Goal: Communication & Community: Answer question/provide support

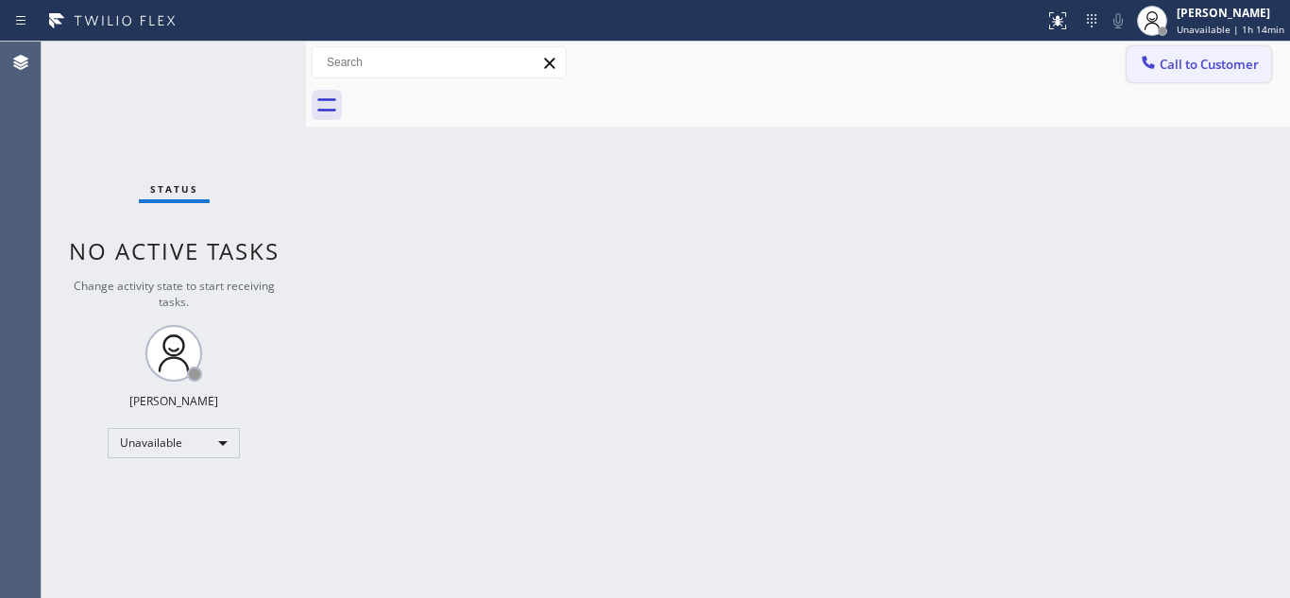
click at [1183, 67] on span "Call to Customer" at bounding box center [1209, 64] width 99 height 17
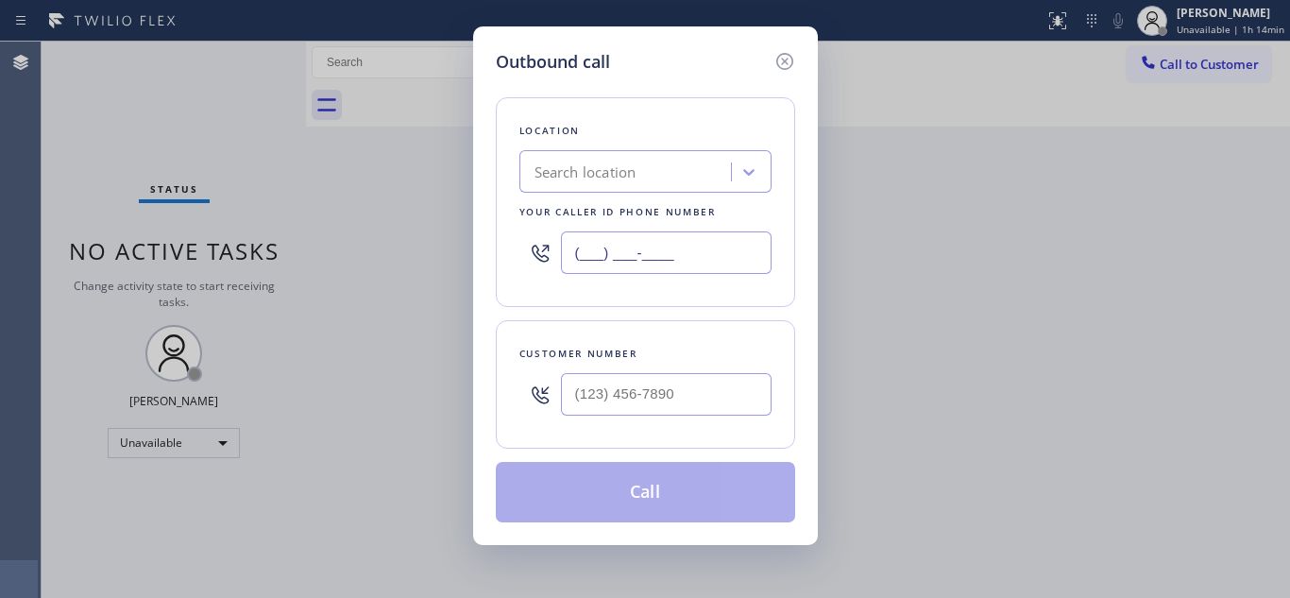
drag, startPoint x: 687, startPoint y: 251, endPoint x: 553, endPoint y: 252, distance: 133.2
click at [553, 252] on div "(___) ___-____" at bounding box center [645, 252] width 252 height 61
paste input "855) 731-4952"
type input "[PHONE_NUMBER]"
drag, startPoint x: 688, startPoint y: 387, endPoint x: 569, endPoint y: 393, distance: 119.1
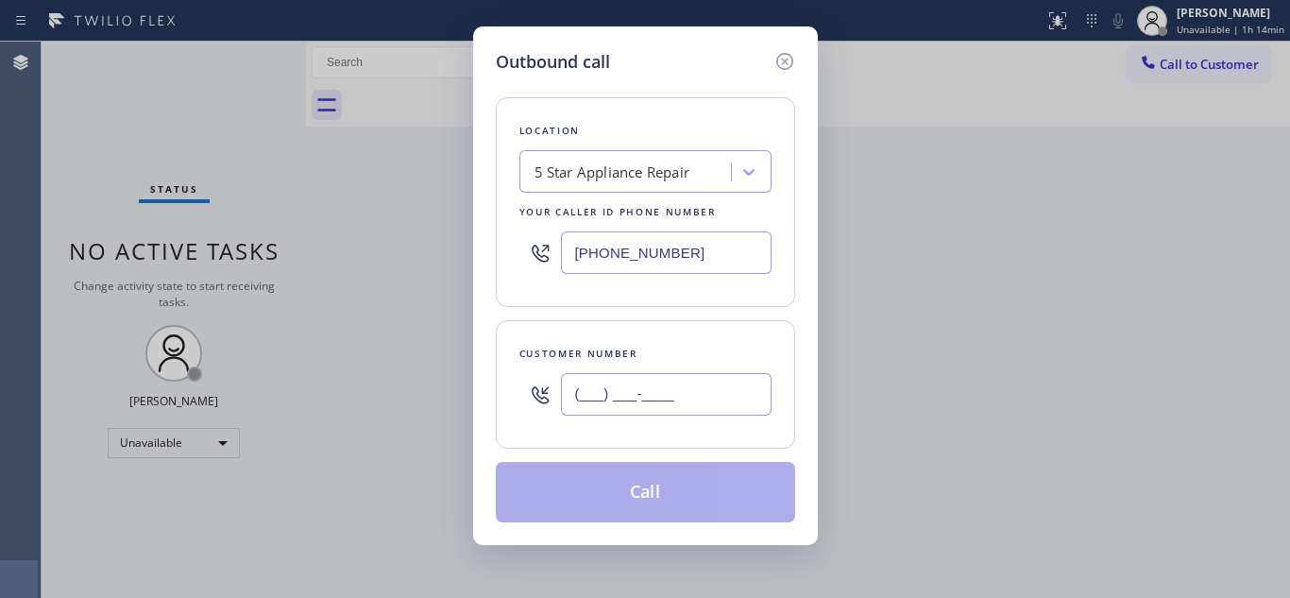
click at [569, 393] on input "(___) ___-____" at bounding box center [666, 394] width 211 height 42
paste input "858) 368-9734"
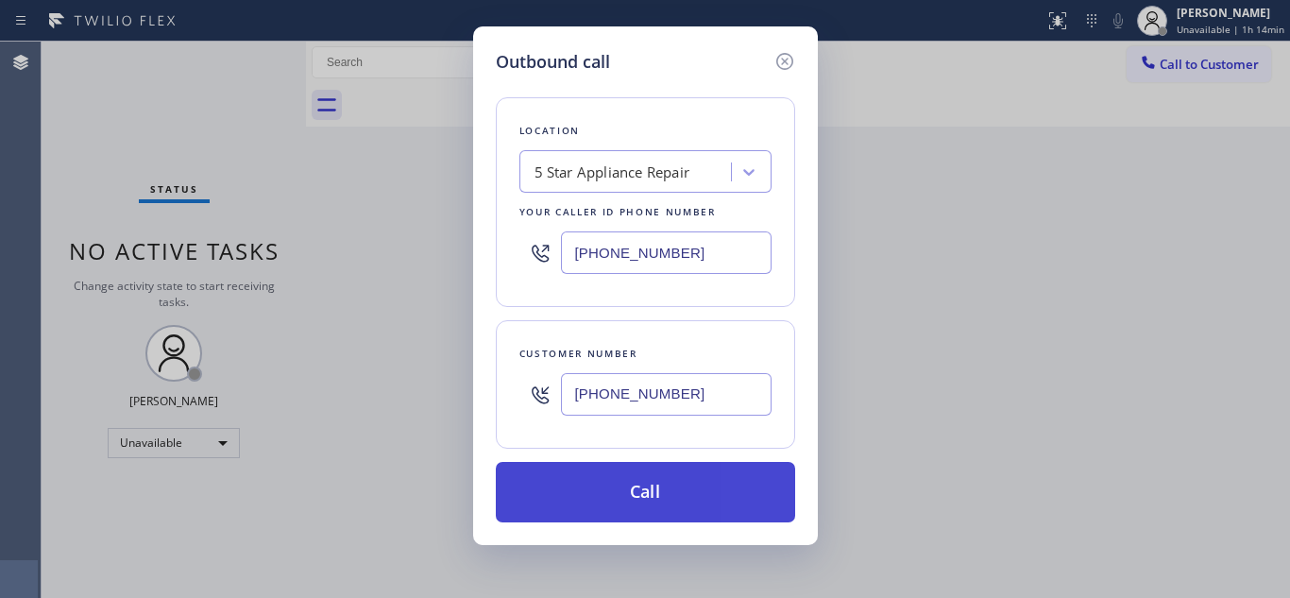
type input "[PHONE_NUMBER]"
click at [626, 486] on button "Call" at bounding box center [645, 492] width 299 height 60
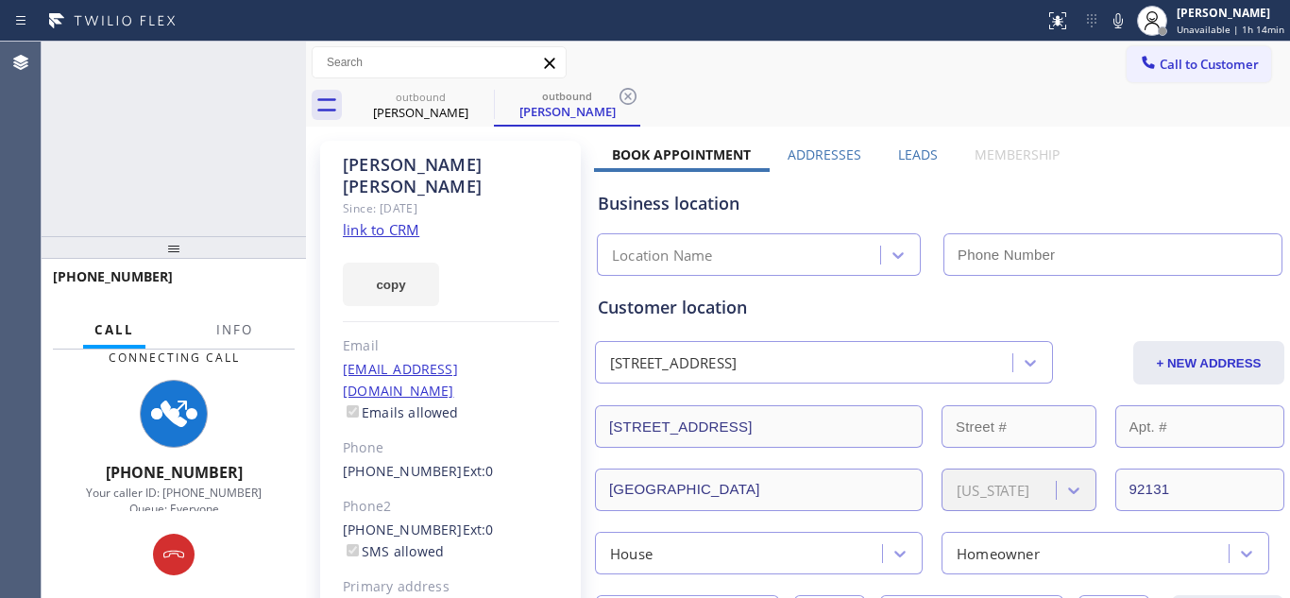
type input "[PHONE_NUMBER]"
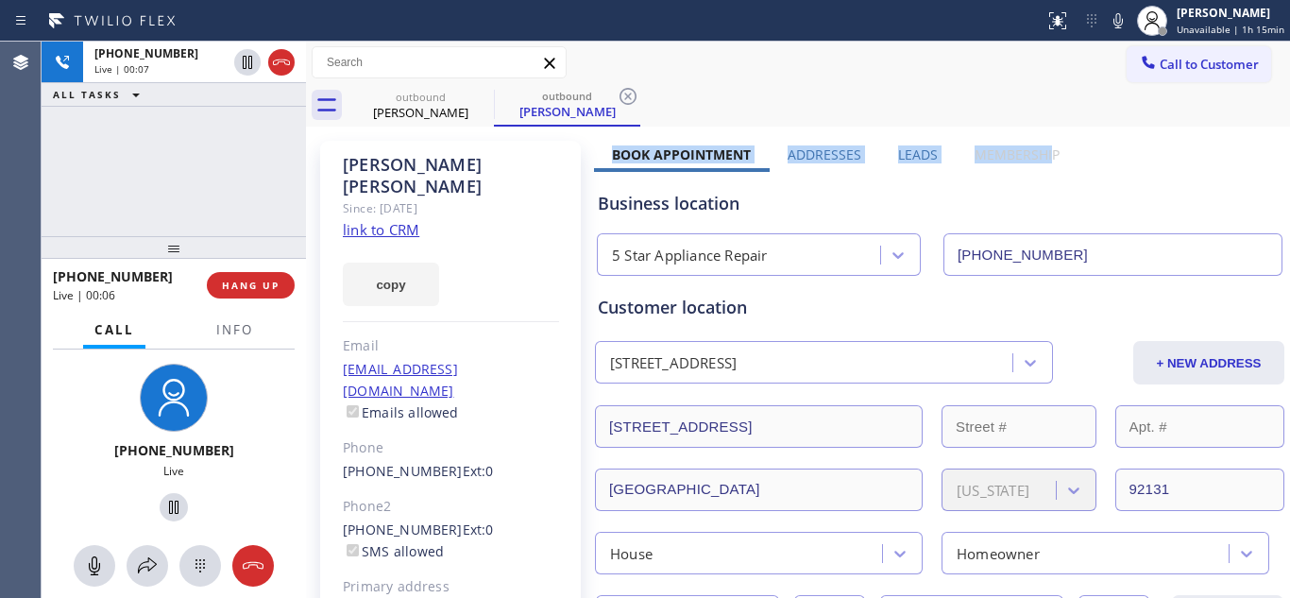
drag, startPoint x: 608, startPoint y: 152, endPoint x: 1043, endPoint y: 154, distance: 435.3
click at [1043, 154] on div "Book Appointment Addresses Leads Membership" at bounding box center [835, 158] width 483 height 26
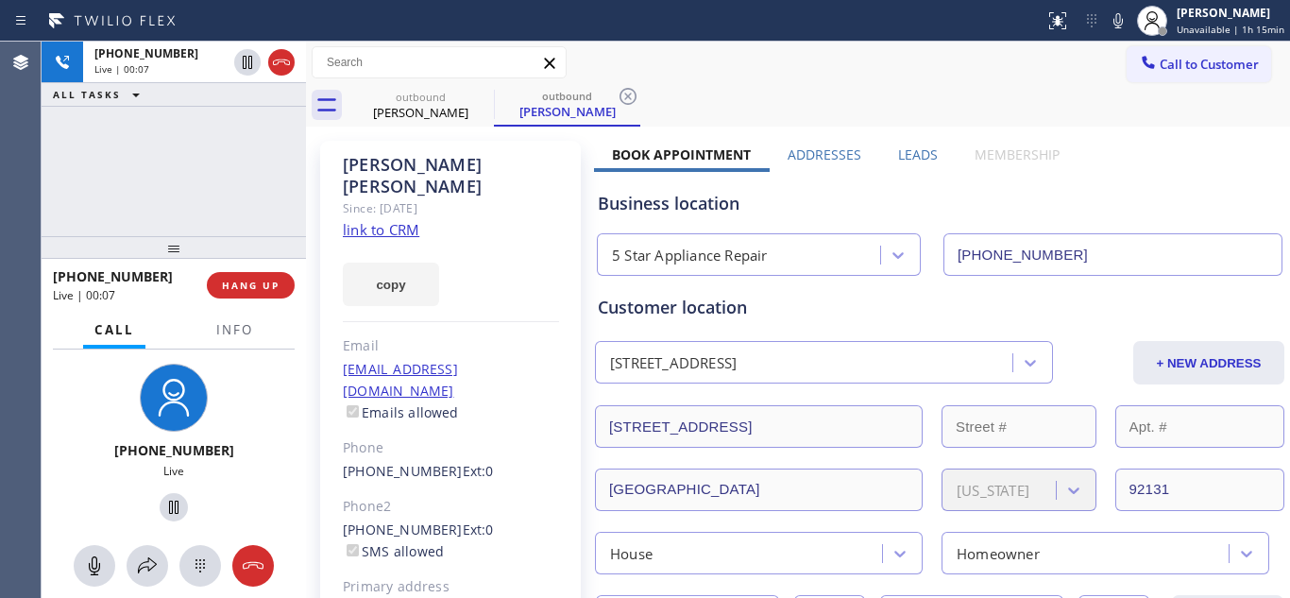
click at [822, 115] on div "outbound David Wilson outbound David Wilson" at bounding box center [819, 105] width 942 height 42
click at [206, 107] on div "+18583689734 Live | 00:39 ALL TASKS ALL TASKS ACTIVE TASKS TASKS IN WRAP UP +18…" at bounding box center [174, 320] width 264 height 556
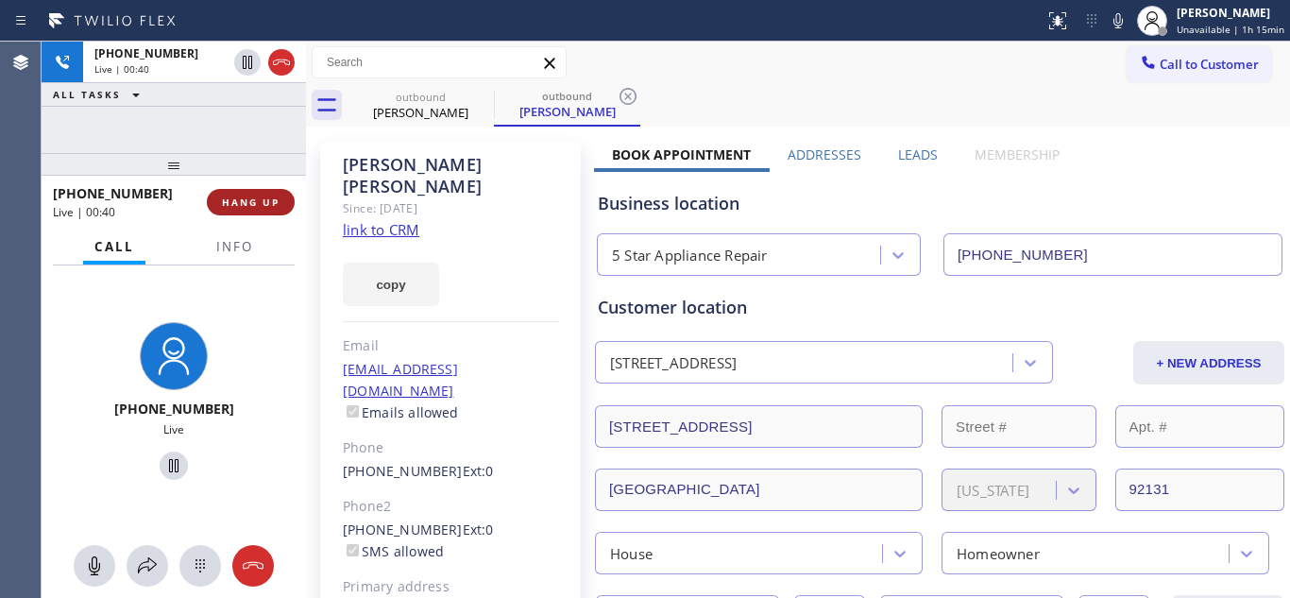
click at [233, 197] on span "HANG UP" at bounding box center [251, 201] width 58 height 13
click at [237, 200] on span "HANG UP" at bounding box center [251, 201] width 58 height 13
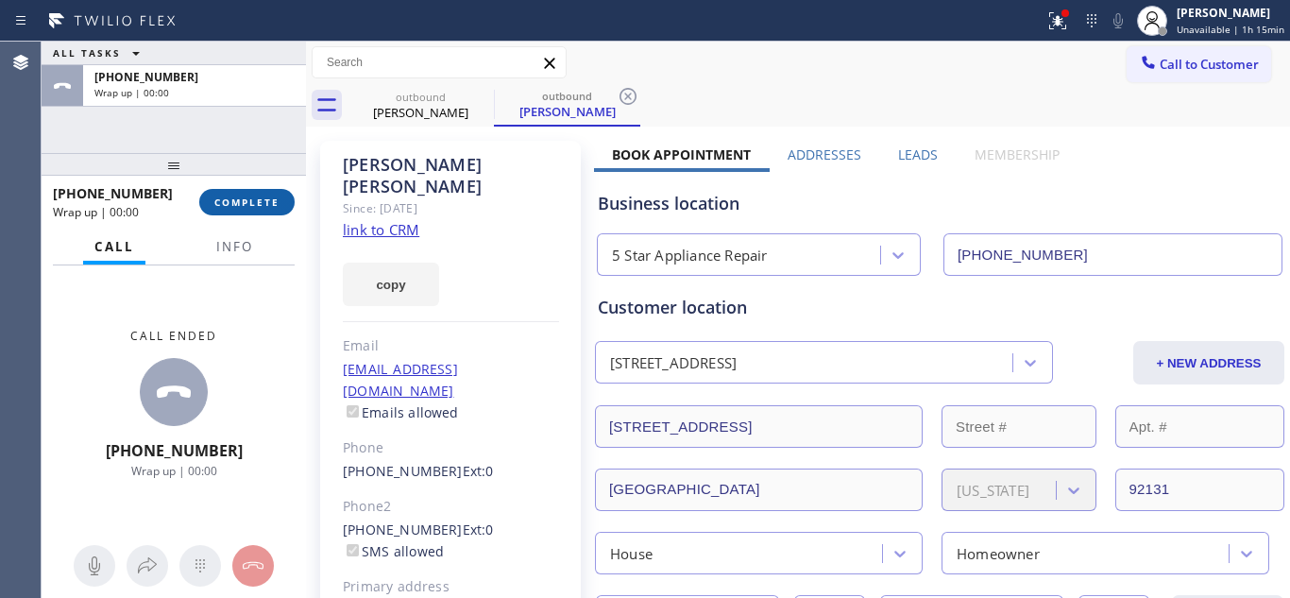
click at [280, 202] on button "COMPLETE" at bounding box center [246, 202] width 95 height 26
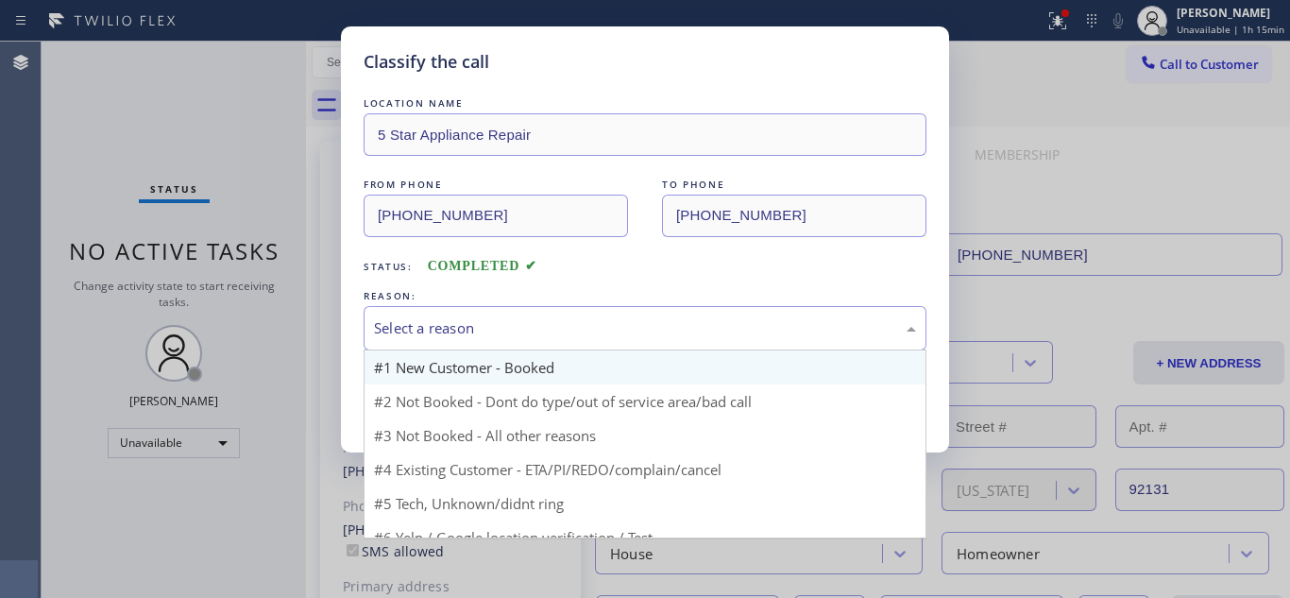
drag, startPoint x: 542, startPoint y: 317, endPoint x: 527, endPoint y: 359, distance: 44.2
click at [542, 317] on div "Select a reason" at bounding box center [645, 328] width 542 height 22
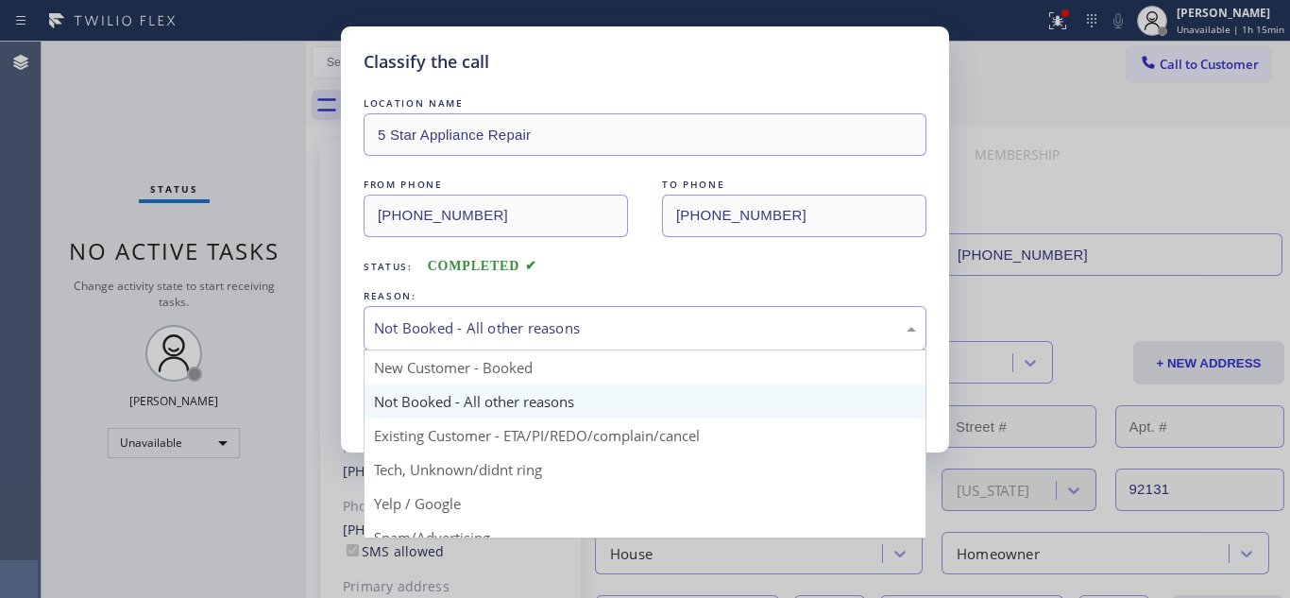
click at [520, 323] on div "Not Booked - All other reasons" at bounding box center [645, 328] width 542 height 22
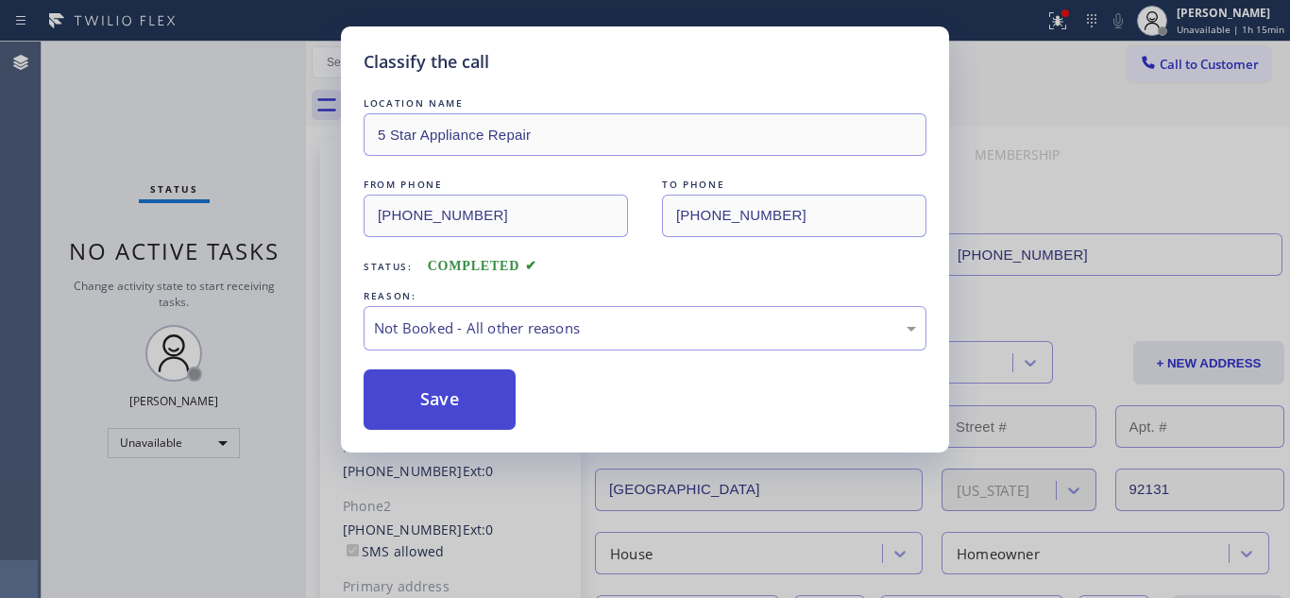
click at [465, 412] on button "Save" at bounding box center [440, 399] width 152 height 60
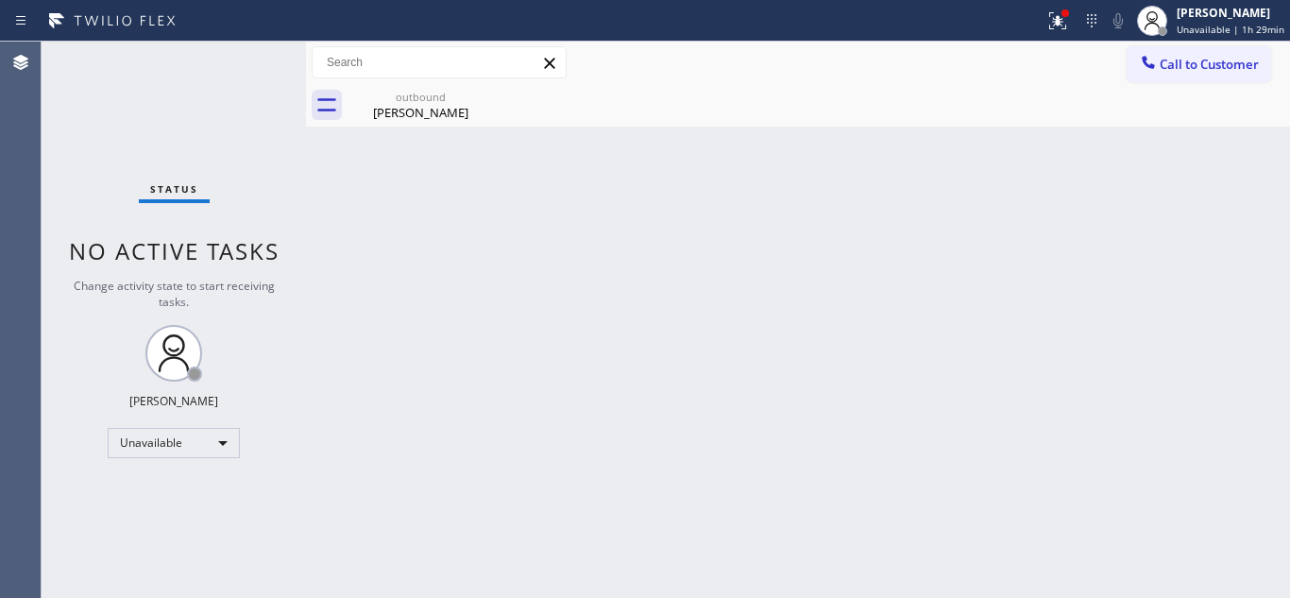
click at [1207, 55] on button "Call to Customer" at bounding box center [1199, 64] width 144 height 36
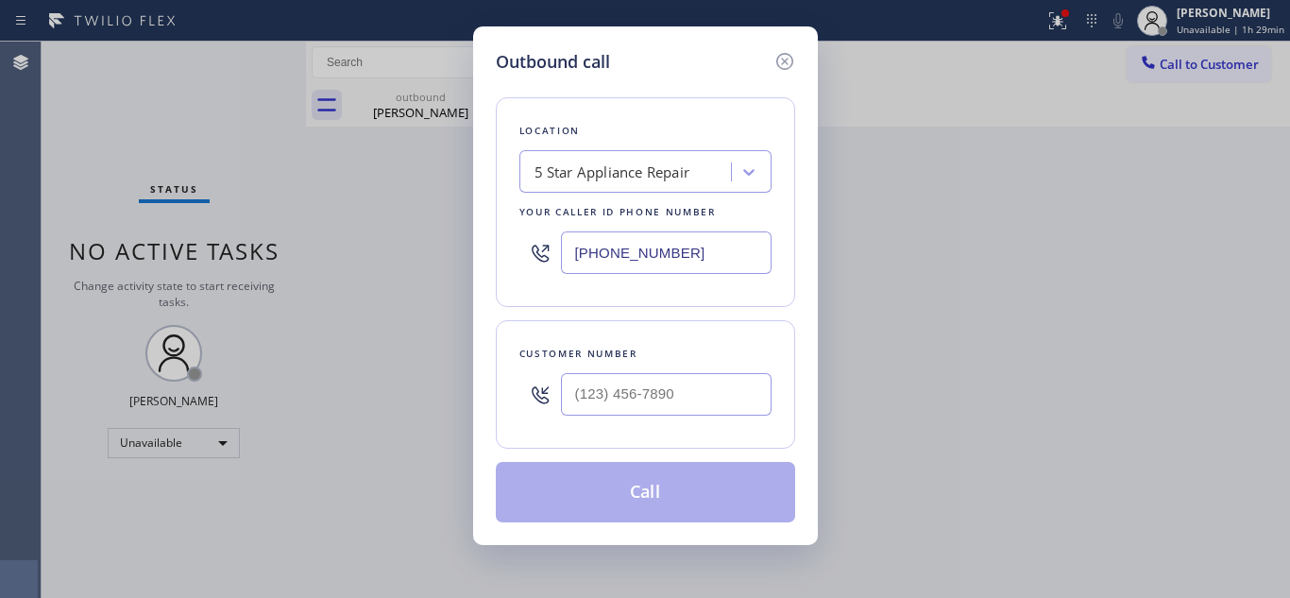
drag, startPoint x: 529, startPoint y: 254, endPoint x: 464, endPoint y: 254, distance: 65.2
click at [465, 254] on div "Outbound call Location 5 Star Appliance Repair Your caller id phone number [PHO…" at bounding box center [645, 299] width 1290 height 598
paste input "714) 909-1626"
type input "[PHONE_NUMBER]"
drag, startPoint x: 734, startPoint y: 396, endPoint x: 449, endPoint y: 395, distance: 285.2
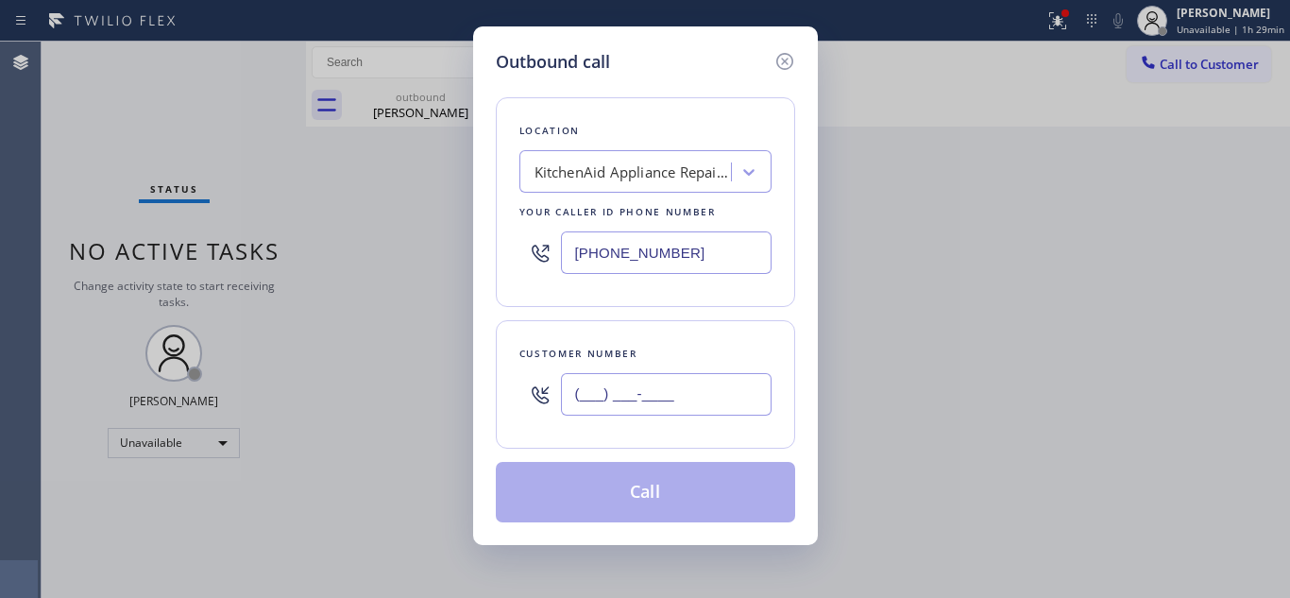
click at [462, 396] on div "Outbound call Location KitchenAid Appliance Repair Professionals Your caller id…" at bounding box center [645, 299] width 1290 height 598
paste input "561) 392-2087"
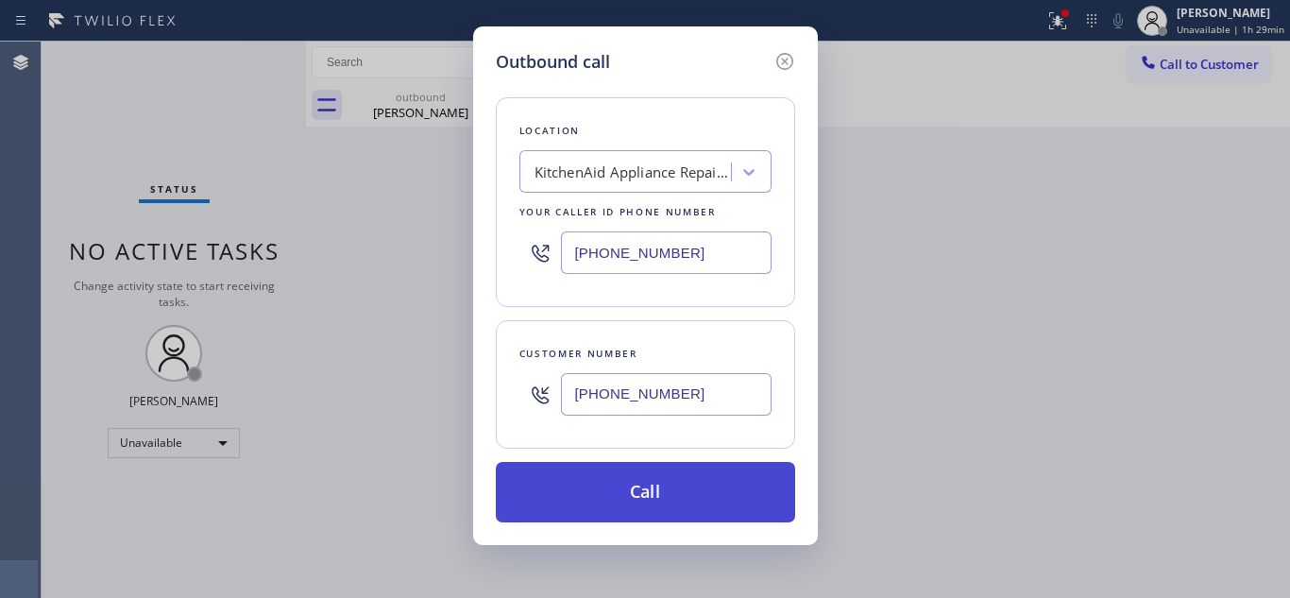
type input "[PHONE_NUMBER]"
click at [600, 472] on button "Call" at bounding box center [645, 492] width 299 height 60
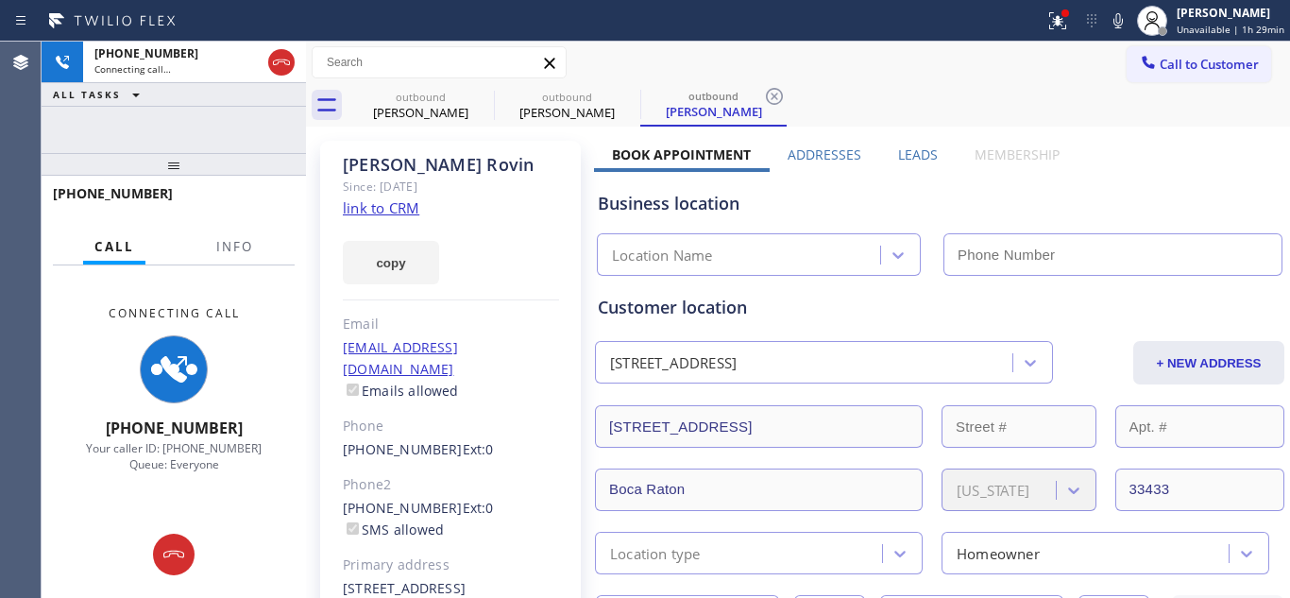
type input "[PHONE_NUMBER]"
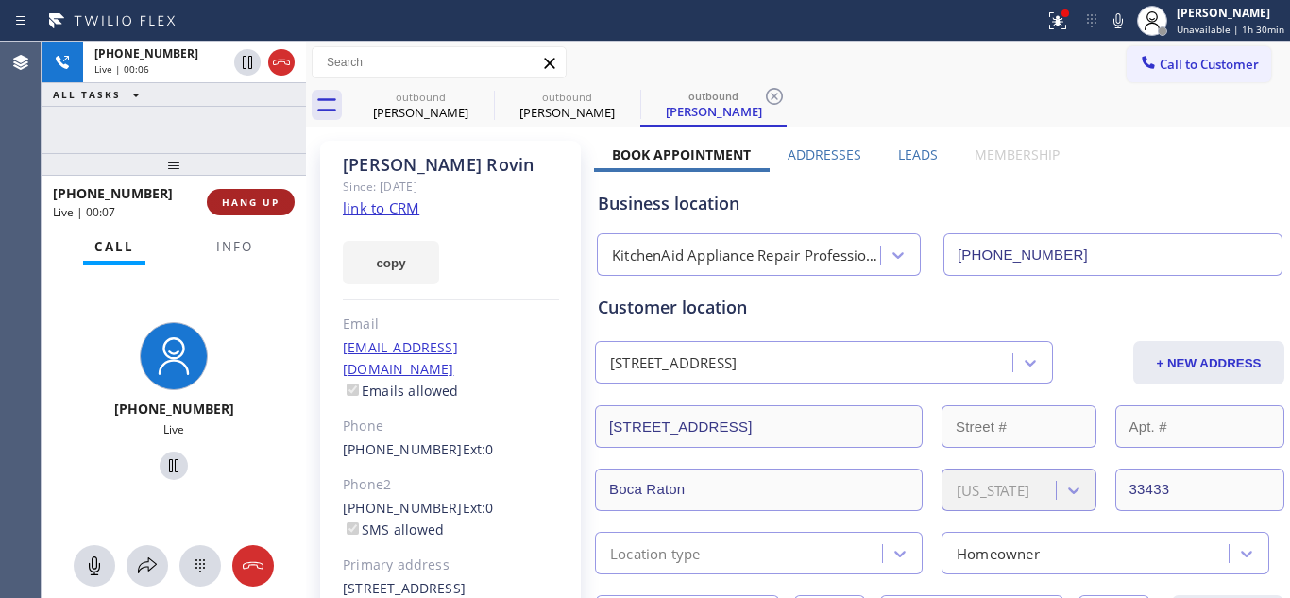
click at [262, 198] on span "HANG UP" at bounding box center [251, 201] width 58 height 13
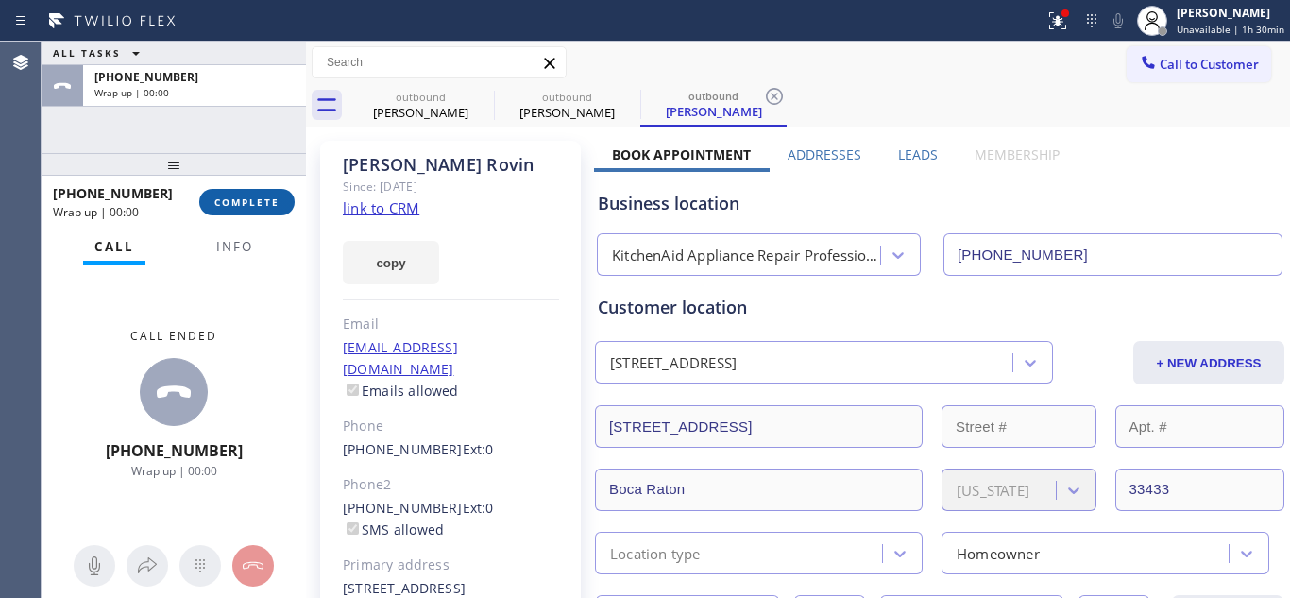
click at [261, 200] on span "COMPLETE" at bounding box center [246, 201] width 65 height 13
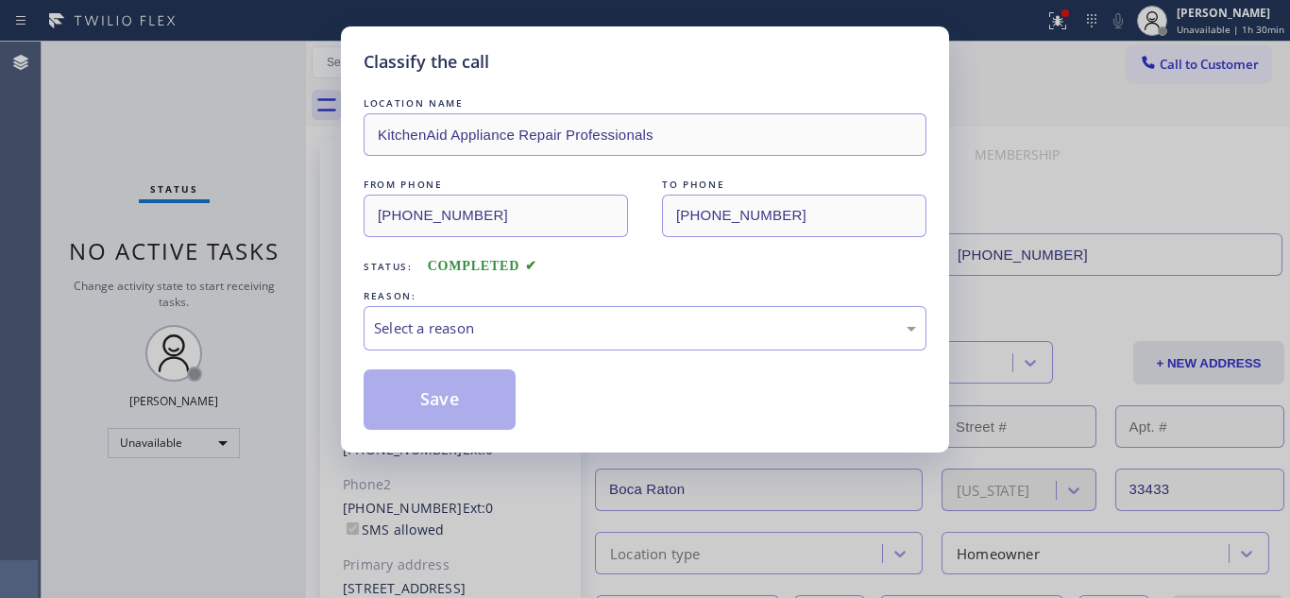
click at [527, 303] on div "REASON:" at bounding box center [645, 296] width 563 height 20
click at [535, 337] on div "Select a reason" at bounding box center [645, 328] width 542 height 22
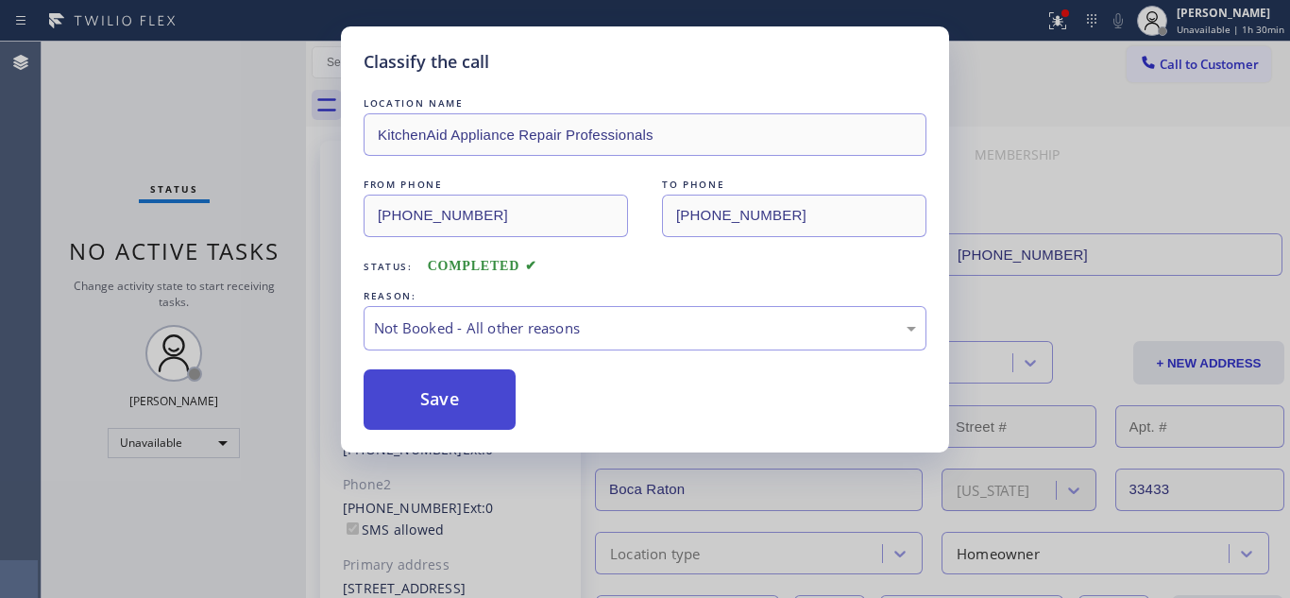
click at [487, 396] on button "Save" at bounding box center [440, 399] width 152 height 60
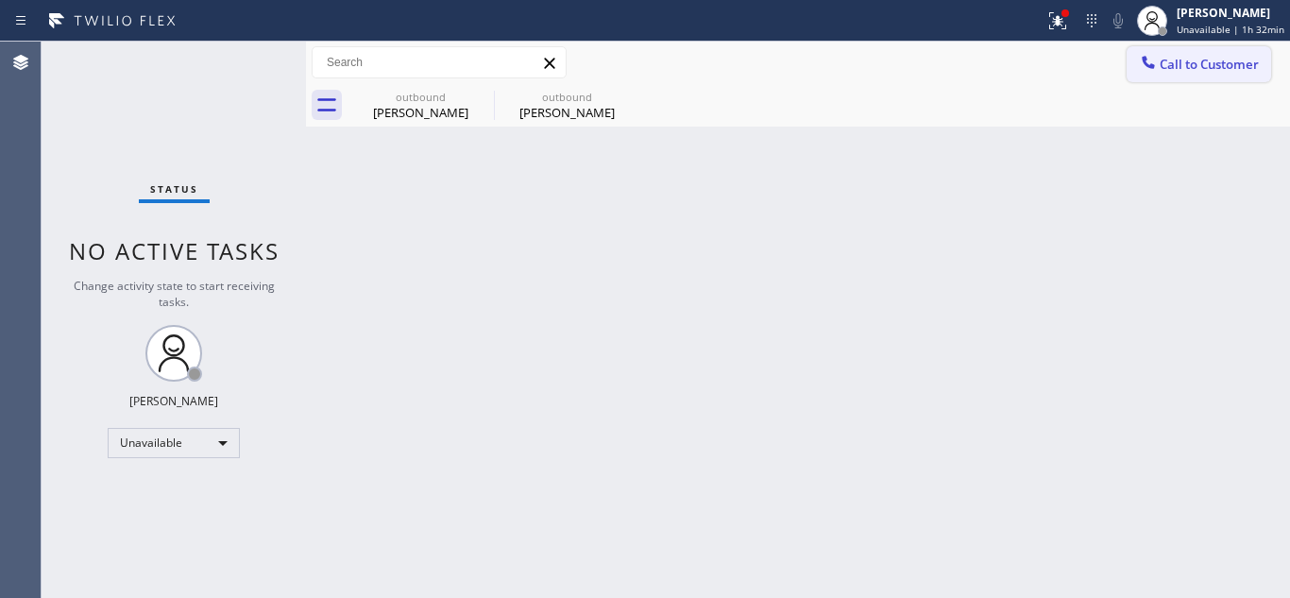
click at [1171, 76] on button "Call to Customer" at bounding box center [1199, 64] width 144 height 36
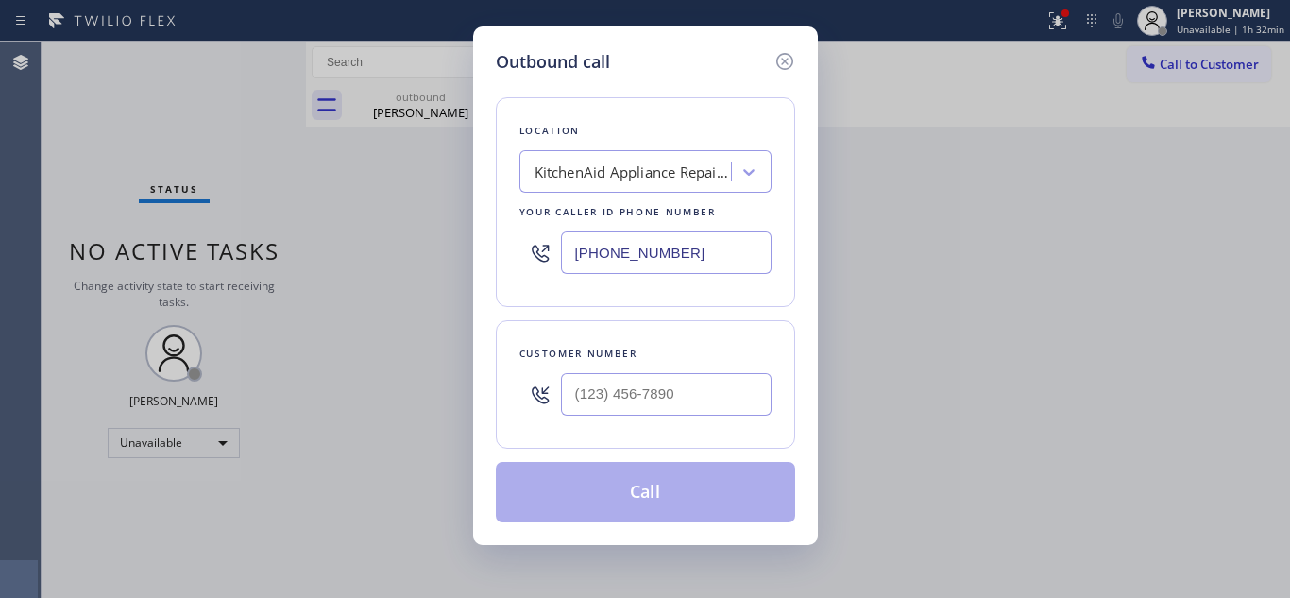
drag, startPoint x: 686, startPoint y: 246, endPoint x: 529, endPoint y: 246, distance: 156.8
click at [529, 246] on div "[PHONE_NUMBER]" at bounding box center [645, 252] width 252 height 61
paste input "602) 737-0575"
type input "[PHONE_NUMBER]"
drag, startPoint x: 537, startPoint y: 376, endPoint x: 461, endPoint y: 387, distance: 77.3
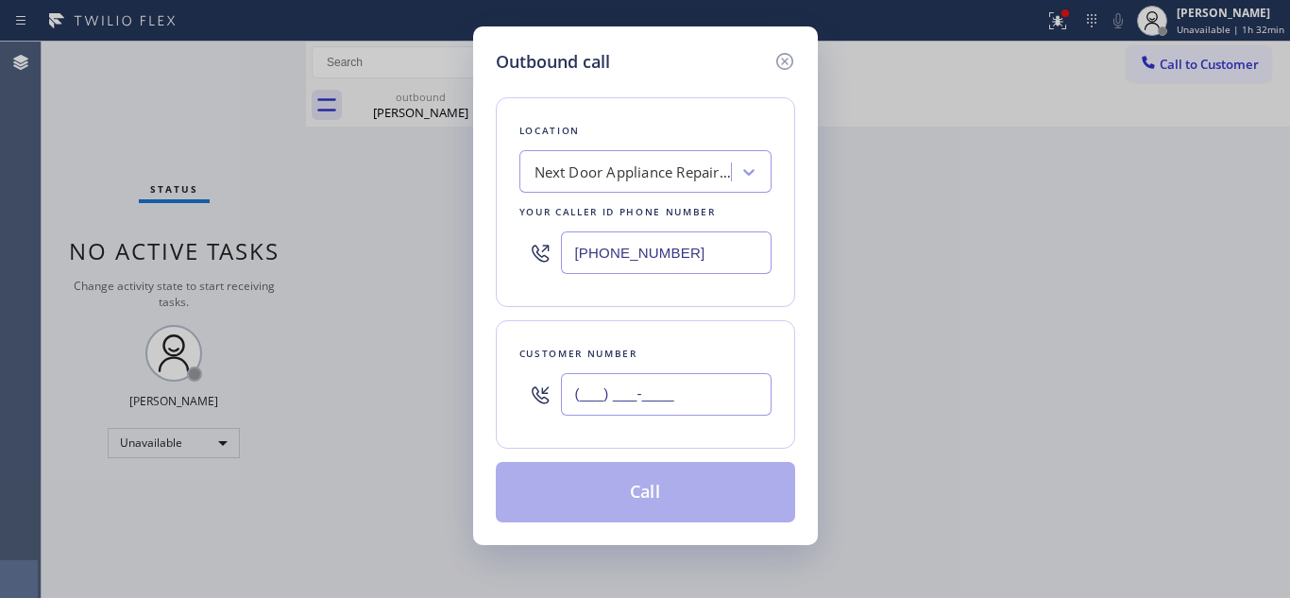
click at [501, 376] on div "Customer number (___) ___-____" at bounding box center [645, 384] width 299 height 128
paste input "480) 699-9059"
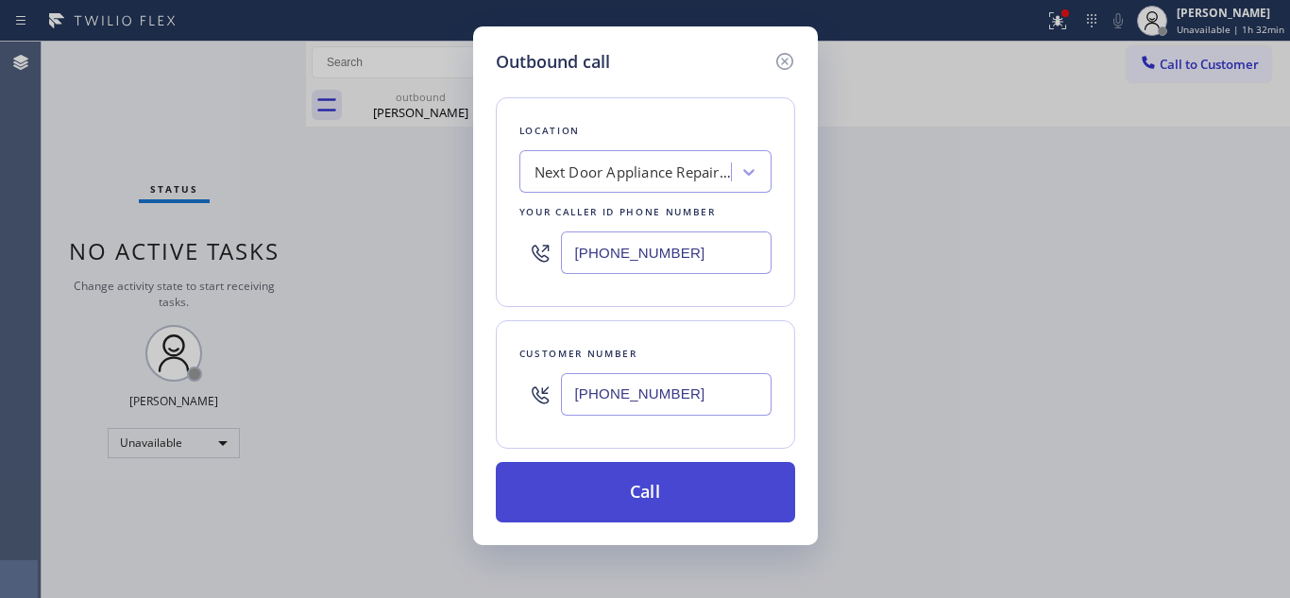
type input "[PHONE_NUMBER]"
click at [687, 481] on button "Call" at bounding box center [645, 492] width 299 height 60
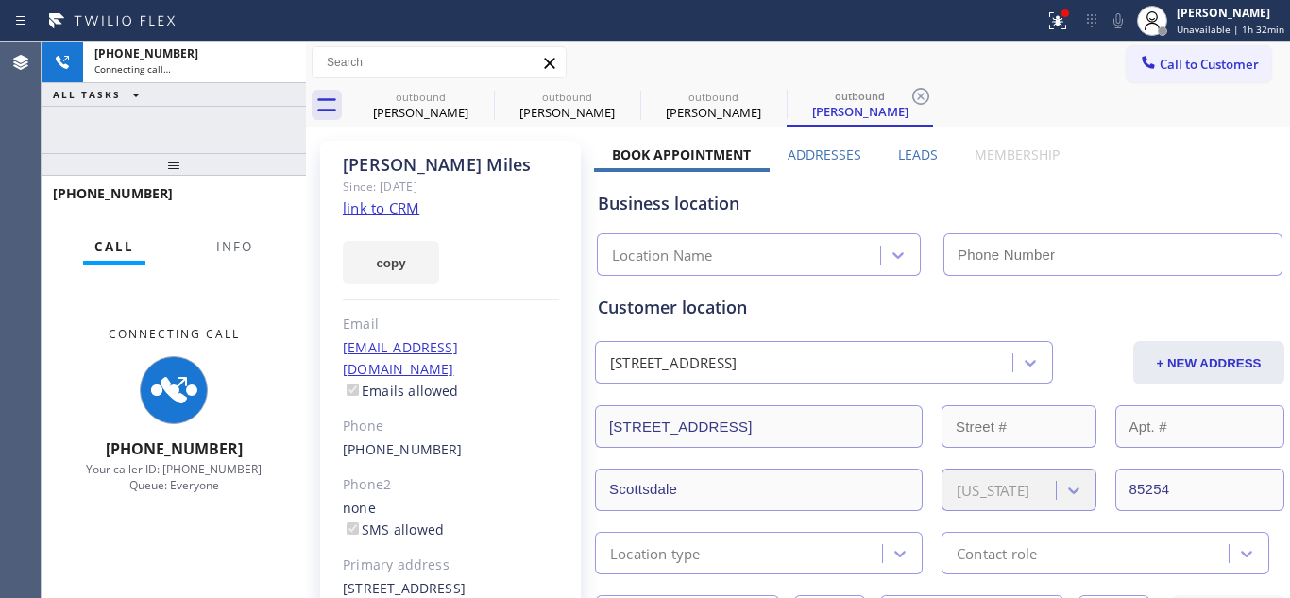
type input "[PHONE_NUMBER]"
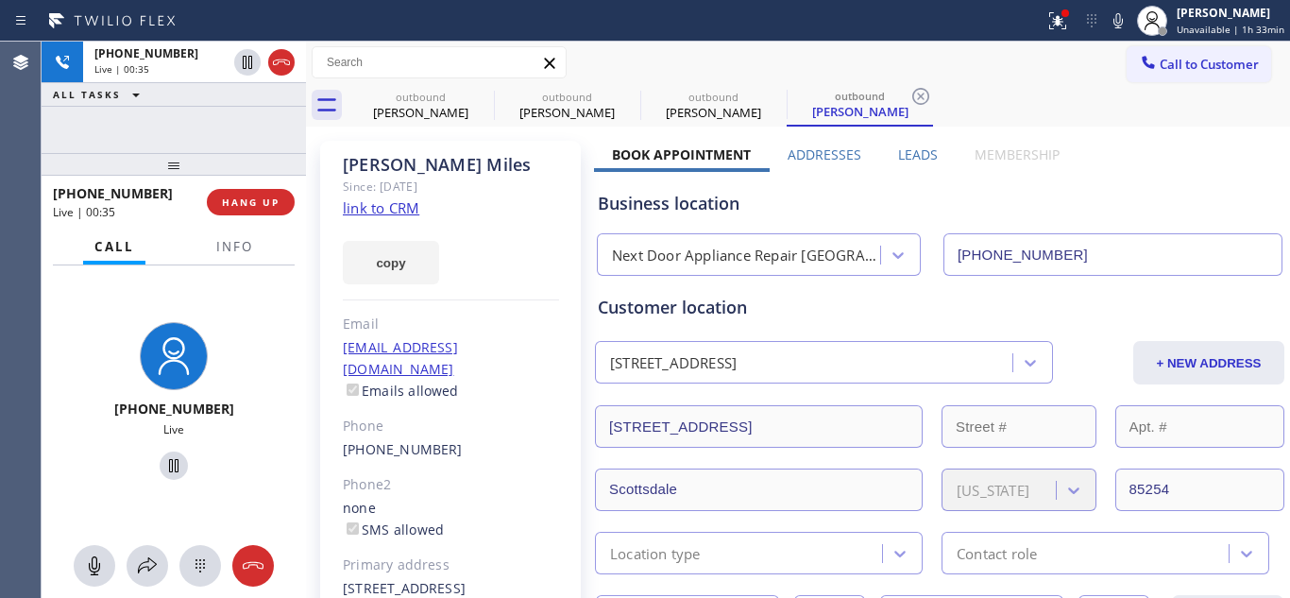
drag, startPoint x: 207, startPoint y: 165, endPoint x: 214, endPoint y: 124, distance: 42.2
click at [213, 125] on div "+14806999059 Live | 00:35 ALL TASKS ALL TASKS ACTIVE TASKS TASKS IN WRAP UP +14…" at bounding box center [174, 320] width 264 height 556
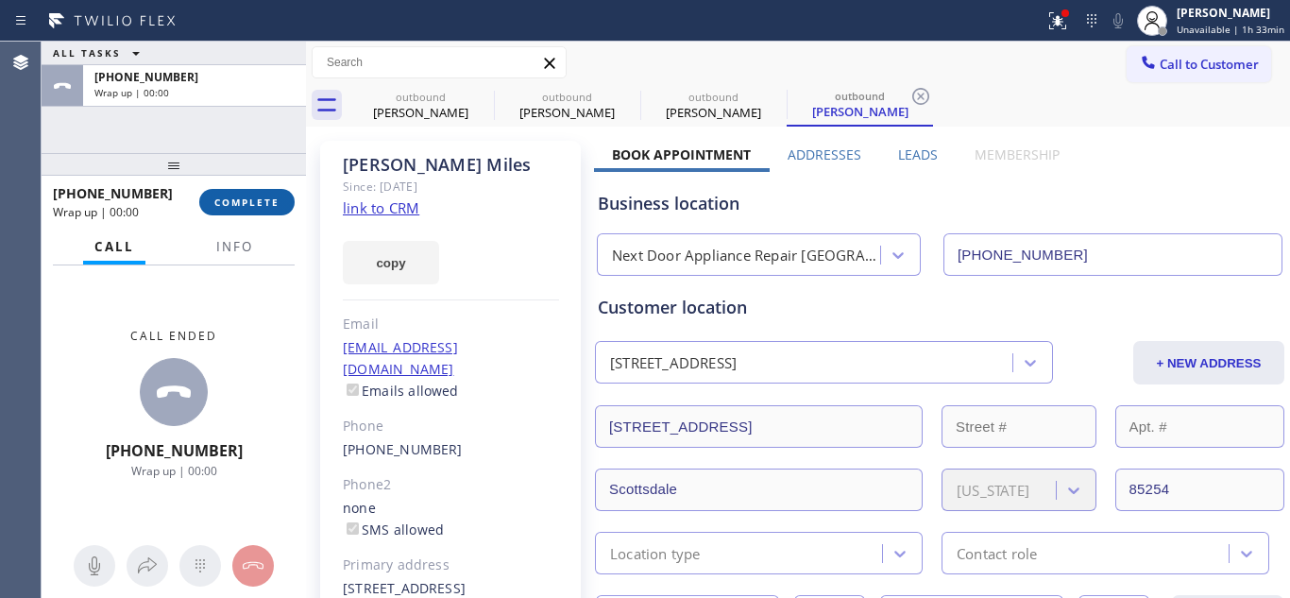
click at [272, 201] on span "COMPLETE" at bounding box center [246, 201] width 65 height 13
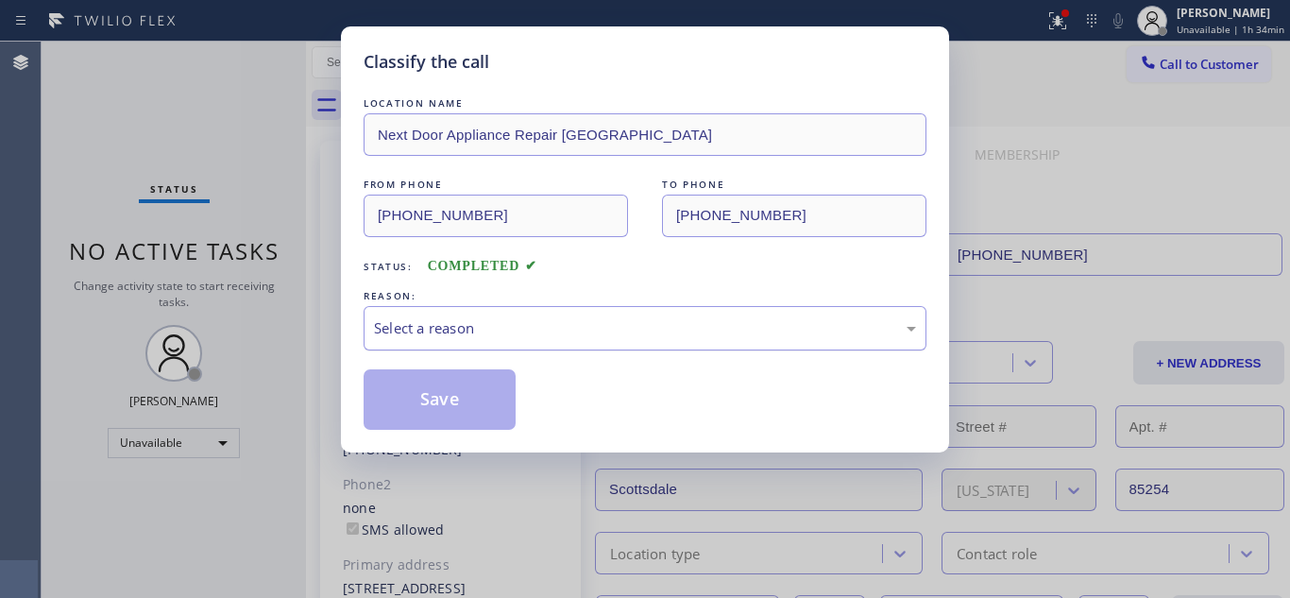
drag, startPoint x: 515, startPoint y: 316, endPoint x: 507, endPoint y: 346, distance: 30.2
click at [515, 318] on div "Select a reason" at bounding box center [645, 328] width 542 height 22
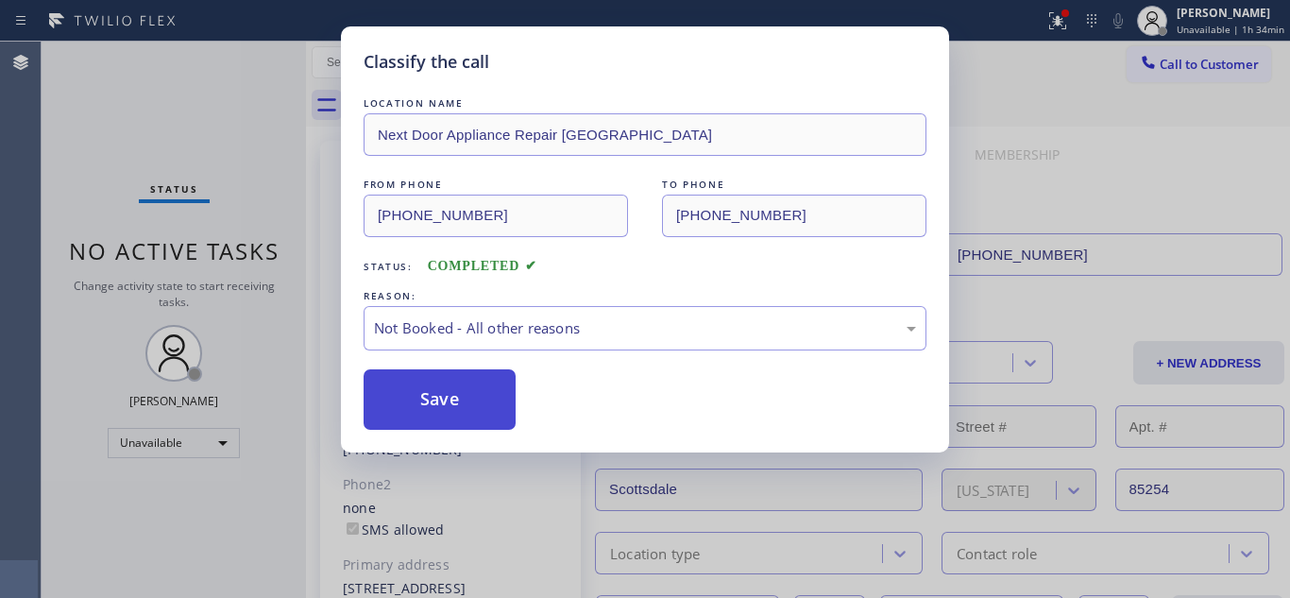
click at [477, 390] on button "Save" at bounding box center [440, 399] width 152 height 60
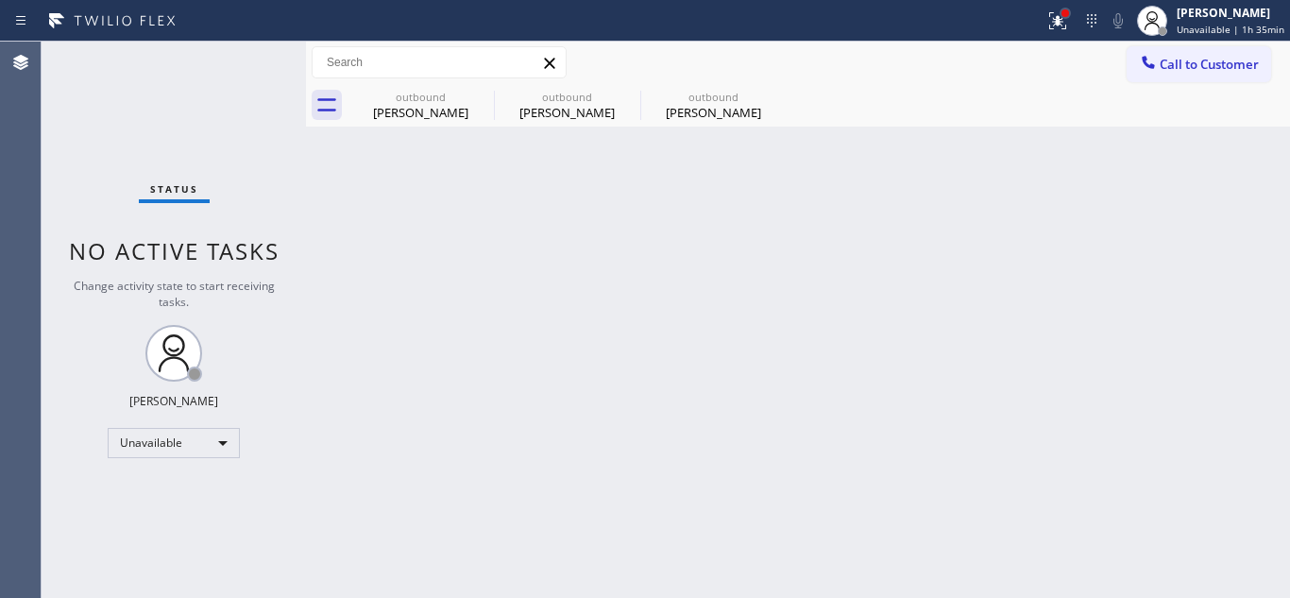
click at [1071, 15] on div at bounding box center [1065, 13] width 11 height 11
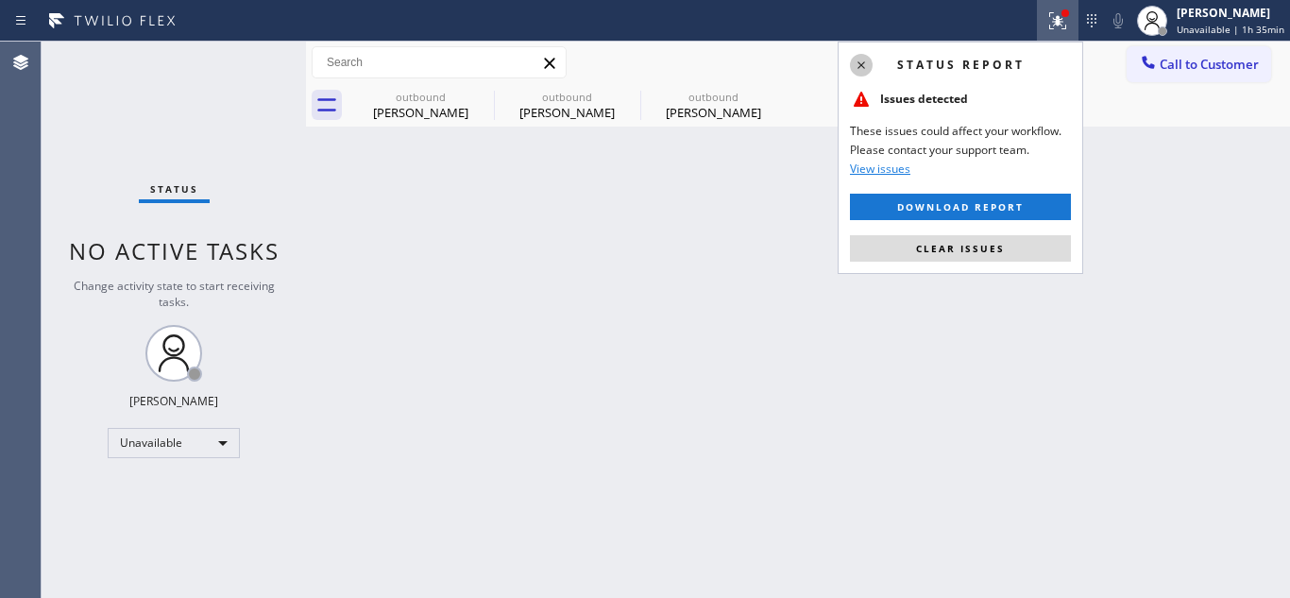
click at [856, 60] on icon at bounding box center [861, 65] width 23 height 23
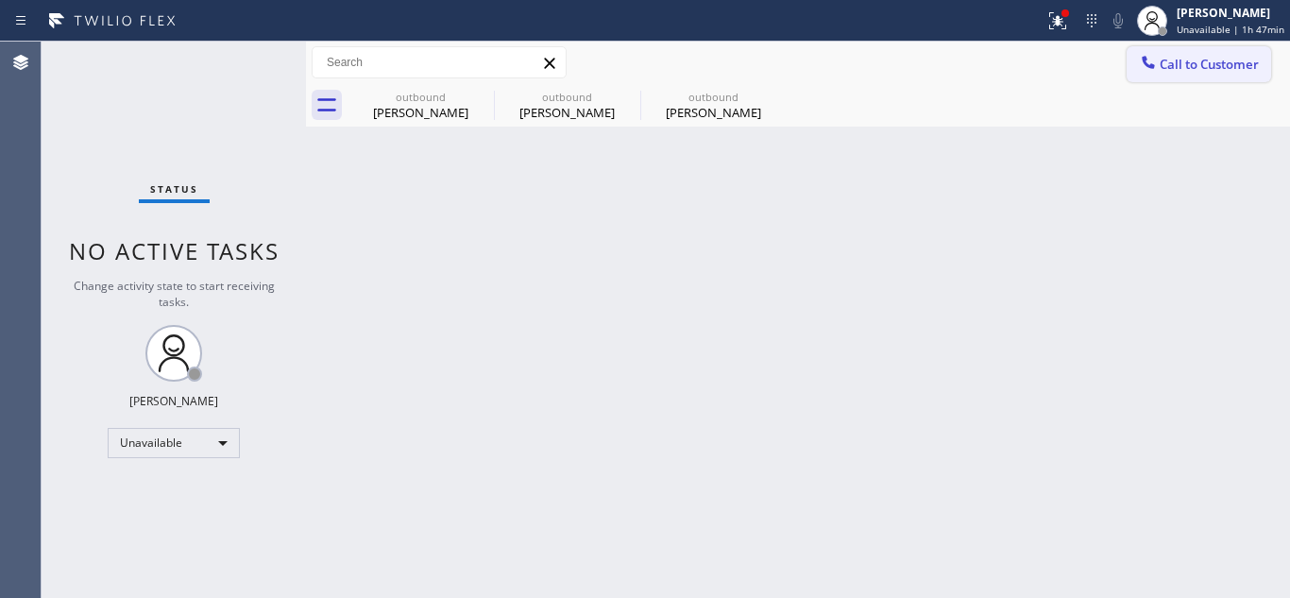
click at [1228, 73] on button "Call to Customer" at bounding box center [1199, 64] width 144 height 36
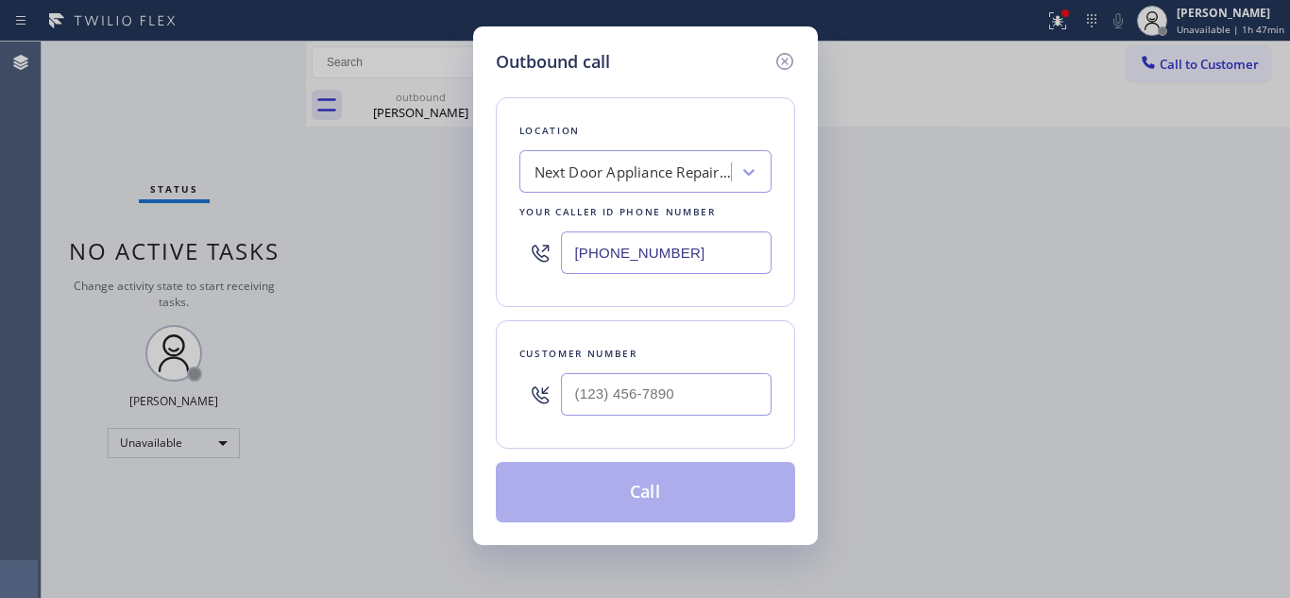
drag, startPoint x: 684, startPoint y: 250, endPoint x: 582, endPoint y: 214, distance: 108.1
click at [511, 262] on div "Location Next Door Appliance Repair Phoenix Your caller id phone number (602) 7…" at bounding box center [645, 202] width 299 height 210
paste input "562) 362-4267"
type input "[PHONE_NUMBER]"
drag, startPoint x: 707, startPoint y: 397, endPoint x: 725, endPoint y: 420, distance: 29.7
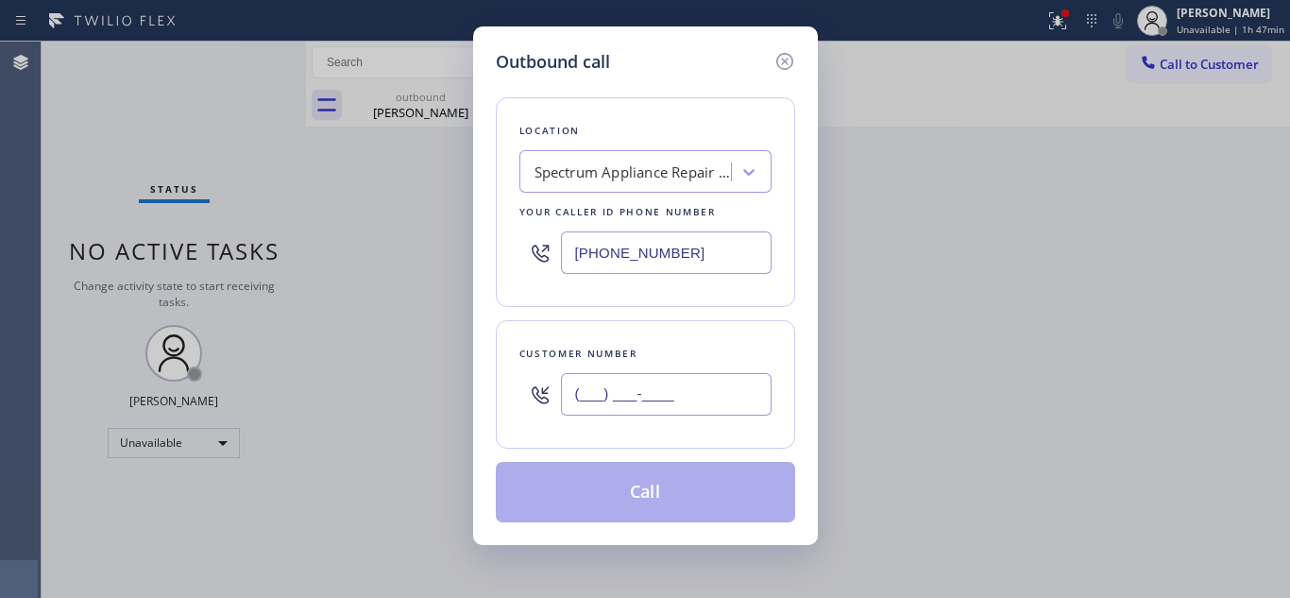
click at [693, 385] on input "(___) ___-____" at bounding box center [666, 394] width 211 height 42
paste input "text"
click at [570, 396] on input "(___) ___-____" at bounding box center [666, 394] width 211 height 42
paste input "714) 931-4647"
type input "[PHONE_NUMBER]"
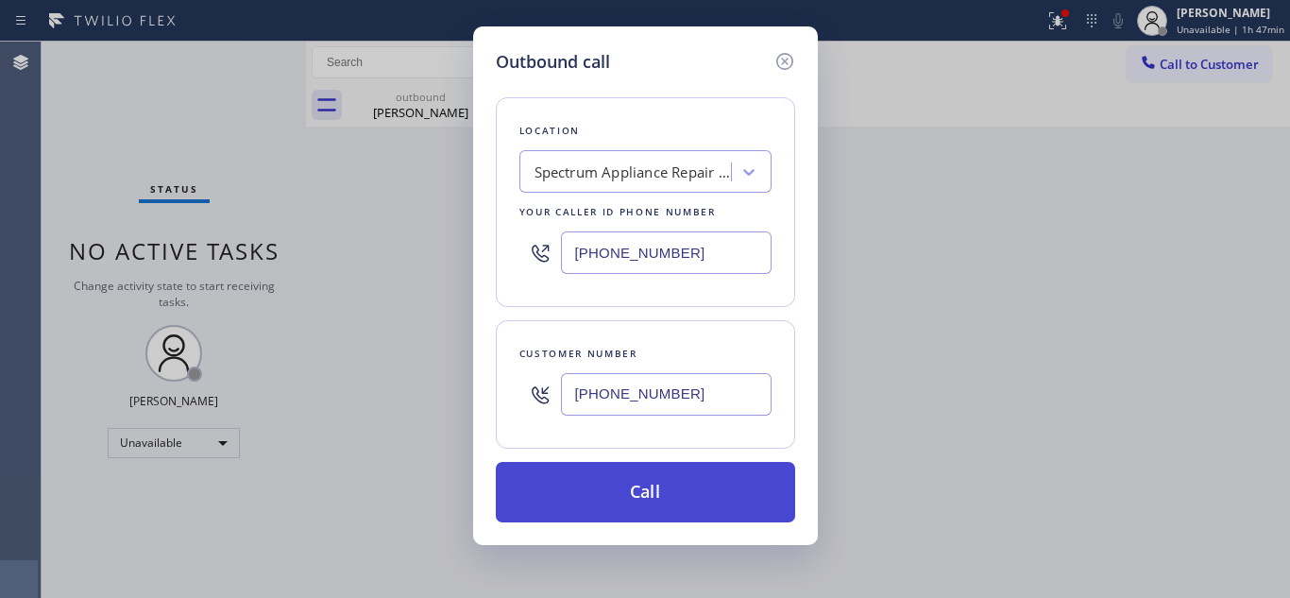
click at [671, 480] on button "Call" at bounding box center [645, 492] width 299 height 60
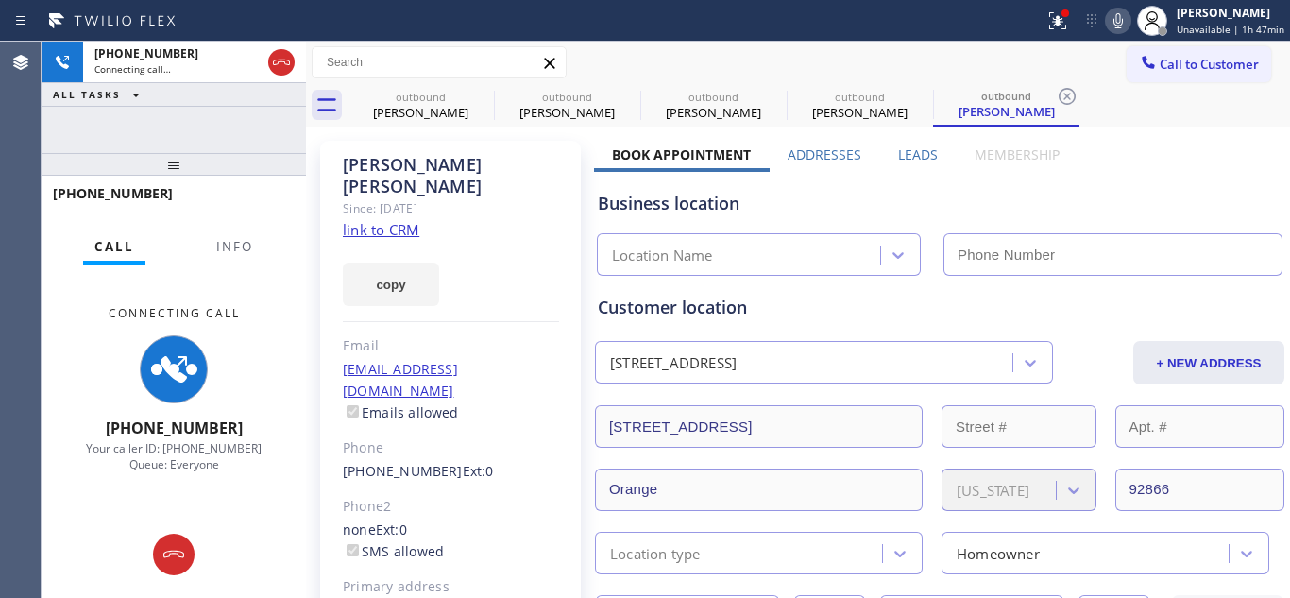
type input "[PHONE_NUMBER]"
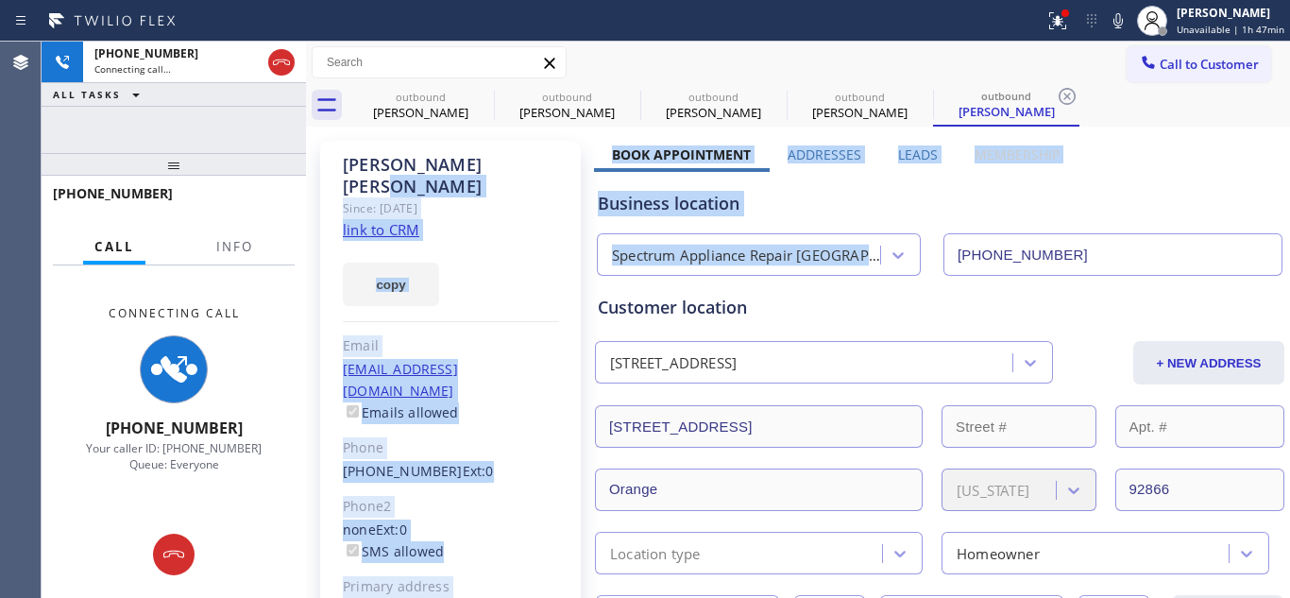
drag, startPoint x: 576, startPoint y: 145, endPoint x: 1157, endPoint y: 222, distance: 585.8
drag, startPoint x: 1002, startPoint y: 204, endPoint x: 941, endPoint y: 210, distance: 61.6
click at [1001, 204] on div "Business location" at bounding box center [940, 203] width 684 height 25
click at [549, 242] on div "copy" at bounding box center [451, 273] width 216 height 65
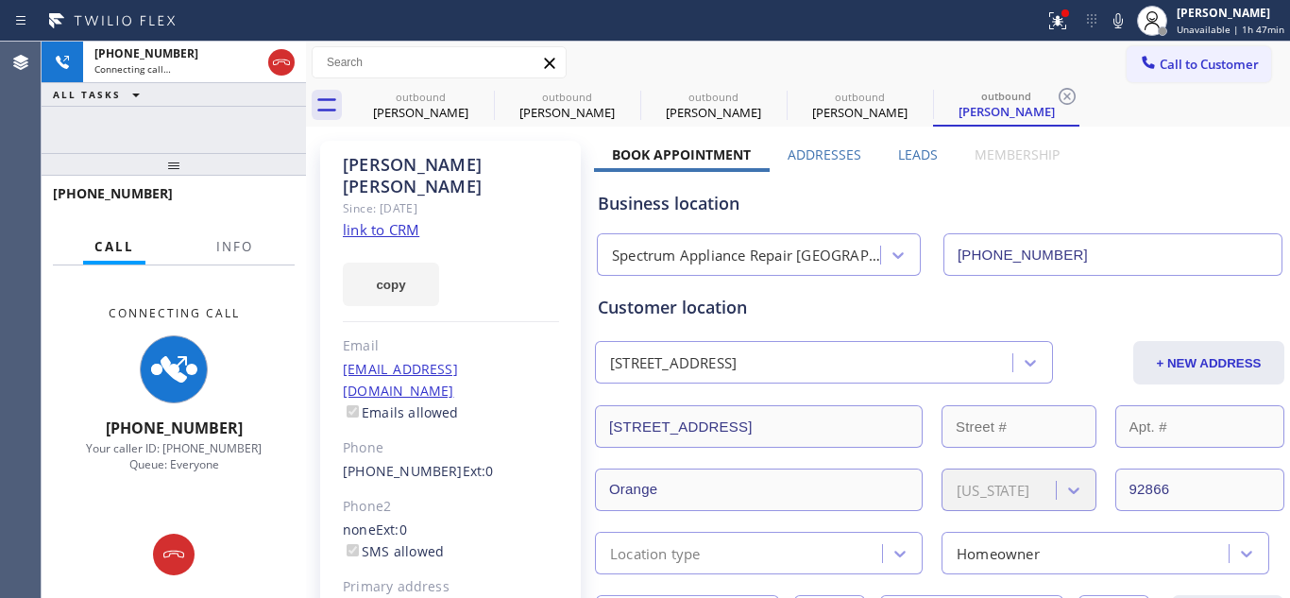
drag, startPoint x: 721, startPoint y: 195, endPoint x: 851, endPoint y: 195, distance: 129.4
click at [770, 198] on div "Business location" at bounding box center [940, 203] width 684 height 25
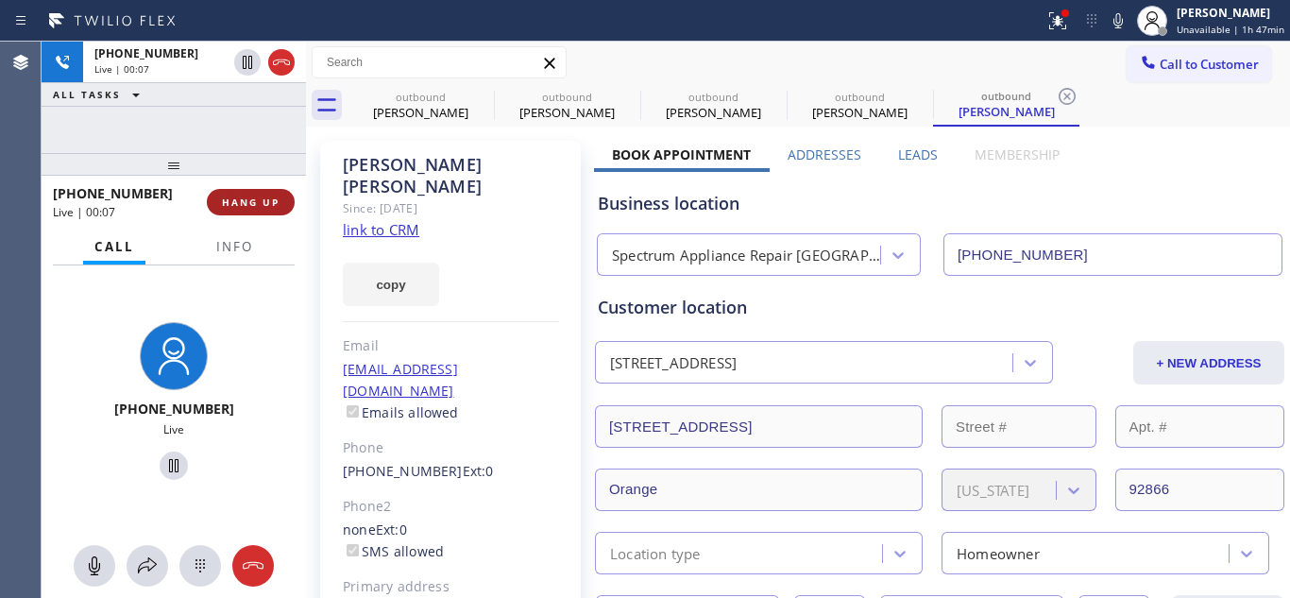
click at [264, 207] on span "HANG UP" at bounding box center [251, 201] width 58 height 13
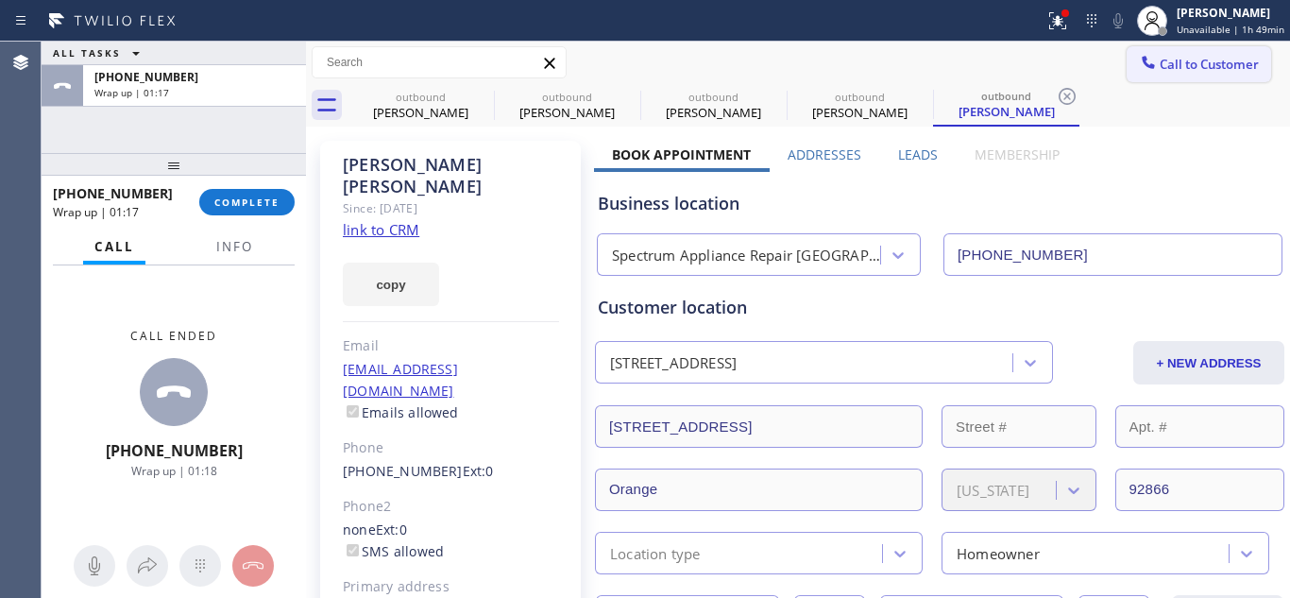
click at [1160, 60] on span "Call to Customer" at bounding box center [1209, 64] width 99 height 17
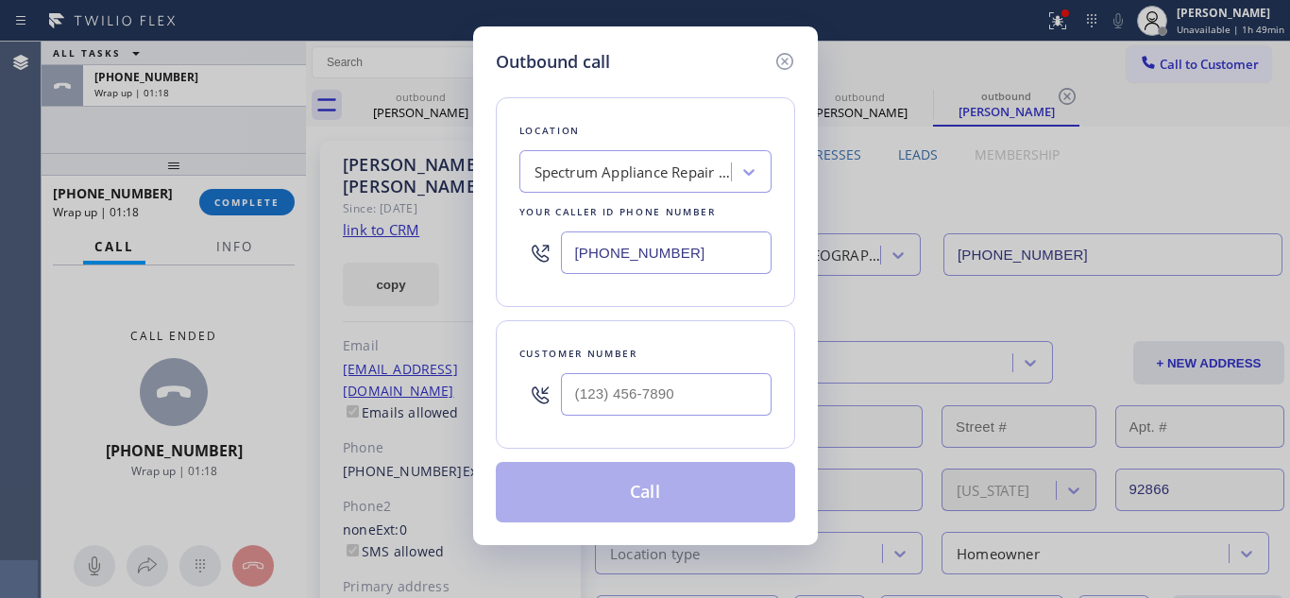
drag, startPoint x: 686, startPoint y: 242, endPoint x: 495, endPoint y: 244, distance: 190.8
click at [496, 246] on div "Location Spectrum Appliance Repair Orange County Your caller id phone number (5…" at bounding box center [645, 202] width 299 height 210
paste input "866) 429-1288"
type input "[PHONE_NUMBER]"
drag, startPoint x: 685, startPoint y: 383, endPoint x: 554, endPoint y: 388, distance: 130.4
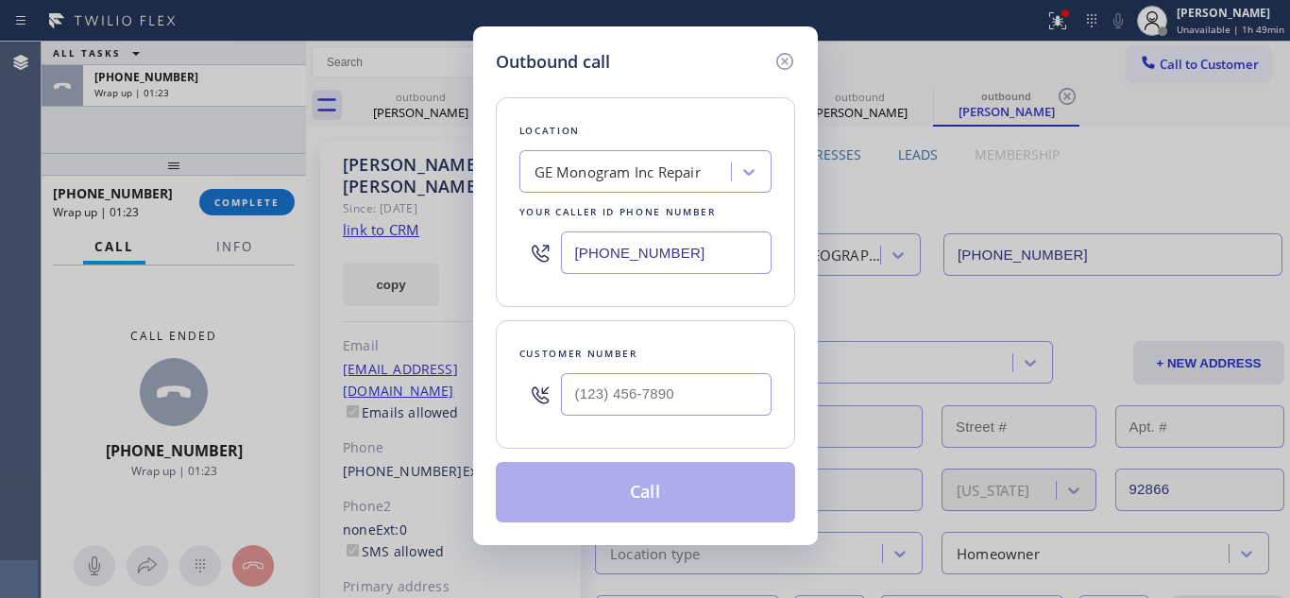
click at [595, 390] on div "Customer number" at bounding box center [645, 384] width 299 height 128
drag, startPoint x: 709, startPoint y: 384, endPoint x: 537, endPoint y: 397, distance: 172.3
click at [545, 397] on div "(___) ___-____" at bounding box center [645, 394] width 252 height 61
paste input "517) 930-6772"
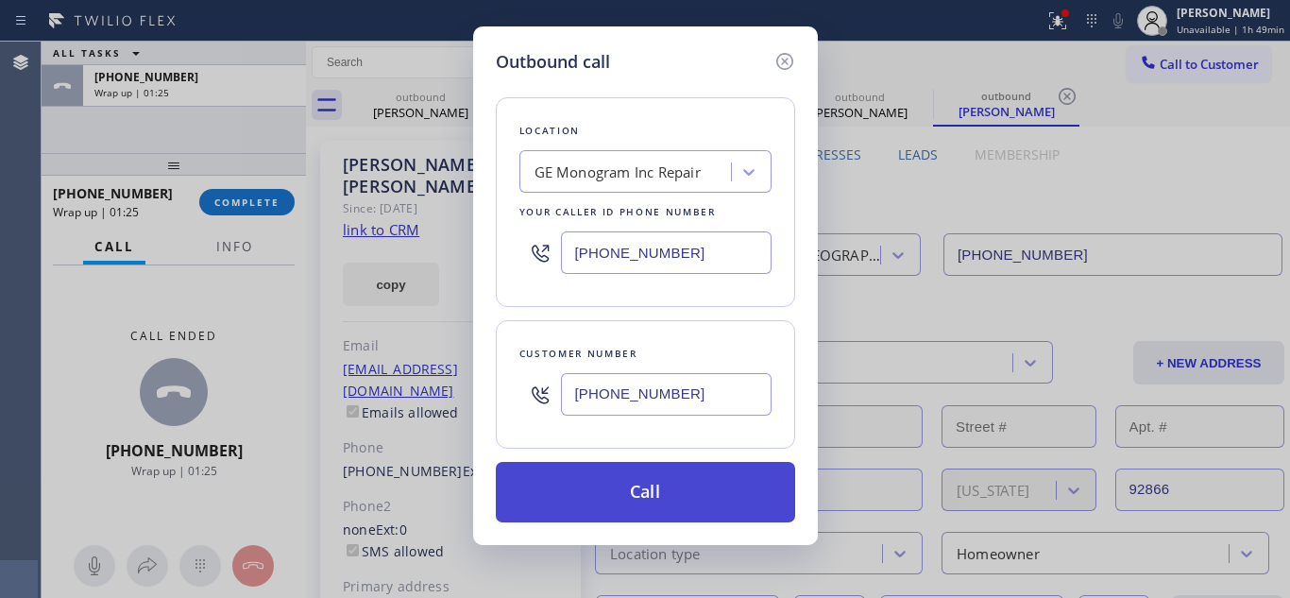
type input "[PHONE_NUMBER]"
click at [620, 483] on button "Call" at bounding box center [645, 492] width 299 height 60
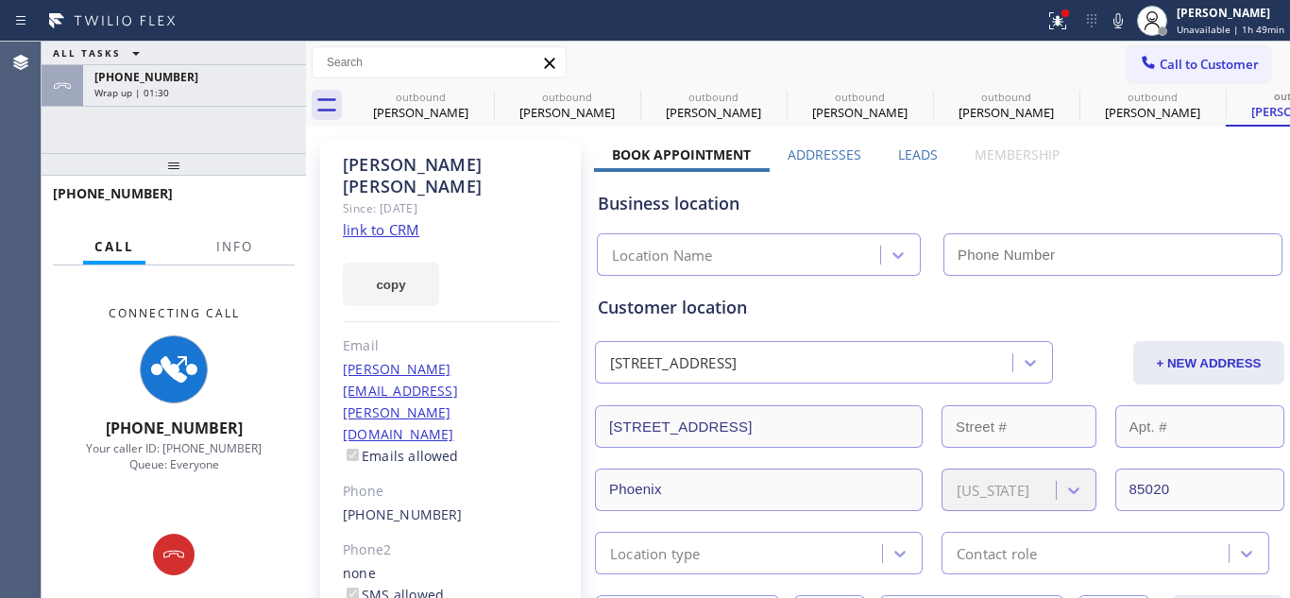
type input "[PHONE_NUMBER]"
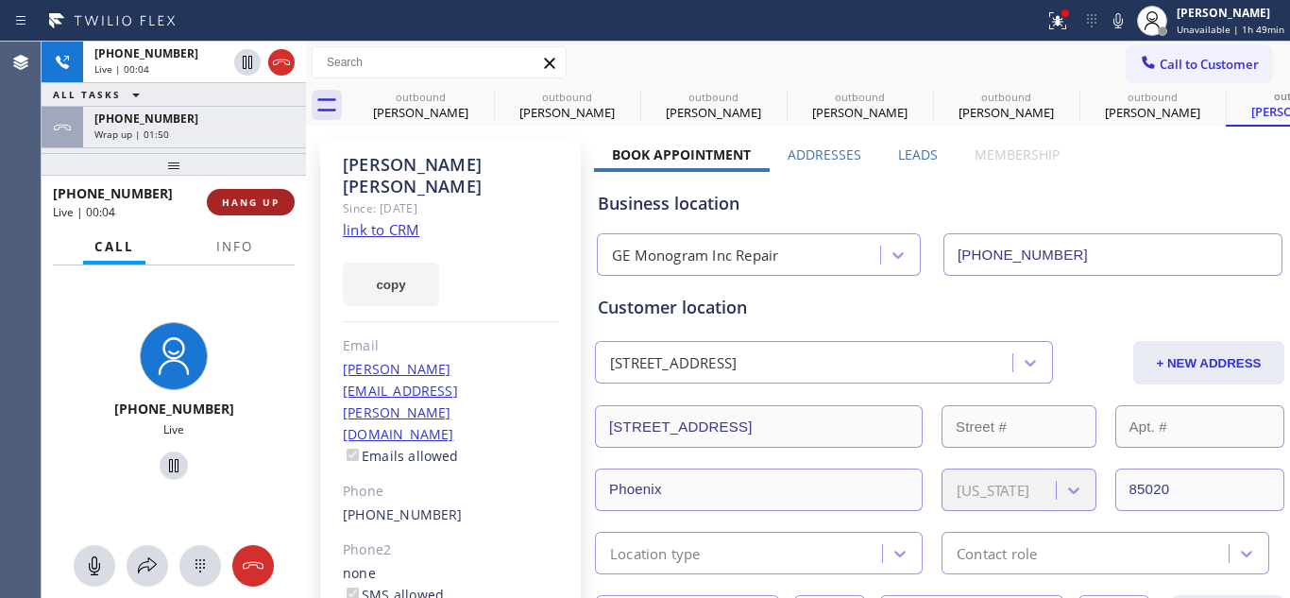
click at [271, 203] on span "HANG UP" at bounding box center [251, 201] width 58 height 13
click at [270, 203] on span "HANG UP" at bounding box center [251, 201] width 58 height 13
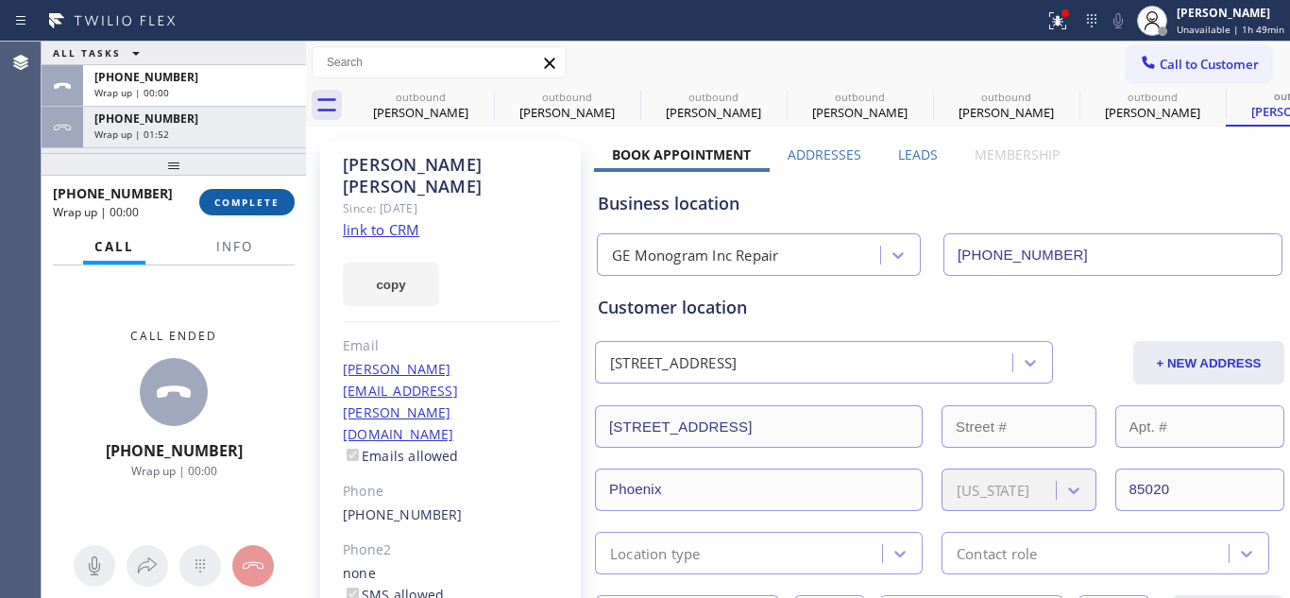
click at [235, 207] on span "COMPLETE" at bounding box center [246, 201] width 65 height 13
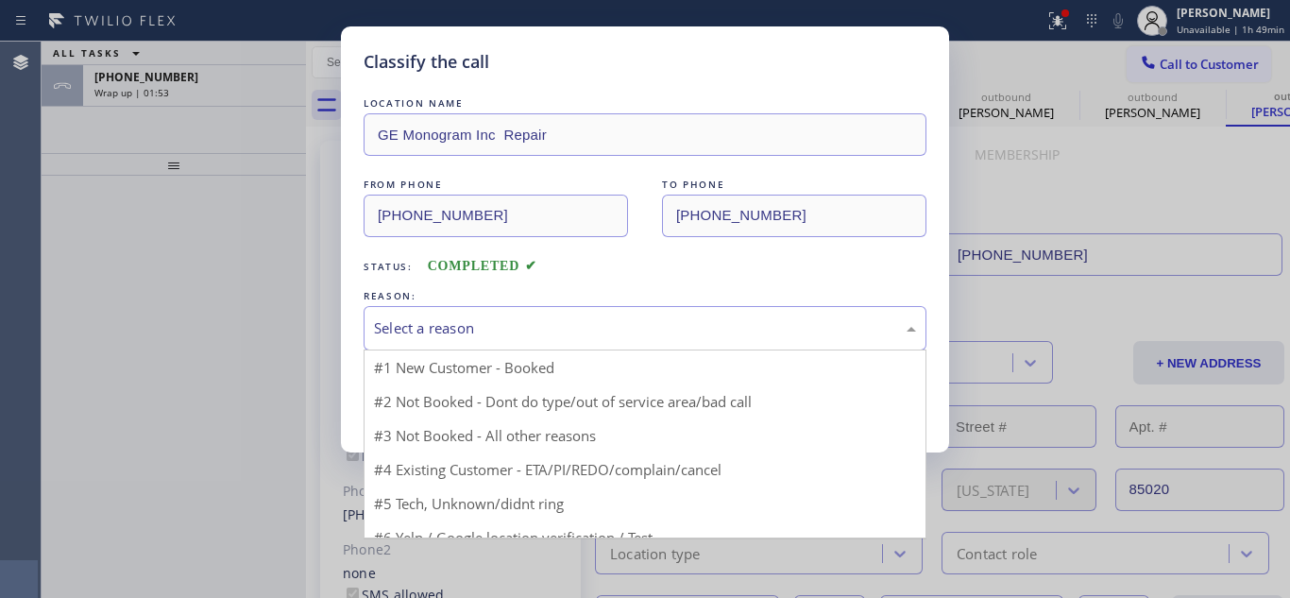
click at [474, 319] on div "Select a reason" at bounding box center [645, 328] width 542 height 22
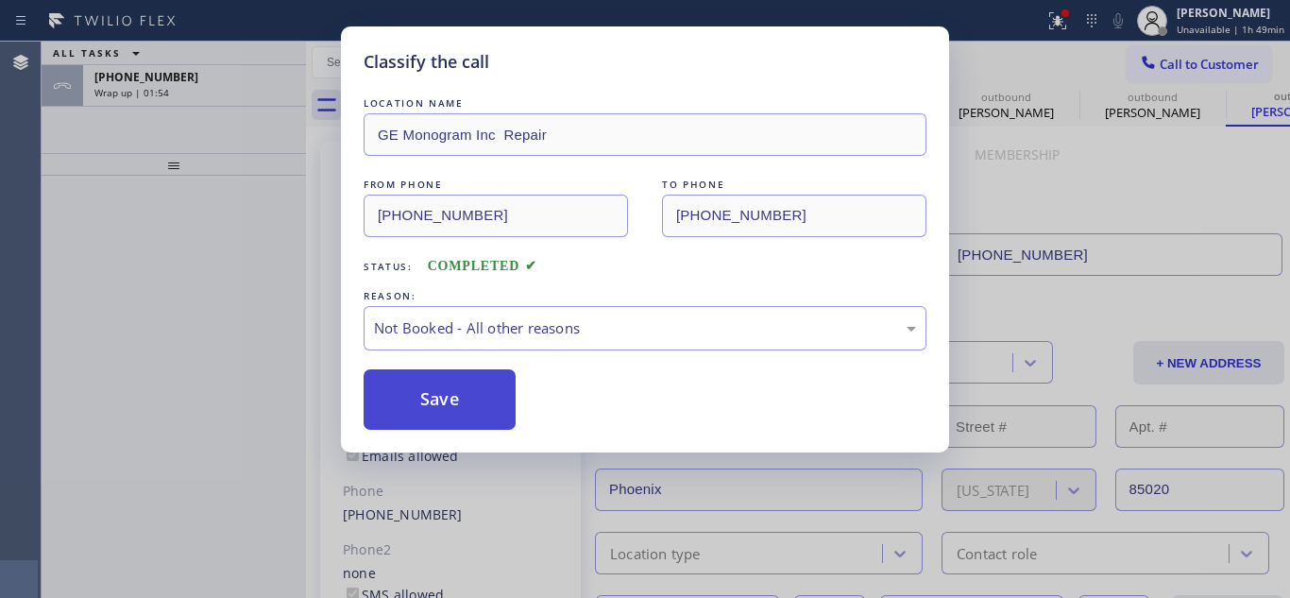
click at [487, 396] on button "Save" at bounding box center [440, 399] width 152 height 60
click at [188, 72] on div "Classify the call LOCATION NAME GE Monogram Inc Repair FROM PHONE (866) 429-128…" at bounding box center [645, 299] width 1290 height 598
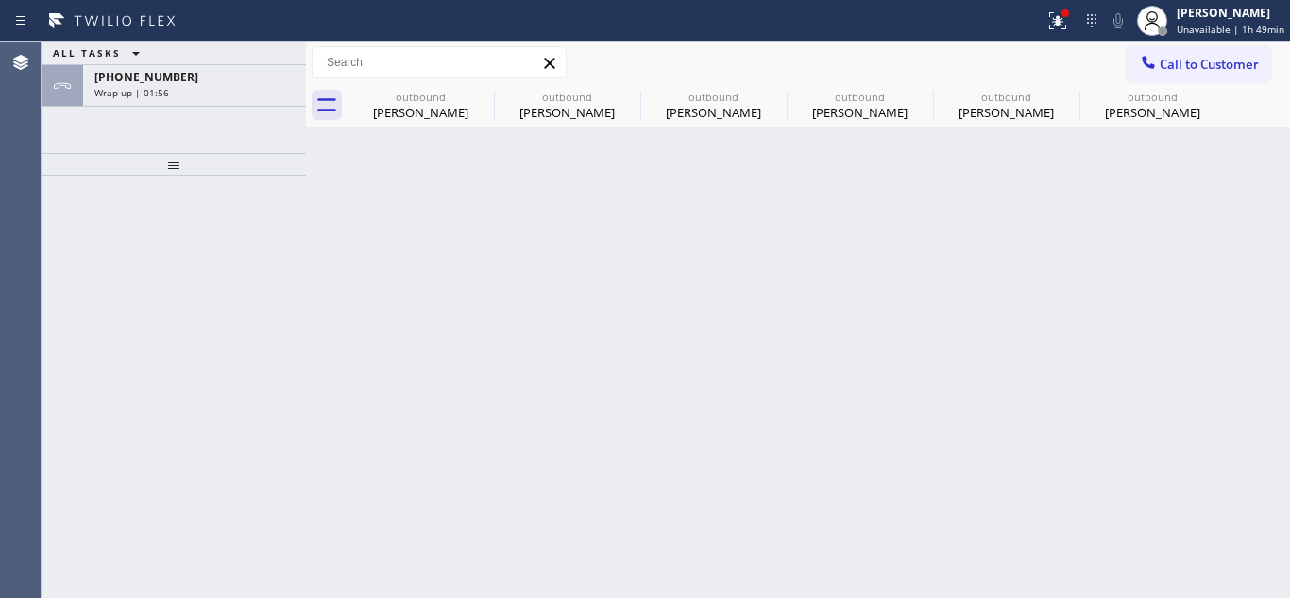
click at [177, 89] on div "Wrap up | 01:56" at bounding box center [194, 92] width 200 height 13
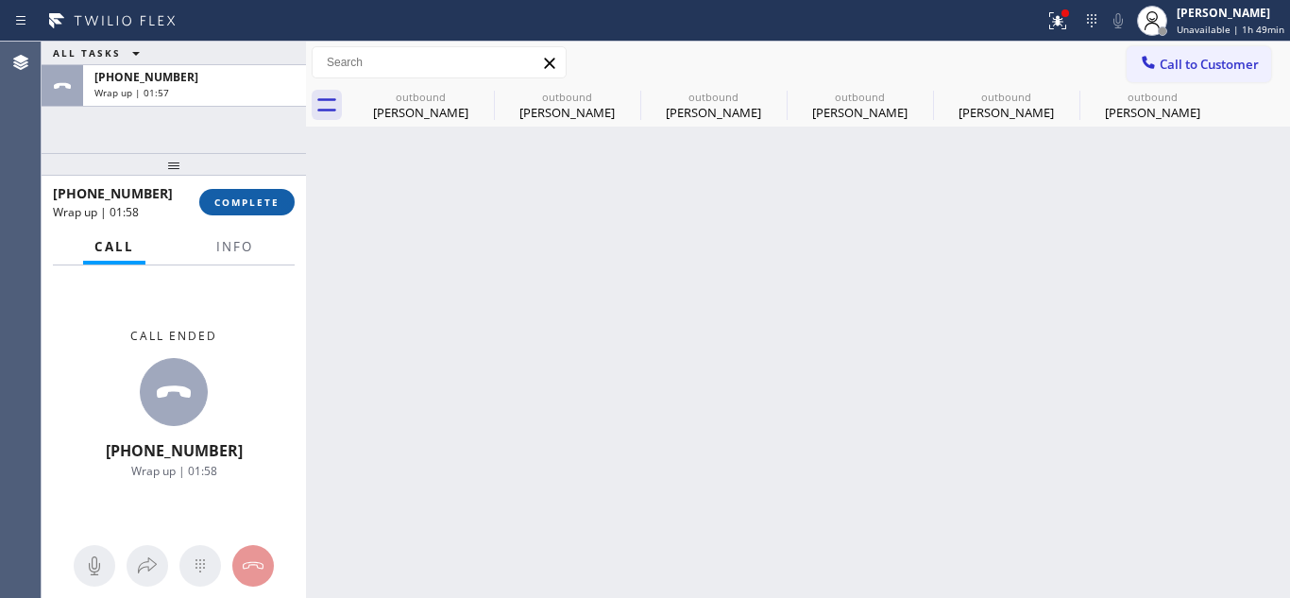
click at [239, 190] on button "COMPLETE" at bounding box center [246, 202] width 95 height 26
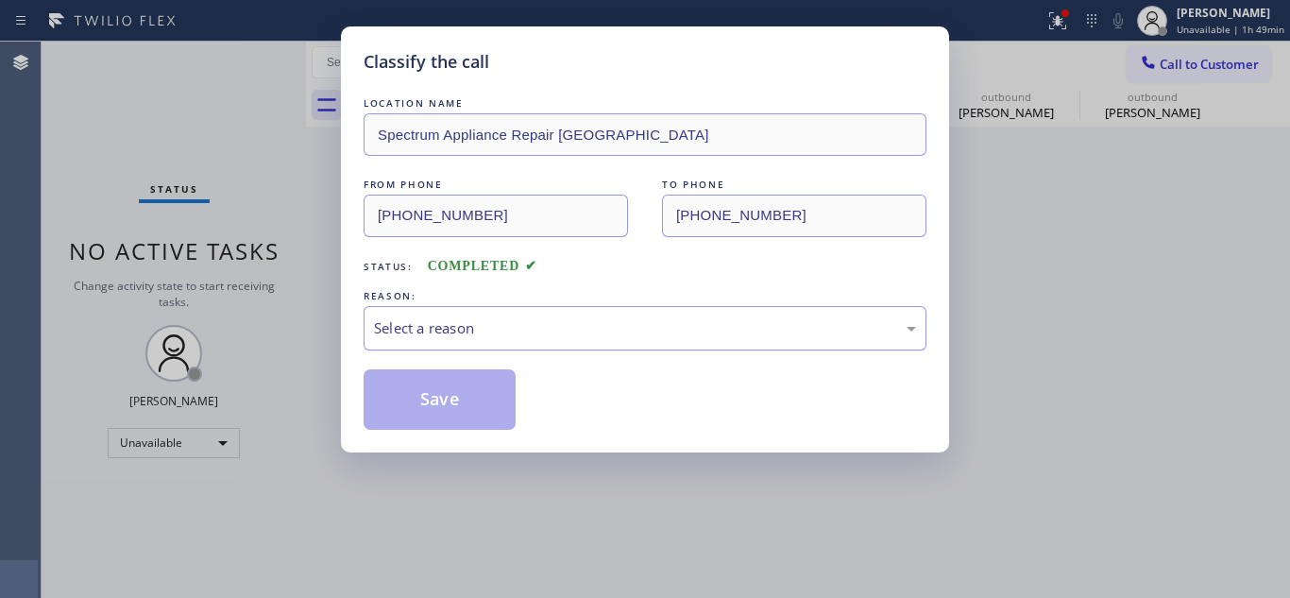
click at [643, 330] on div "Select a reason" at bounding box center [645, 328] width 542 height 22
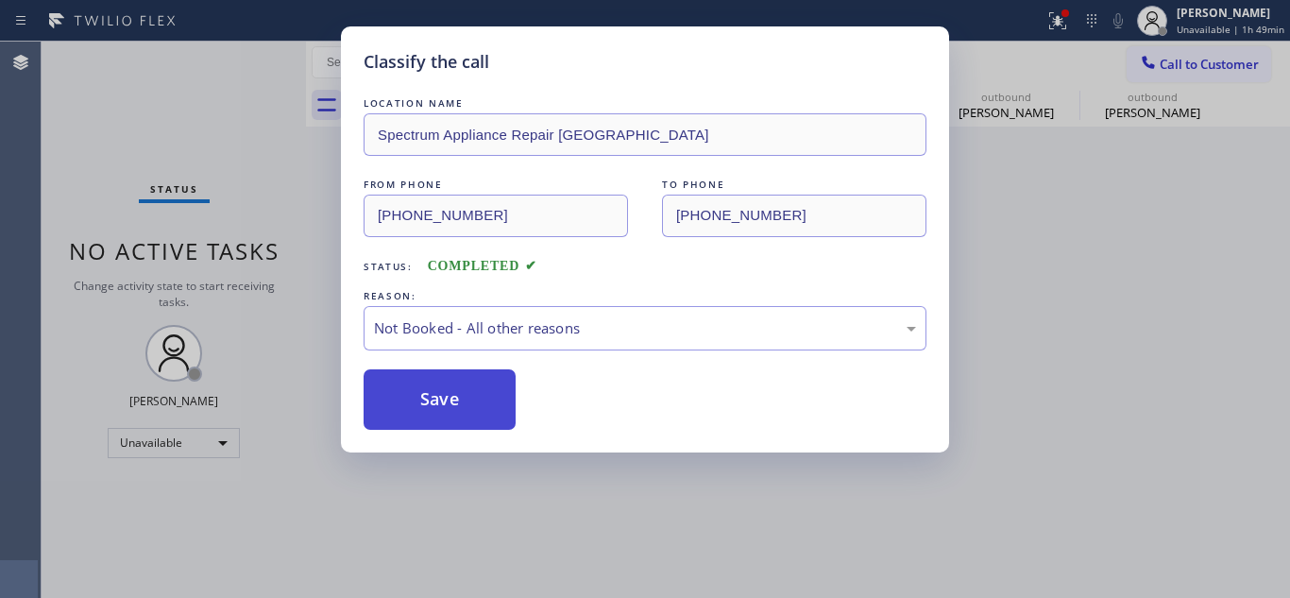
click at [498, 409] on button "Save" at bounding box center [440, 399] width 152 height 60
type input "[PHONE_NUMBER]"
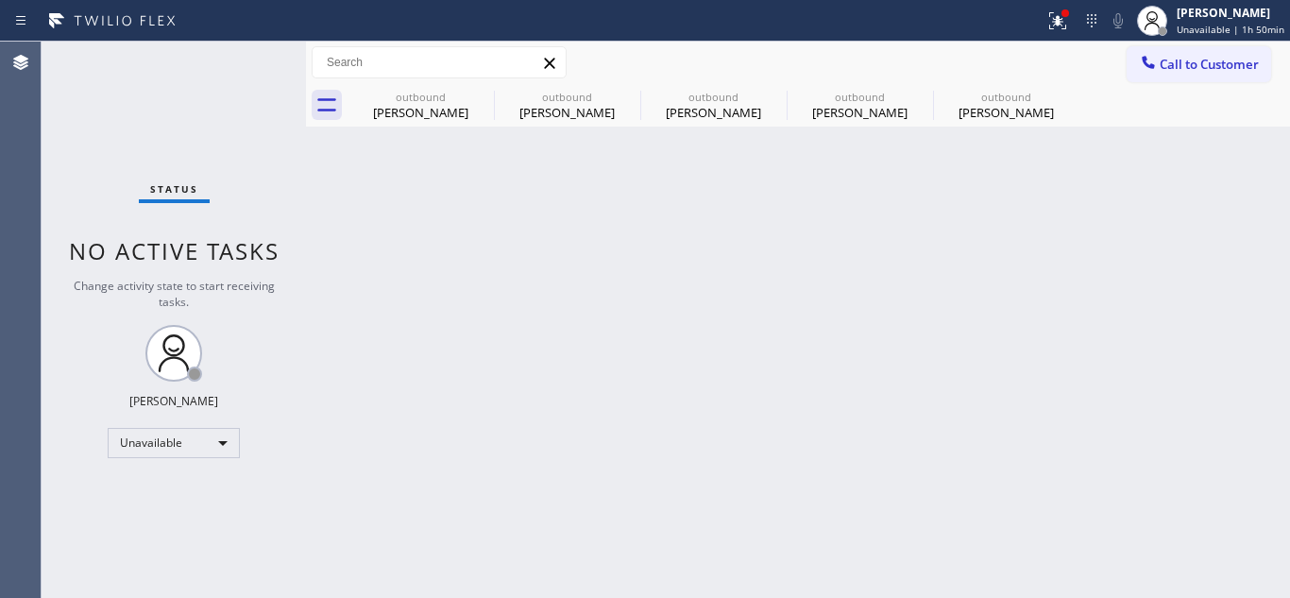
click at [1199, 85] on div "outbound David Wilson outbound Barbara Rovin outbound Doris Miles outbound Sean…" at bounding box center [819, 105] width 942 height 42
click at [1161, 66] on span "Call to Customer" at bounding box center [1209, 64] width 99 height 17
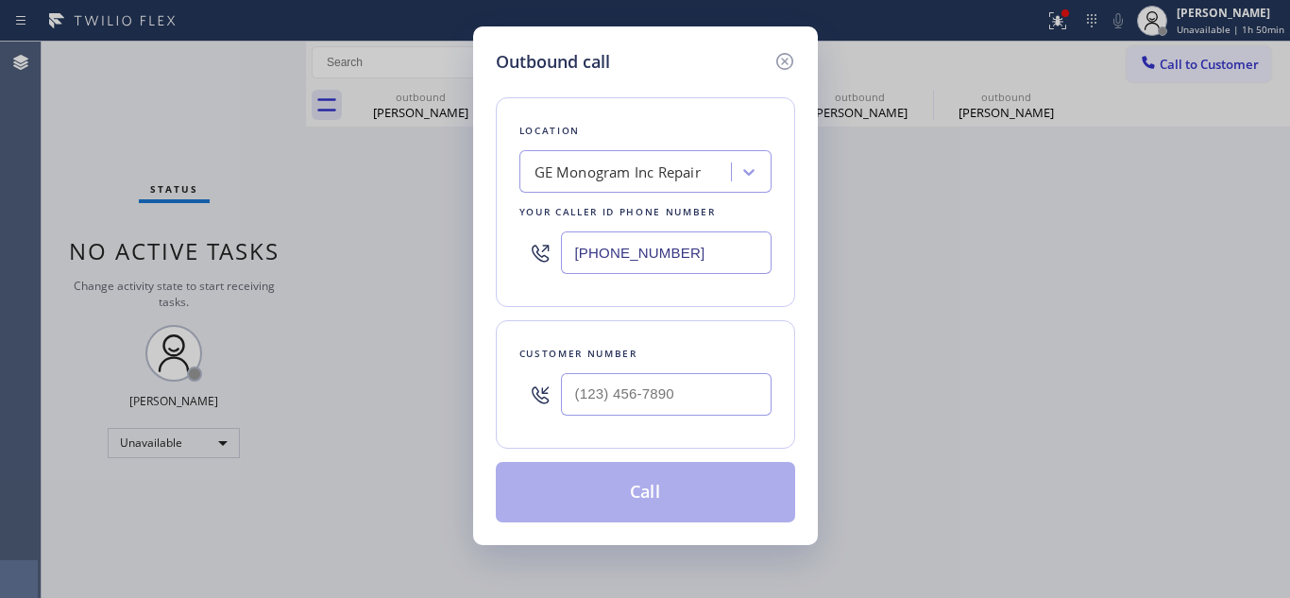
drag, startPoint x: 704, startPoint y: 251, endPoint x: 499, endPoint y: 222, distance: 207.9
click at [549, 234] on div "[PHONE_NUMBER]" at bounding box center [645, 252] width 252 height 61
paste input "77) 777-0796"
type input "(877) 777-0796"
drag, startPoint x: 707, startPoint y: 381, endPoint x: 446, endPoint y: 381, distance: 261.6
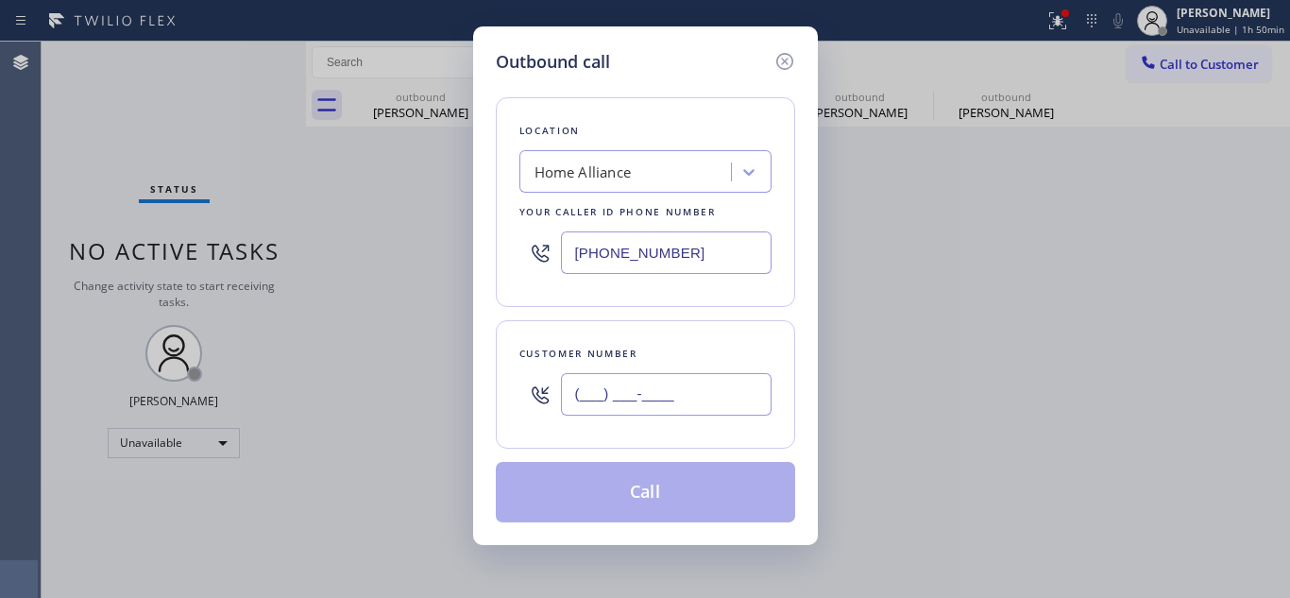
click at [467, 381] on div "Outbound call Location Home Alliance Your caller id phone number (877) 777-0796…" at bounding box center [645, 299] width 1290 height 598
paste input "949) 916-2847"
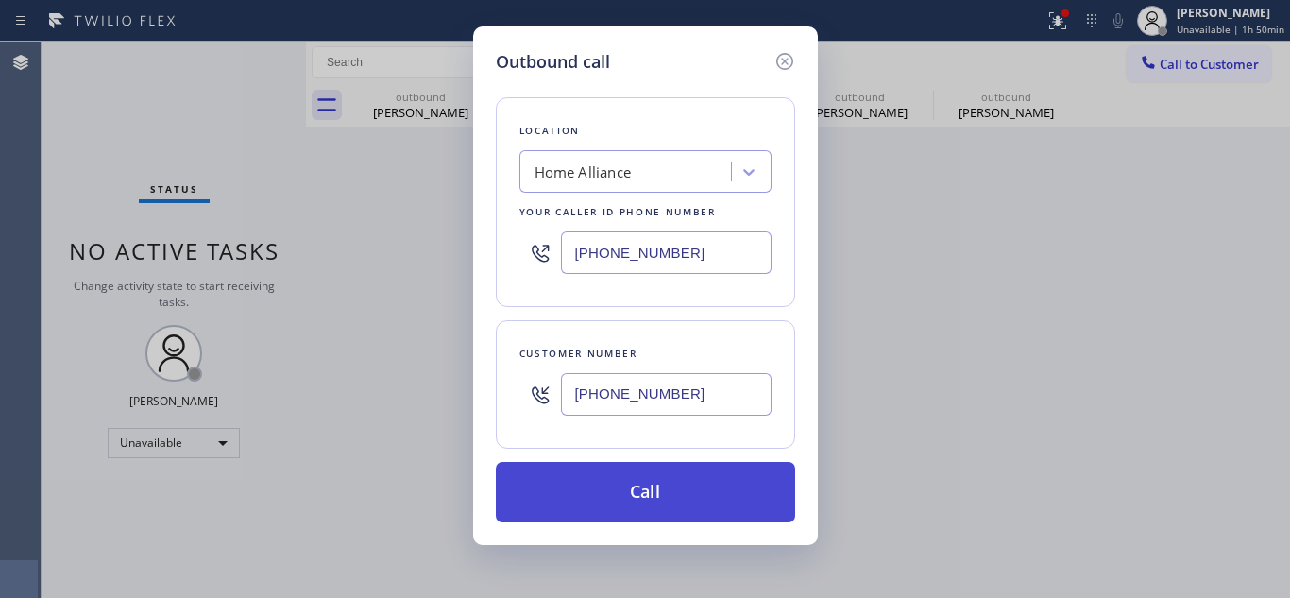
type input "[PHONE_NUMBER]"
click at [606, 488] on button "Call" at bounding box center [645, 492] width 299 height 60
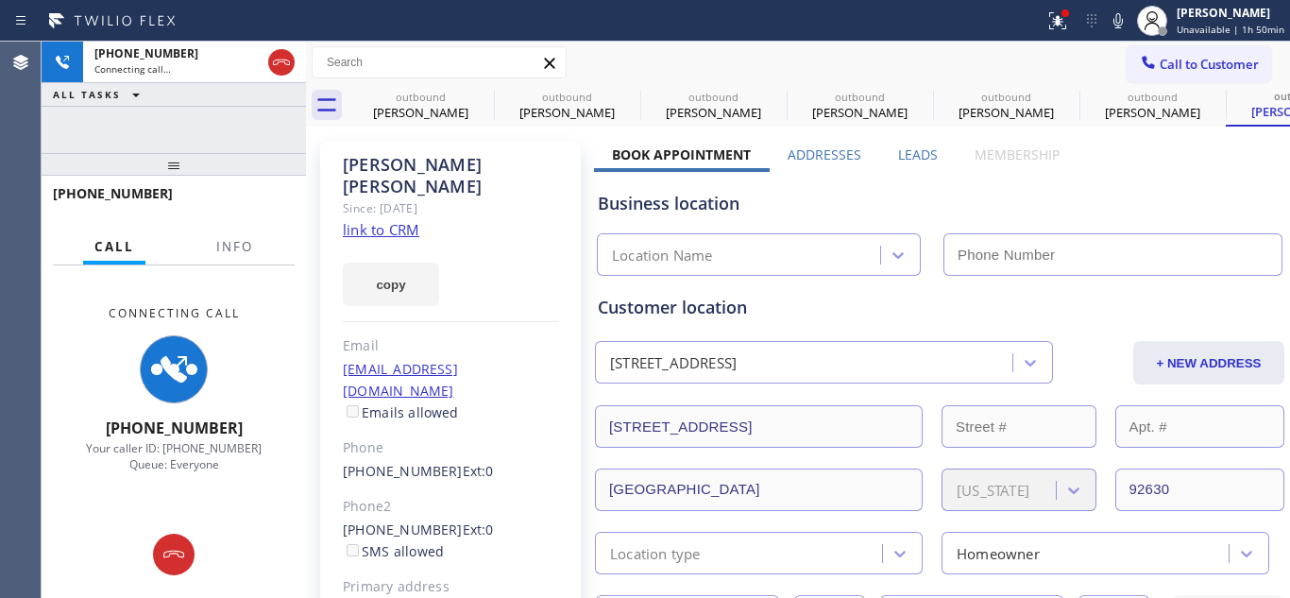
type input "(877) 777-0796"
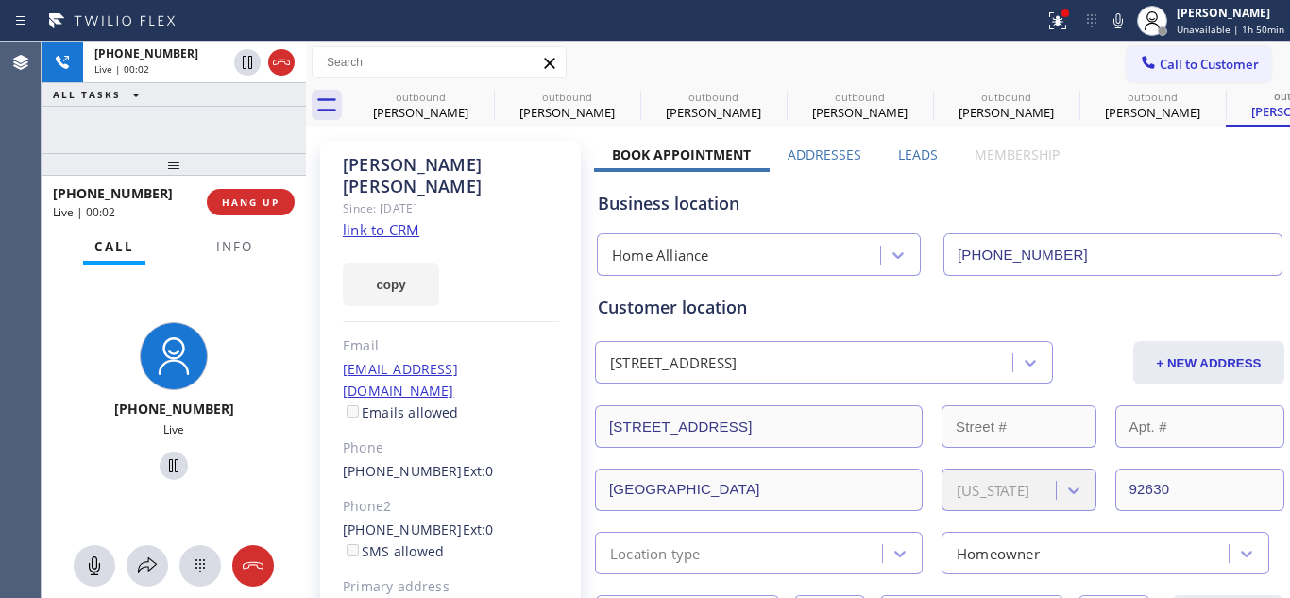
drag, startPoint x: 297, startPoint y: 218, endPoint x: 236, endPoint y: 203, distance: 63.2
click at [297, 218] on div "+19499162847 Live | 00:02 HANG UP" at bounding box center [174, 202] width 264 height 53
click at [236, 203] on span "HANG UP" at bounding box center [251, 201] width 58 height 13
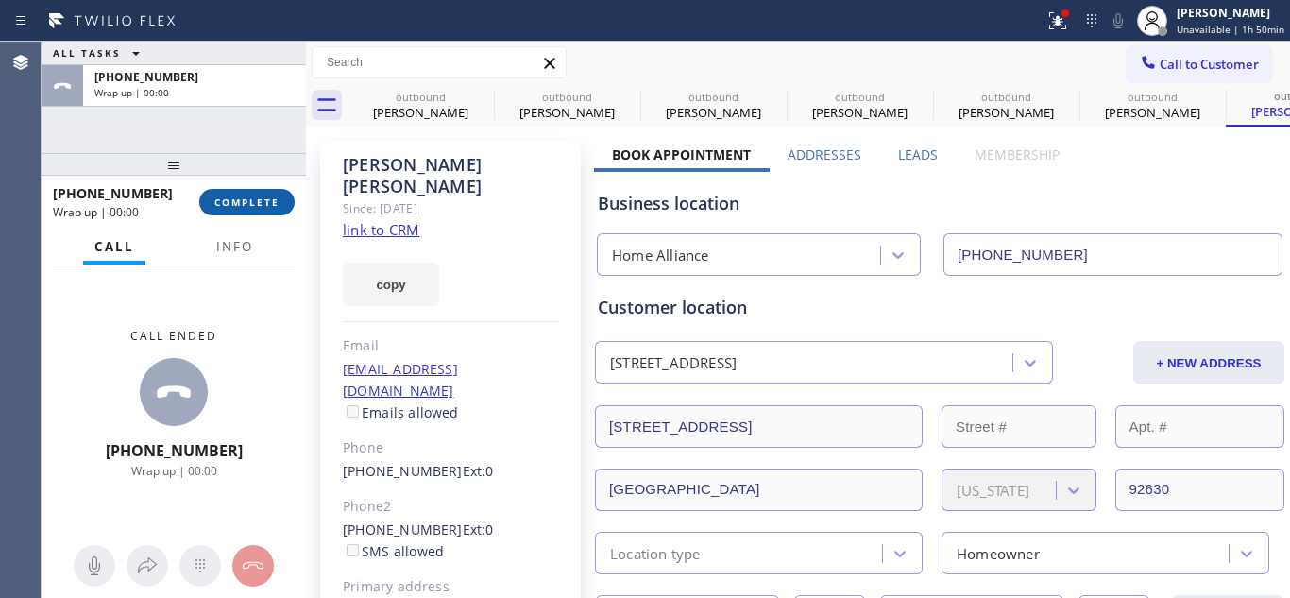
click at [271, 199] on span "COMPLETE" at bounding box center [246, 201] width 65 height 13
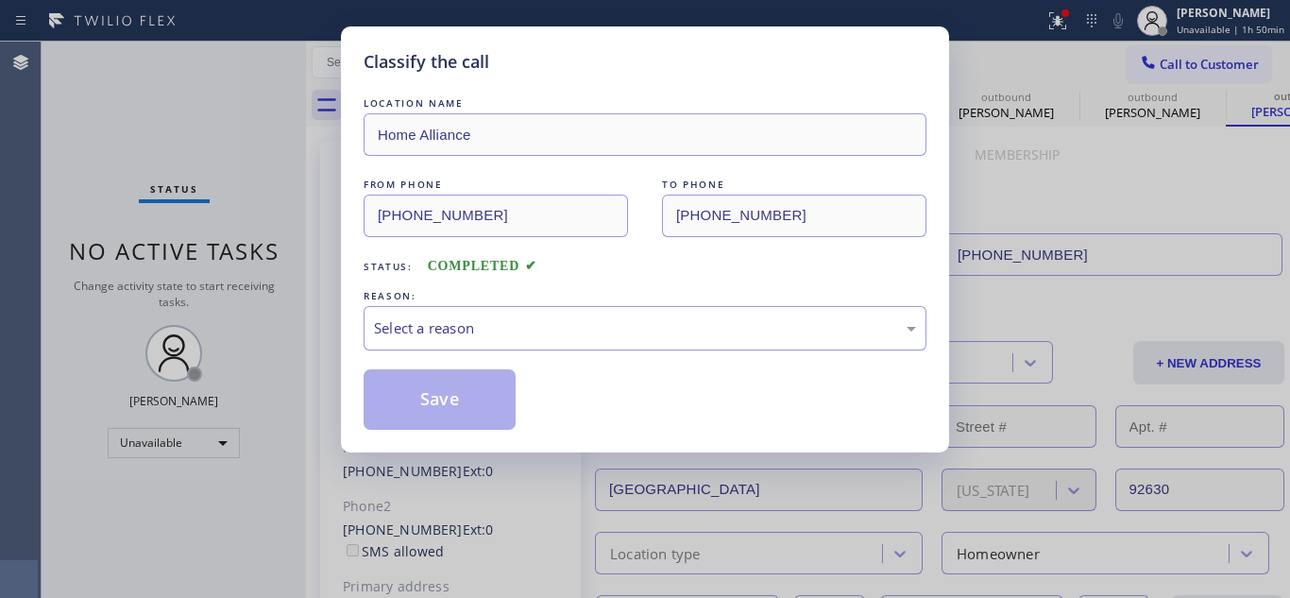
drag, startPoint x: 579, startPoint y: 322, endPoint x: 568, endPoint y: 345, distance: 25.3
click at [579, 322] on div "Select a reason" at bounding box center [645, 328] width 542 height 22
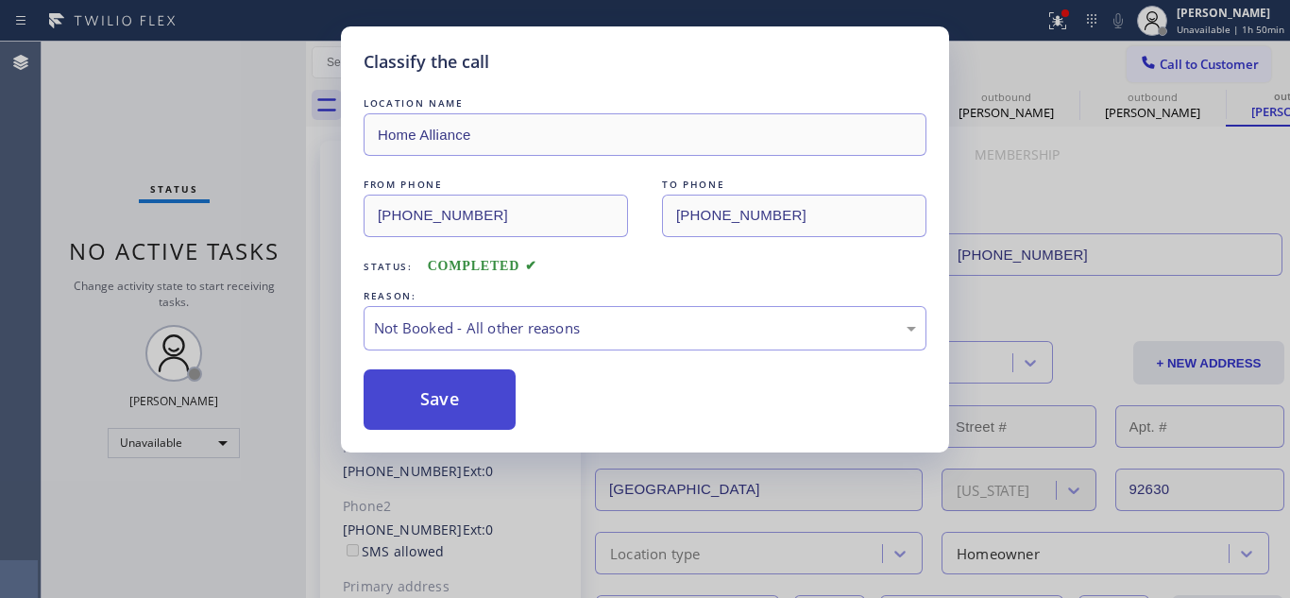
click at [491, 390] on button "Save" at bounding box center [440, 399] width 152 height 60
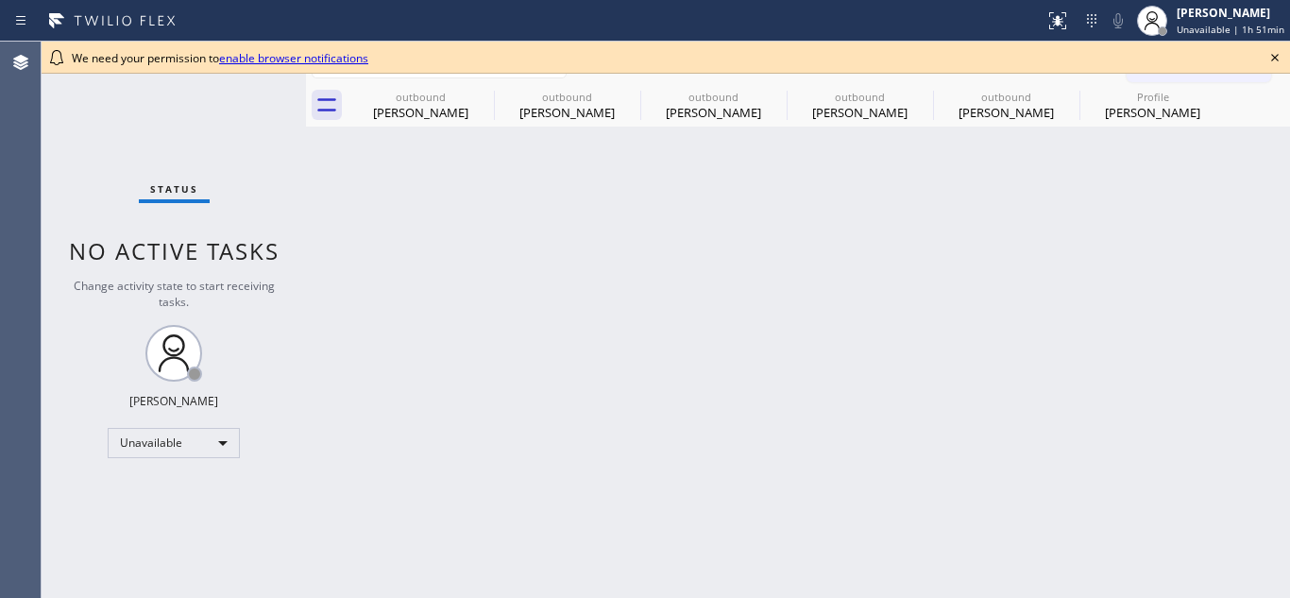
click at [1271, 53] on icon at bounding box center [1274, 57] width 23 height 23
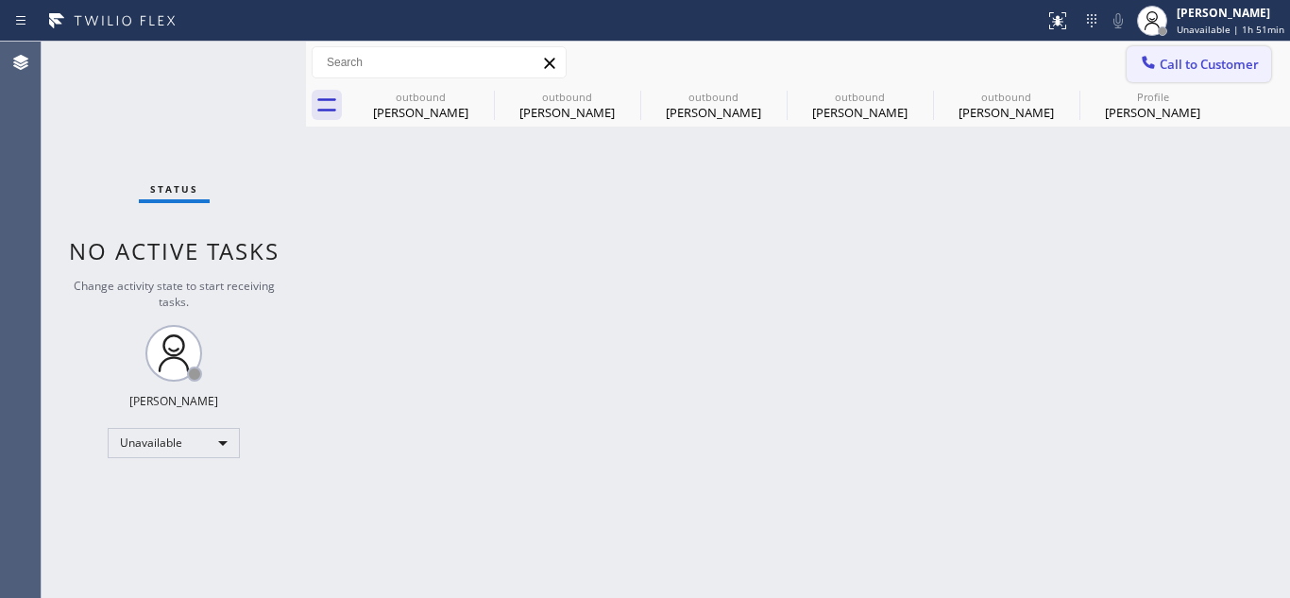
click at [1220, 59] on span "Call to Customer" at bounding box center [1209, 64] width 99 height 17
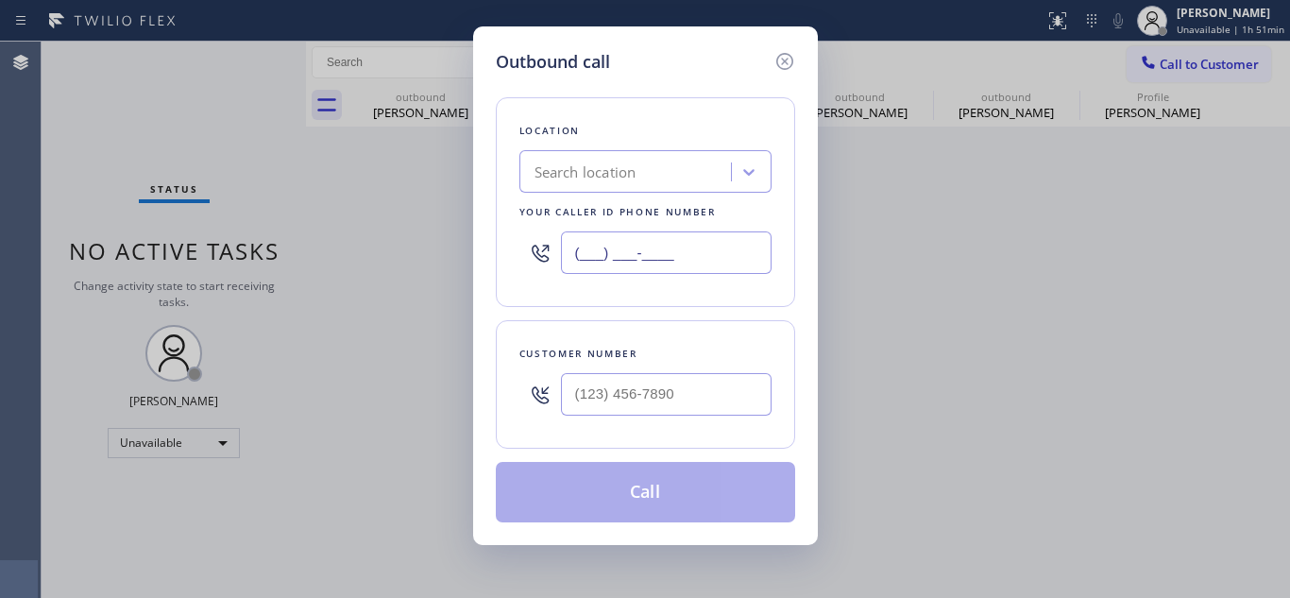
drag, startPoint x: 716, startPoint y: 248, endPoint x: 543, endPoint y: 264, distance: 173.6
click at [543, 264] on div "(___) ___-____" at bounding box center [645, 252] width 252 height 61
paste input "714) 855-4254"
type input "[PHONE_NUMBER]"
drag, startPoint x: 696, startPoint y: 401, endPoint x: 546, endPoint y: 411, distance: 150.4
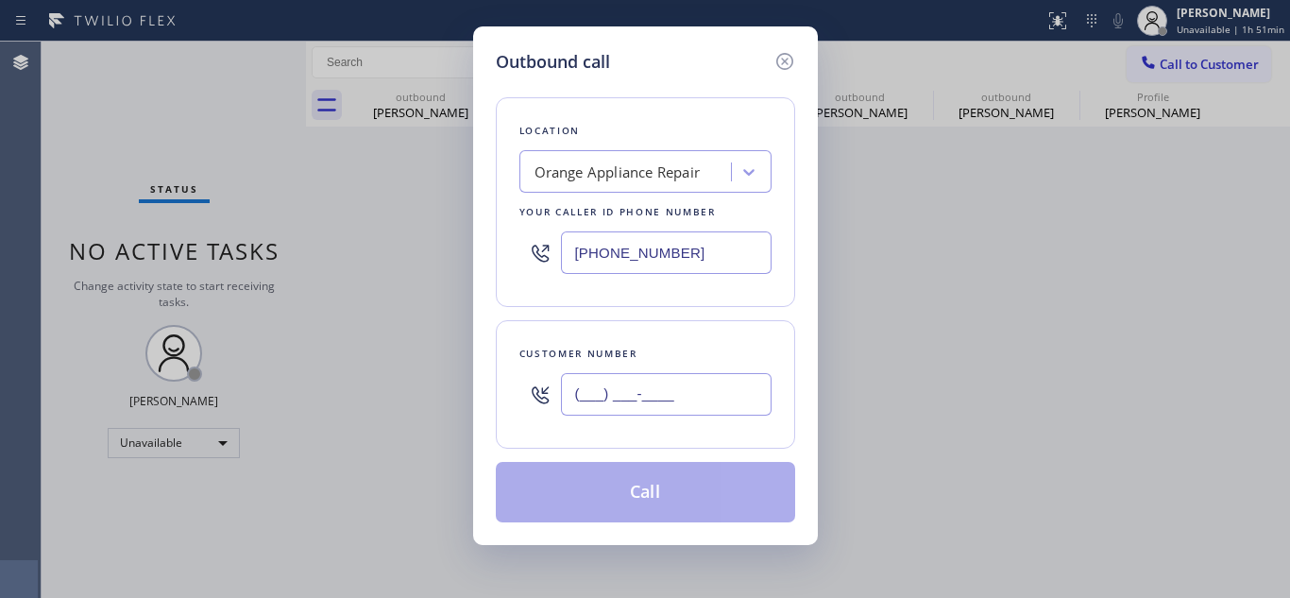
click at [546, 411] on div "(___) ___-____" at bounding box center [645, 394] width 252 height 61
paste input "714) 912-5557"
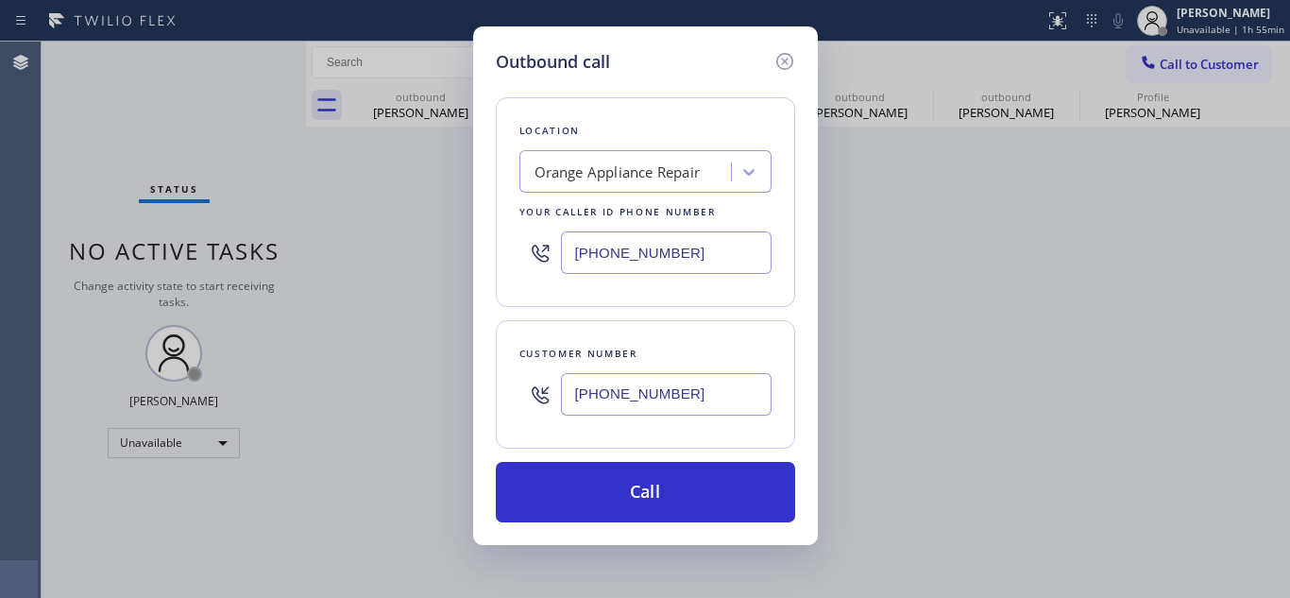
drag, startPoint x: 702, startPoint y: 385, endPoint x: 518, endPoint y: 382, distance: 183.2
click at [505, 382] on div "Customer number (714) 912-5557" at bounding box center [645, 384] width 299 height 128
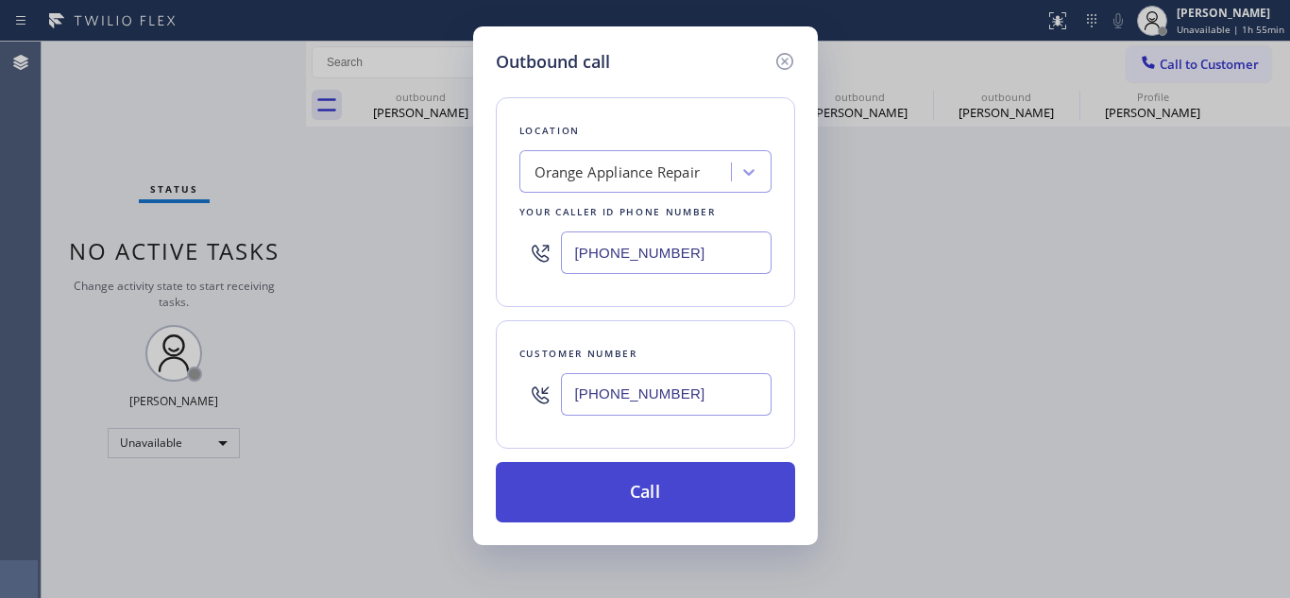
paste input "text"
type input "[PHONE_NUMBER]"
click at [665, 499] on button "Call" at bounding box center [645, 492] width 299 height 60
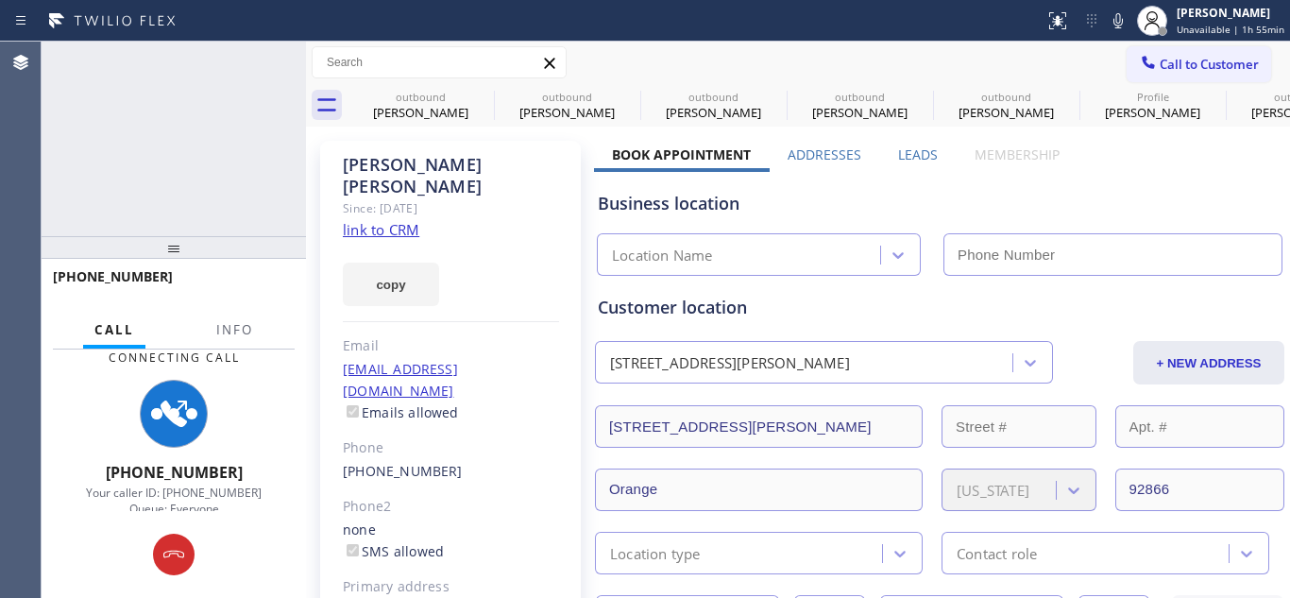
type input "[PHONE_NUMBER]"
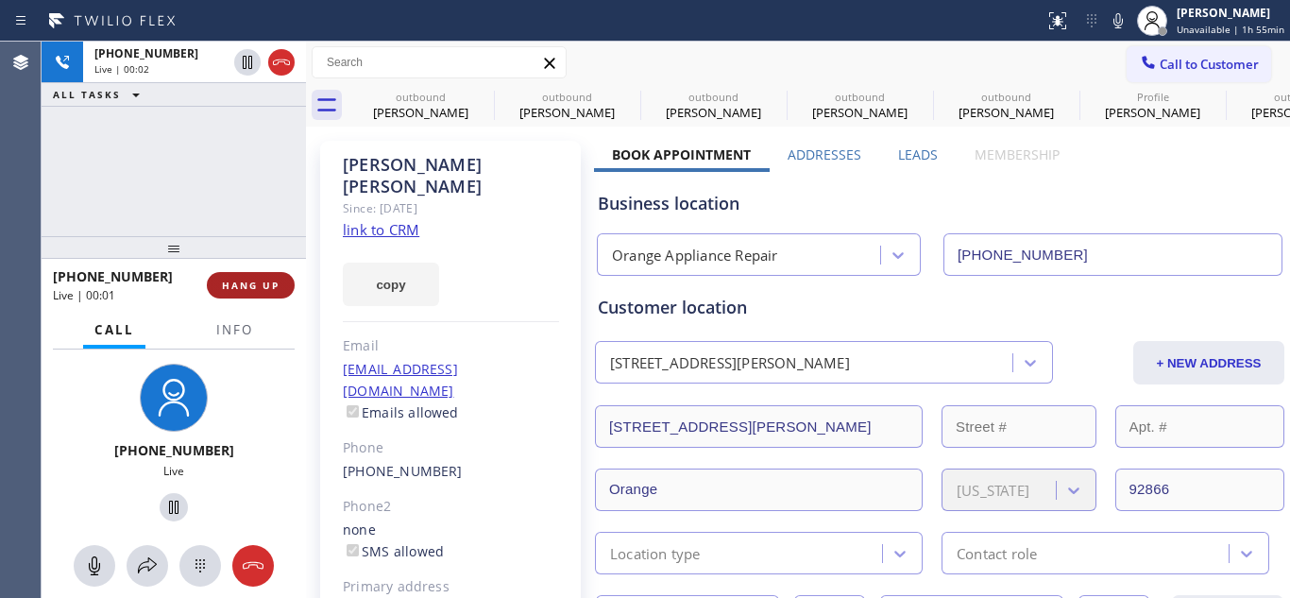
click at [254, 287] on span "HANG UP" at bounding box center [251, 285] width 58 height 13
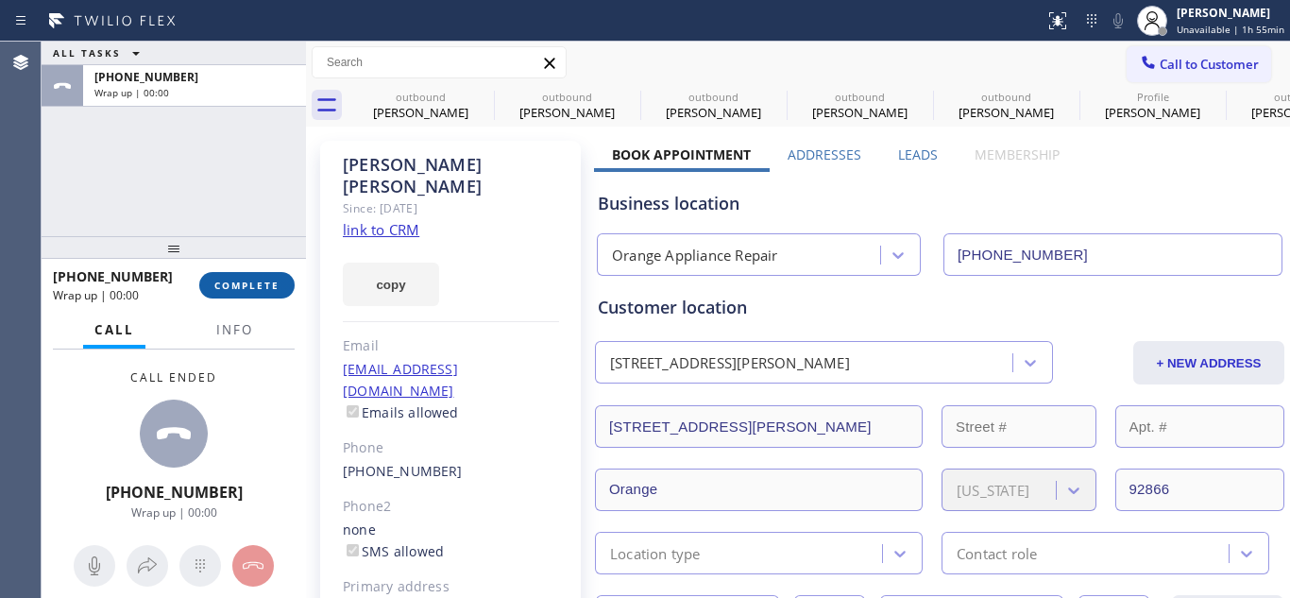
click at [263, 291] on span "COMPLETE" at bounding box center [246, 285] width 65 height 13
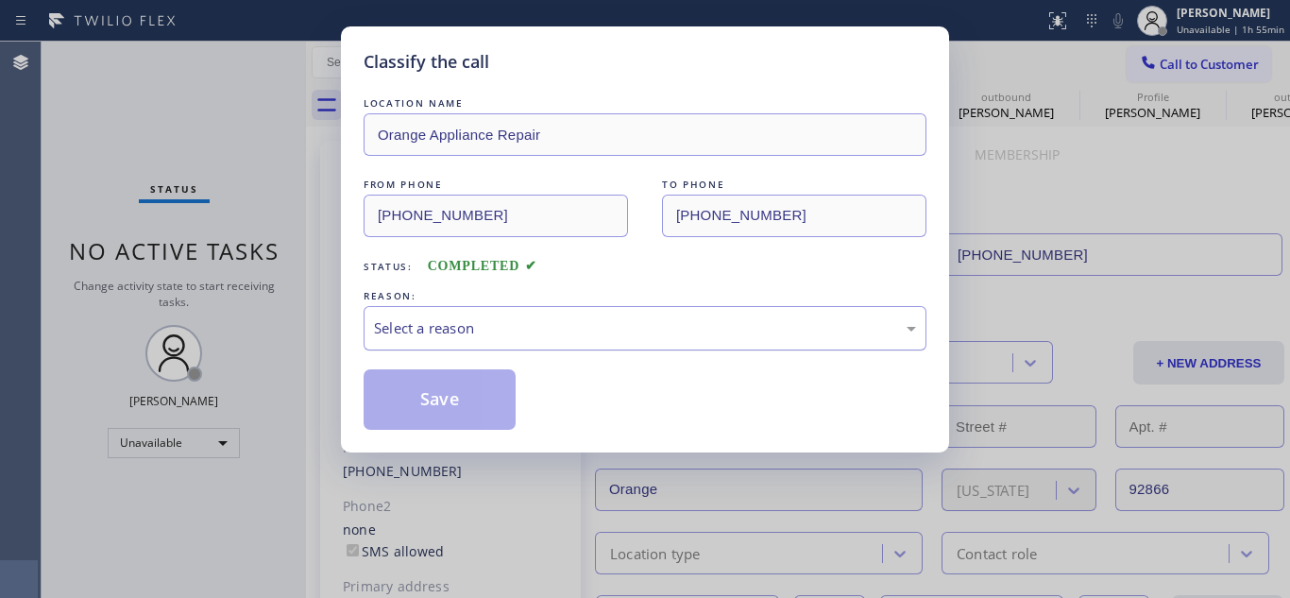
click at [510, 345] on div "Select a reason" at bounding box center [645, 328] width 563 height 44
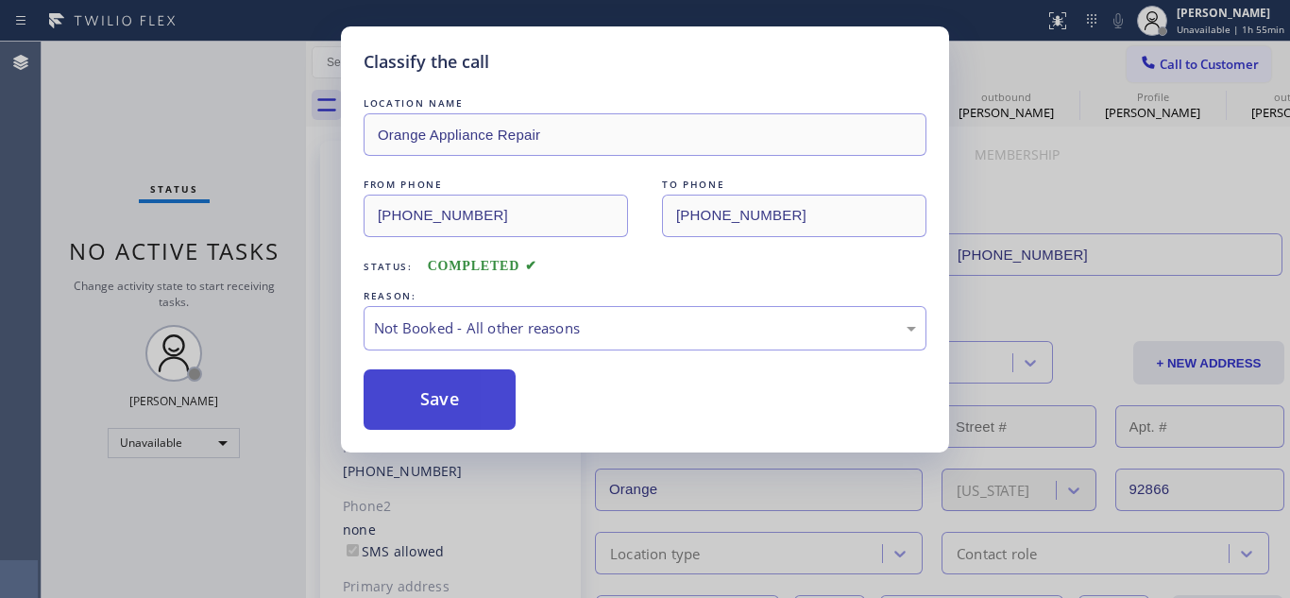
click at [447, 401] on button "Save" at bounding box center [440, 399] width 152 height 60
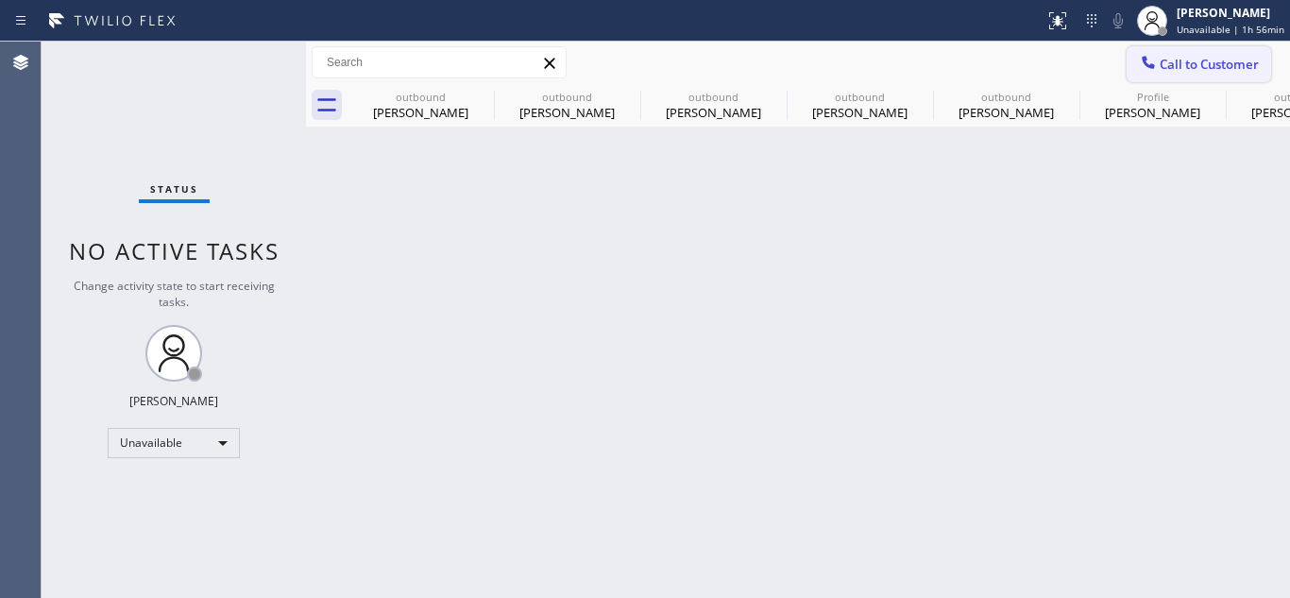
click at [1215, 59] on span "Call to Customer" at bounding box center [1209, 64] width 99 height 17
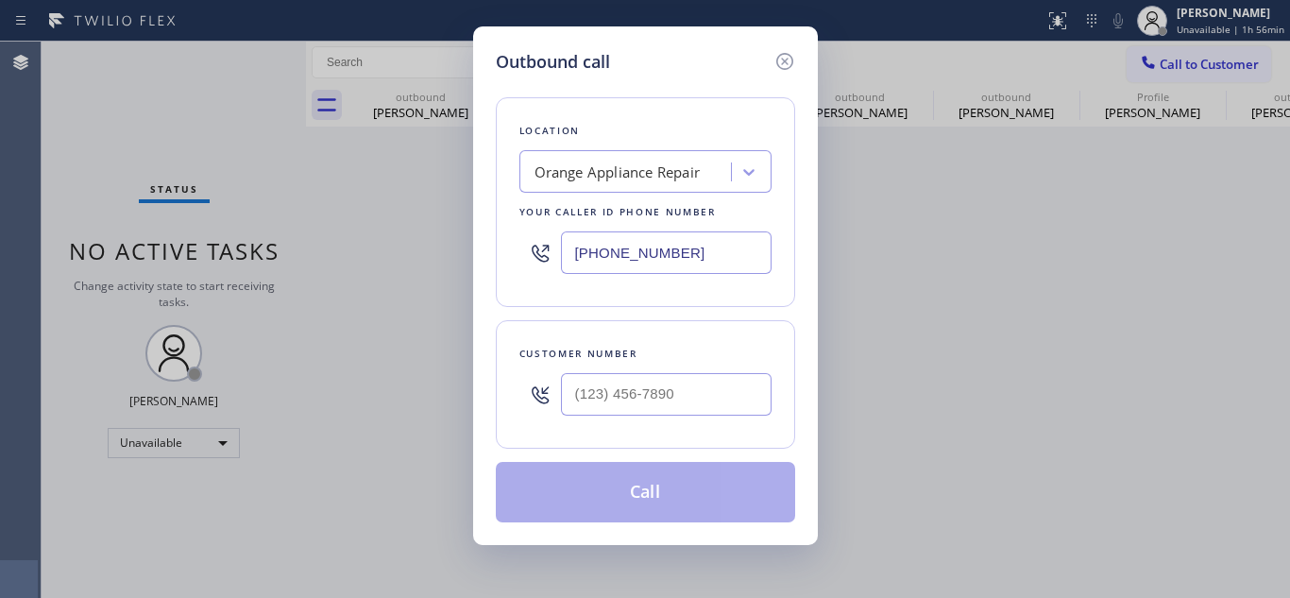
drag, startPoint x: 683, startPoint y: 273, endPoint x: 423, endPoint y: 262, distance: 259.9
click at [405, 267] on div "Outbound call Location Orange Appliance Repair Your caller id phone number (714…" at bounding box center [645, 299] width 1290 height 598
type input "[PHONE_NUMBER]"
paste input "361) 203-3251"
type input "[PHONE_NUMBER]"
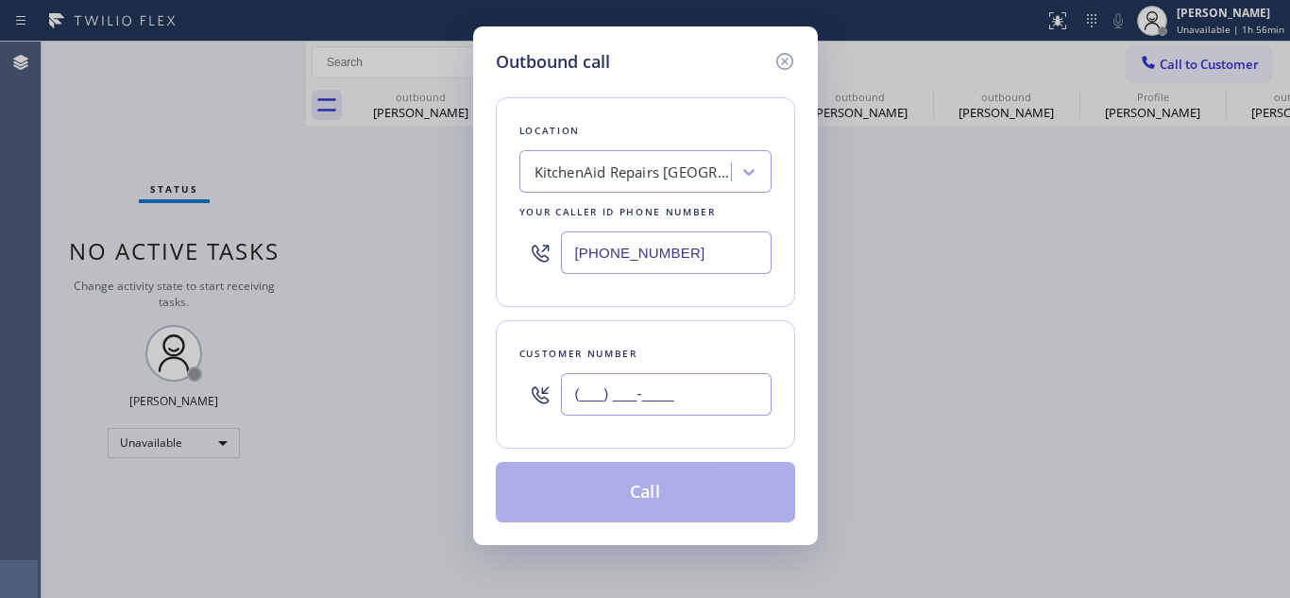
drag, startPoint x: 715, startPoint y: 401, endPoint x: 472, endPoint y: 401, distance: 242.7
click at [487, 401] on div "Outbound call Location KitchenAid Repairs San Diego Your caller id phone number…" at bounding box center [645, 285] width 345 height 518
paste input "440) 655-8647"
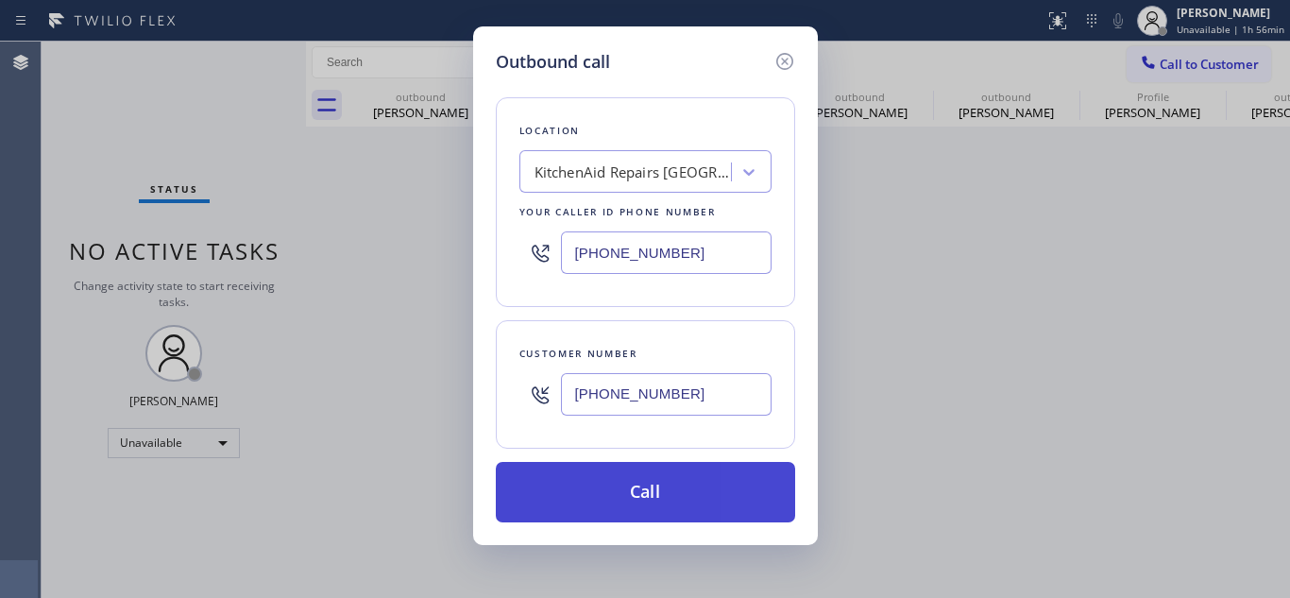
type input "[PHONE_NUMBER]"
click at [622, 486] on button "Call" at bounding box center [645, 492] width 299 height 60
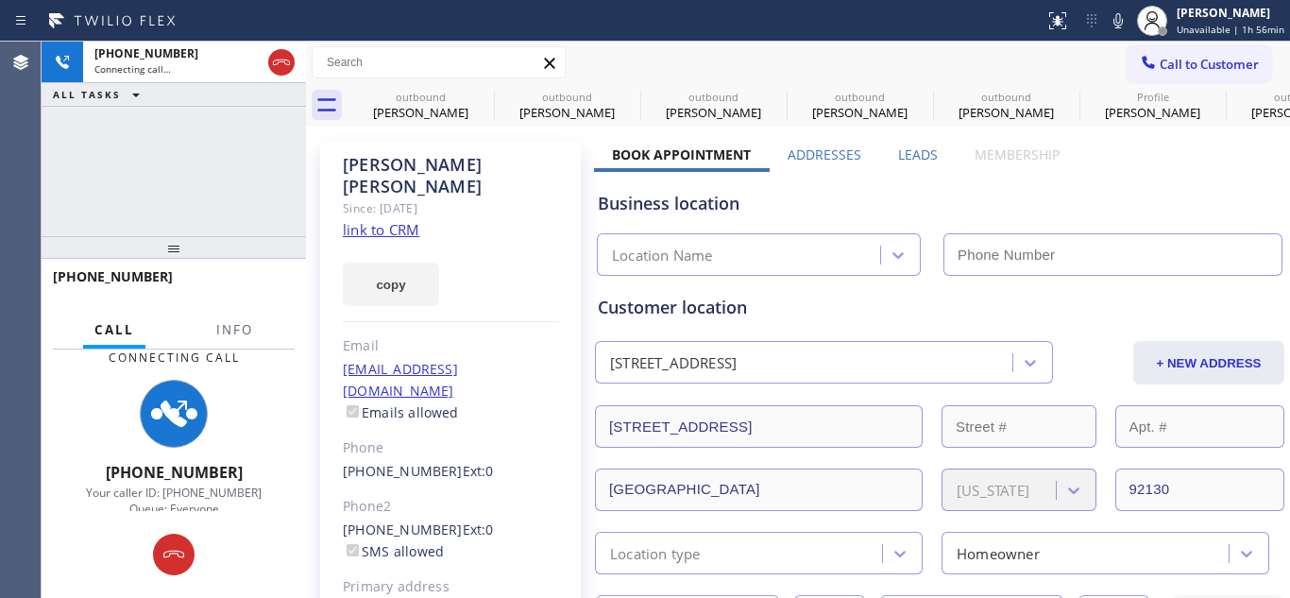
type input "[PHONE_NUMBER]"
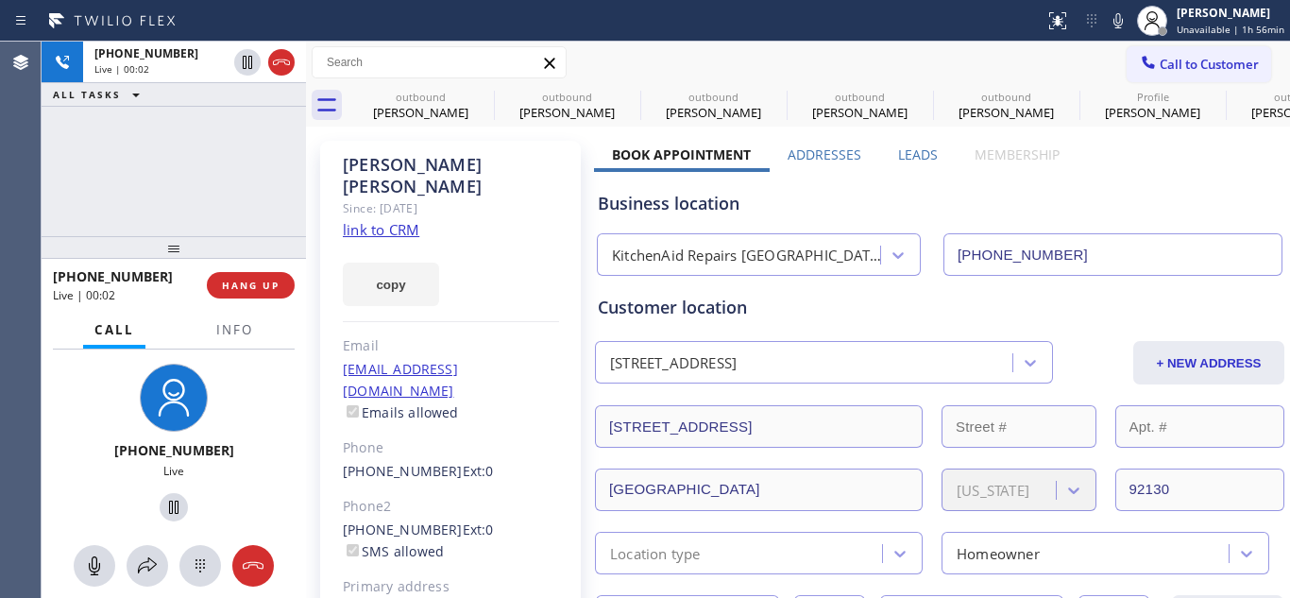
drag, startPoint x: 239, startPoint y: 246, endPoint x: 245, endPoint y: 108, distance: 138.0
click at [245, 110] on div "+14406558647 Live | 00:02 ALL TASKS ALL TASKS ACTIVE TASKS TASKS IN WRAP UP +14…" at bounding box center [174, 320] width 264 height 556
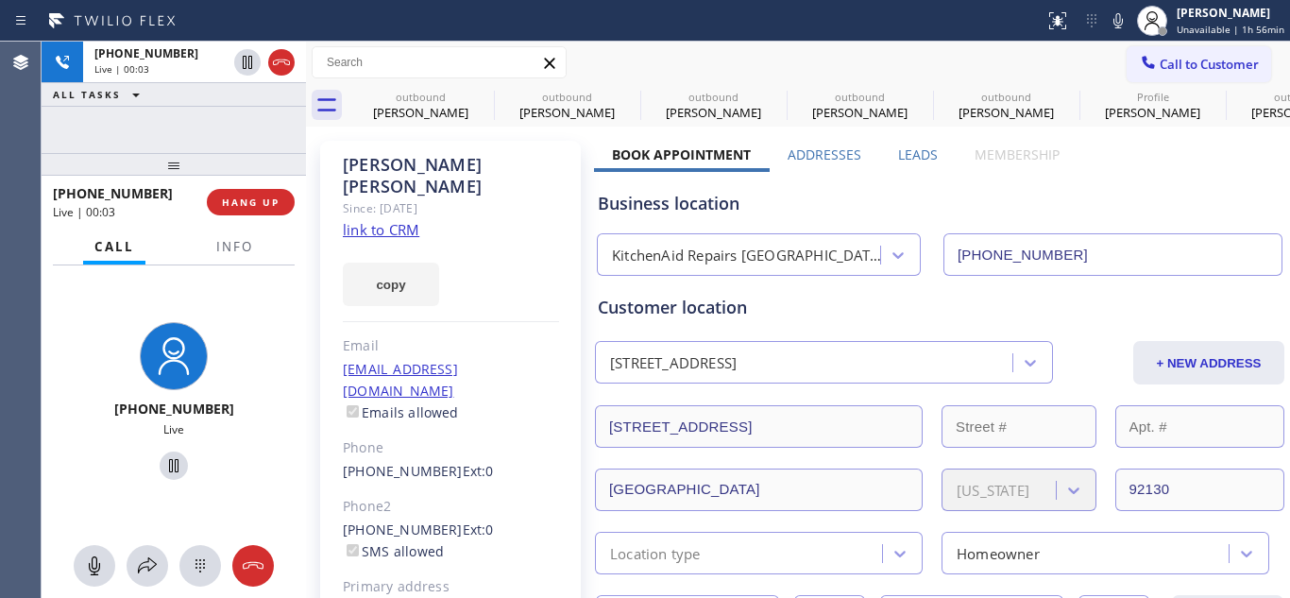
click at [246, 218] on div "+14406558647 Live | 00:03 HANG UP" at bounding box center [174, 202] width 242 height 49
click at [251, 209] on button "HANG UP" at bounding box center [251, 202] width 88 height 26
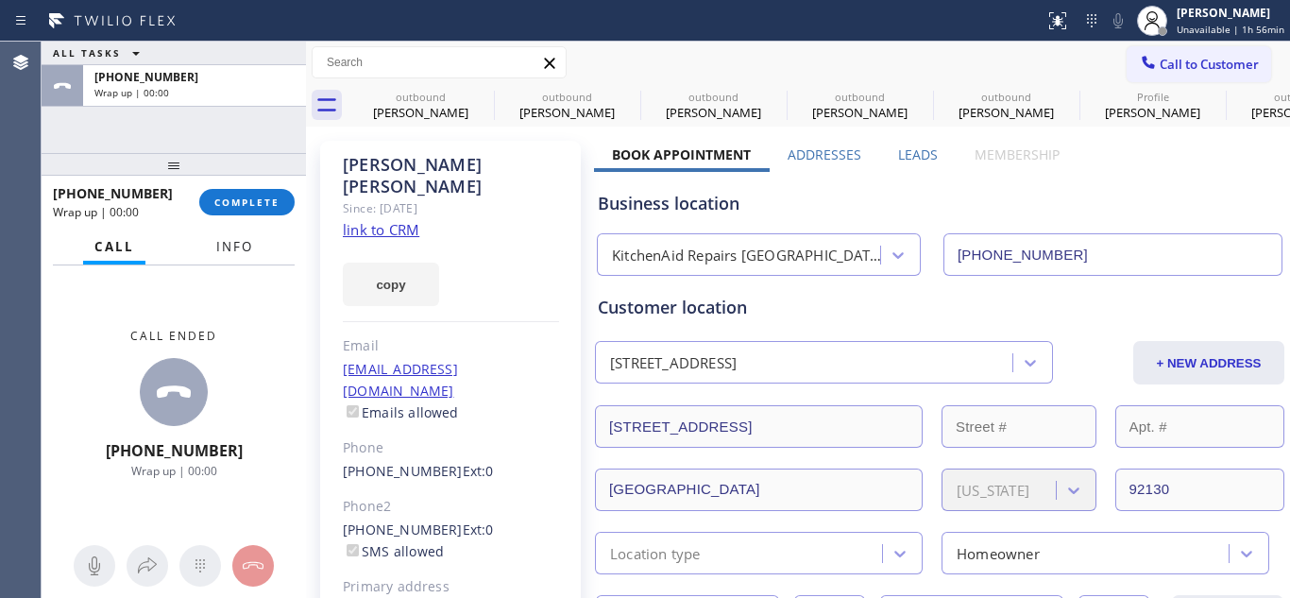
click at [257, 234] on button "Info" at bounding box center [234, 247] width 59 height 37
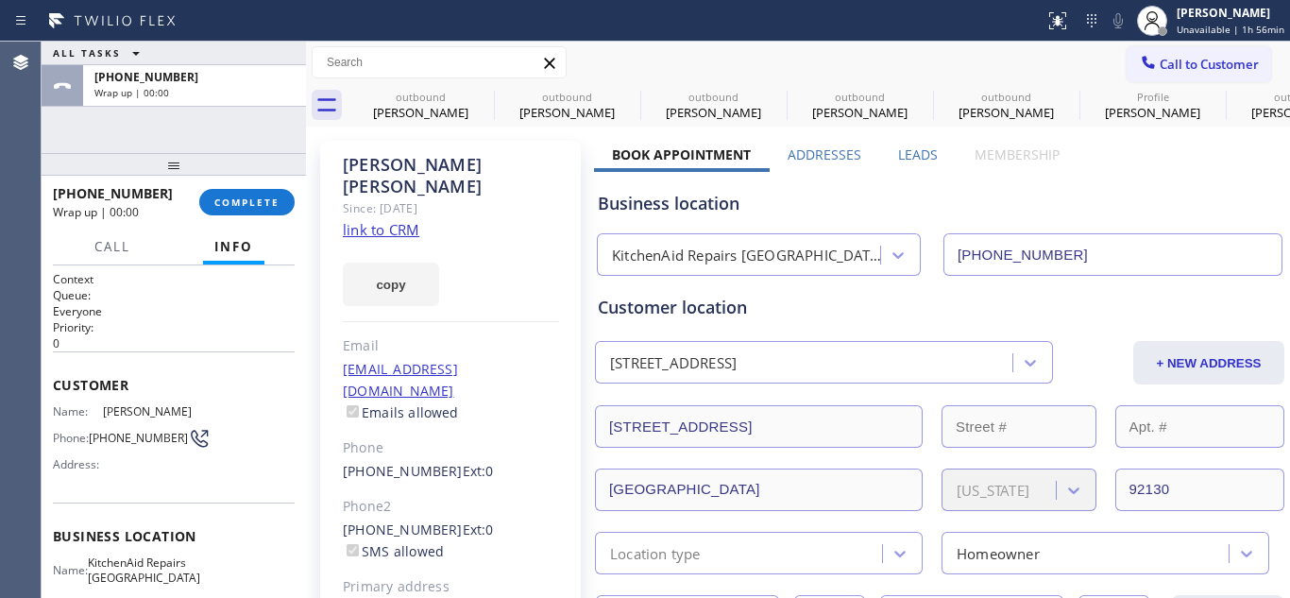
click at [272, 215] on div "+14406558647 Wrap up | 00:00 COMPLETE" at bounding box center [174, 202] width 242 height 49
click at [261, 205] on span "COMPLETE" at bounding box center [246, 201] width 65 height 13
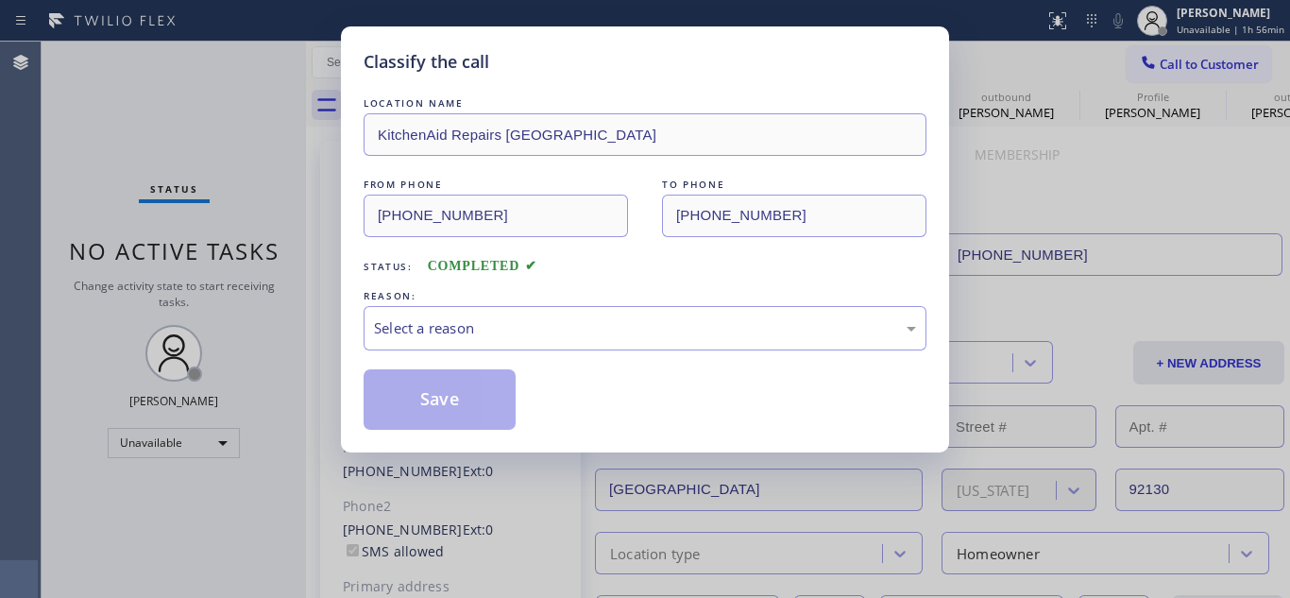
click at [602, 299] on div "REASON:" at bounding box center [645, 296] width 563 height 20
click at [599, 314] on div "Select a reason" at bounding box center [645, 328] width 563 height 44
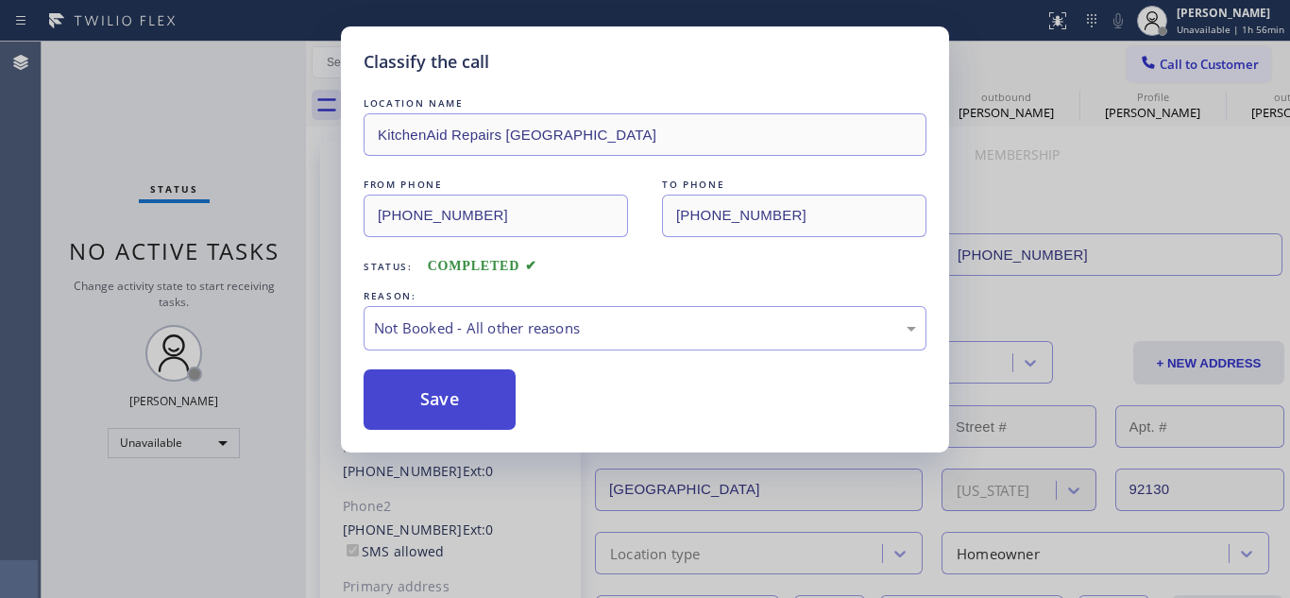
click at [476, 391] on button "Save" at bounding box center [440, 399] width 152 height 60
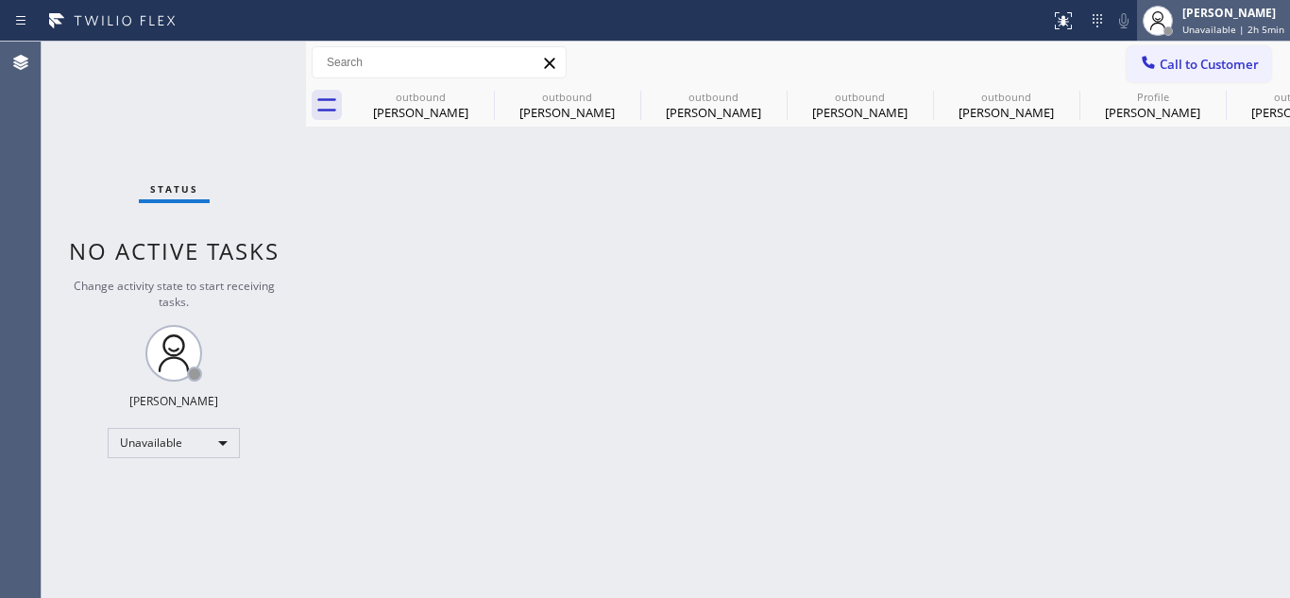
click at [1227, 15] on div "[PERSON_NAME]" at bounding box center [1233, 13] width 102 height 16
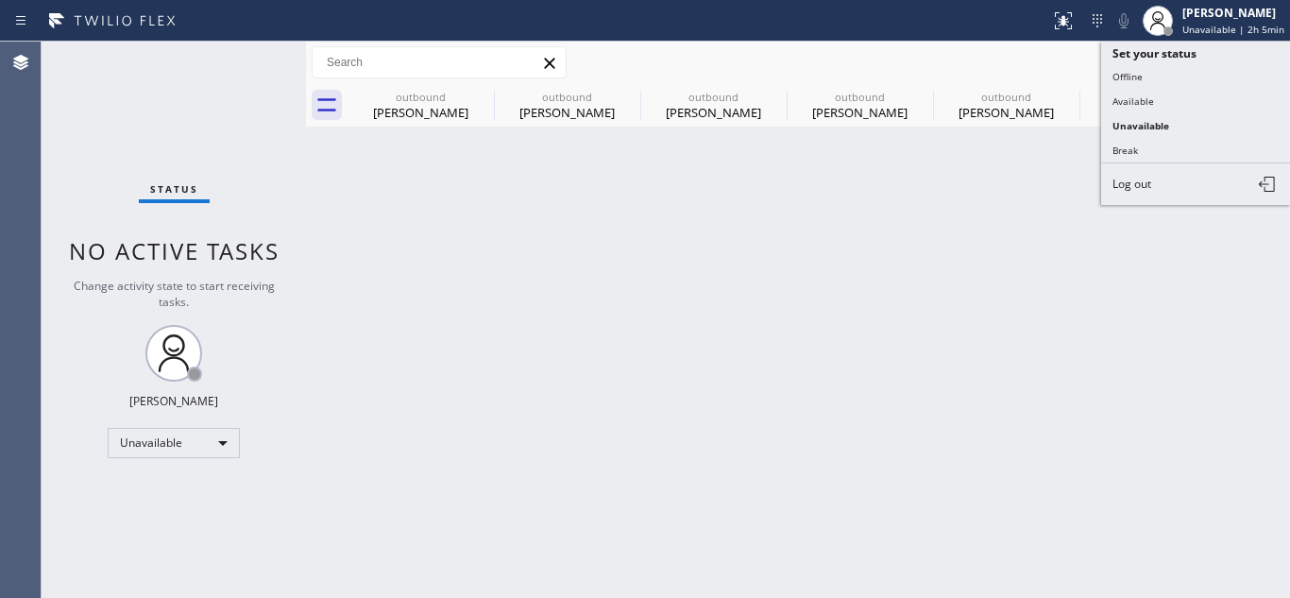
click at [1142, 152] on button "Break" at bounding box center [1195, 150] width 189 height 25
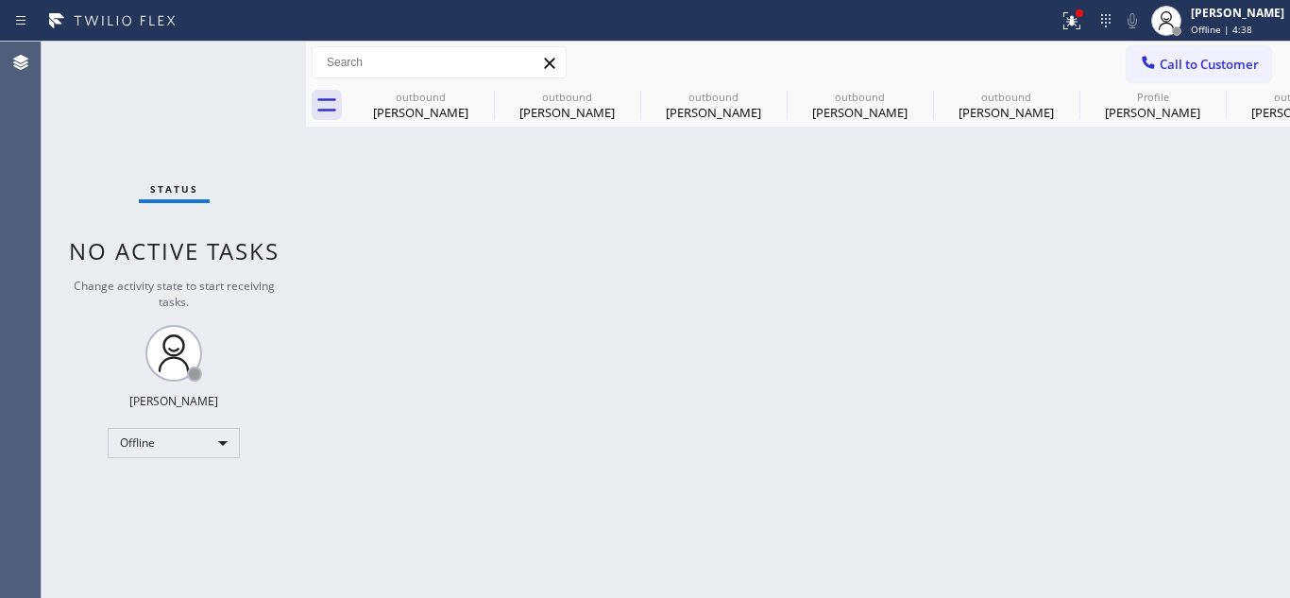
drag, startPoint x: 763, startPoint y: 319, endPoint x: 788, endPoint y: 365, distance: 52.0
click at [764, 319] on div "Back to Dashboard Change Sender ID Customers Technicians Select a contact Outbo…" at bounding box center [798, 320] width 984 height 556
click at [1243, 10] on div "[PERSON_NAME]" at bounding box center [1237, 13] width 93 height 16
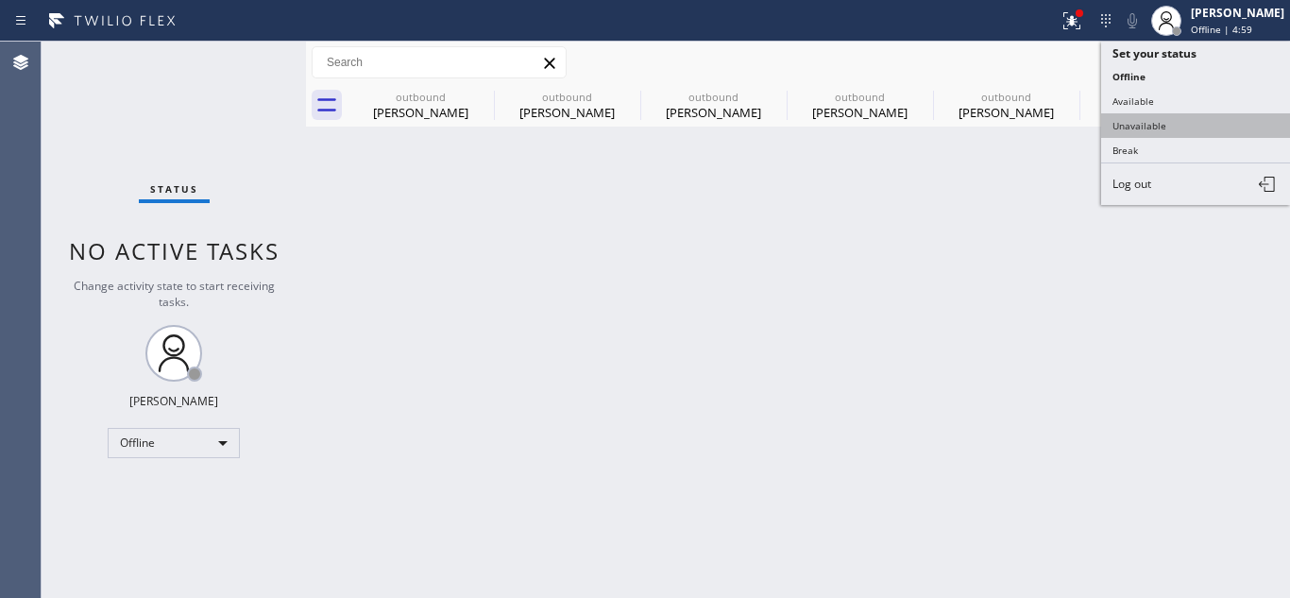
click at [1172, 119] on button "Unavailable" at bounding box center [1195, 125] width 189 height 25
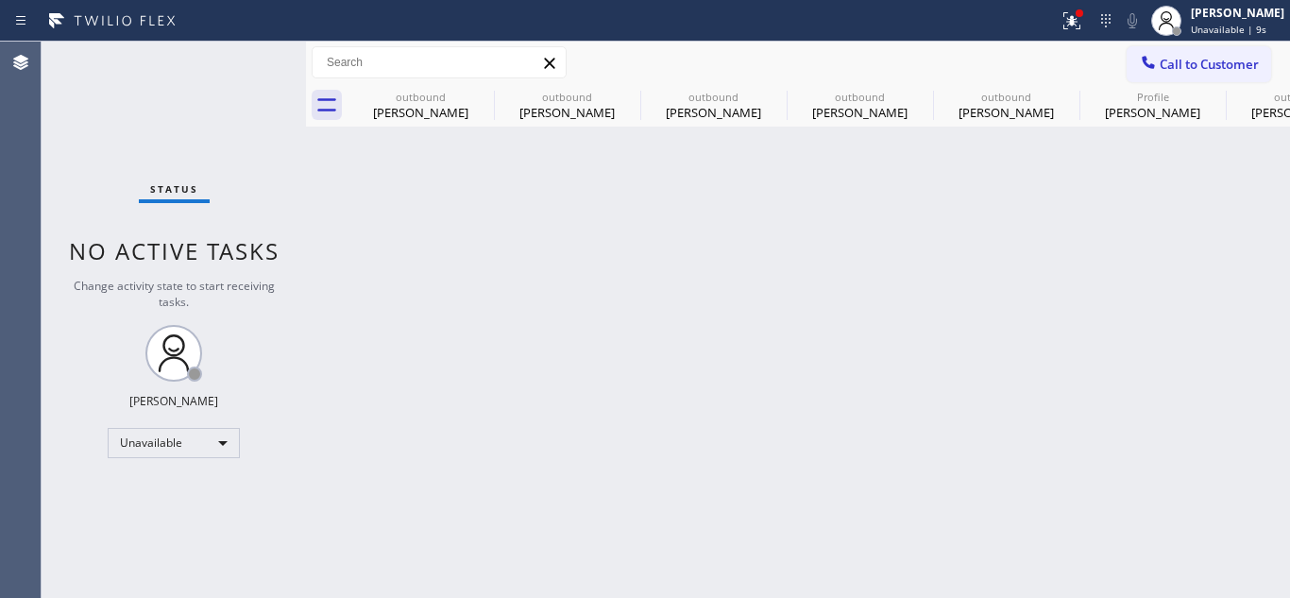
click at [661, 306] on div "Back to Dashboard Change Sender ID Customers Technicians Select a contact Outbo…" at bounding box center [798, 320] width 984 height 556
click at [1168, 38] on div at bounding box center [1166, 21] width 42 height 42
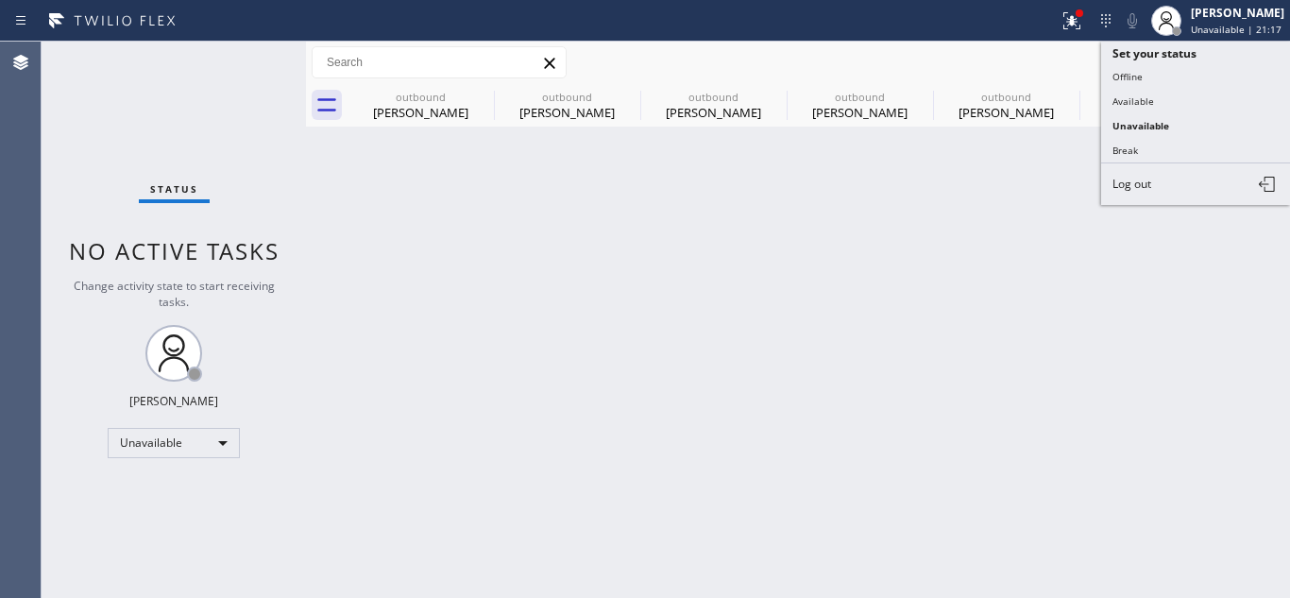
click at [997, 76] on div "Call to Customer Outbound call Location KitchenAid Repairs San Diego Your calle…" at bounding box center [798, 62] width 984 height 33
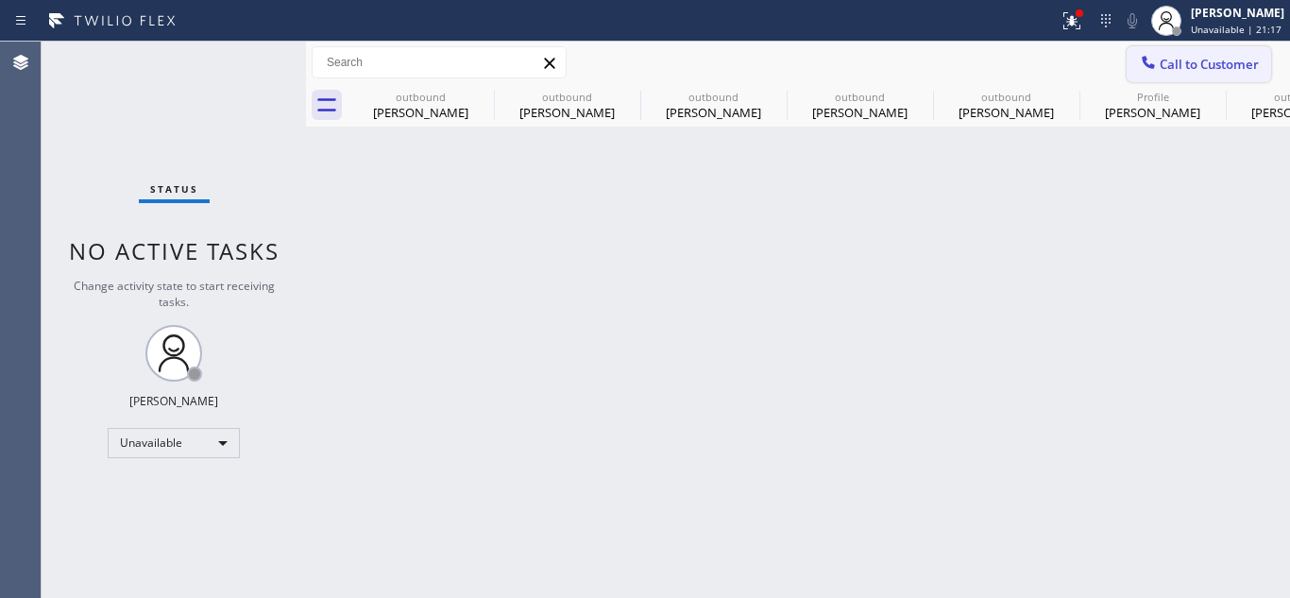
click at [1175, 52] on button "Call to Customer" at bounding box center [1199, 64] width 144 height 36
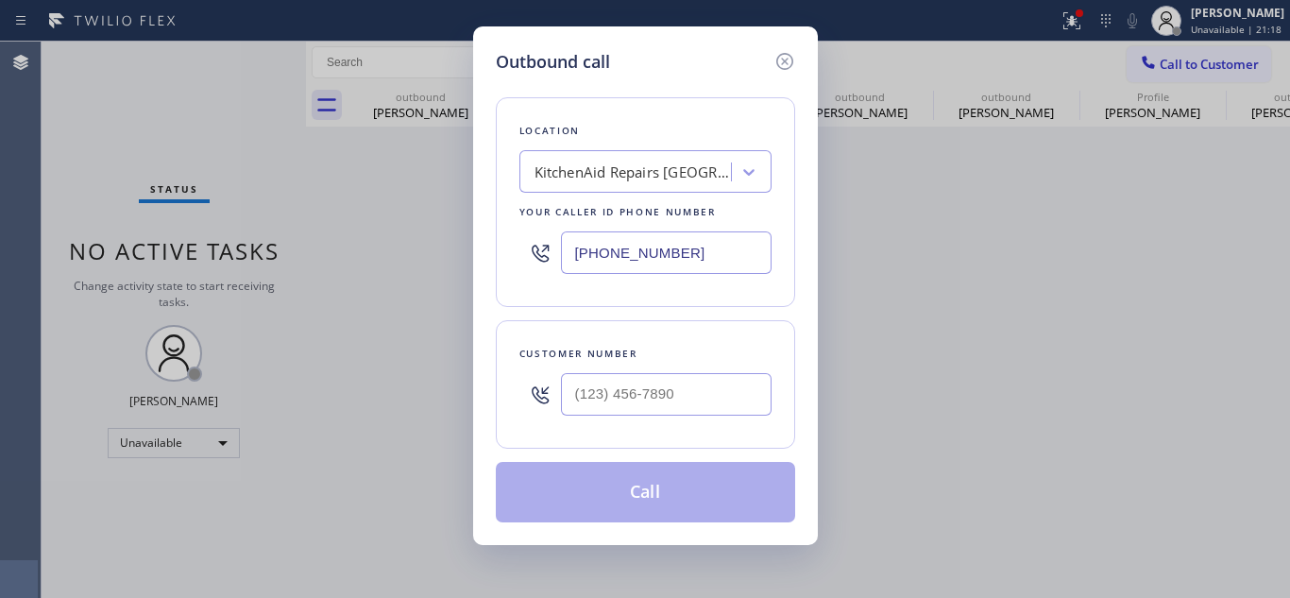
click at [602, 170] on div "KitchenAid Repairs [GEOGRAPHIC_DATA]" at bounding box center [633, 172] width 198 height 22
type input "5 star appliance re"
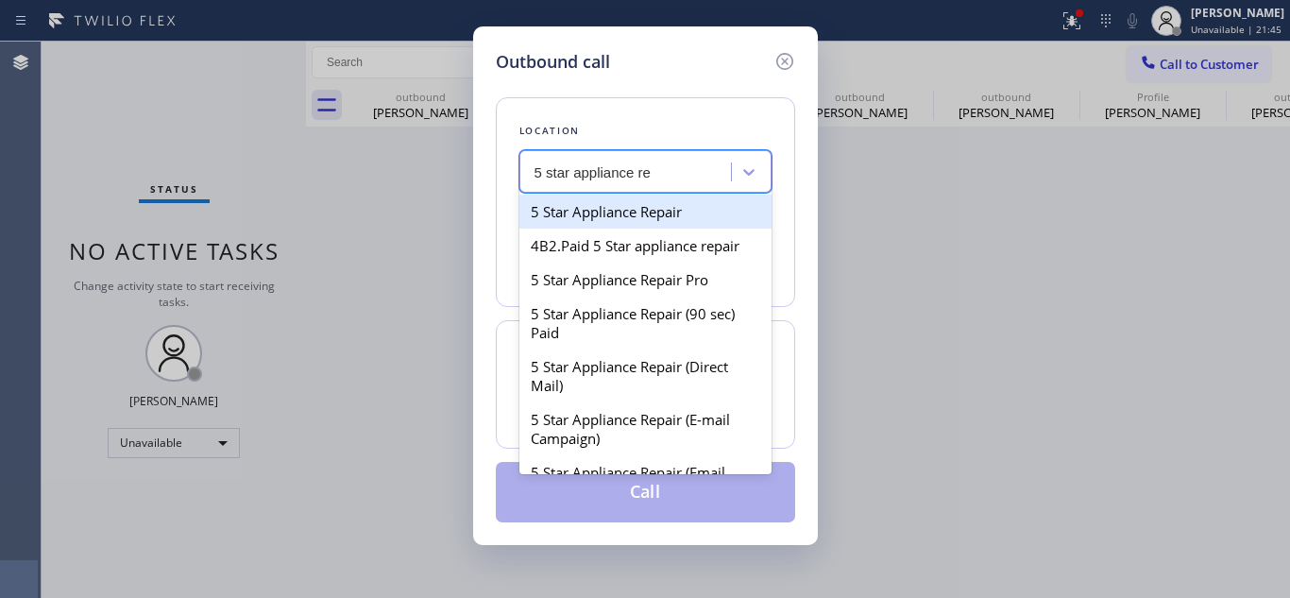
click at [637, 204] on div "5 Star Appliance Repair" at bounding box center [645, 212] width 252 height 34
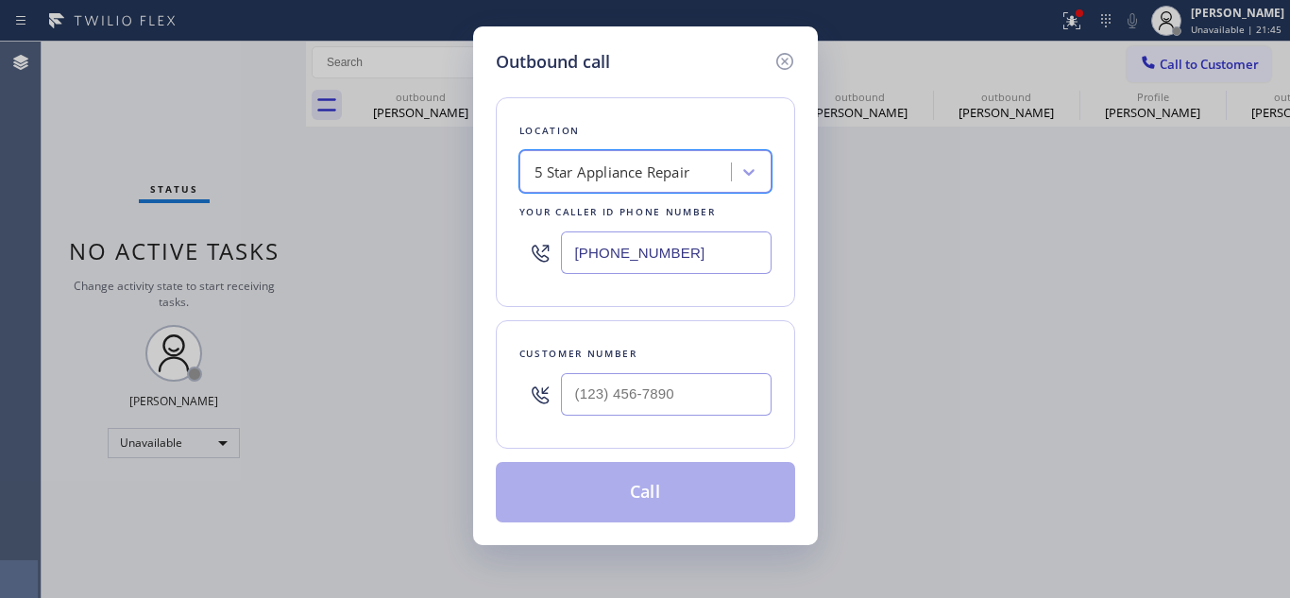
type input "[PHONE_NUMBER]"
drag, startPoint x: 692, startPoint y: 399, endPoint x: 514, endPoint y: 411, distance: 178.8
click at [514, 411] on div "Customer number (___) ___-____" at bounding box center [645, 384] width 299 height 128
paste input "425) 523-5143"
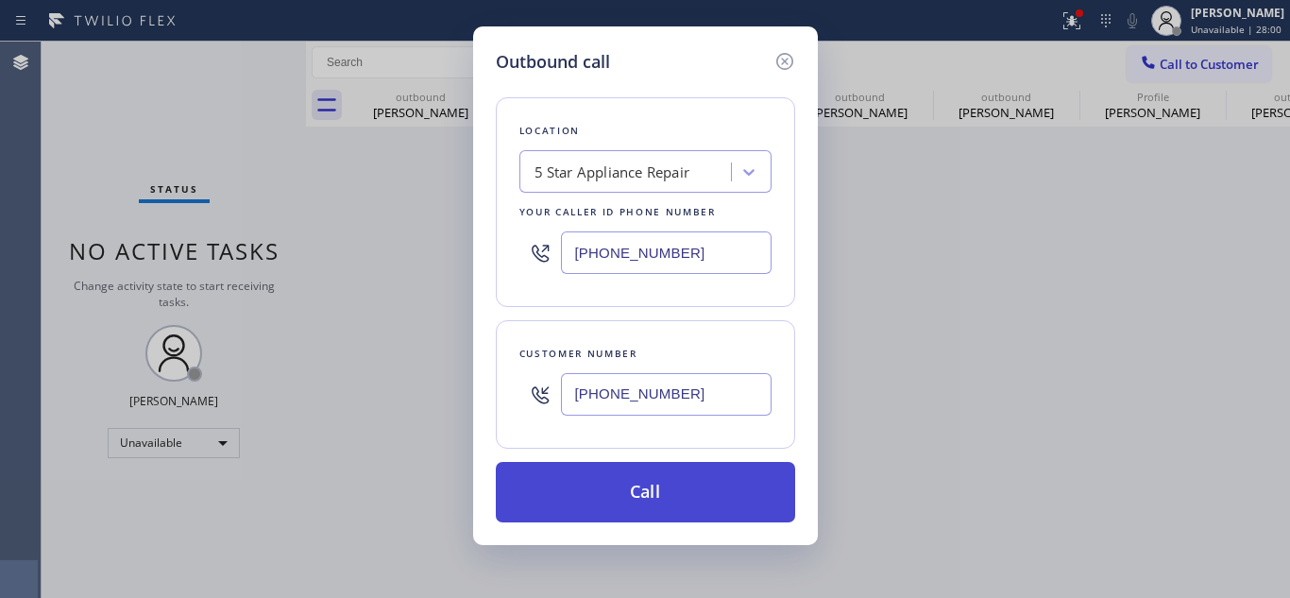
type input "[PHONE_NUMBER]"
click at [691, 481] on button "Call" at bounding box center [645, 492] width 299 height 60
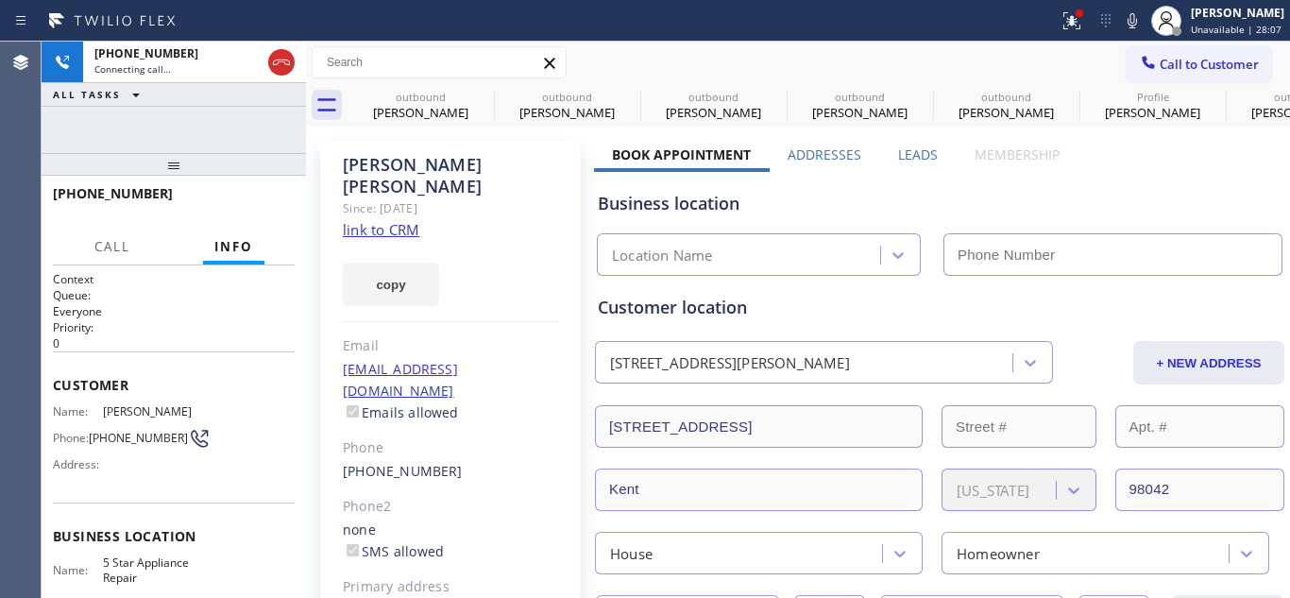
type input "[PHONE_NUMBER]"
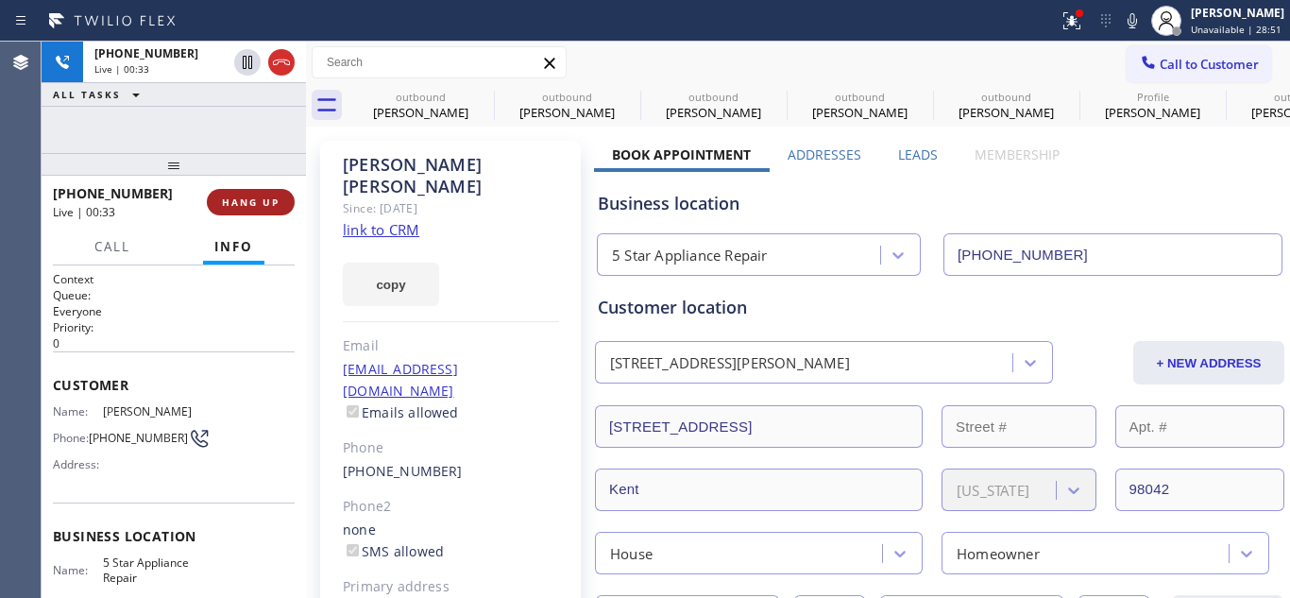
click at [253, 200] on span "HANG UP" at bounding box center [251, 201] width 58 height 13
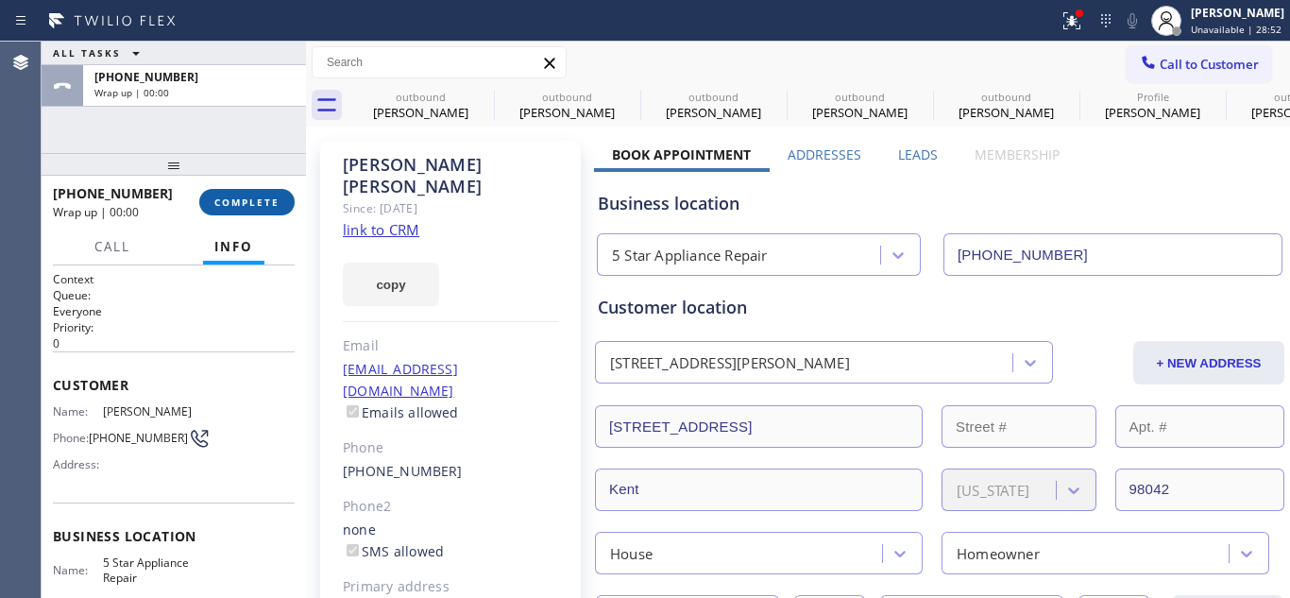
click at [253, 200] on span "COMPLETE" at bounding box center [246, 201] width 65 height 13
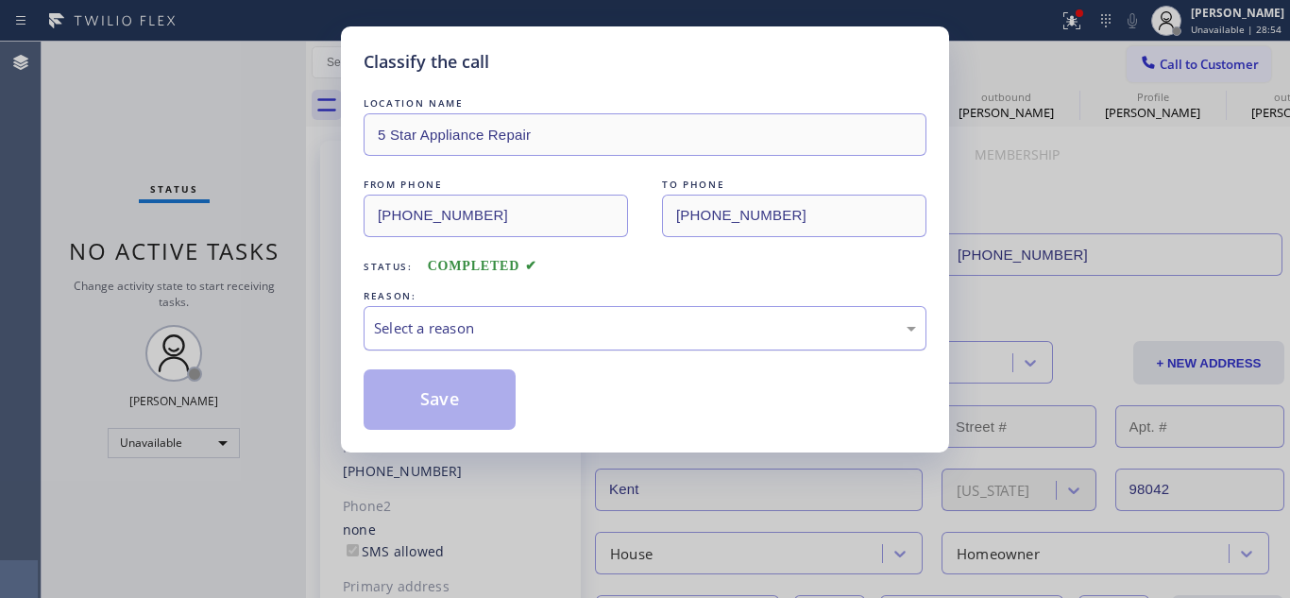
click at [484, 310] on div "Select a reason" at bounding box center [645, 328] width 563 height 44
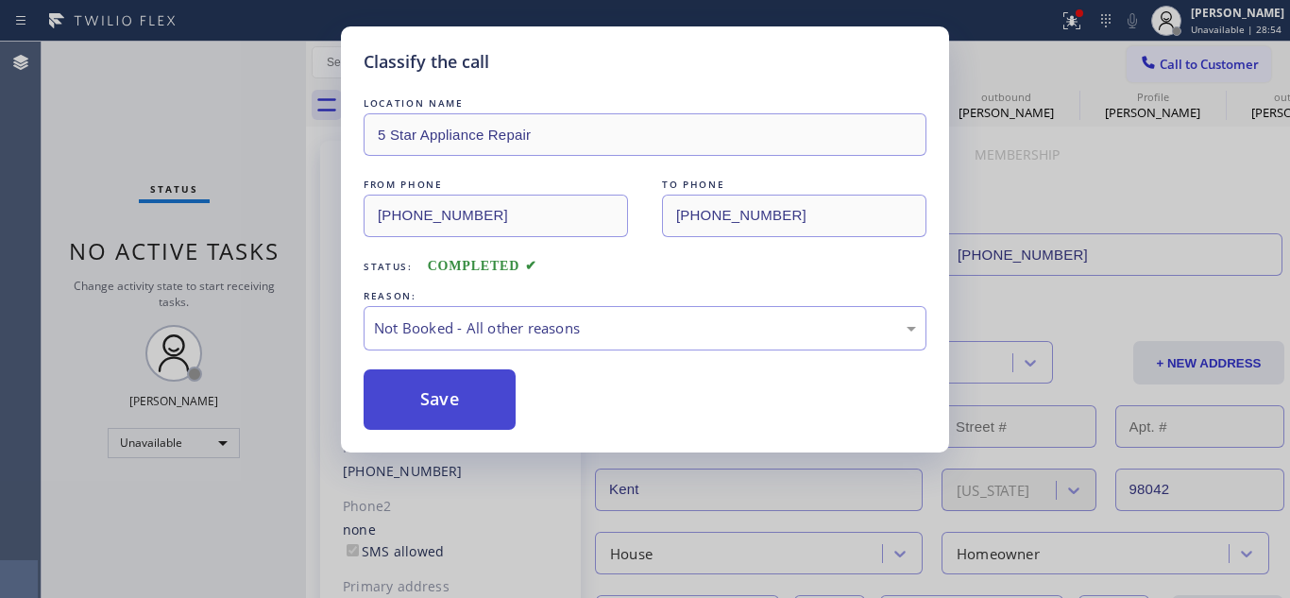
click at [478, 371] on button "Save" at bounding box center [440, 399] width 152 height 60
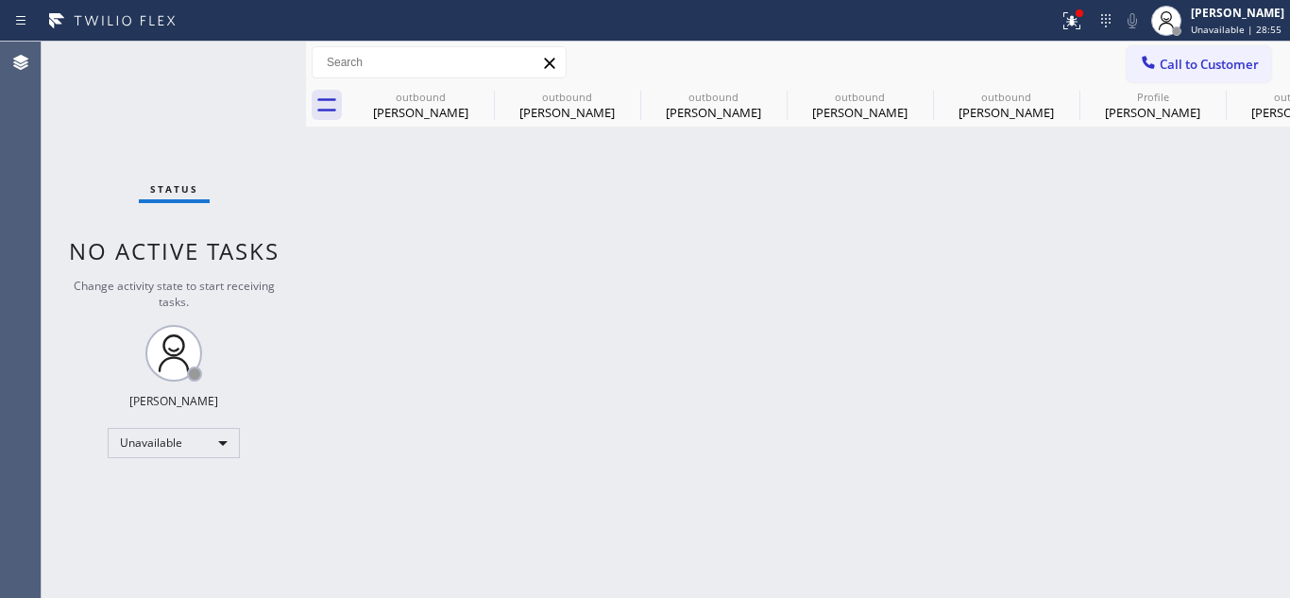
click at [479, 392] on div "Back to Dashboard Change Sender ID Customers Technicians Select a contact Outbo…" at bounding box center [798, 320] width 984 height 556
click at [1190, 56] on span "Call to Customer" at bounding box center [1209, 64] width 99 height 17
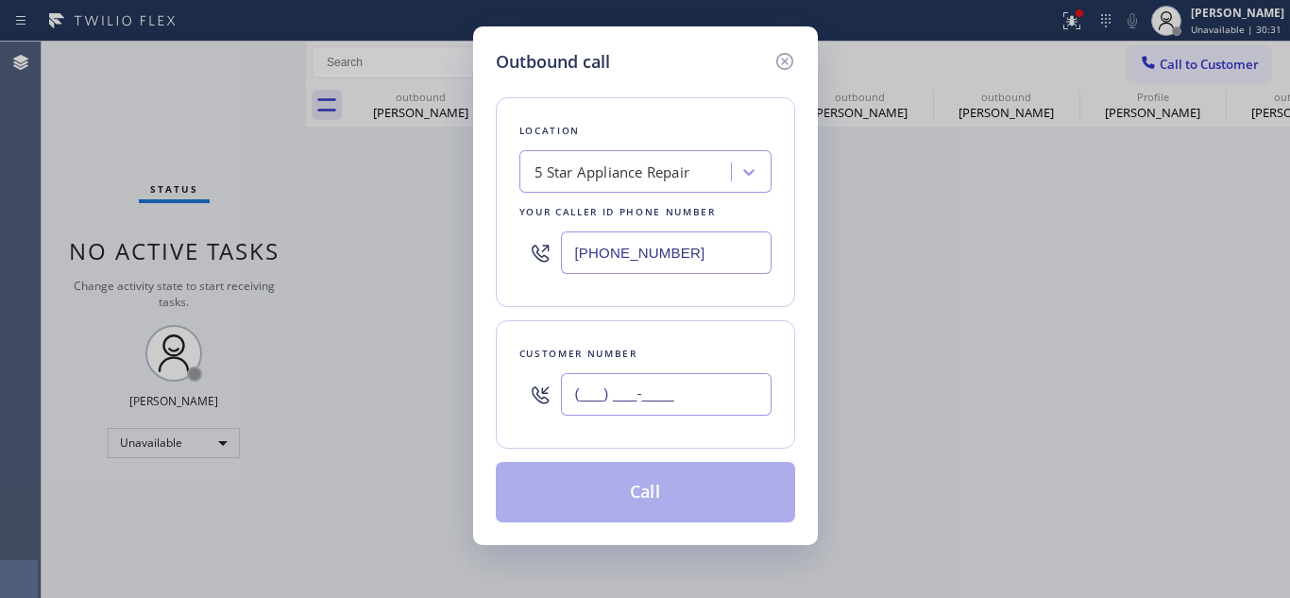
drag, startPoint x: 721, startPoint y: 390, endPoint x: 360, endPoint y: 415, distance: 362.6
click at [439, 401] on div "Outbound call Location 5 Star Appliance Repair Your caller id phone number (855…" at bounding box center [645, 299] width 1290 height 598
paste input "480) 299-6252"
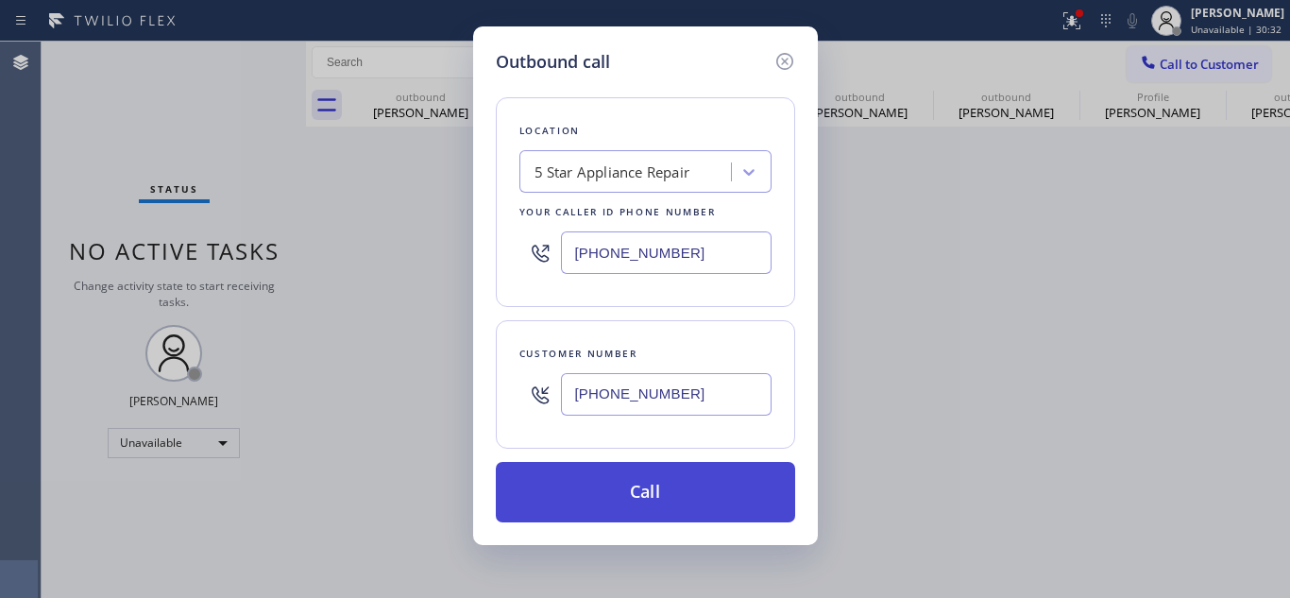
type input "[PHONE_NUMBER]"
click at [634, 477] on button "Call" at bounding box center [645, 492] width 299 height 60
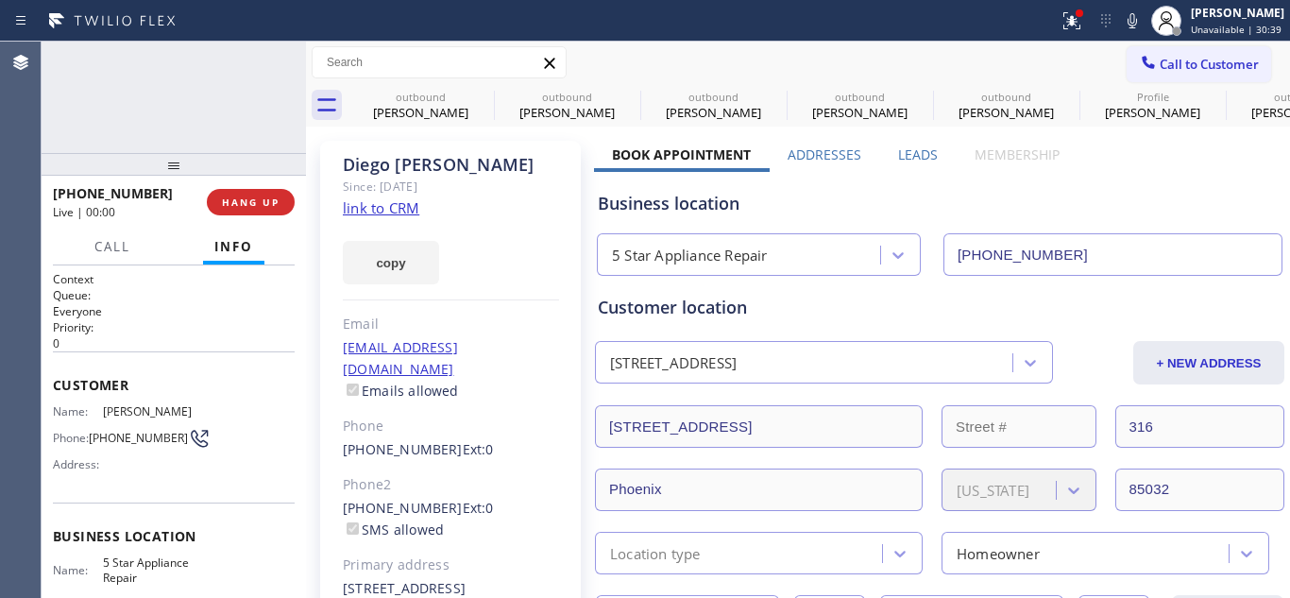
type input "[PHONE_NUMBER]"
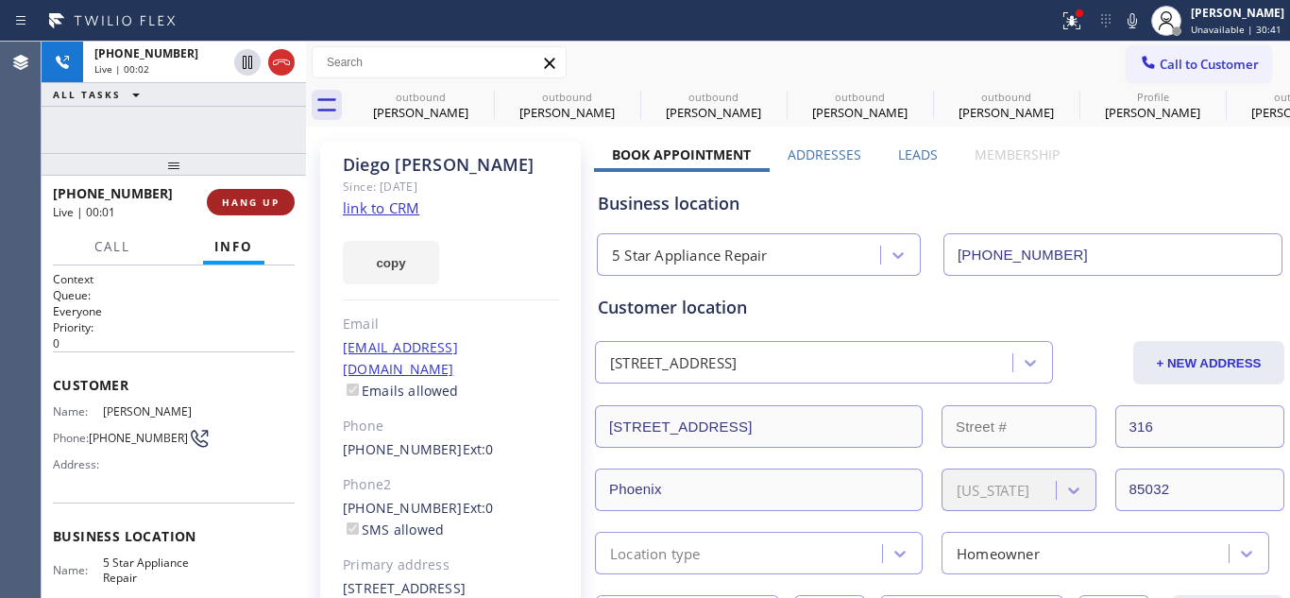
click at [251, 200] on span "HANG UP" at bounding box center [251, 201] width 58 height 13
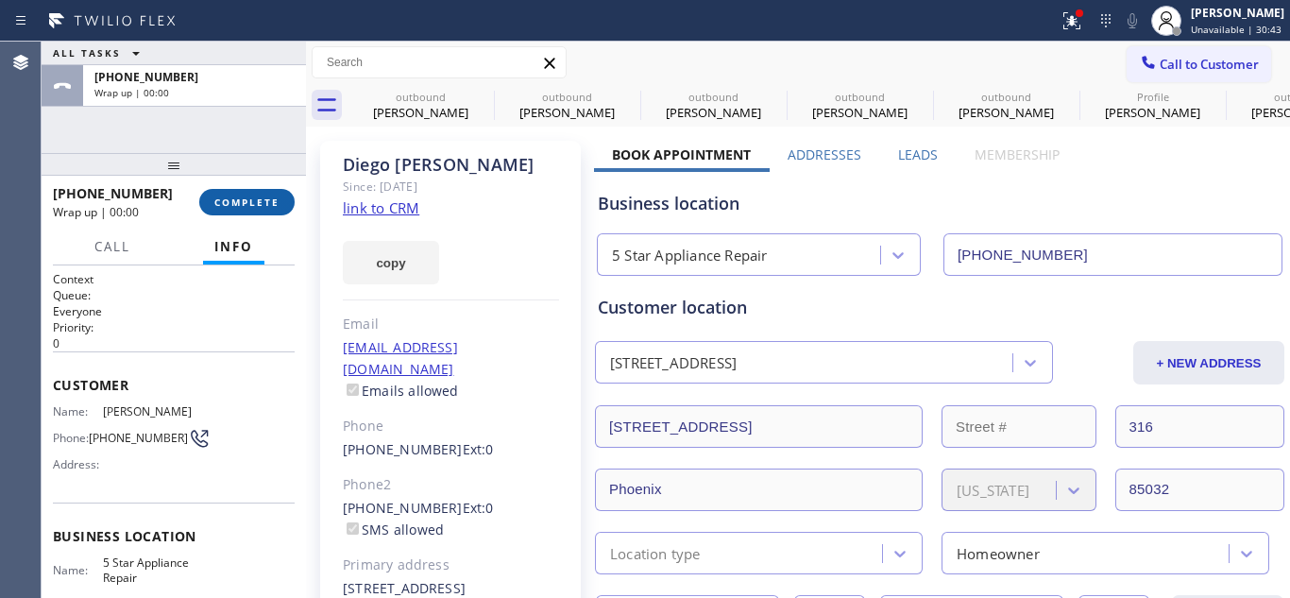
click at [257, 212] on button "COMPLETE" at bounding box center [246, 202] width 95 height 26
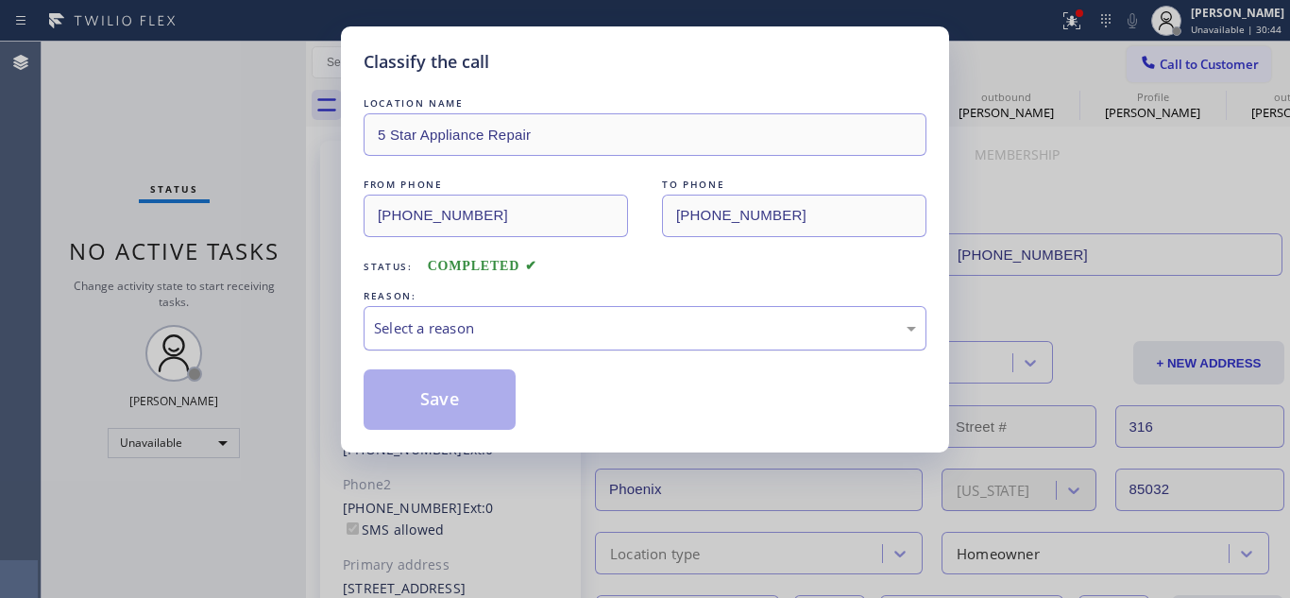
click at [694, 336] on div "Select a reason" at bounding box center [645, 328] width 542 height 22
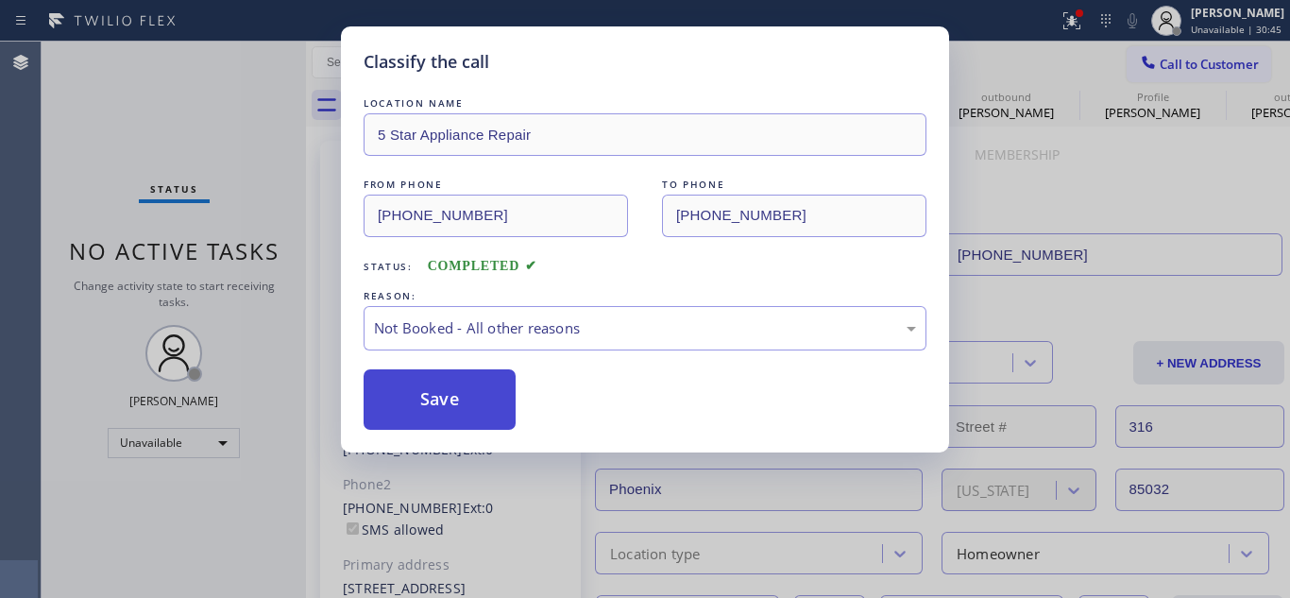
click at [449, 404] on button "Save" at bounding box center [440, 399] width 152 height 60
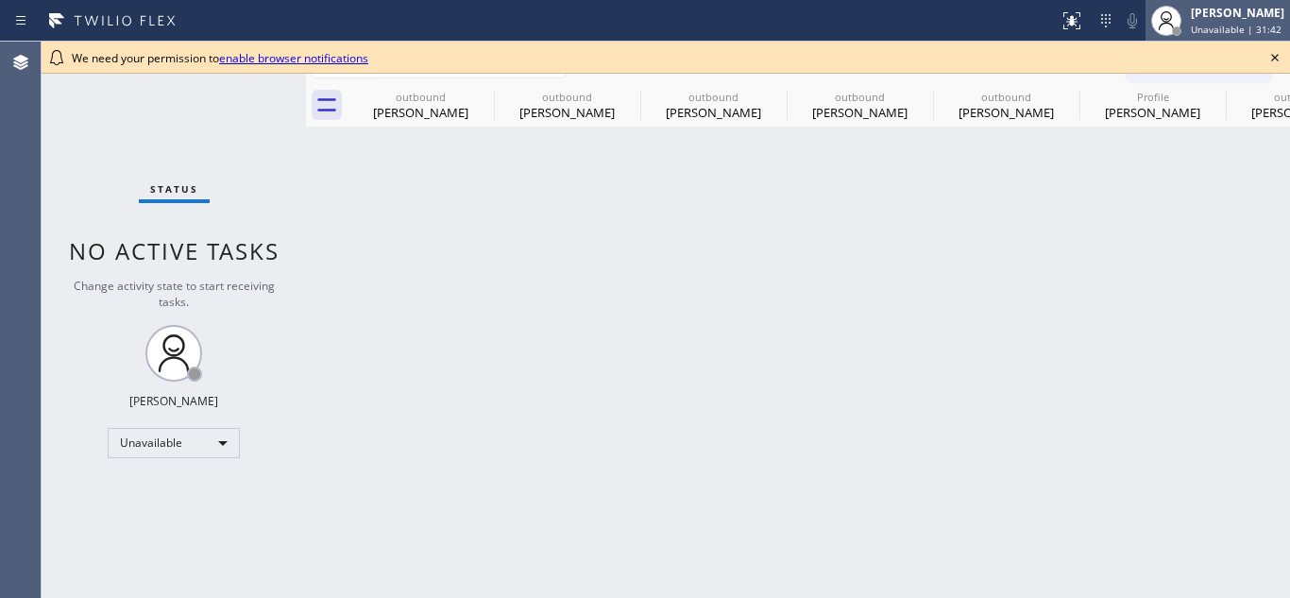
click at [1161, 16] on icon at bounding box center [1166, 20] width 23 height 23
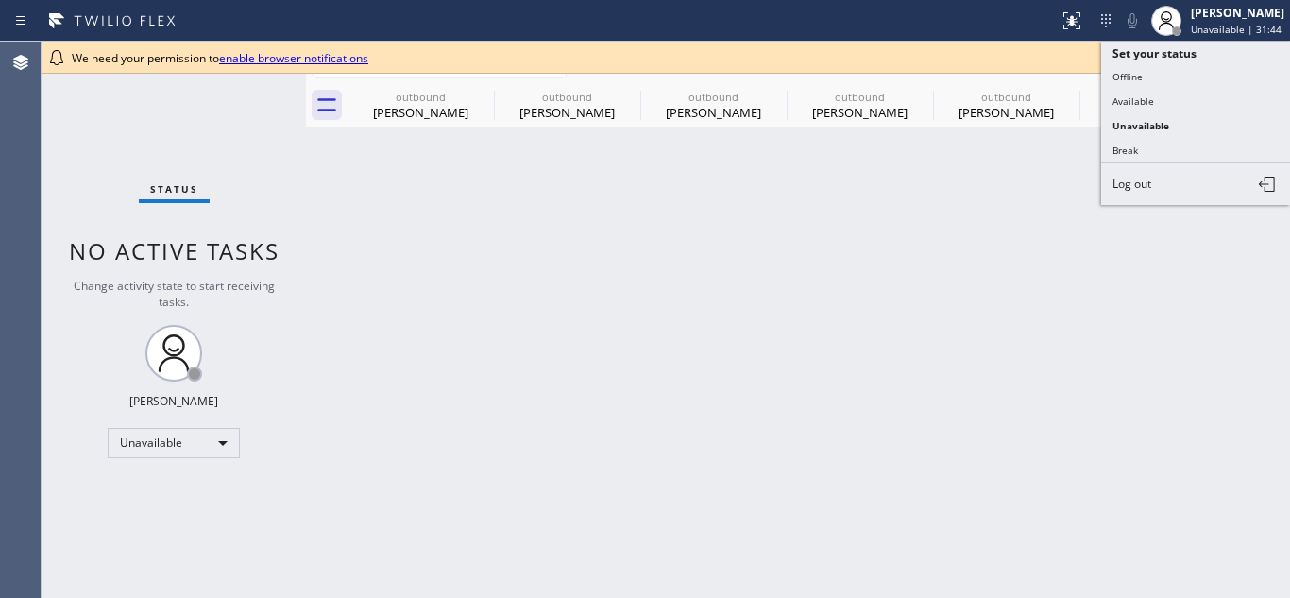
click at [1078, 166] on div "Back to Dashboard Change Sender ID Customers Technicians Select a contact Outbo…" at bounding box center [798, 320] width 984 height 556
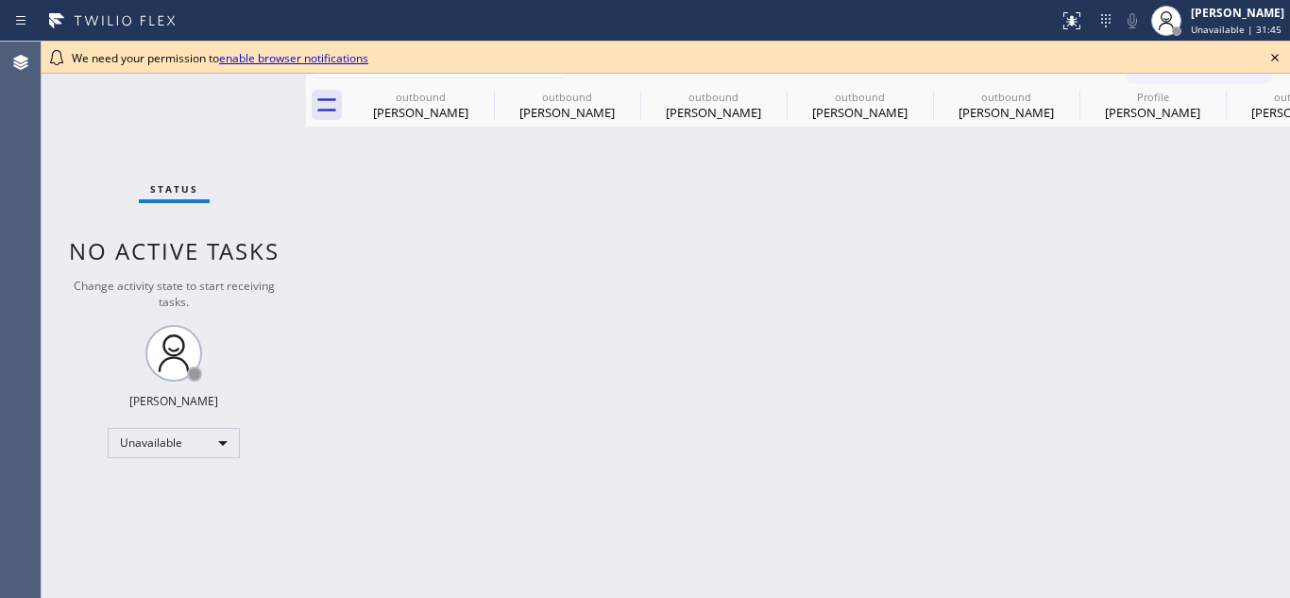
click at [1256, 59] on div "We need your permission to enable browser notifications" at bounding box center [666, 58] width 1188 height 16
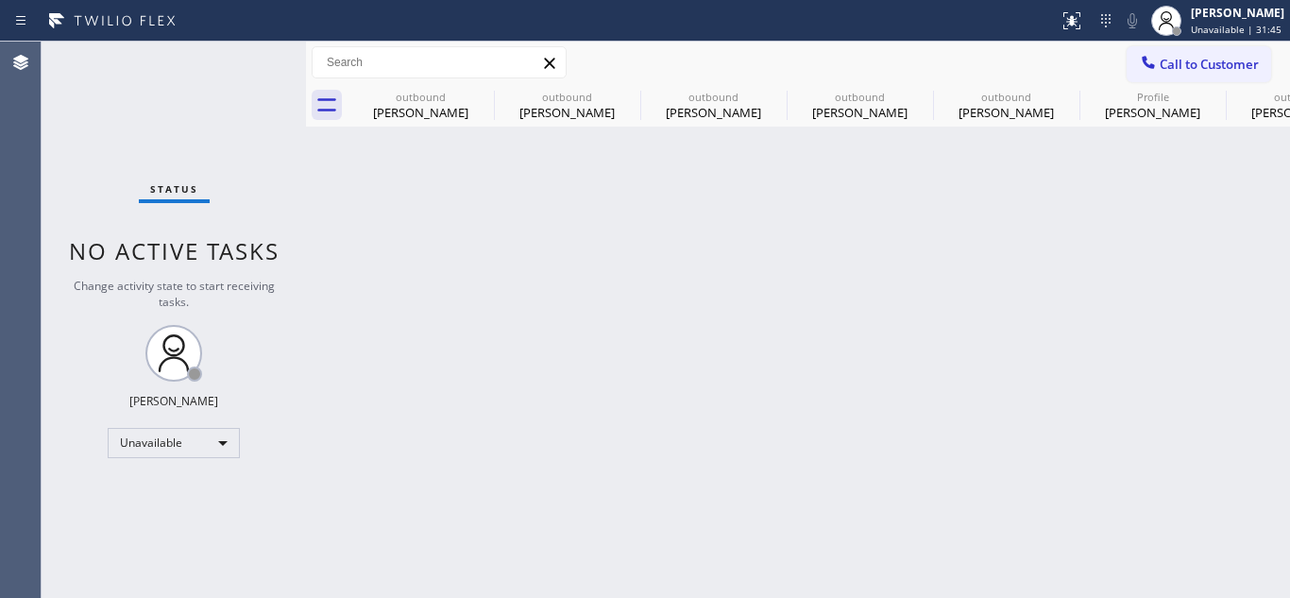
click at [1245, 60] on span "Call to Customer" at bounding box center [1209, 64] width 99 height 17
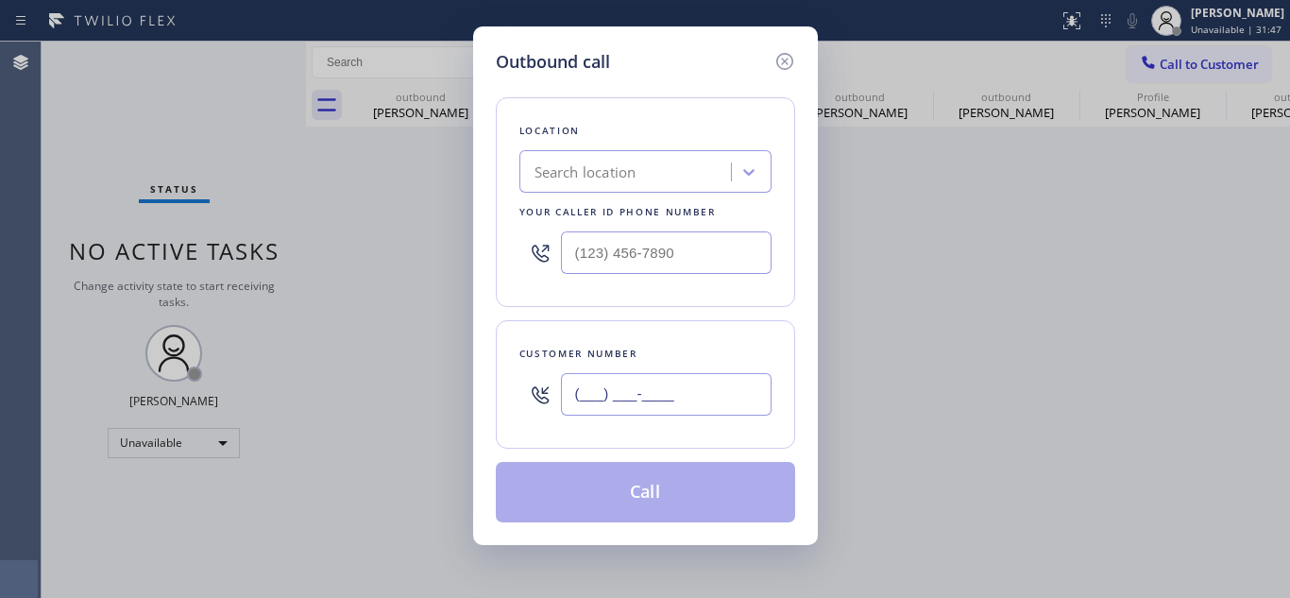
click at [646, 400] on input "(___) ___-____" at bounding box center [666, 394] width 211 height 42
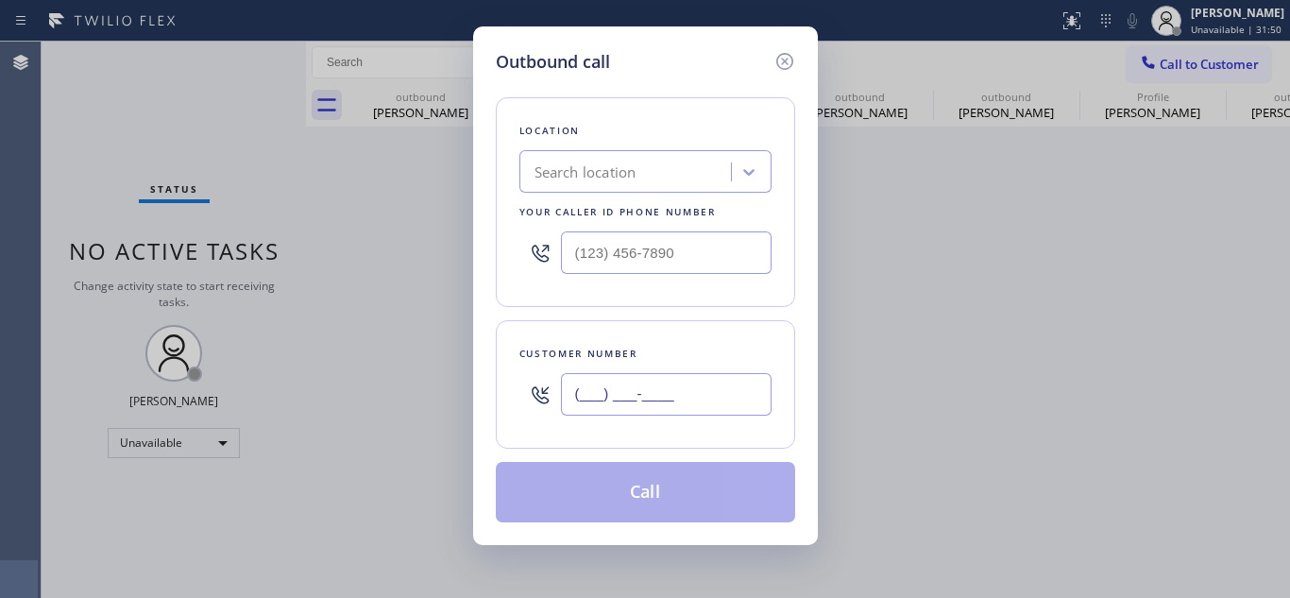
paste input "text"
type input "(___) ___-____"
click at [575, 394] on input "(___) ___-____" at bounding box center [666, 394] width 211 height 42
paste input "949) 432-0693"
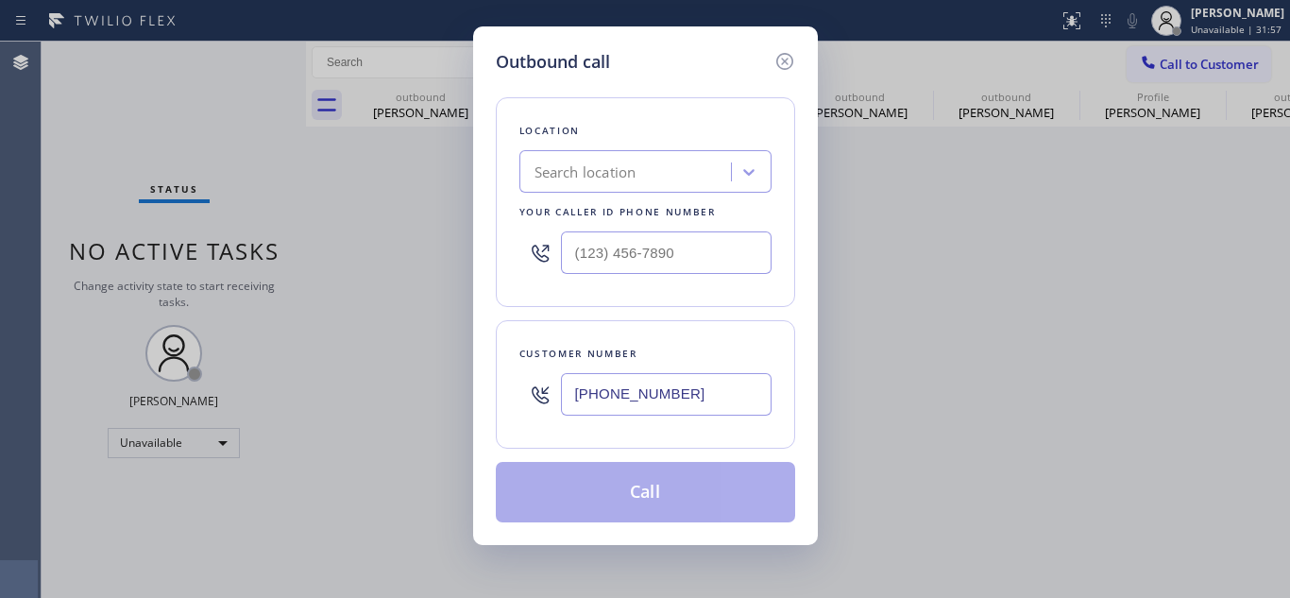
type input "[PHONE_NUMBER]"
click at [624, 182] on div "Search location" at bounding box center [585, 172] width 102 height 22
click at [757, 174] on icon at bounding box center [748, 171] width 19 height 19
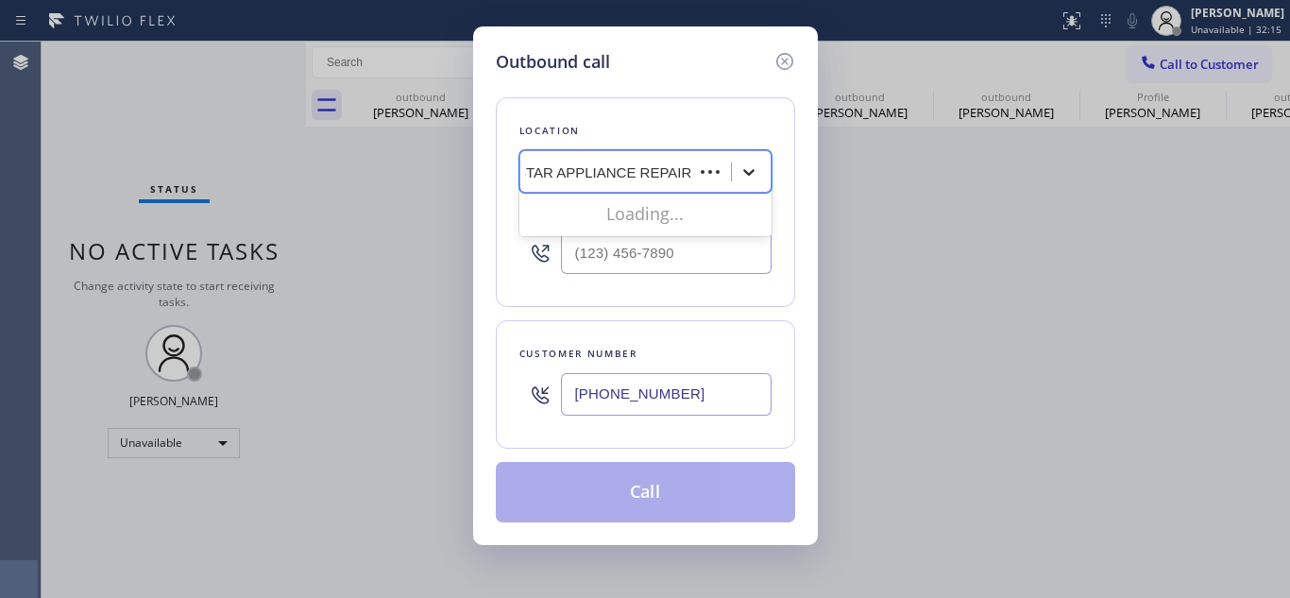
type input "5 STAR APPLIANCE REPAIR"
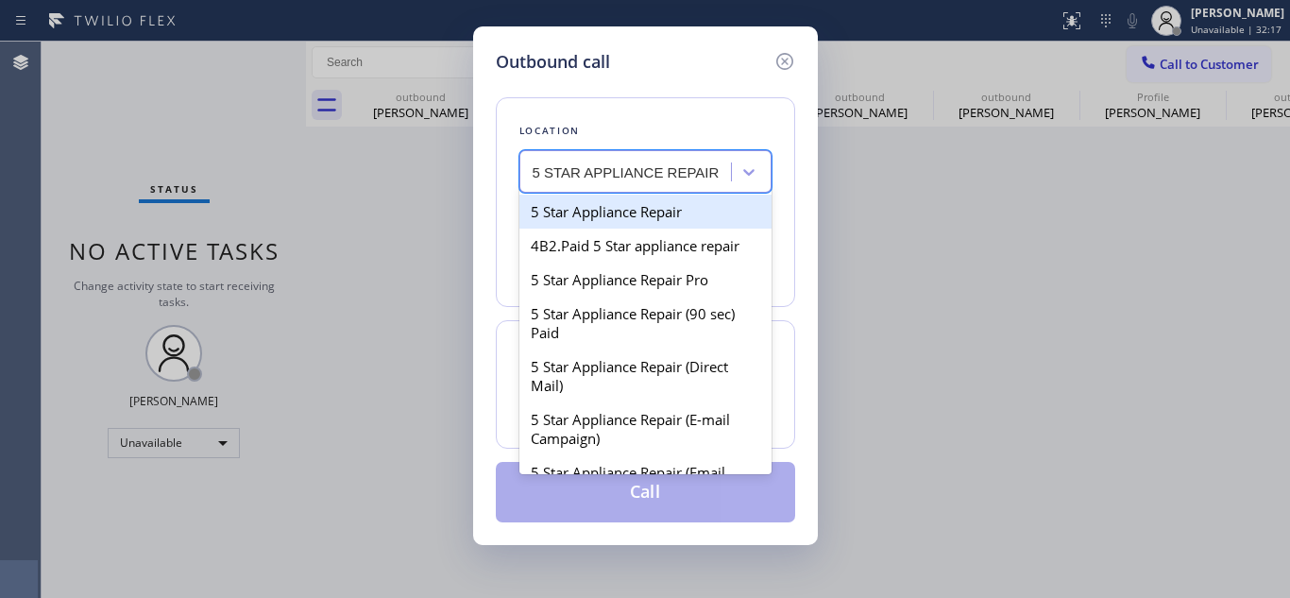
click at [549, 207] on div "5 Star Appliance Repair" at bounding box center [645, 212] width 252 height 34
type input "[PHONE_NUMBER]"
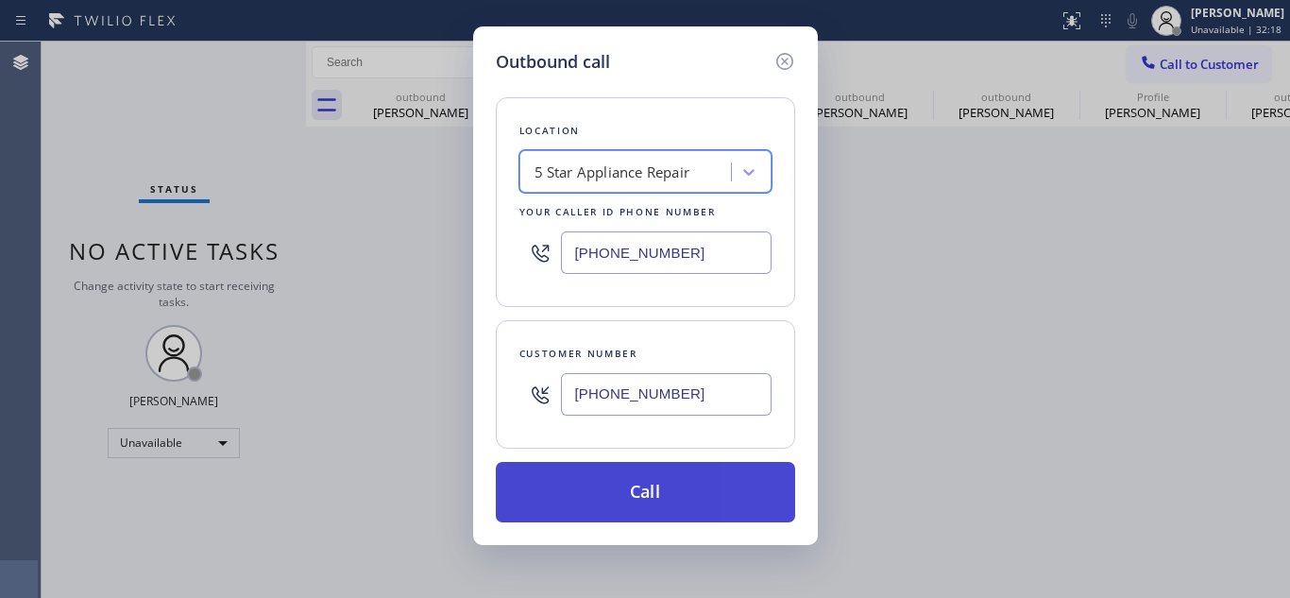
click at [617, 466] on button "Call" at bounding box center [645, 492] width 299 height 60
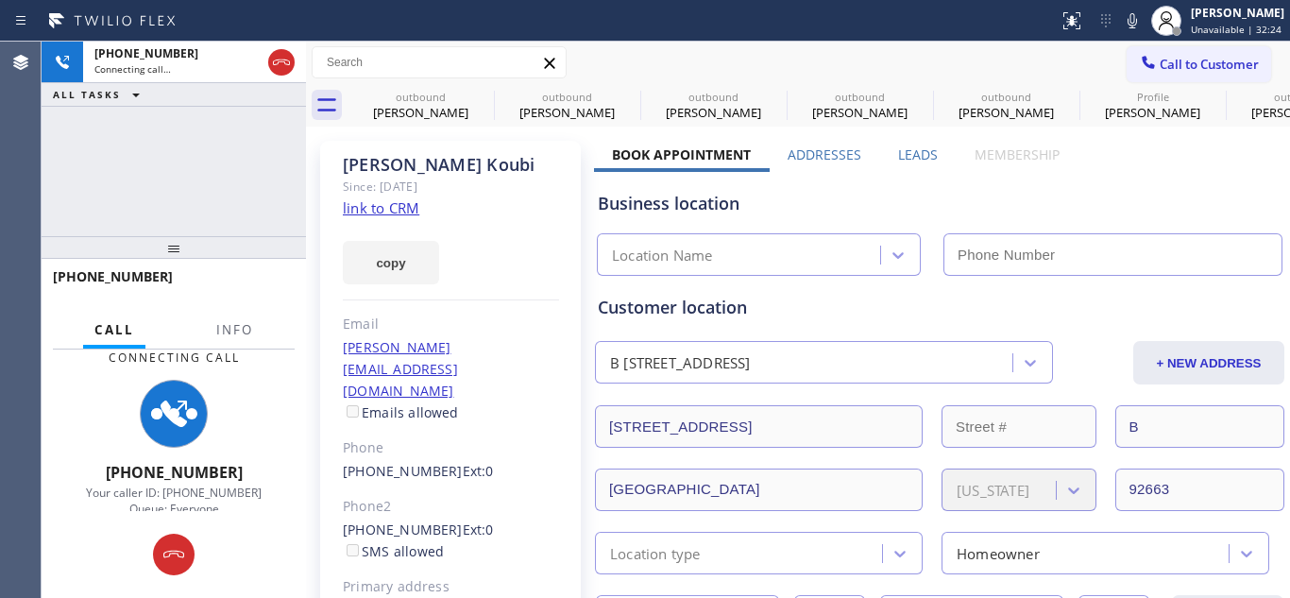
type input "[PHONE_NUMBER]"
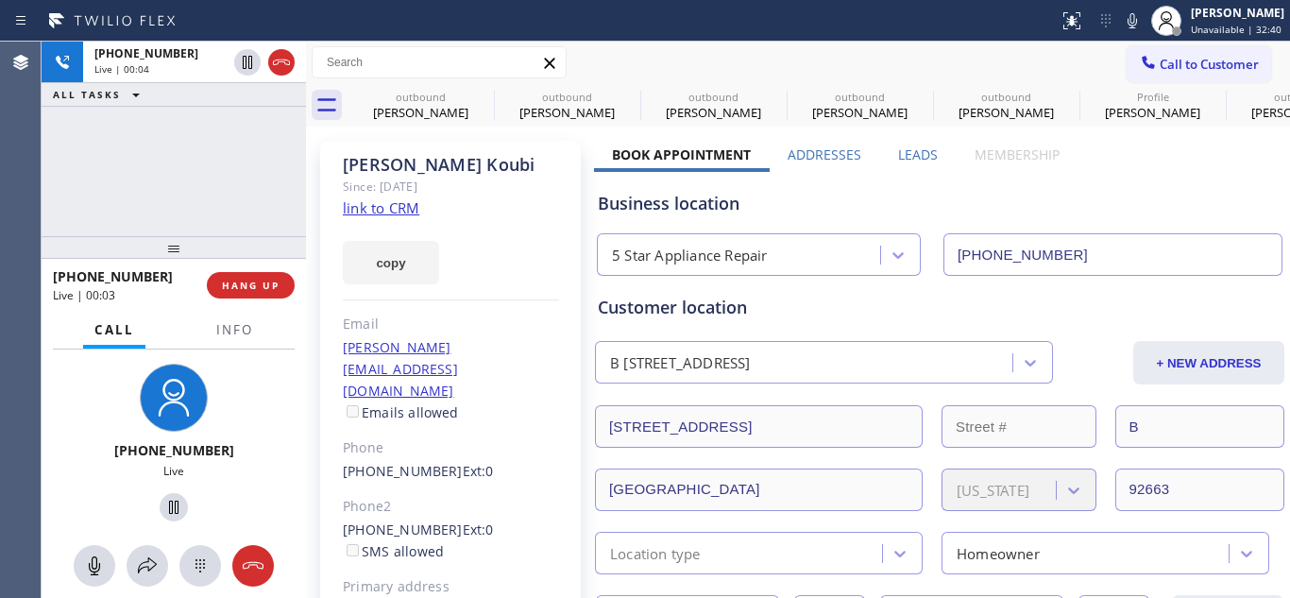
drag, startPoint x: 115, startPoint y: 284, endPoint x: 144, endPoint y: 293, distance: 29.6
click at [115, 284] on span "+19494320693" at bounding box center [113, 276] width 120 height 18
click at [244, 285] on span "HANG UP" at bounding box center [251, 285] width 58 height 13
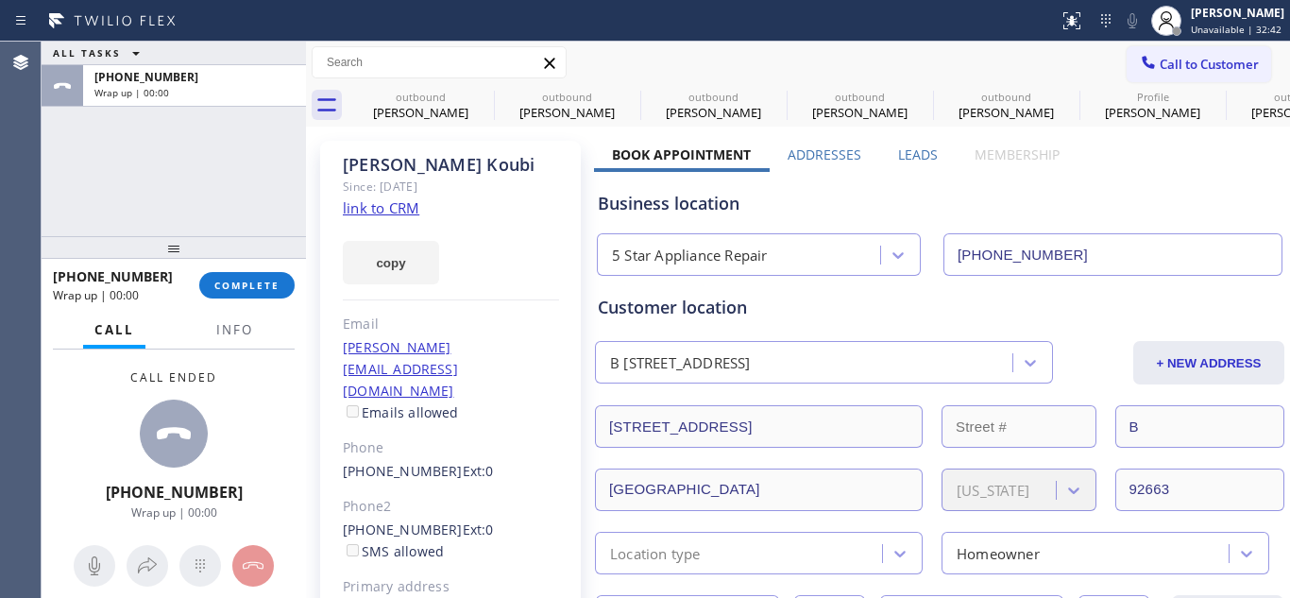
click at [243, 257] on div at bounding box center [174, 247] width 264 height 23
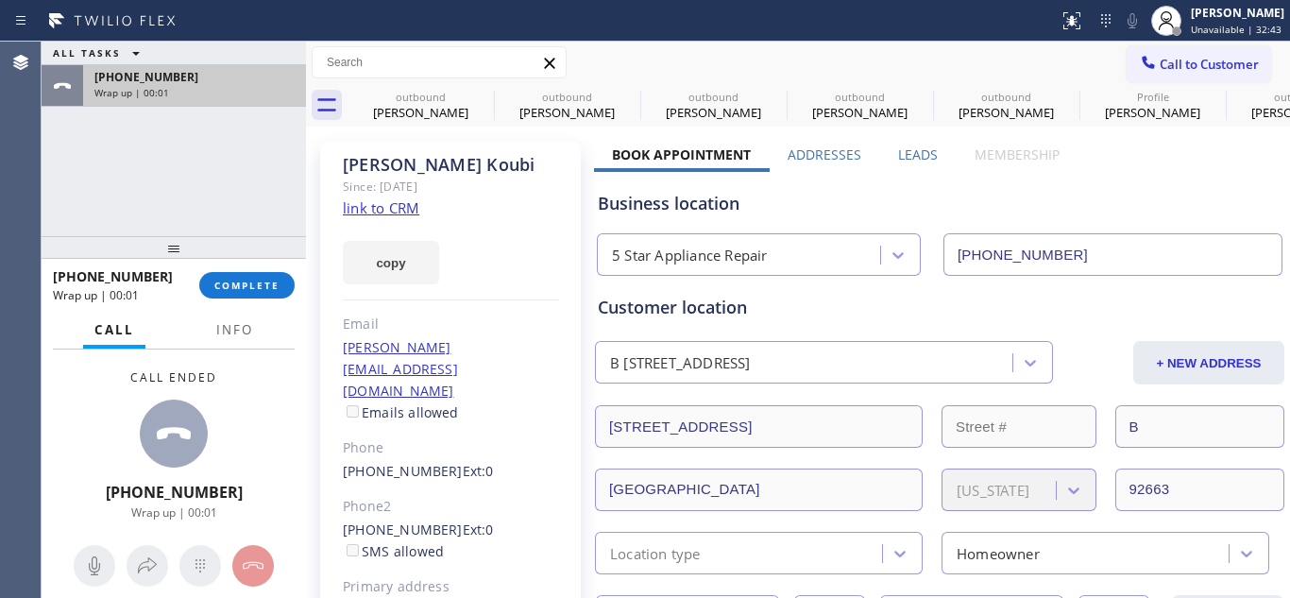
drag, startPoint x: 240, startPoint y: 247, endPoint x: 257, endPoint y: 97, distance: 151.1
click at [253, 236] on div at bounding box center [174, 247] width 264 height 23
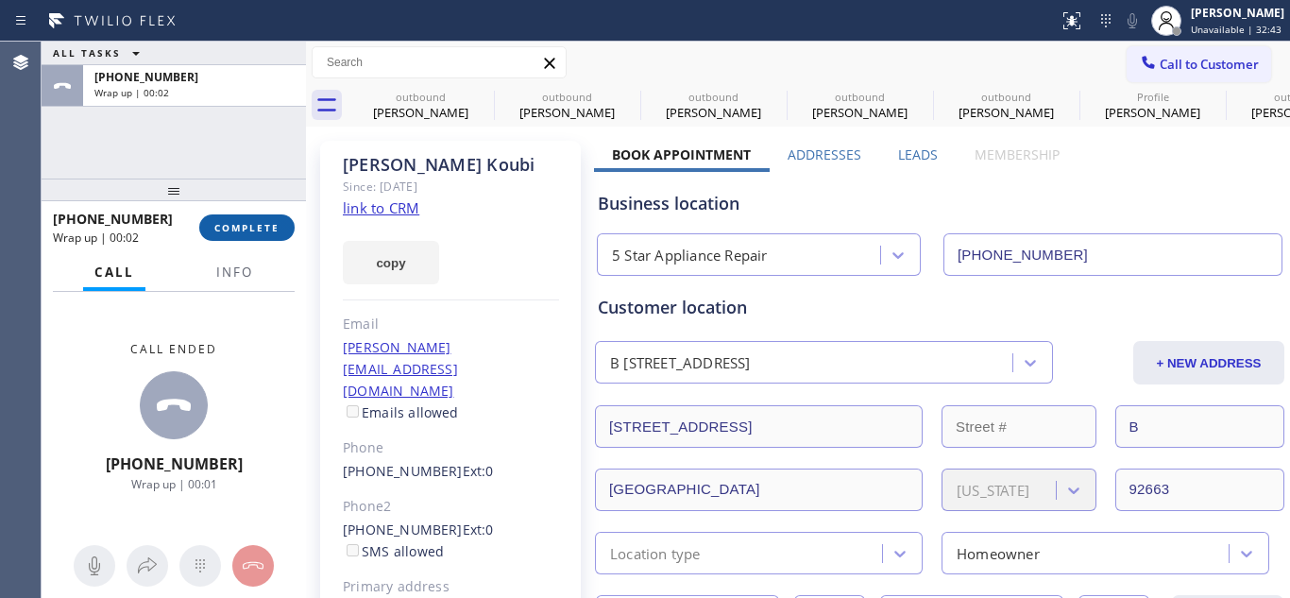
click at [235, 219] on button "COMPLETE" at bounding box center [246, 227] width 95 height 26
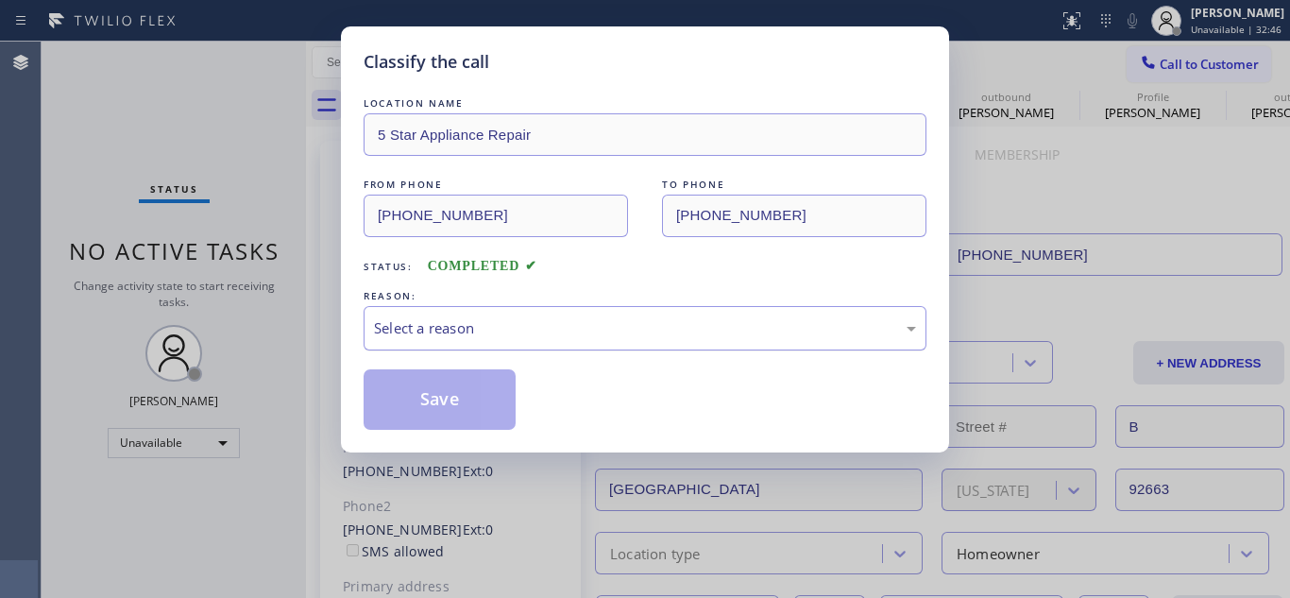
click at [427, 323] on div "Select a reason" at bounding box center [645, 328] width 542 height 22
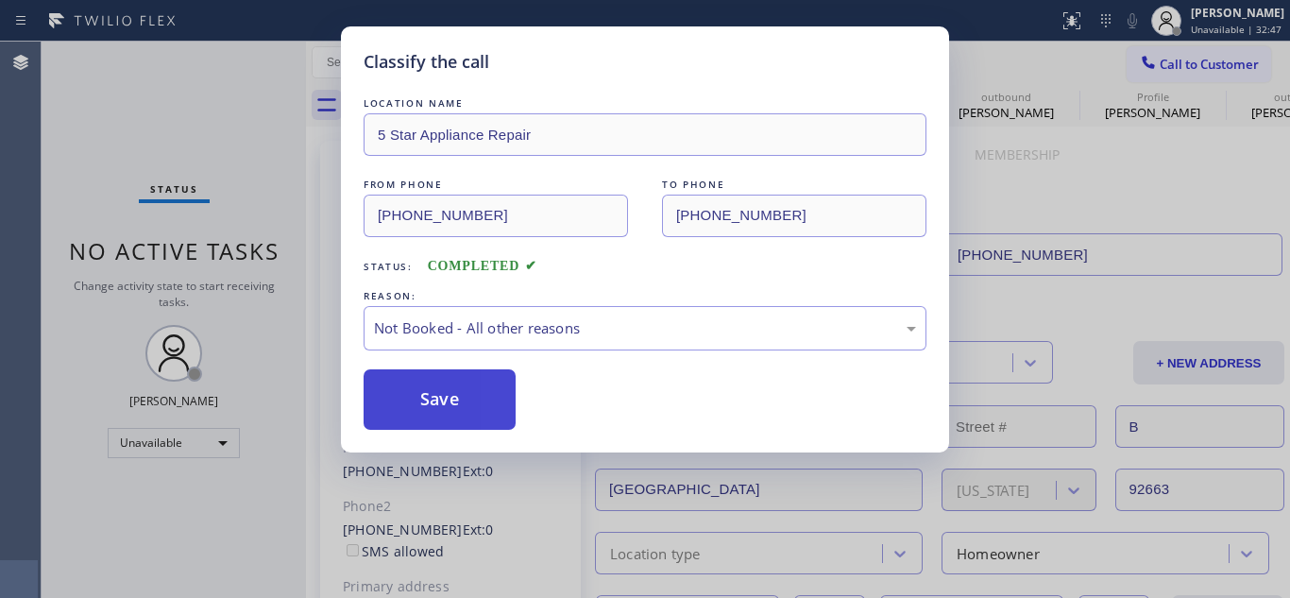
click at [417, 399] on button "Save" at bounding box center [440, 399] width 152 height 60
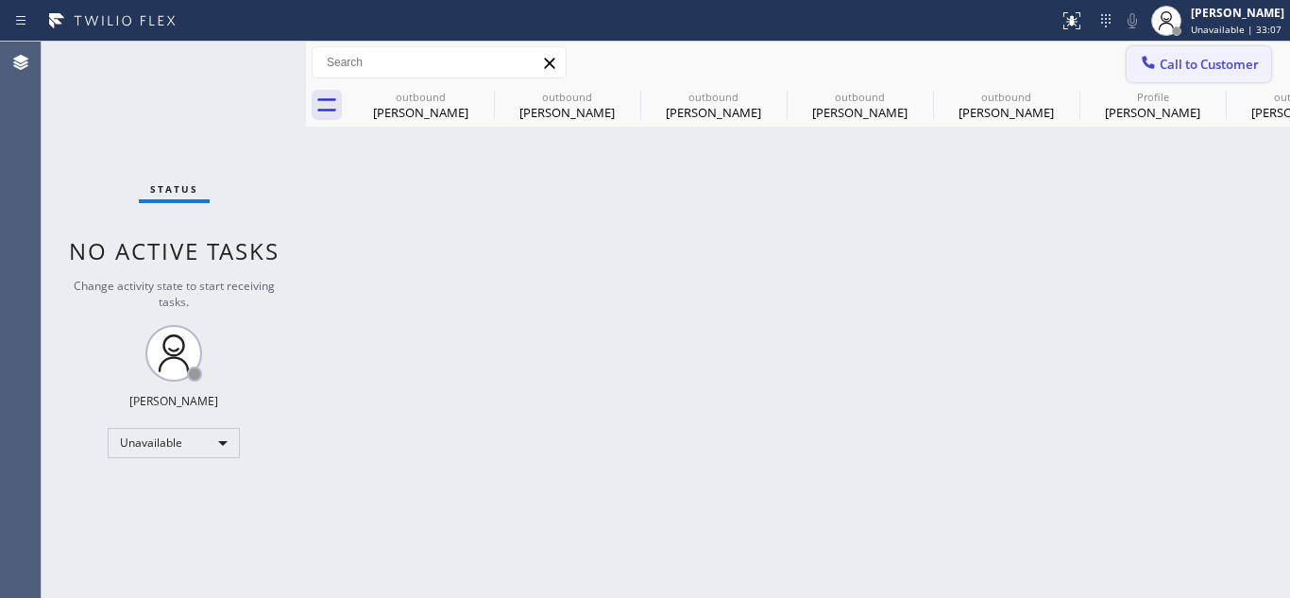
click at [1161, 74] on button "Call to Customer" at bounding box center [1199, 64] width 144 height 36
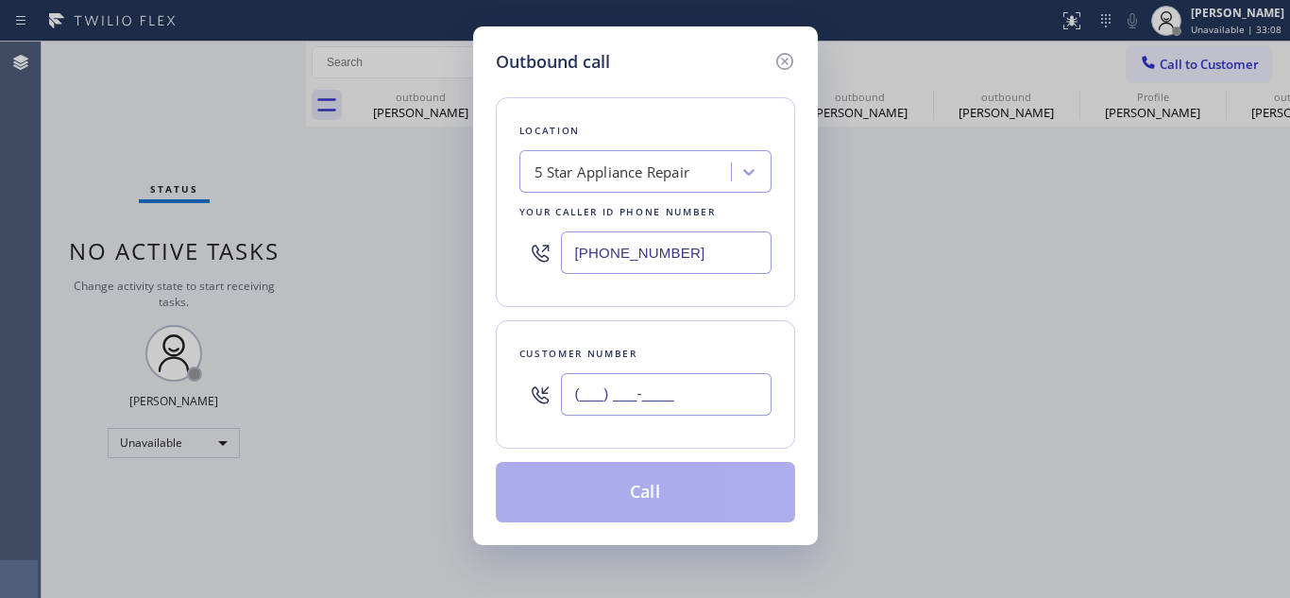
click at [654, 382] on input "(___) ___-____" at bounding box center [666, 394] width 211 height 42
paste input "310) 845-5885"
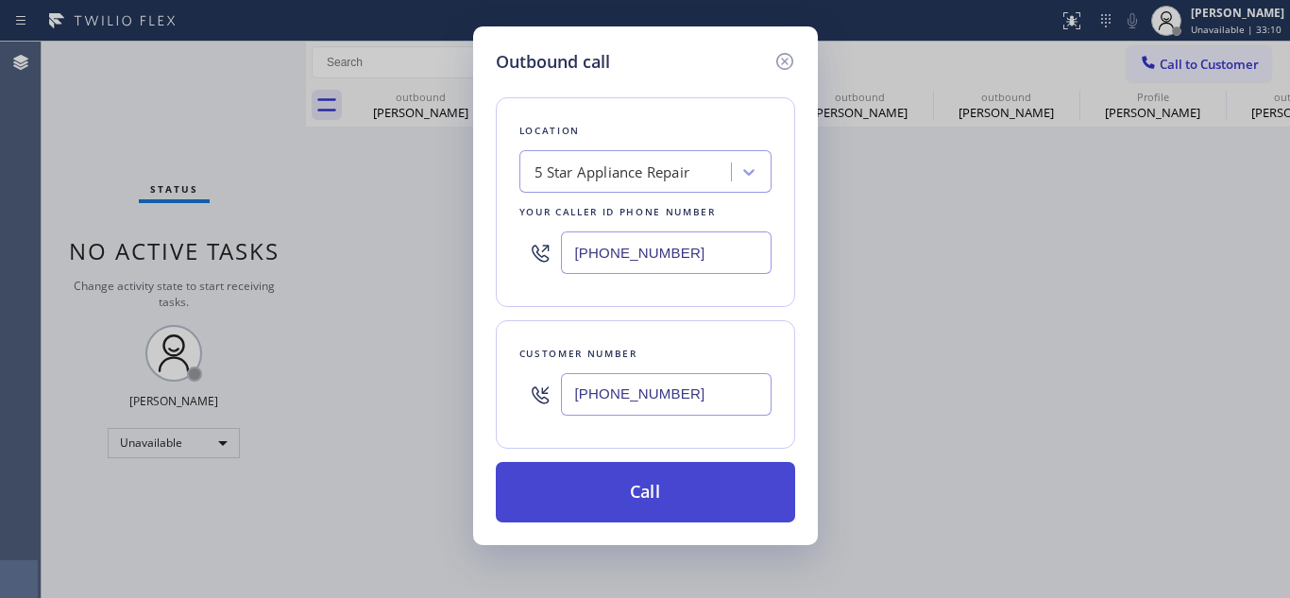
type input "[PHONE_NUMBER]"
click at [641, 486] on button "Call" at bounding box center [645, 492] width 299 height 60
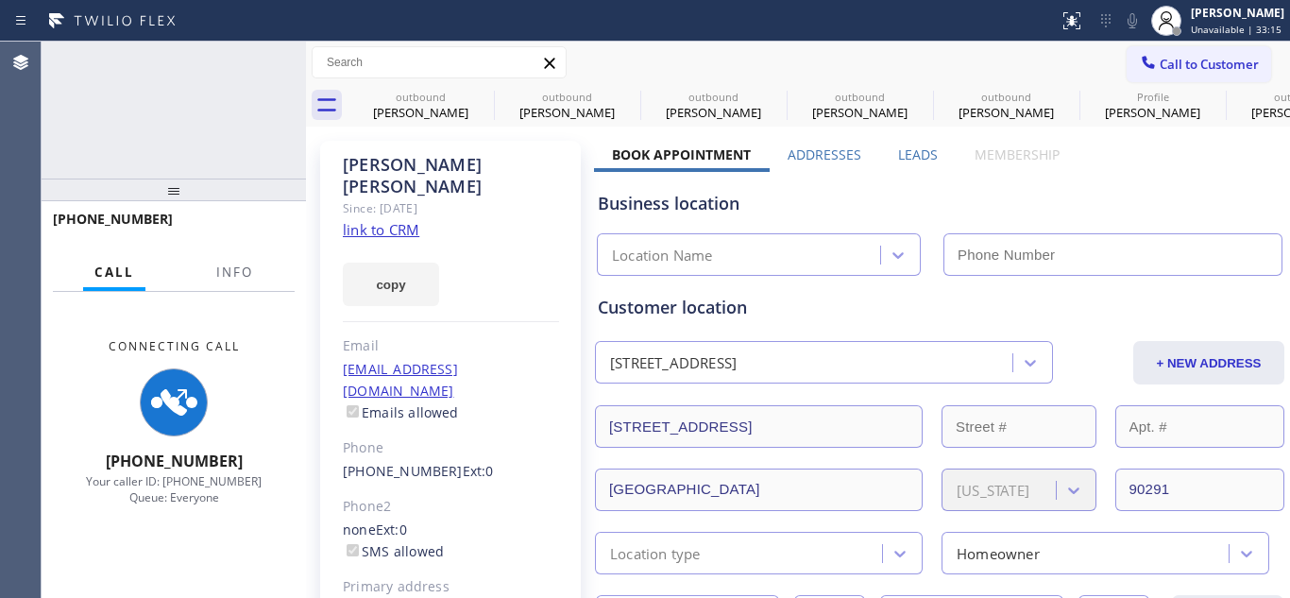
type input "[PHONE_NUMBER]"
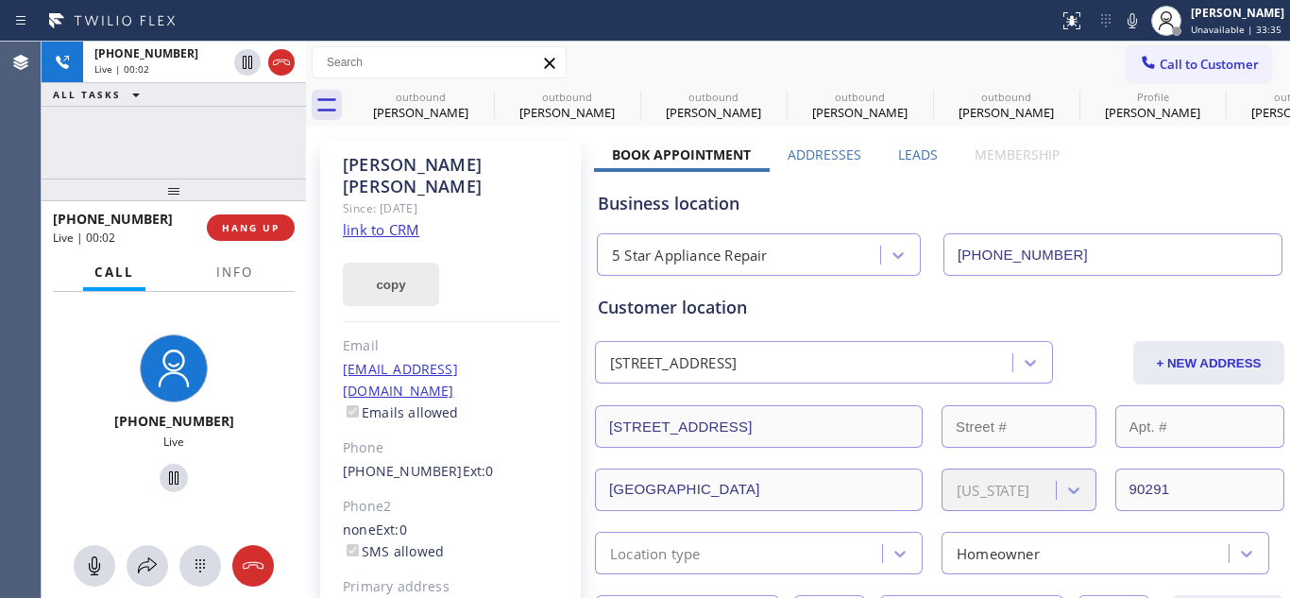
click at [398, 263] on button "copy" at bounding box center [391, 284] width 96 height 43
click at [273, 230] on span "HANG UP" at bounding box center [251, 227] width 58 height 13
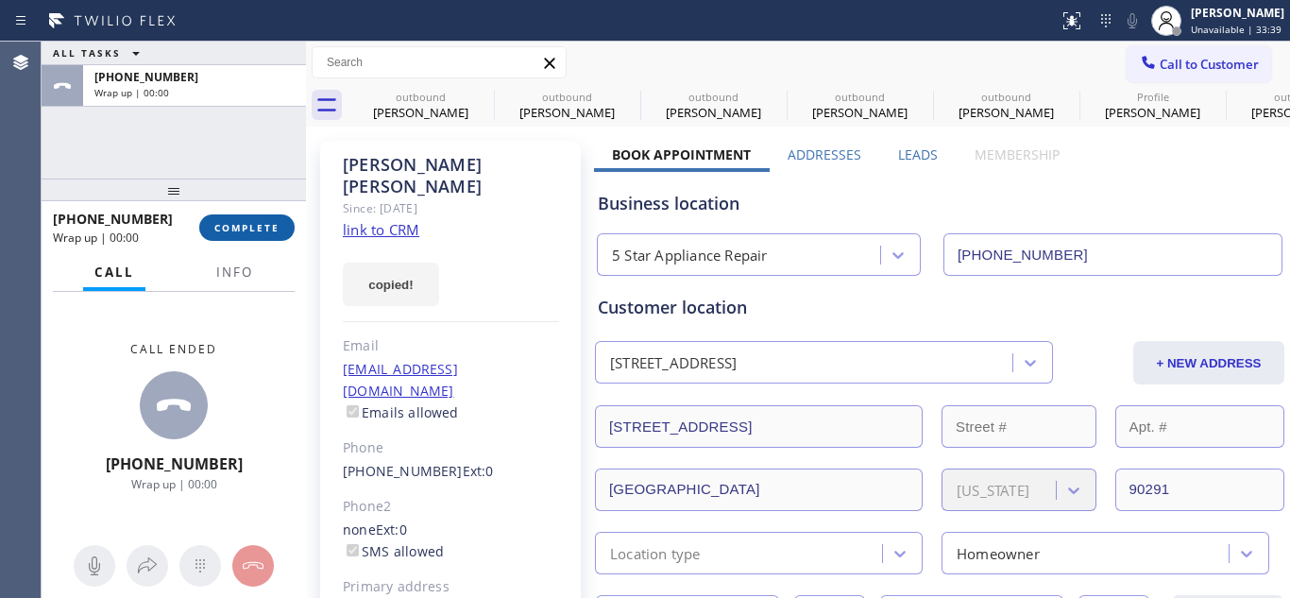
click at [253, 232] on span "COMPLETE" at bounding box center [246, 227] width 65 height 13
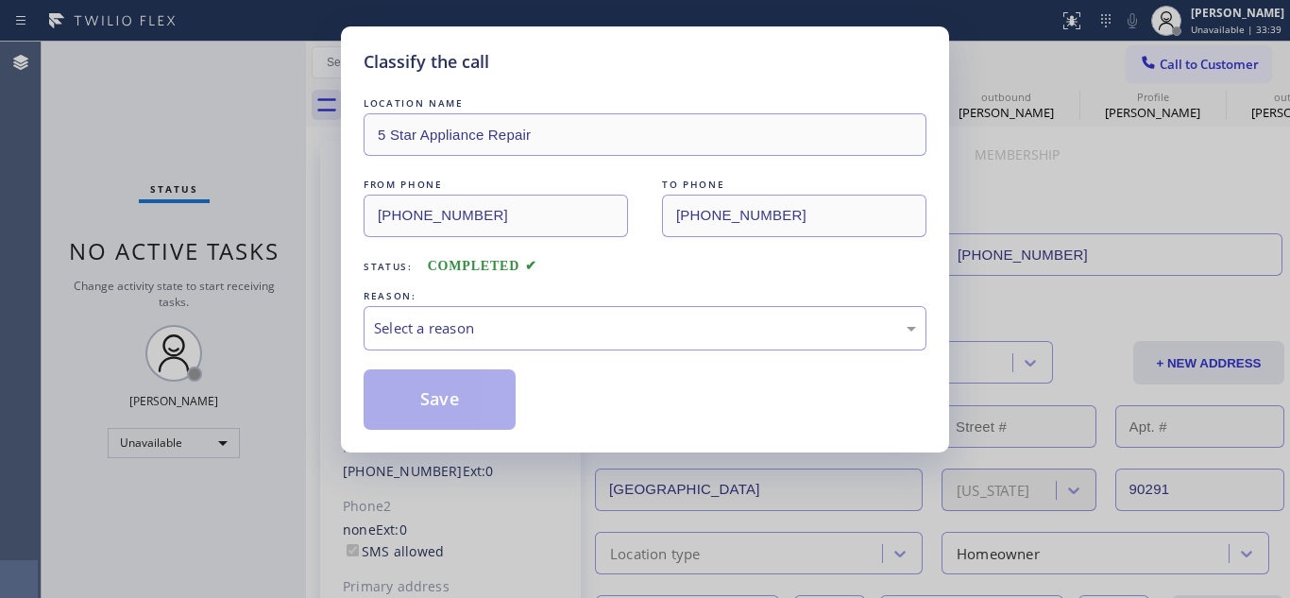
click at [463, 303] on div "REASON:" at bounding box center [645, 296] width 563 height 20
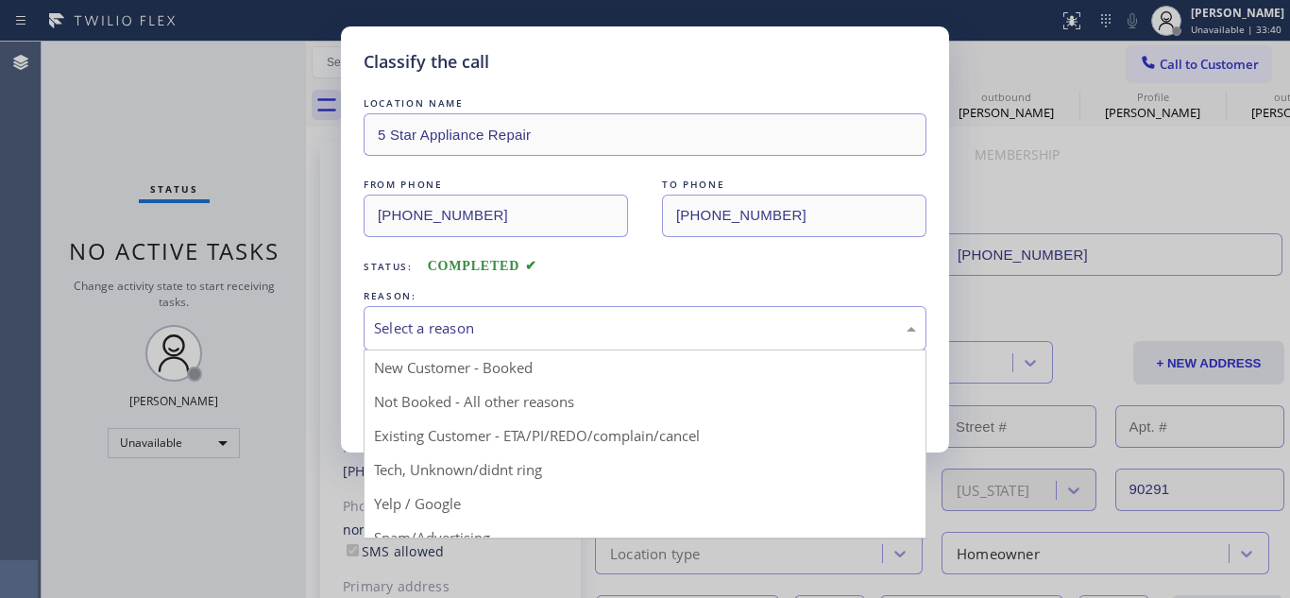
drag, startPoint x: 479, startPoint y: 311, endPoint x: 501, endPoint y: 335, distance: 33.4
click at [481, 314] on div "Select a reason" at bounding box center [645, 328] width 563 height 44
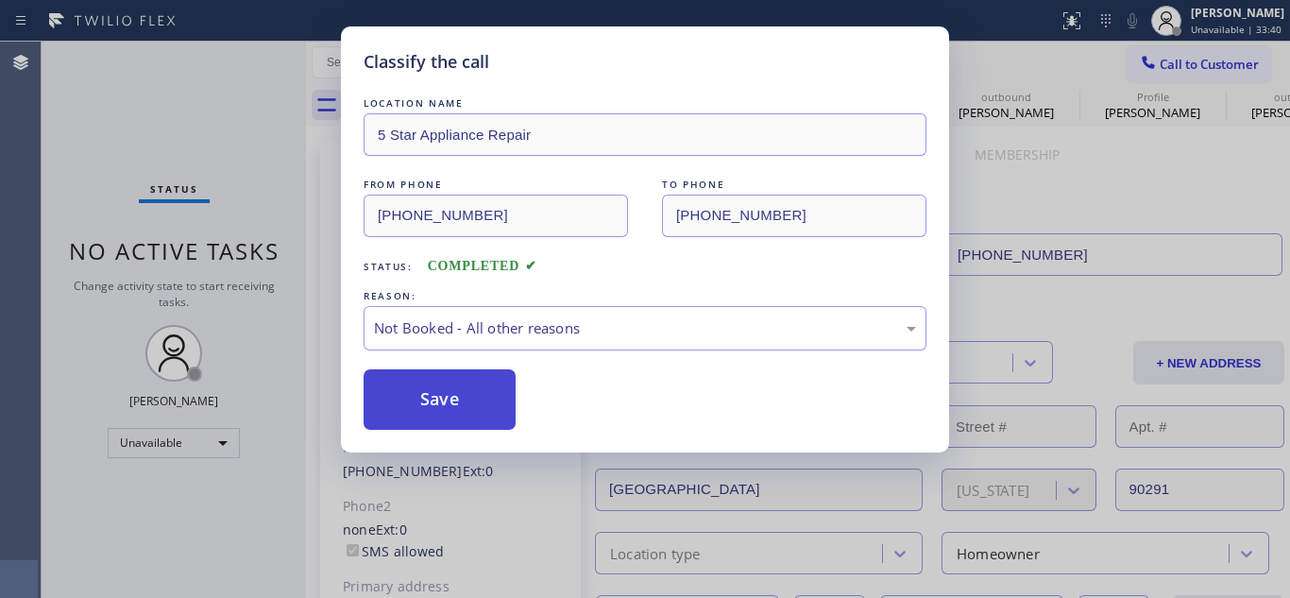
click at [483, 374] on button "Save" at bounding box center [440, 399] width 152 height 60
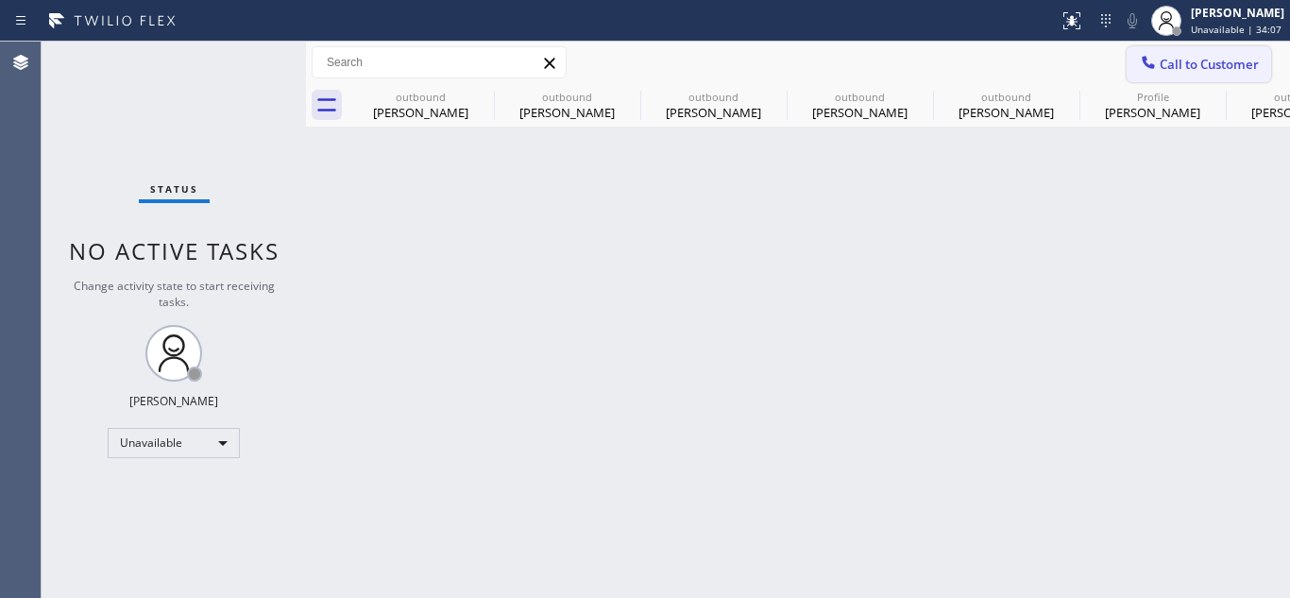
click at [1247, 53] on button "Call to Customer" at bounding box center [1199, 64] width 144 height 36
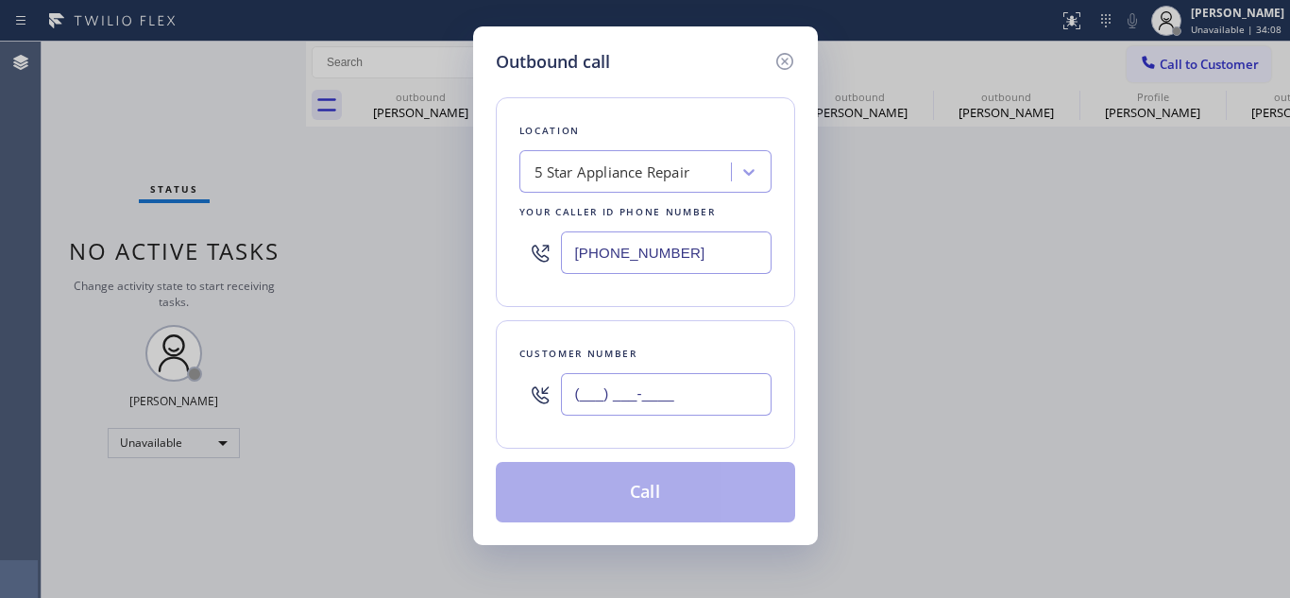
drag, startPoint x: 714, startPoint y: 397, endPoint x: 501, endPoint y: 426, distance: 214.5
click at [501, 426] on div "Customer number (___) ___-____" at bounding box center [645, 384] width 299 height 128
paste input "310) 415-0309"
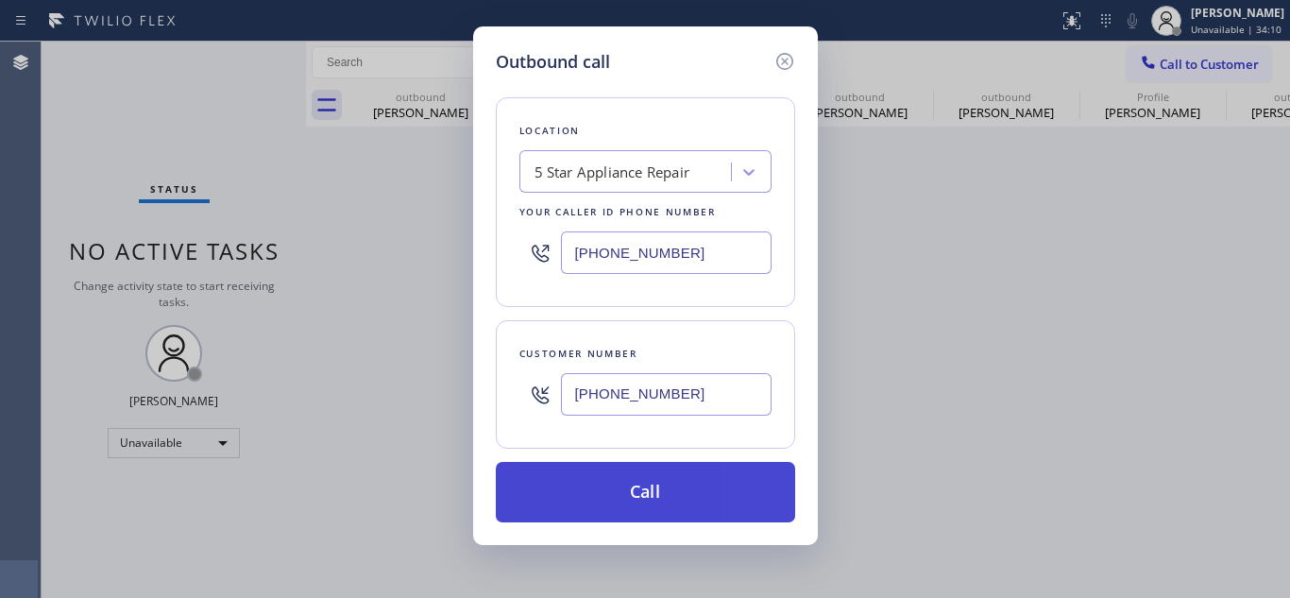
type input "[PHONE_NUMBER]"
click at [652, 490] on button "Call" at bounding box center [645, 492] width 299 height 60
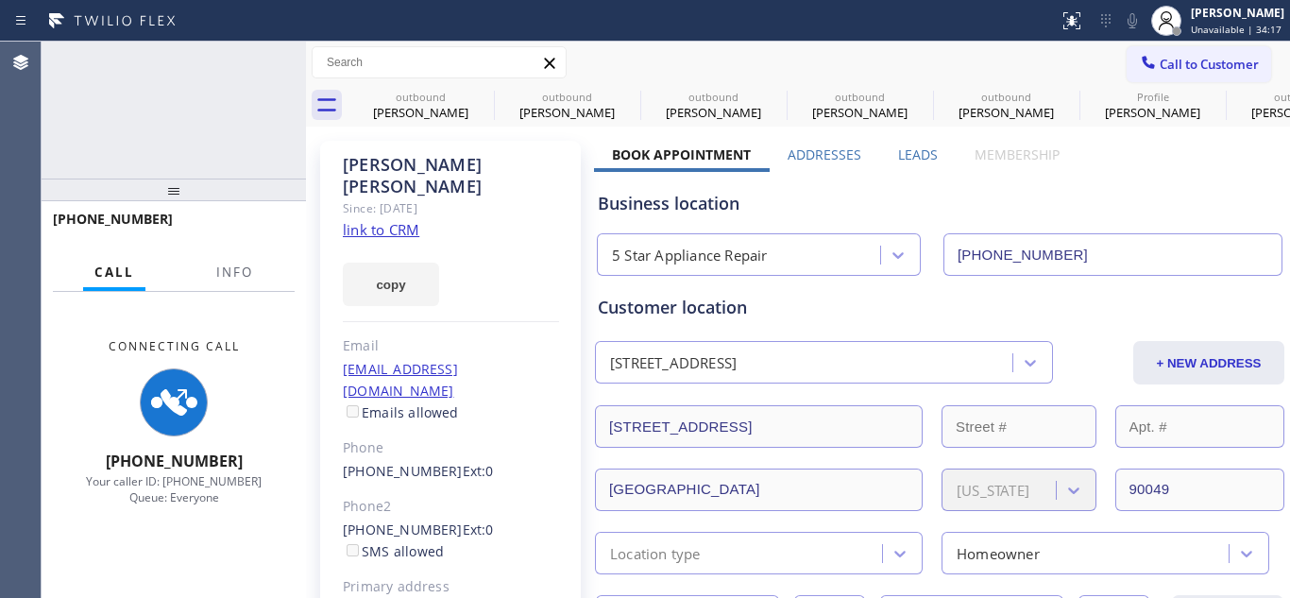
type input "[PHONE_NUMBER]"
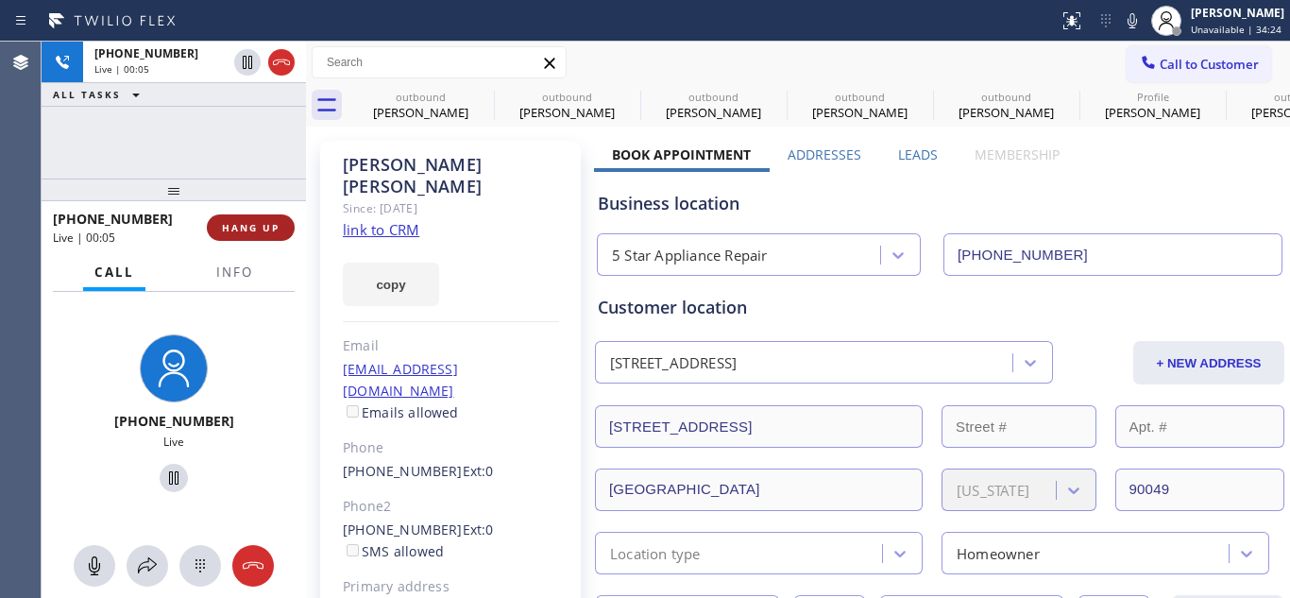
click at [240, 221] on span "HANG UP" at bounding box center [251, 227] width 58 height 13
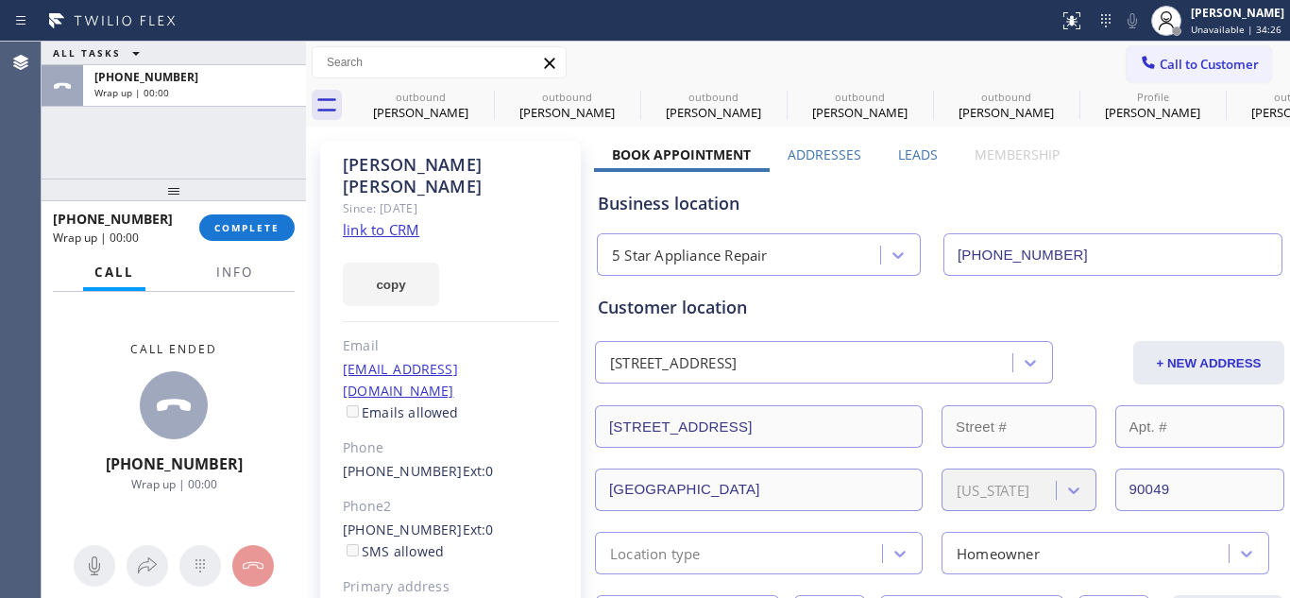
click at [259, 246] on div "+13104150309 Wrap up | 00:00 COMPLETE" at bounding box center [174, 227] width 242 height 49
click at [228, 233] on span "COMPLETE" at bounding box center [246, 227] width 65 height 13
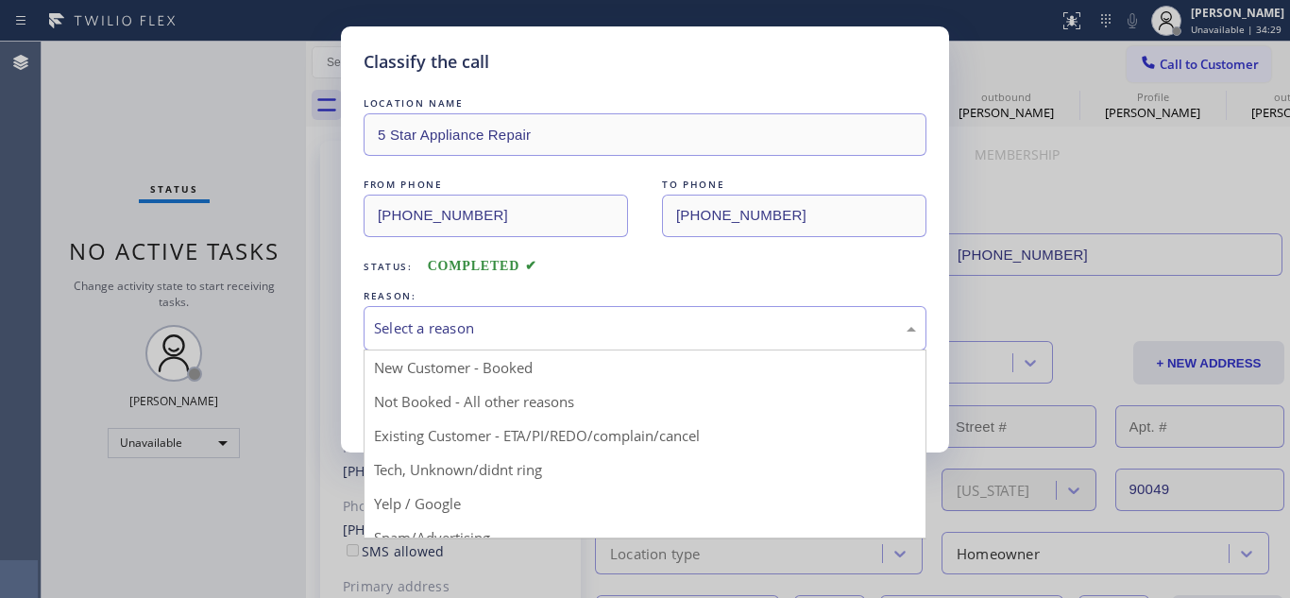
click at [449, 321] on div "Select a reason" at bounding box center [645, 328] width 542 height 22
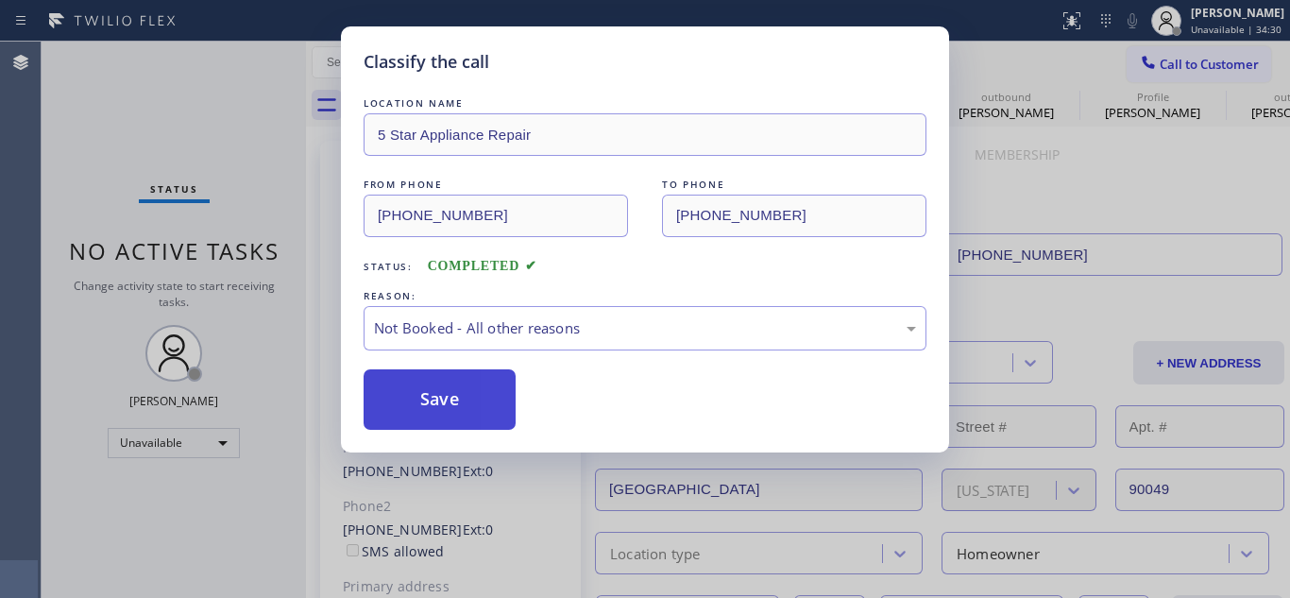
click at [400, 379] on button "Save" at bounding box center [440, 399] width 152 height 60
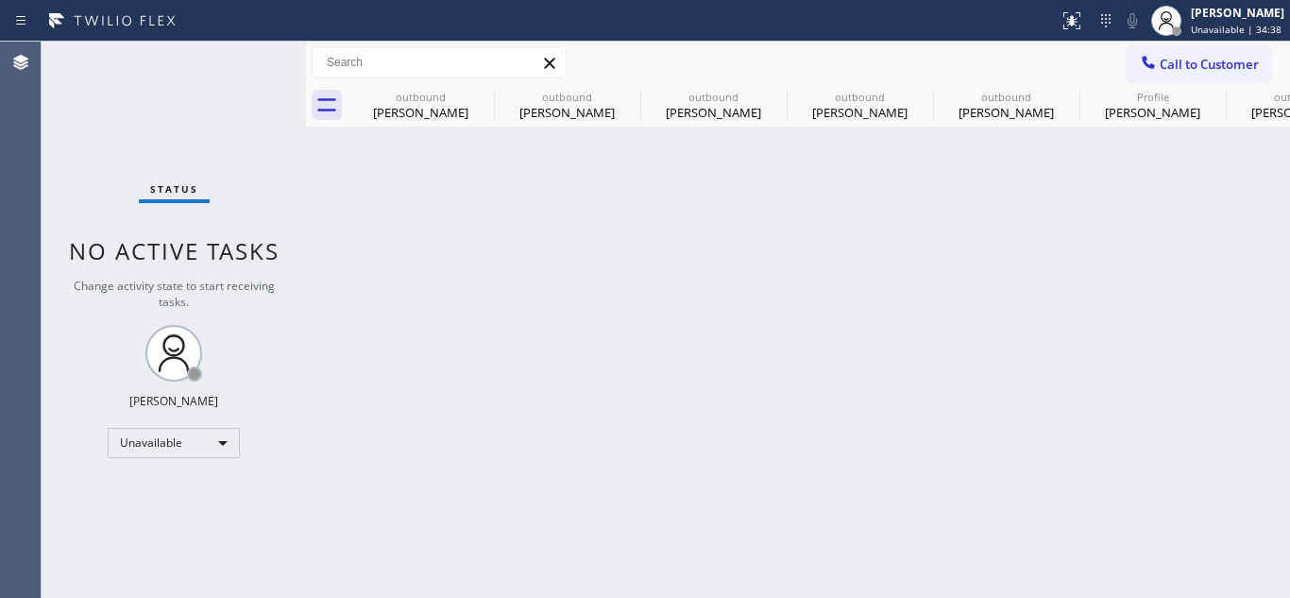
drag, startPoint x: 1158, startPoint y: 55, endPoint x: 1000, endPoint y: 155, distance: 186.8
click at [1159, 55] on div at bounding box center [1148, 64] width 23 height 23
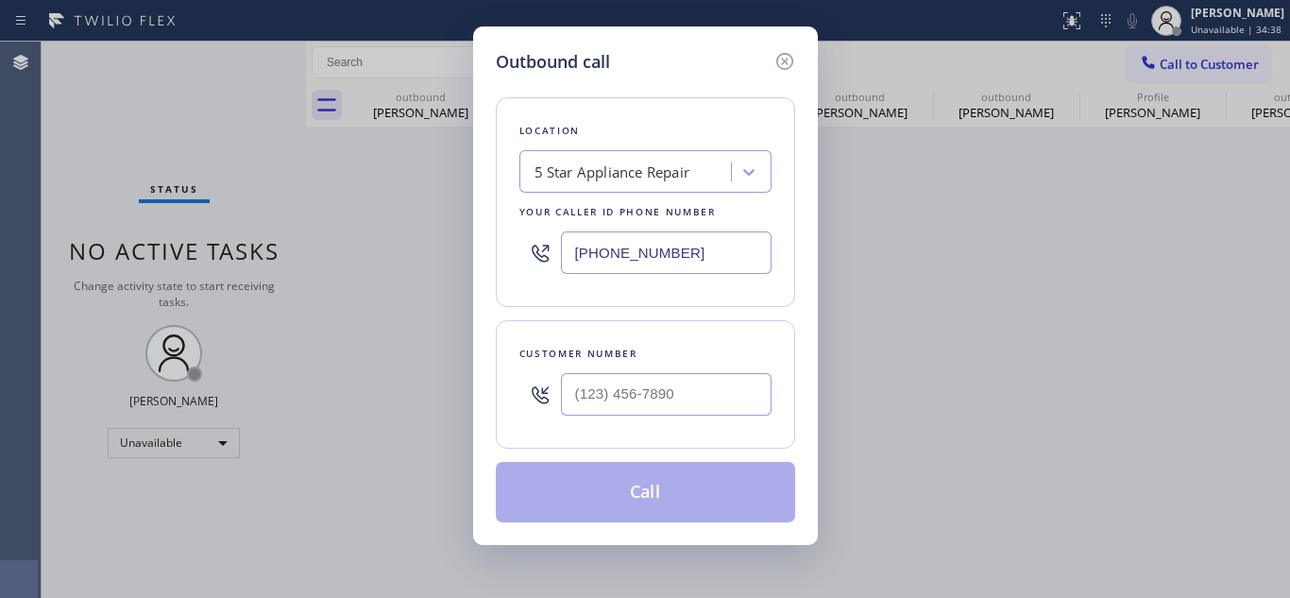
click at [613, 437] on div "Customer number" at bounding box center [645, 384] width 299 height 128
click at [608, 402] on input "(___) ___-____" at bounding box center [666, 394] width 211 height 42
paste input "714) 294-9211"
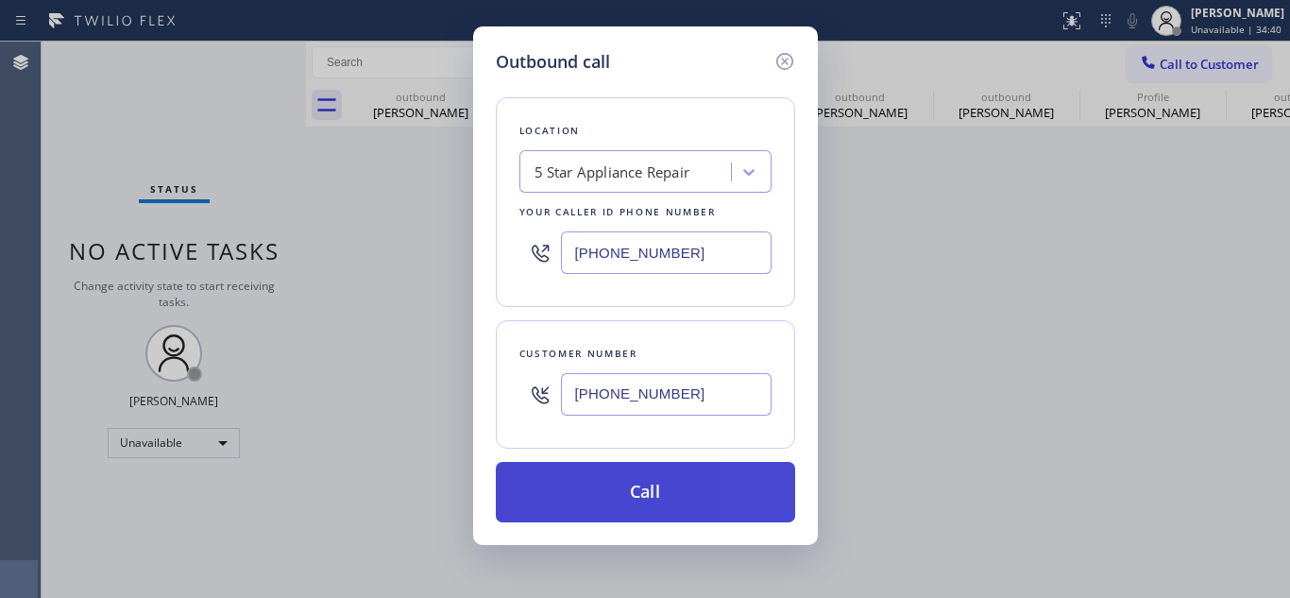
type input "[PHONE_NUMBER]"
click at [589, 471] on button "Call" at bounding box center [645, 492] width 299 height 60
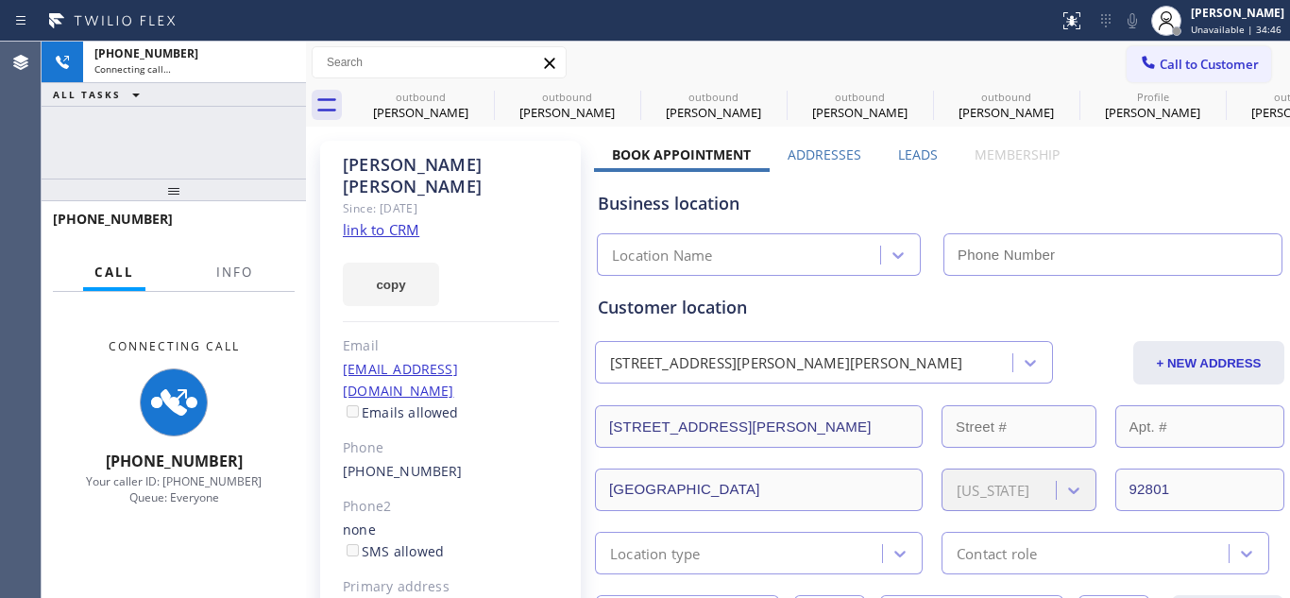
type input "[PHONE_NUMBER]"
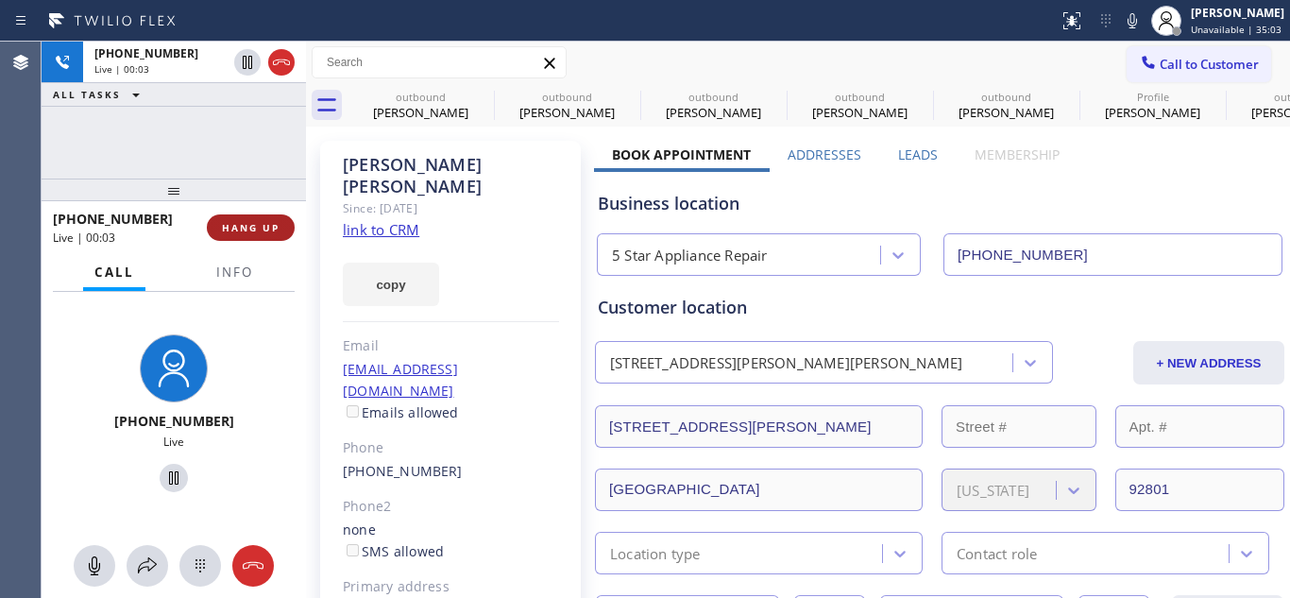
click at [259, 224] on span "HANG UP" at bounding box center [251, 227] width 58 height 13
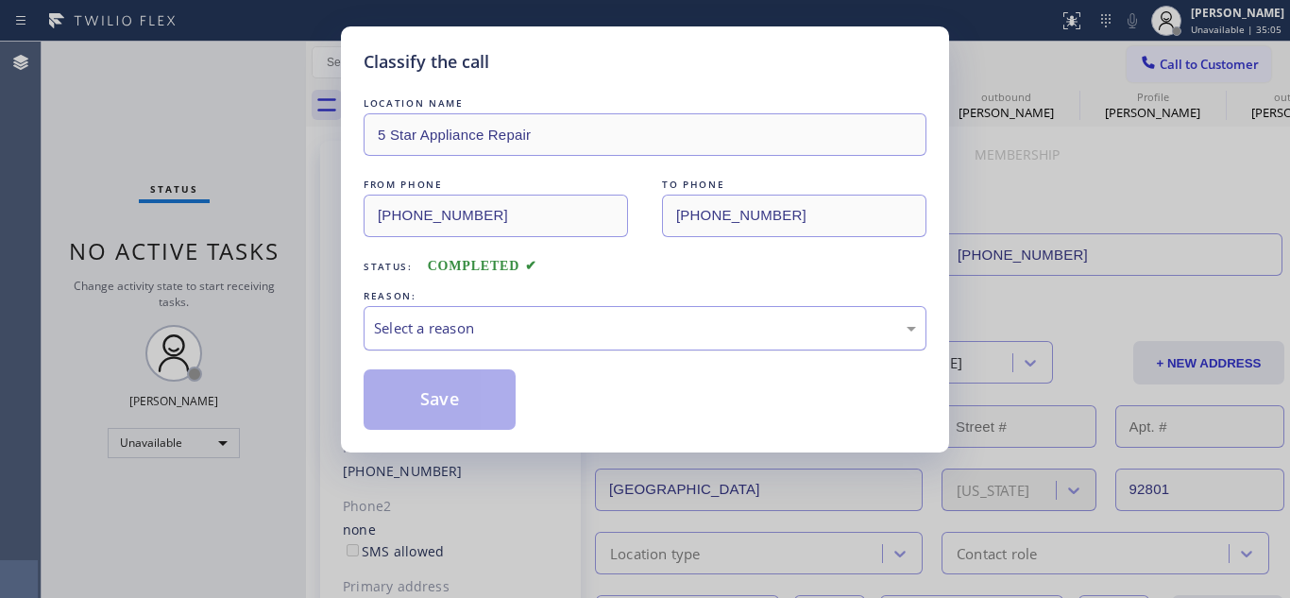
click at [606, 320] on div "Select a reason" at bounding box center [645, 328] width 542 height 22
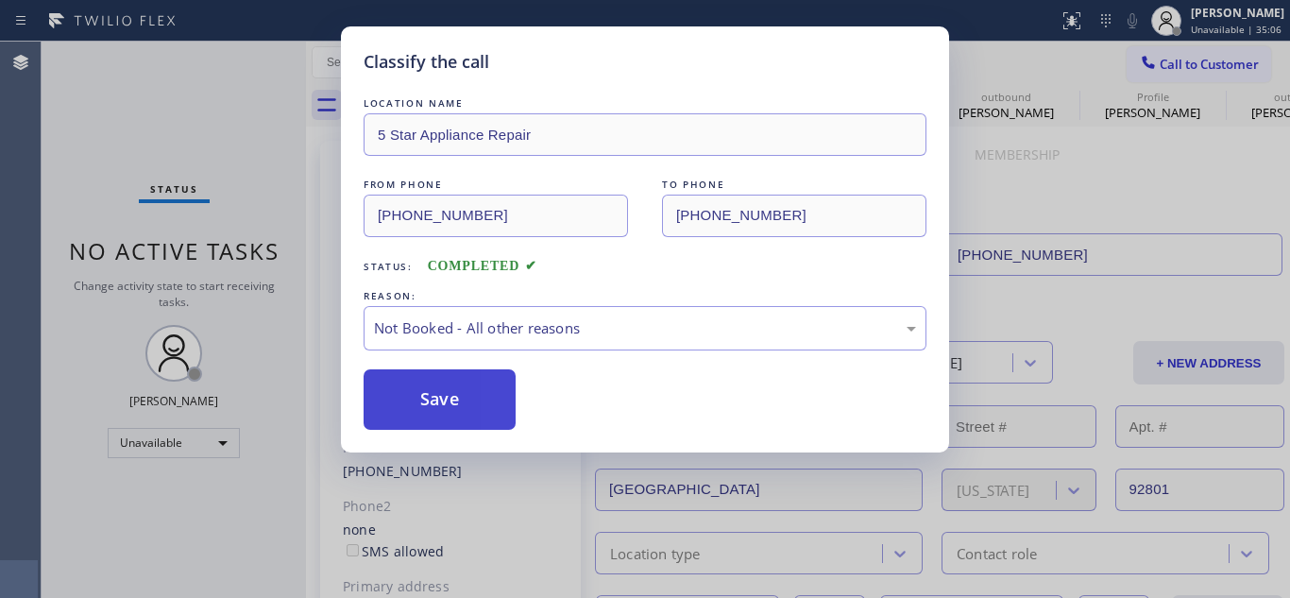
click at [467, 384] on button "Save" at bounding box center [440, 399] width 152 height 60
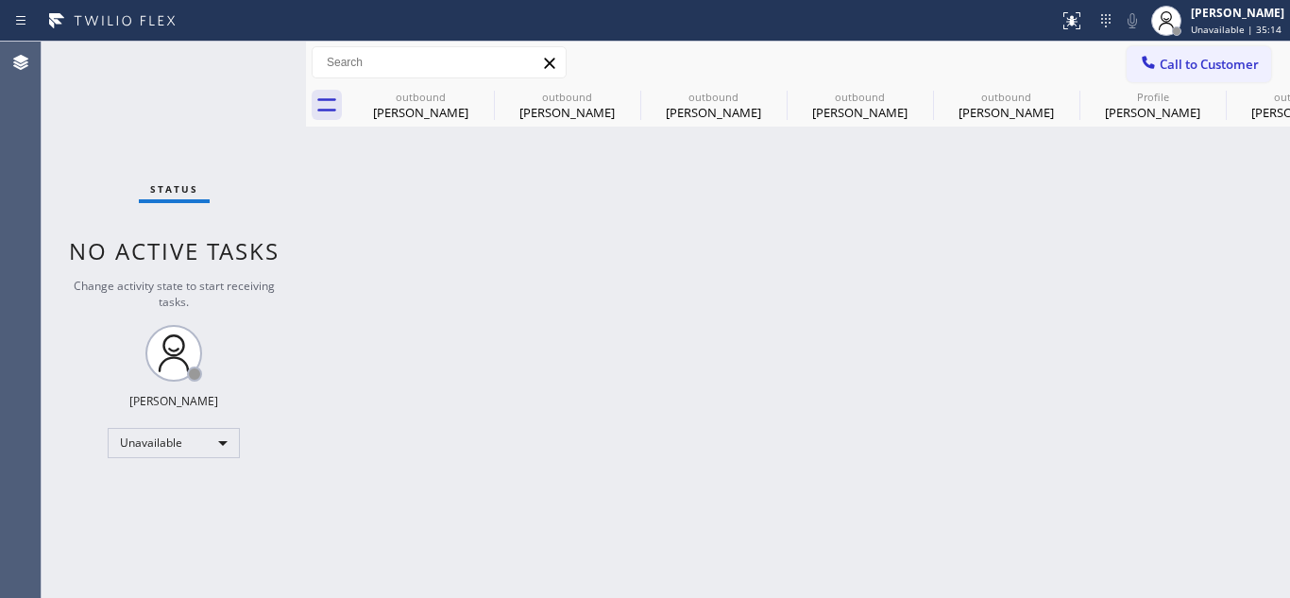
click at [1212, 67] on span "Call to Customer" at bounding box center [1209, 64] width 99 height 17
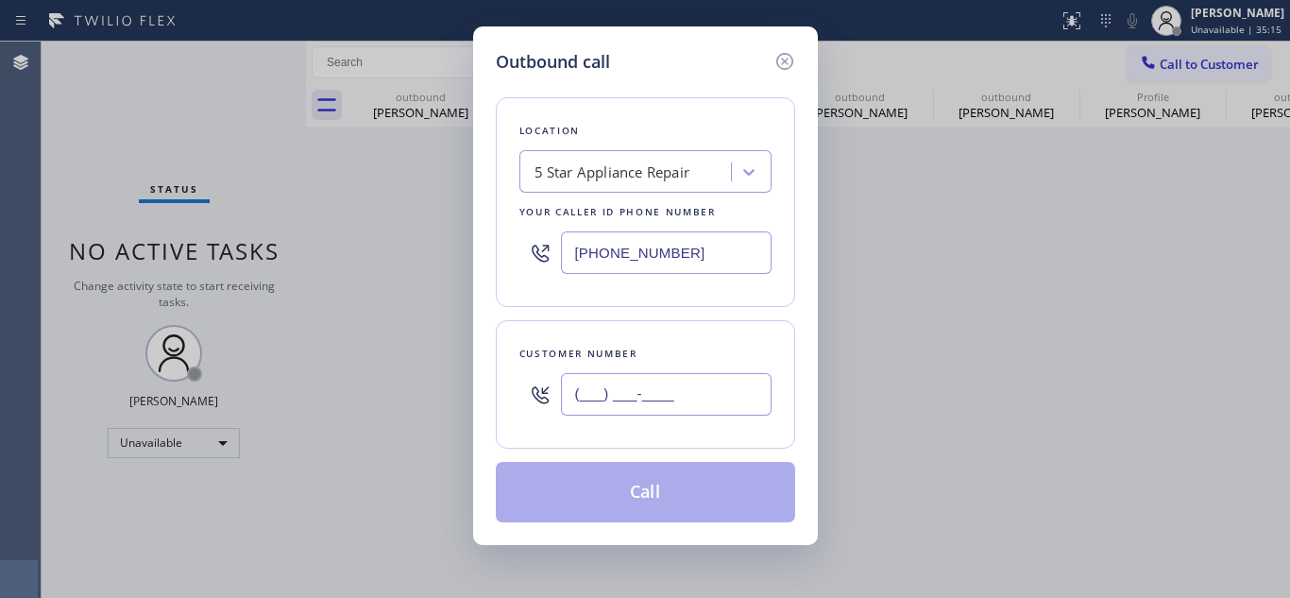
click at [667, 373] on input "(___) ___-____" at bounding box center [666, 394] width 211 height 42
paste input "650) 814-8534"
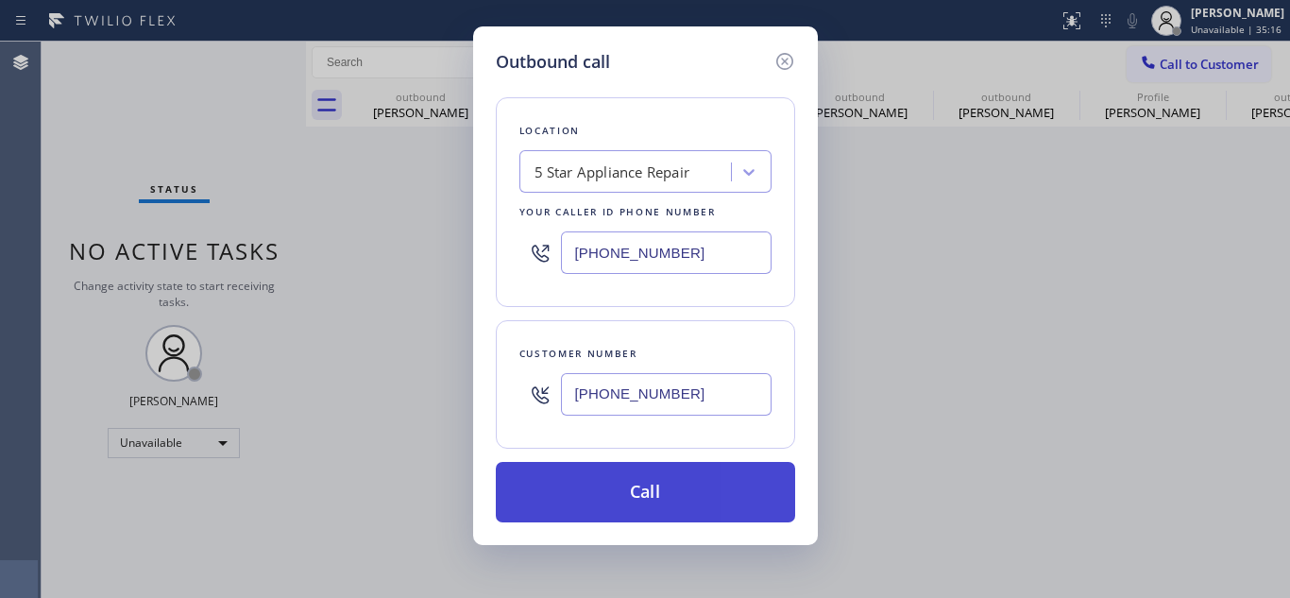
type input "[PHONE_NUMBER]"
click at [609, 478] on button "Call" at bounding box center [645, 492] width 299 height 60
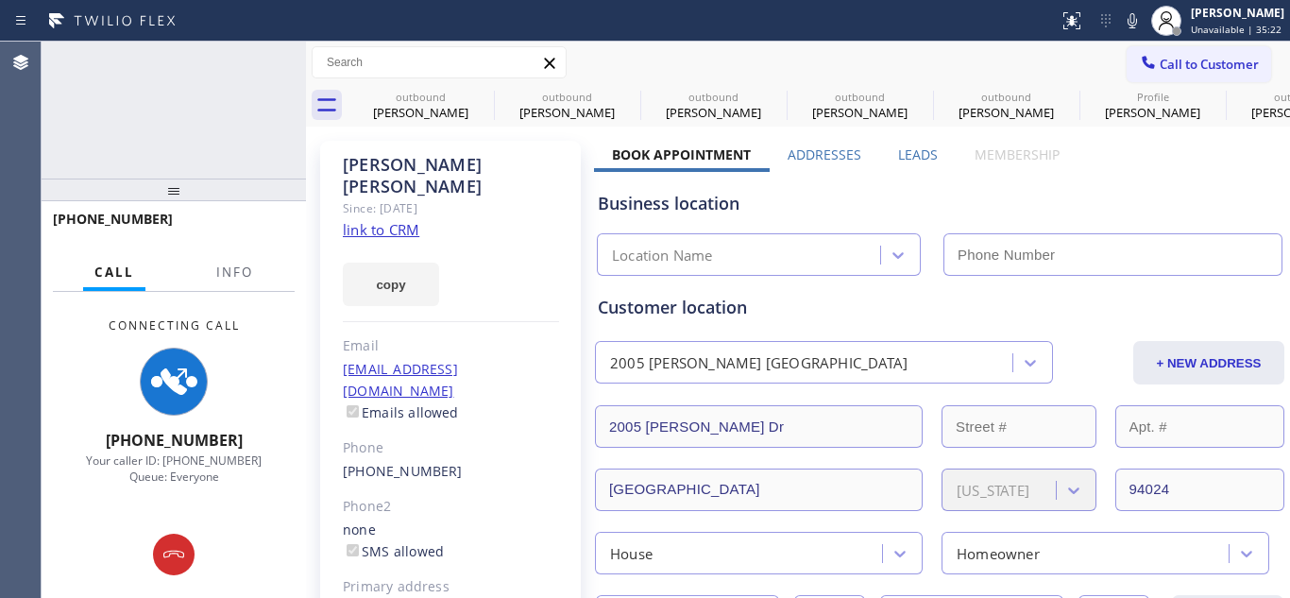
type input "[PHONE_NUMBER]"
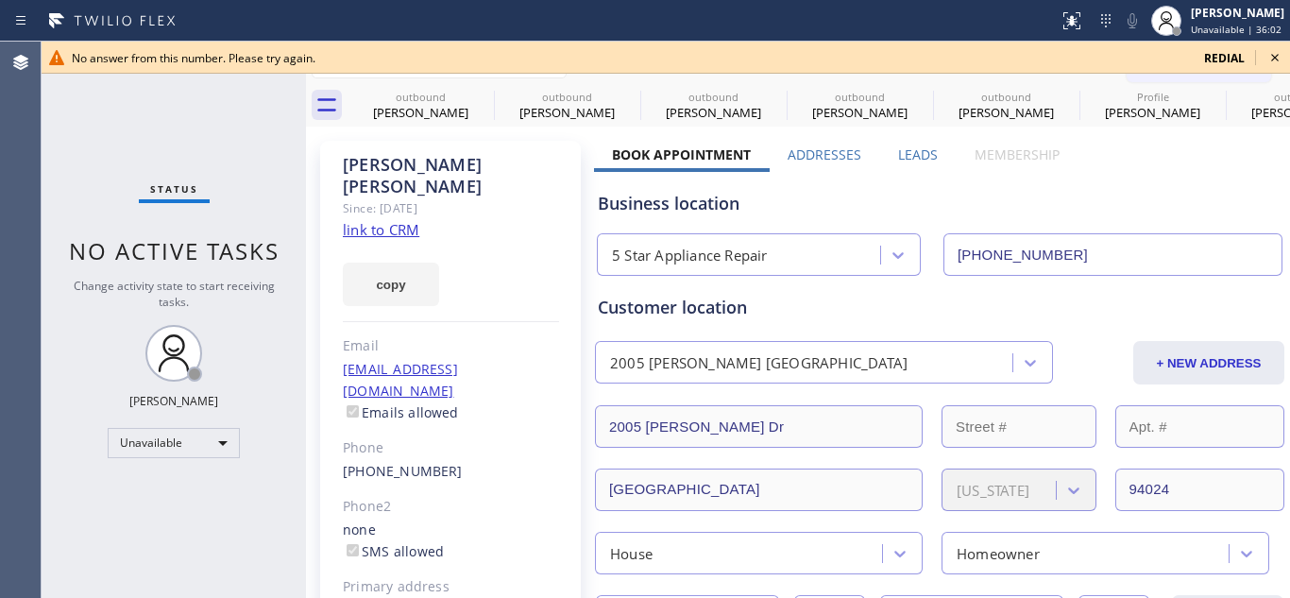
click at [1253, 55] on div "No answer from this number. Please try again. redial" at bounding box center [666, 58] width 1248 height 32
click at [1272, 55] on icon at bounding box center [1275, 58] width 8 height 8
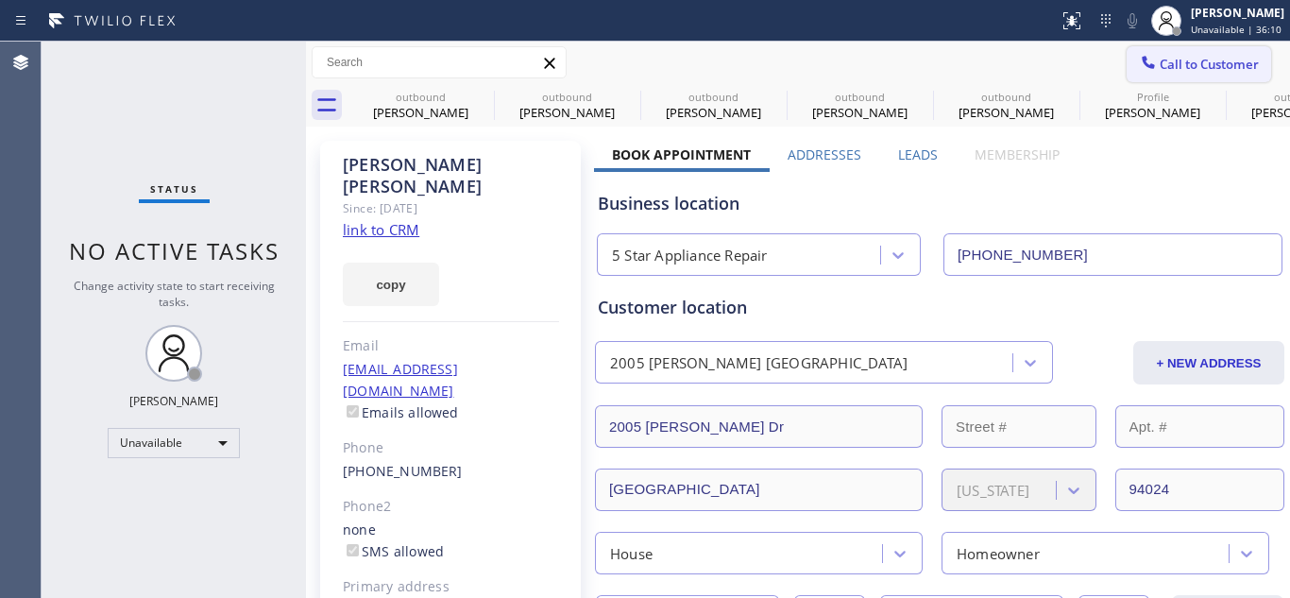
click at [1232, 61] on span "Call to Customer" at bounding box center [1209, 64] width 99 height 17
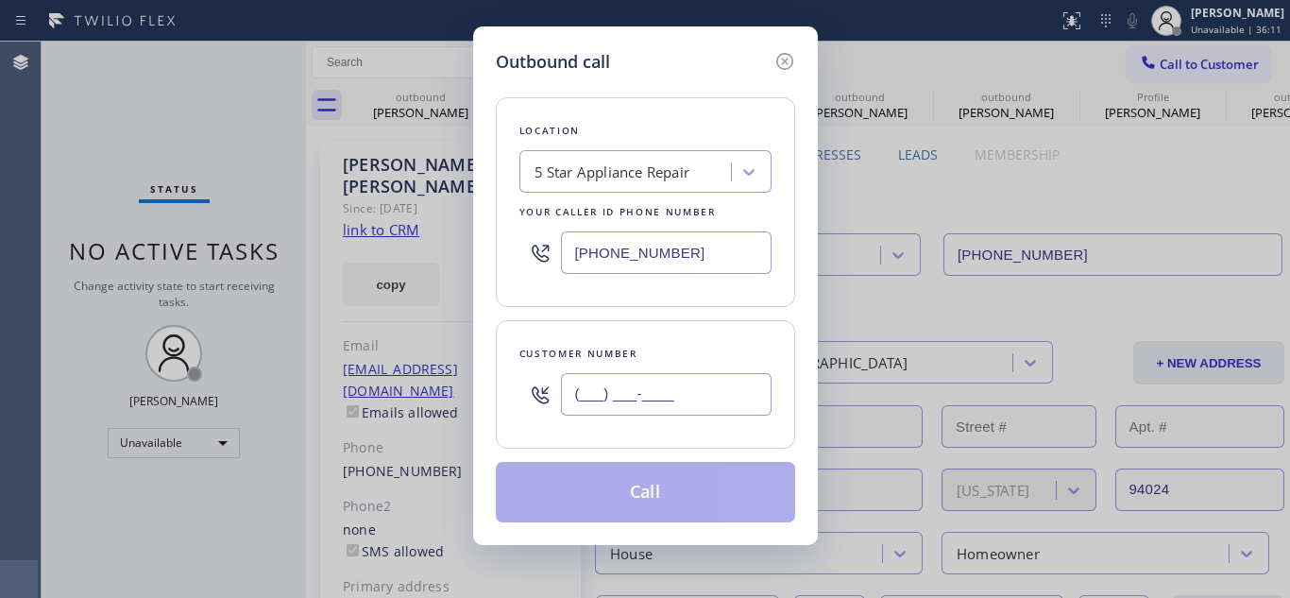
click at [583, 374] on input "(___) ___-____" at bounding box center [666, 394] width 211 height 42
paste input "415) 497-8206"
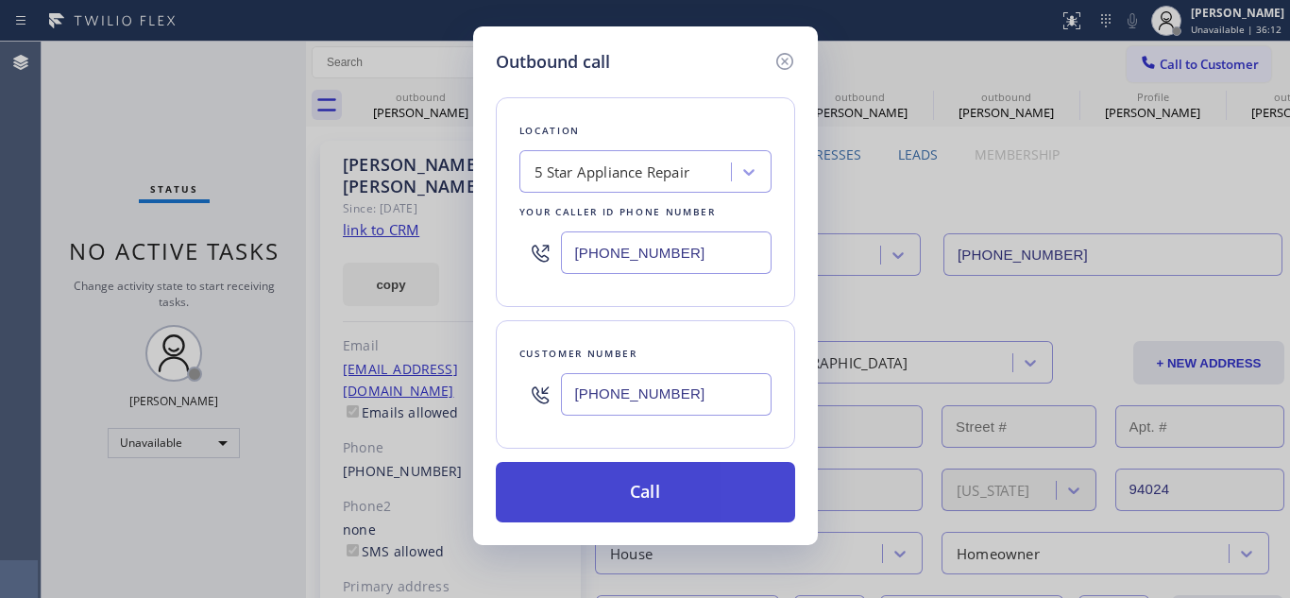
type input "[PHONE_NUMBER]"
click at [589, 477] on button "Call" at bounding box center [645, 492] width 299 height 60
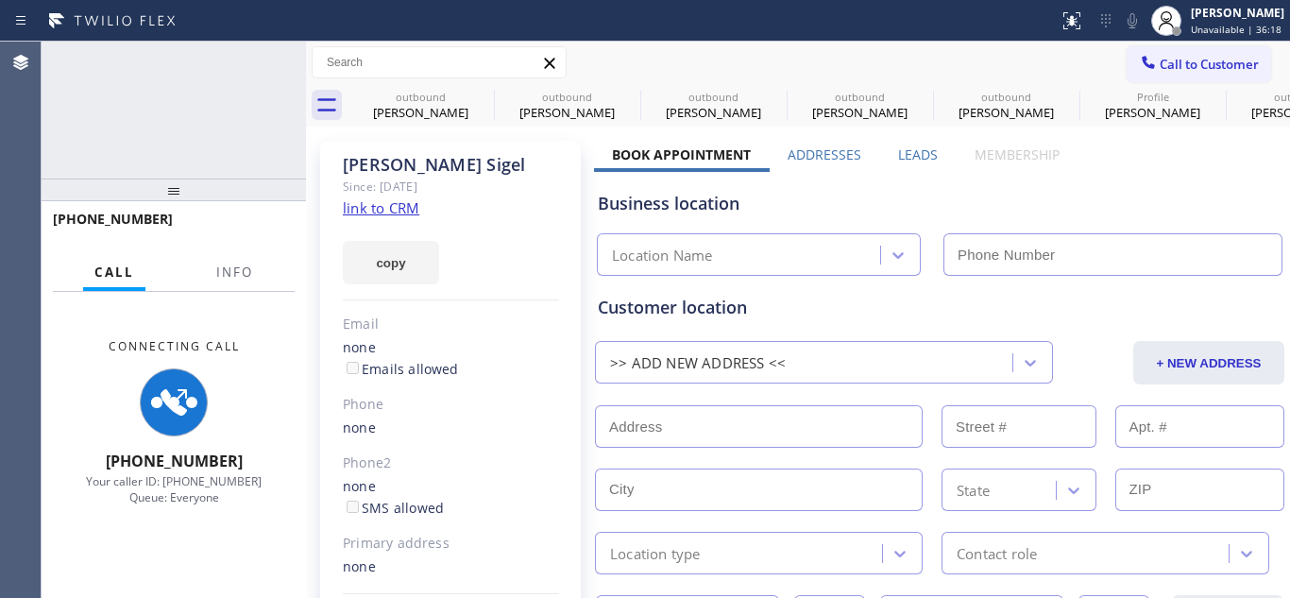
type input "[PHONE_NUMBER]"
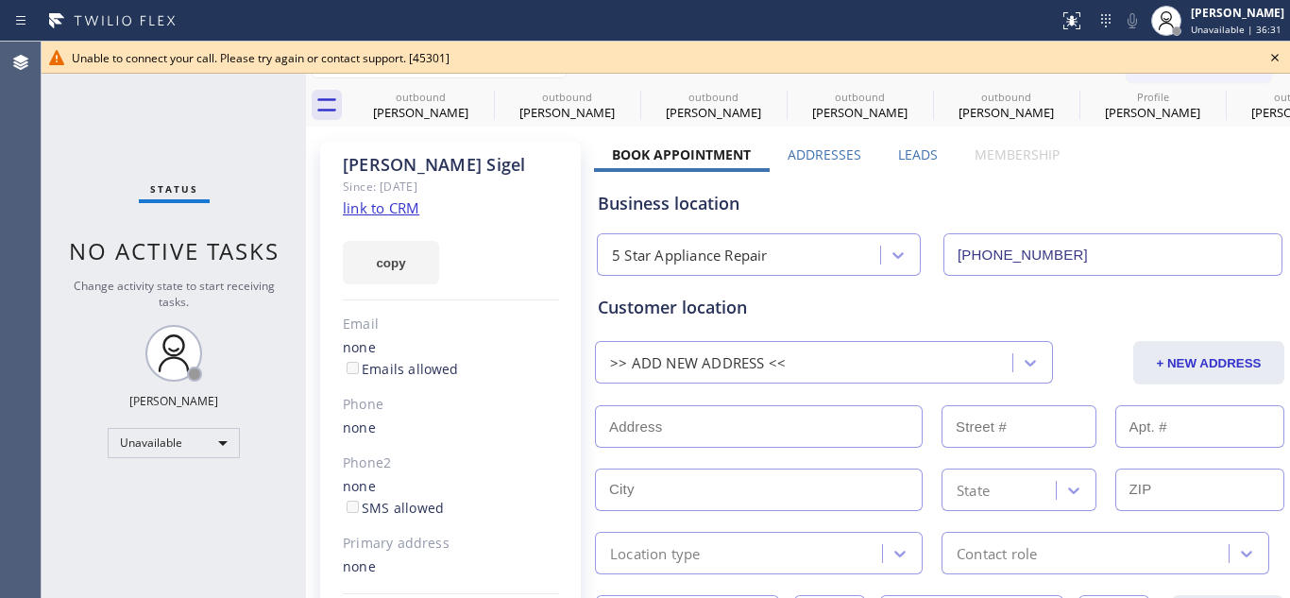
click at [1283, 56] on icon at bounding box center [1274, 57] width 23 height 23
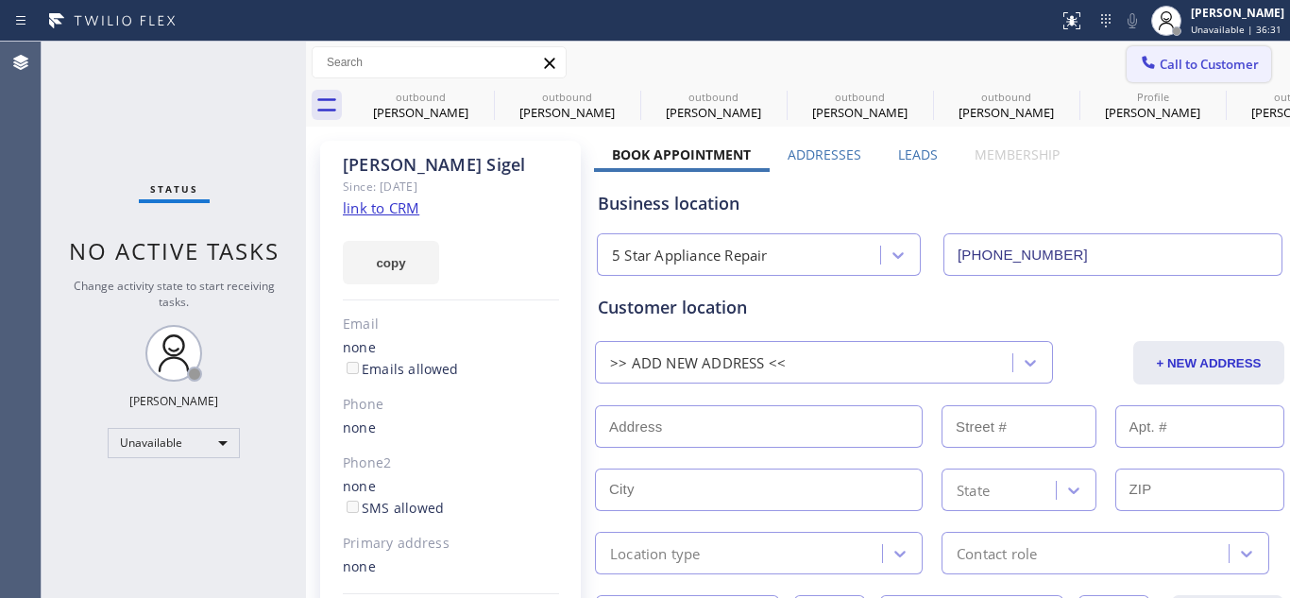
click at [1235, 77] on button "Call to Customer" at bounding box center [1199, 64] width 144 height 36
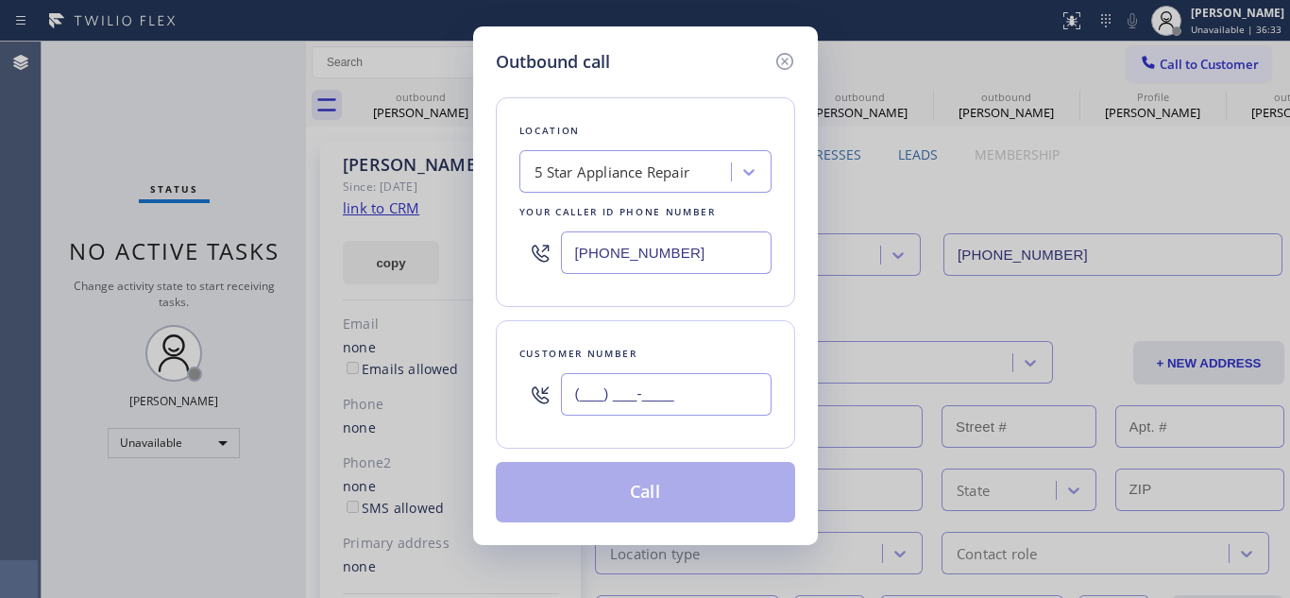
click at [598, 407] on input "(___) ___-____" at bounding box center [666, 394] width 211 height 42
paste input "415) 497-8206"
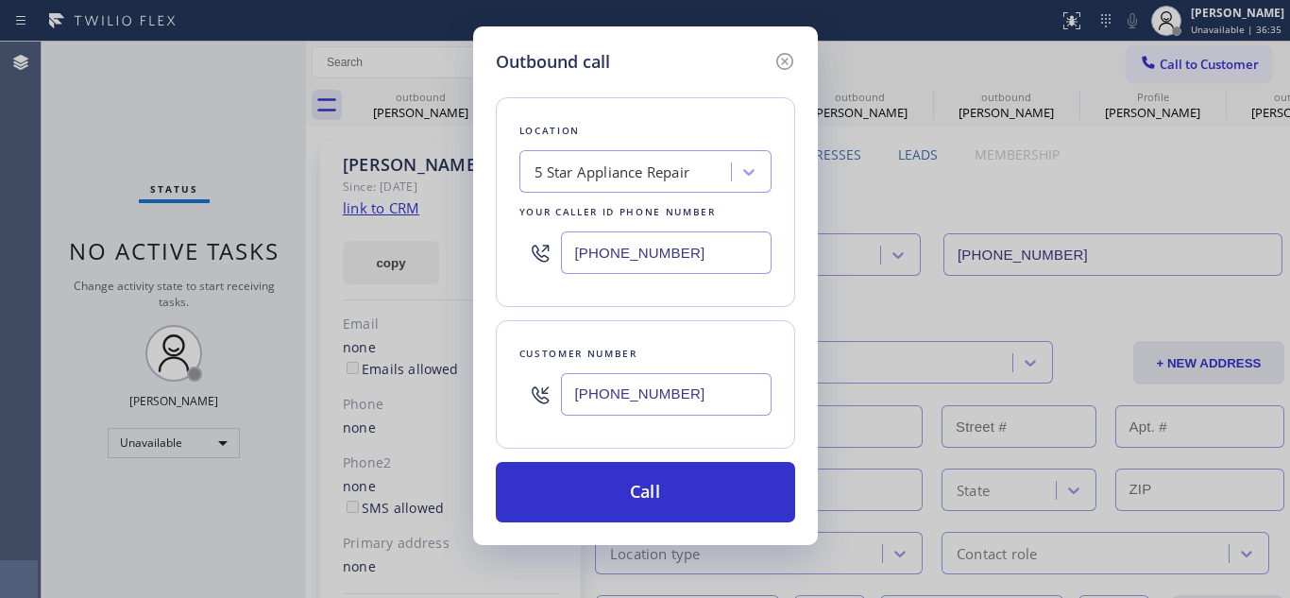
type input "[PHONE_NUMBER]"
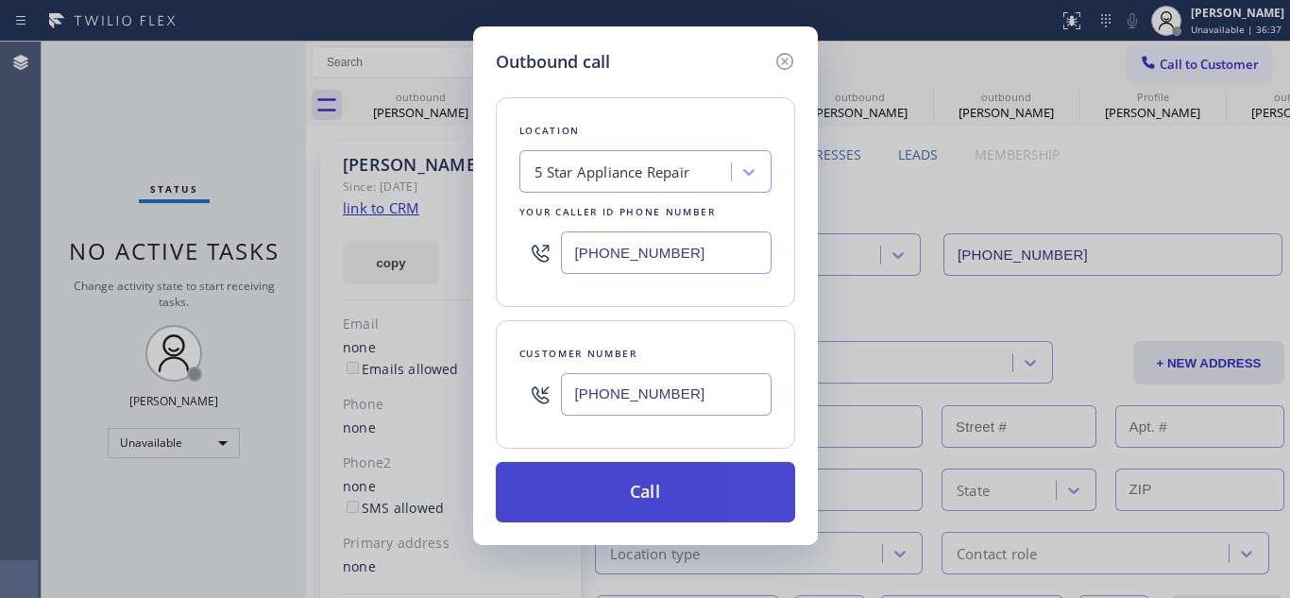
click at [652, 466] on button "Call" at bounding box center [645, 492] width 299 height 60
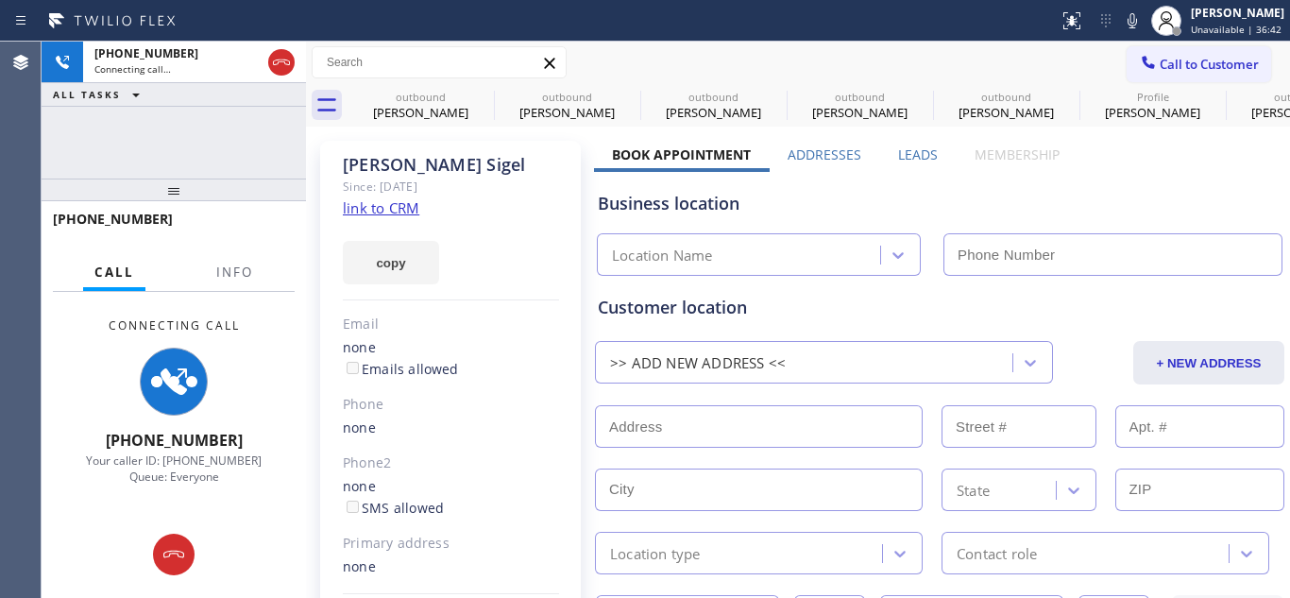
type input "[PHONE_NUMBER]"
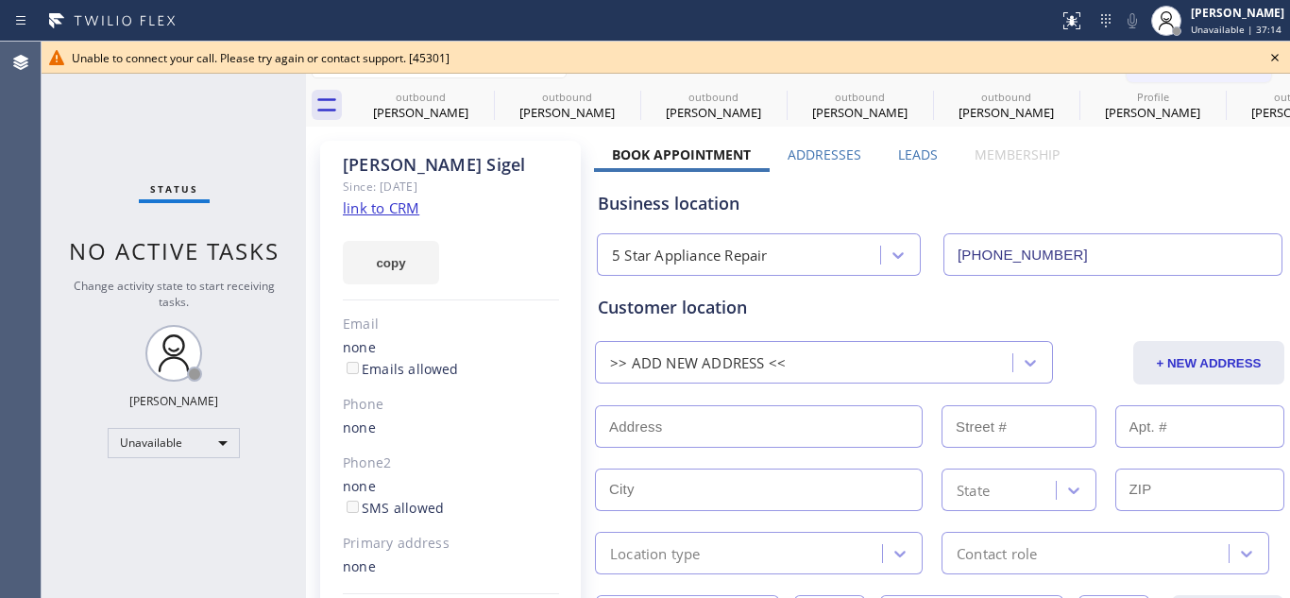
click at [1264, 52] on icon at bounding box center [1274, 57] width 23 height 23
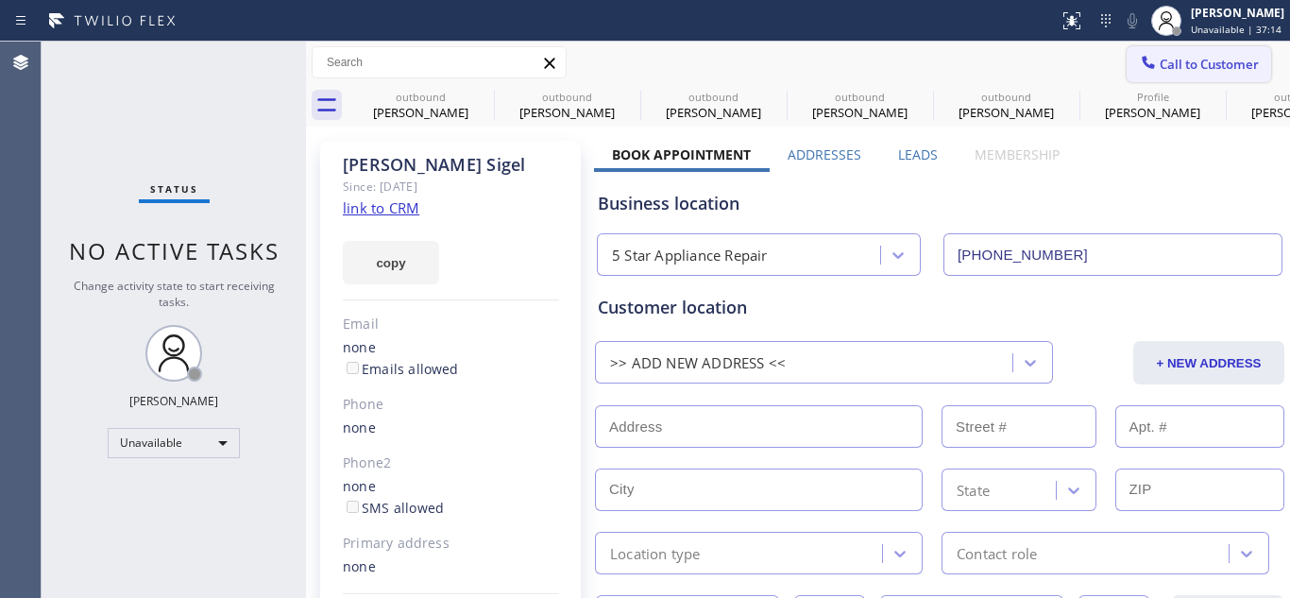
click at [1247, 54] on button "Call to Customer" at bounding box center [1199, 64] width 144 height 36
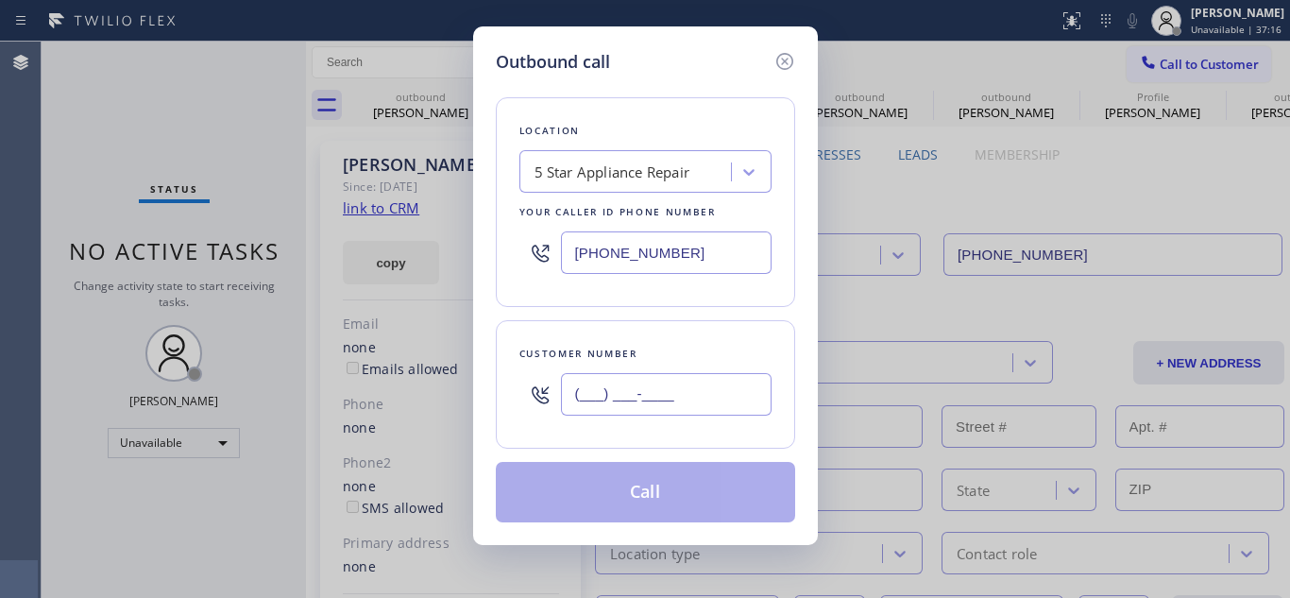
click at [571, 385] on input "(___) ___-____" at bounding box center [666, 394] width 211 height 42
paste input "562) 315-9000"
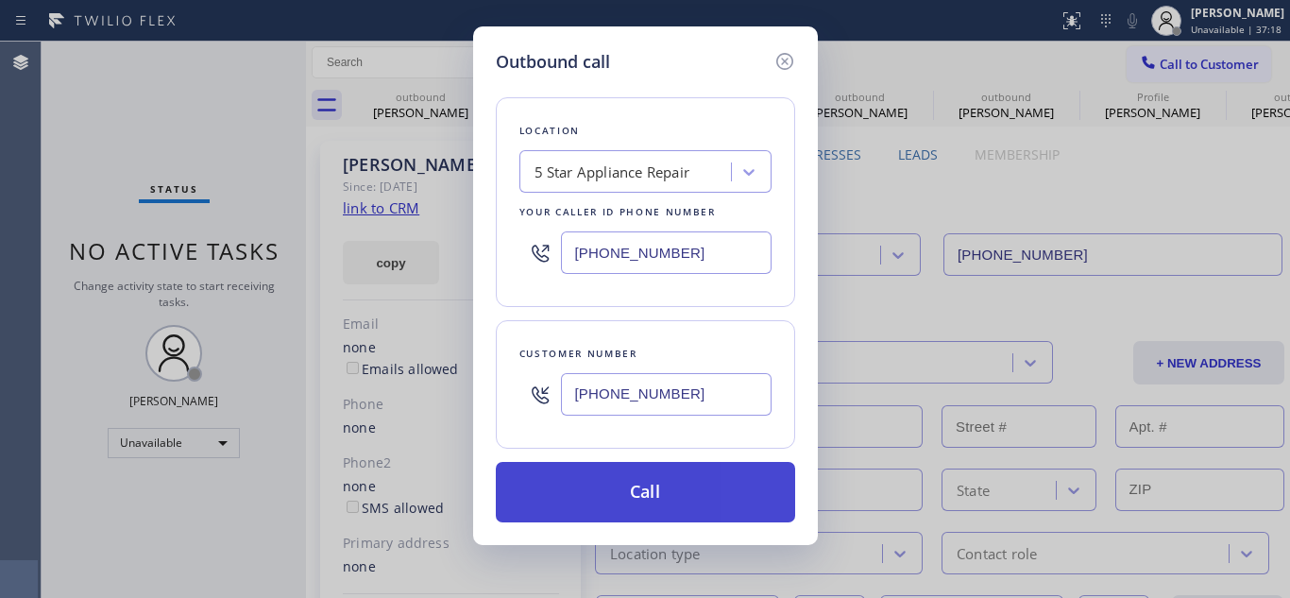
type input "[PHONE_NUMBER]"
click at [676, 467] on button "Call" at bounding box center [645, 492] width 299 height 60
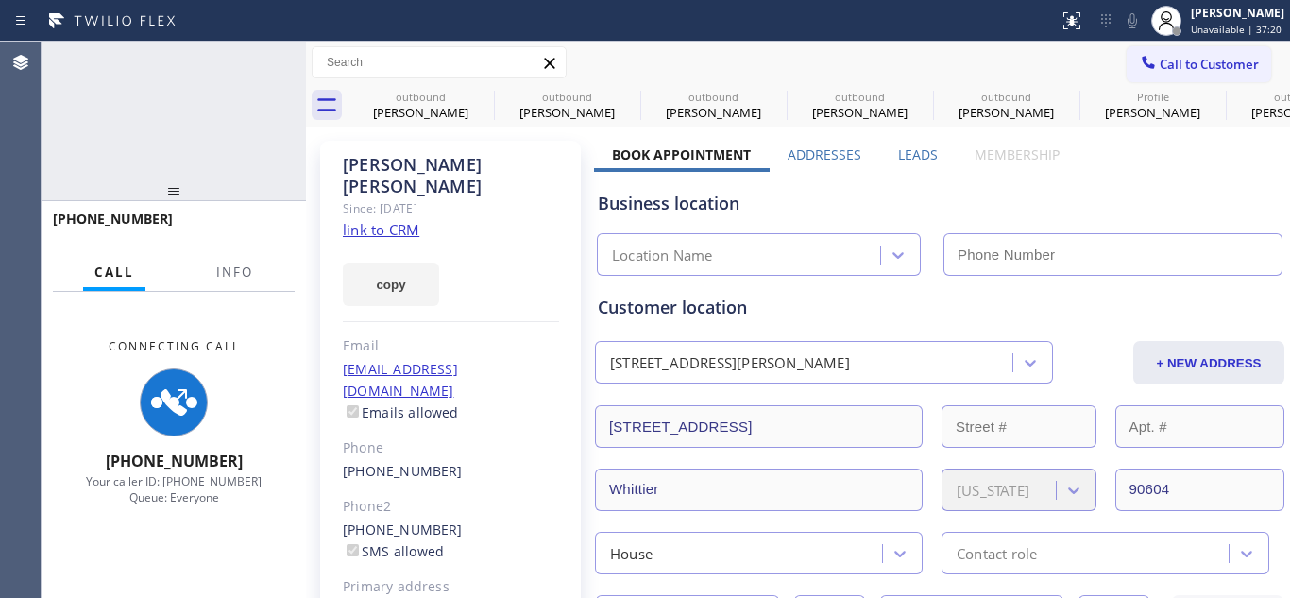
click at [782, 58] on div "Call to Customer Outbound call Location 5 Star Appliance Repair Your caller id …" at bounding box center [798, 62] width 984 height 33
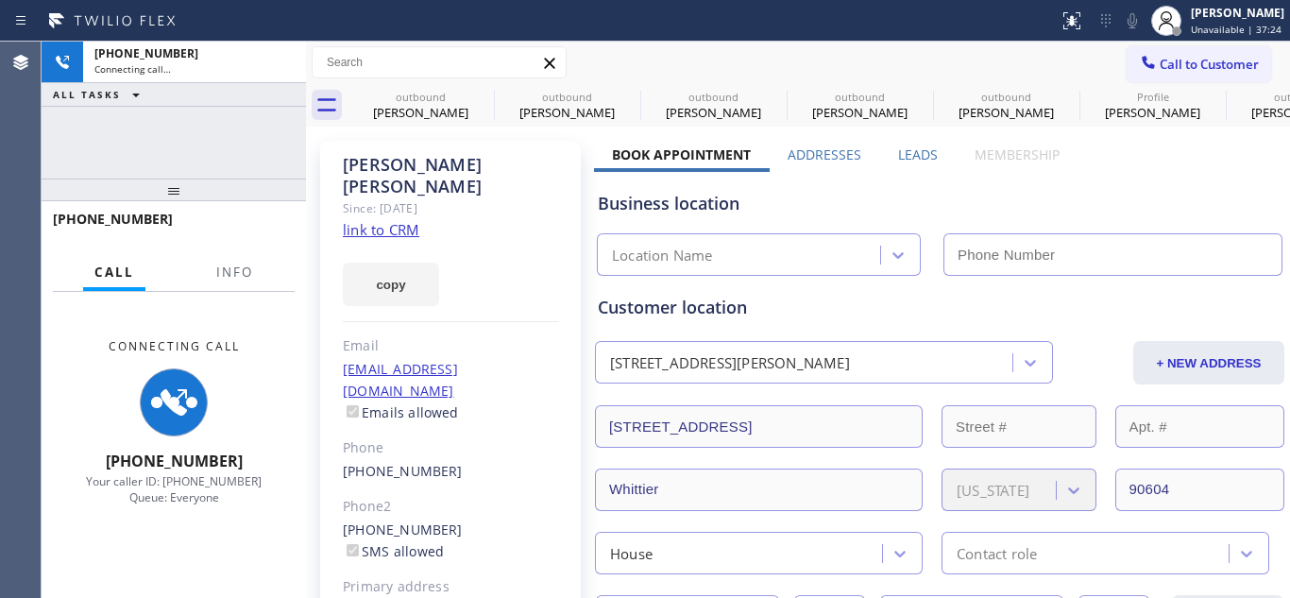
type input "[PHONE_NUMBER]"
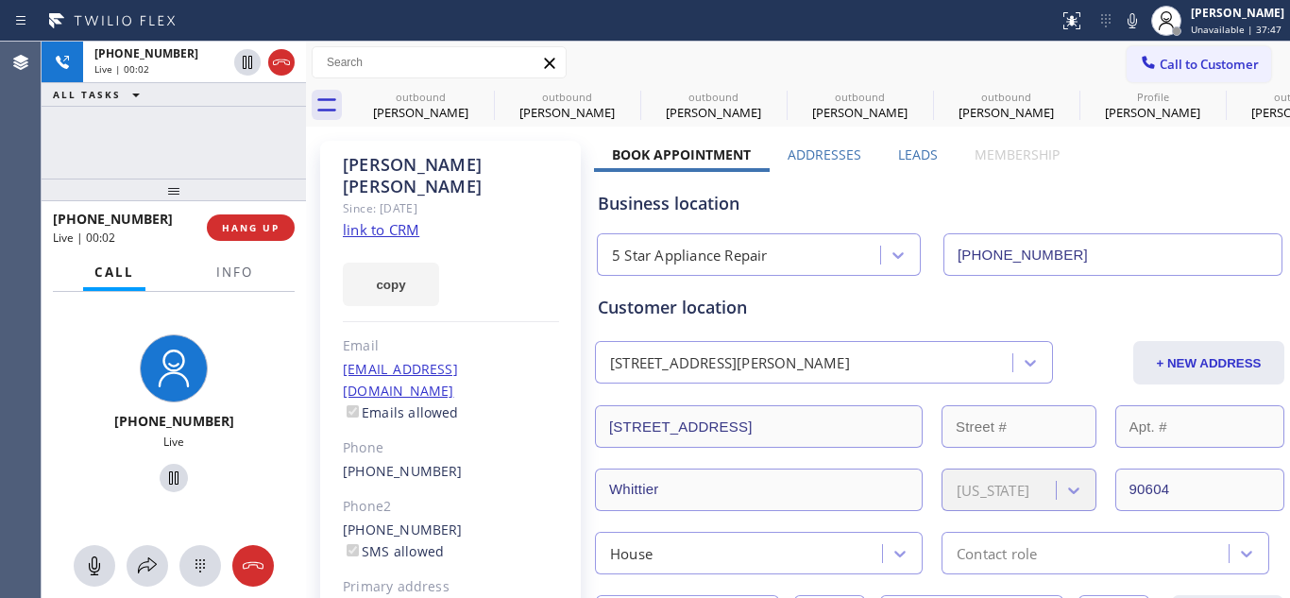
click at [203, 226] on div "+15623159000 Live | 00:02" at bounding box center [130, 227] width 154 height 49
click at [244, 223] on span "HANG UP" at bounding box center [251, 227] width 58 height 13
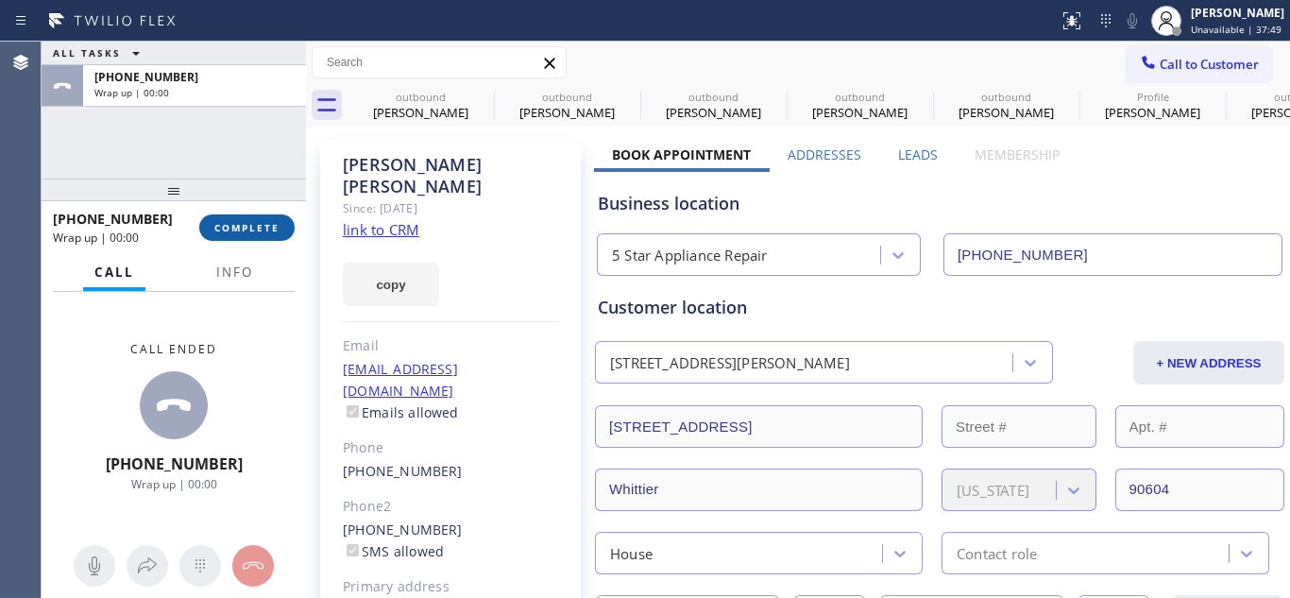
click at [244, 223] on span "COMPLETE" at bounding box center [246, 227] width 65 height 13
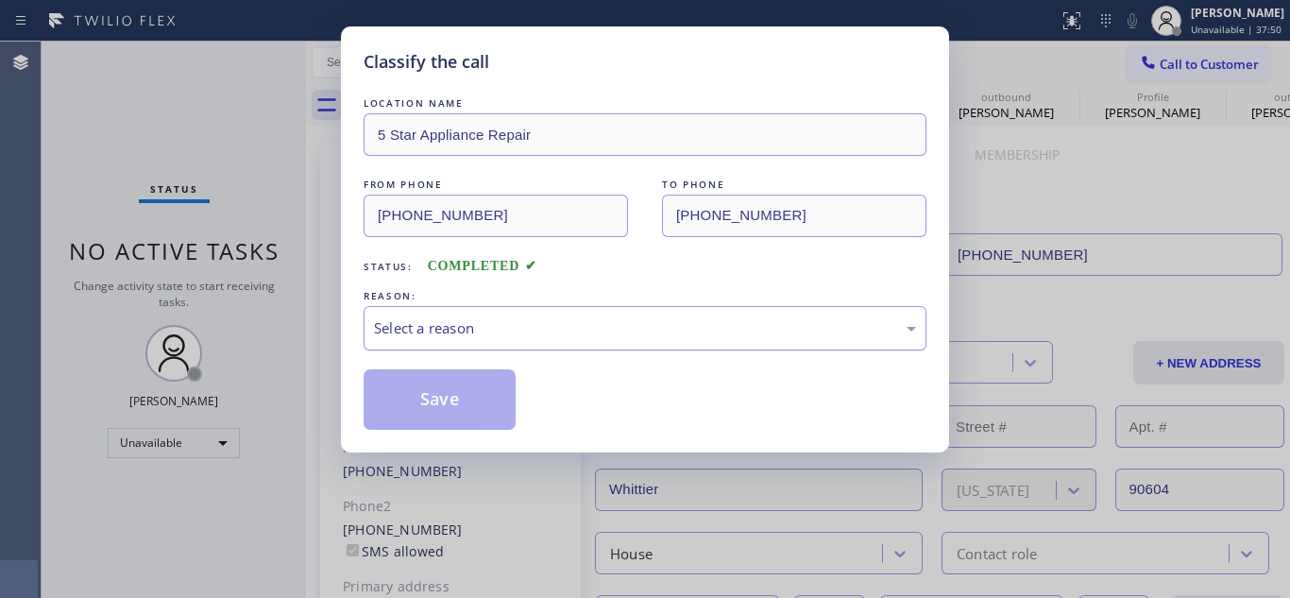
click at [562, 308] on div "Select a reason" at bounding box center [645, 328] width 563 height 44
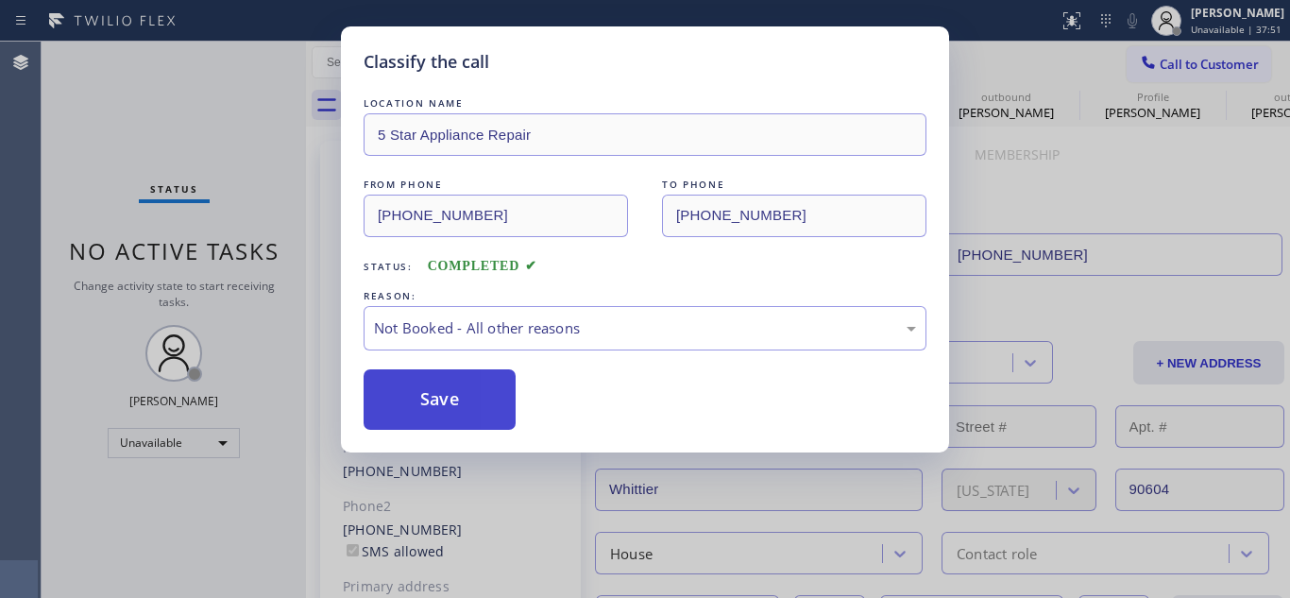
click at [487, 384] on button "Save" at bounding box center [440, 399] width 152 height 60
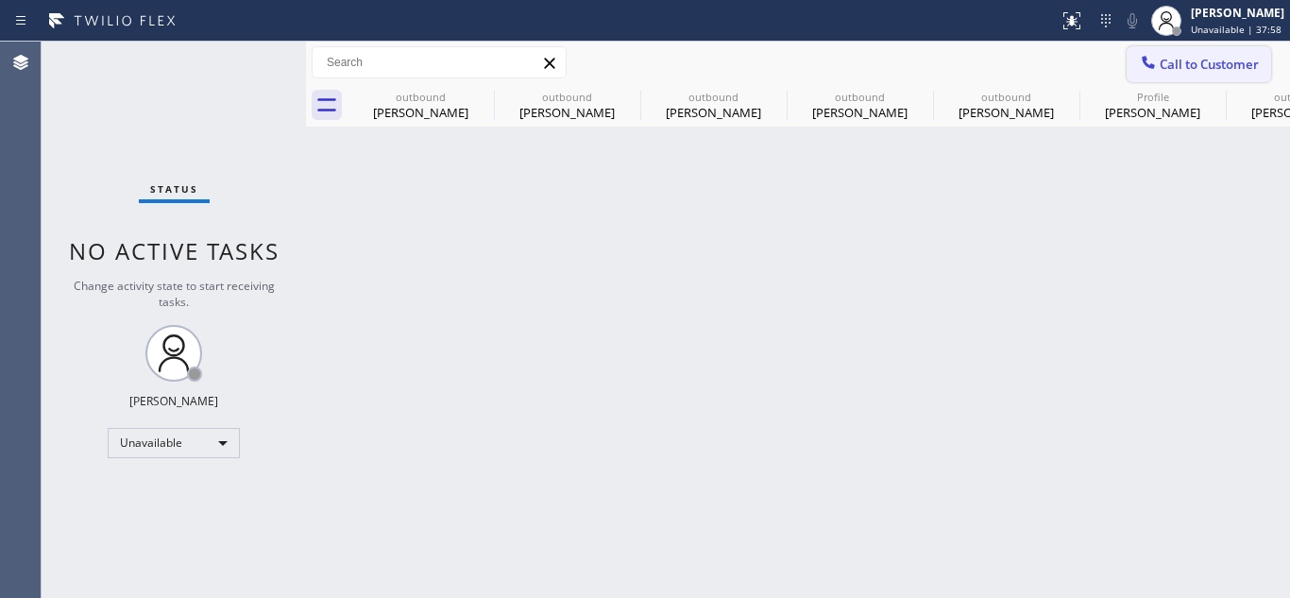
click at [1166, 56] on span "Call to Customer" at bounding box center [1209, 64] width 99 height 17
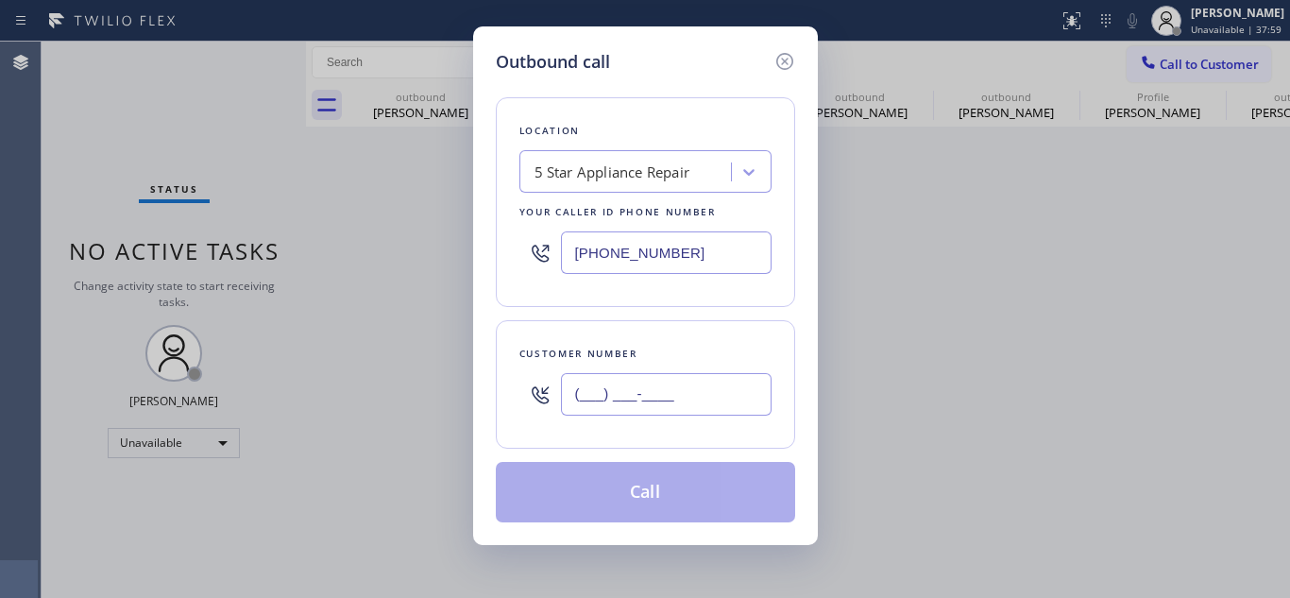
click at [671, 381] on input "(___) ___-____" at bounding box center [666, 394] width 211 height 42
paste input "424) 200-9590"
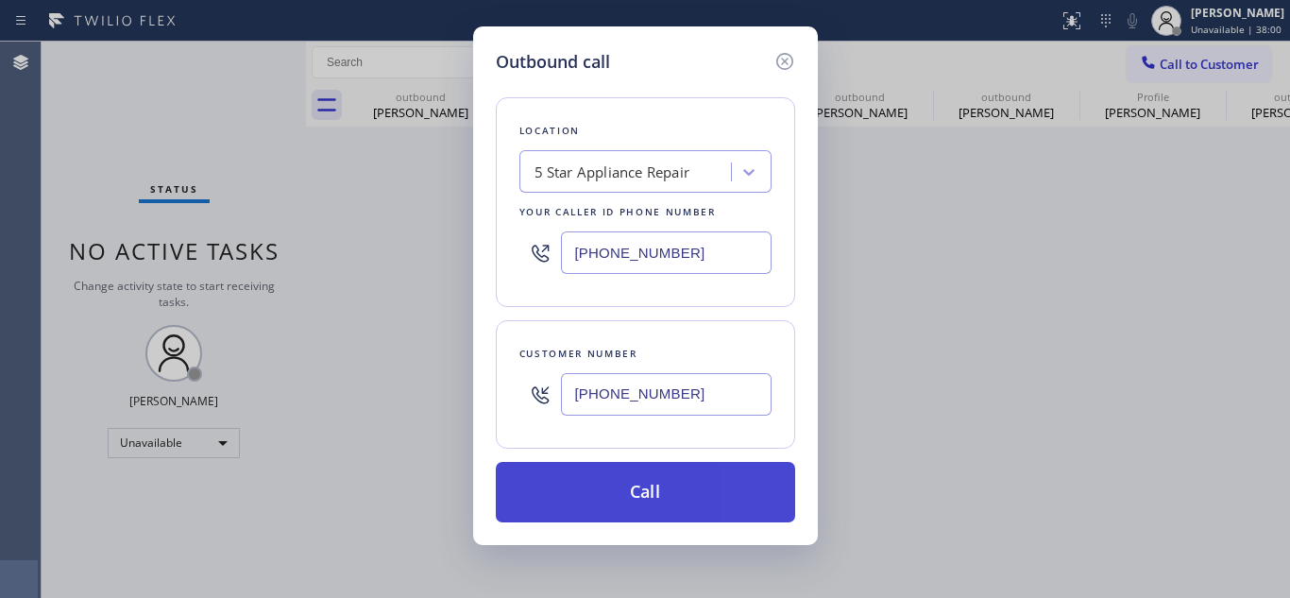
type input "[PHONE_NUMBER]"
click at [615, 477] on button "Call" at bounding box center [645, 492] width 299 height 60
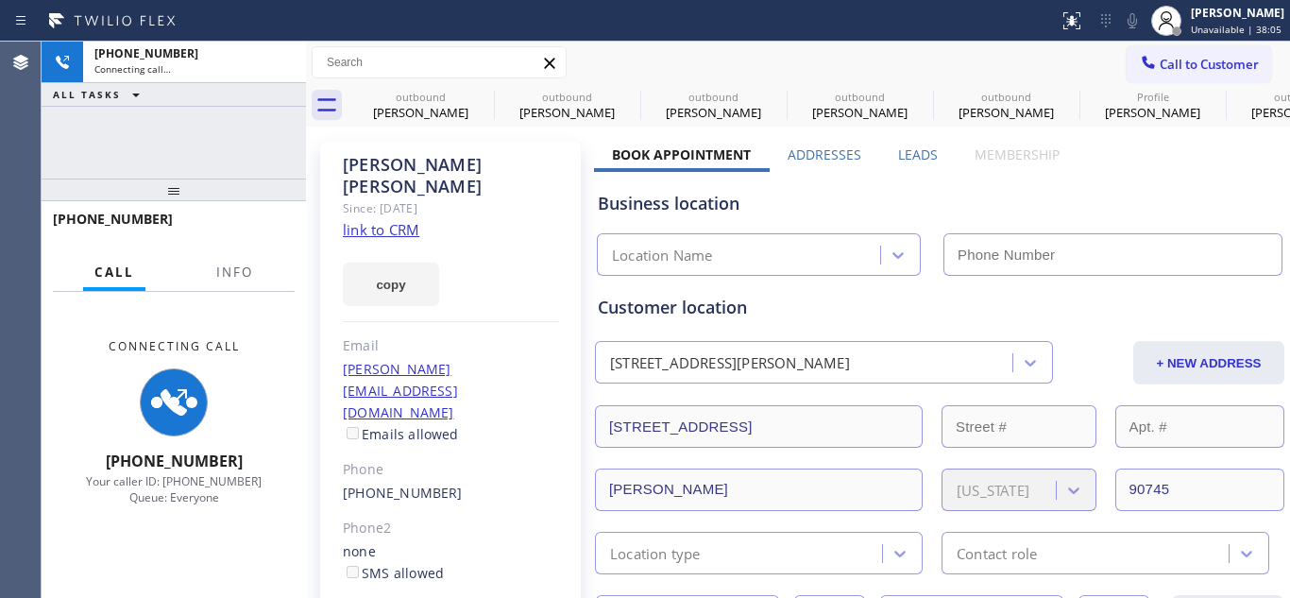
type input "[PHONE_NUMBER]"
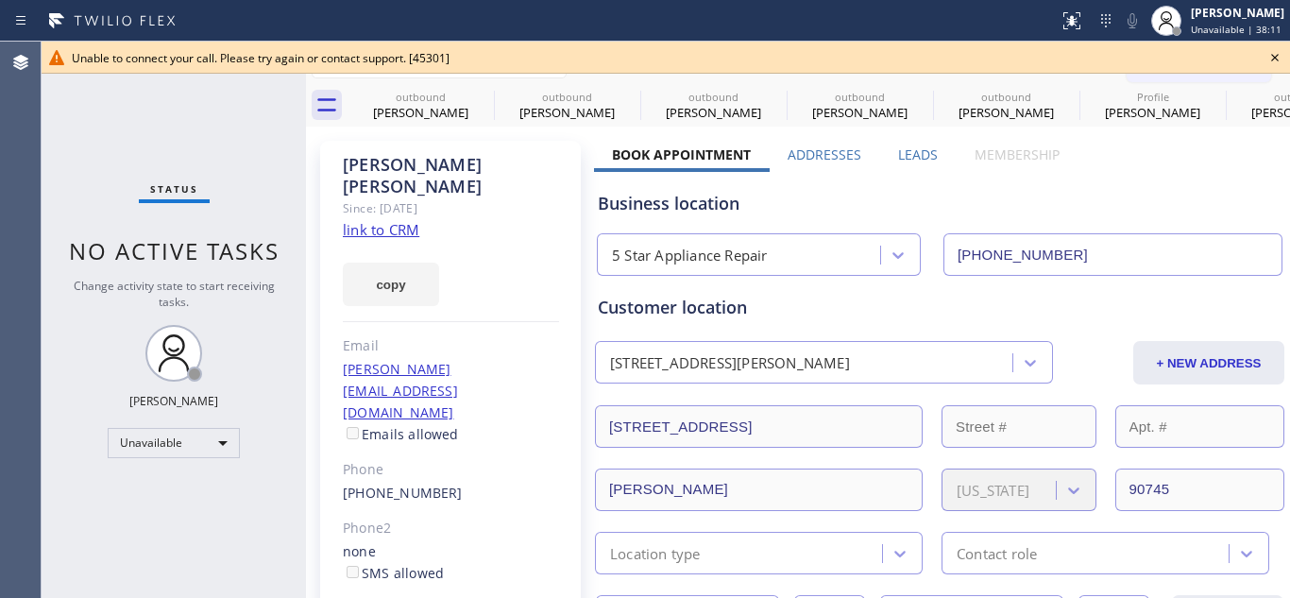
click at [1265, 60] on icon at bounding box center [1274, 57] width 23 height 23
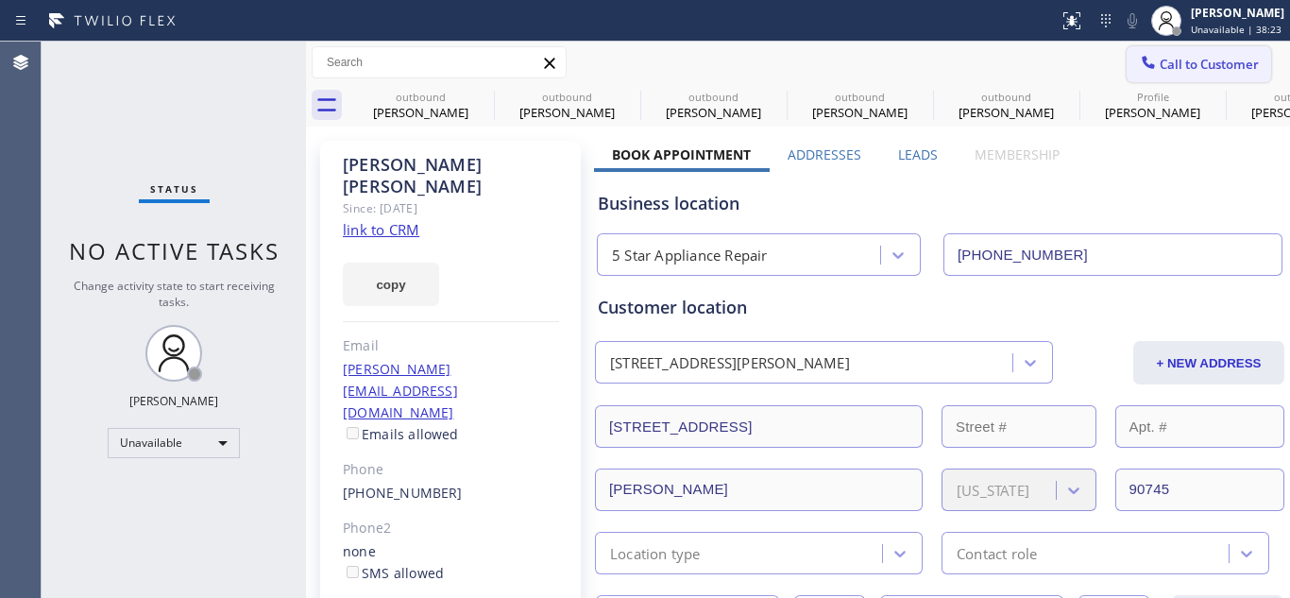
click at [1190, 63] on span "Call to Customer" at bounding box center [1209, 64] width 99 height 17
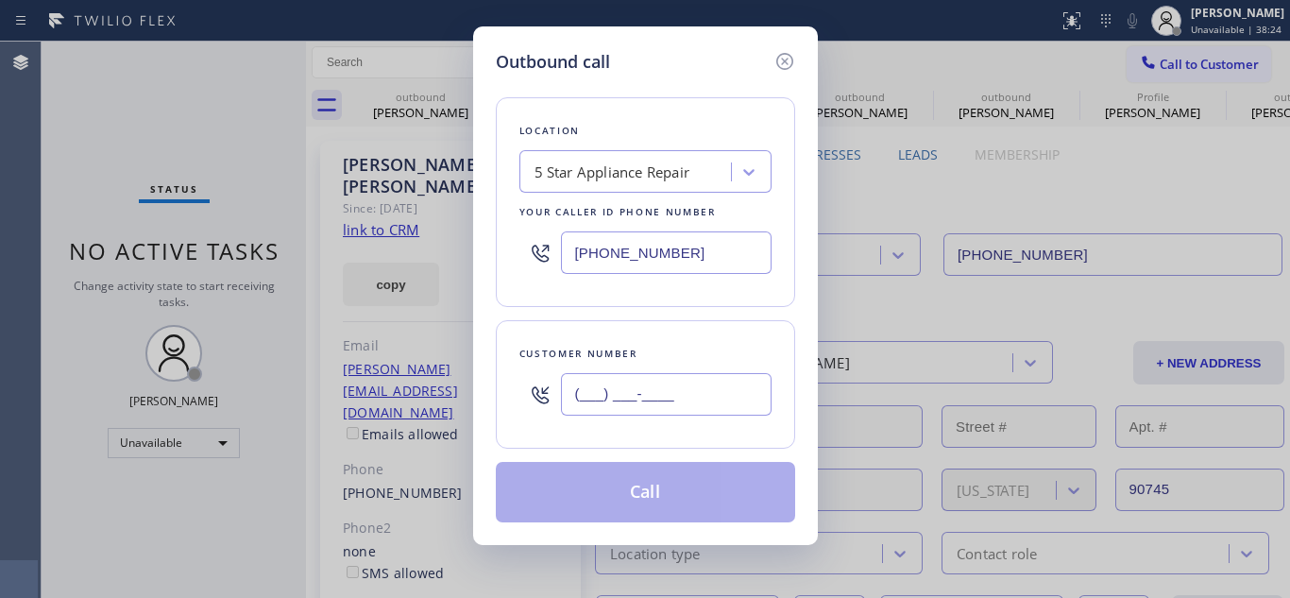
click at [618, 399] on input "(___) ___-____" at bounding box center [666, 394] width 211 height 42
paste input "424) 200-9590"
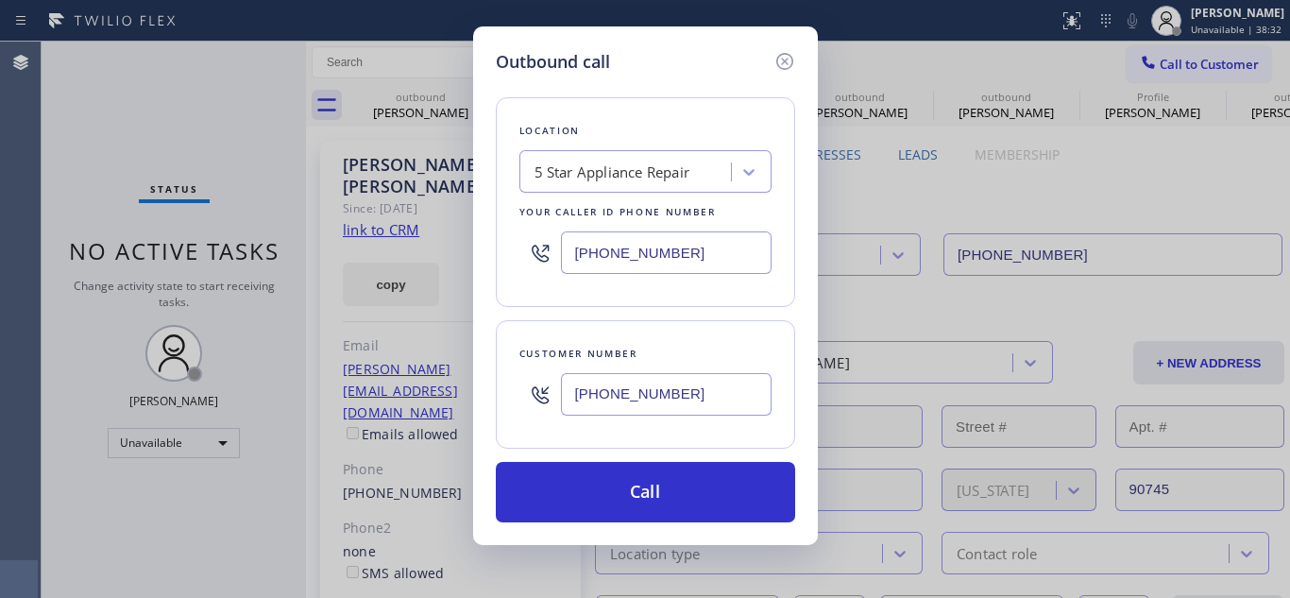
drag, startPoint x: 714, startPoint y: 384, endPoint x: 345, endPoint y: 360, distance: 370.0
click at [345, 360] on div "Outbound call Location 5 Star Appliance Repair Your caller id phone number (855…" at bounding box center [645, 299] width 1290 height 598
paste input "206) 920-2083"
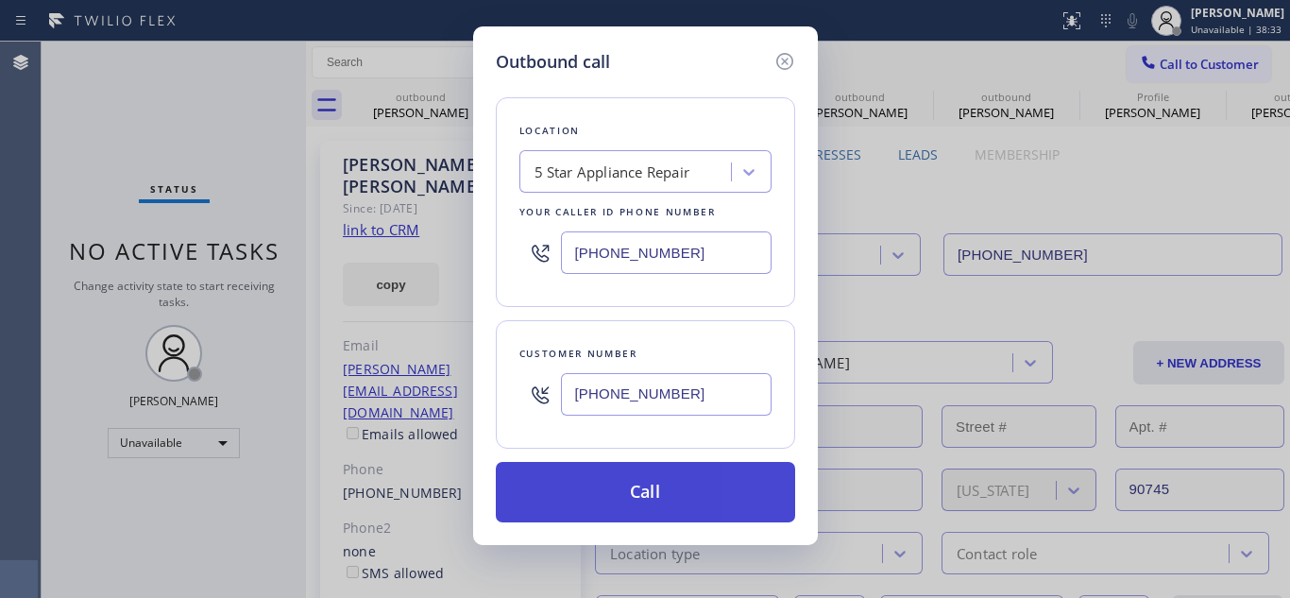
type input "[PHONE_NUMBER]"
click at [612, 505] on button "Call" at bounding box center [645, 492] width 299 height 60
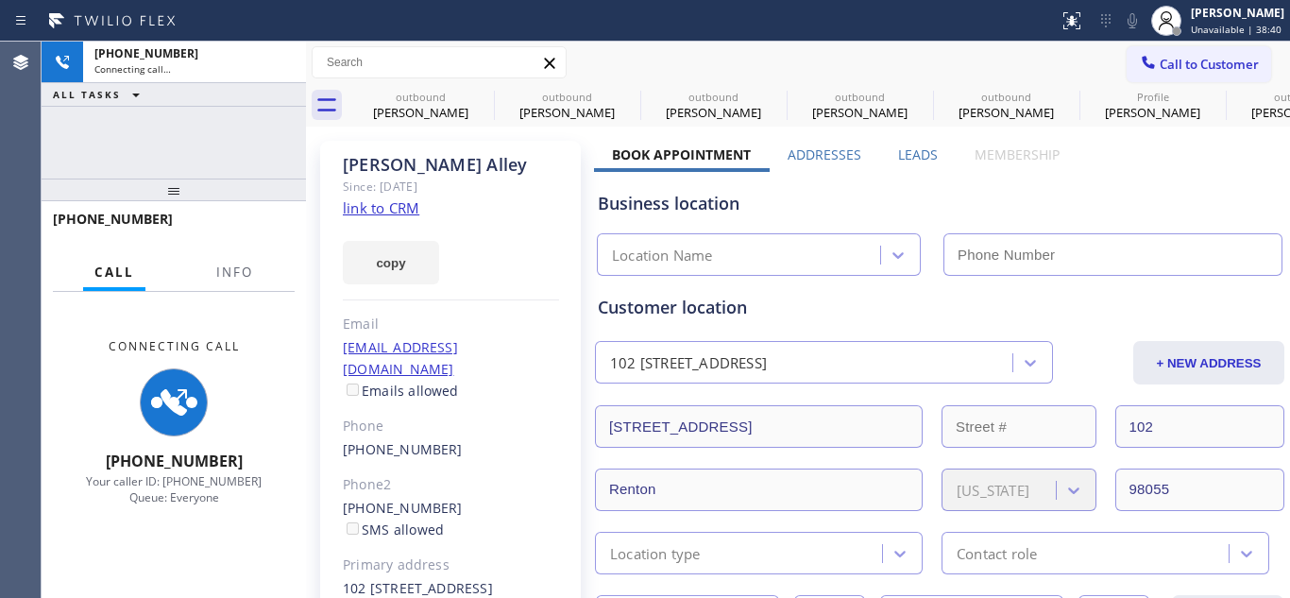
type input "[PHONE_NUMBER]"
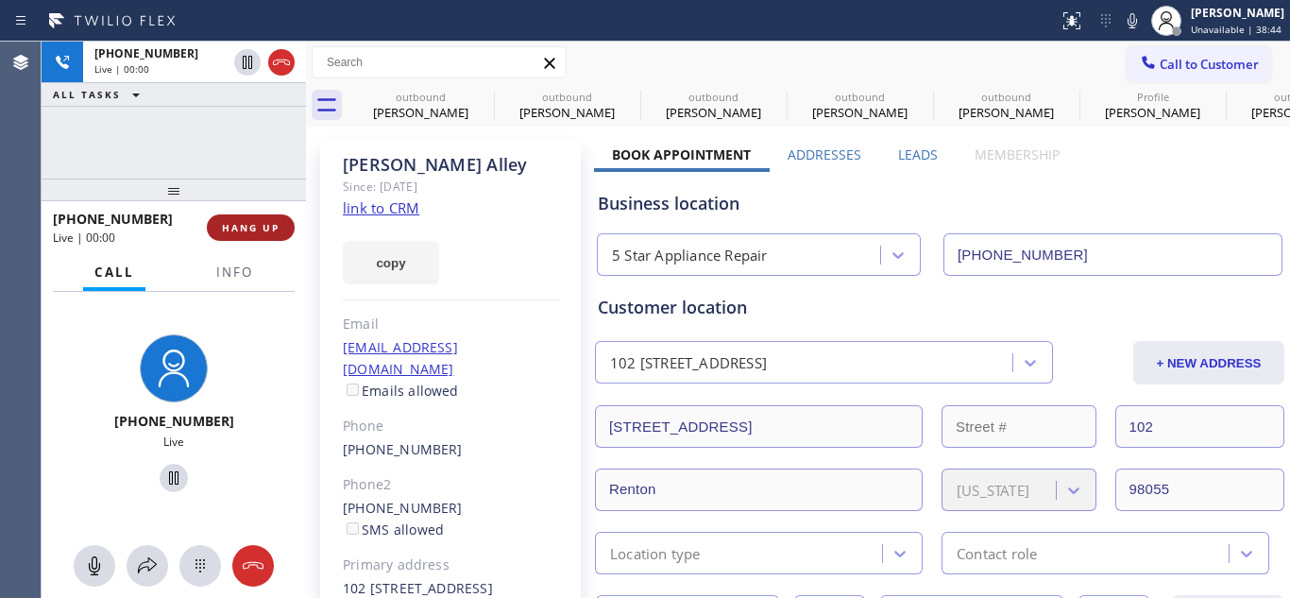
click at [284, 223] on button "HANG UP" at bounding box center [251, 227] width 88 height 26
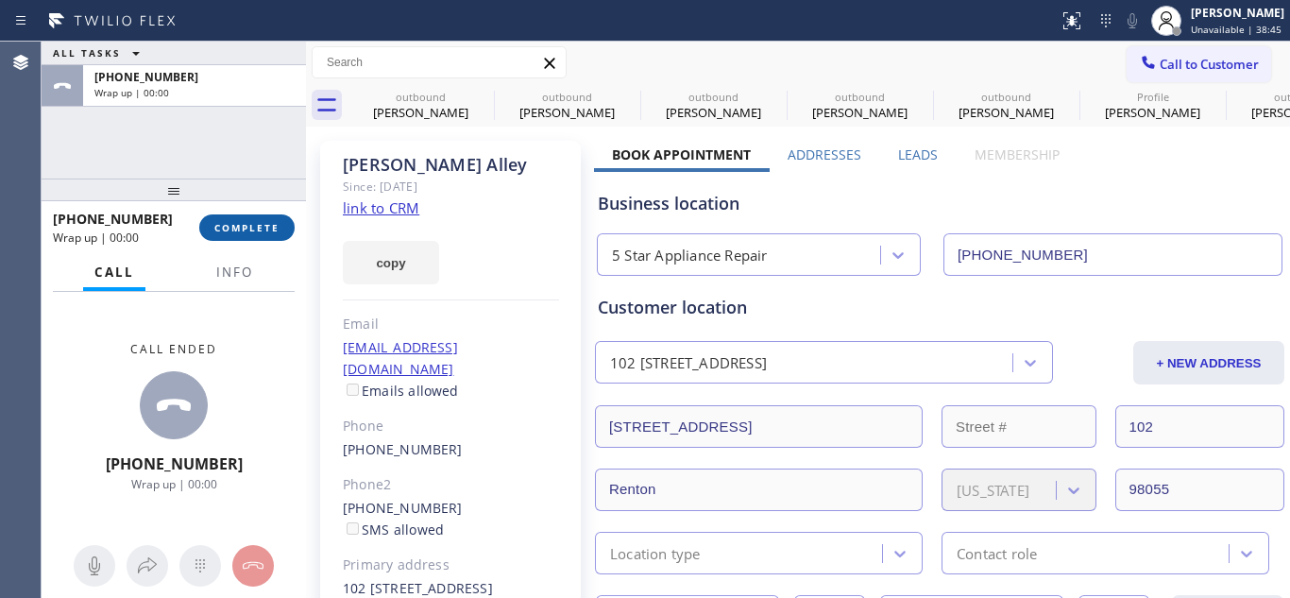
click at [278, 222] on span "COMPLETE" at bounding box center [246, 227] width 65 height 13
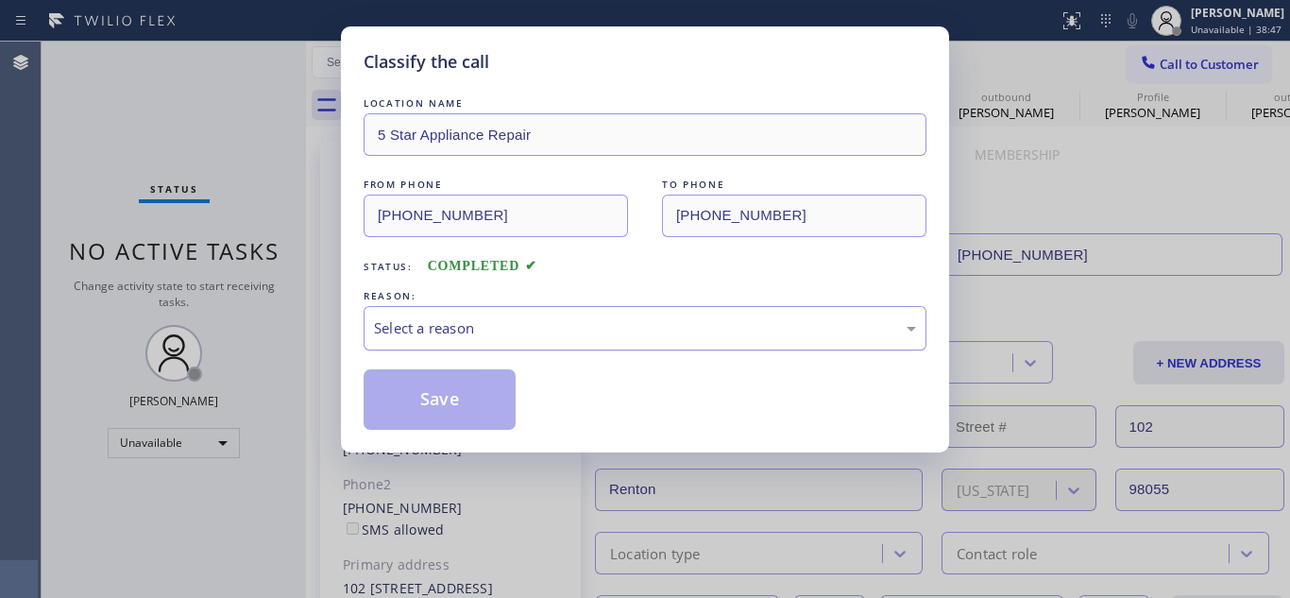
click at [478, 337] on div "Select a reason" at bounding box center [645, 328] width 542 height 22
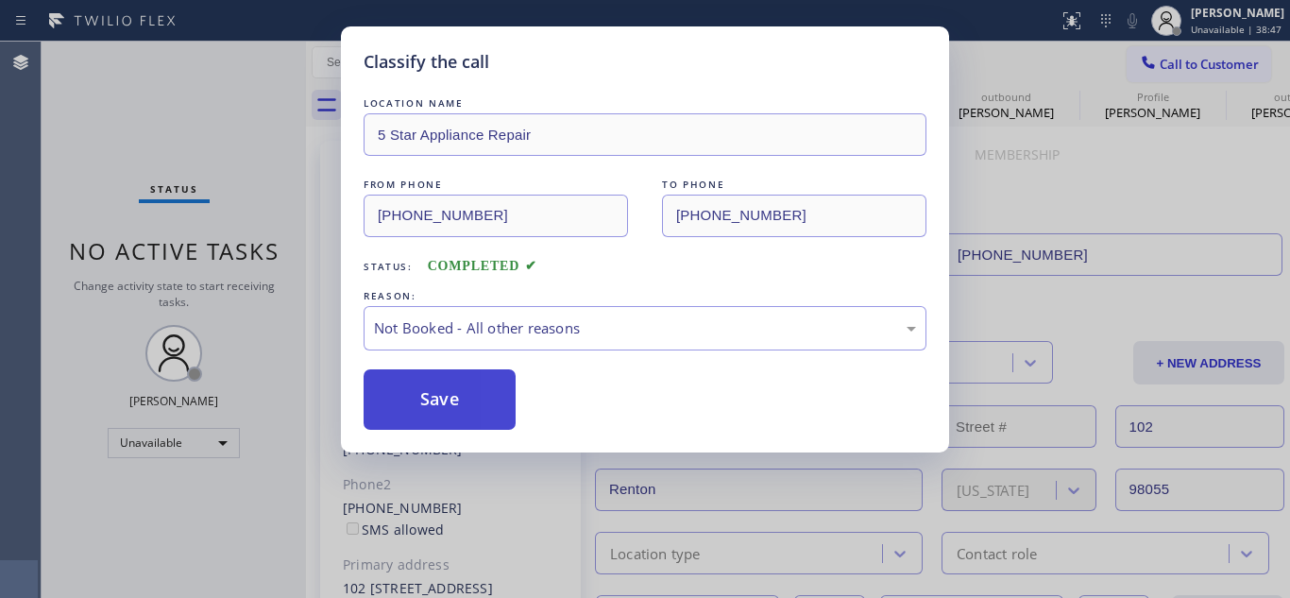
click at [479, 391] on button "Save" at bounding box center [440, 399] width 152 height 60
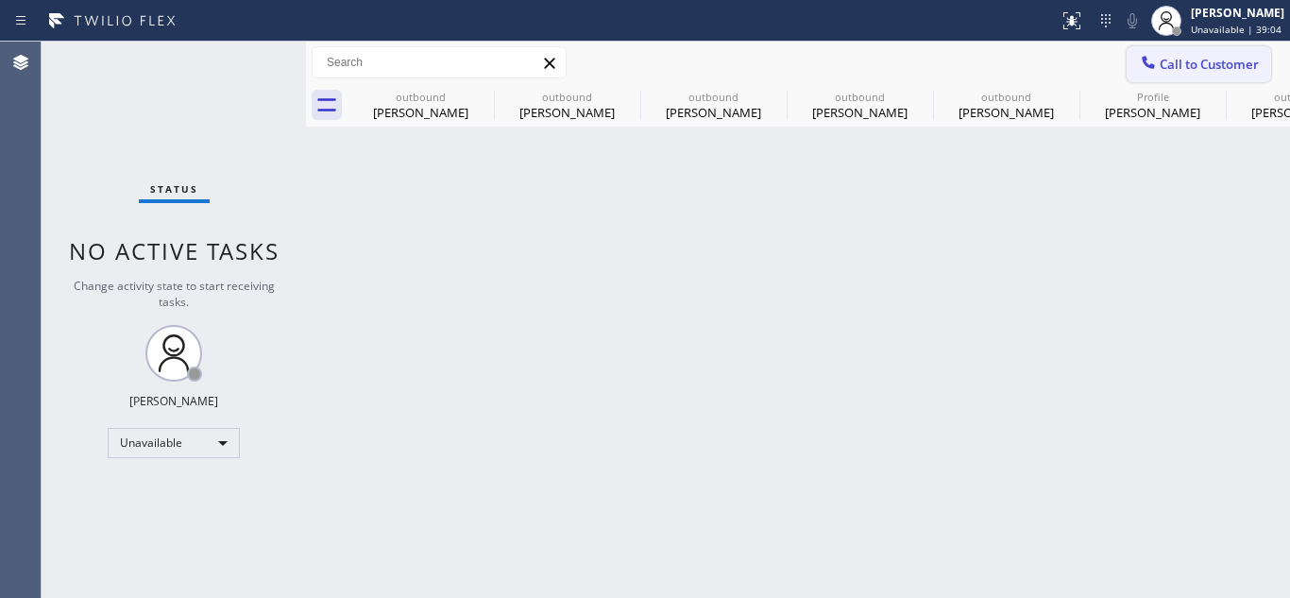
click at [1254, 76] on button "Call to Customer" at bounding box center [1199, 64] width 144 height 36
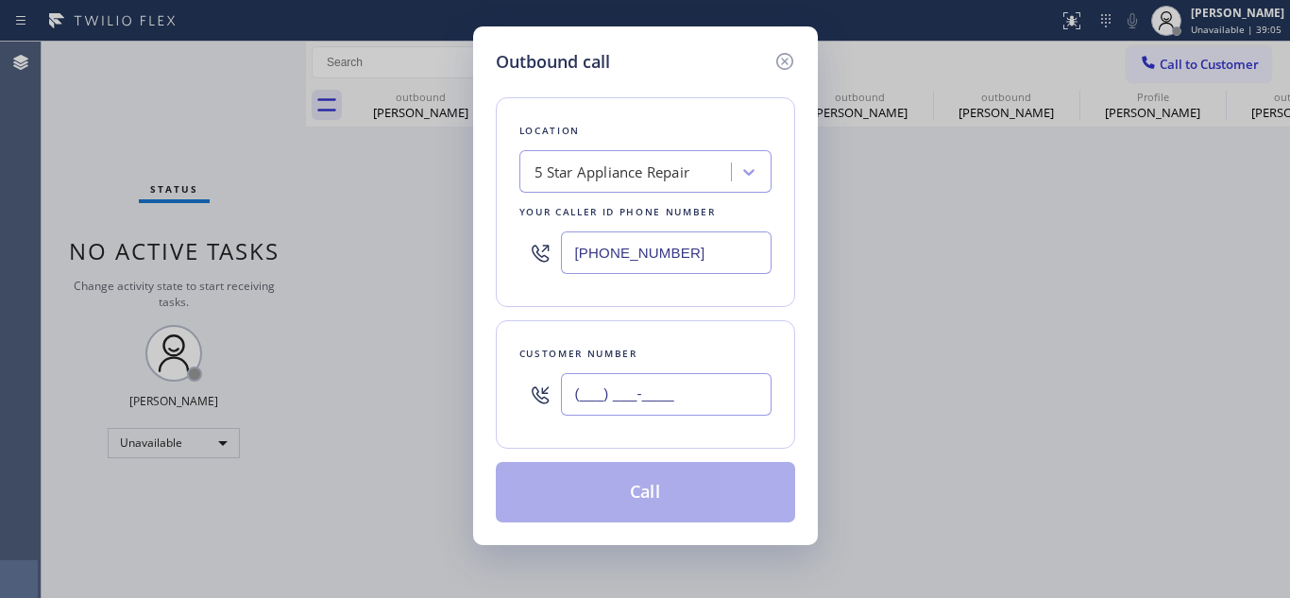
click at [593, 395] on input "(___) ___-____" at bounding box center [666, 394] width 211 height 42
paste input "619) 496-8354"
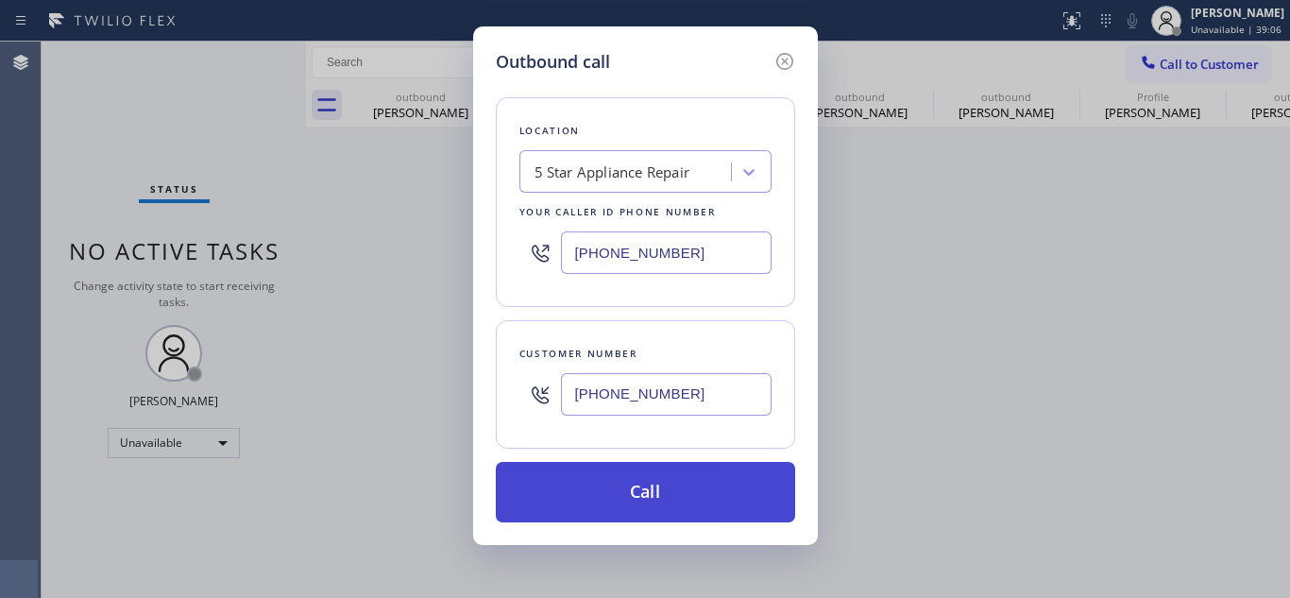
type input "[PHONE_NUMBER]"
click at [602, 476] on button "Call" at bounding box center [645, 492] width 299 height 60
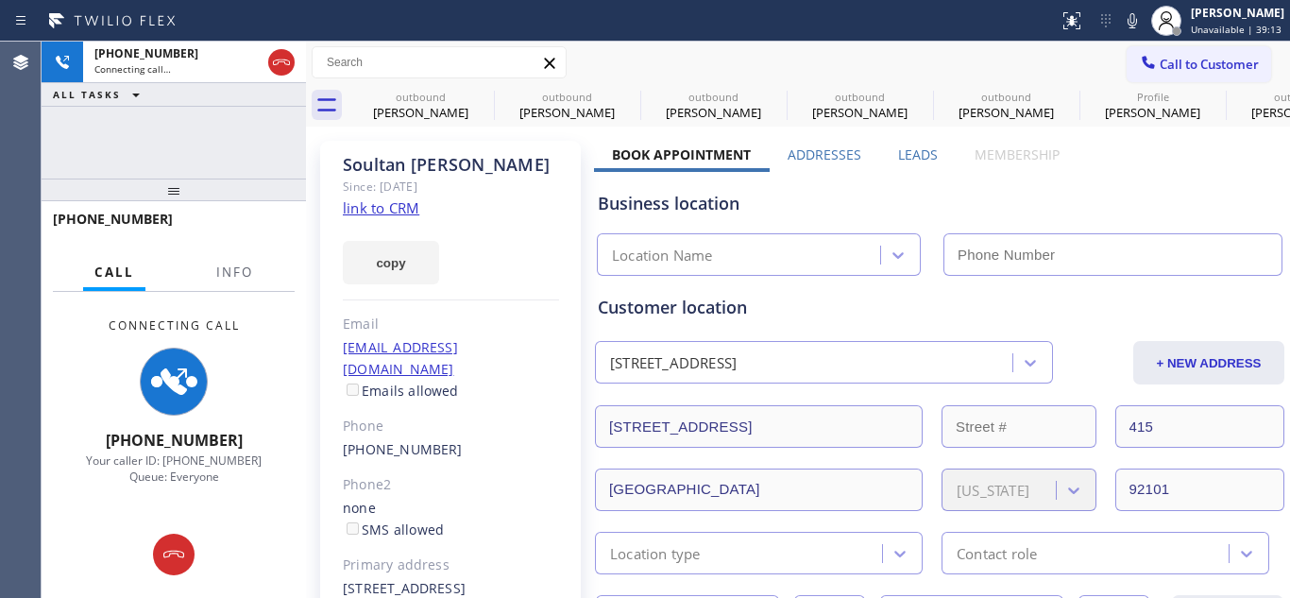
type input "[PHONE_NUMBER]"
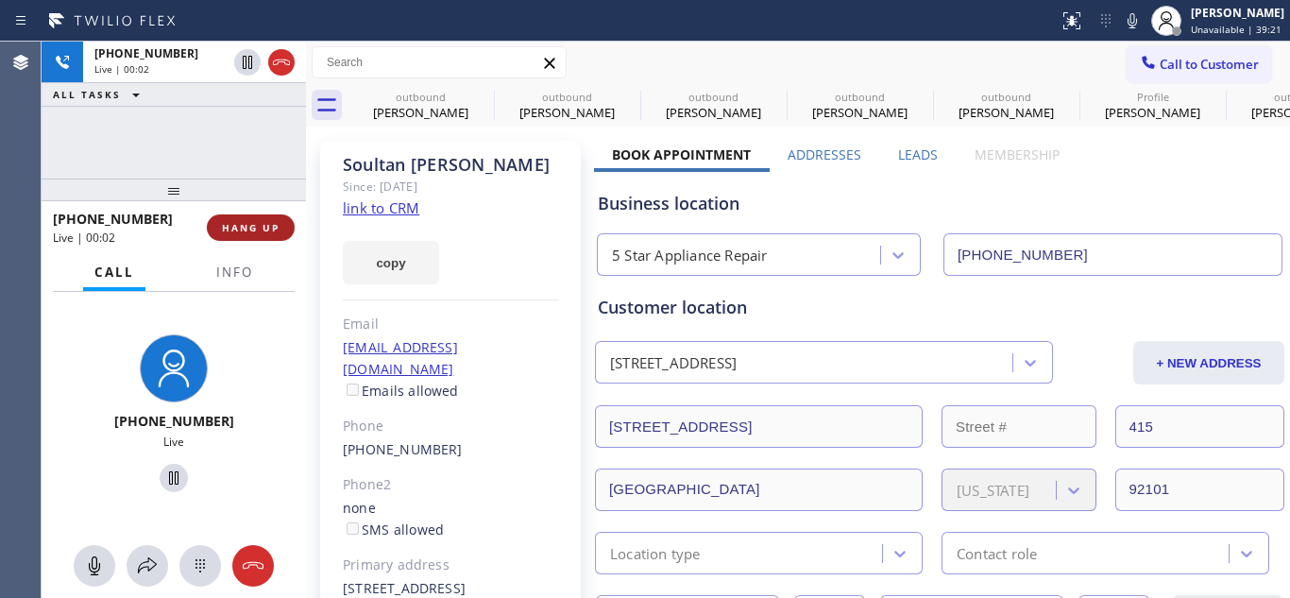
click at [247, 228] on span "HANG UP" at bounding box center [251, 227] width 58 height 13
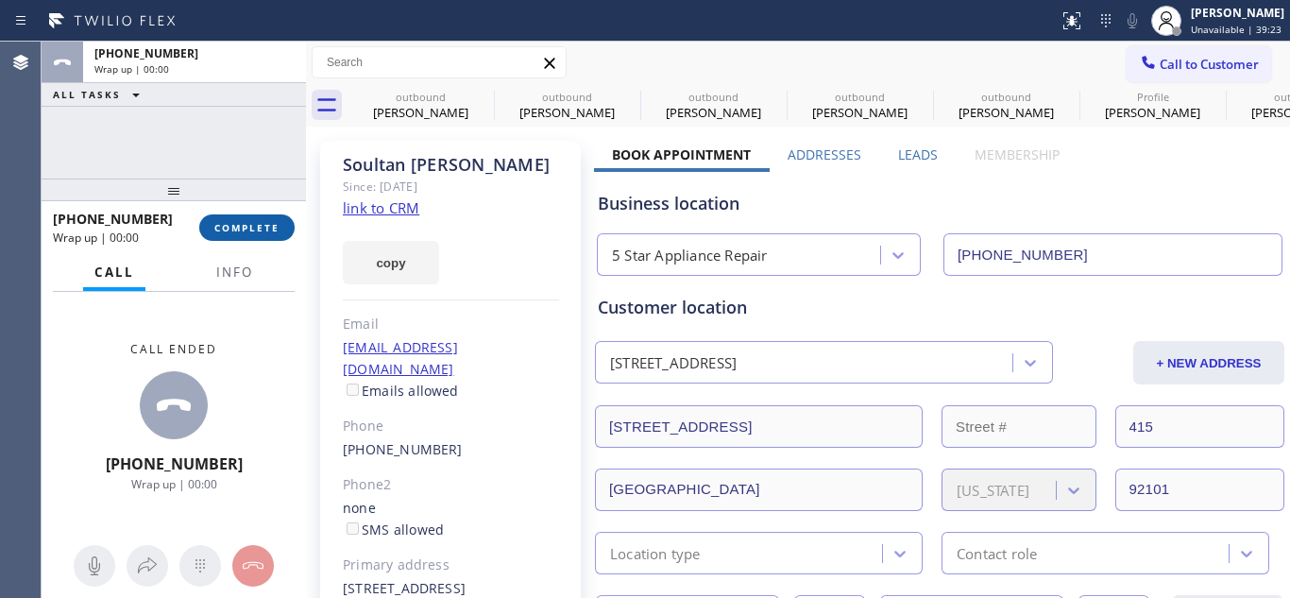
click at [248, 215] on button "COMPLETE" at bounding box center [246, 227] width 95 height 26
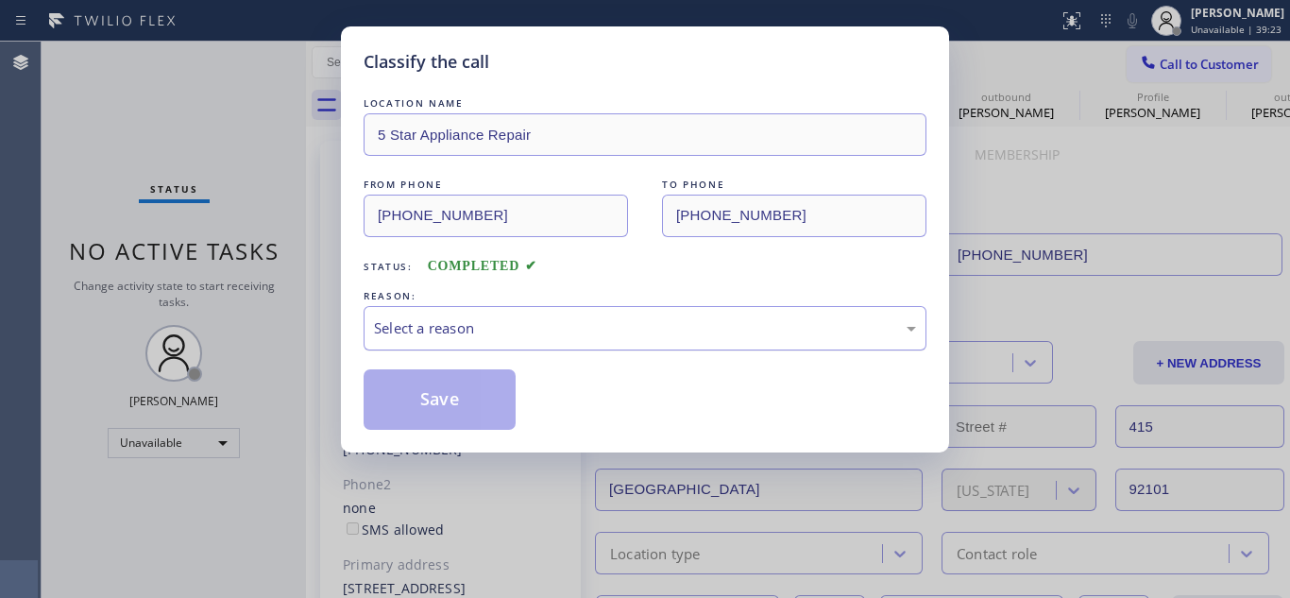
click at [512, 312] on div "Select a reason" at bounding box center [645, 328] width 563 height 44
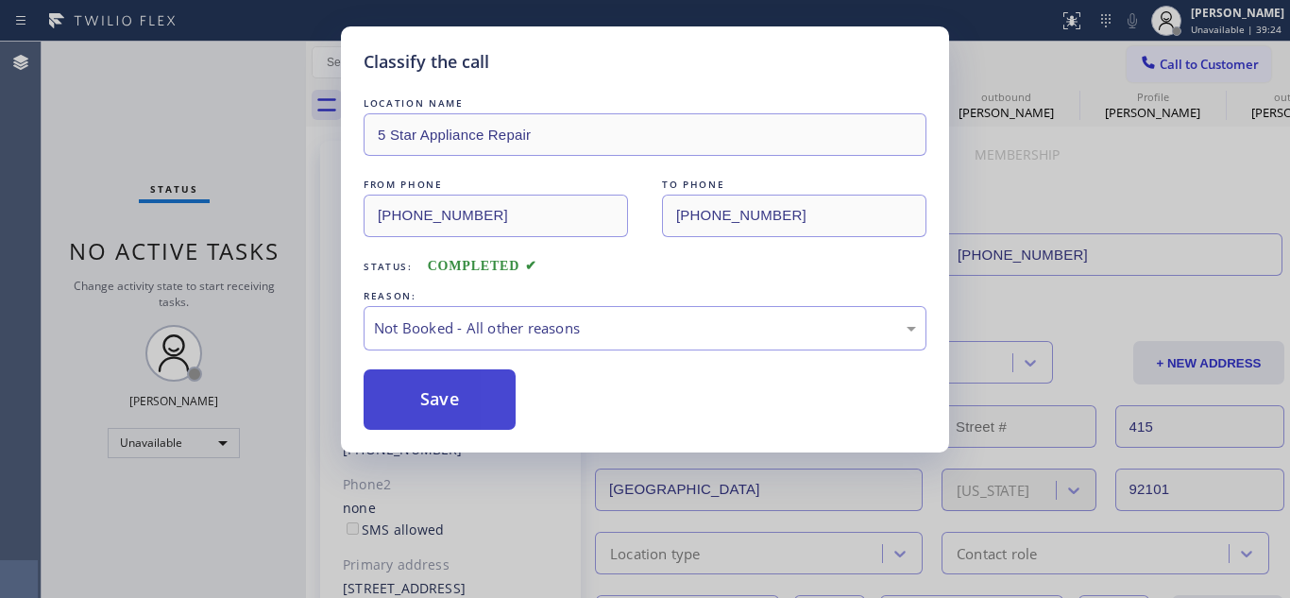
click at [484, 385] on button "Save" at bounding box center [440, 399] width 152 height 60
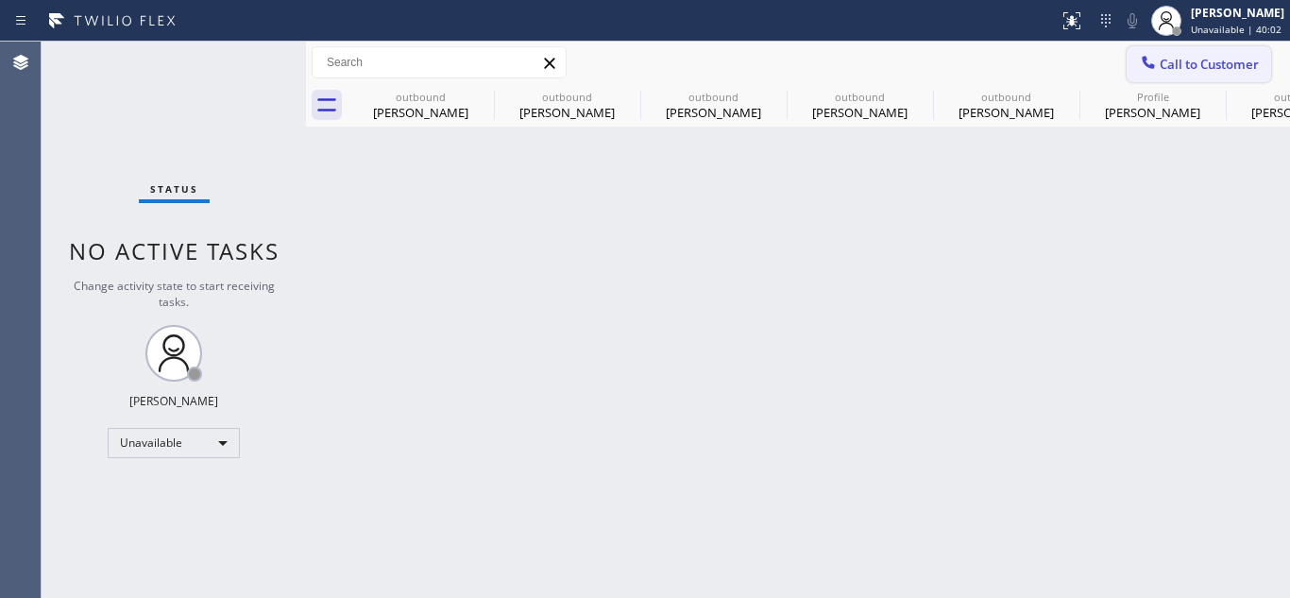
click at [1210, 72] on span "Call to Customer" at bounding box center [1209, 64] width 99 height 17
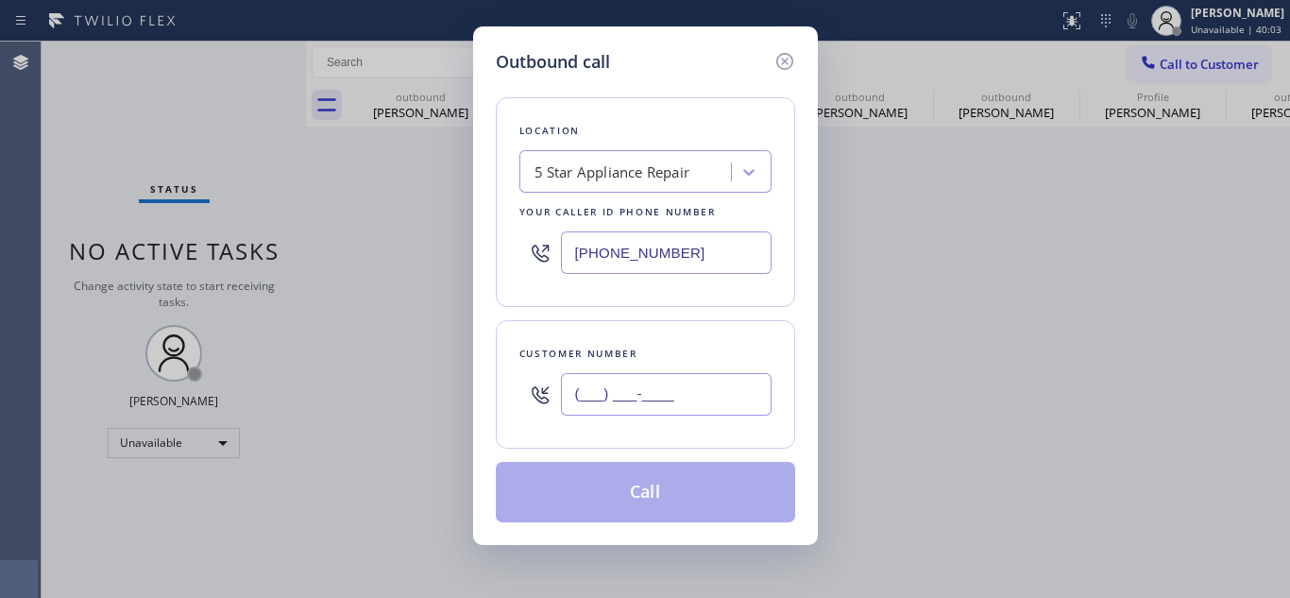
click at [571, 391] on input "(___) ___-____" at bounding box center [666, 394] width 211 height 42
paste input "206) 293-2814"
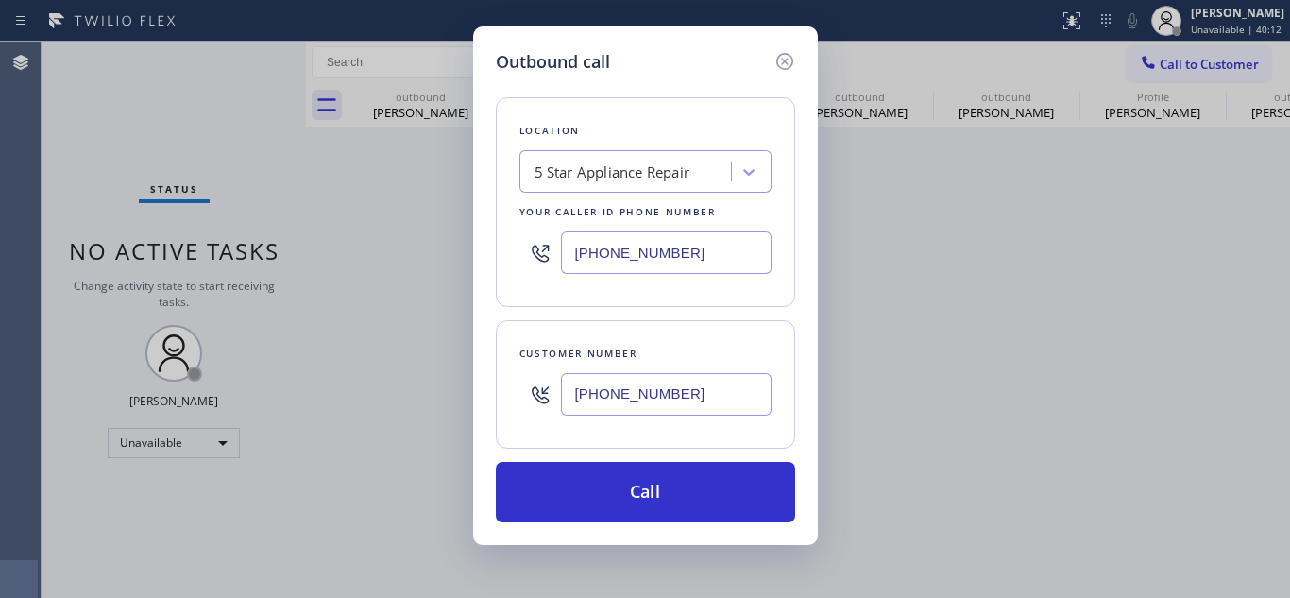
drag, startPoint x: 709, startPoint y: 393, endPoint x: 500, endPoint y: 380, distance: 210.1
click at [500, 380] on div "Customer number (206) 293-2814" at bounding box center [645, 384] width 299 height 128
paste input "951) 205-4340"
type input "[PHONE_NUMBER]"
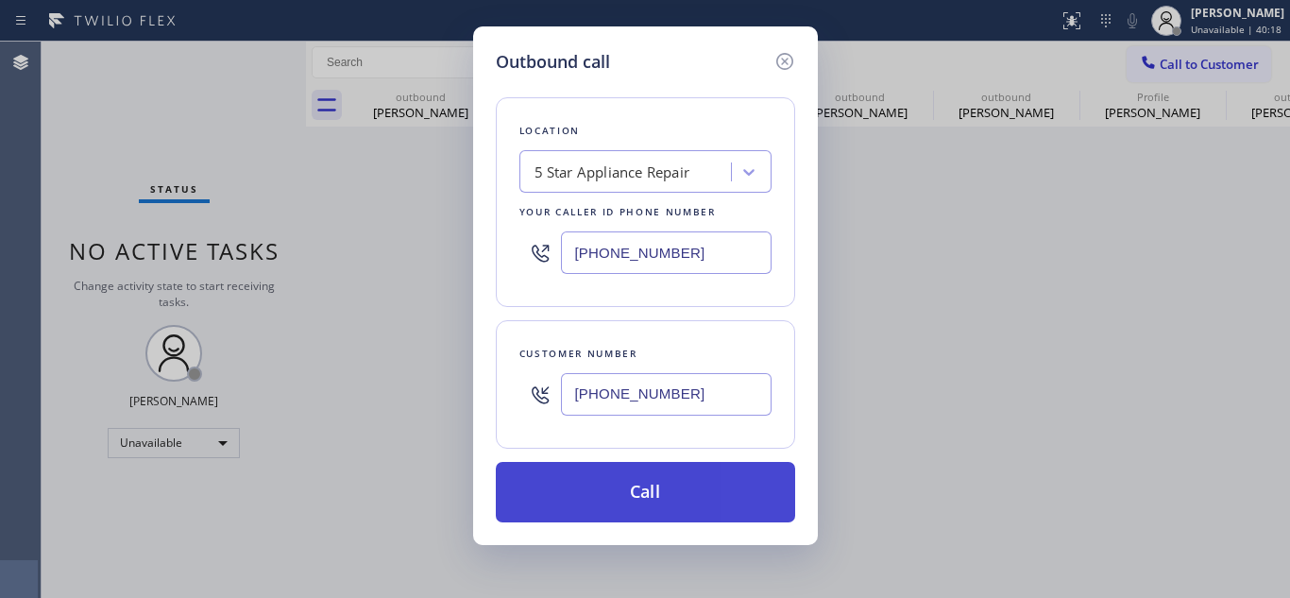
click at [690, 472] on button "Call" at bounding box center [645, 492] width 299 height 60
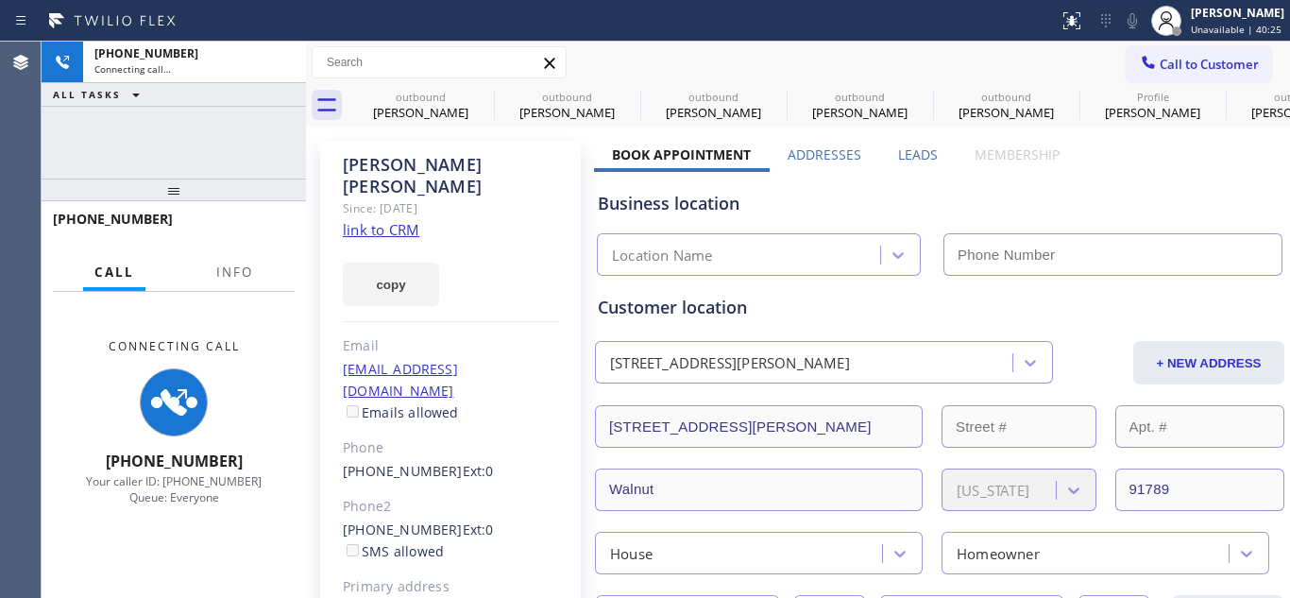
type input "[PHONE_NUMBER]"
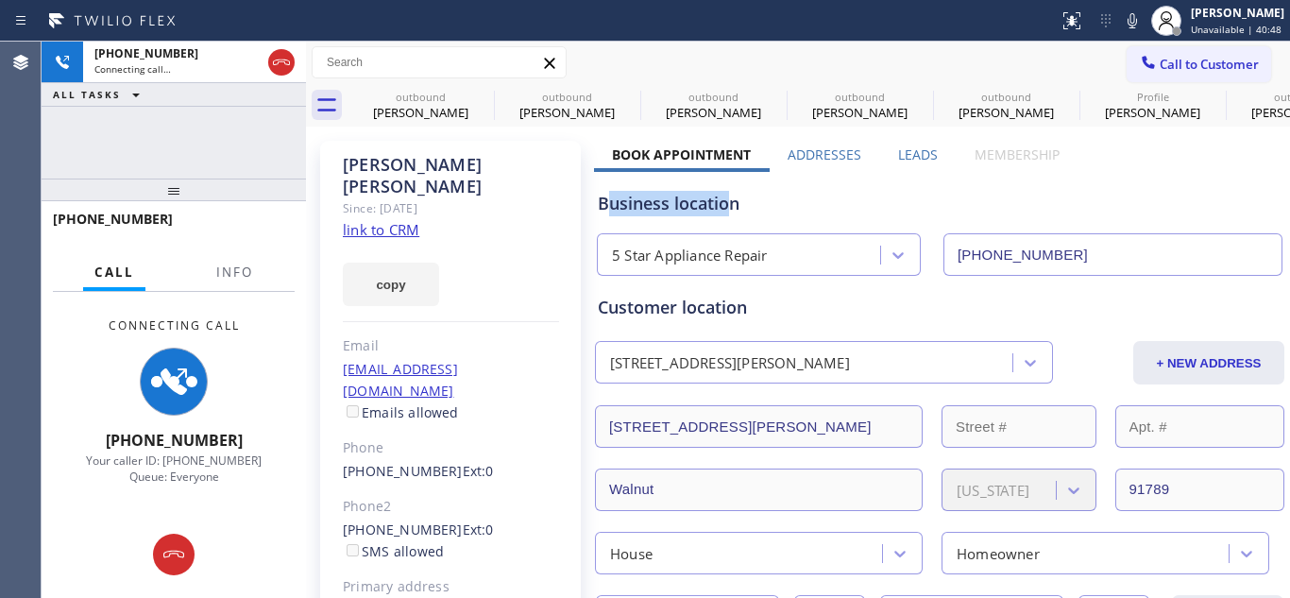
drag, startPoint x: 603, startPoint y: 206, endPoint x: 726, endPoint y: 204, distance: 122.8
click at [726, 204] on div "Business location" at bounding box center [940, 203] width 684 height 25
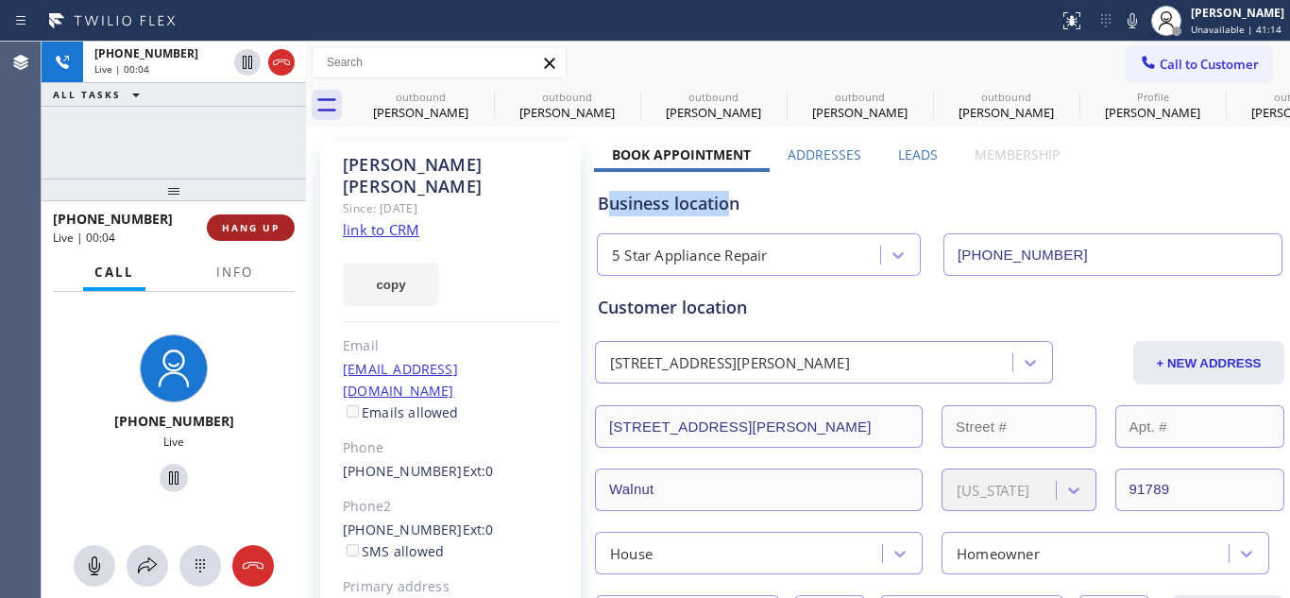
click at [250, 235] on button "HANG UP" at bounding box center [251, 227] width 88 height 26
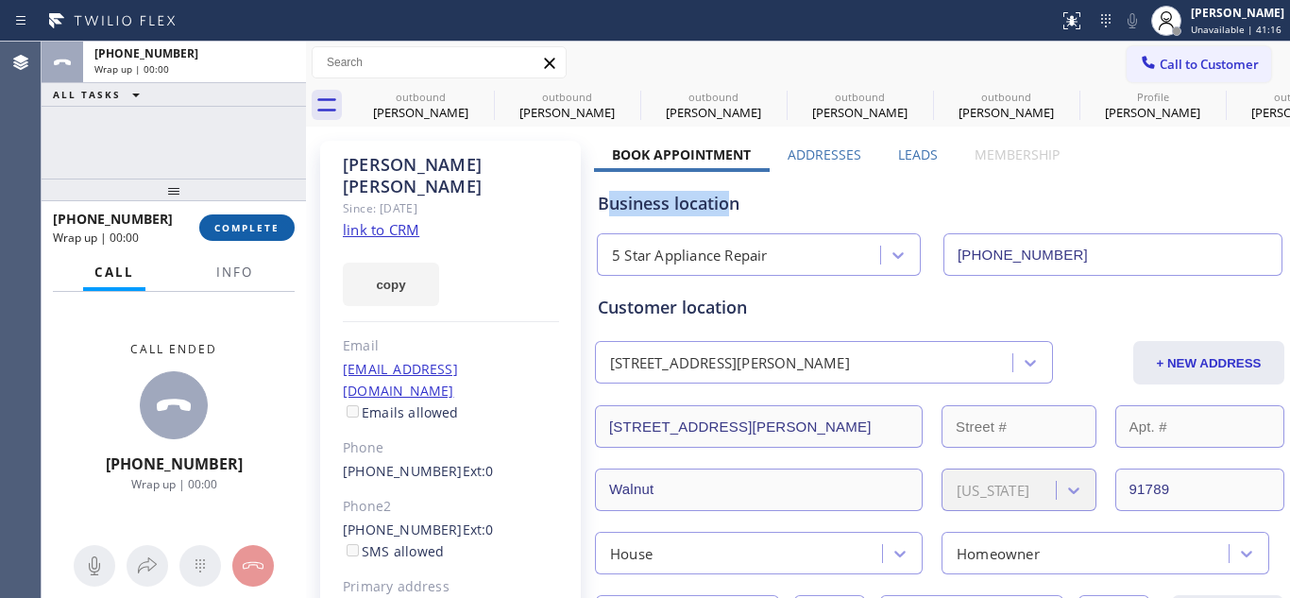
click at [251, 235] on button "COMPLETE" at bounding box center [246, 227] width 95 height 26
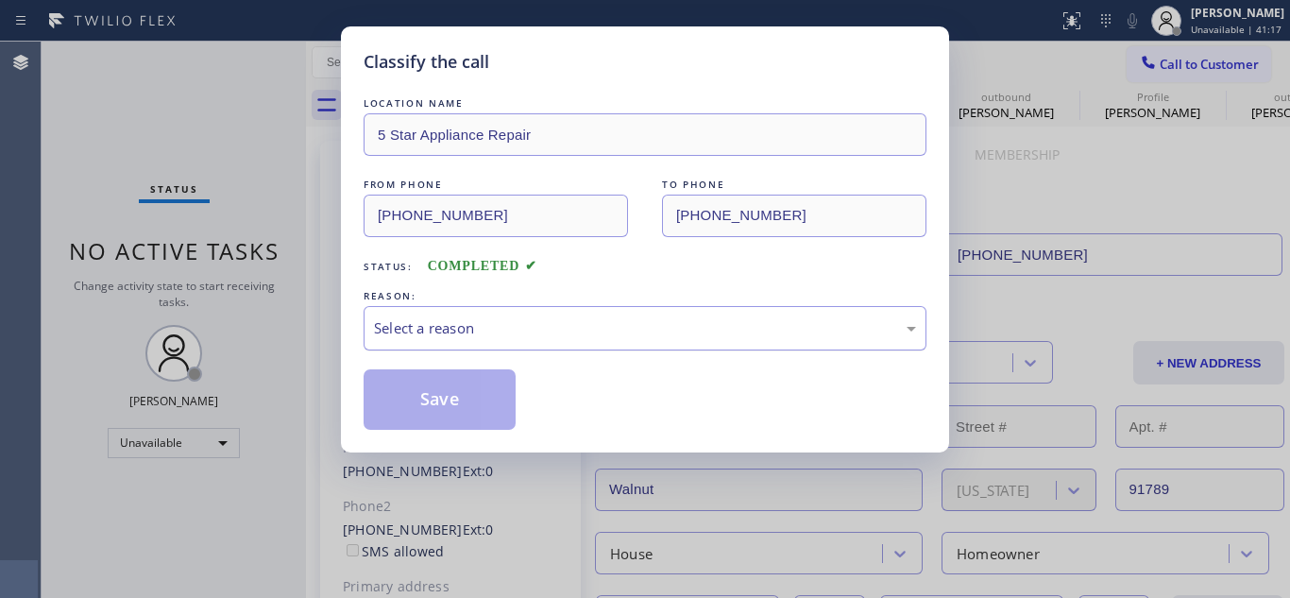
click at [546, 338] on div "Select a reason" at bounding box center [645, 328] width 542 height 22
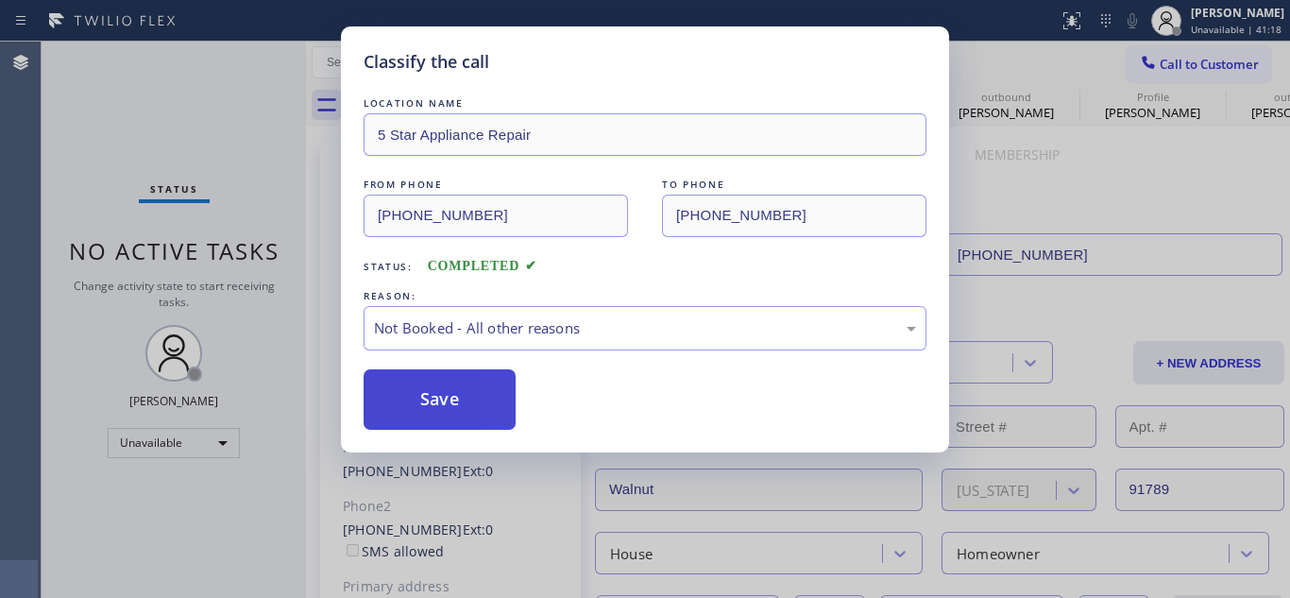
click at [450, 377] on button "Save" at bounding box center [440, 399] width 152 height 60
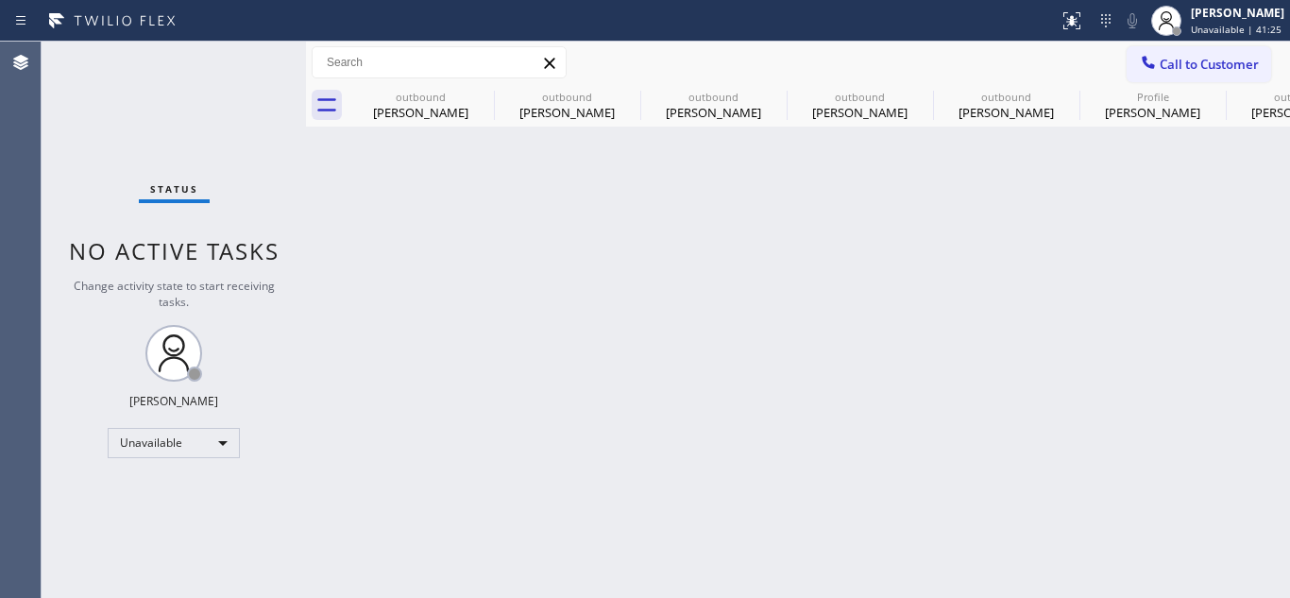
click at [1189, 60] on span "Call to Customer" at bounding box center [1209, 64] width 99 height 17
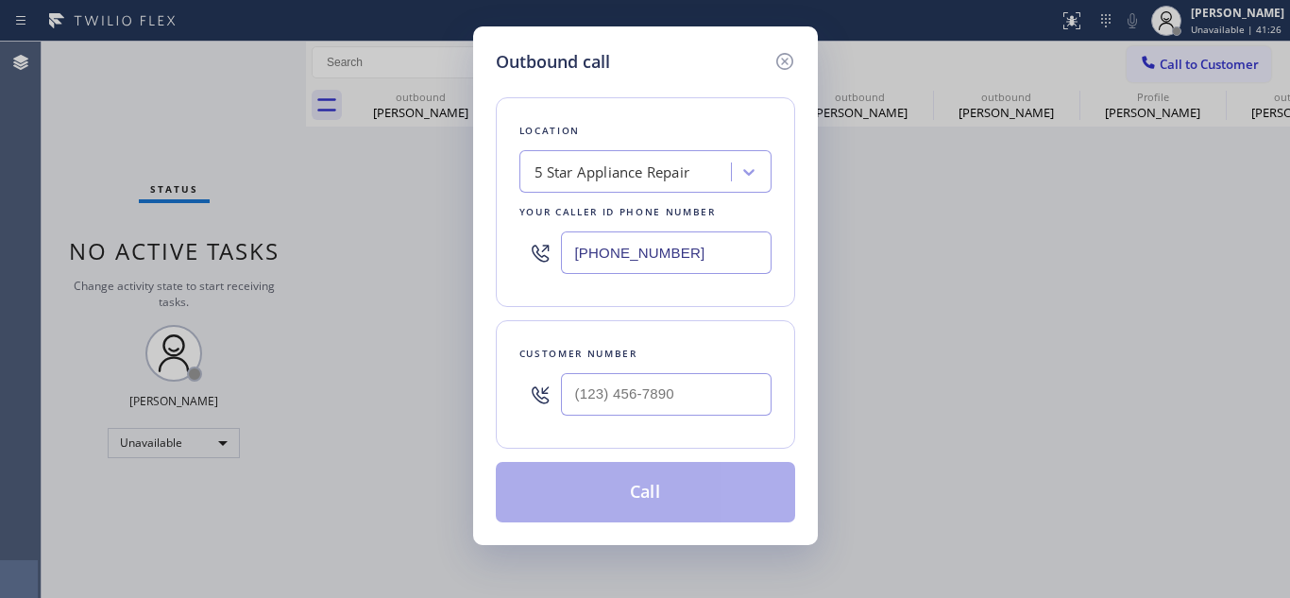
drag, startPoint x: 639, startPoint y: 372, endPoint x: 547, endPoint y: 387, distance: 93.8
click at [547, 387] on div "Customer number" at bounding box center [645, 384] width 299 height 128
click at [580, 378] on input "(___) ___-____" at bounding box center [666, 394] width 211 height 42
paste input "949) 378-7869"
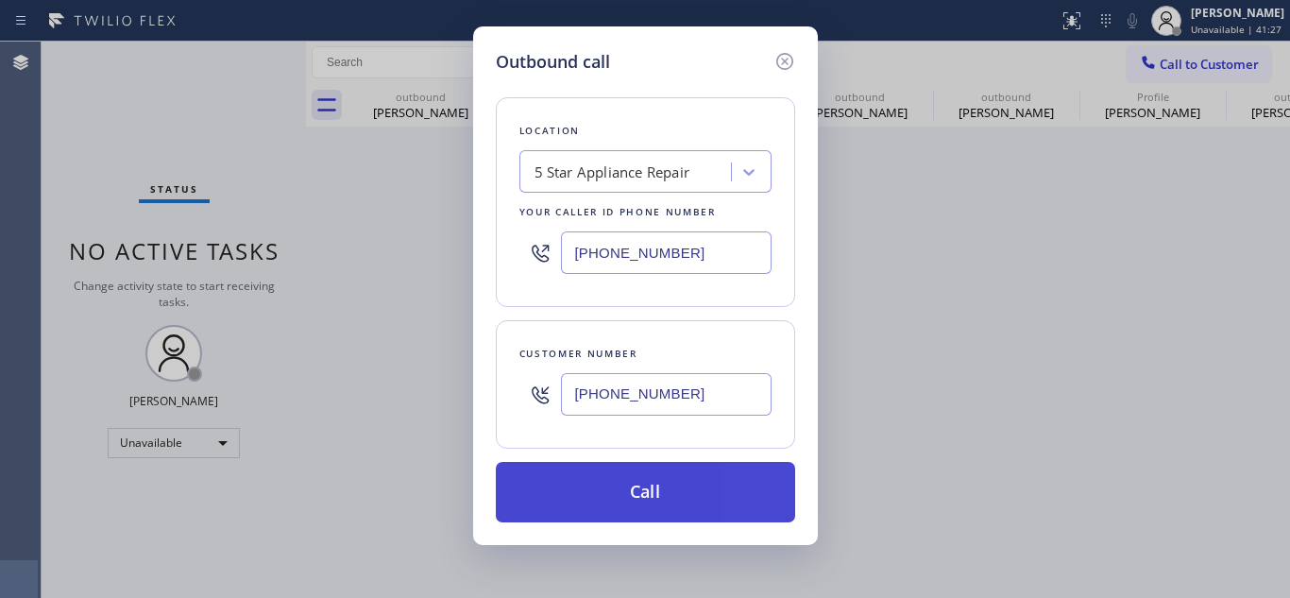
type input "[PHONE_NUMBER]"
click at [617, 483] on button "Call" at bounding box center [645, 492] width 299 height 60
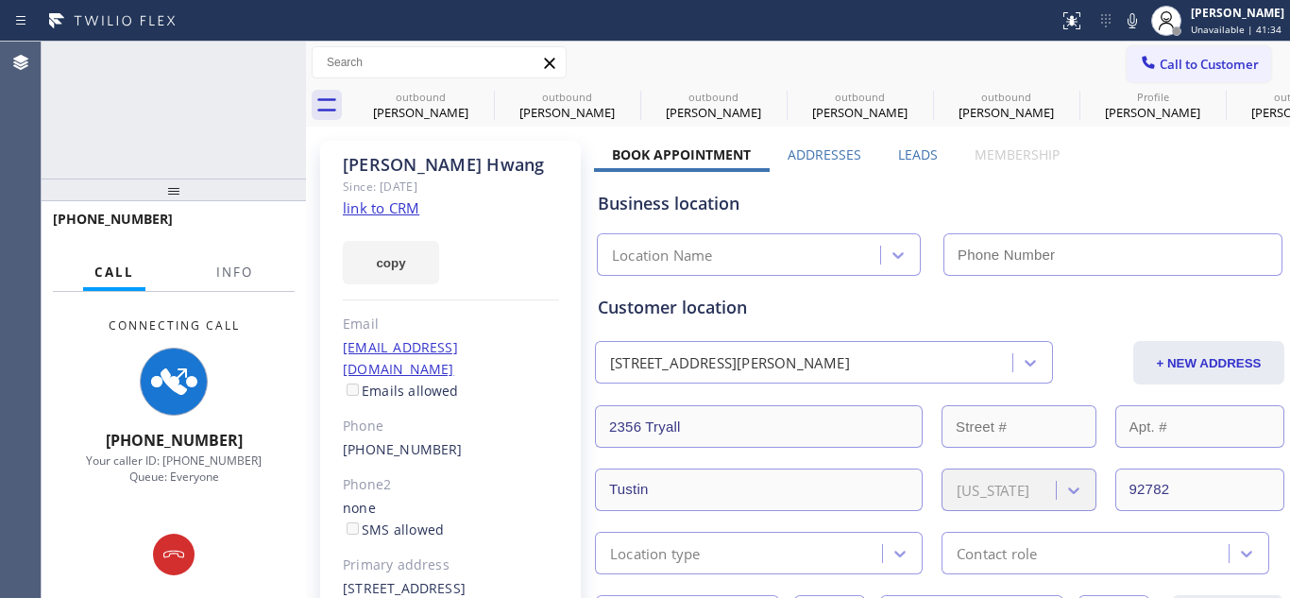
type input "[PHONE_NUMBER]"
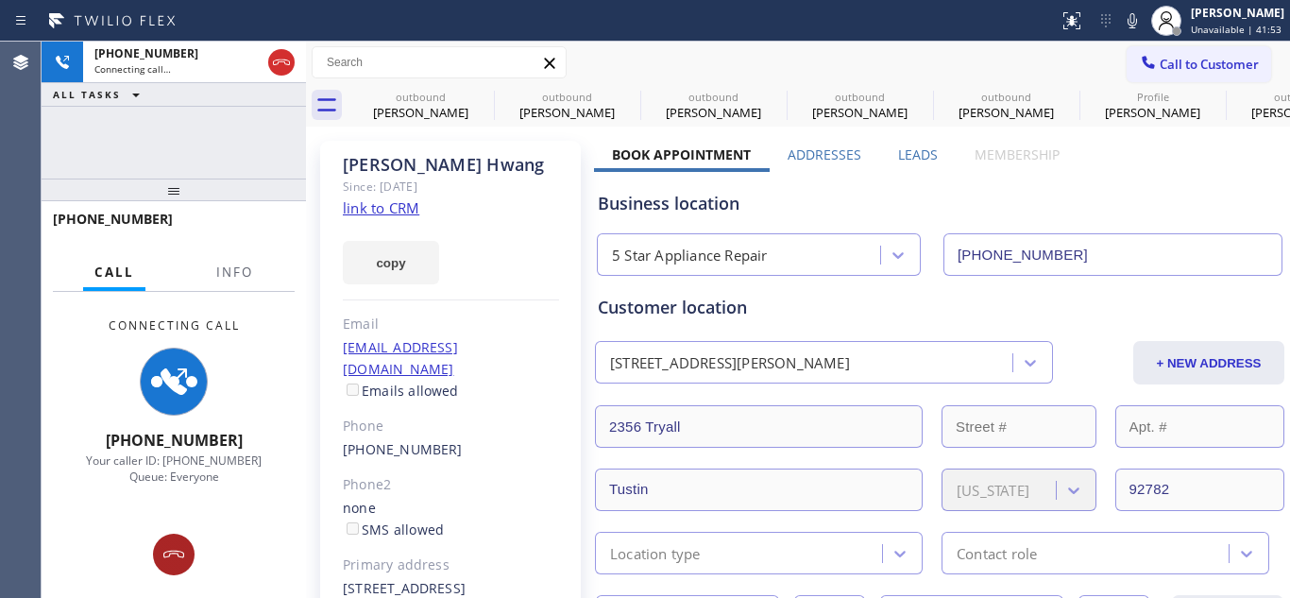
click at [181, 549] on icon at bounding box center [173, 554] width 23 height 23
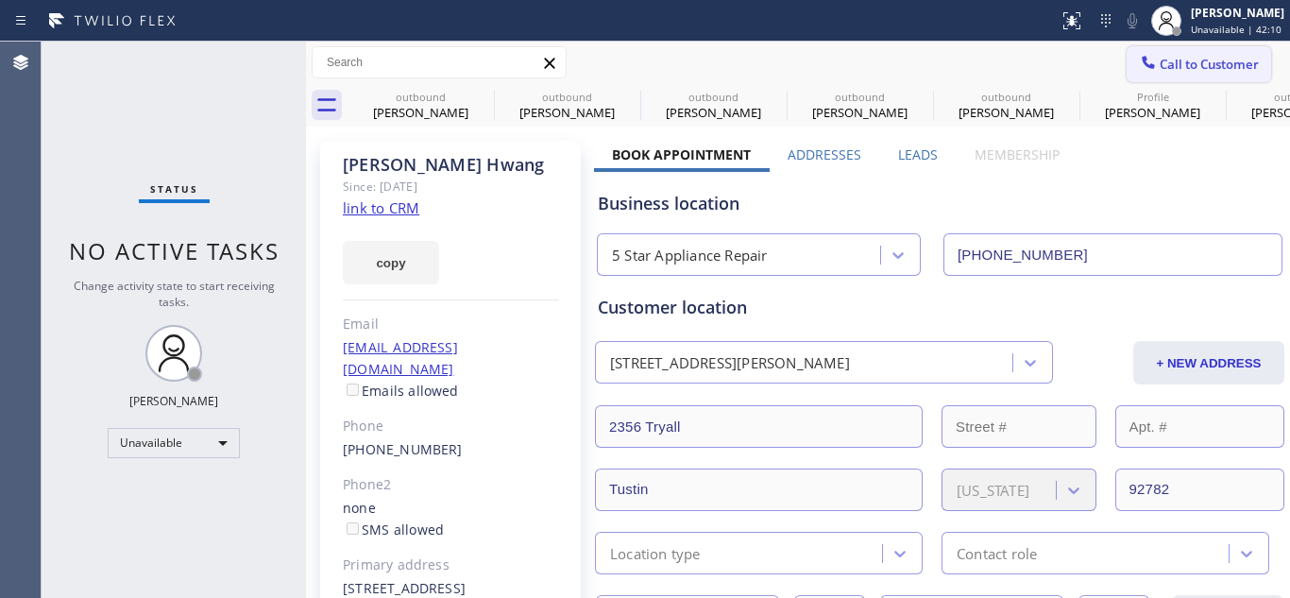
click at [1234, 50] on button "Call to Customer" at bounding box center [1199, 64] width 144 height 36
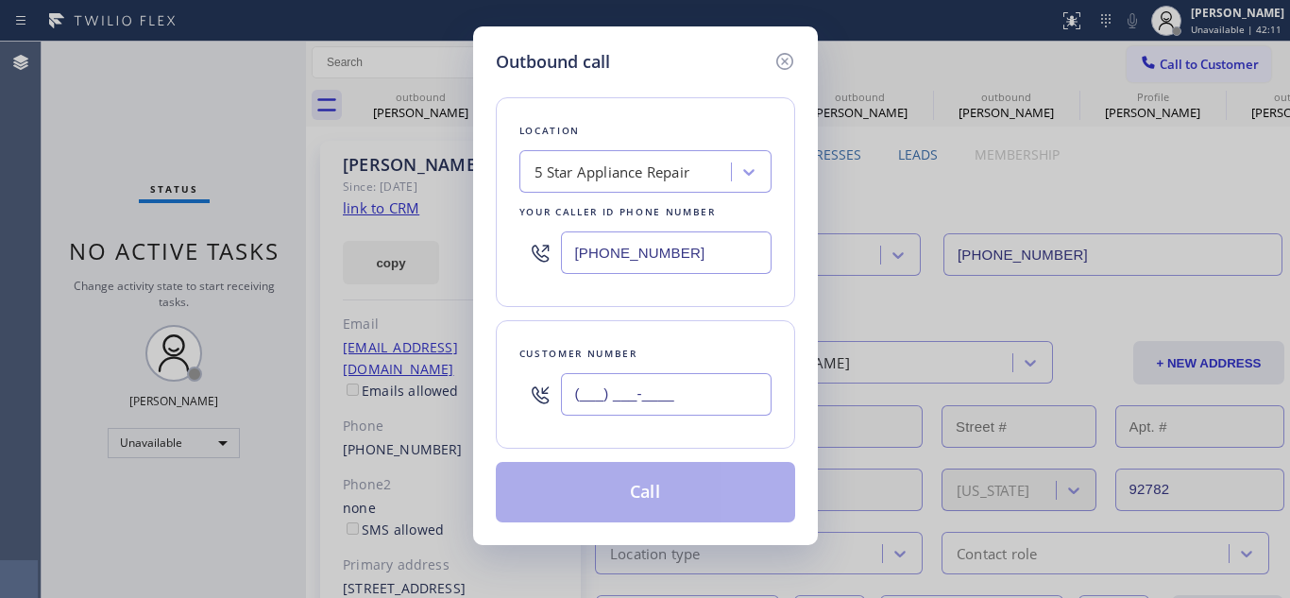
click at [686, 395] on input "(___) ___-____" at bounding box center [666, 394] width 211 height 42
paste input "305) 469-2132"
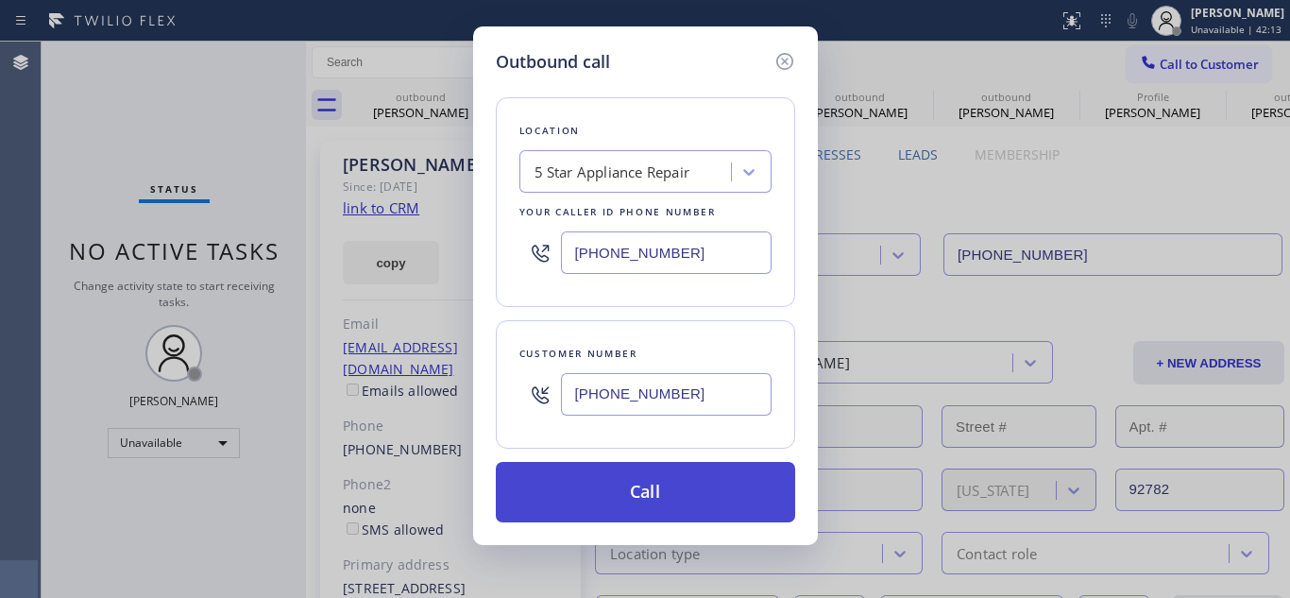
type input "[PHONE_NUMBER]"
click at [606, 498] on button "Call" at bounding box center [645, 492] width 299 height 60
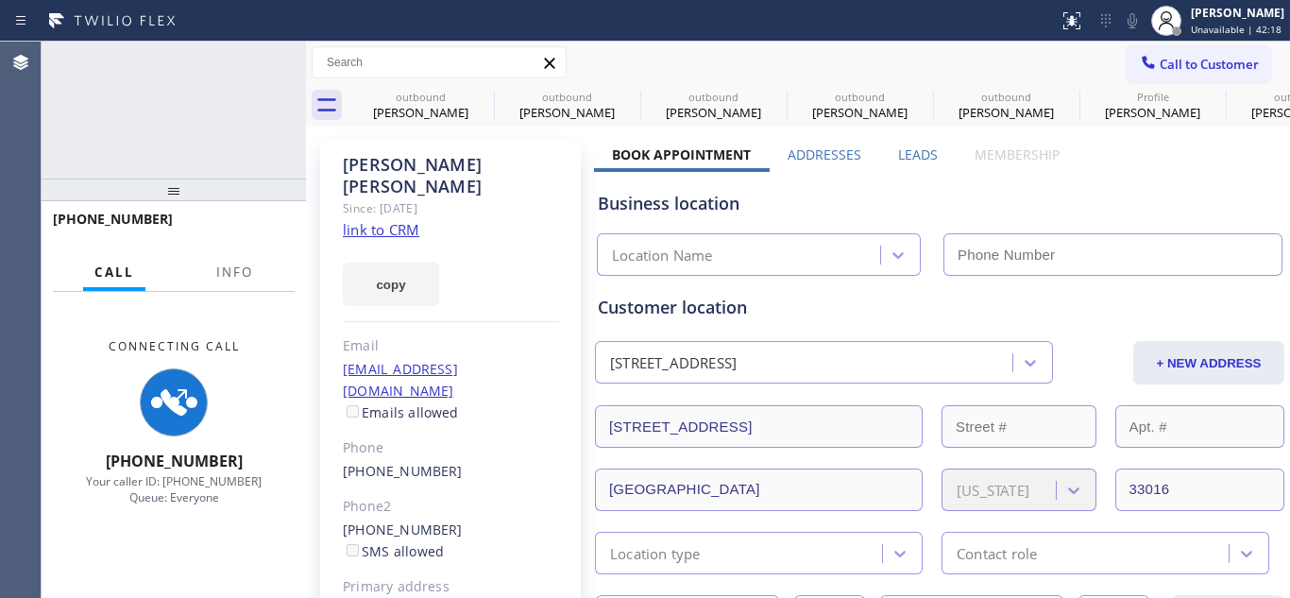
type input "[PHONE_NUMBER]"
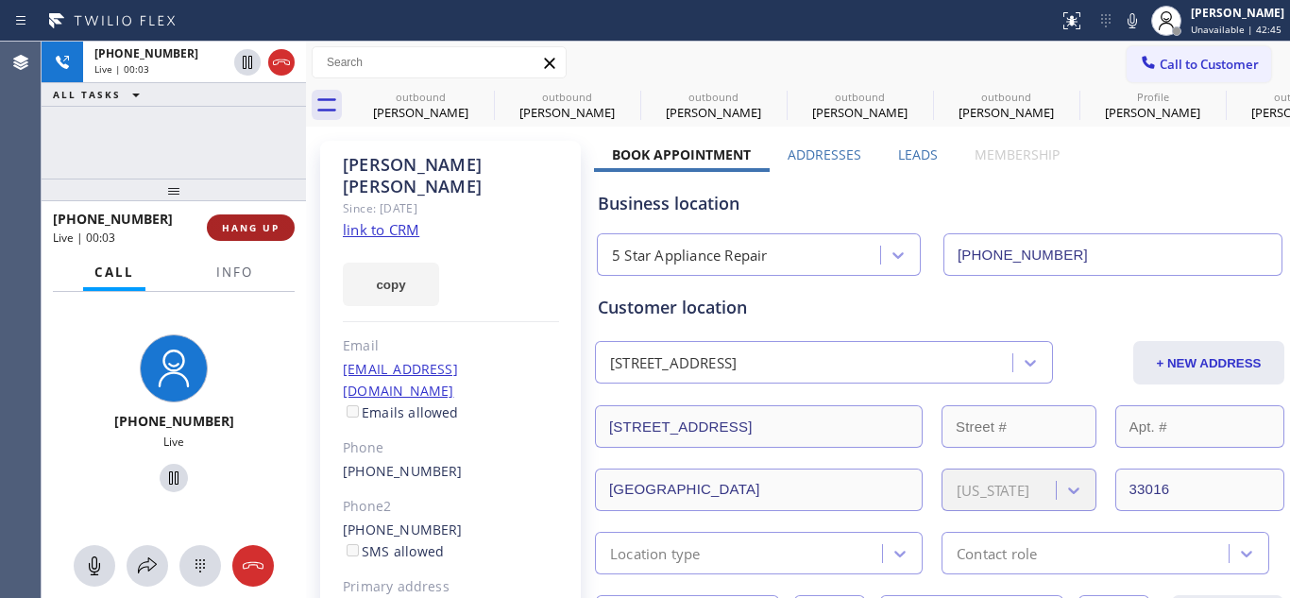
click at [245, 216] on button "HANG UP" at bounding box center [251, 227] width 88 height 26
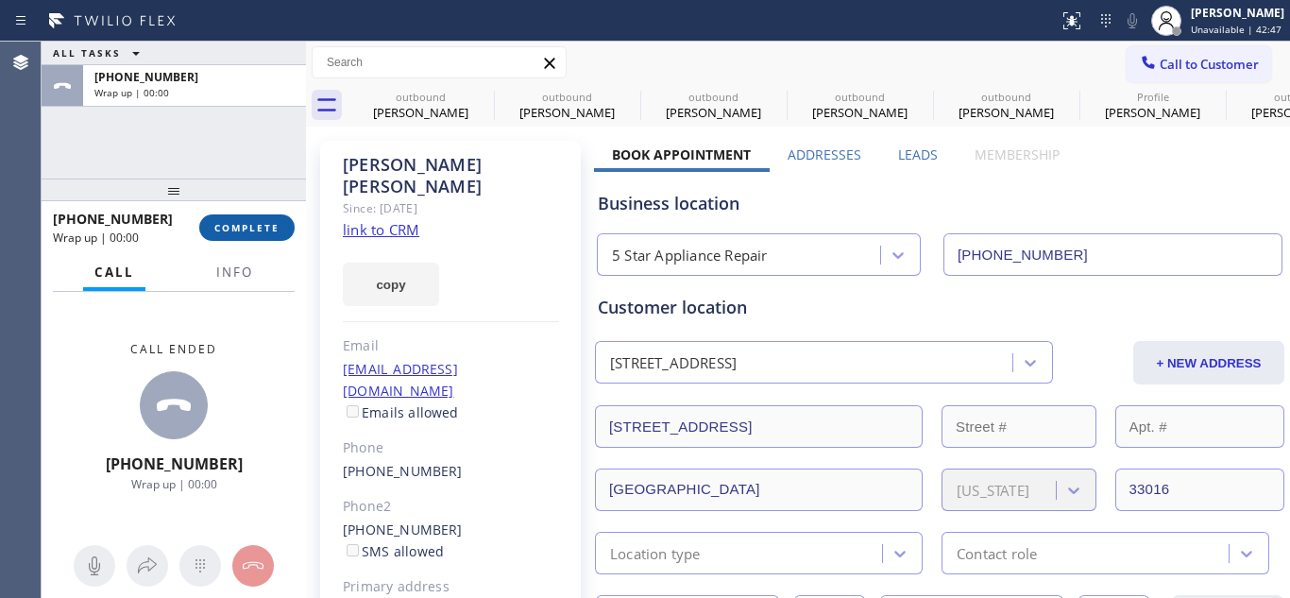
click at [262, 220] on button "COMPLETE" at bounding box center [246, 227] width 95 height 26
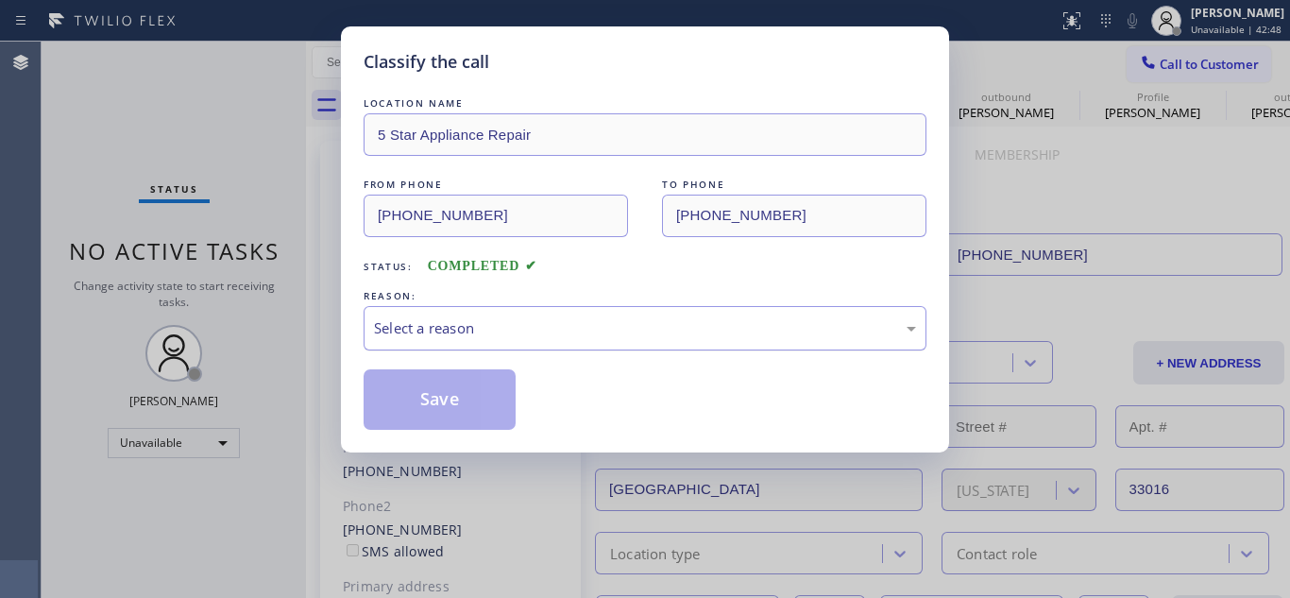
click at [556, 331] on div "Select a reason" at bounding box center [645, 328] width 542 height 22
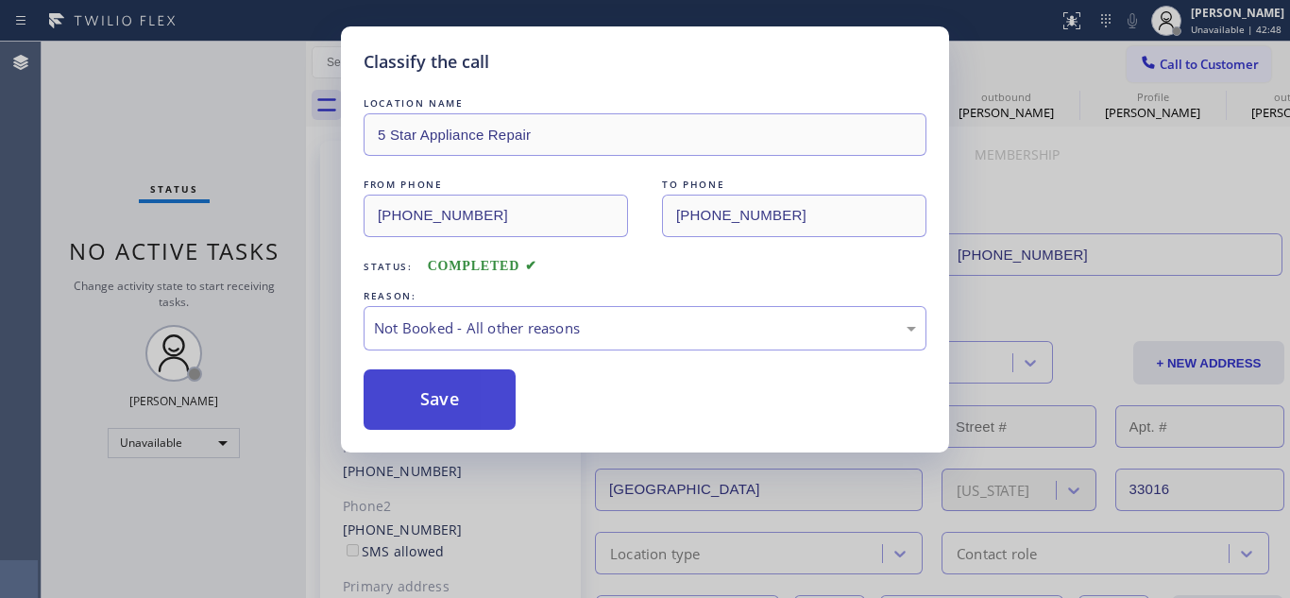
click at [478, 399] on button "Save" at bounding box center [440, 399] width 152 height 60
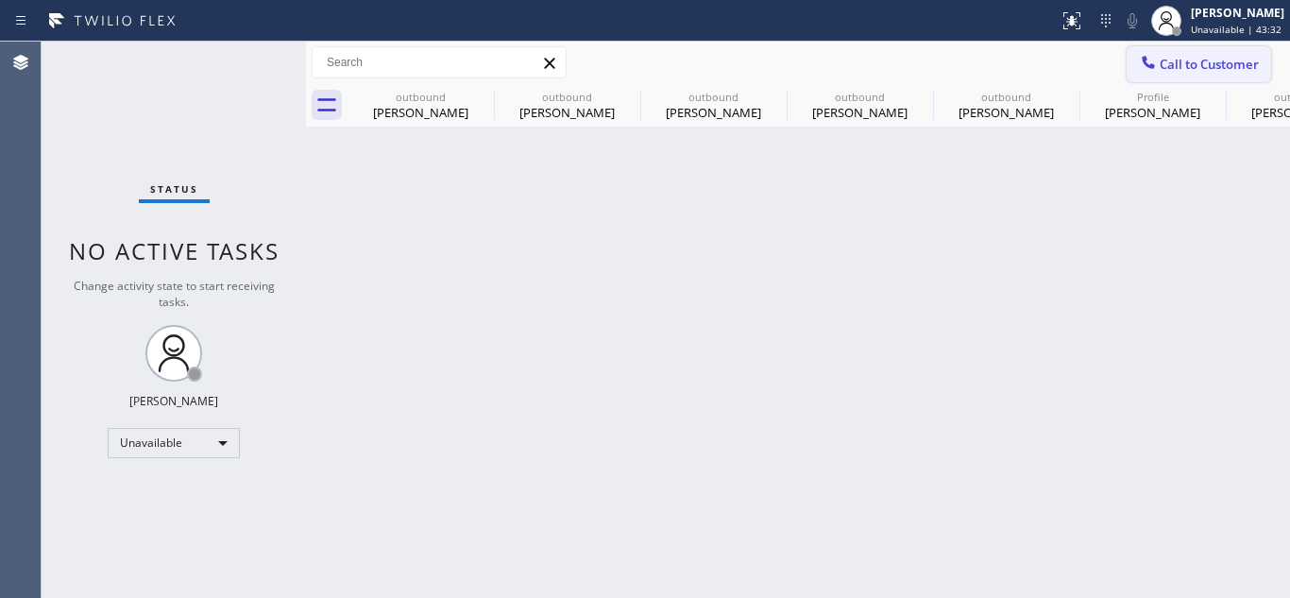
click at [1223, 53] on button "Call to Customer" at bounding box center [1199, 64] width 144 height 36
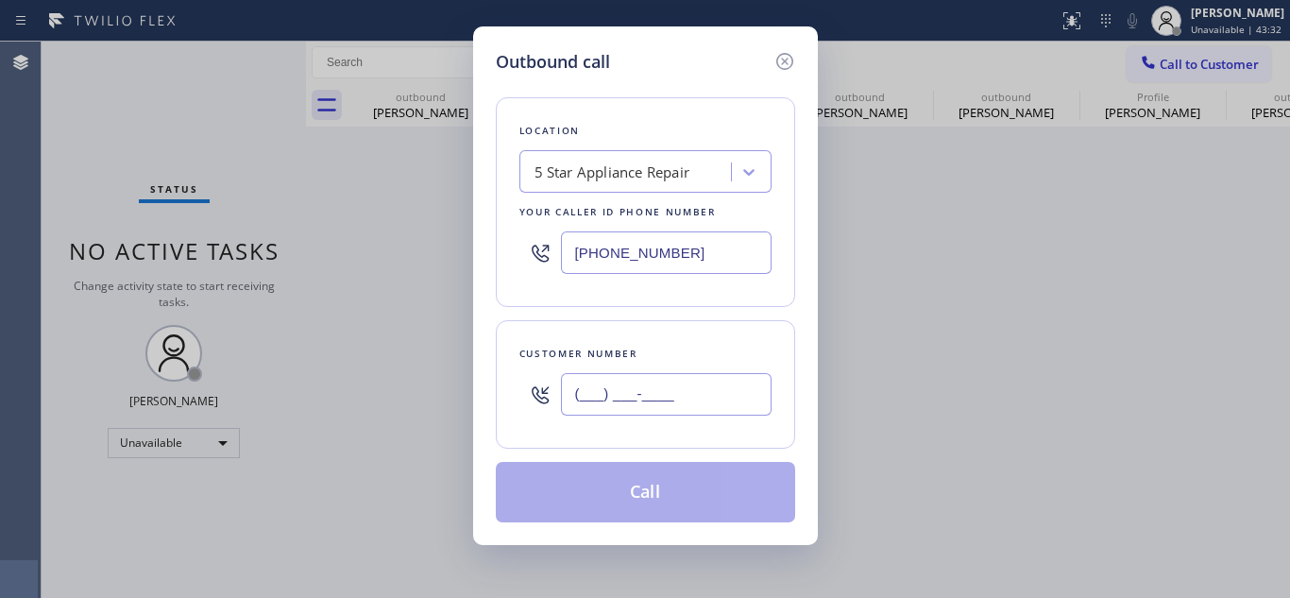
click at [694, 398] on input "(___) ___-____" at bounding box center [666, 394] width 211 height 42
paste input "561) 302-3863"
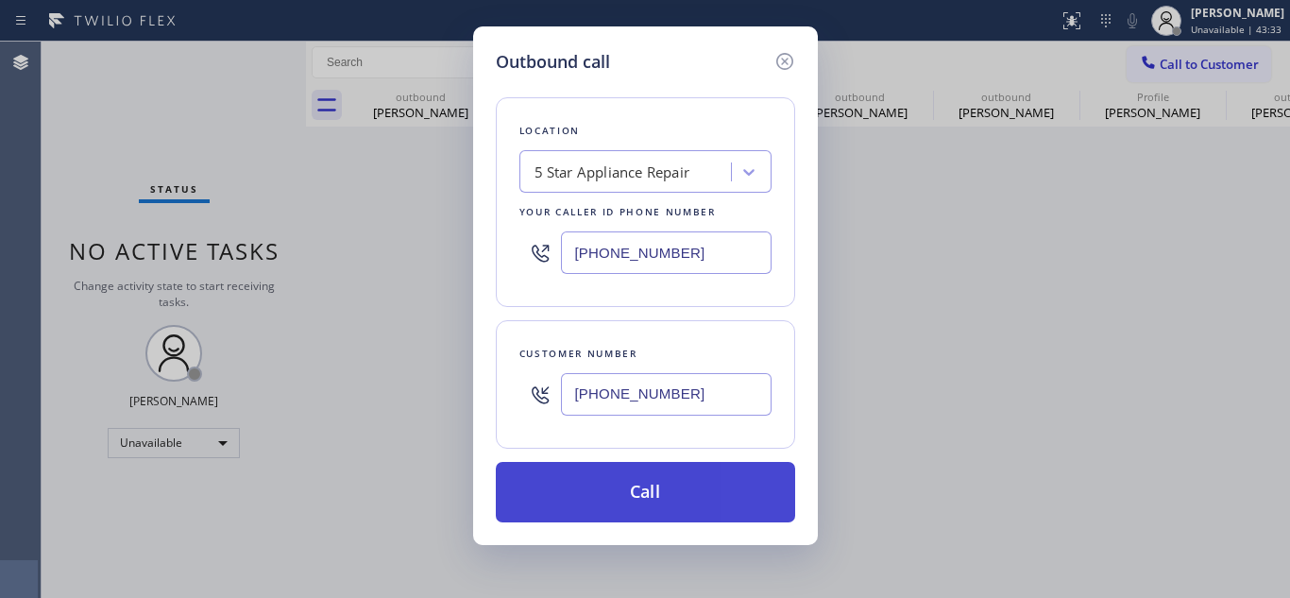
type input "[PHONE_NUMBER]"
click at [664, 492] on button "Call" at bounding box center [645, 492] width 299 height 60
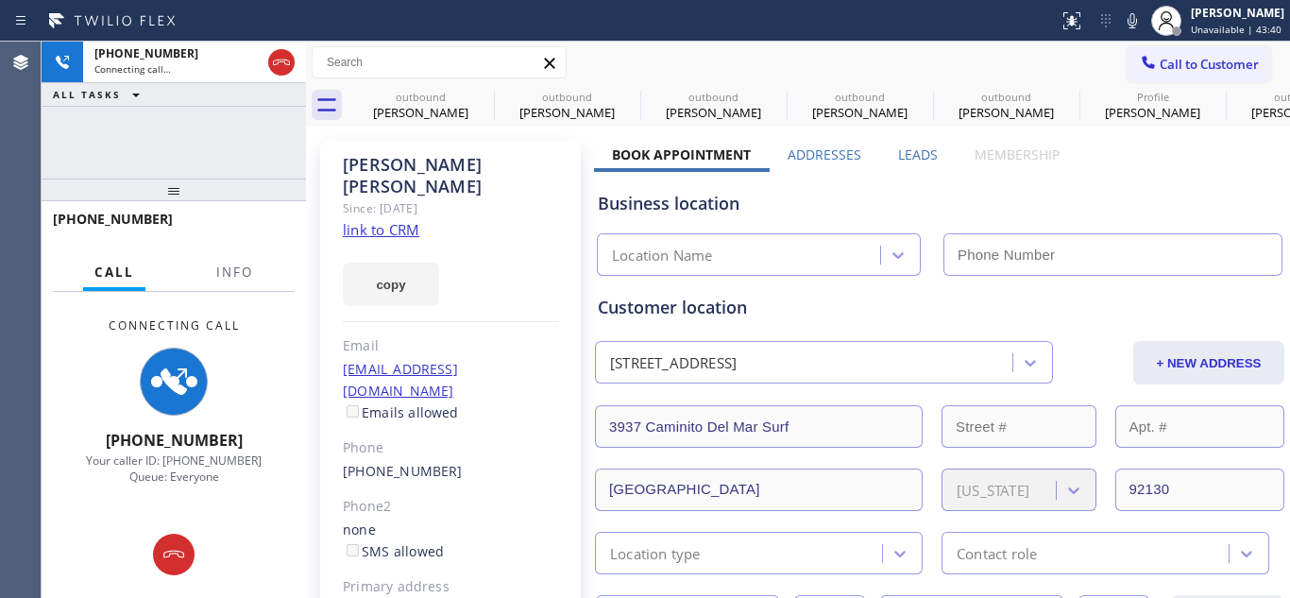
type input "[PHONE_NUMBER]"
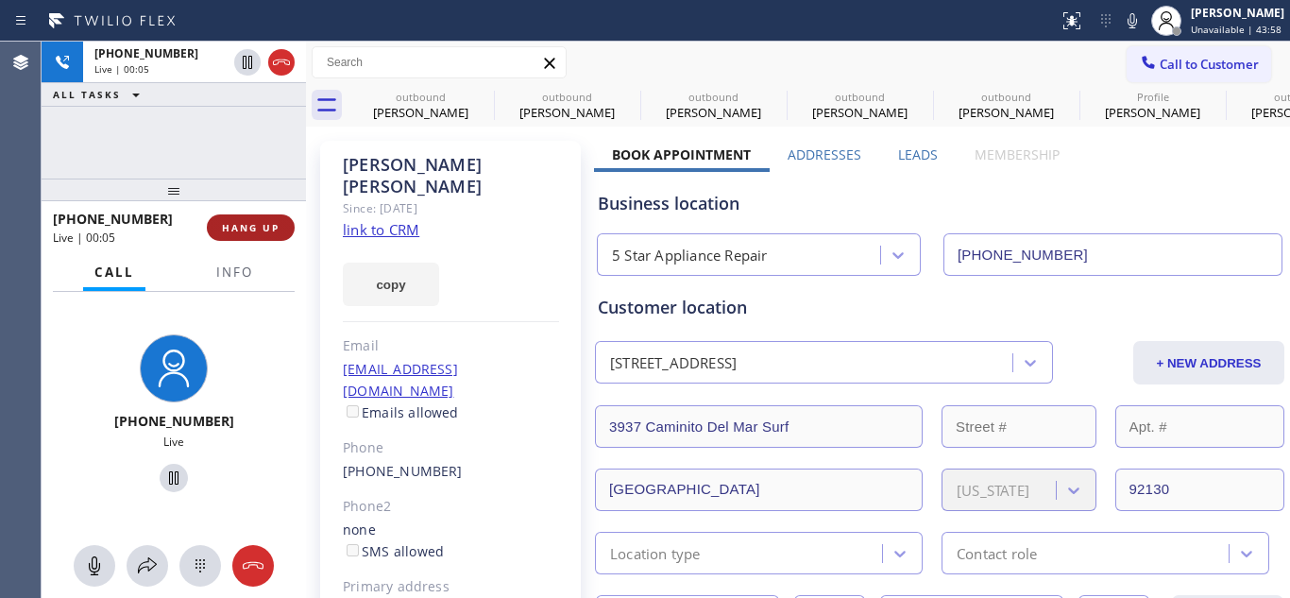
click at [253, 220] on button "HANG UP" at bounding box center [251, 227] width 88 height 26
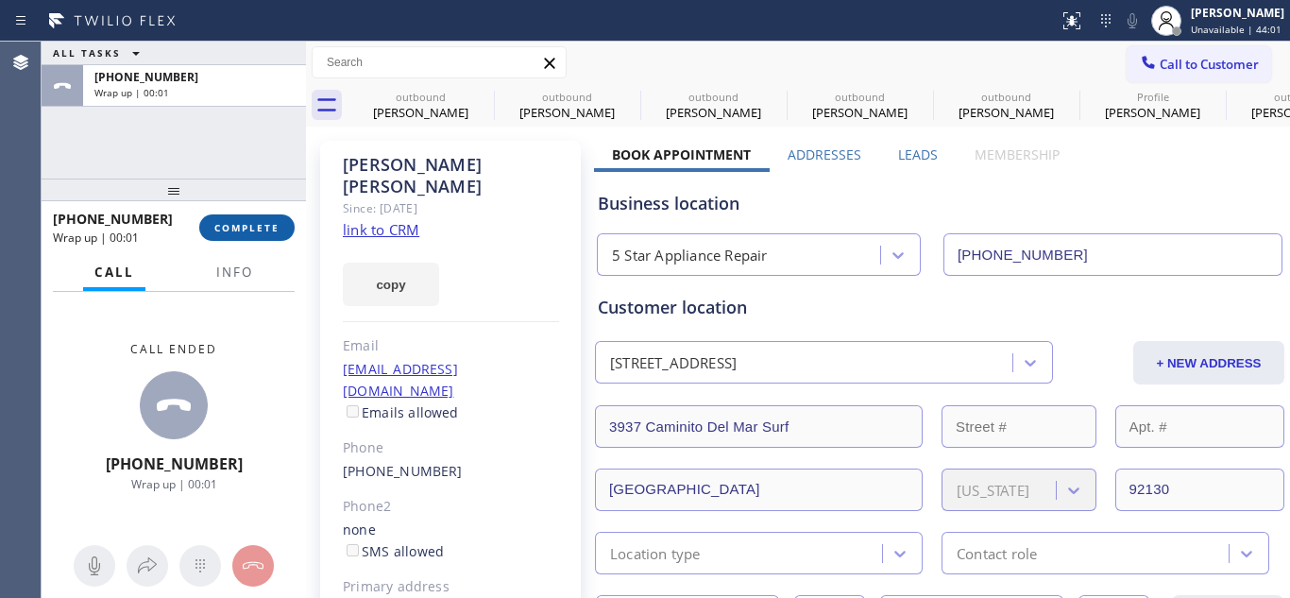
click at [230, 238] on button "COMPLETE" at bounding box center [246, 227] width 95 height 26
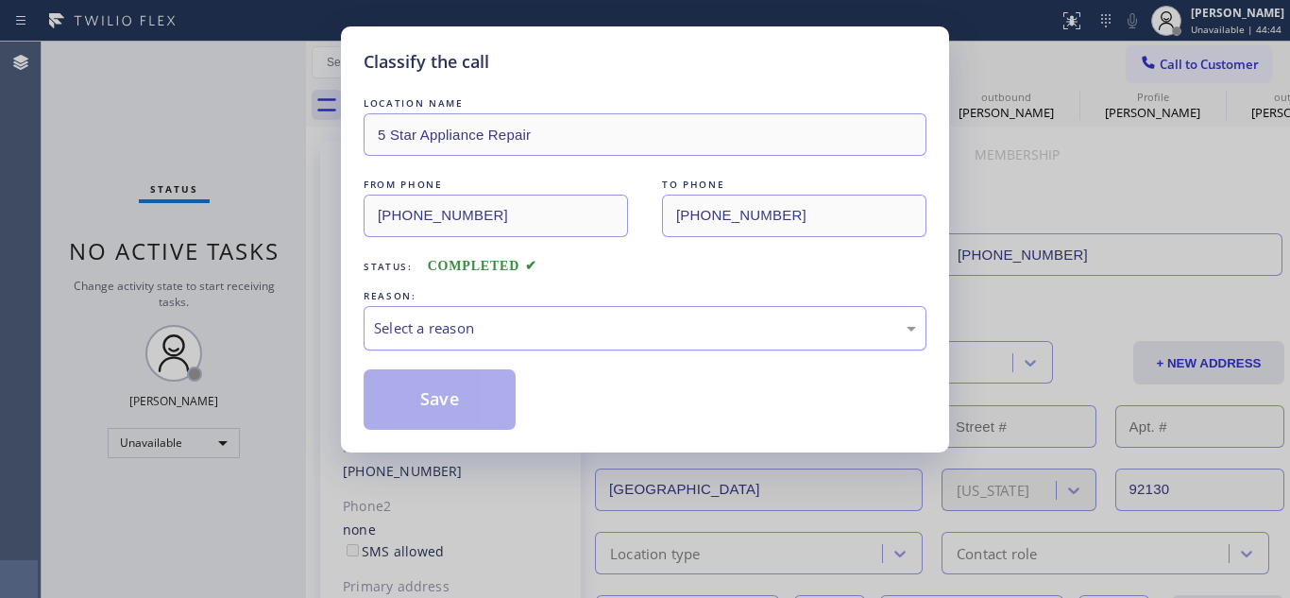
click at [698, 332] on div "Select a reason" at bounding box center [645, 328] width 542 height 22
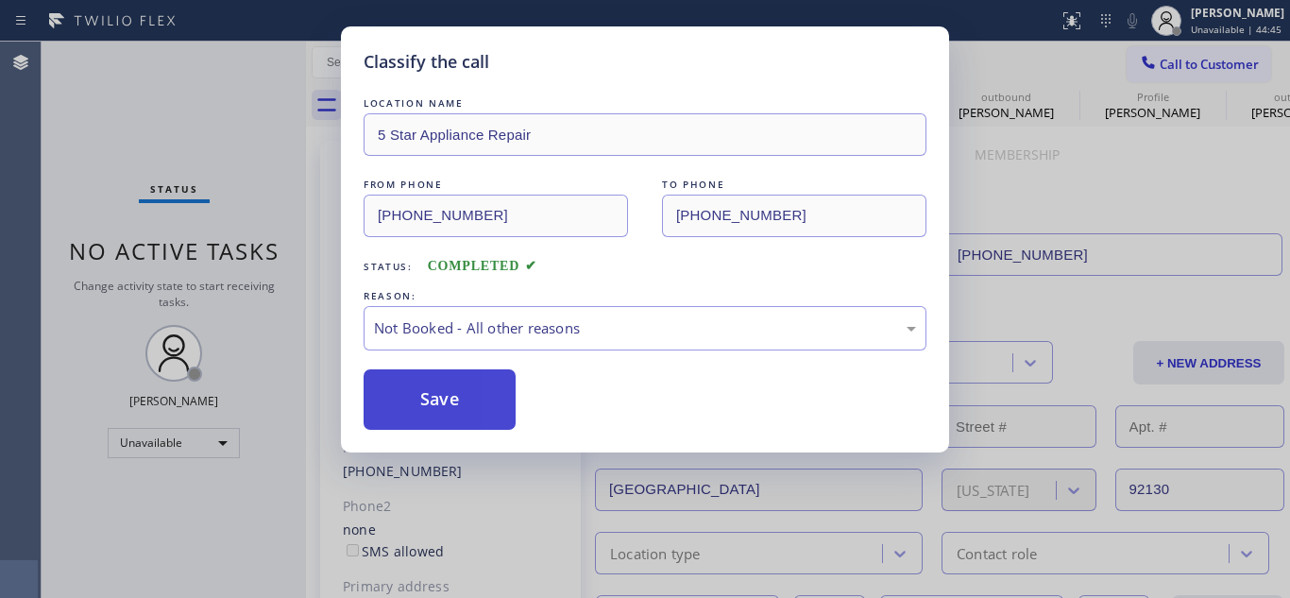
click at [462, 402] on button "Save" at bounding box center [440, 399] width 152 height 60
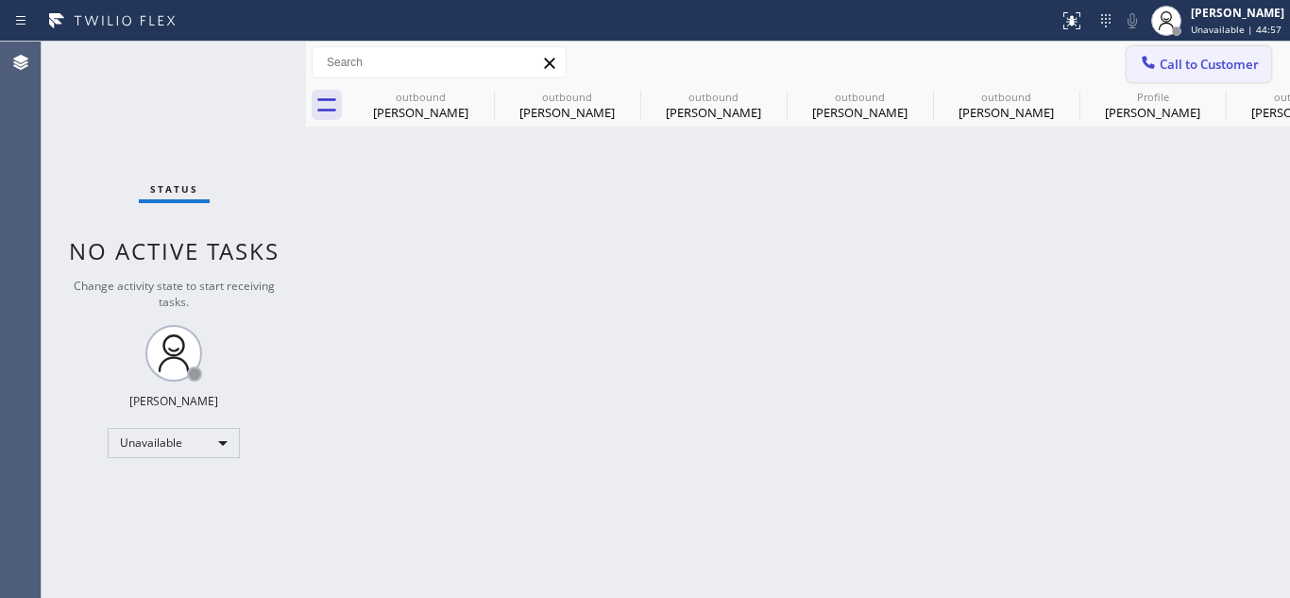
click at [1198, 66] on span "Call to Customer" at bounding box center [1209, 64] width 99 height 17
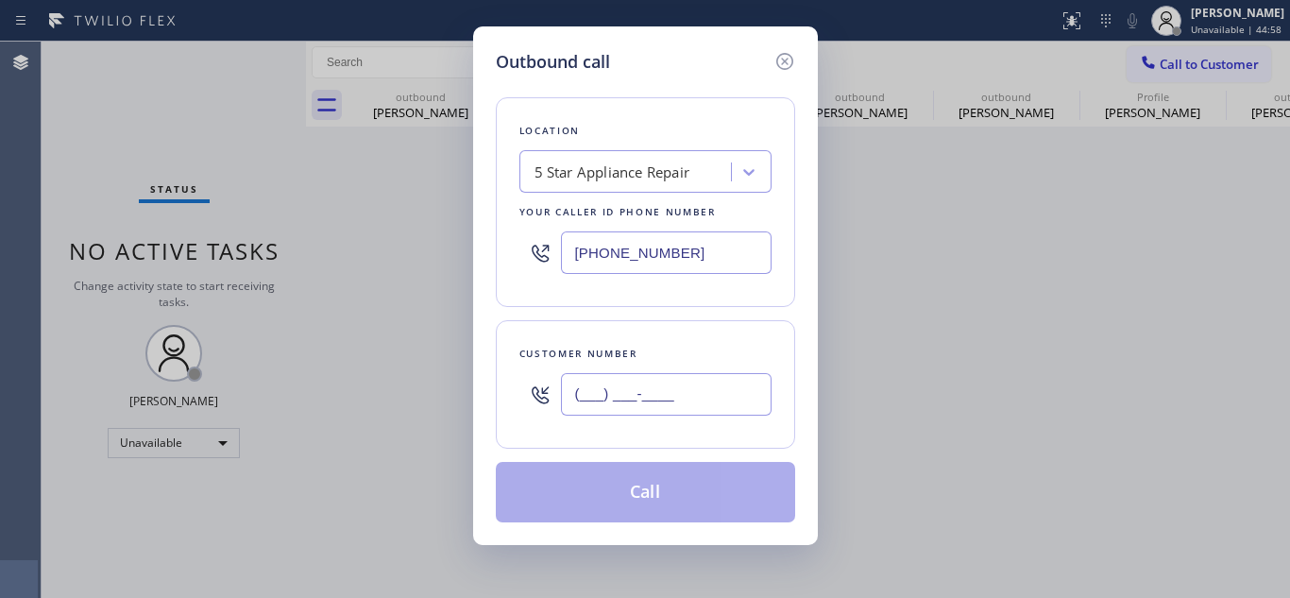
click at [595, 400] on input "(___) ___-____" at bounding box center [666, 394] width 211 height 42
paste input "619) 705-7790"
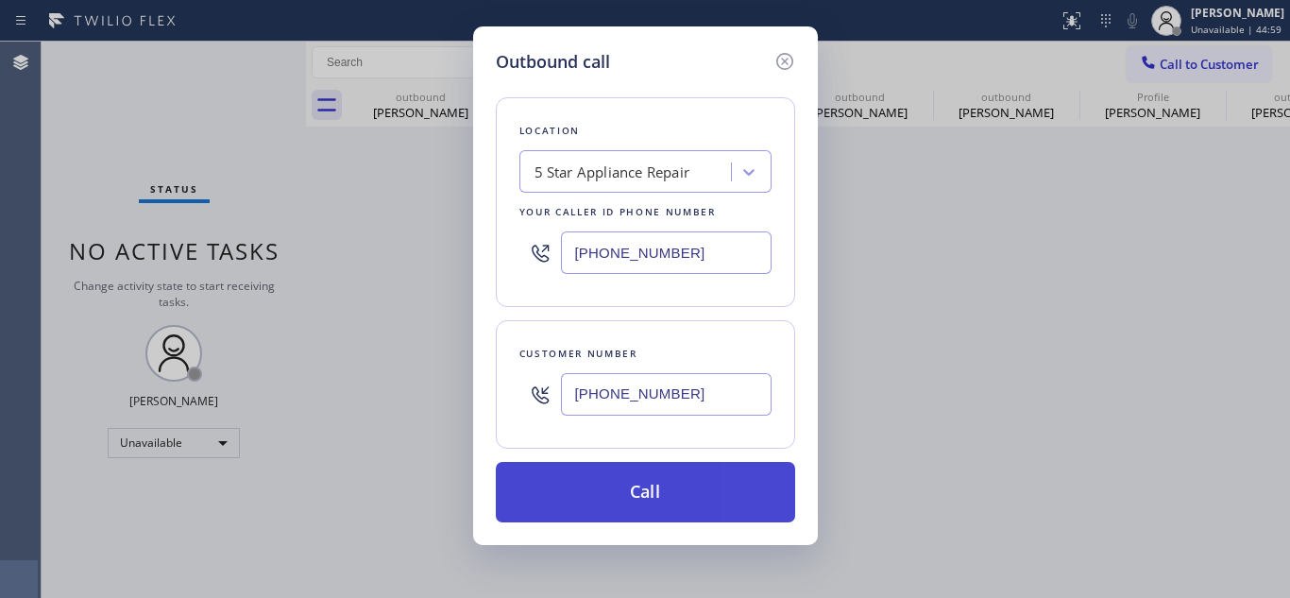
type input "[PHONE_NUMBER]"
click at [631, 499] on button "Call" at bounding box center [645, 492] width 299 height 60
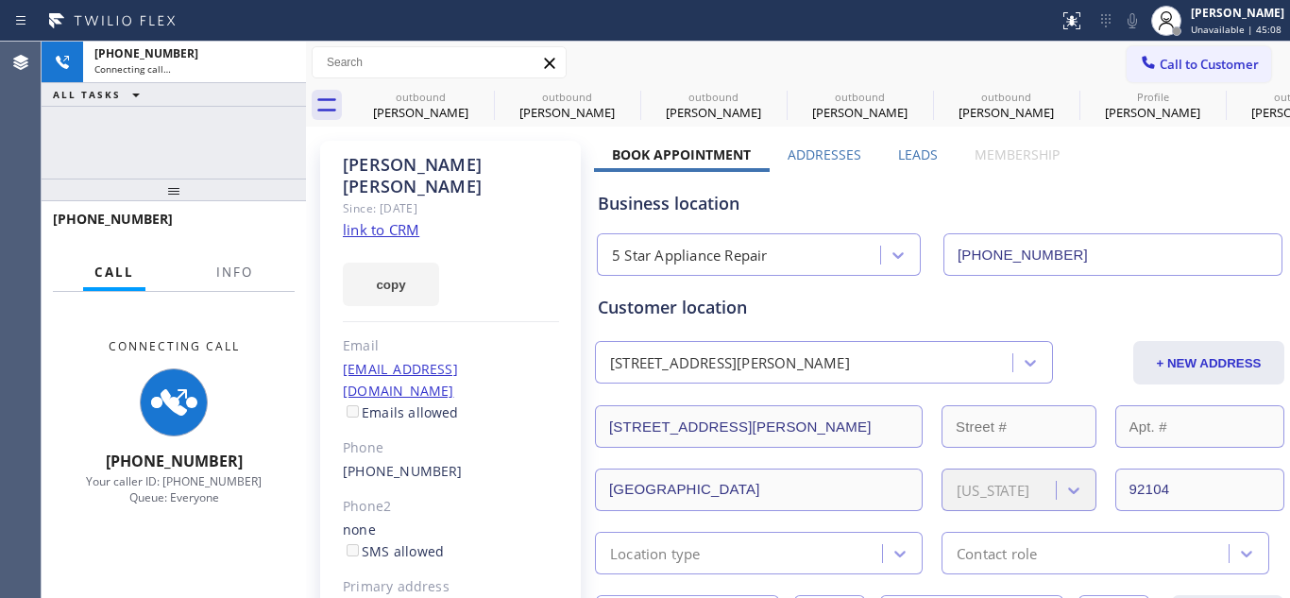
type input "[PHONE_NUMBER]"
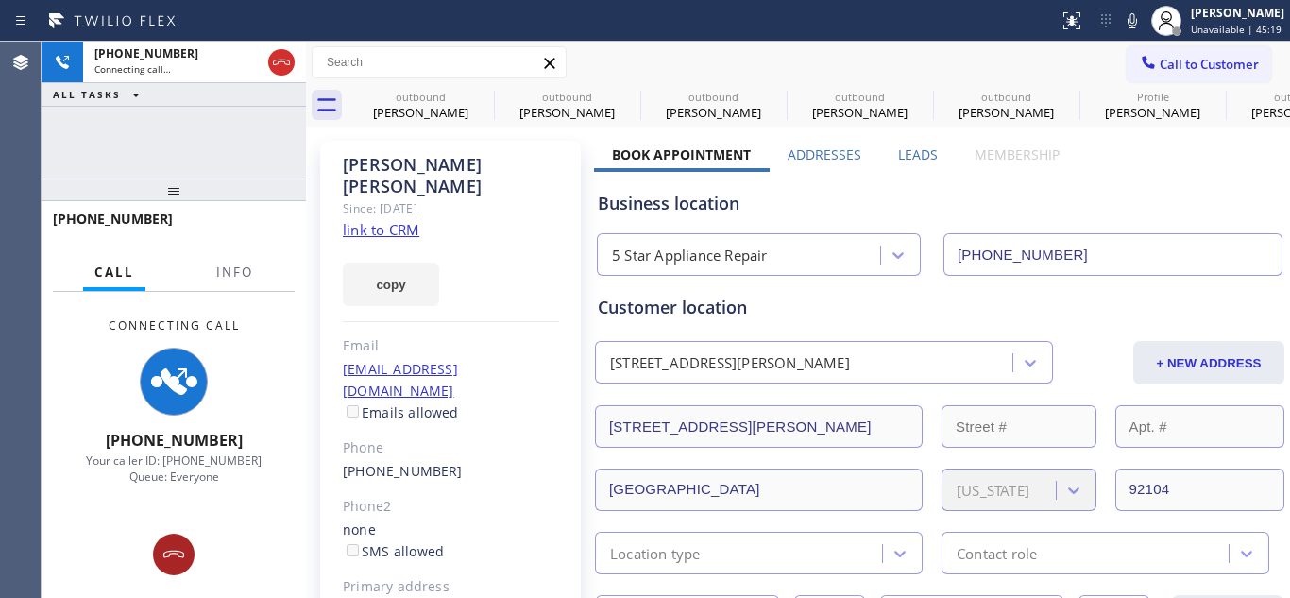
click at [185, 551] on div at bounding box center [174, 554] width 42 height 23
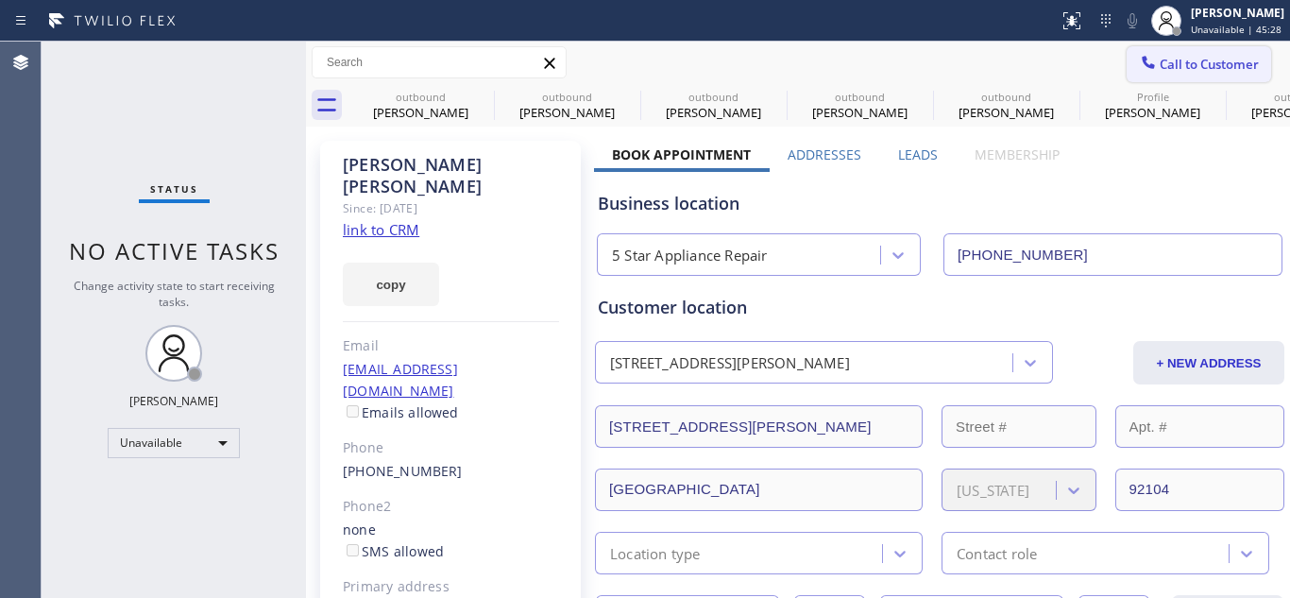
click at [1160, 58] on span "Call to Customer" at bounding box center [1209, 64] width 99 height 17
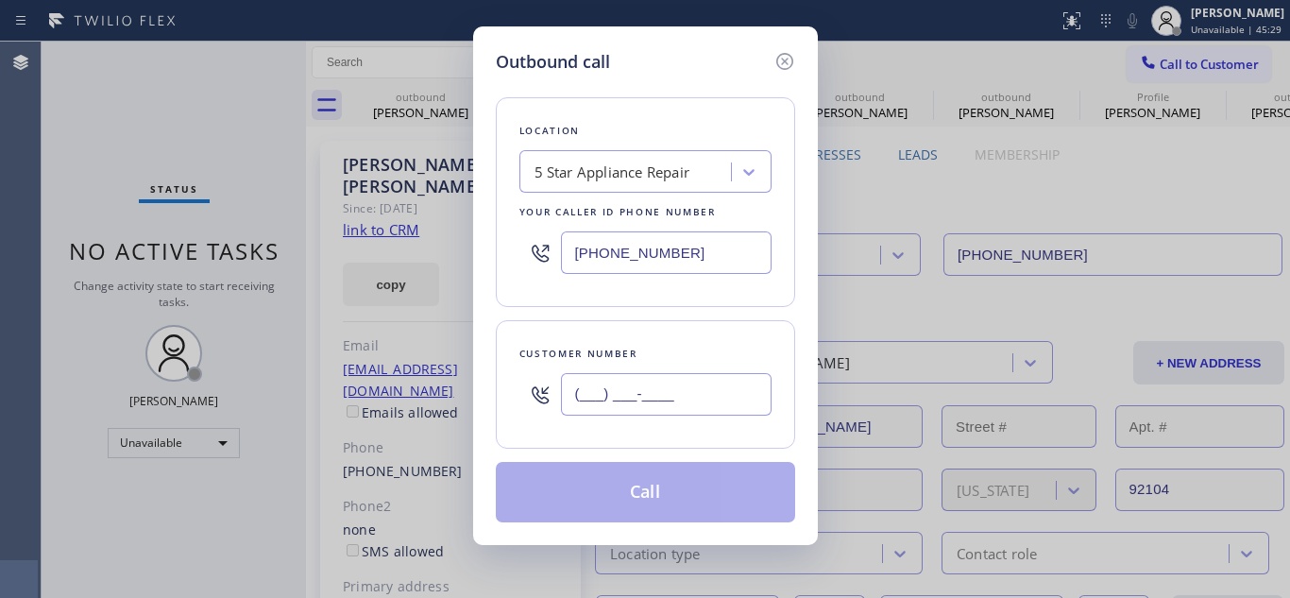
click at [578, 394] on input "(___) ___-____" at bounding box center [666, 394] width 211 height 42
paste input "253) 320-8794"
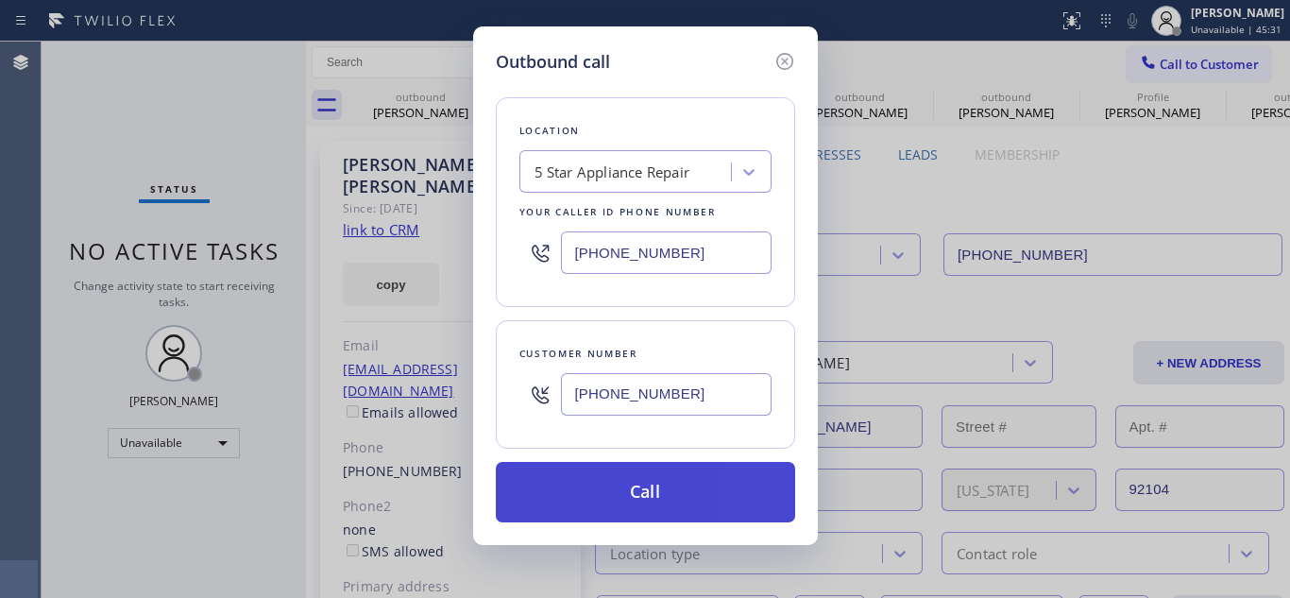
type input "[PHONE_NUMBER]"
click at [596, 480] on button "Call" at bounding box center [645, 492] width 299 height 60
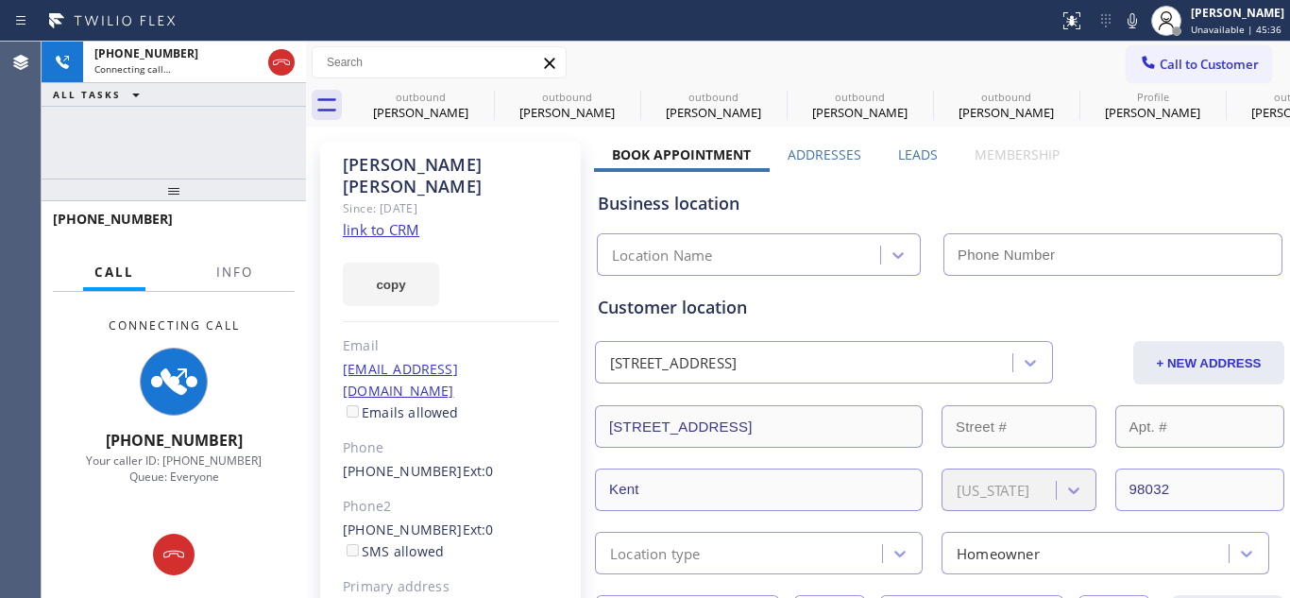
type input "[PHONE_NUMBER]"
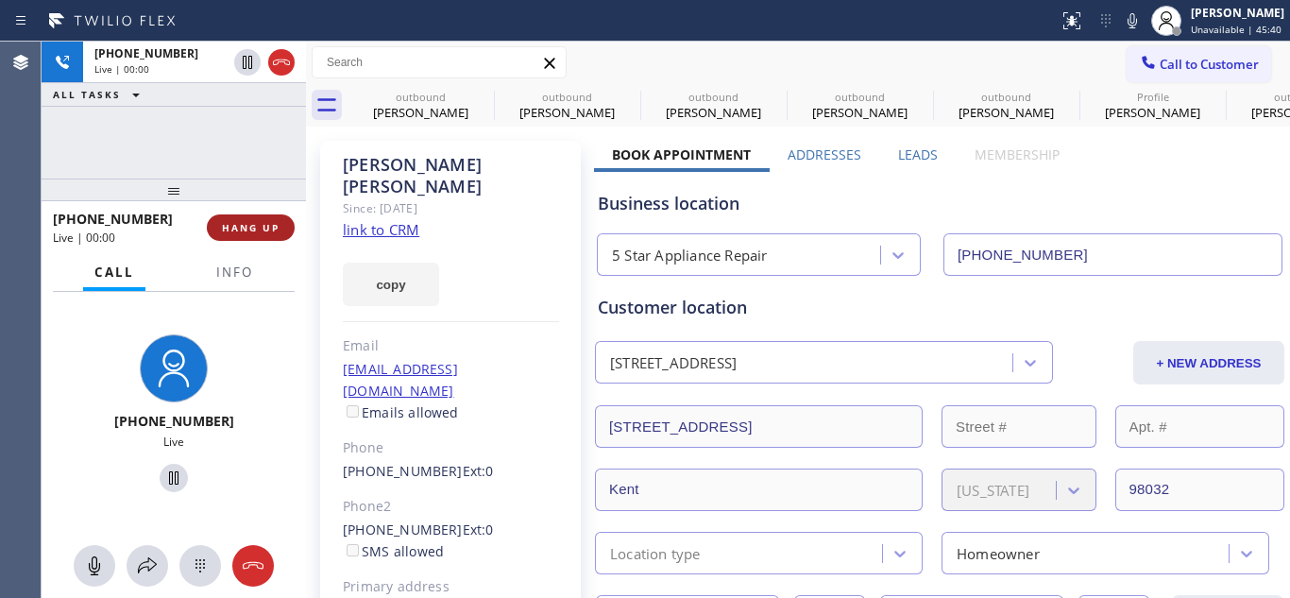
click at [220, 218] on button "HANG UP" at bounding box center [251, 227] width 88 height 26
click at [224, 218] on button "HANG UP" at bounding box center [251, 227] width 88 height 26
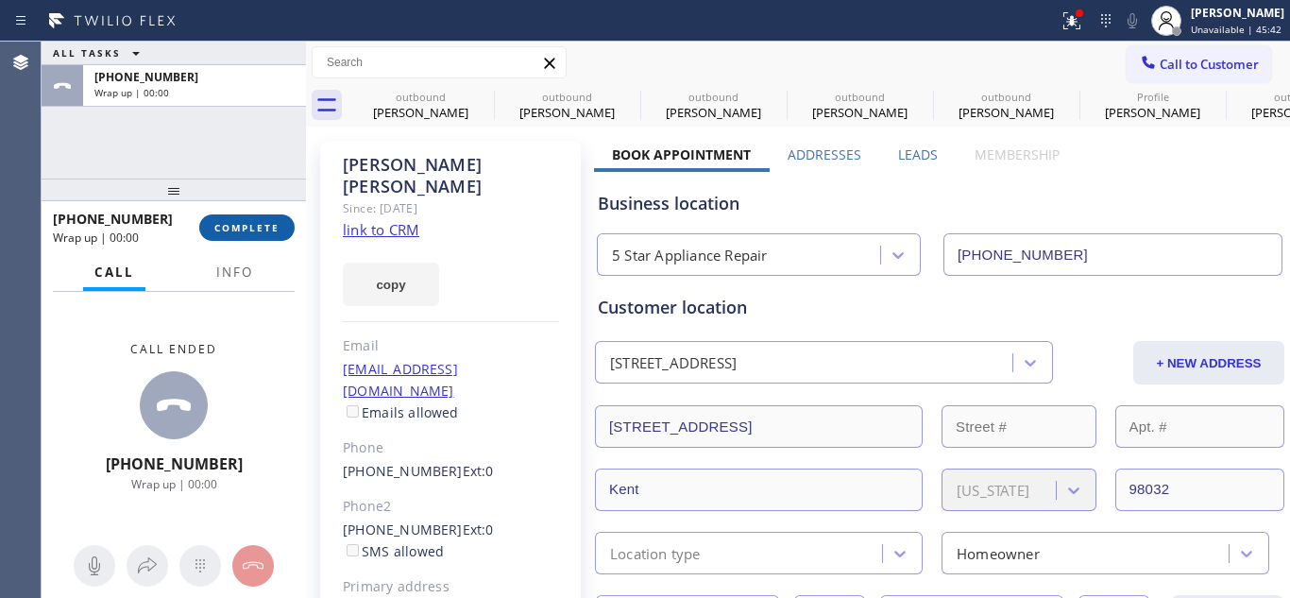
click at [242, 219] on button "COMPLETE" at bounding box center [246, 227] width 95 height 26
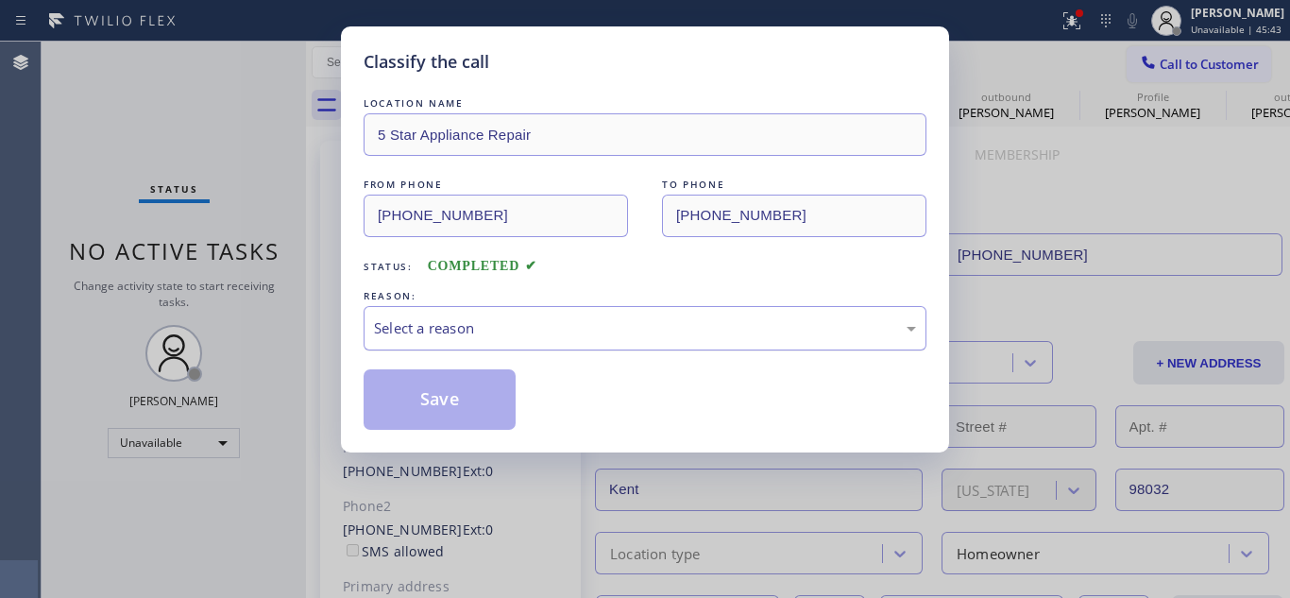
click at [494, 307] on div "Select a reason" at bounding box center [645, 328] width 563 height 44
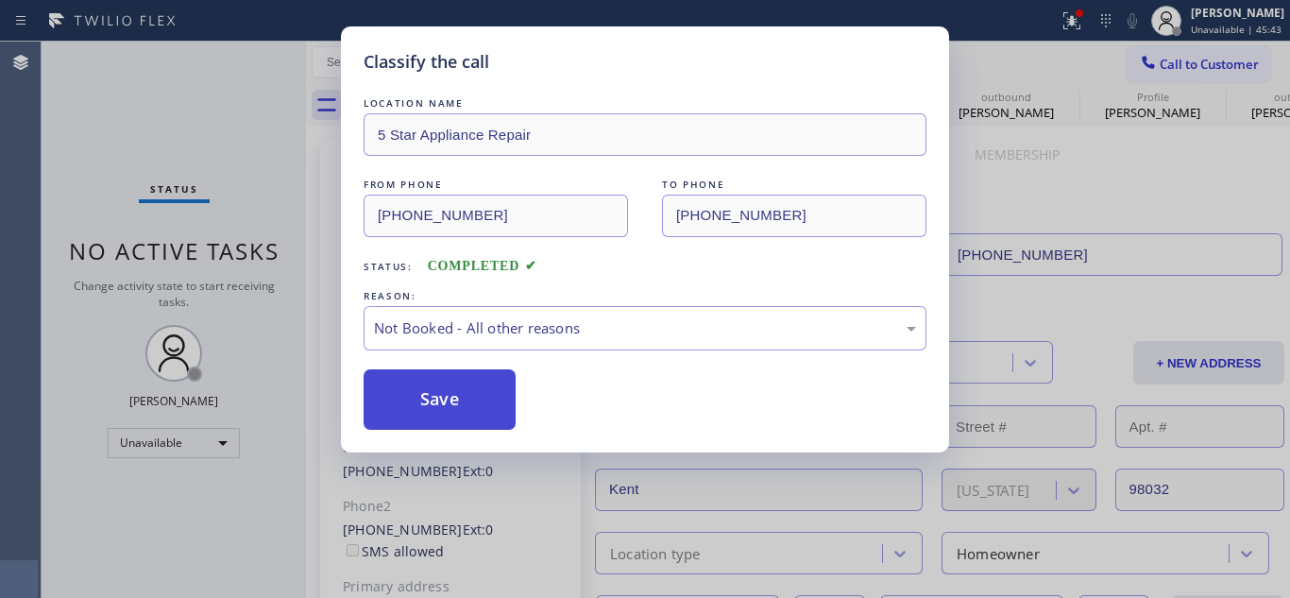
click at [462, 403] on button "Save" at bounding box center [440, 399] width 152 height 60
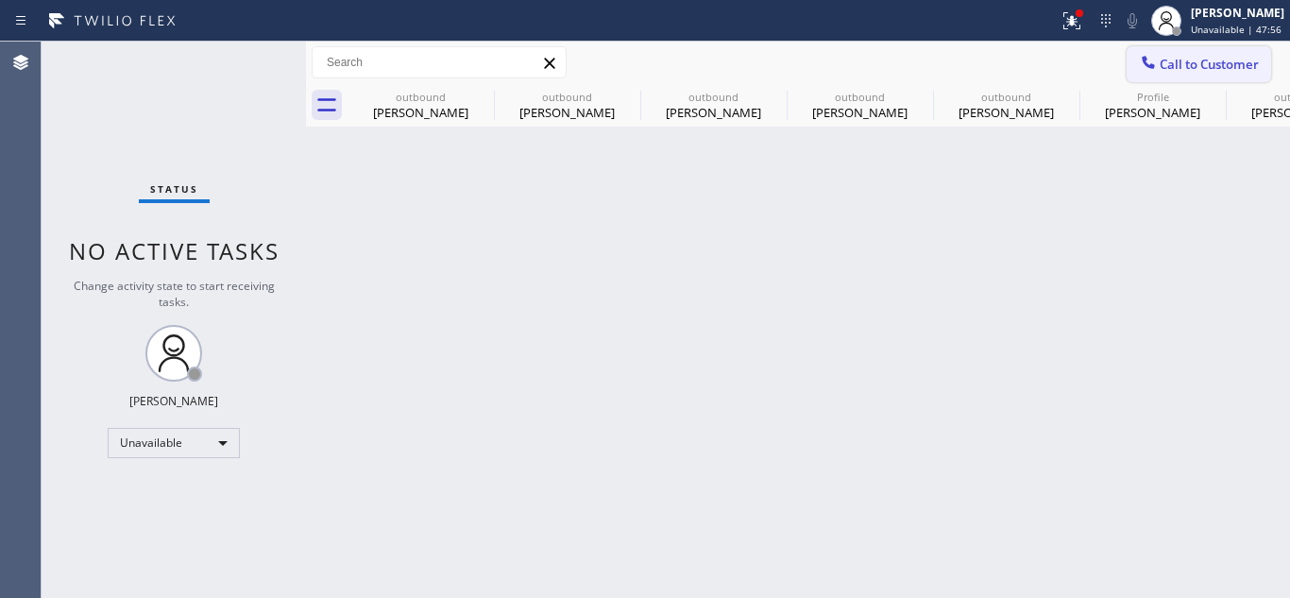
click at [1159, 59] on div at bounding box center [1148, 64] width 23 height 23
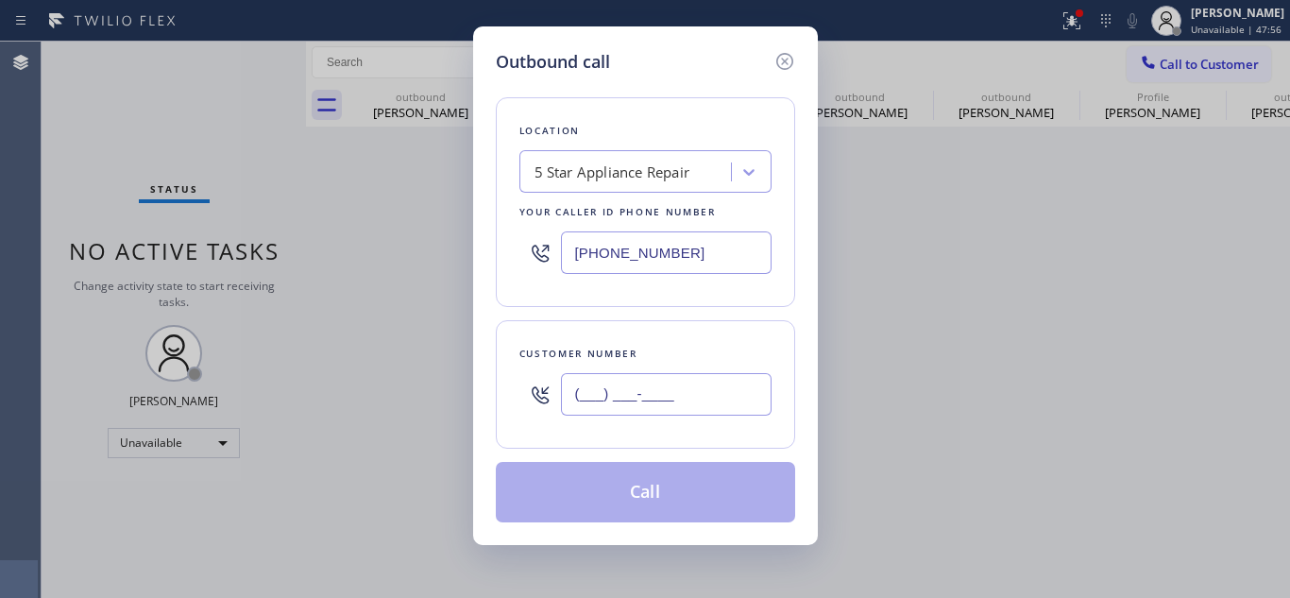
click at [721, 397] on input "(___) ___-____" at bounding box center [666, 394] width 211 height 42
paste input "text"
paste input "206) 406-8082"
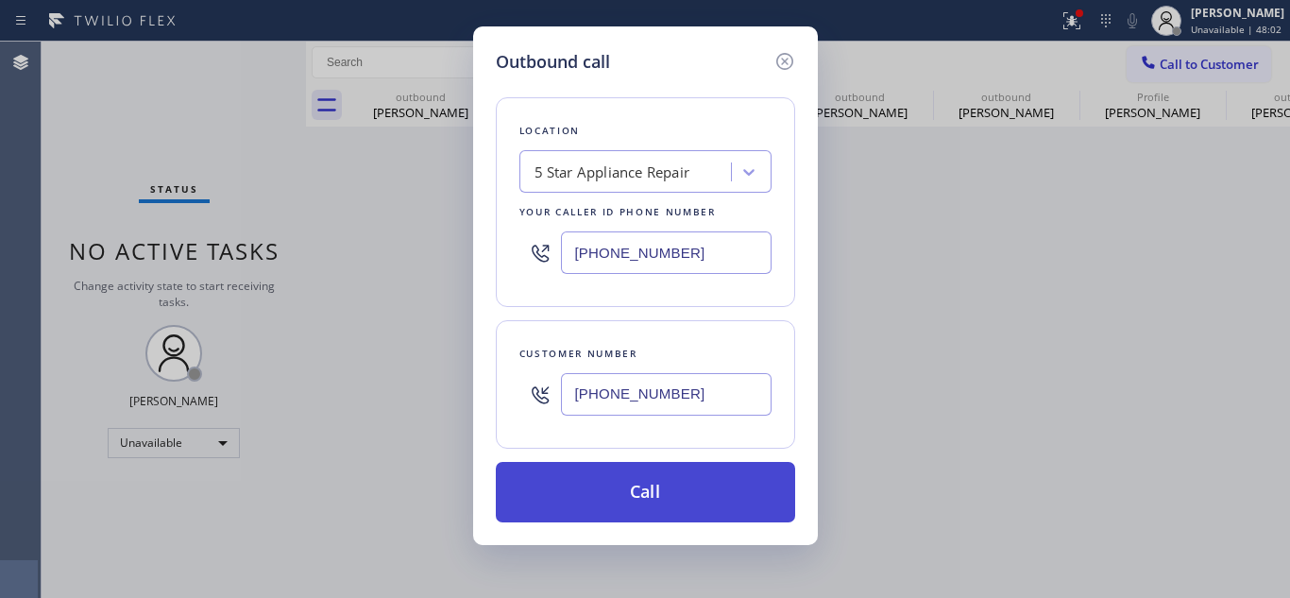
type input "[PHONE_NUMBER]"
click at [619, 481] on button "Call" at bounding box center [645, 492] width 299 height 60
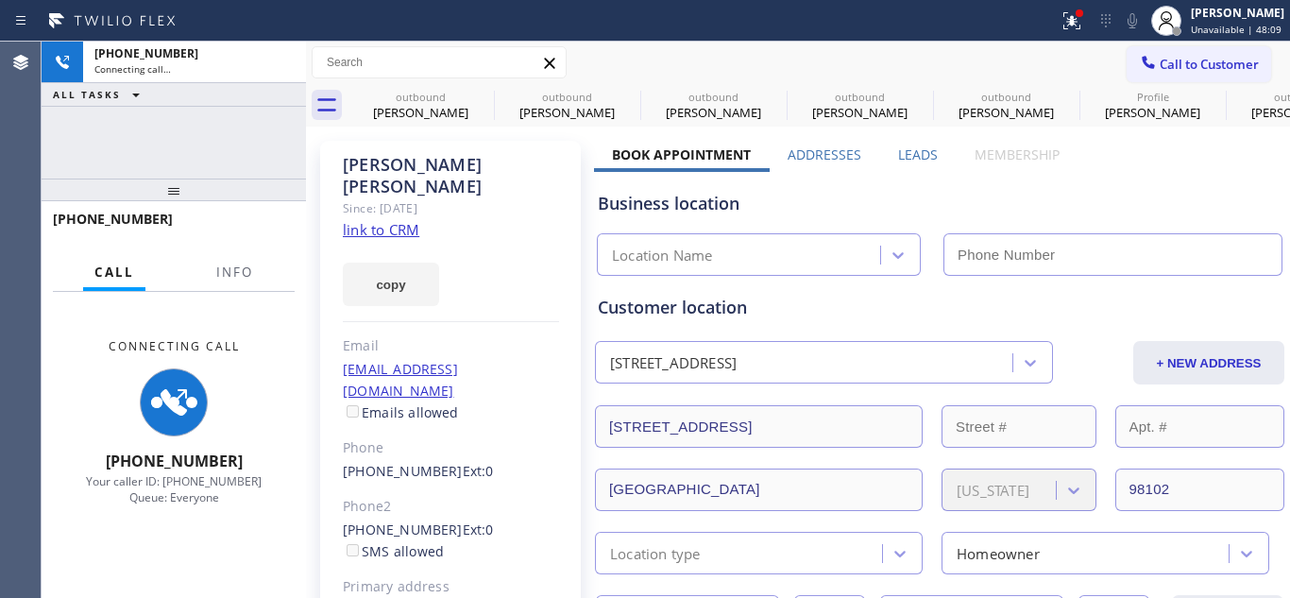
type input "[PHONE_NUMBER]"
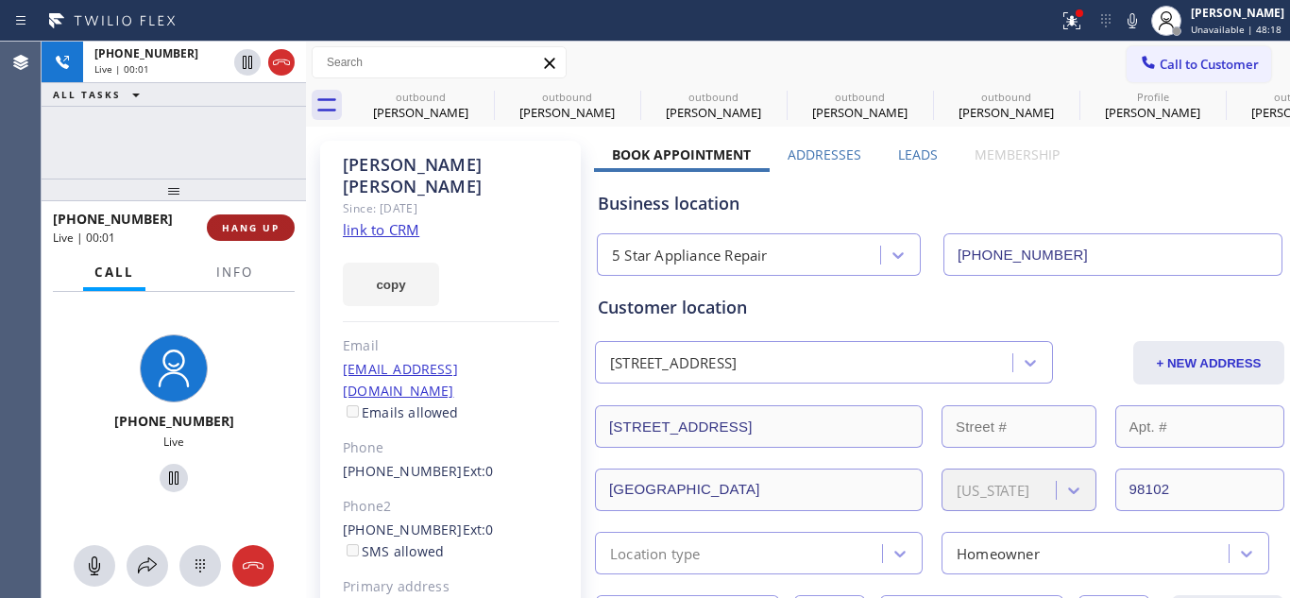
click at [241, 221] on span "HANG UP" at bounding box center [251, 227] width 58 height 13
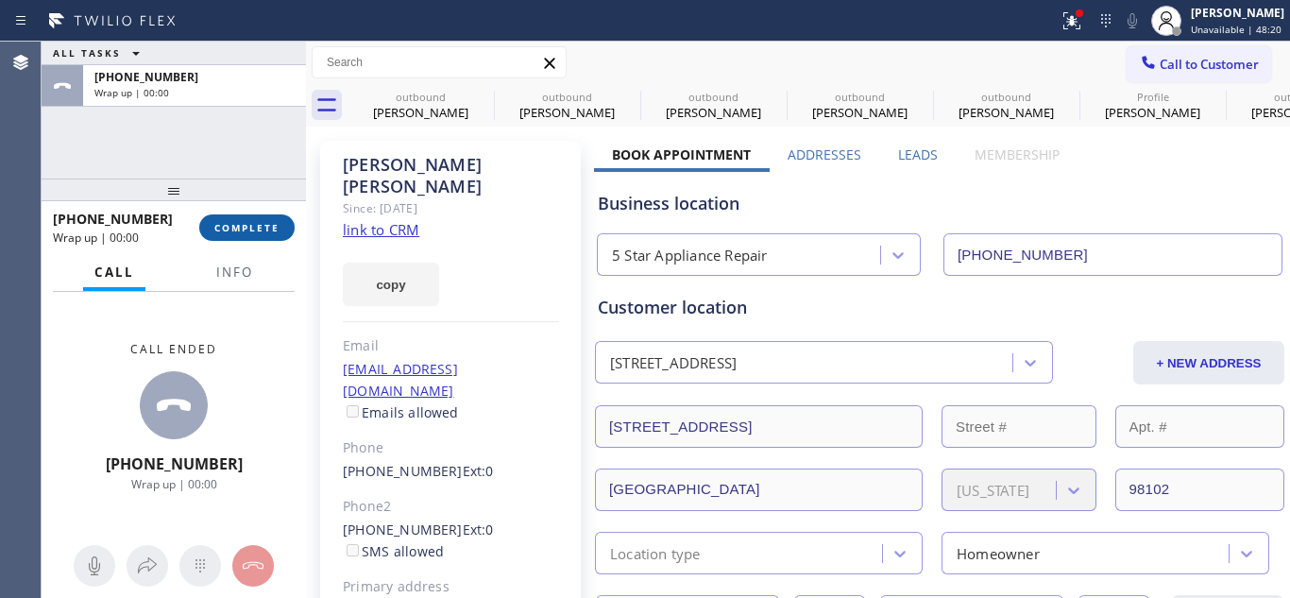
click at [263, 225] on span "COMPLETE" at bounding box center [246, 227] width 65 height 13
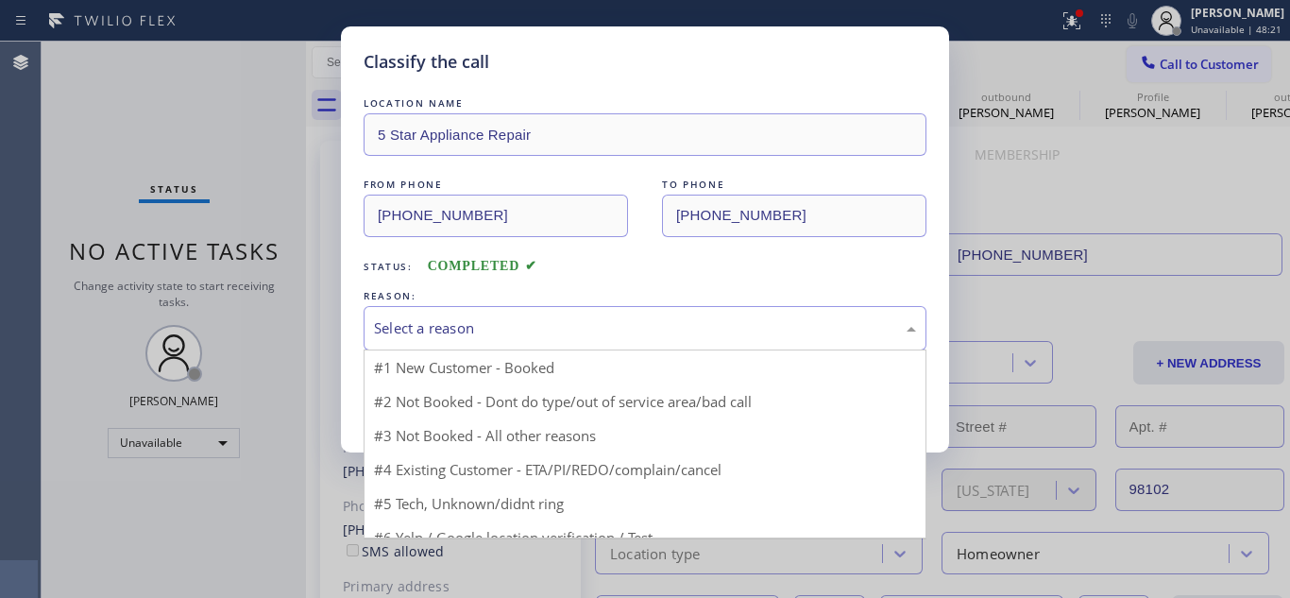
click at [507, 317] on div "Select a reason" at bounding box center [645, 328] width 542 height 22
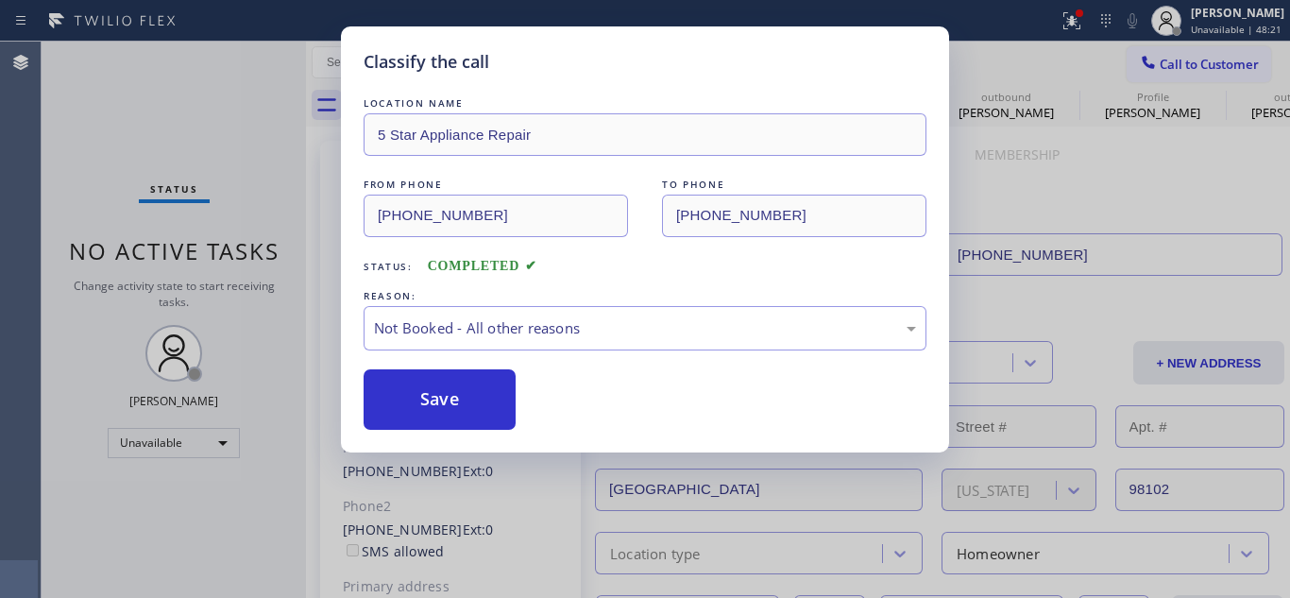
click at [486, 366] on div "LOCATION NAME 5 Star Appliance Repair FROM PHONE (855) 731-4952 TO PHONE (206) …" at bounding box center [645, 261] width 563 height 336
click at [513, 388] on button "Save" at bounding box center [440, 399] width 152 height 60
click at [458, 379] on div "Back to Dashboard Change Sender ID Customers Technicians Select a contact Outbo…" at bounding box center [798, 320] width 984 height 556
click at [465, 369] on div "Back to Dashboard Change Sender ID Customers Technicians Select a contact Outbo…" at bounding box center [798, 320] width 984 height 556
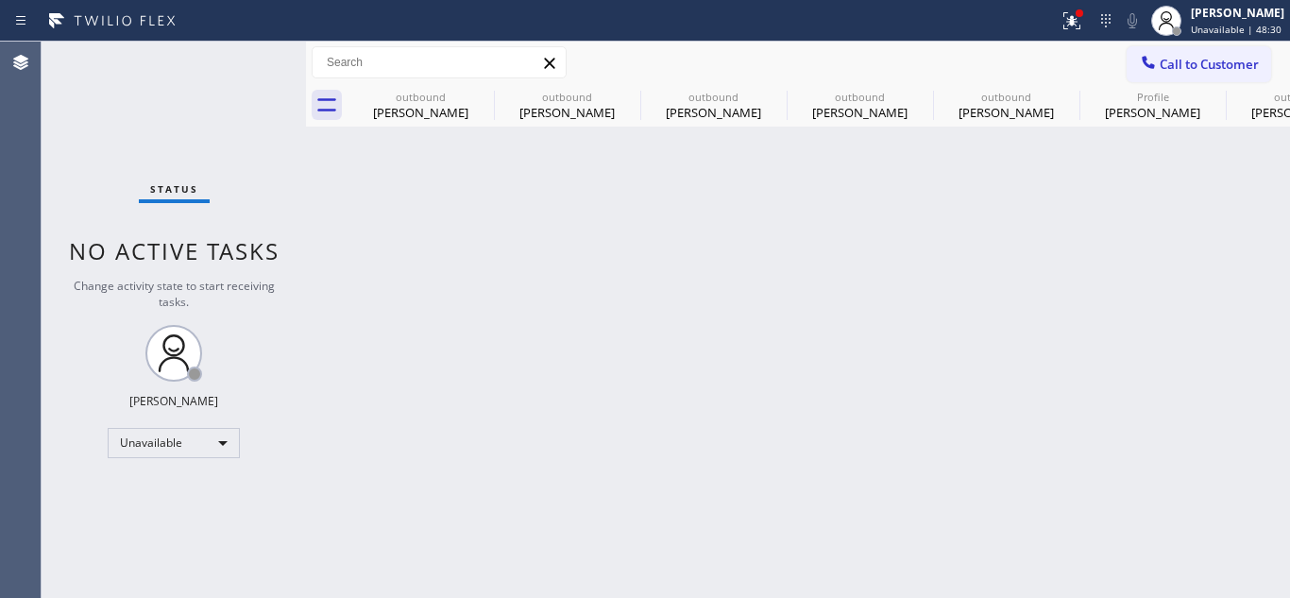
click at [1101, 61] on div "Call to Customer Outbound call Location 5 Star Appliance Repair Your caller id …" at bounding box center [798, 62] width 984 height 33
click at [1167, 74] on button "Call to Customer" at bounding box center [1199, 64] width 144 height 36
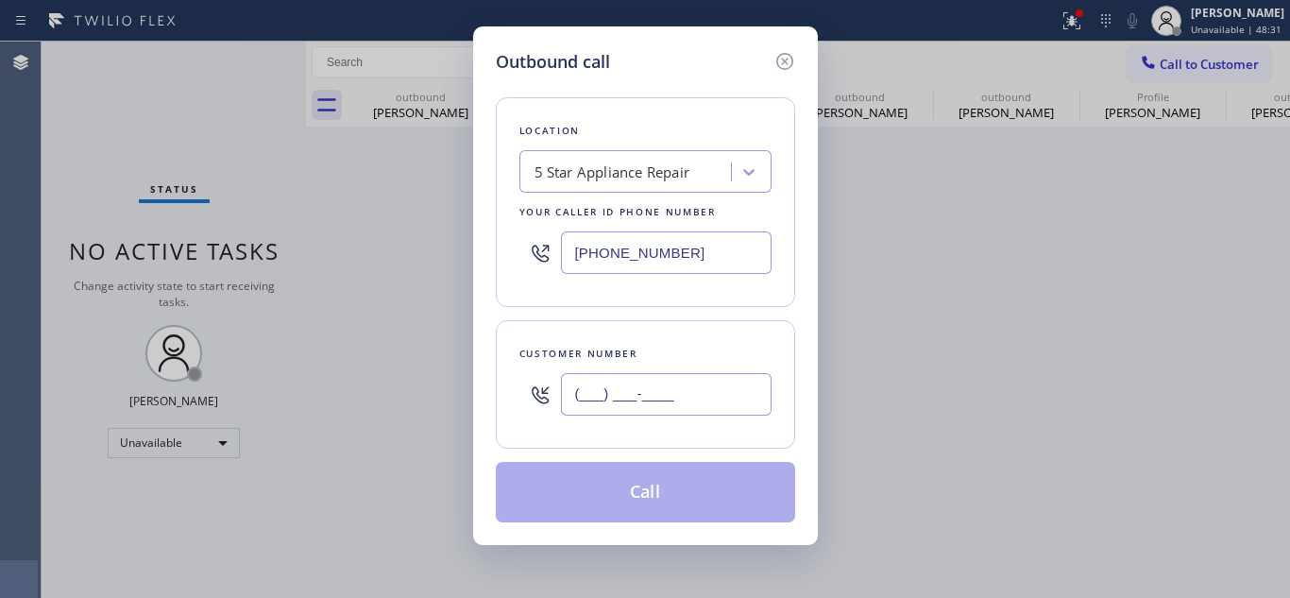
click at [636, 398] on input "(___) ___-____" at bounding box center [666, 394] width 211 height 42
paste input "347) 969-7143"
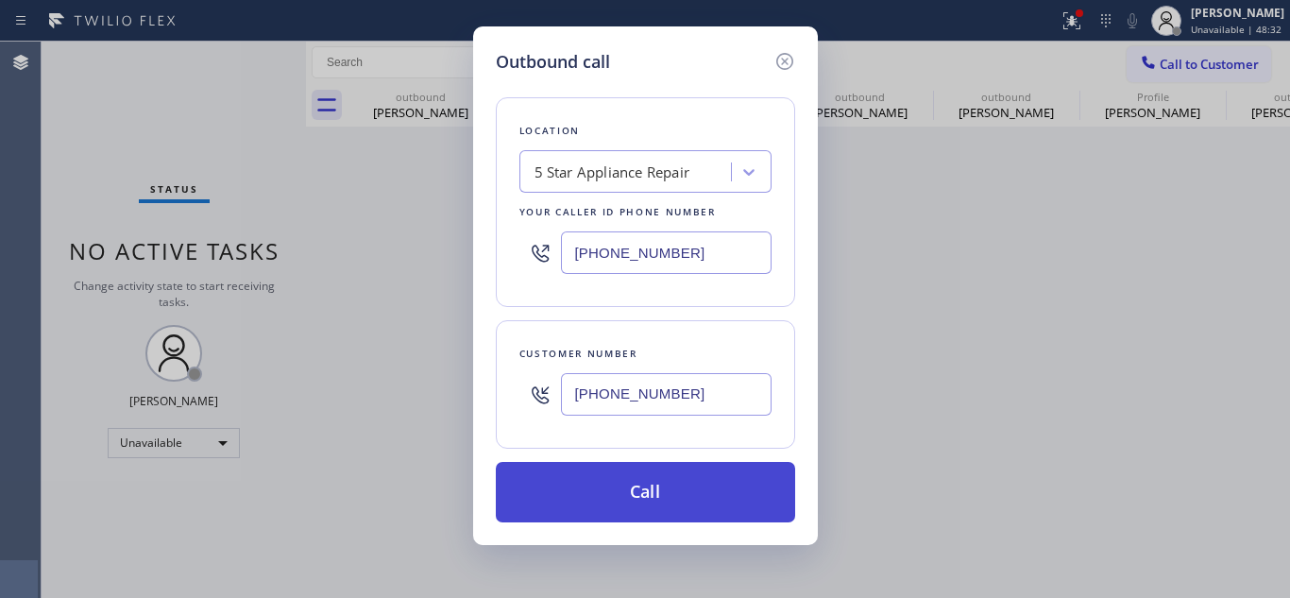
type input "[PHONE_NUMBER]"
click at [641, 488] on button "Call" at bounding box center [645, 492] width 299 height 60
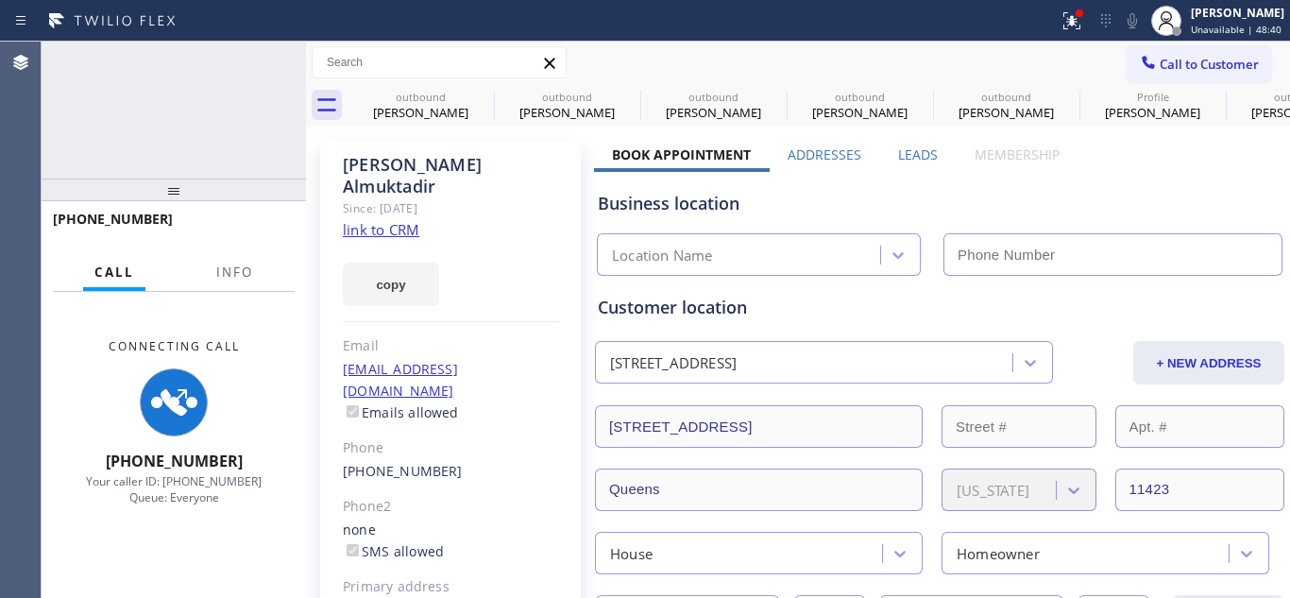
type input "[PHONE_NUMBER]"
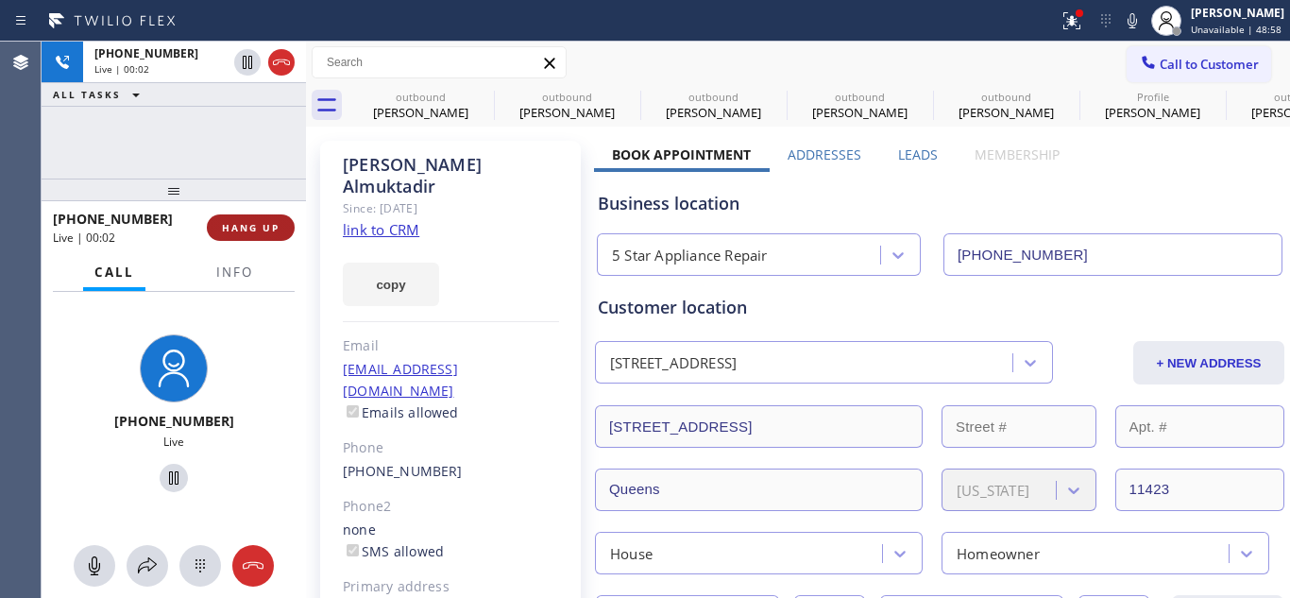
click at [249, 231] on span "HANG UP" at bounding box center [251, 227] width 58 height 13
click at [252, 233] on span "HANG UP" at bounding box center [251, 227] width 58 height 13
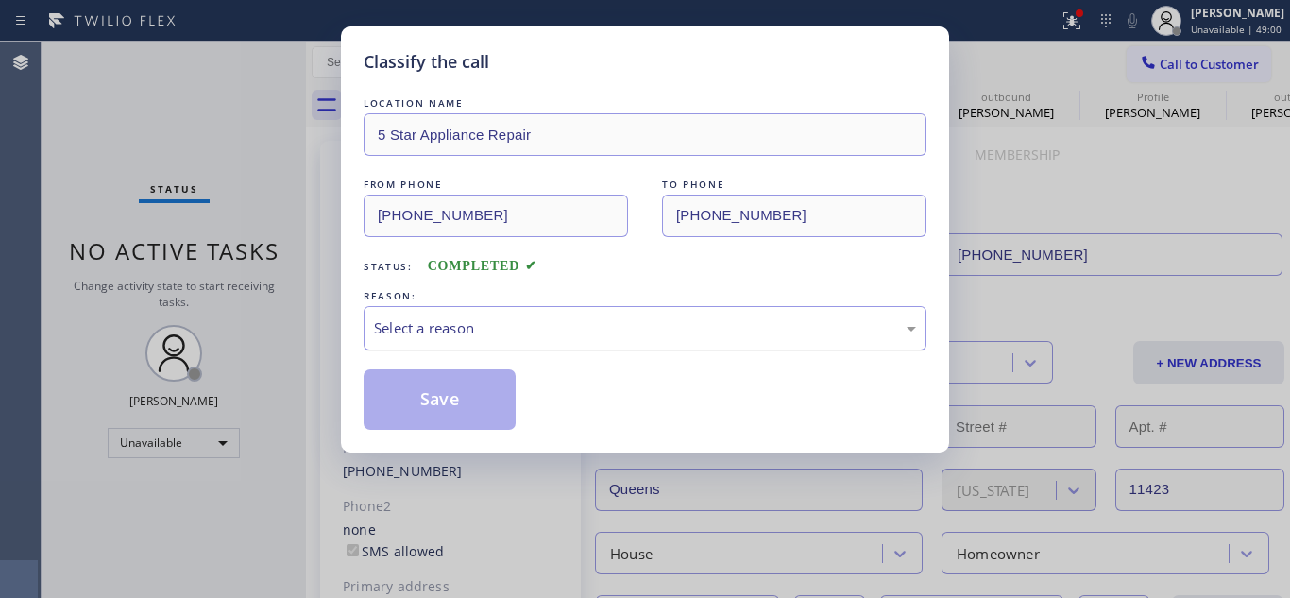
click at [551, 331] on div "Select a reason" at bounding box center [645, 328] width 542 height 22
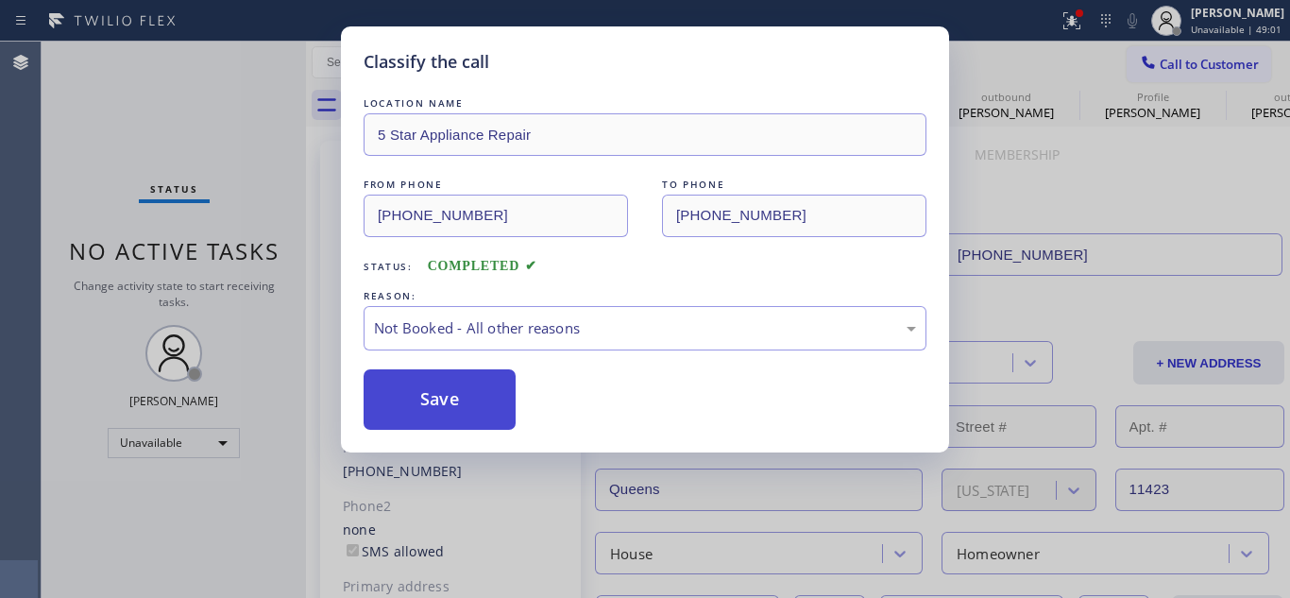
click at [498, 411] on button "Save" at bounding box center [440, 399] width 152 height 60
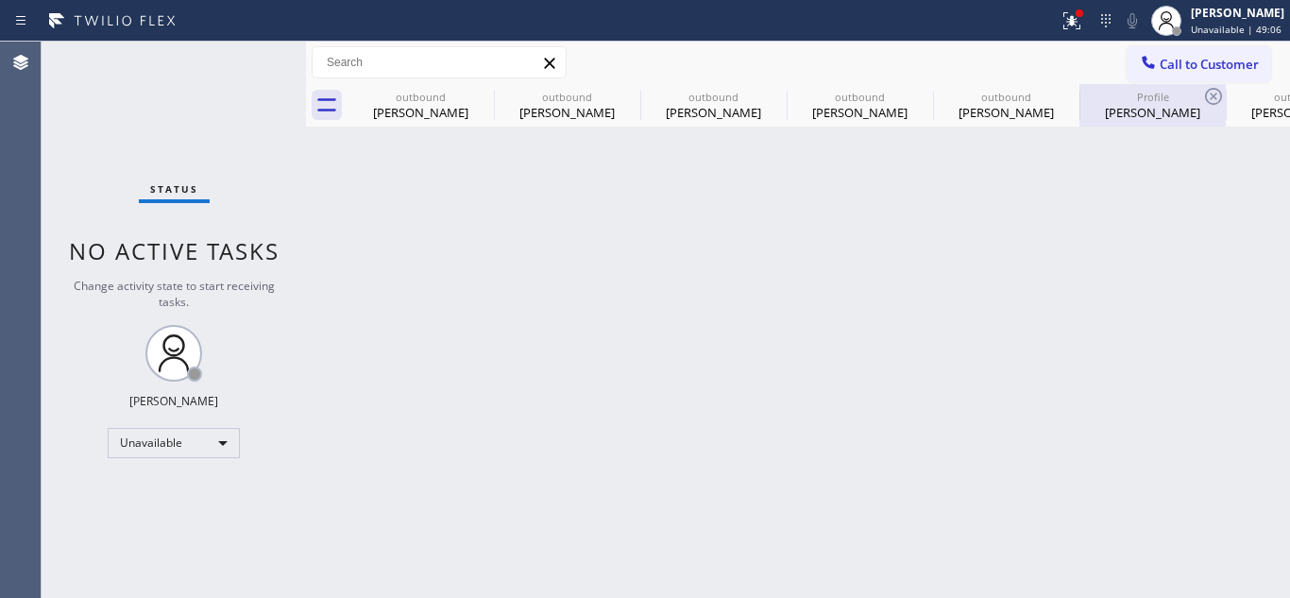
click at [1113, 112] on div "[PERSON_NAME]" at bounding box center [1152, 112] width 143 height 17
click at [1182, 66] on span "Call to Customer" at bounding box center [1209, 64] width 99 height 17
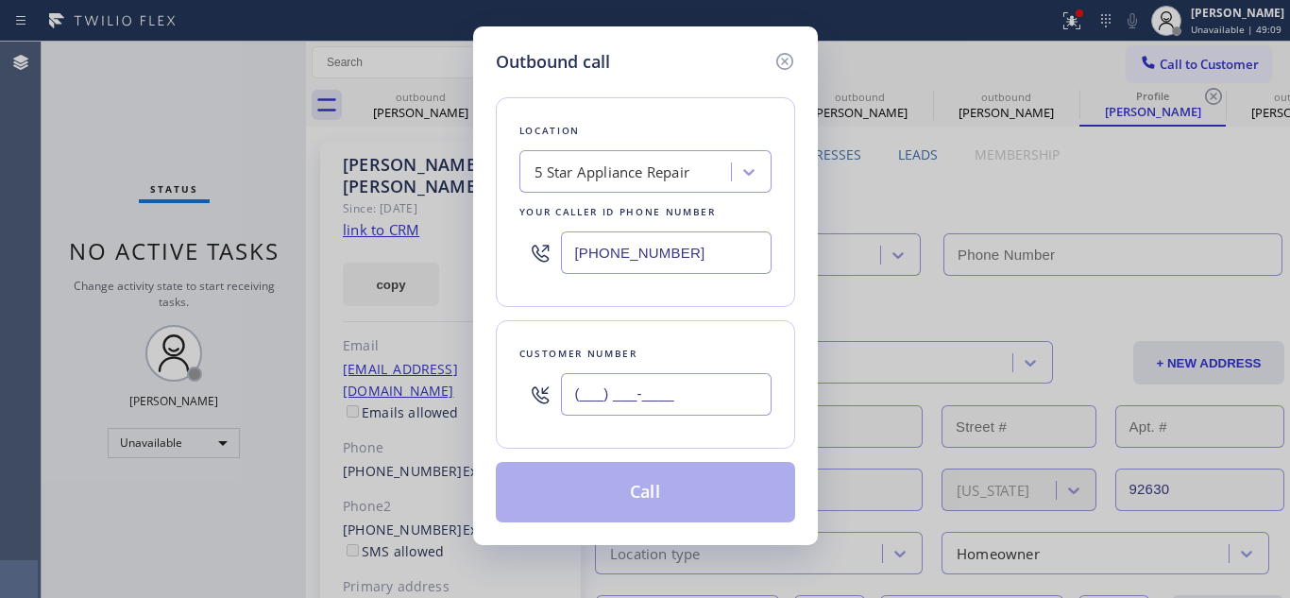
click at [602, 406] on input "(___) ___-____" at bounding box center [666, 394] width 211 height 42
paste input "818) 903-8710"
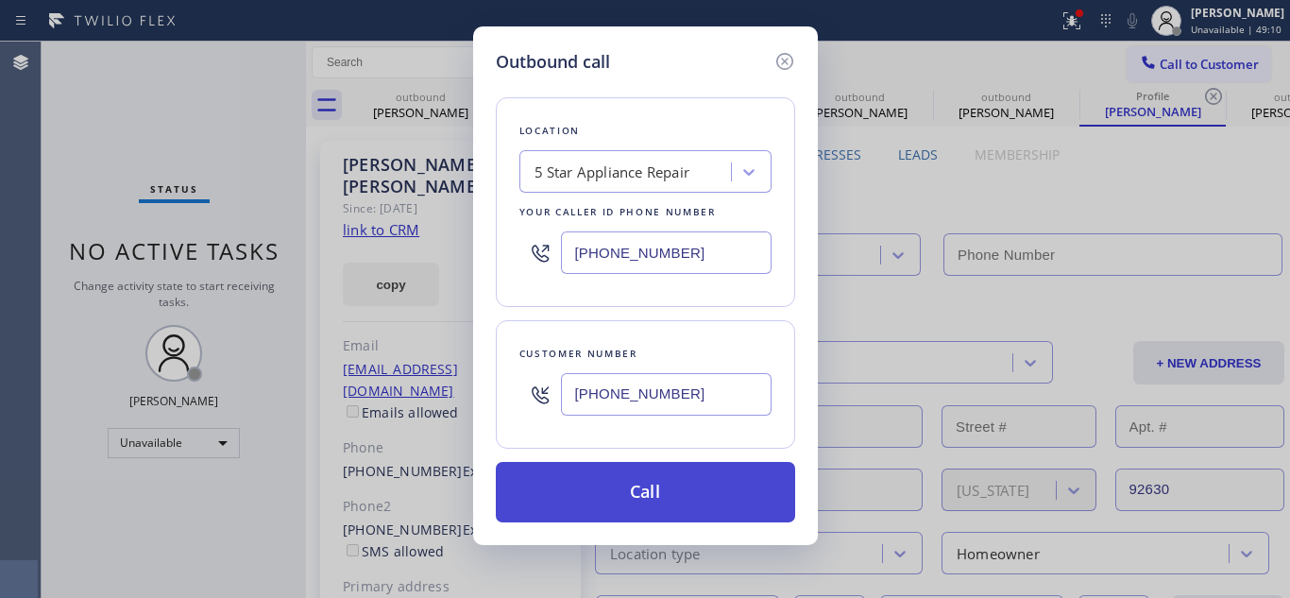
type input "[PHONE_NUMBER]"
click at [611, 481] on button "Call" at bounding box center [645, 492] width 299 height 60
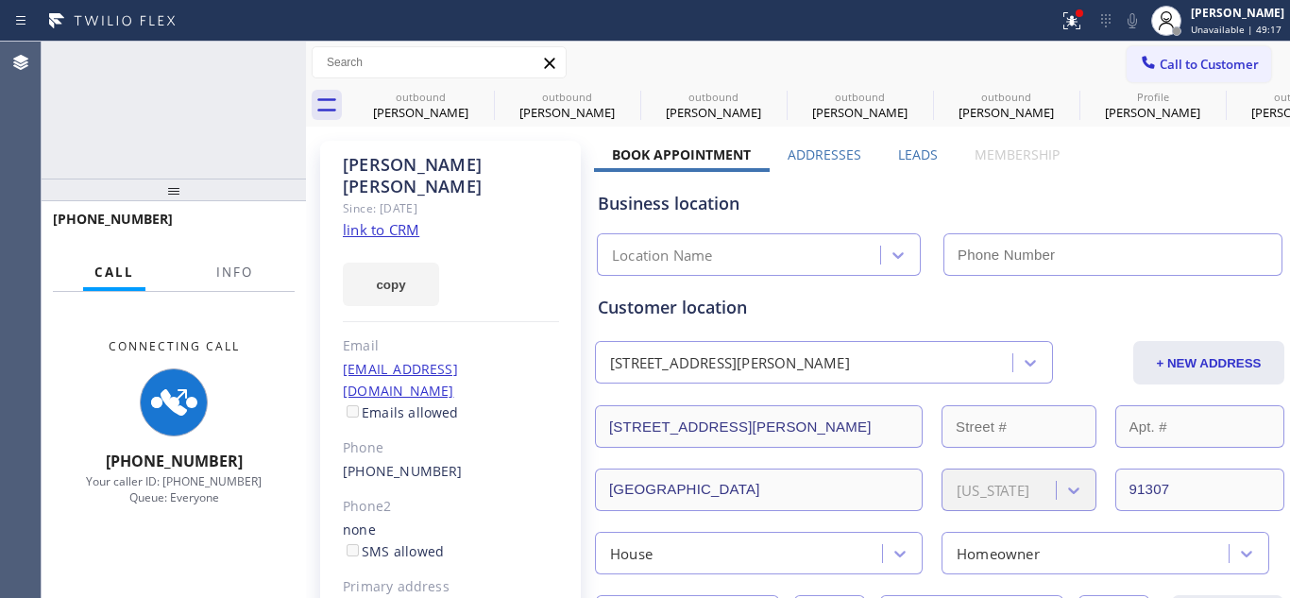
type input "[PHONE_NUMBER]"
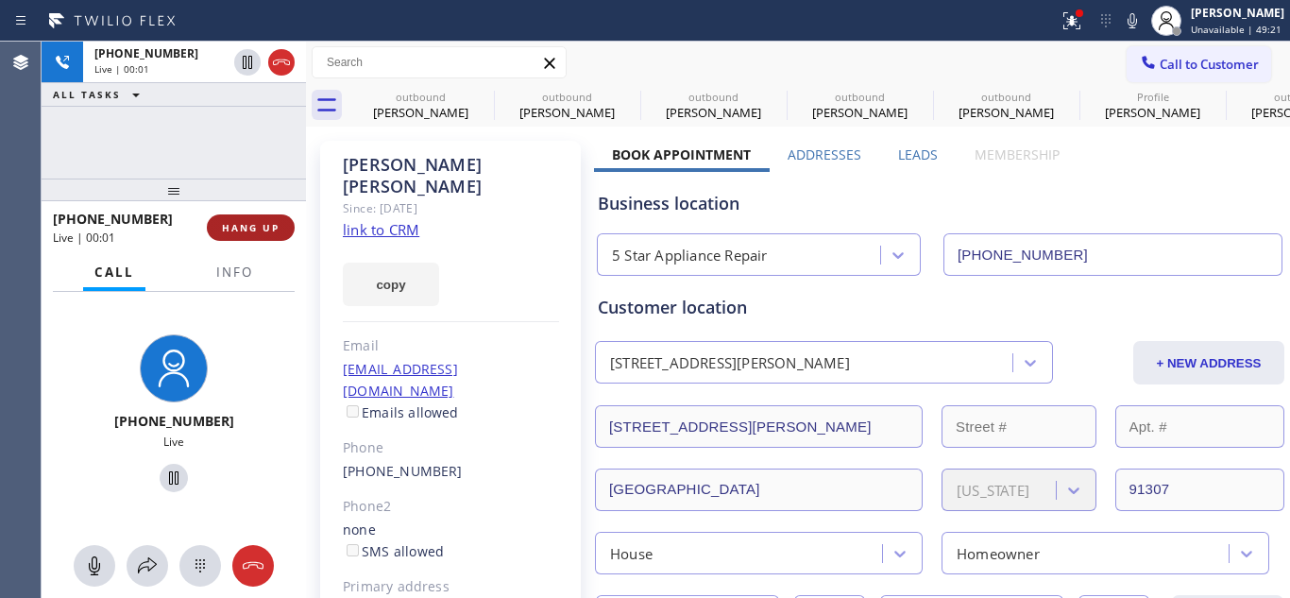
click at [261, 232] on span "HANG UP" at bounding box center [251, 227] width 58 height 13
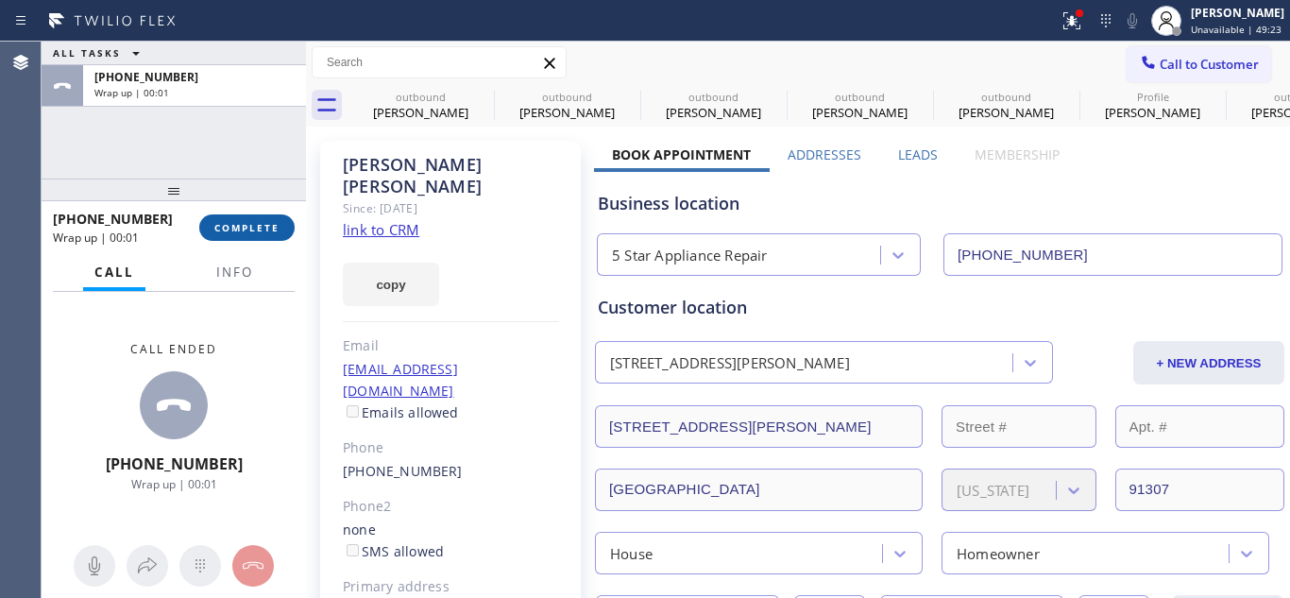
click at [251, 230] on span "COMPLETE" at bounding box center [246, 227] width 65 height 13
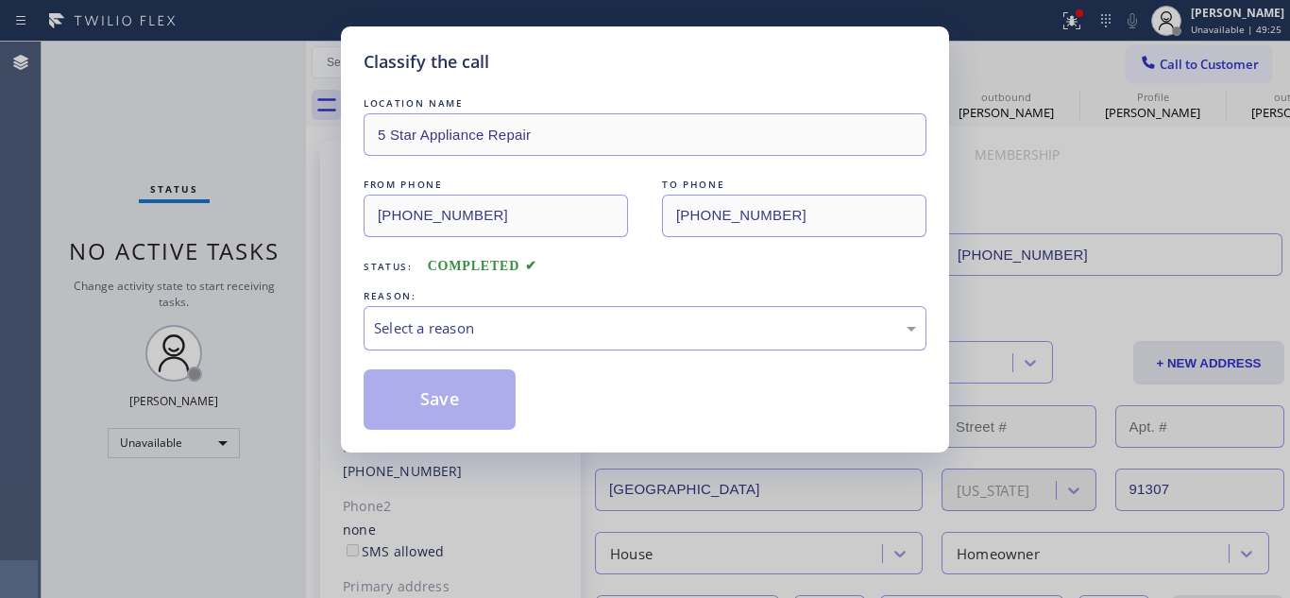
click at [576, 336] on div "Select a reason" at bounding box center [645, 328] width 542 height 22
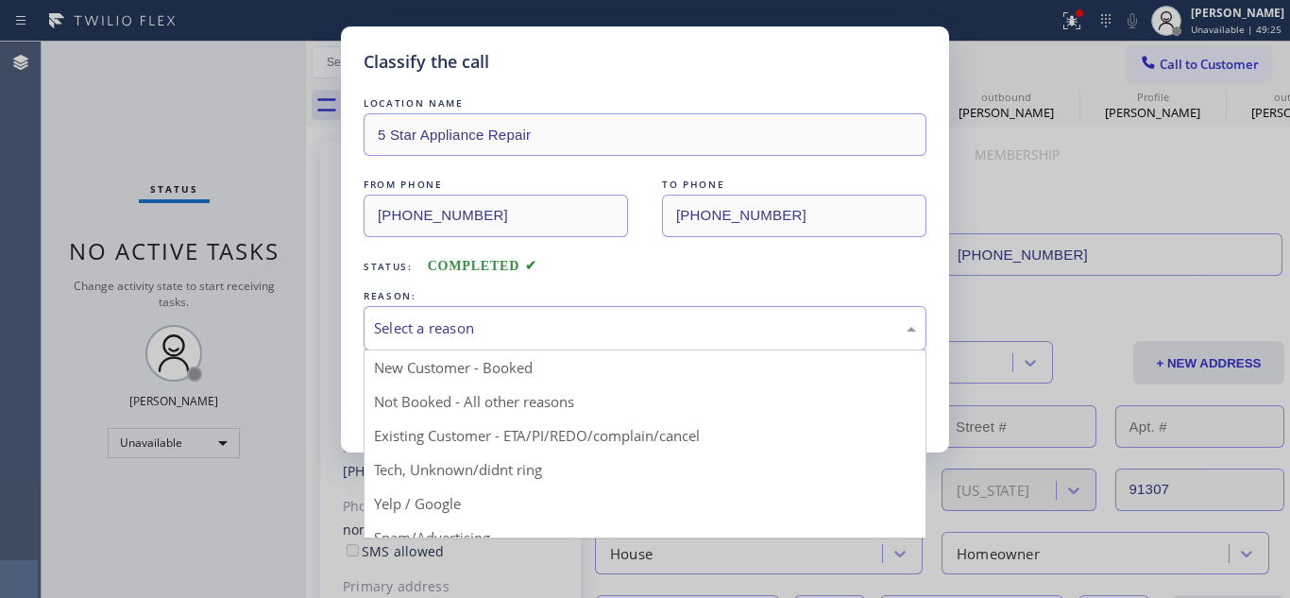
drag, startPoint x: 517, startPoint y: 390, endPoint x: 490, endPoint y: 398, distance: 27.5
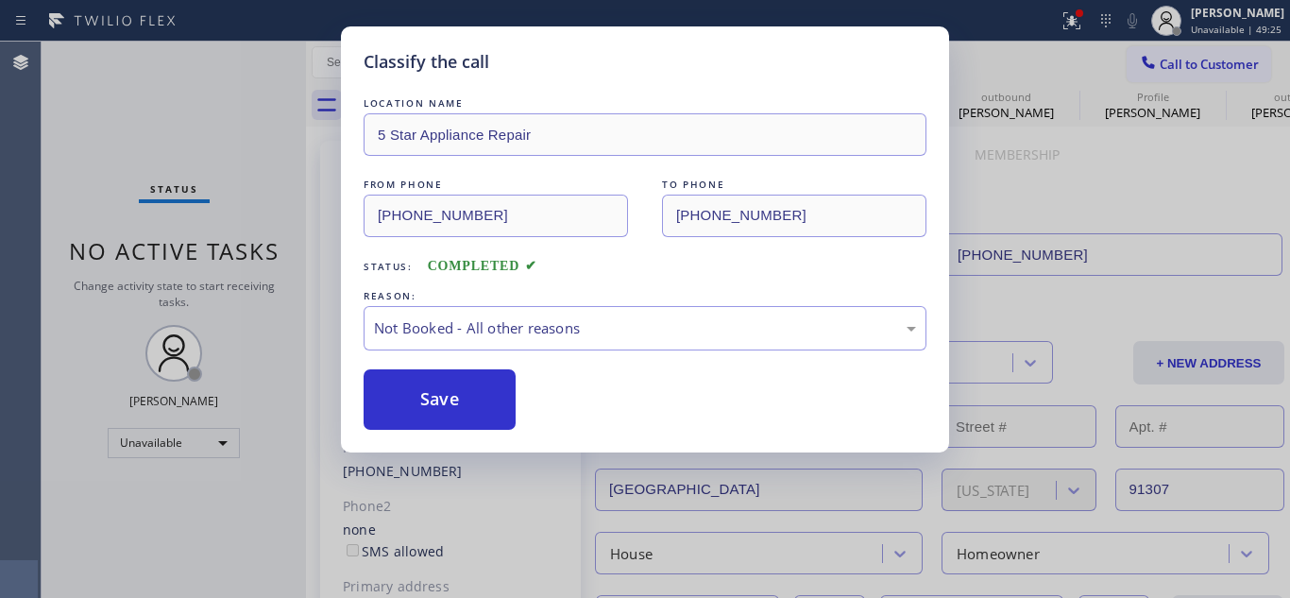
drag, startPoint x: 488, startPoint y: 398, endPoint x: 519, endPoint y: 361, distance: 48.2
click at [487, 398] on button "Save" at bounding box center [440, 399] width 152 height 60
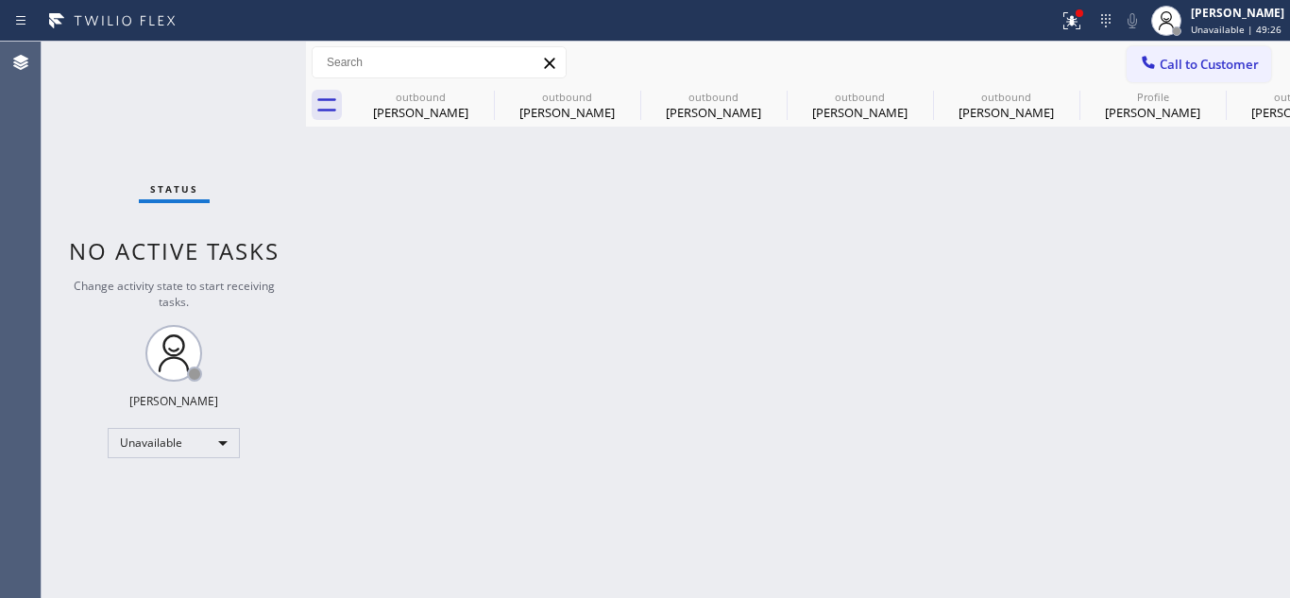
click at [942, 71] on div "Call to Customer Outbound call Location 5 Star Appliance Repair Your caller id …" at bounding box center [798, 62] width 984 height 33
click at [1161, 62] on span "Call to Customer" at bounding box center [1209, 64] width 99 height 17
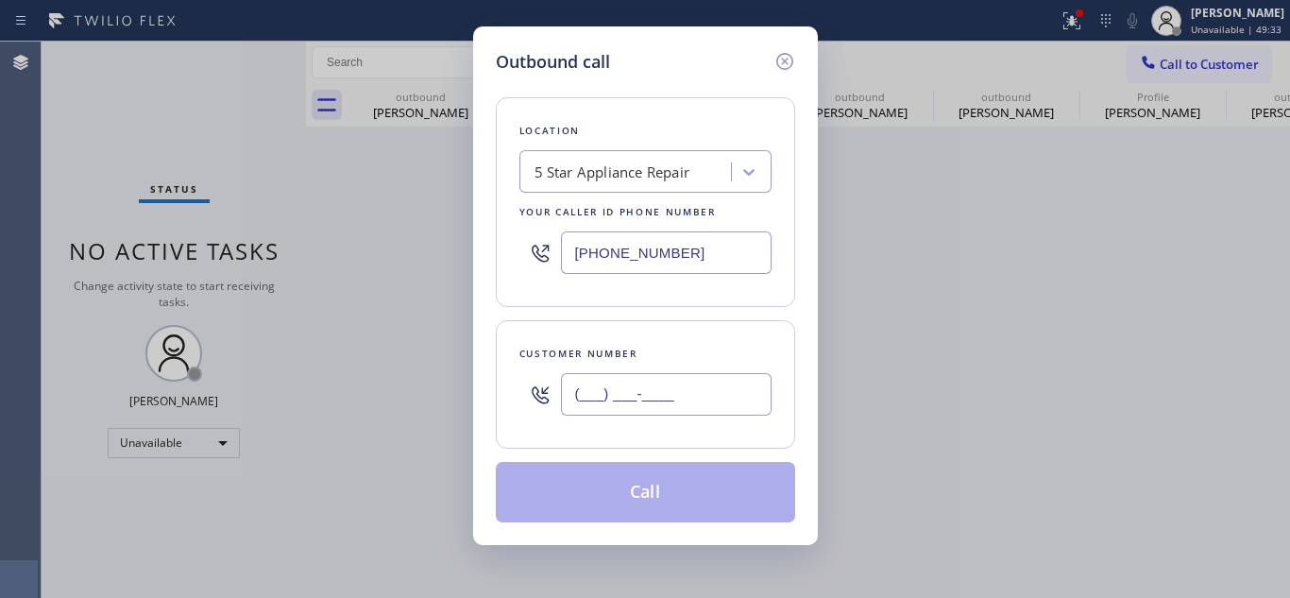
click at [568, 408] on input "(___) ___-____" at bounding box center [666, 394] width 211 height 42
paste input "972) 839-3488"
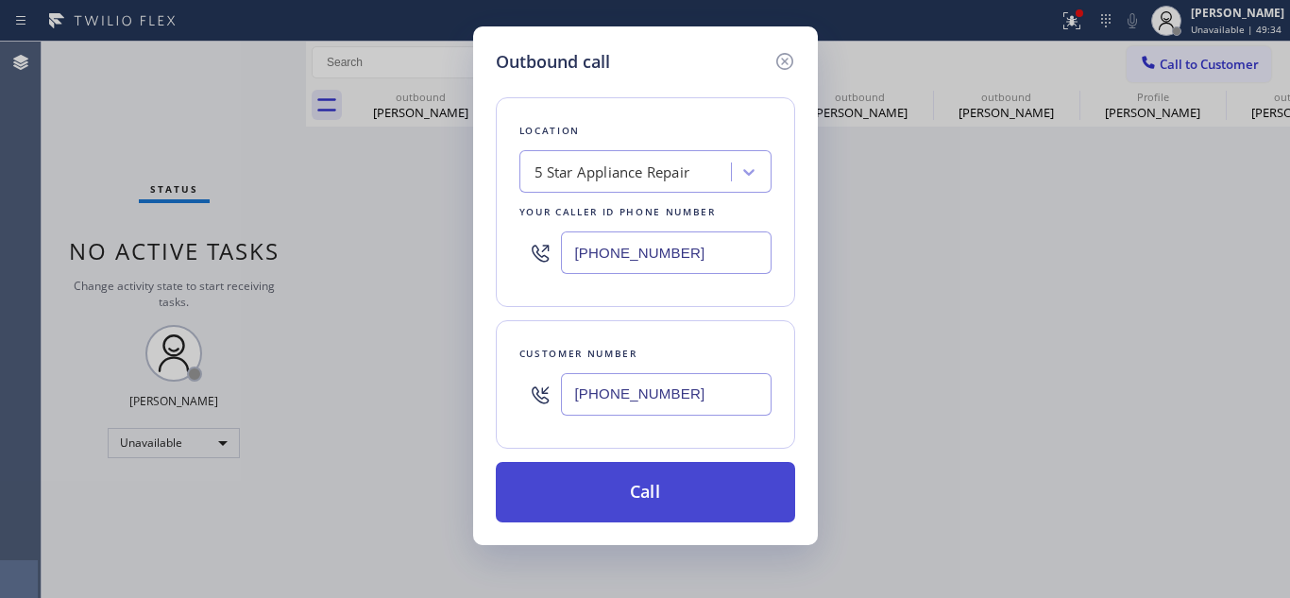
type input "[PHONE_NUMBER]"
click at [607, 483] on button "Call" at bounding box center [645, 492] width 299 height 60
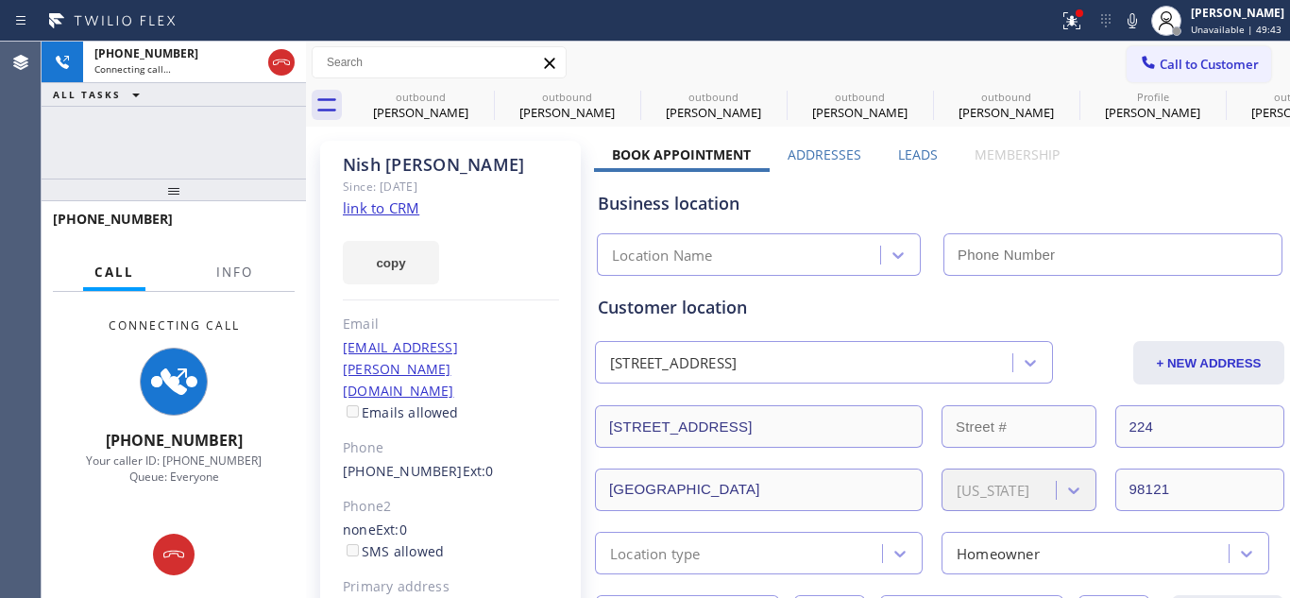
type input "[PHONE_NUMBER]"
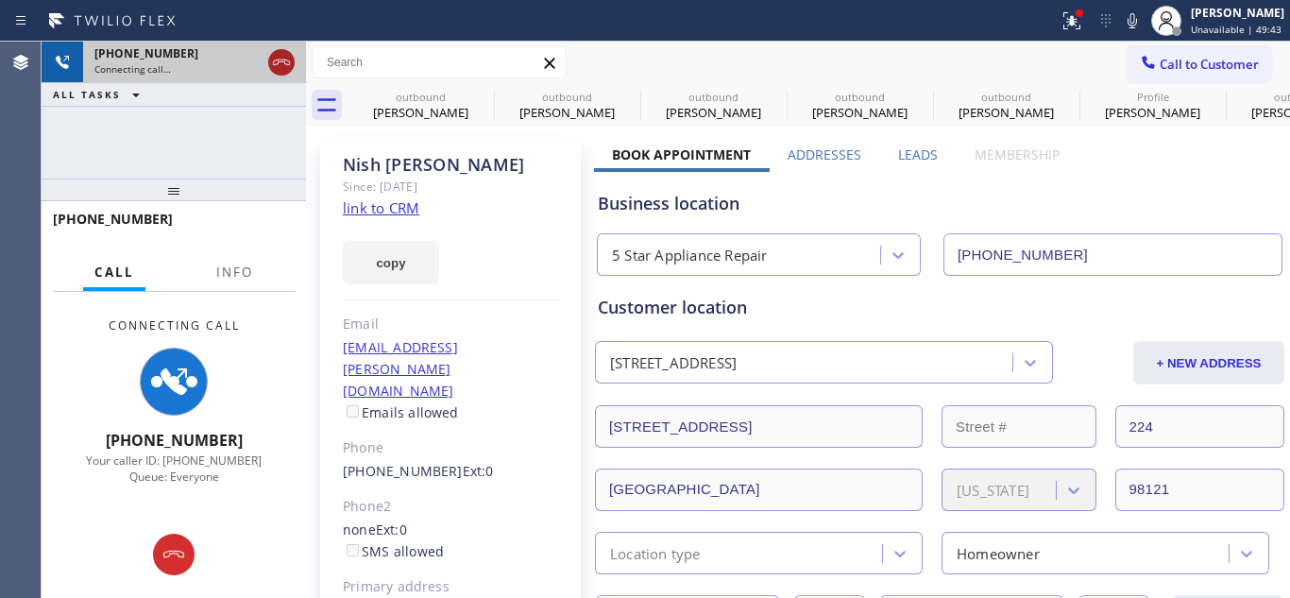
click at [280, 61] on icon at bounding box center [281, 62] width 17 height 6
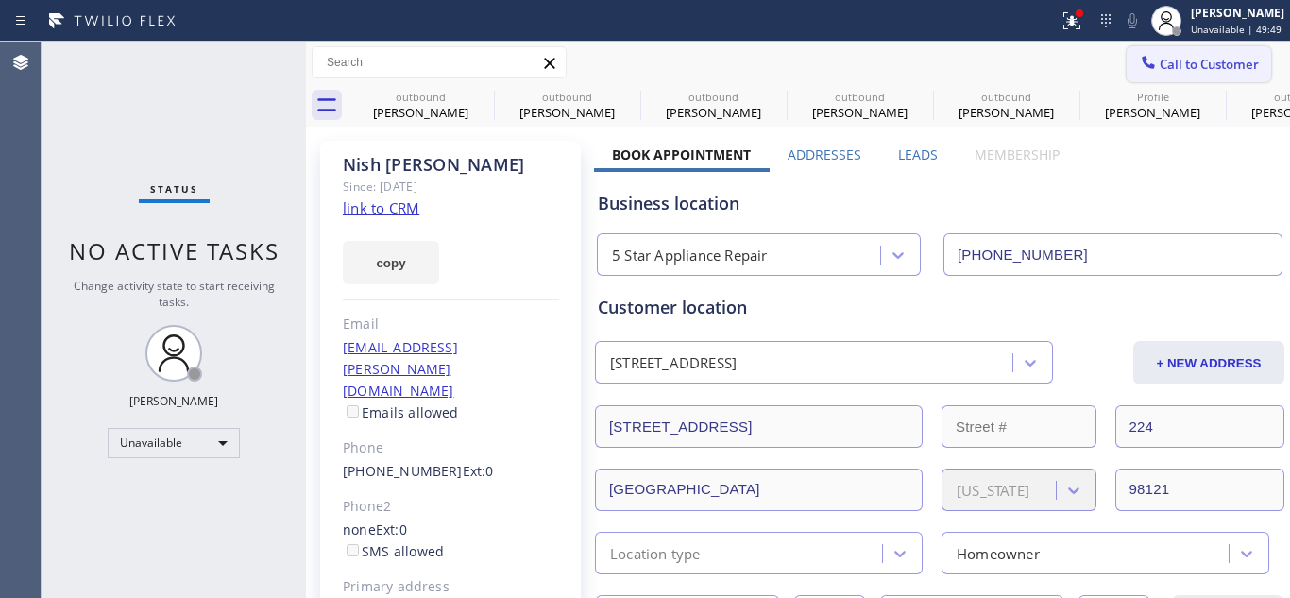
click at [1179, 56] on span "Call to Customer" at bounding box center [1209, 64] width 99 height 17
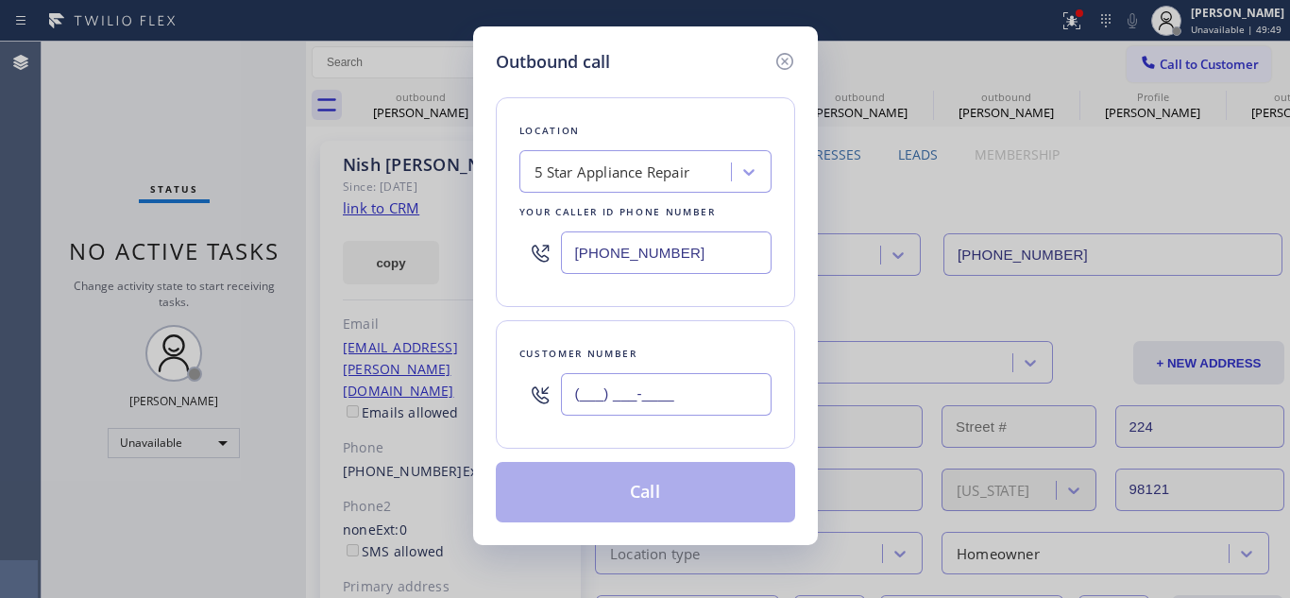
click at [587, 395] on input "(___) ___-____" at bounding box center [666, 394] width 211 height 42
paste input "818) 618-8478"
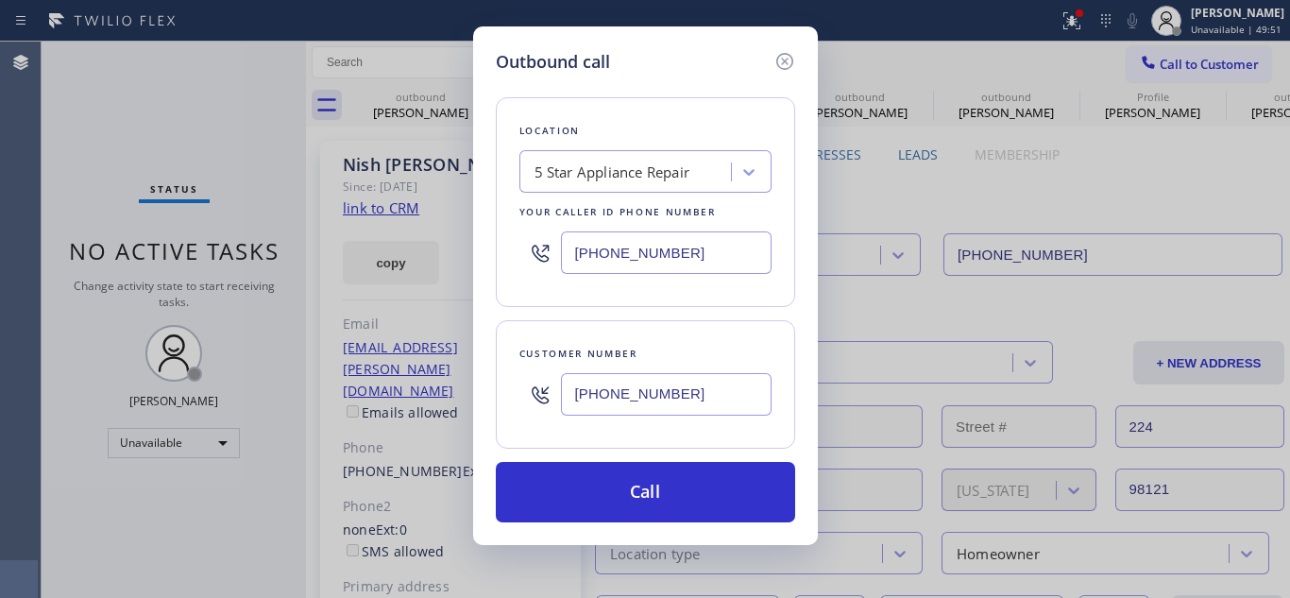
type input "[PHONE_NUMBER]"
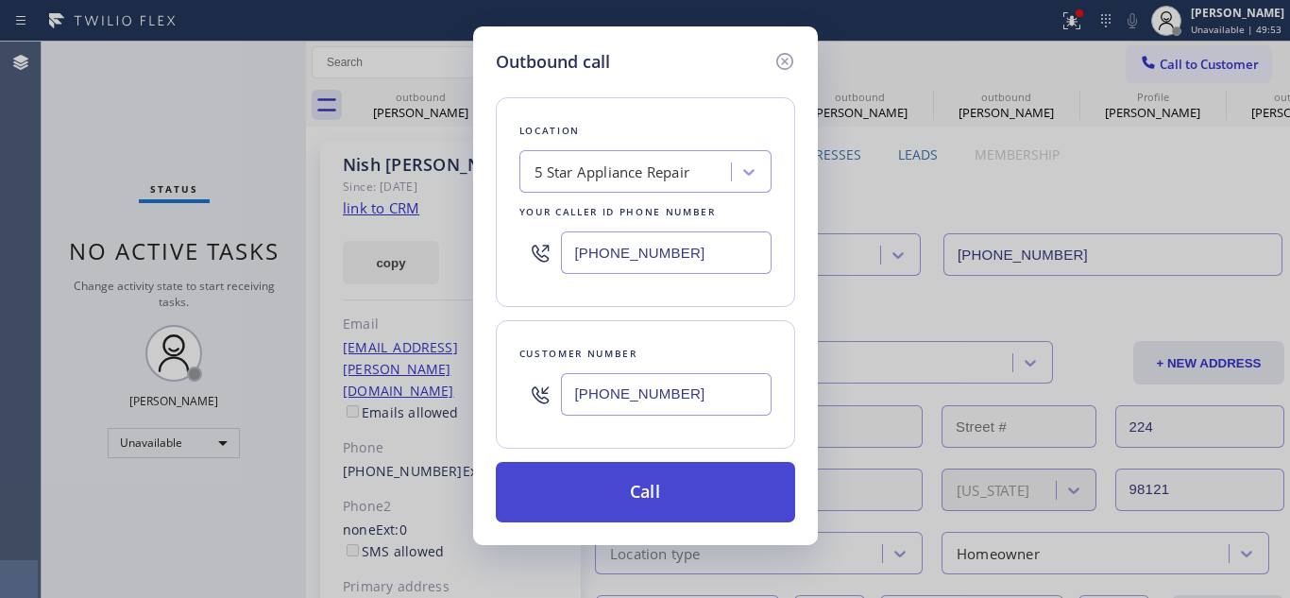
click at [687, 466] on div "Location 5 Star Appliance Repair Your caller id phone number (855) 731-4952 Cus…" at bounding box center [645, 299] width 299 height 448
click at [683, 482] on button "Call" at bounding box center [645, 492] width 299 height 60
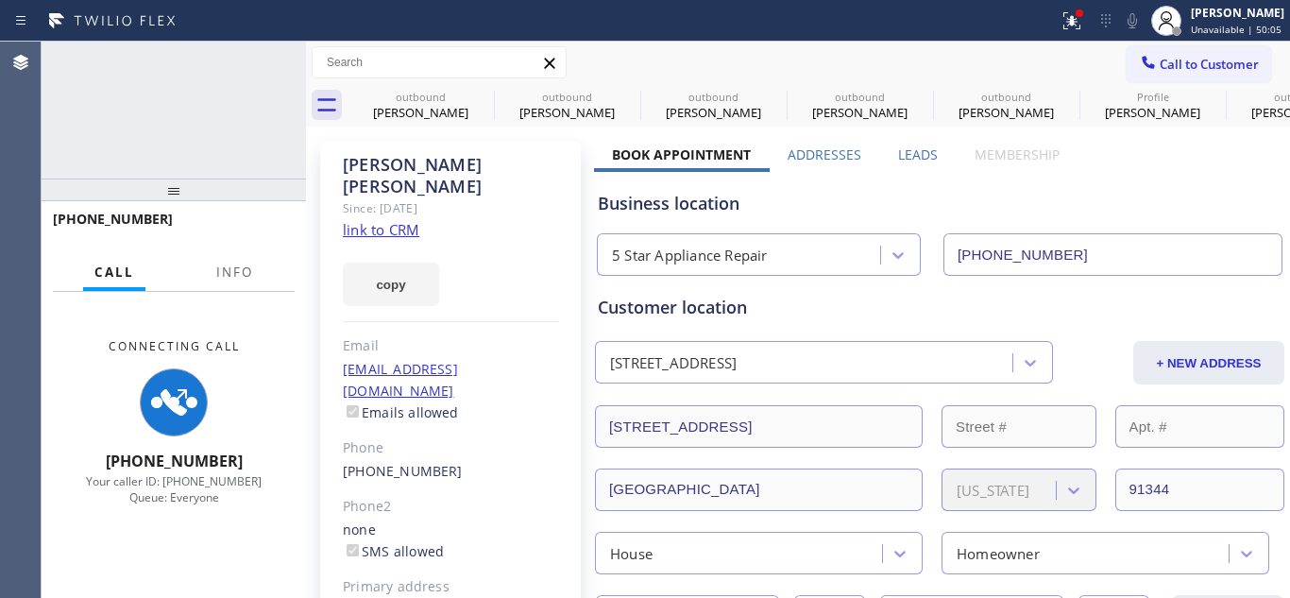
type input "[PHONE_NUMBER]"
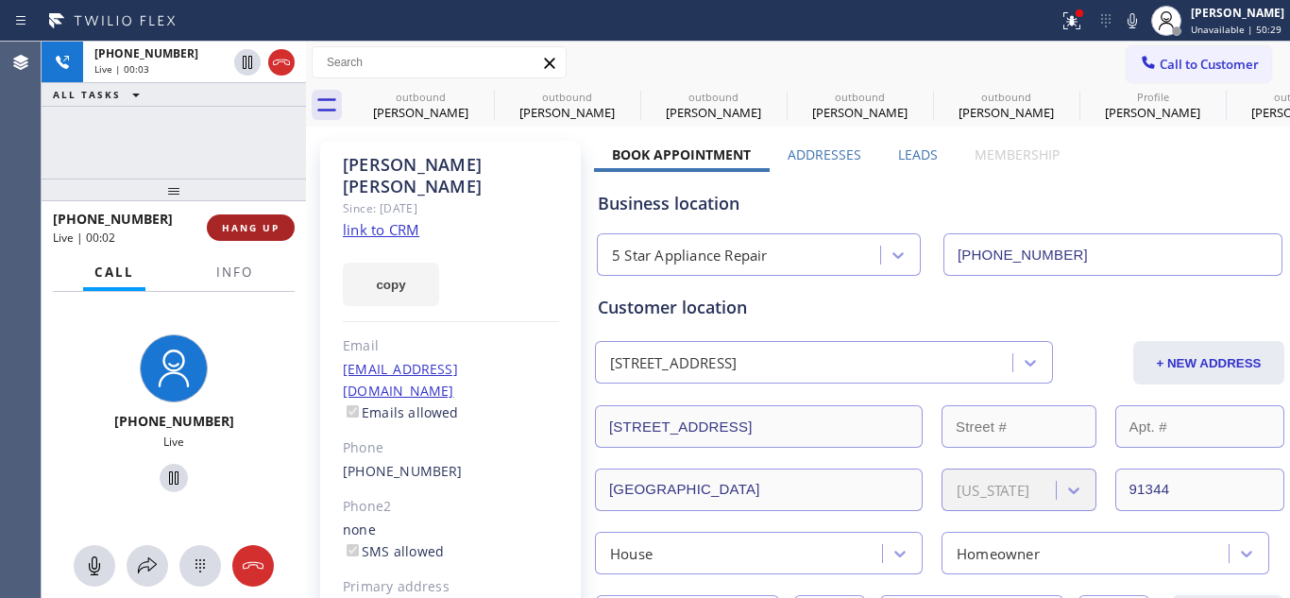
click at [240, 217] on button "HANG UP" at bounding box center [251, 227] width 88 height 26
click at [255, 225] on span "HANG UP" at bounding box center [251, 227] width 58 height 13
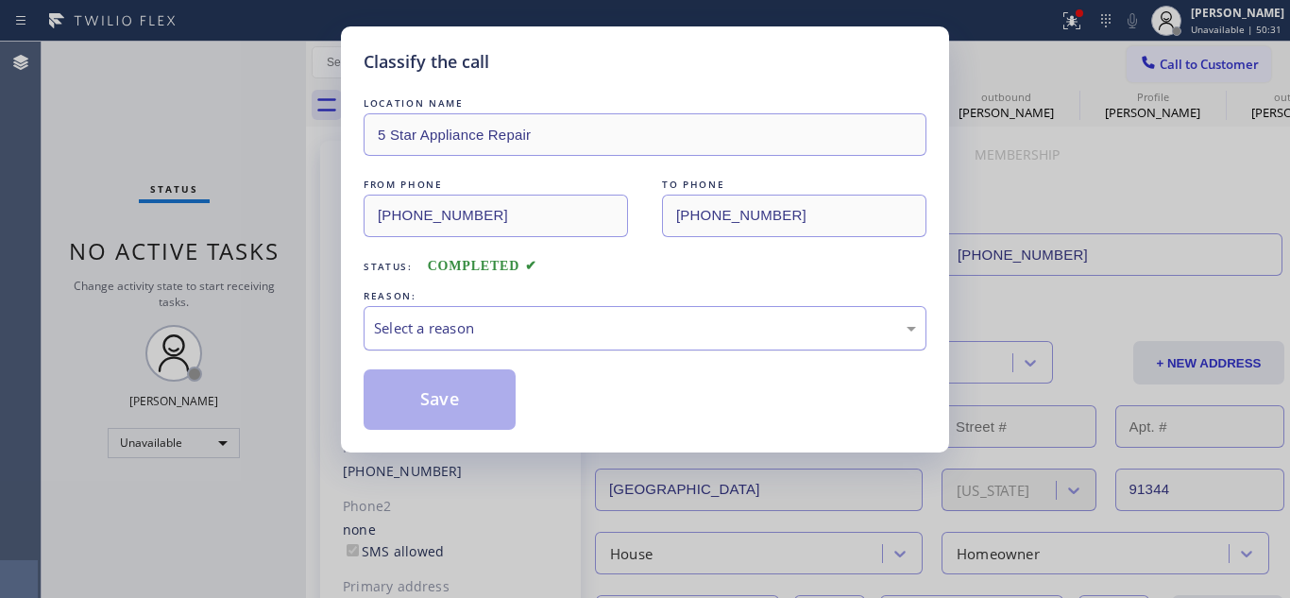
click at [483, 332] on div "Select a reason" at bounding box center [645, 328] width 542 height 22
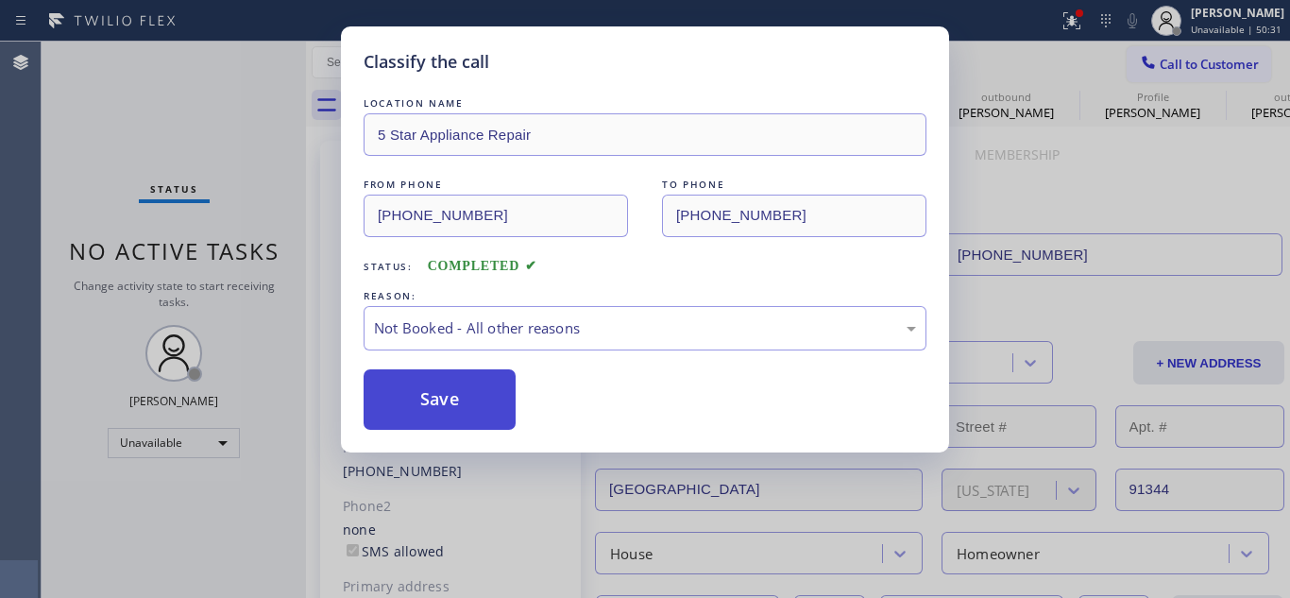
click at [425, 397] on button "Save" at bounding box center [440, 399] width 152 height 60
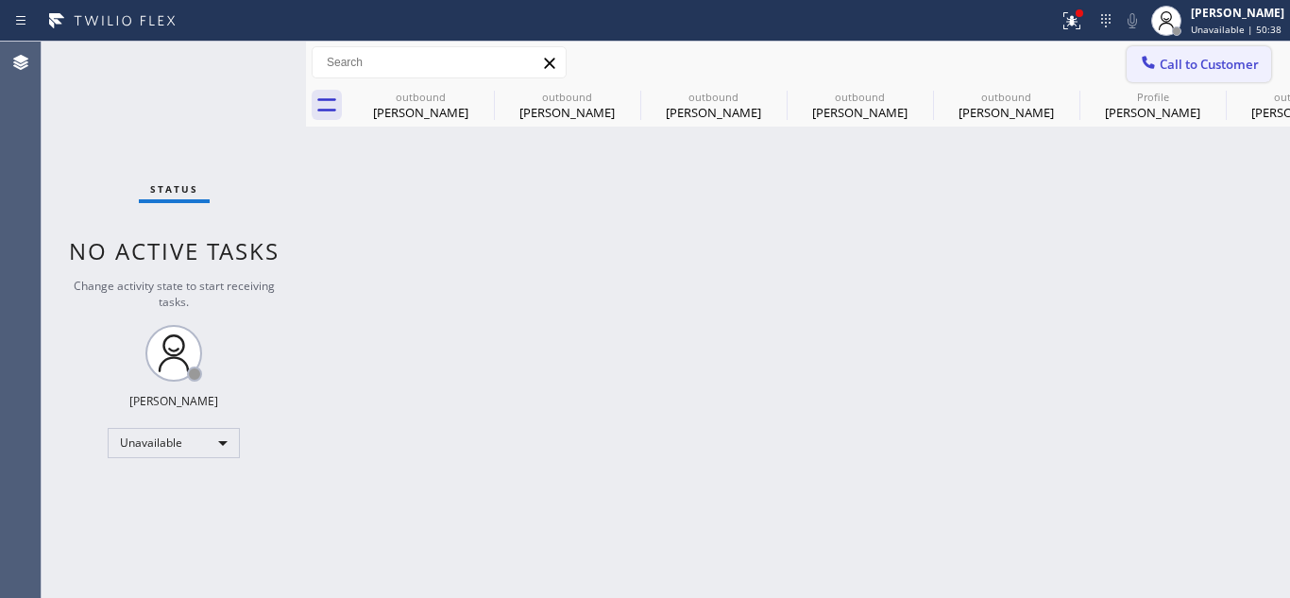
click at [1159, 79] on button "Call to Customer" at bounding box center [1199, 64] width 144 height 36
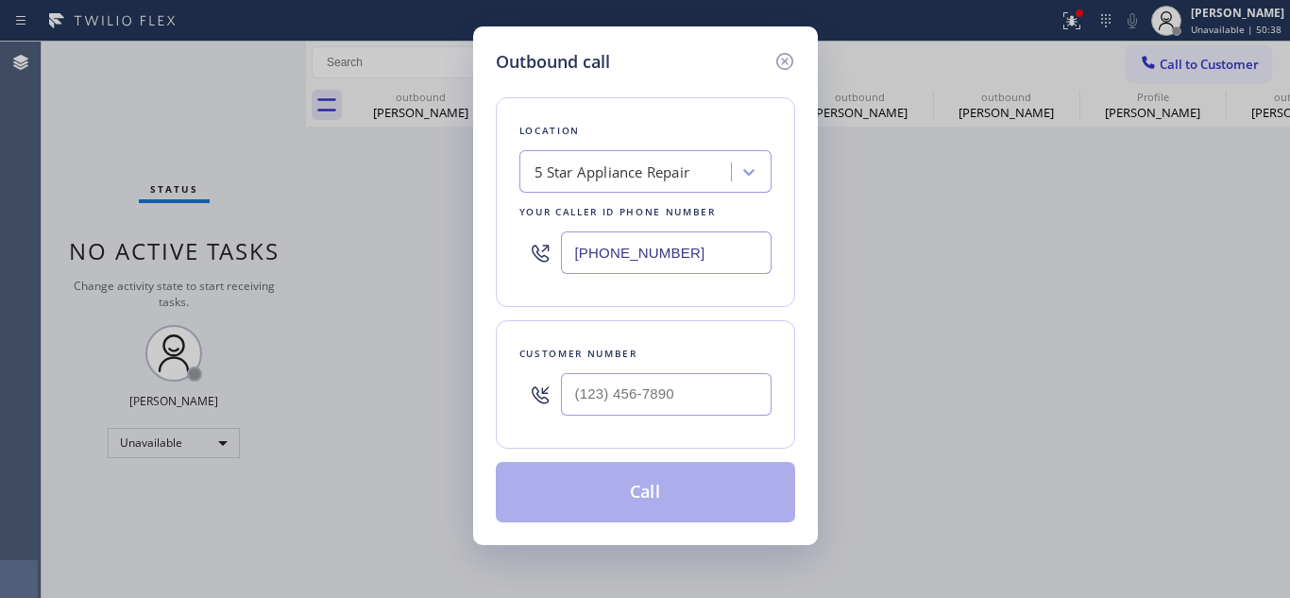
click at [1158, 67] on div "Outbound call Location 5 Star Appliance Repair Your caller id phone number (855…" at bounding box center [645, 299] width 1290 height 598
click at [579, 411] on input "(___) ___-____" at bounding box center [666, 394] width 211 height 42
paste input "562) 480-0851"
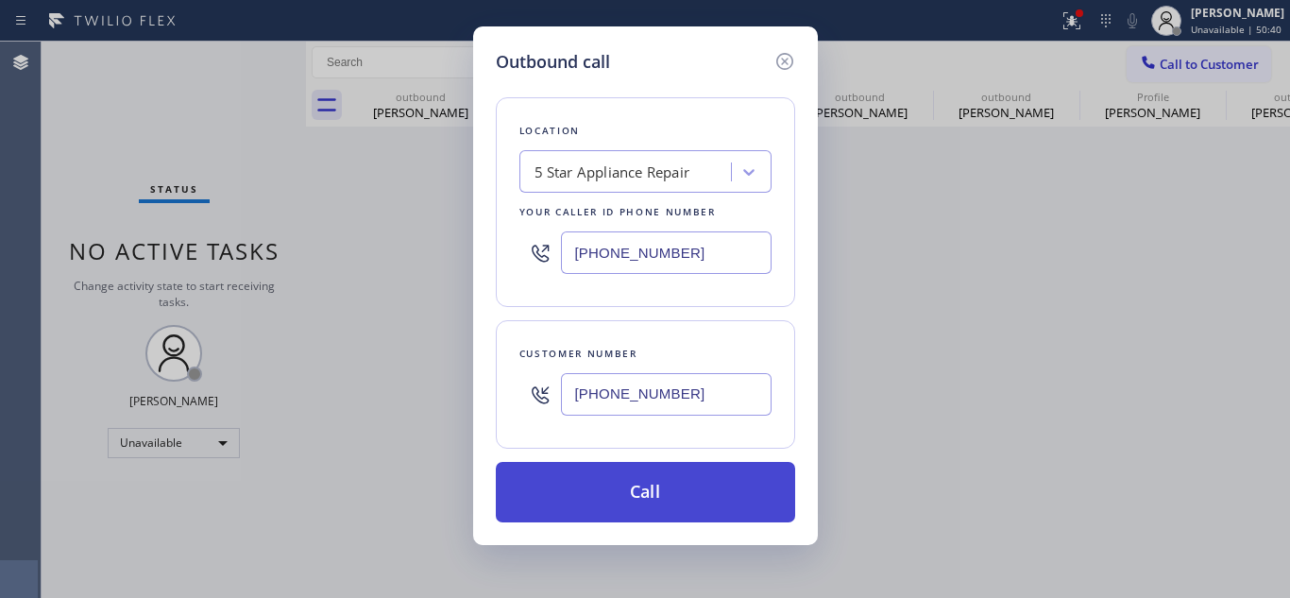
type input "[PHONE_NUMBER]"
click at [614, 477] on button "Call" at bounding box center [645, 492] width 299 height 60
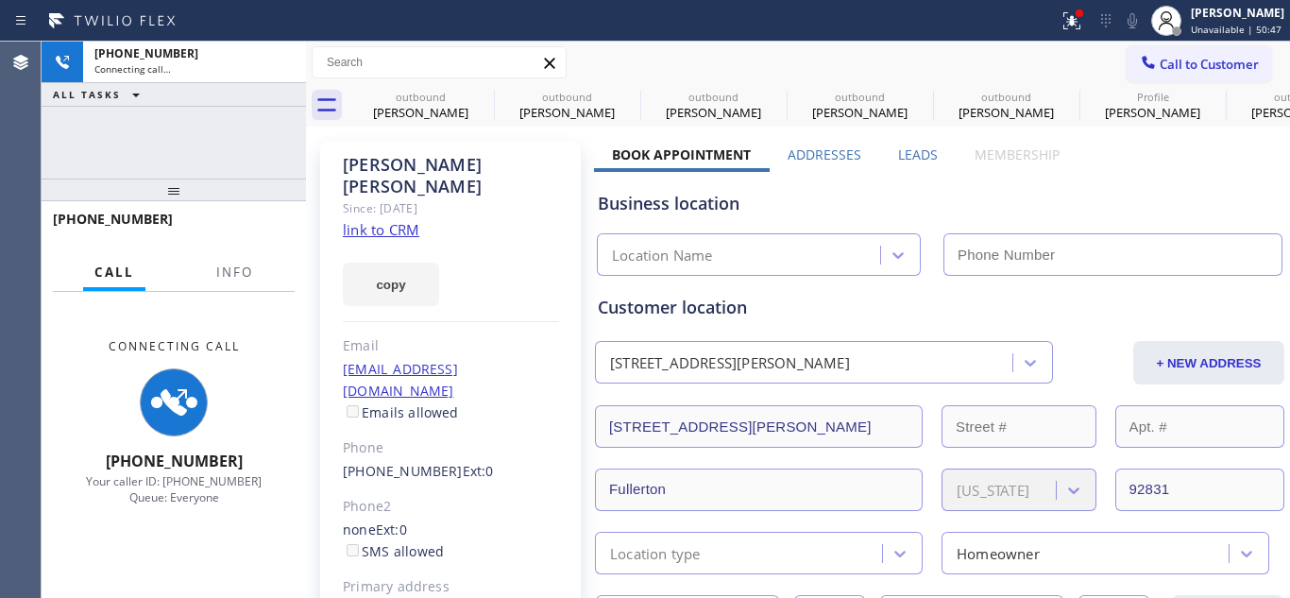
type input "[PHONE_NUMBER]"
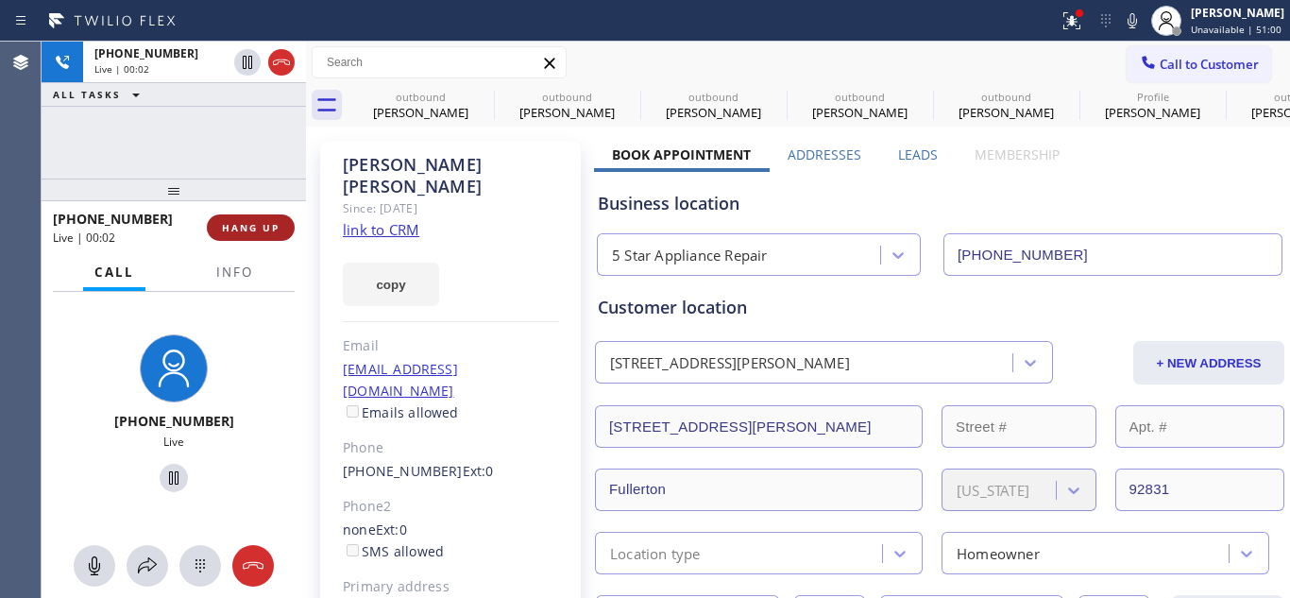
click at [248, 222] on span "HANG UP" at bounding box center [251, 227] width 58 height 13
click at [250, 225] on span "HANG UP" at bounding box center [251, 227] width 58 height 13
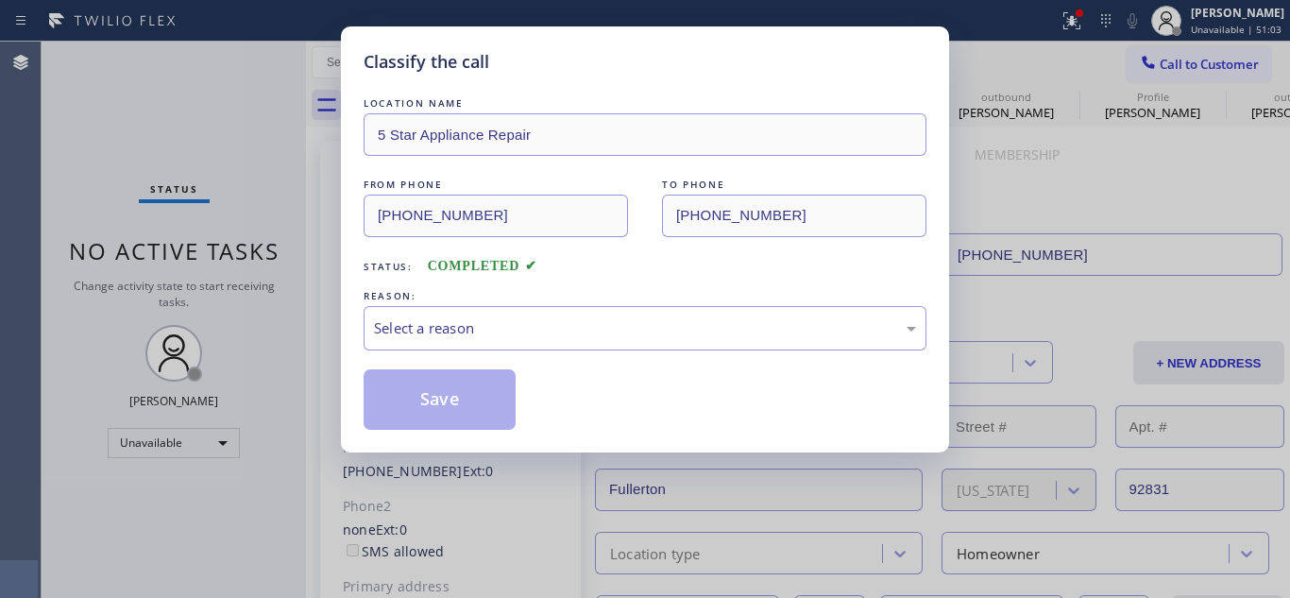
click at [258, 225] on div "Classify the call LOCATION NAME 5 Star Appliance Repair FROM PHONE (855) 731-49…" at bounding box center [645, 299] width 1290 height 598
click at [614, 306] on div "Select a reason" at bounding box center [645, 328] width 563 height 44
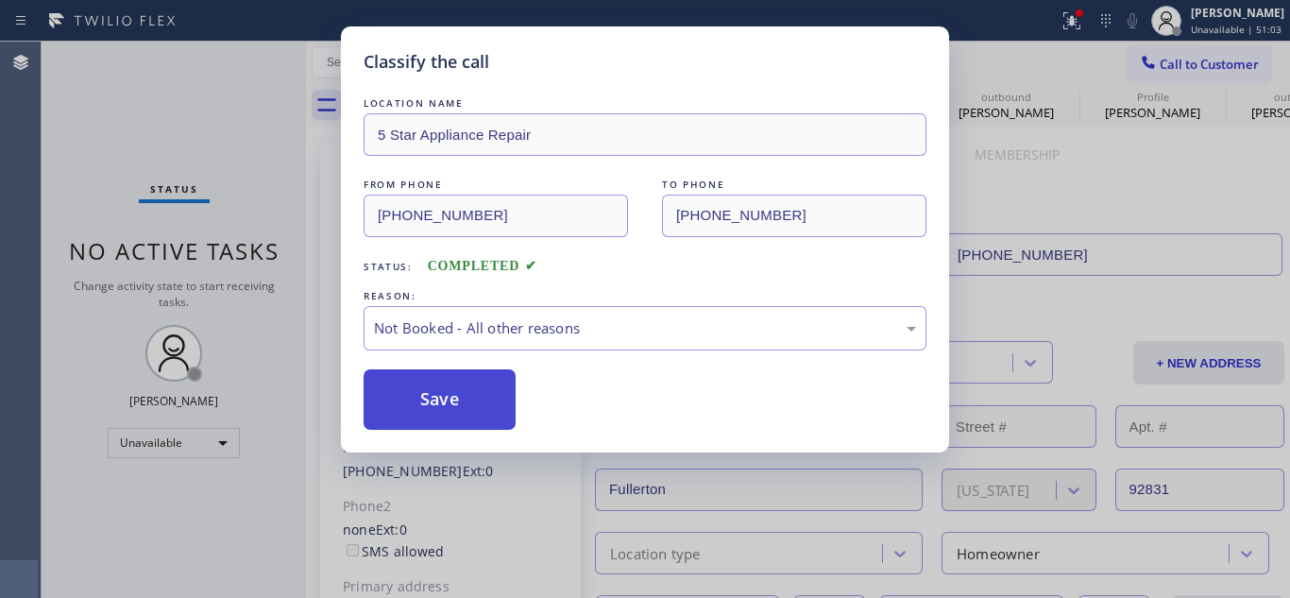
click at [479, 393] on button "Save" at bounding box center [440, 399] width 152 height 60
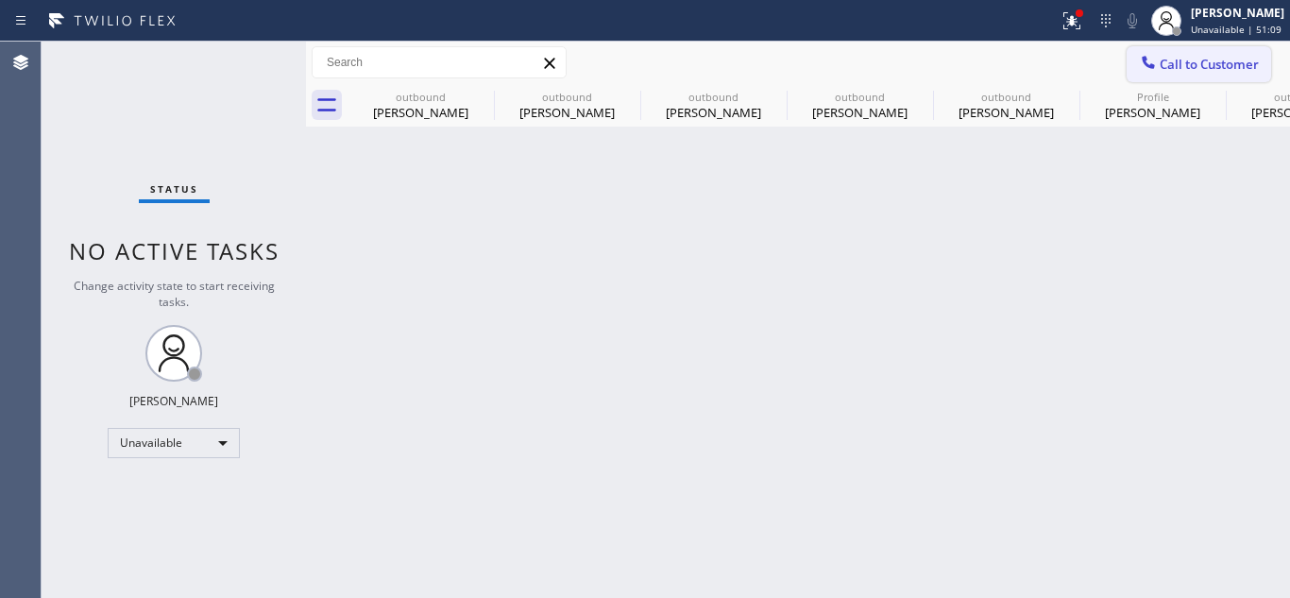
click at [1188, 69] on span "Call to Customer" at bounding box center [1209, 64] width 99 height 17
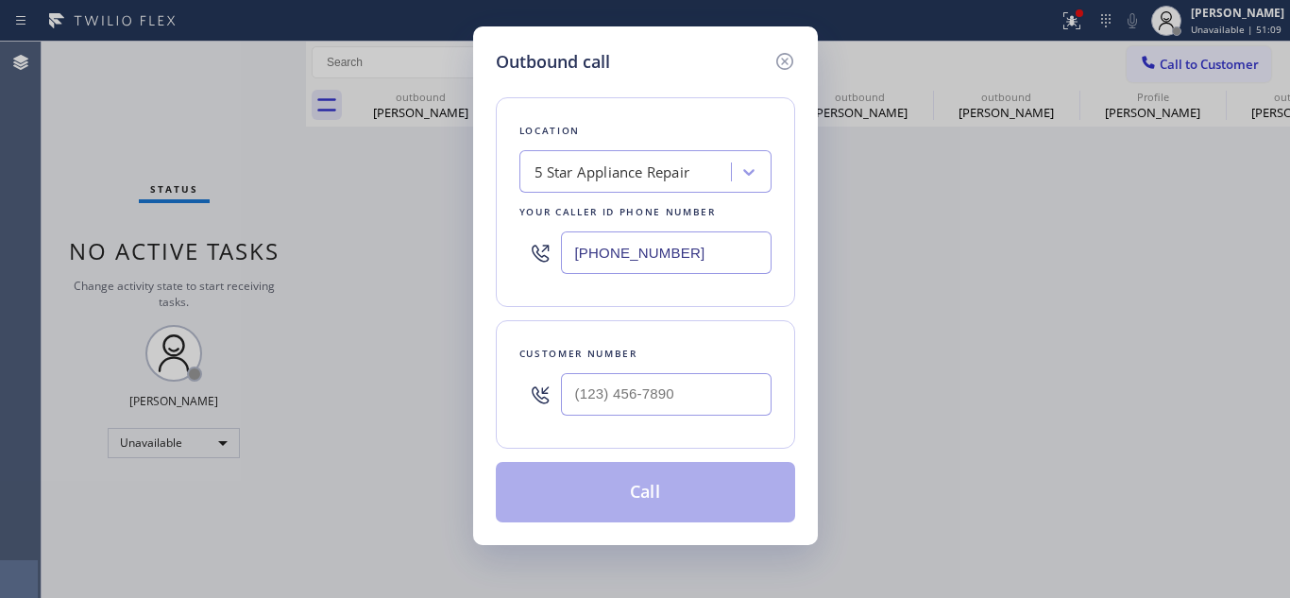
click at [591, 364] on div at bounding box center [666, 394] width 211 height 61
click at [588, 386] on input "(___) ___-____" at bounding box center [666, 394] width 211 height 42
paste input "917) 912-3444"
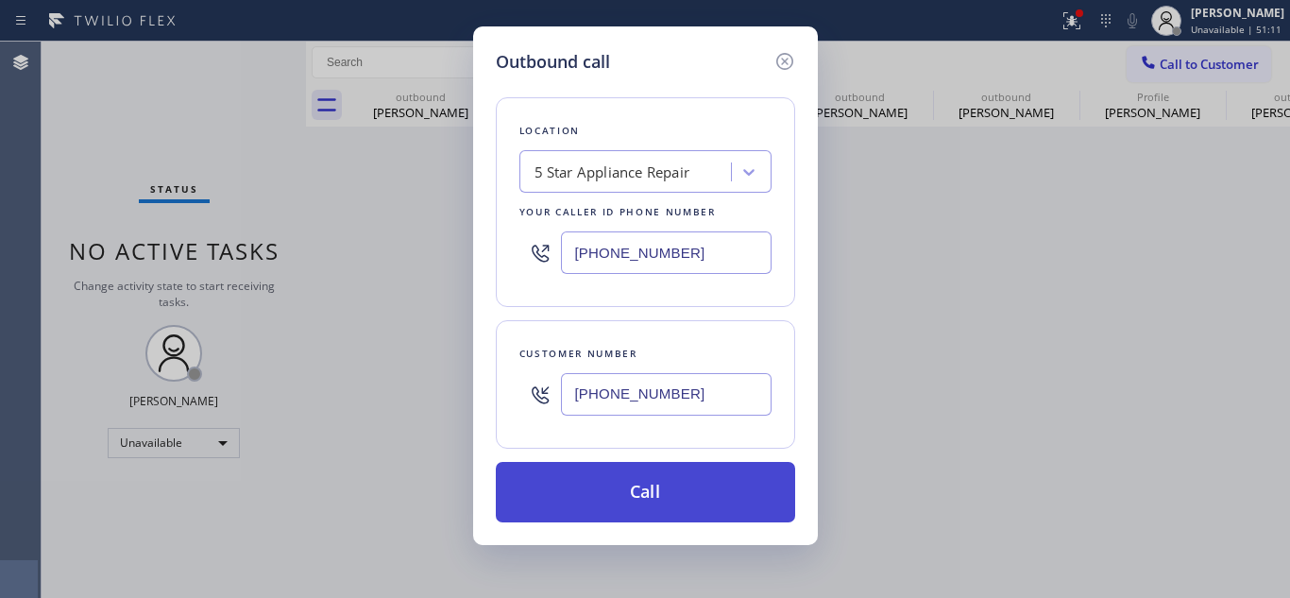
type input "[PHONE_NUMBER]"
click at [673, 480] on button "Call" at bounding box center [645, 492] width 299 height 60
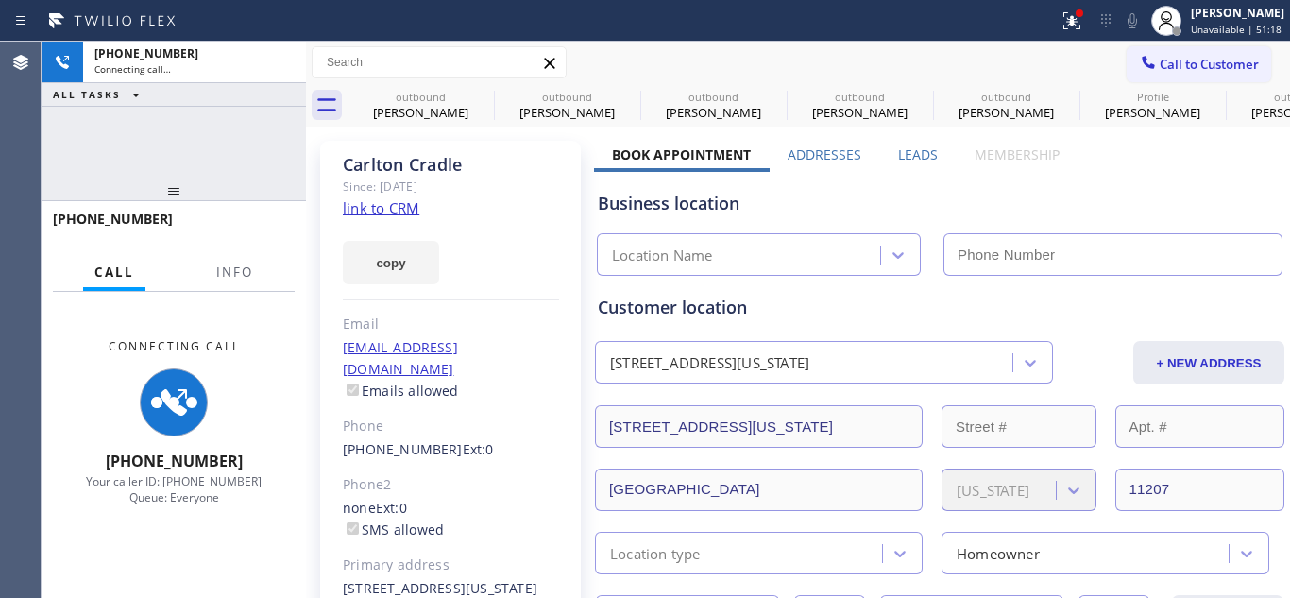
type input "[PHONE_NUMBER]"
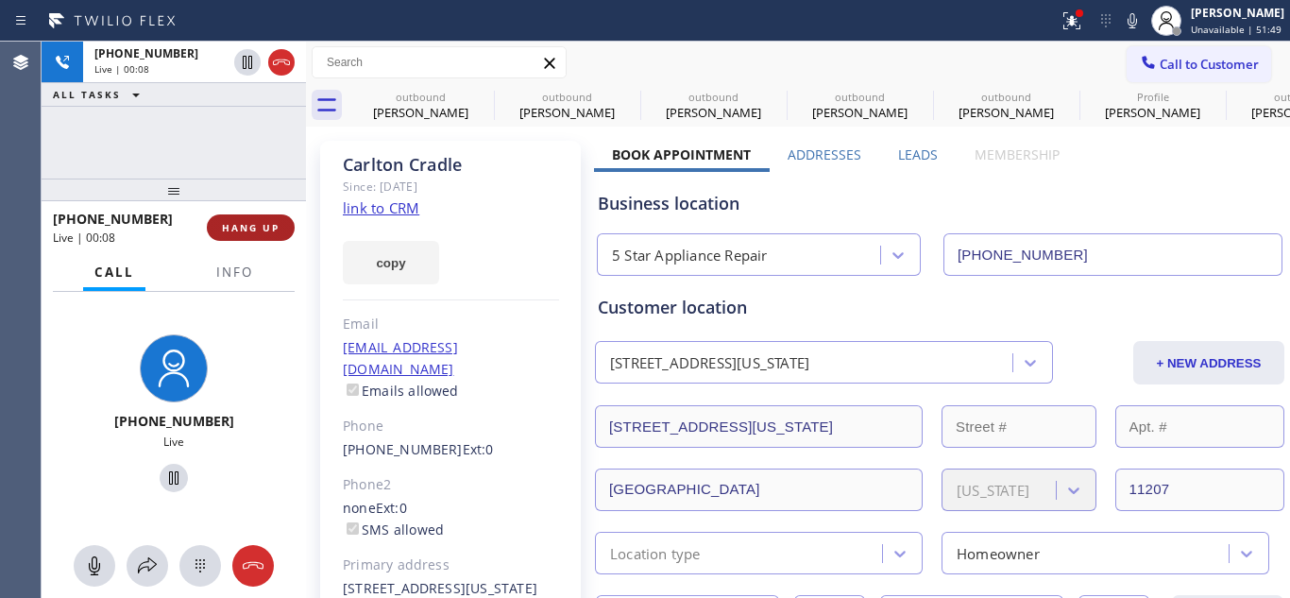
click at [293, 212] on div "+19179123444 Live | 00:08 HANG UP" at bounding box center [174, 227] width 242 height 49
click at [260, 231] on span "HANG UP" at bounding box center [251, 227] width 58 height 13
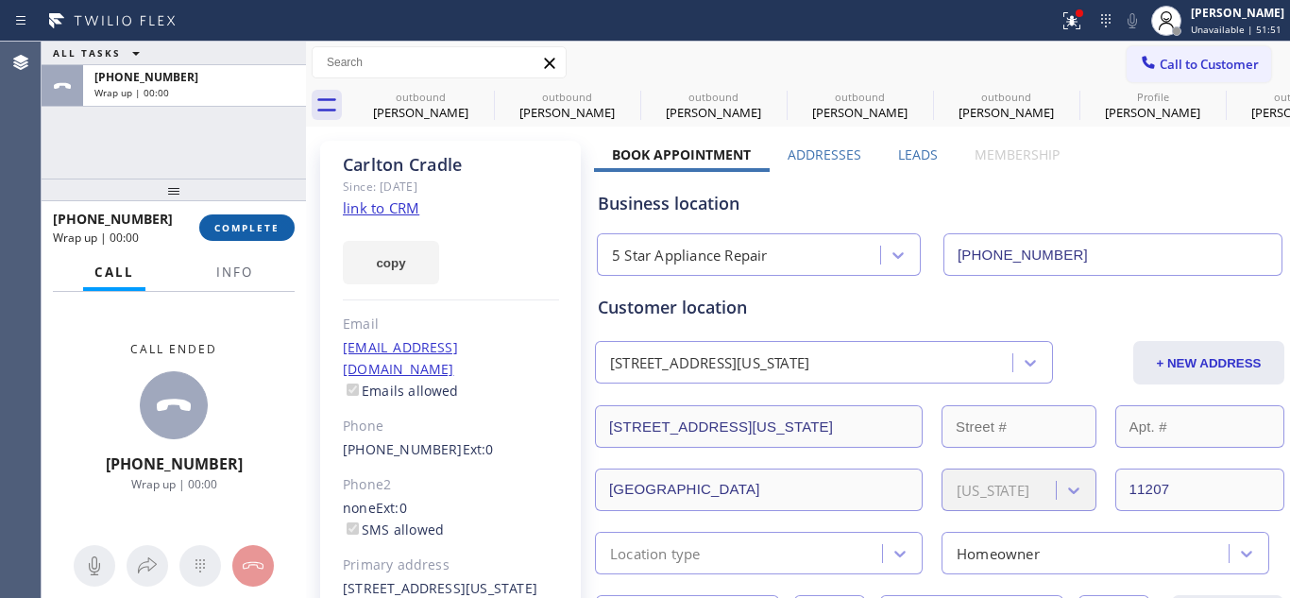
click at [244, 240] on button "COMPLETE" at bounding box center [246, 227] width 95 height 26
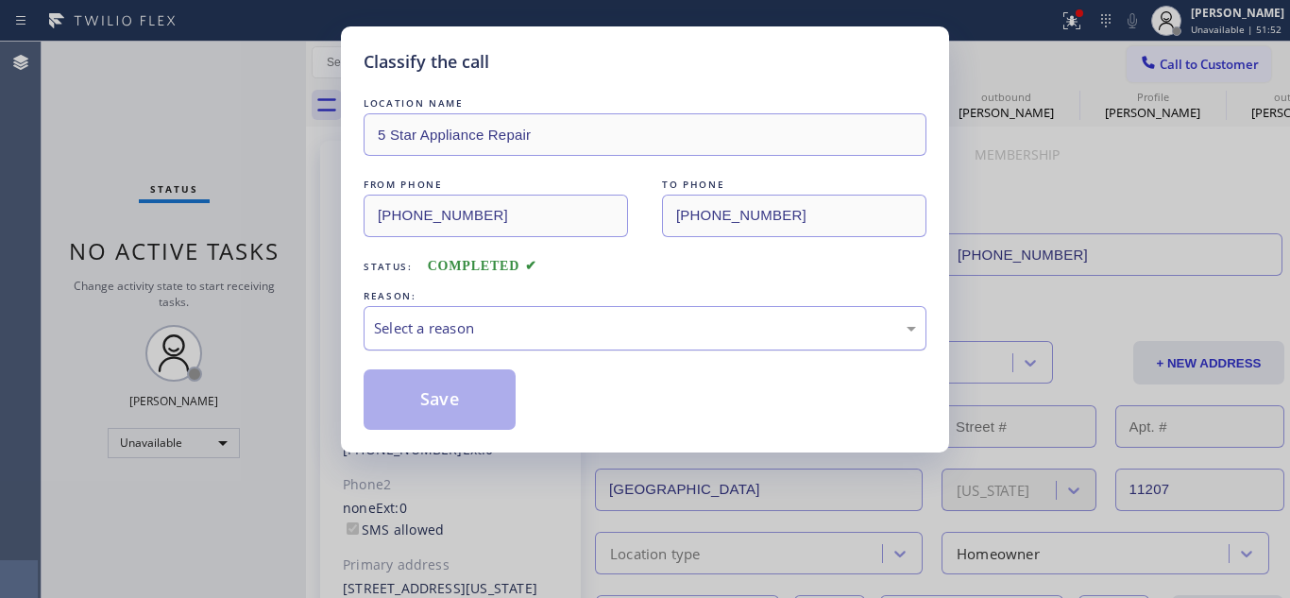
click at [547, 344] on div "Select a reason" at bounding box center [645, 328] width 563 height 44
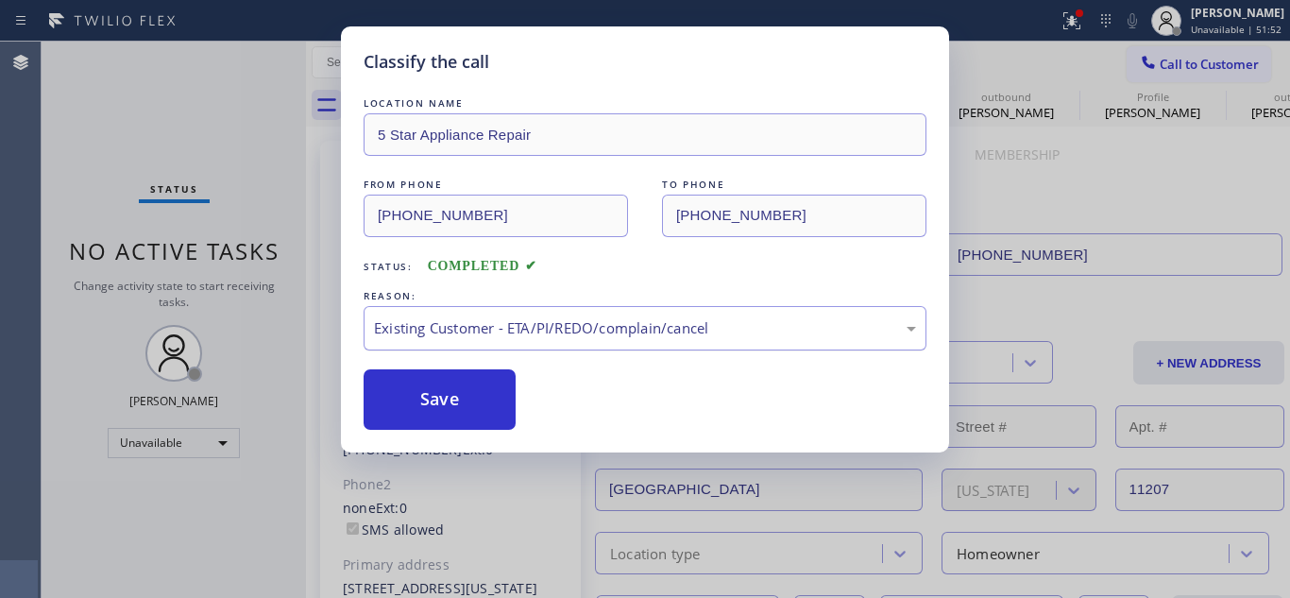
click at [455, 322] on div "Existing Customer - ETA/PI/REDO/complain/cancel" at bounding box center [645, 328] width 542 height 22
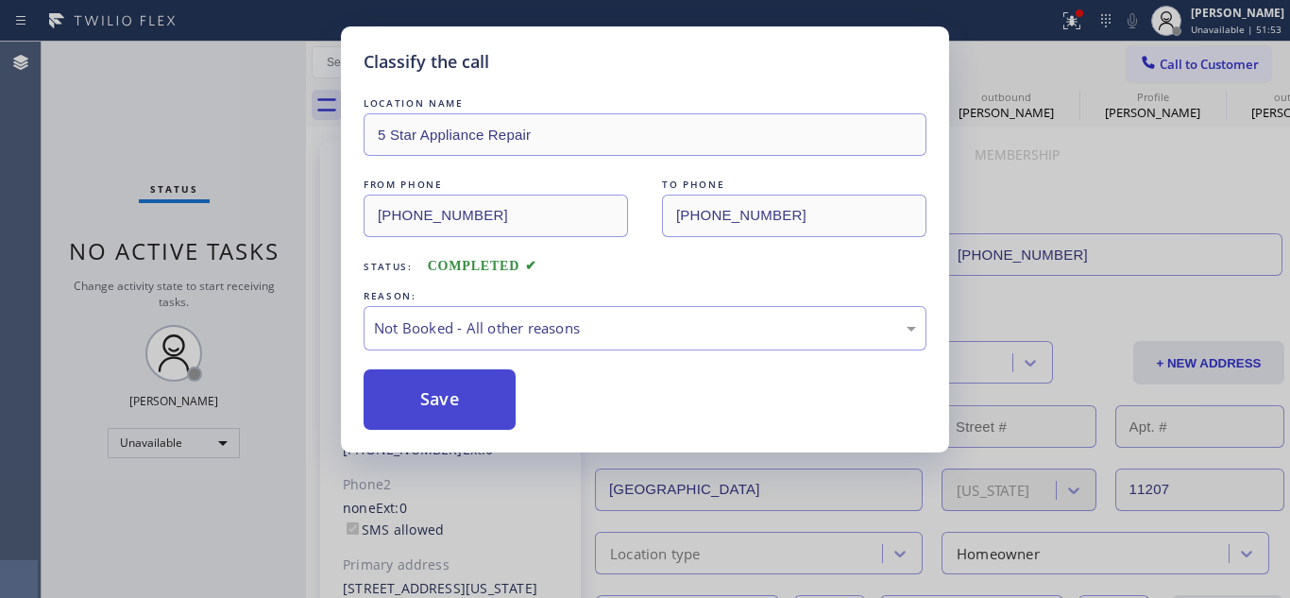
click at [436, 400] on button "Save" at bounding box center [440, 399] width 152 height 60
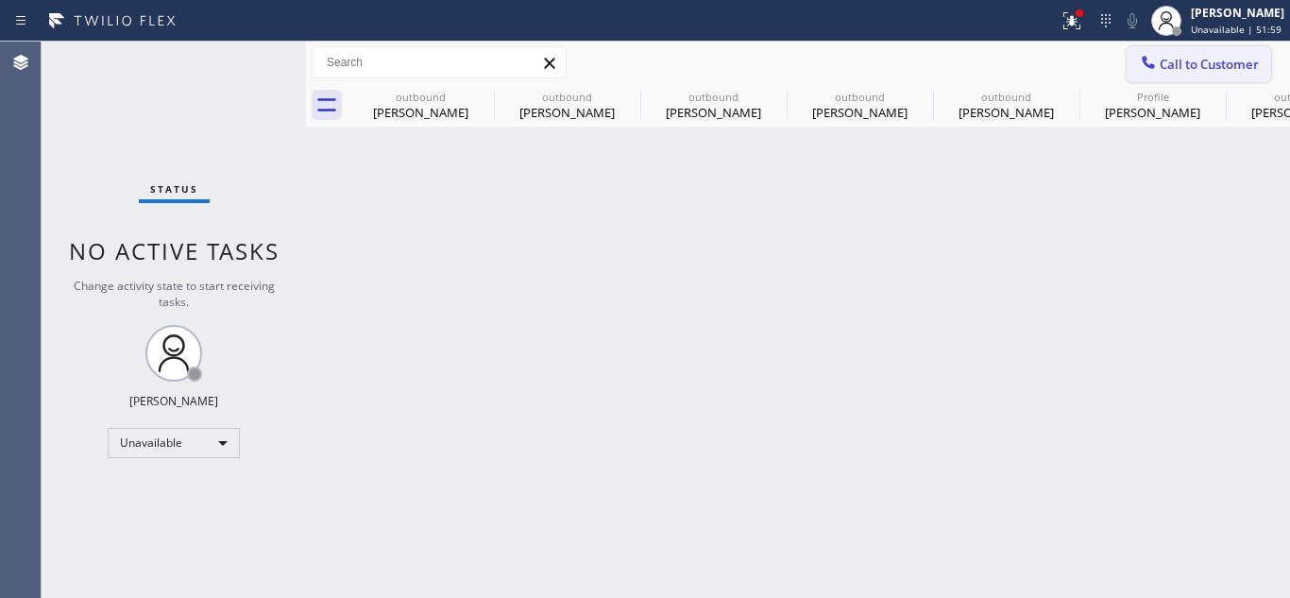
click at [1167, 58] on span "Call to Customer" at bounding box center [1209, 64] width 99 height 17
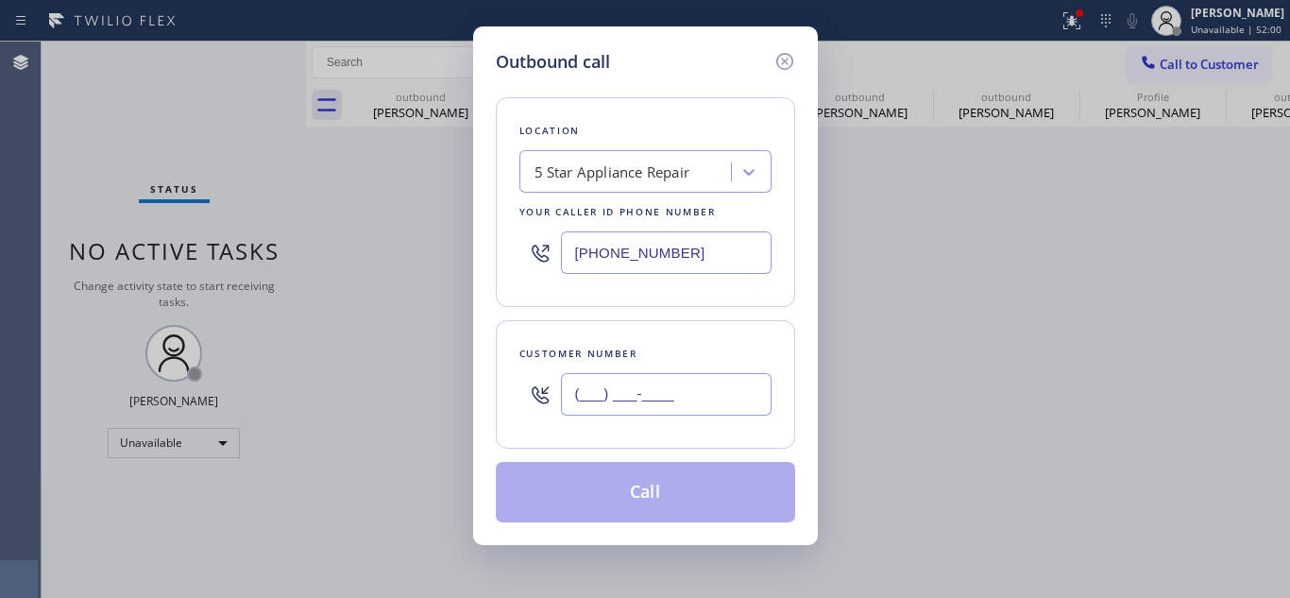
click at [570, 402] on input "(___) ___-____" at bounding box center [666, 394] width 211 height 42
paste input "650) 447-7154"
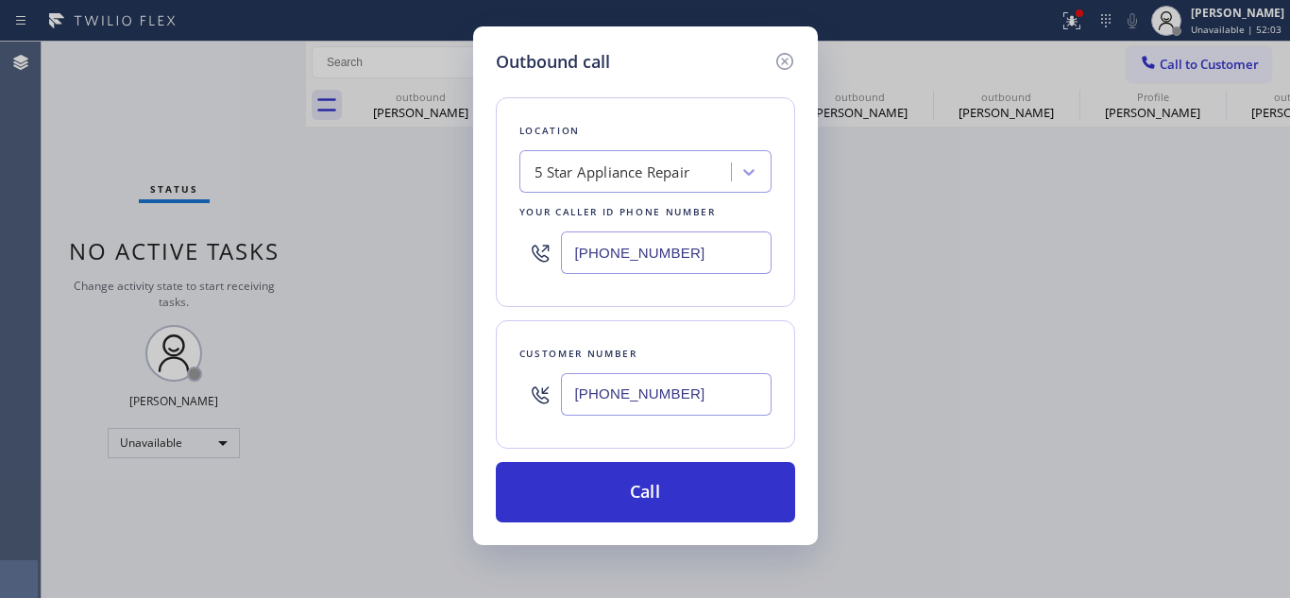
type input "[PHONE_NUMBER]"
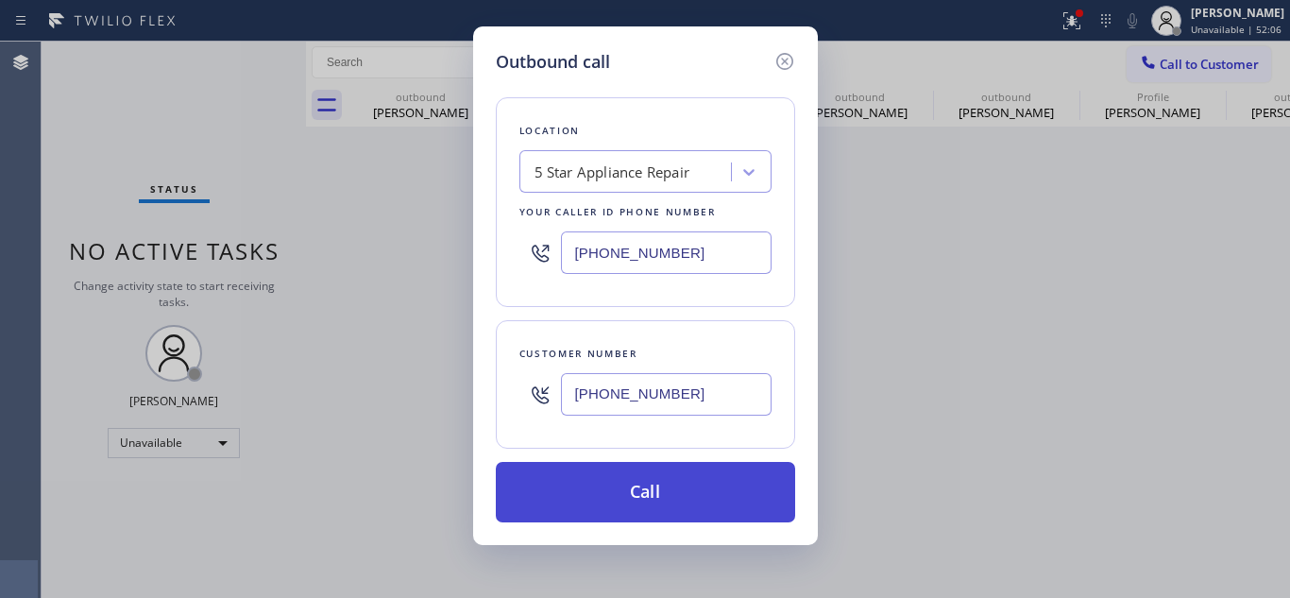
click at [681, 503] on button "Call" at bounding box center [645, 492] width 299 height 60
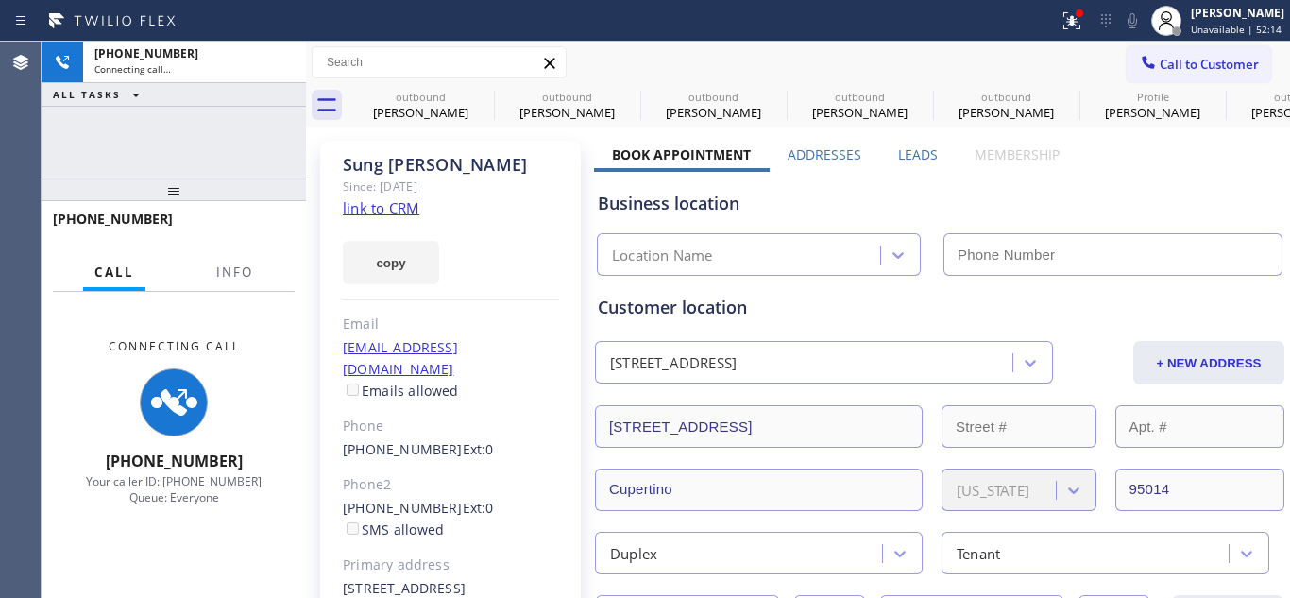
type input "[PHONE_NUMBER]"
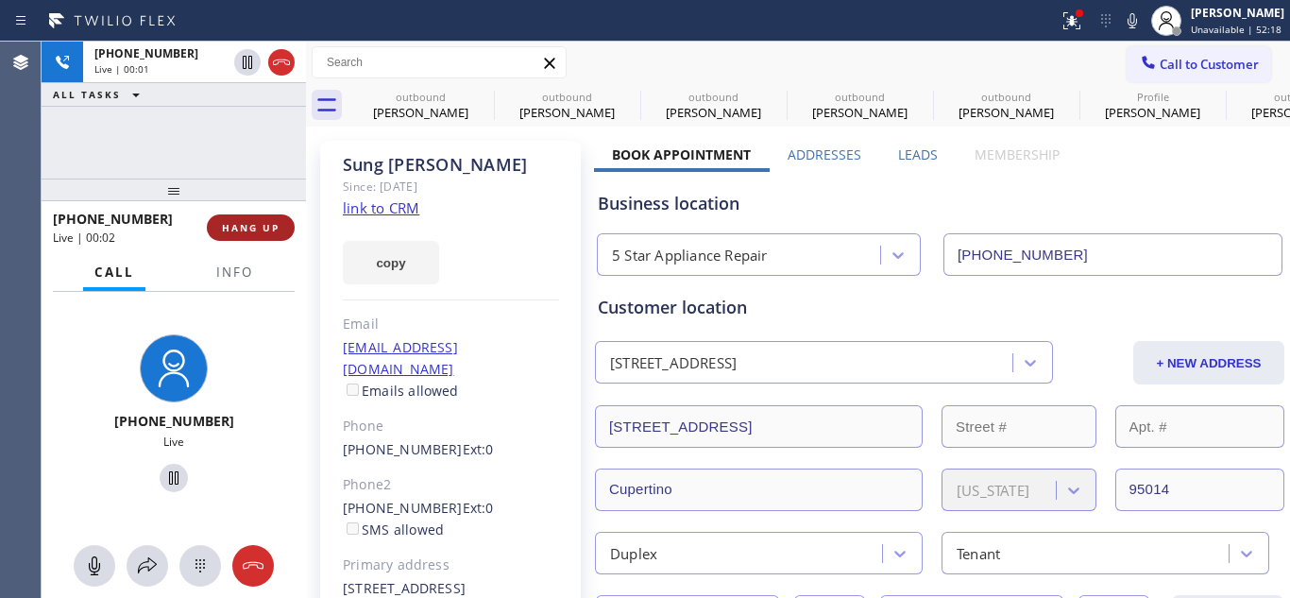
drag, startPoint x: 266, startPoint y: 221, endPoint x: 260, endPoint y: 229, distance: 10.8
click at [265, 223] on span "HANG UP" at bounding box center [251, 227] width 58 height 13
click at [251, 116] on div "+16504477154 Live | 00:02 ALL TASKS ALL TASKS ACTIVE TASKS TASKS IN WRAP UP +16…" at bounding box center [174, 320] width 264 height 556
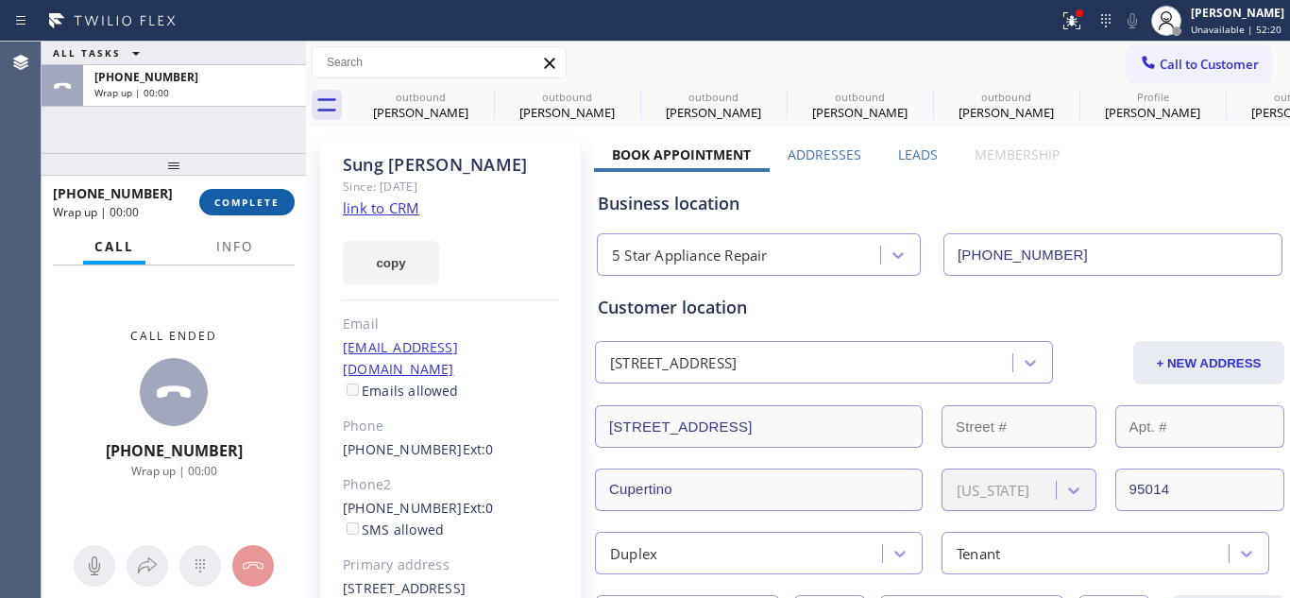
click at [244, 194] on button "COMPLETE" at bounding box center [246, 202] width 95 height 26
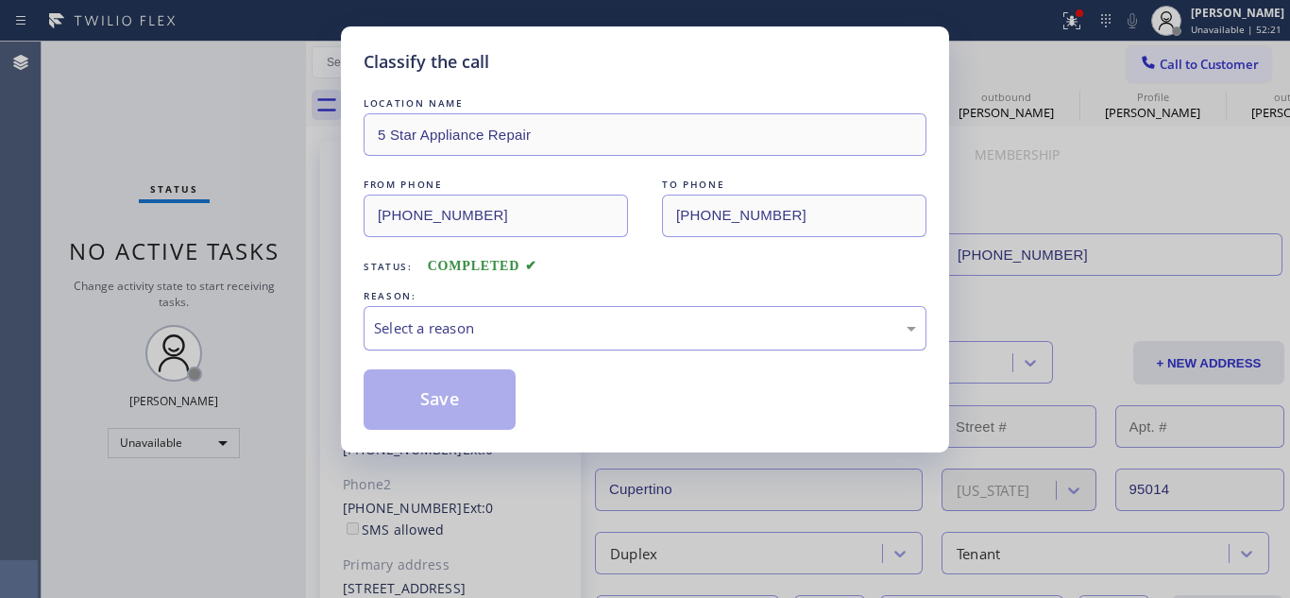
click at [513, 317] on div "Select a reason" at bounding box center [645, 328] width 542 height 22
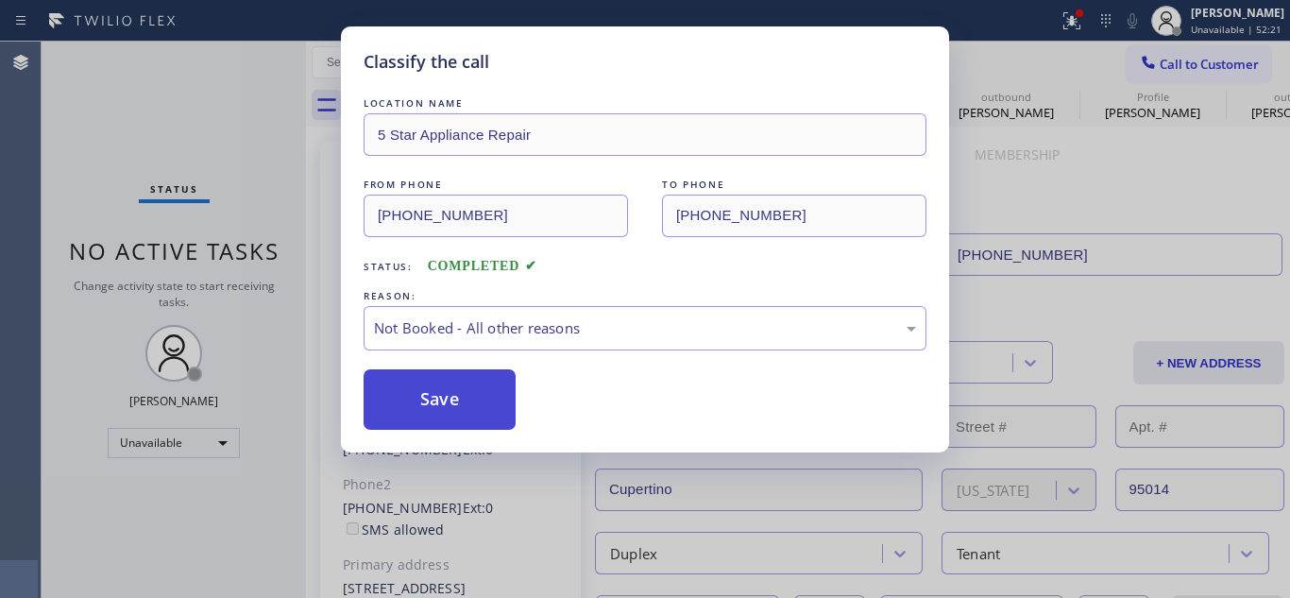
click at [481, 393] on button "Save" at bounding box center [440, 399] width 152 height 60
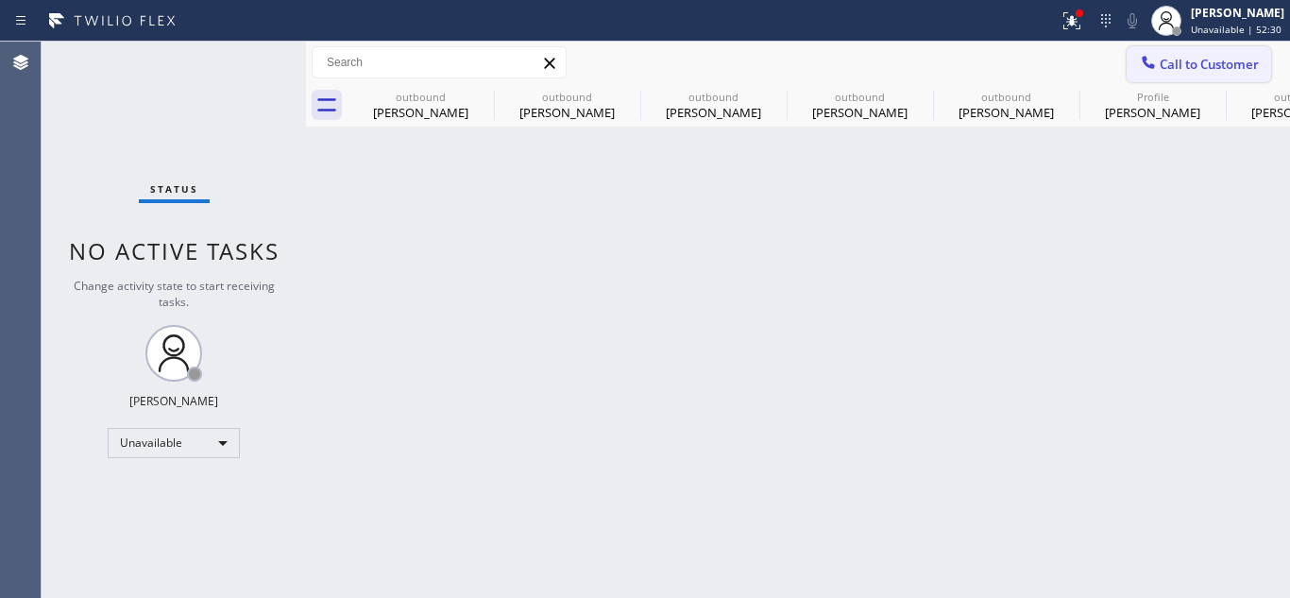
click at [1174, 67] on span "Call to Customer" at bounding box center [1209, 64] width 99 height 17
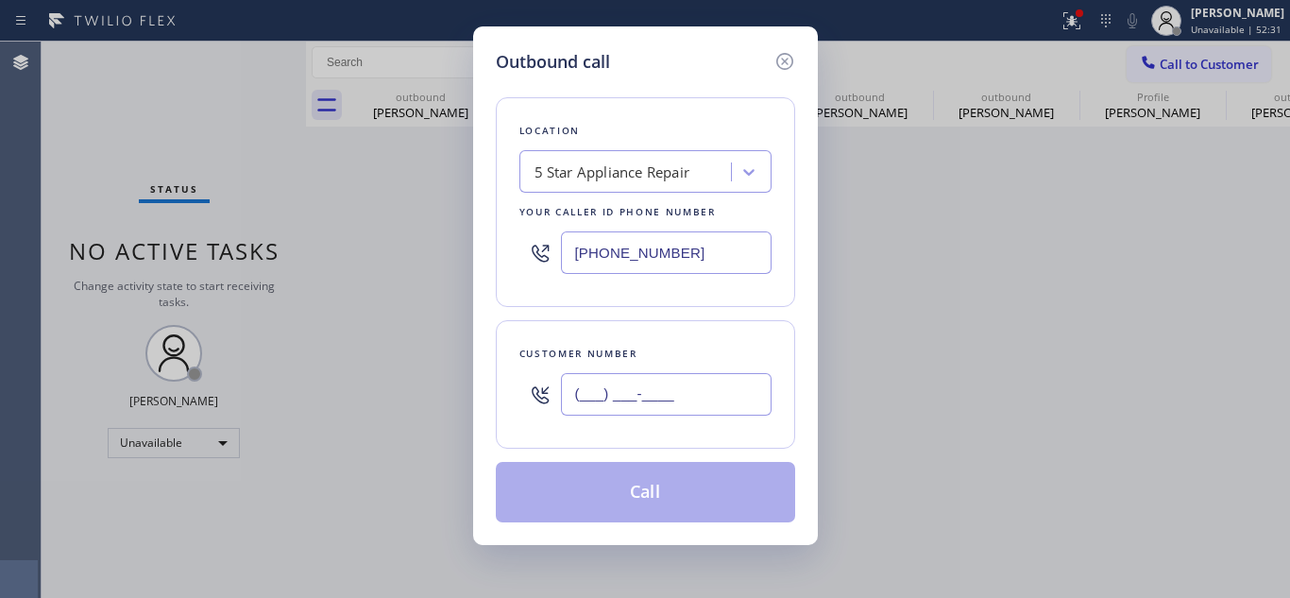
click at [575, 396] on input "(___) ___-____" at bounding box center [666, 394] width 211 height 42
paste input "310) 918-4028"
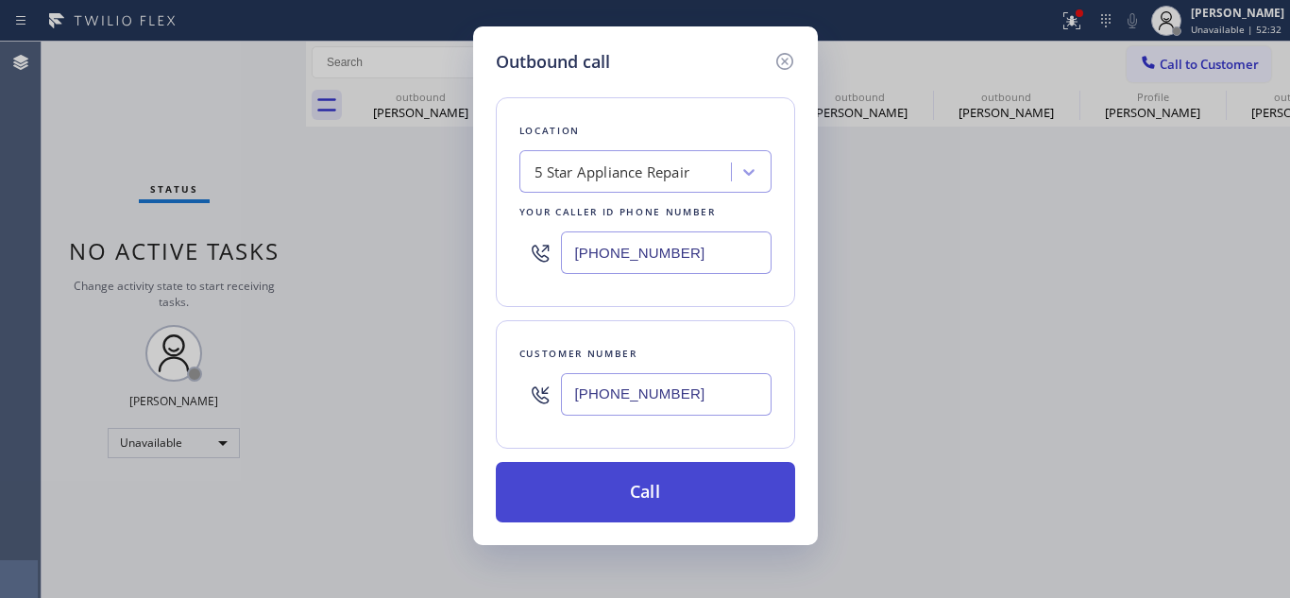
type input "[PHONE_NUMBER]"
click at [581, 489] on button "Call" at bounding box center [645, 492] width 299 height 60
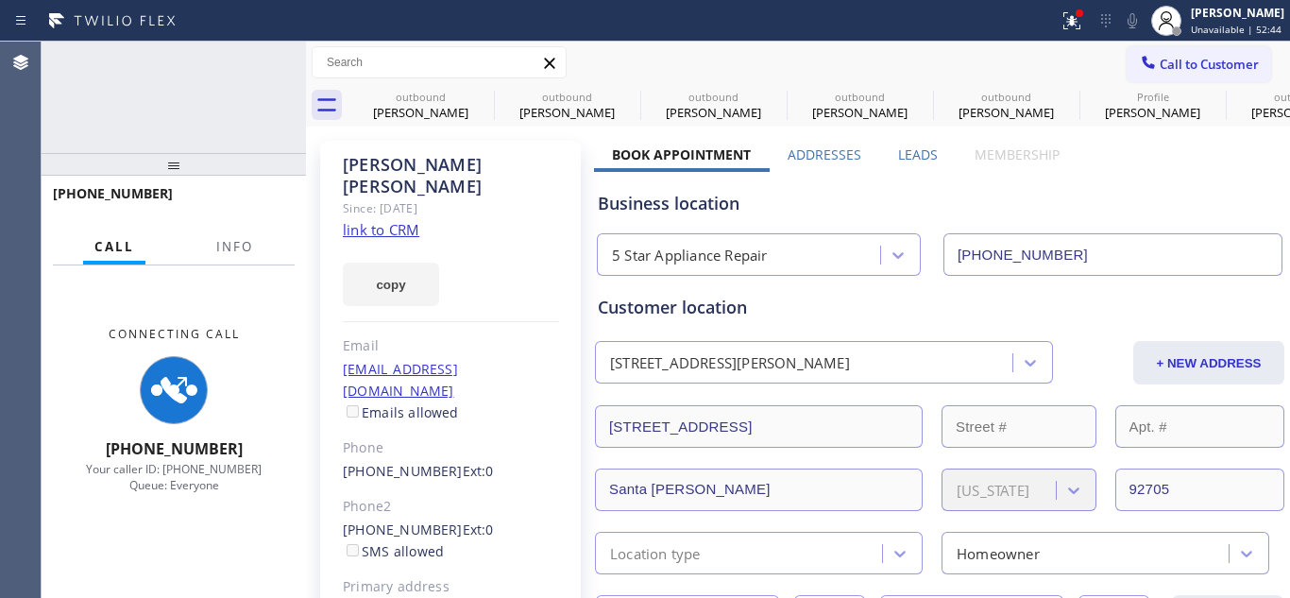
type input "[PHONE_NUMBER]"
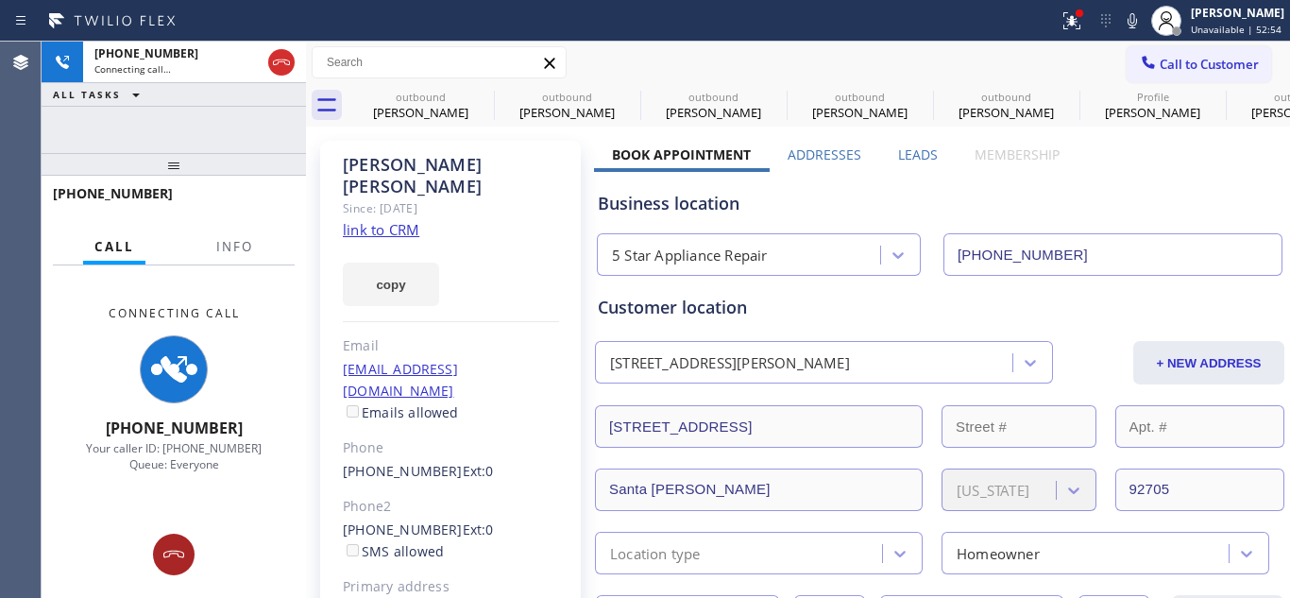
click at [179, 546] on icon at bounding box center [173, 554] width 23 height 23
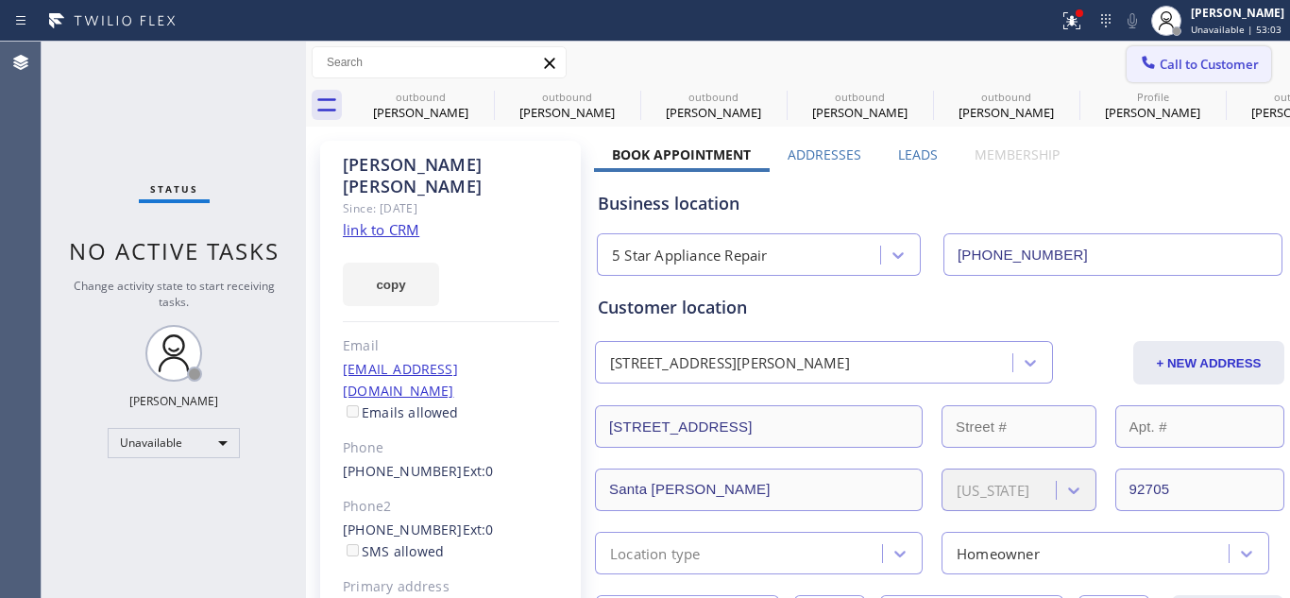
click at [1196, 67] on span "Call to Customer" at bounding box center [1209, 64] width 99 height 17
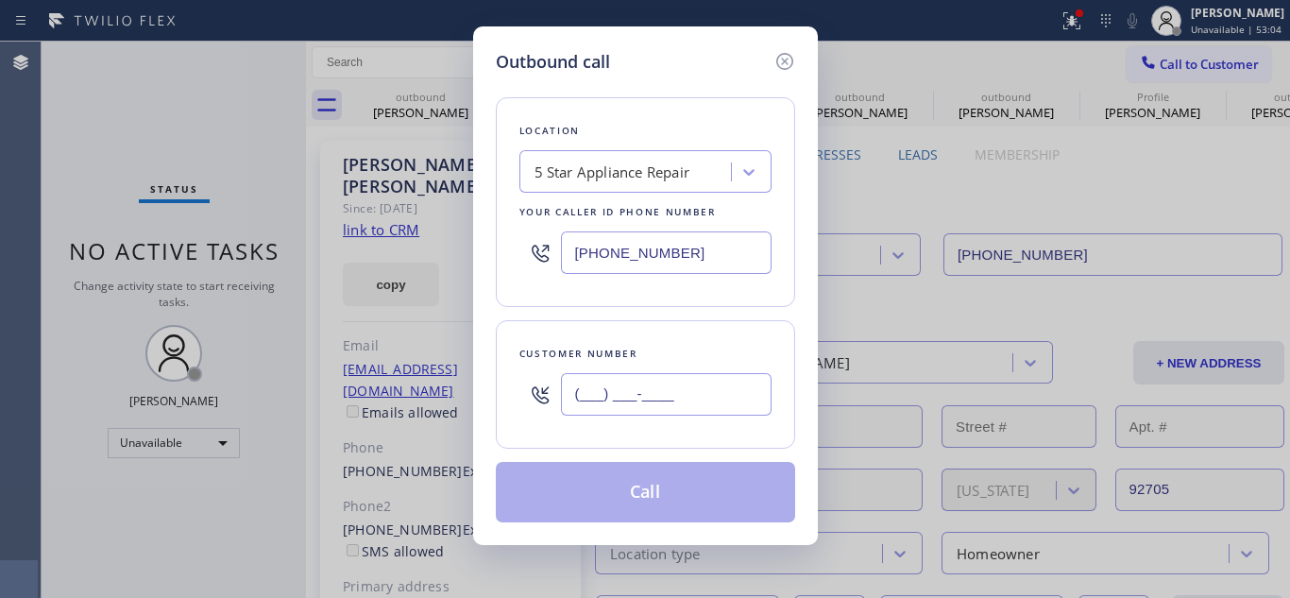
click at [586, 394] on input "(___) ___-____" at bounding box center [666, 394] width 211 height 42
paste input "805) 890-5961"
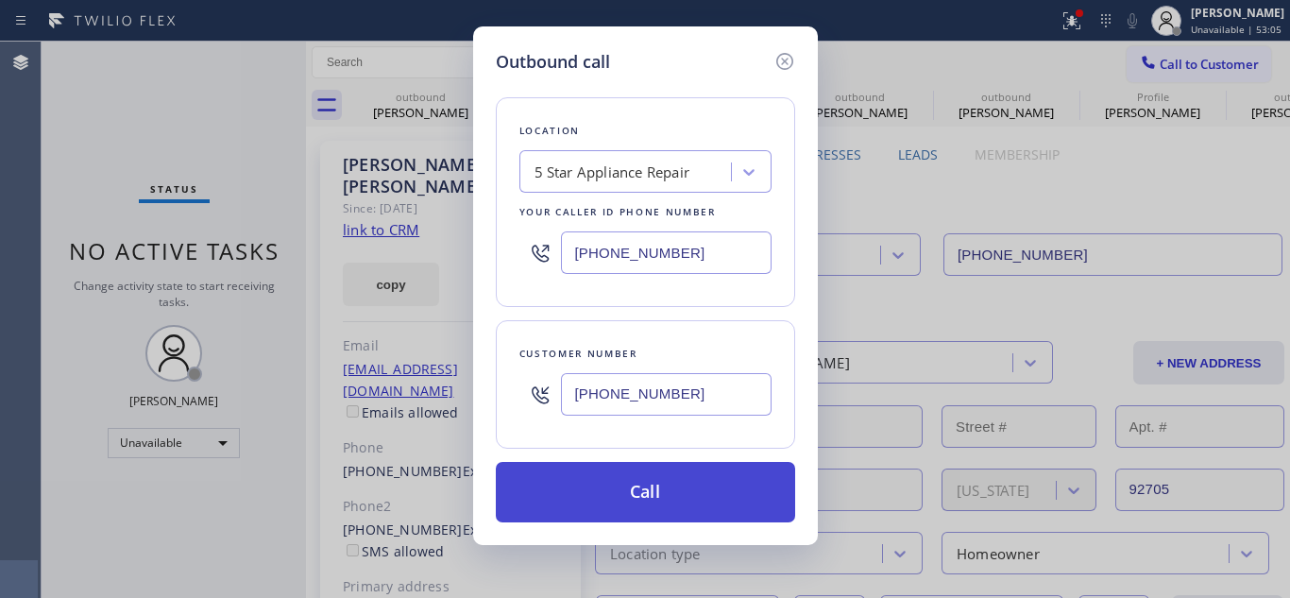
type input "[PHONE_NUMBER]"
click at [566, 493] on button "Call" at bounding box center [645, 492] width 299 height 60
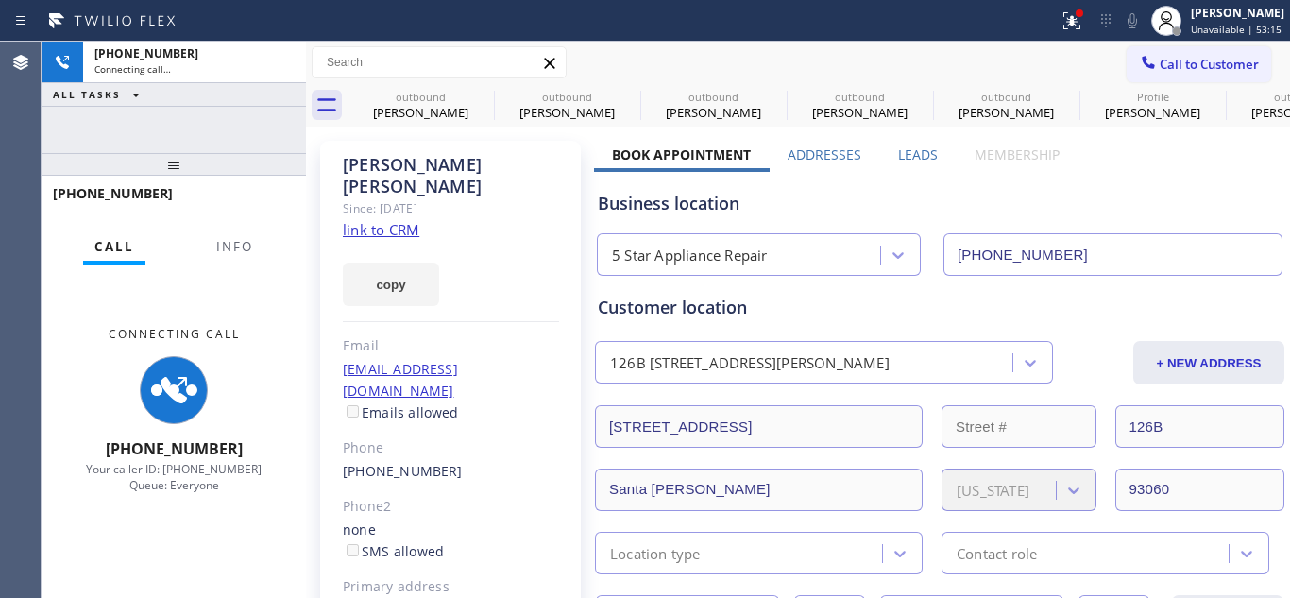
type input "[PHONE_NUMBER]"
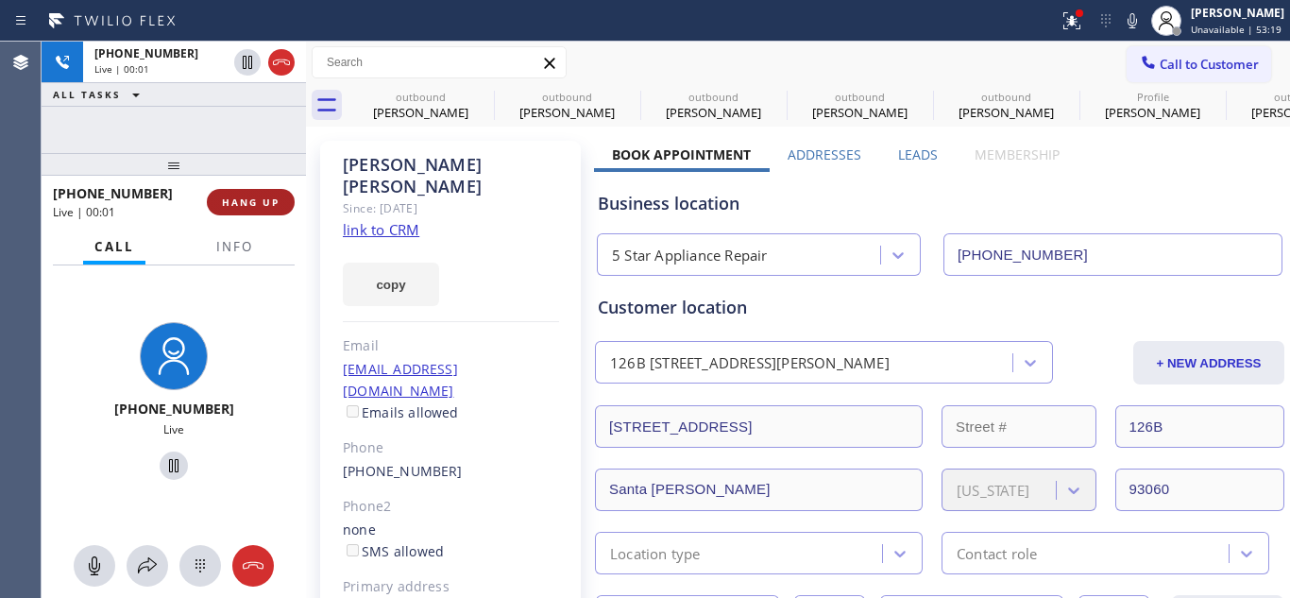
drag, startPoint x: 296, startPoint y: 194, endPoint x: 278, endPoint y: 202, distance: 19.9
click at [296, 196] on div "+18058905961 Live | 00:01 HANG UP" at bounding box center [174, 202] width 264 height 53
click at [267, 204] on span "HANG UP" at bounding box center [251, 201] width 58 height 13
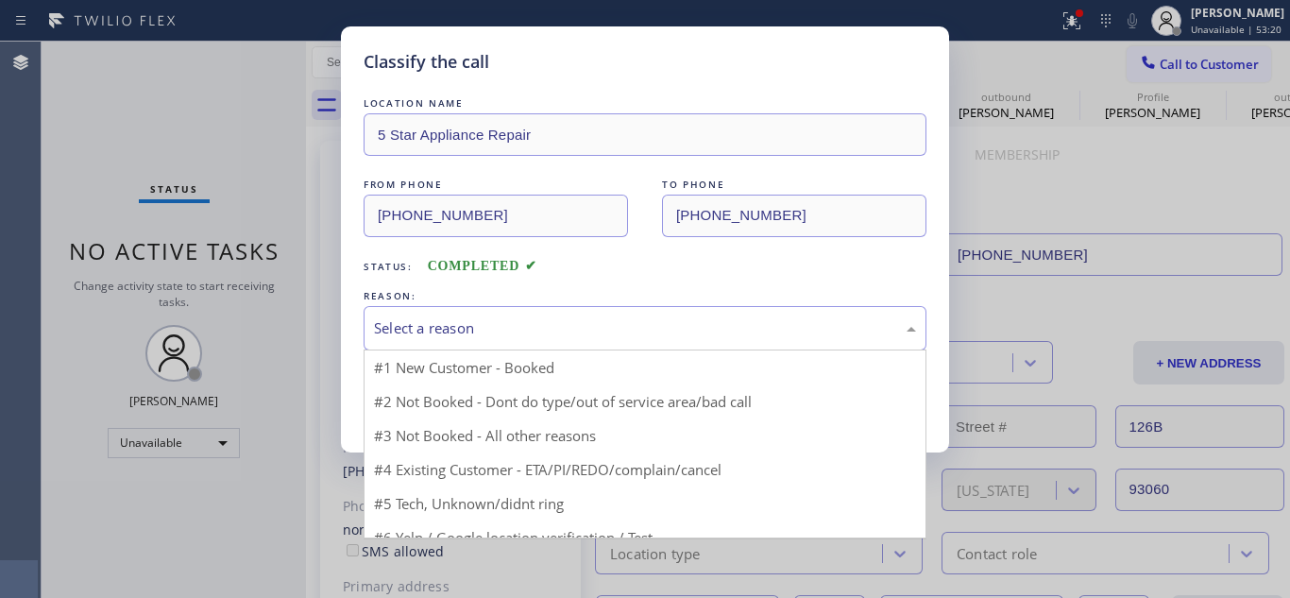
click at [483, 311] on div "Select a reason" at bounding box center [645, 328] width 563 height 44
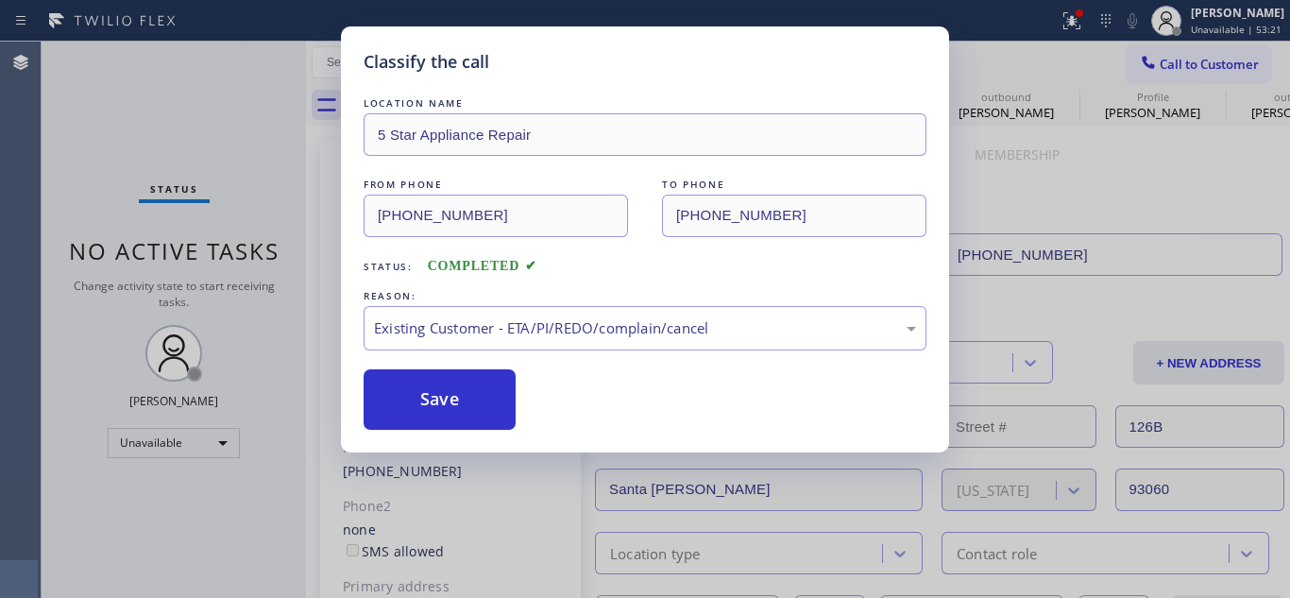
click at [483, 303] on div "REASON:" at bounding box center [645, 296] width 563 height 20
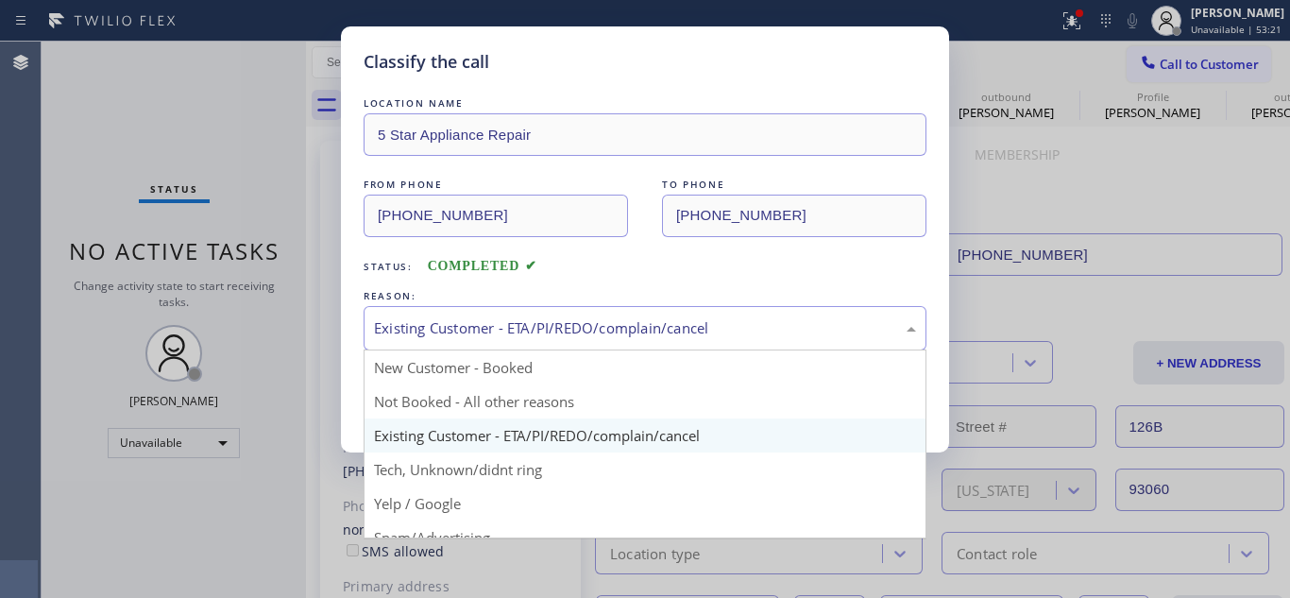
click at [488, 341] on div "Existing Customer - ETA/PI/REDO/complain/cancel" at bounding box center [645, 328] width 563 height 44
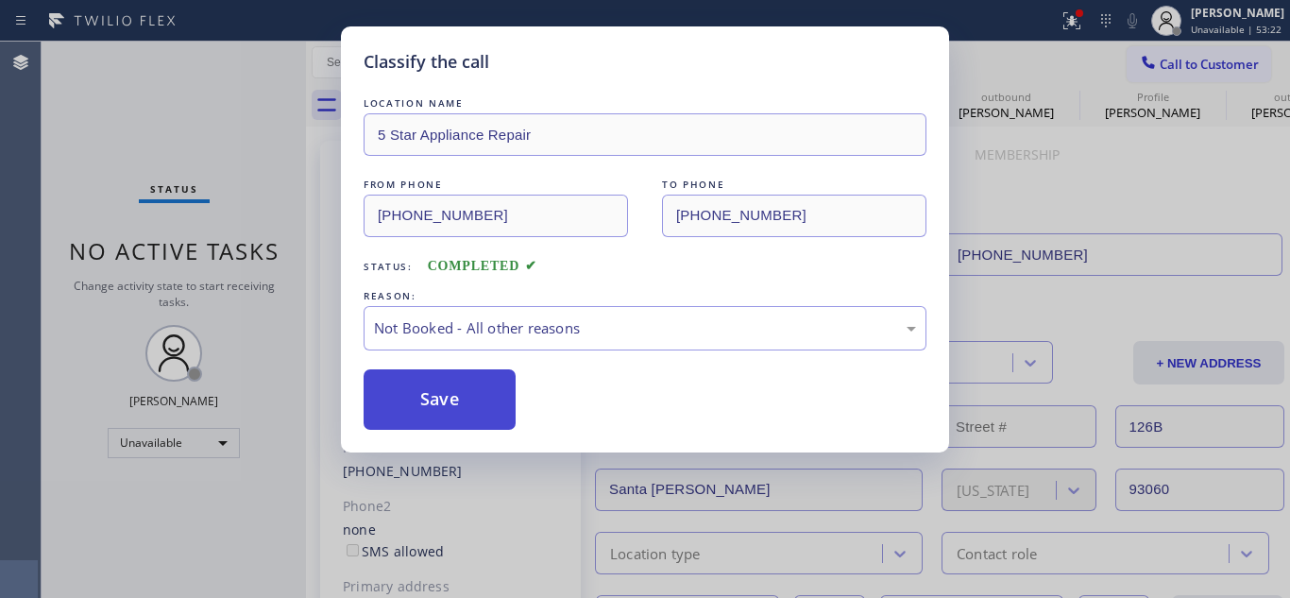
click at [443, 409] on button "Save" at bounding box center [440, 399] width 152 height 60
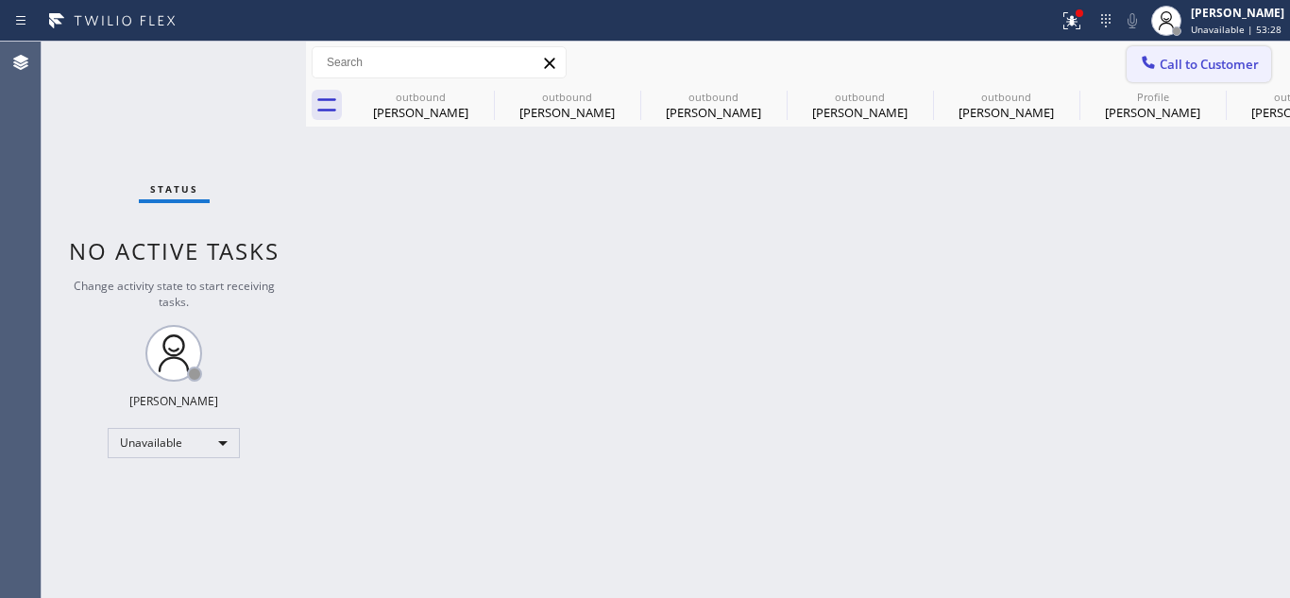
click at [1176, 60] on span "Call to Customer" at bounding box center [1209, 64] width 99 height 17
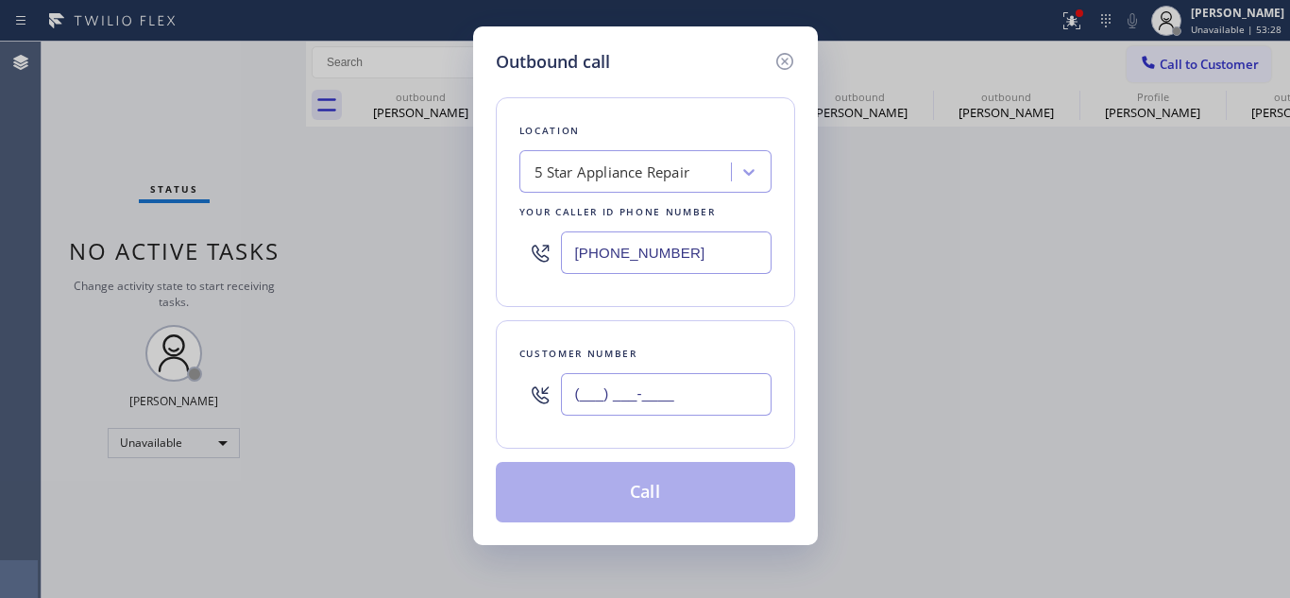
click at [572, 401] on input "(___) ___-____" at bounding box center [666, 394] width 211 height 42
paste input "720) 318-8058"
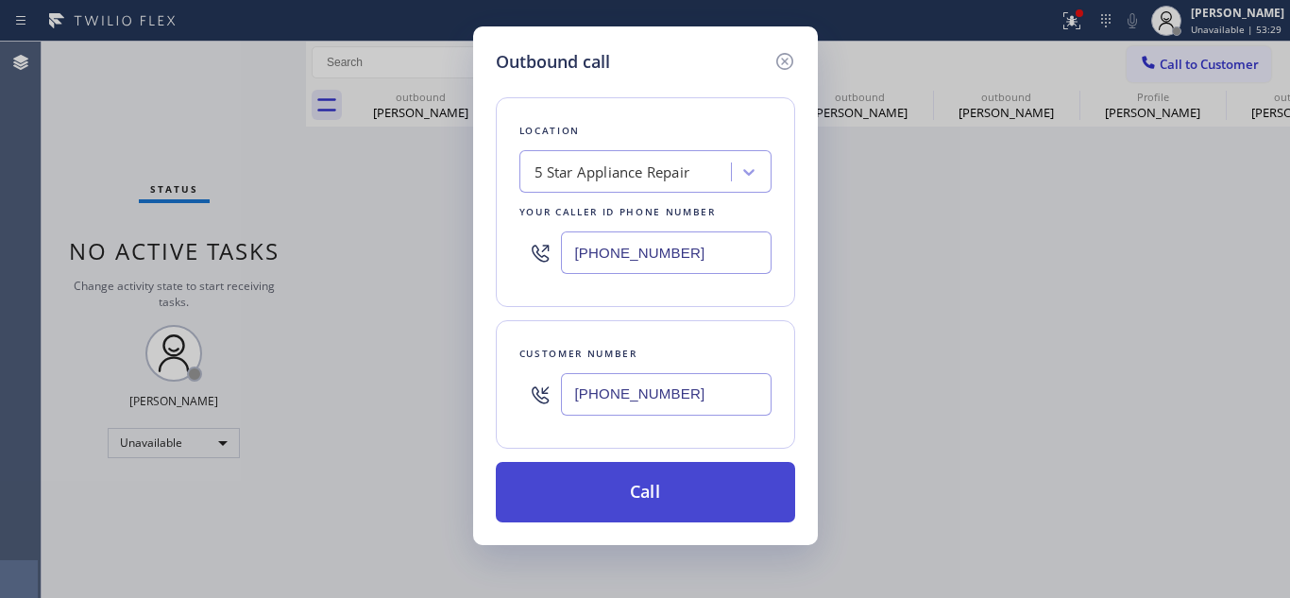
type input "[PHONE_NUMBER]"
click at [609, 475] on button "Call" at bounding box center [645, 492] width 299 height 60
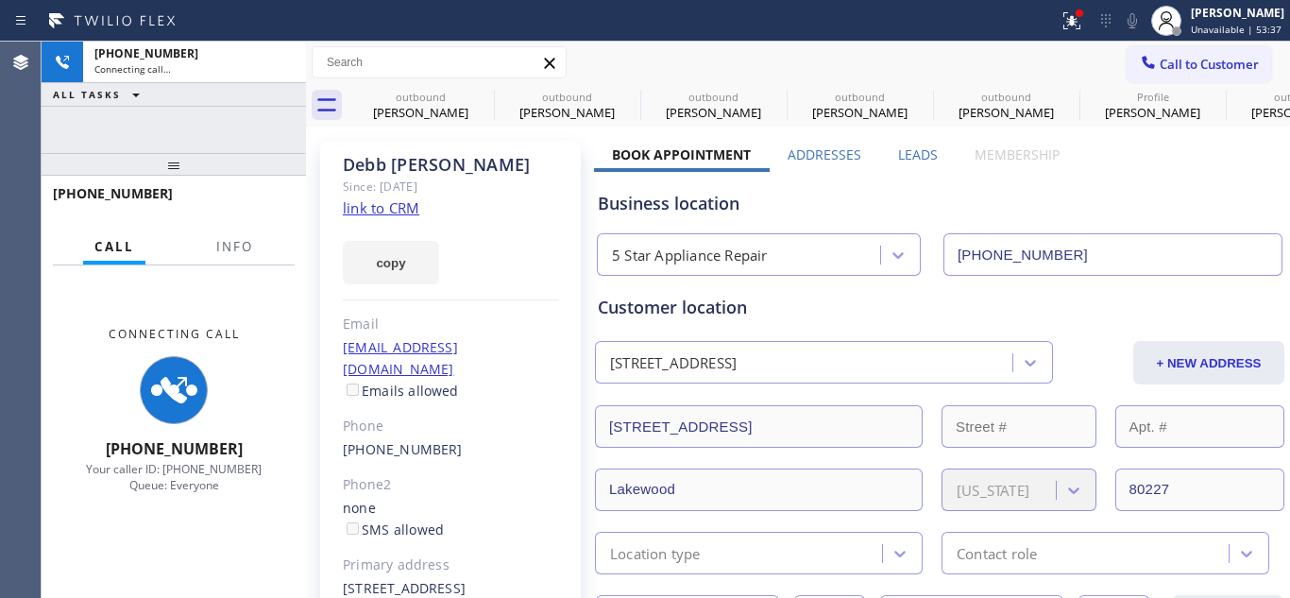
type input "[PHONE_NUMBER]"
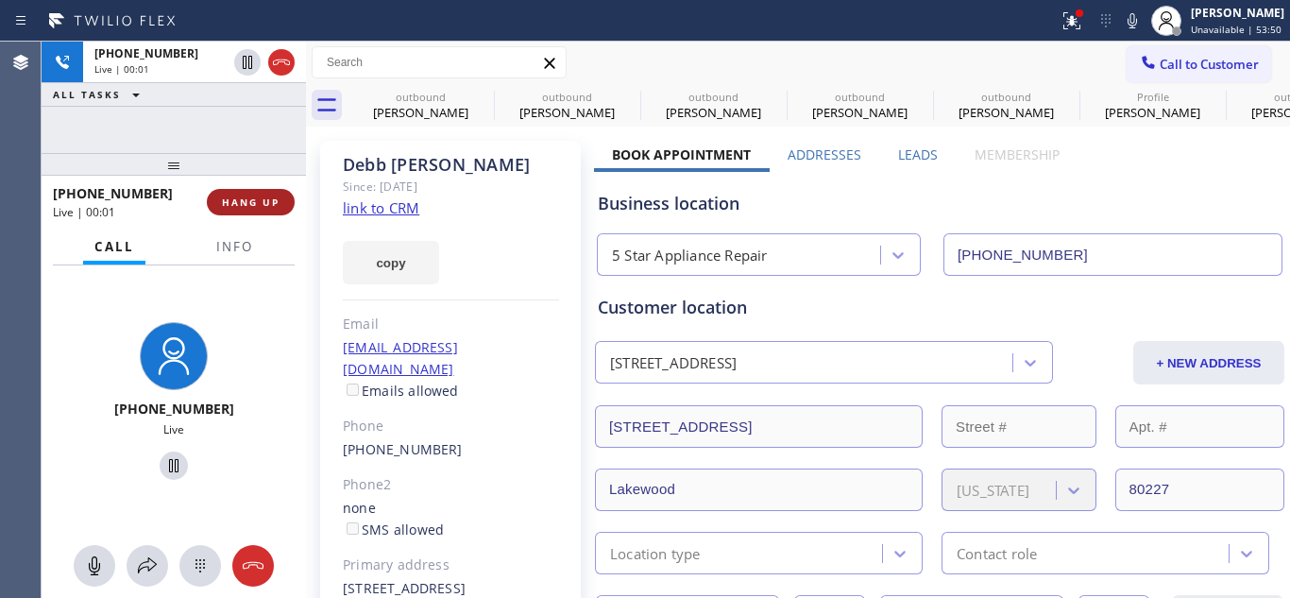
click at [244, 196] on span "HANG UP" at bounding box center [251, 201] width 58 height 13
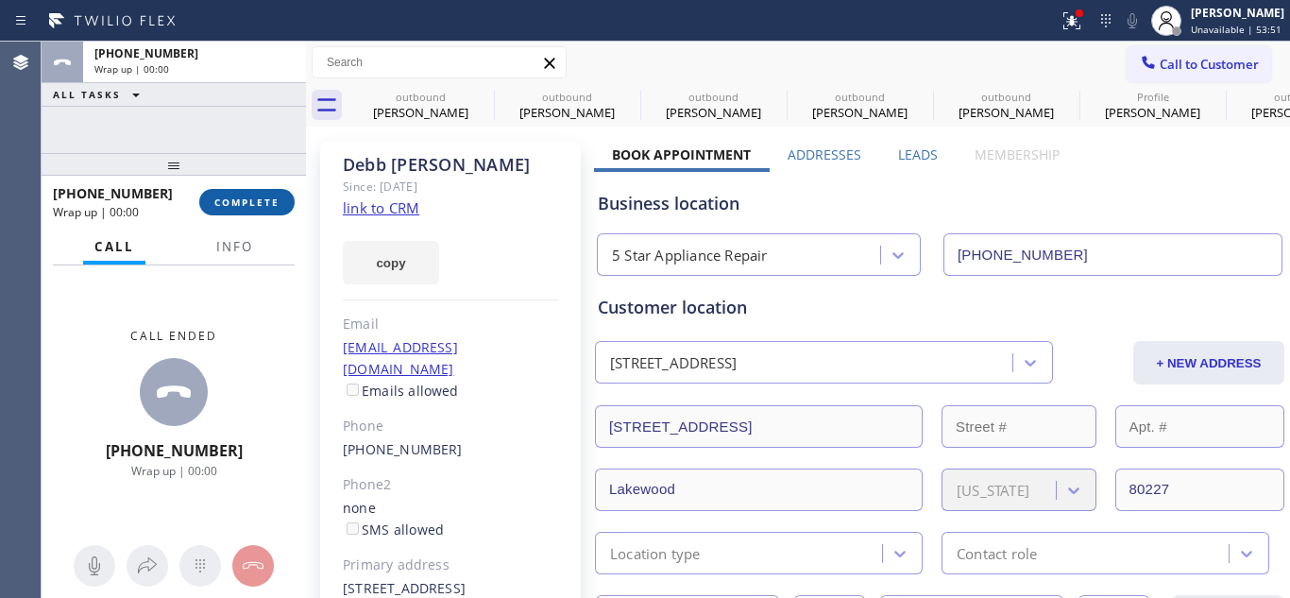
click at [244, 196] on span "COMPLETE" at bounding box center [246, 201] width 65 height 13
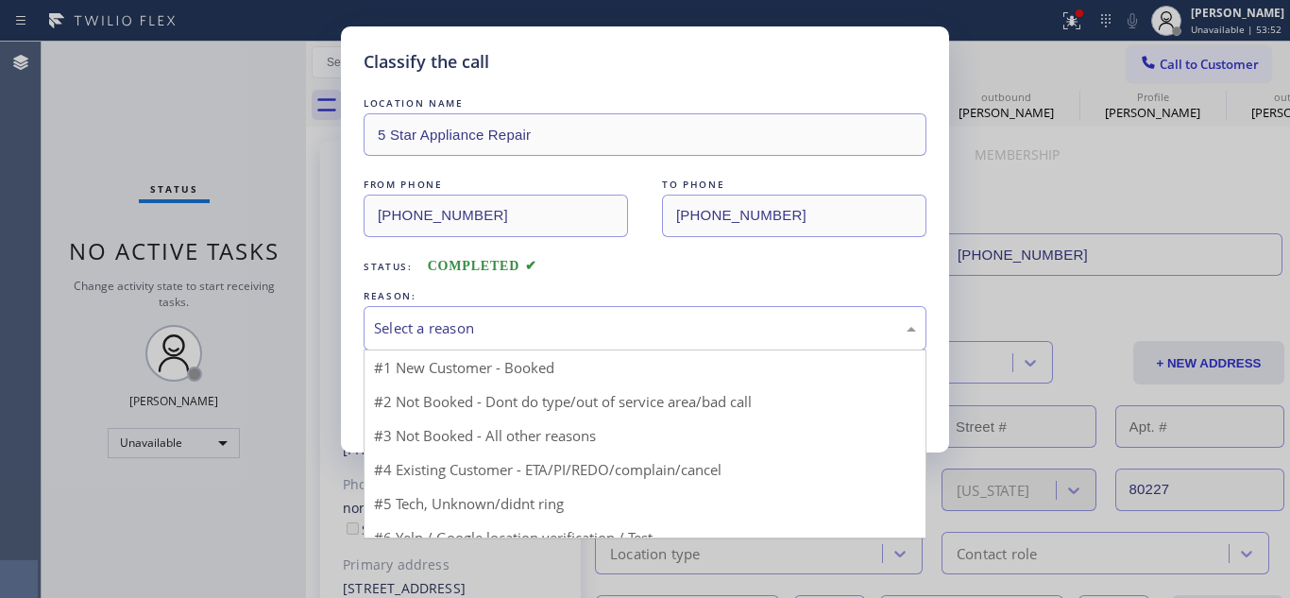
click at [480, 338] on div "Select a reason" at bounding box center [645, 328] width 542 height 22
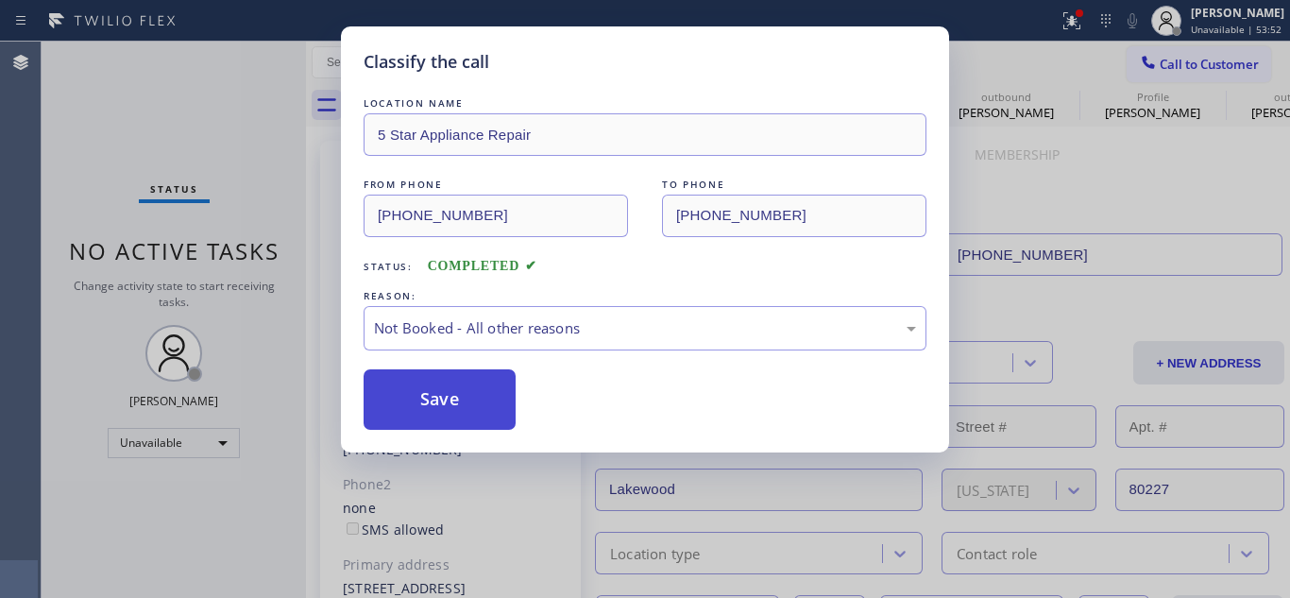
click at [462, 390] on button "Save" at bounding box center [440, 399] width 152 height 60
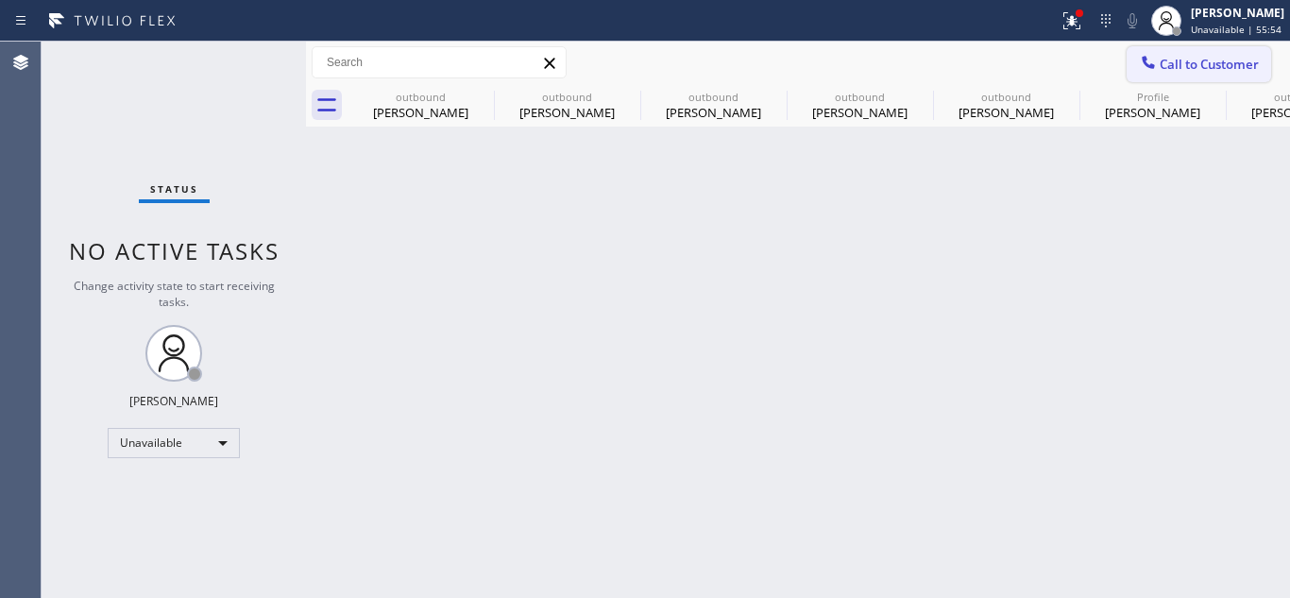
click at [1200, 59] on span "Call to Customer" at bounding box center [1209, 64] width 99 height 17
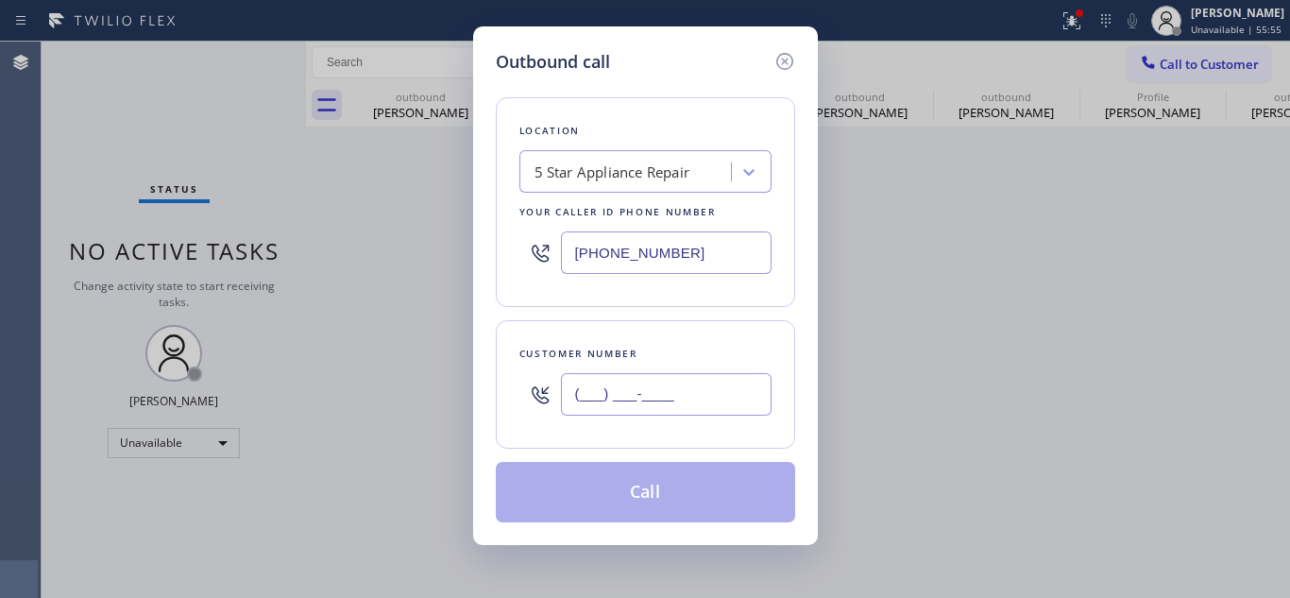
click at [606, 399] on input "(___) ___-____" at bounding box center [666, 394] width 211 height 42
paste input "951) 334-4782"
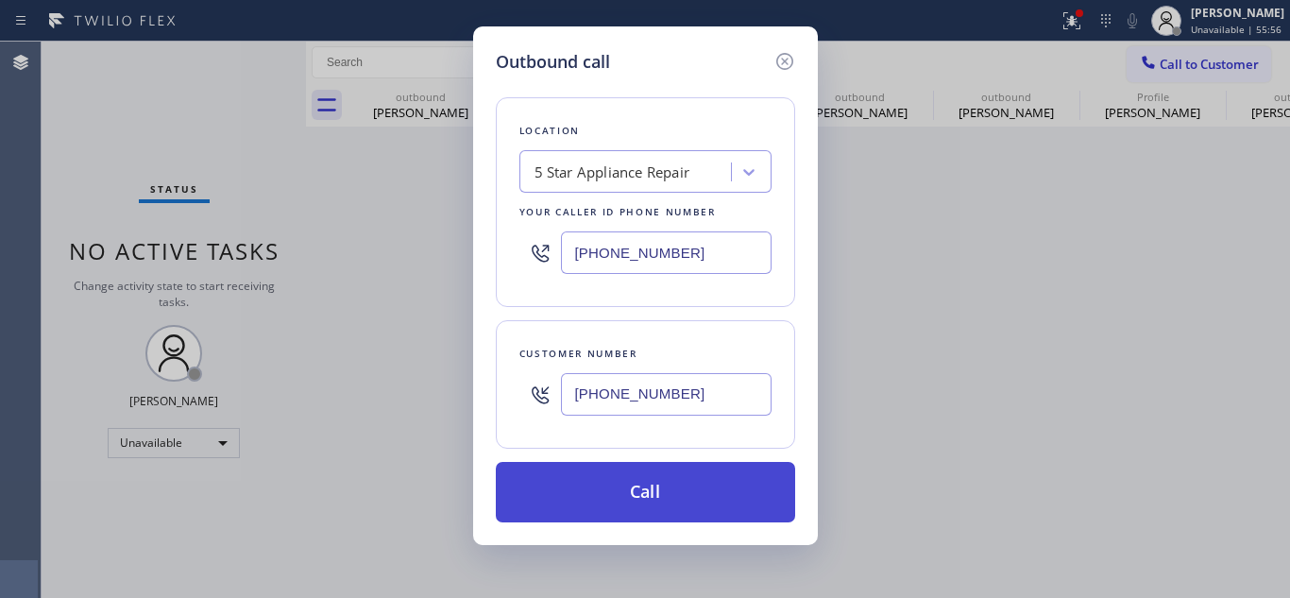
type input "[PHONE_NUMBER]"
click at [598, 479] on button "Call" at bounding box center [645, 492] width 299 height 60
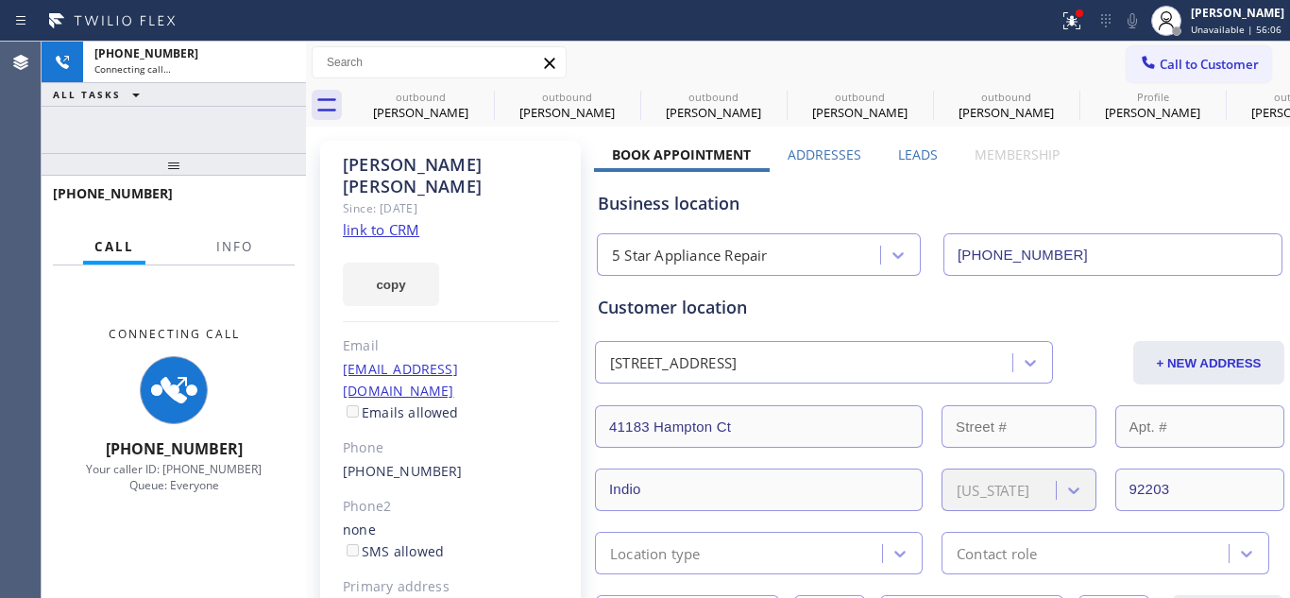
type input "[PHONE_NUMBER]"
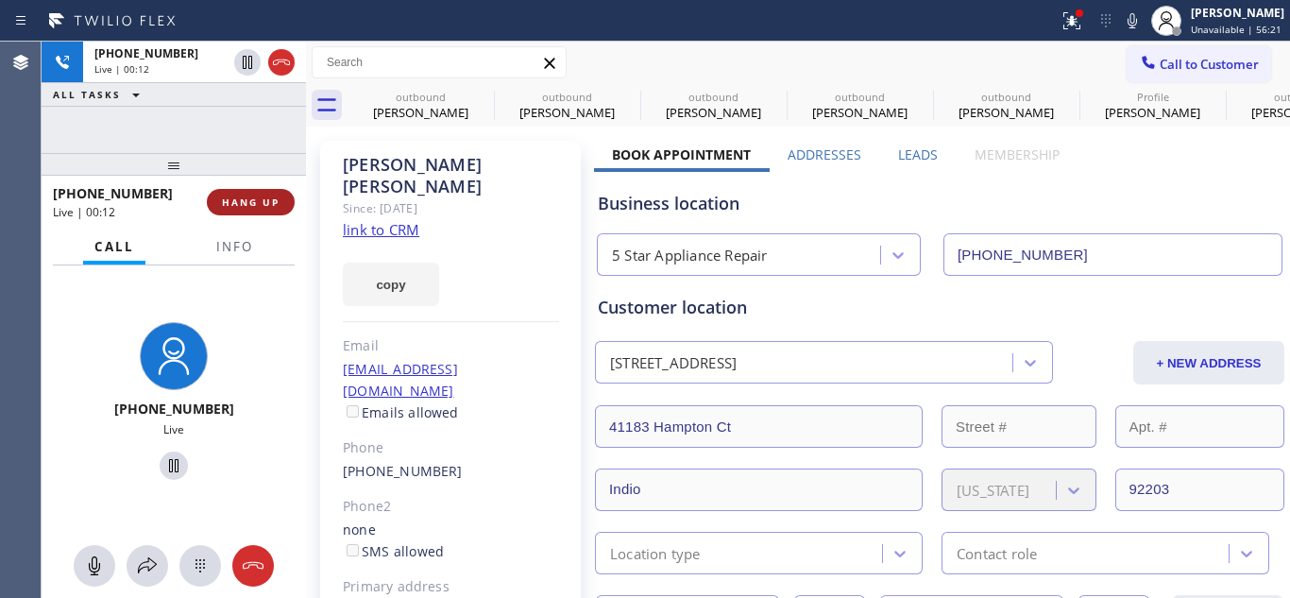
click at [270, 200] on span "HANG UP" at bounding box center [251, 201] width 58 height 13
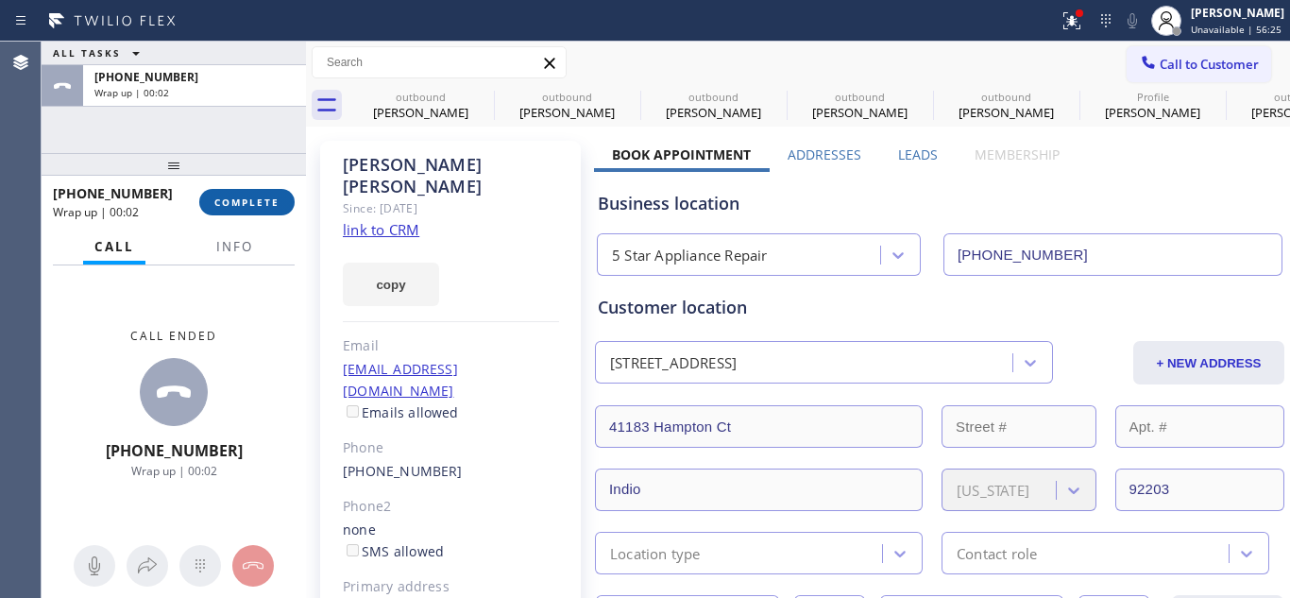
click at [270, 200] on span "COMPLETE" at bounding box center [246, 201] width 65 height 13
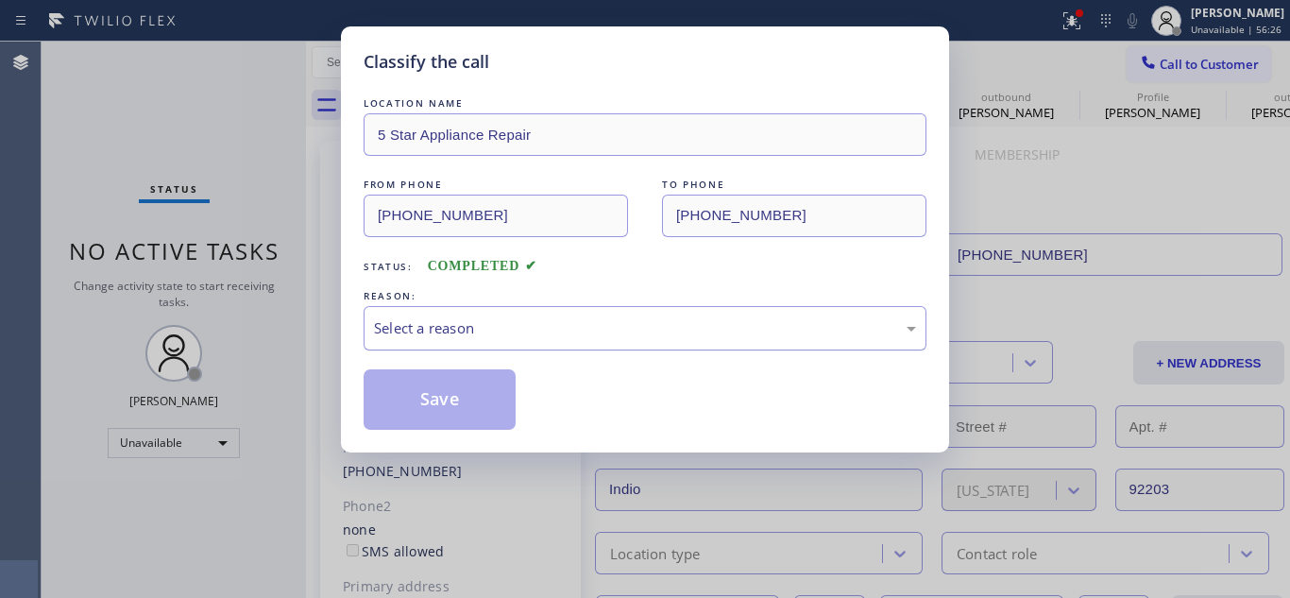
click at [546, 319] on div "Select a reason" at bounding box center [645, 328] width 542 height 22
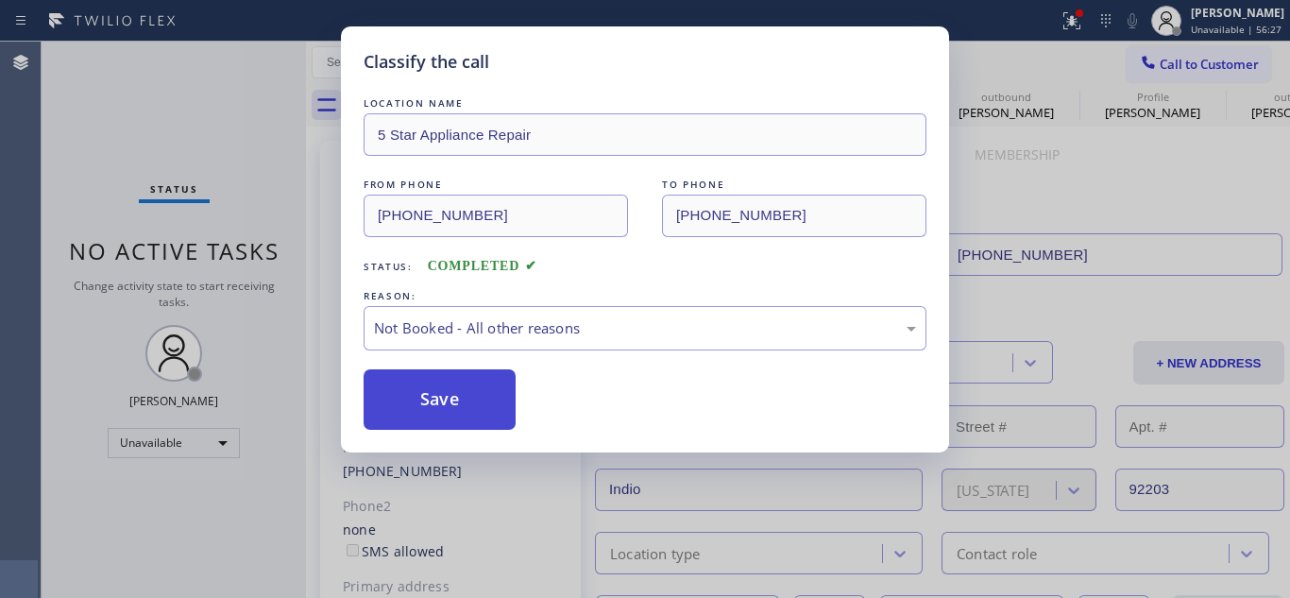
click at [450, 399] on button "Save" at bounding box center [440, 399] width 152 height 60
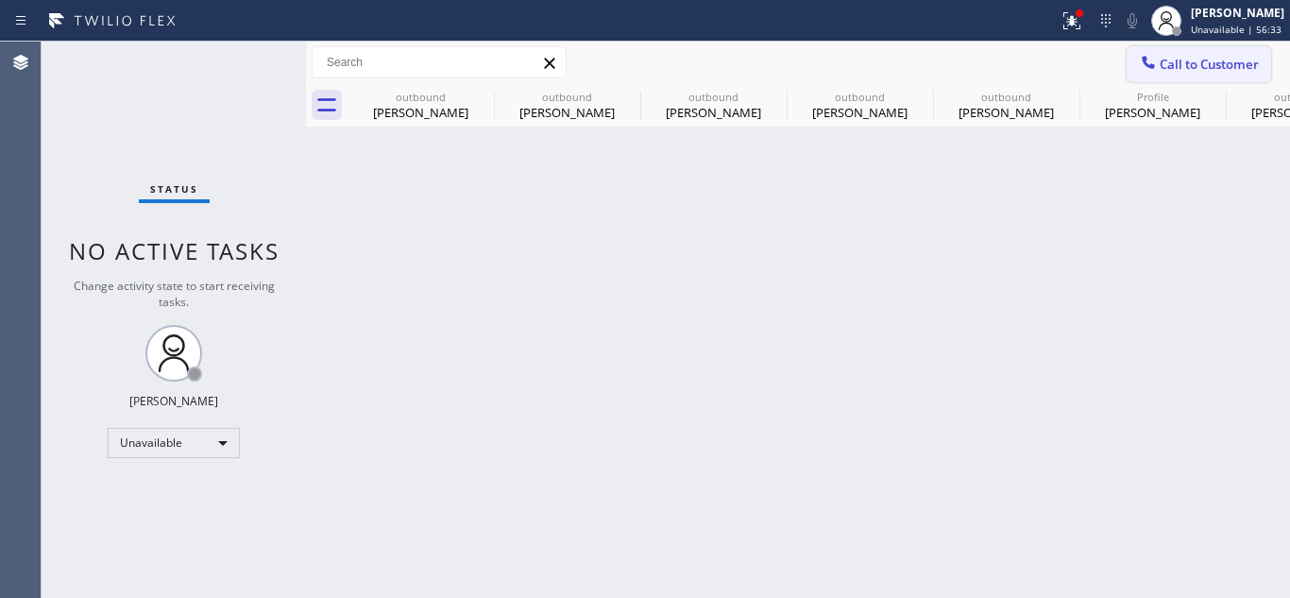
click at [1170, 73] on button "Call to Customer" at bounding box center [1199, 64] width 144 height 36
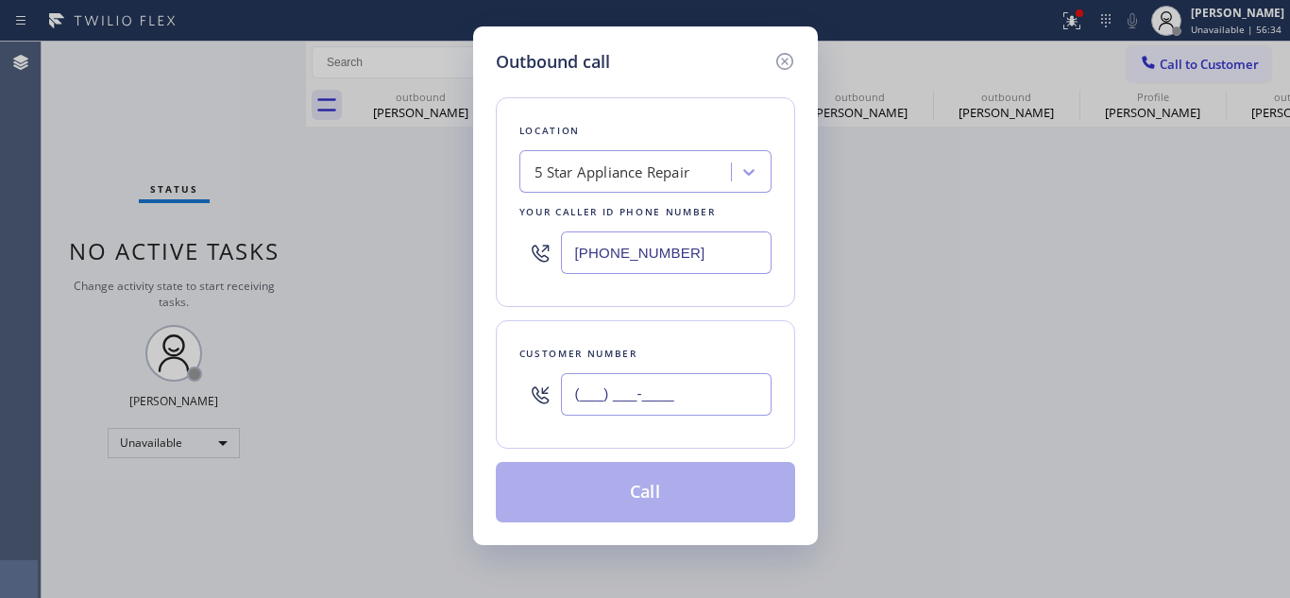
click at [577, 386] on input "(___) ___-____" at bounding box center [666, 394] width 211 height 42
paste input "718) 938-1374"
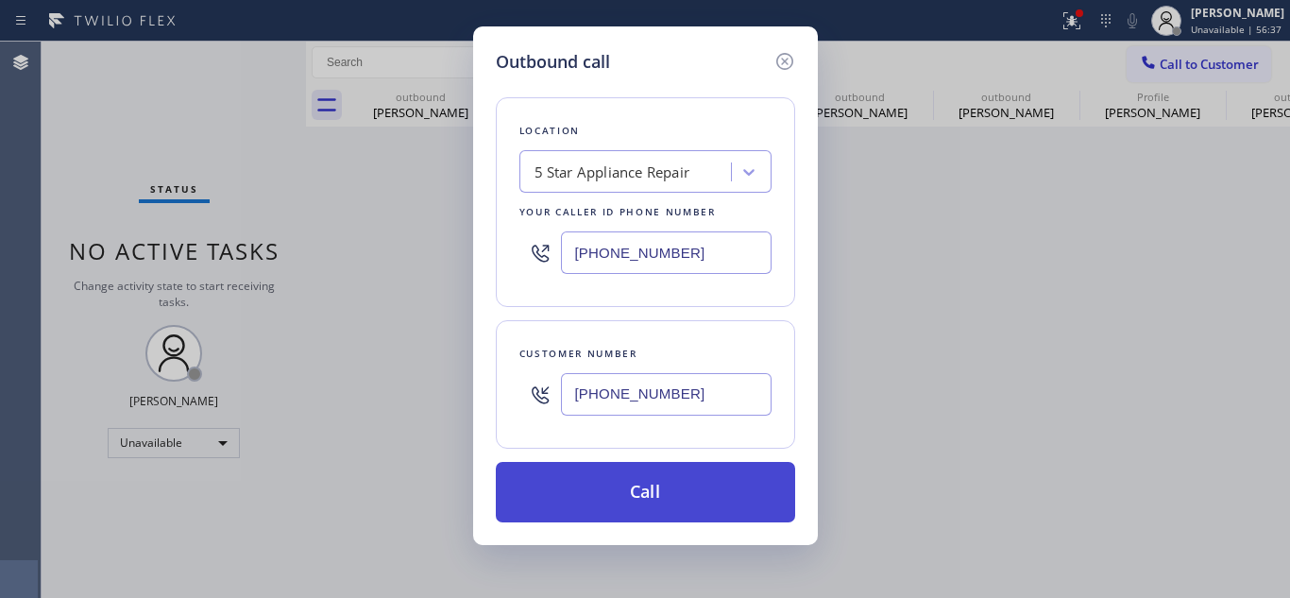
type input "[PHONE_NUMBER]"
click at [600, 488] on button "Call" at bounding box center [645, 492] width 299 height 60
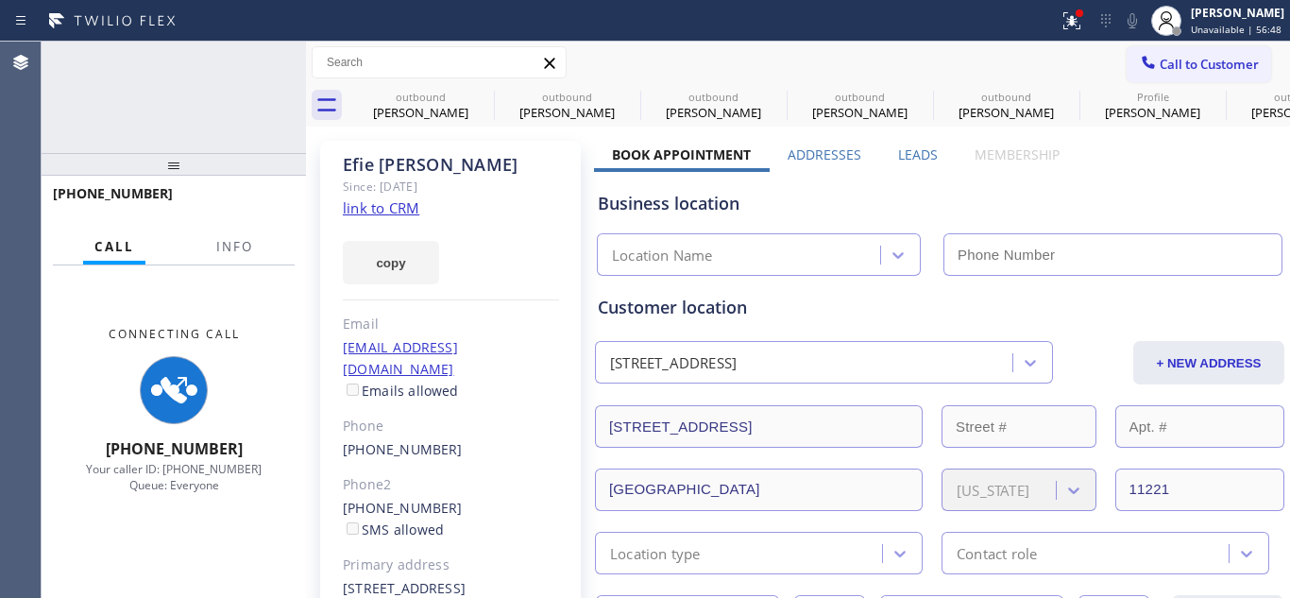
type input "[PHONE_NUMBER]"
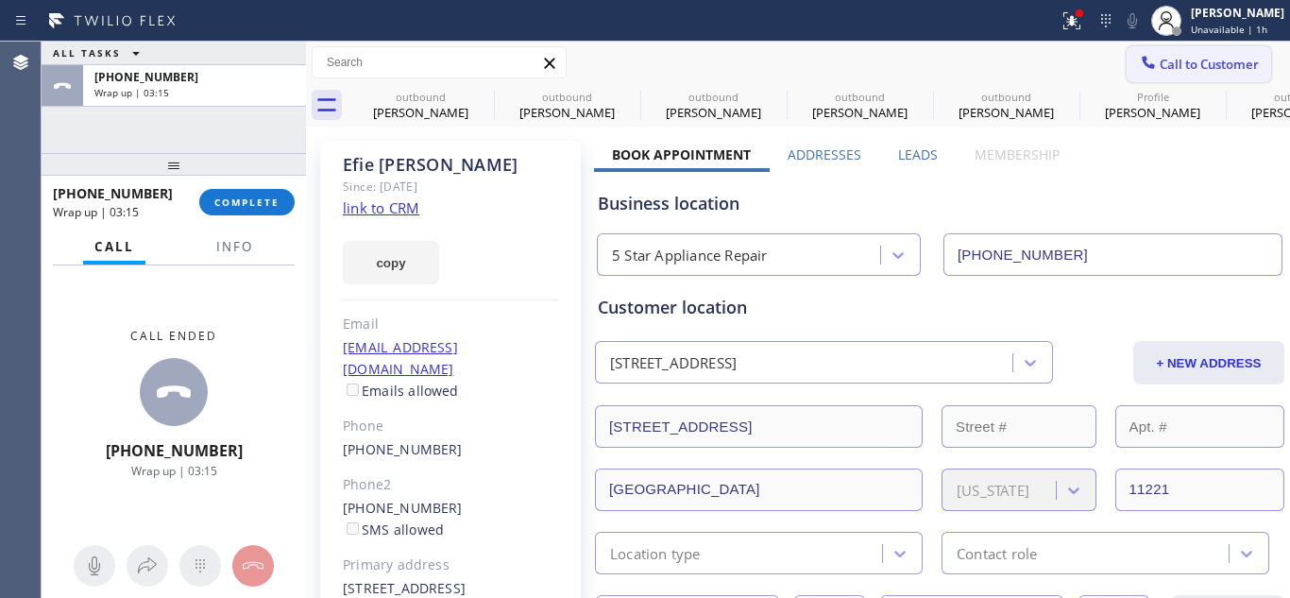
click at [1140, 76] on button "Call to Customer" at bounding box center [1199, 64] width 144 height 36
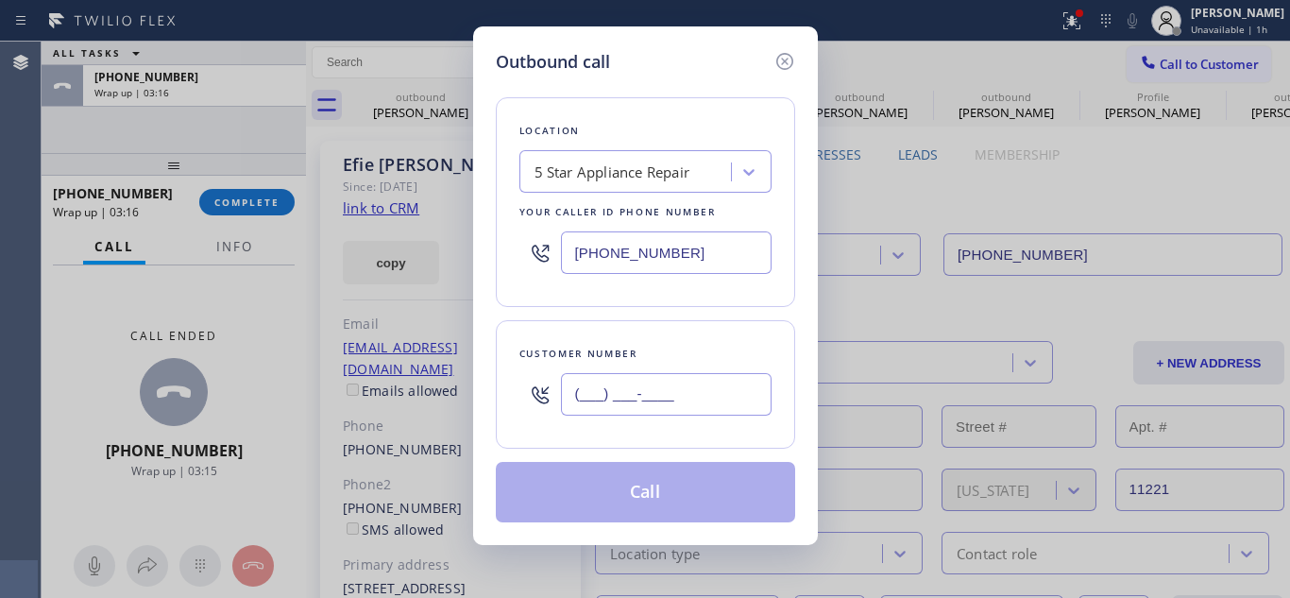
click at [571, 396] on input "(___) ___-____" at bounding box center [666, 394] width 211 height 42
paste input "201) 881-6526"
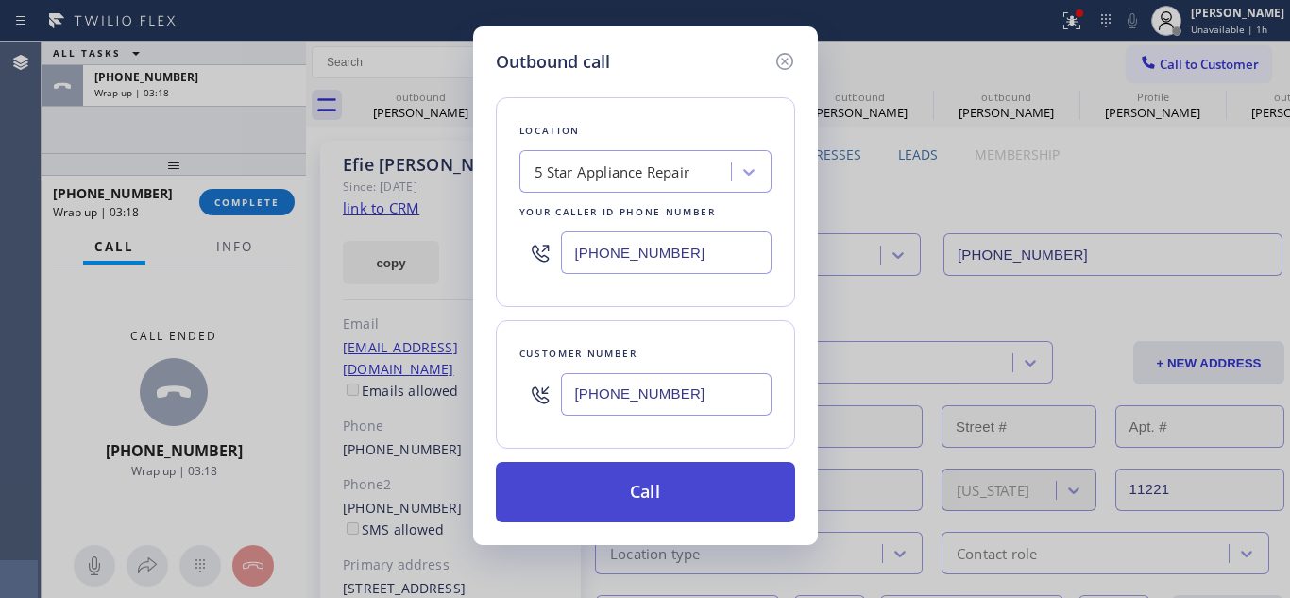
type input "[PHONE_NUMBER]"
click at [613, 488] on button "Call" at bounding box center [645, 492] width 299 height 60
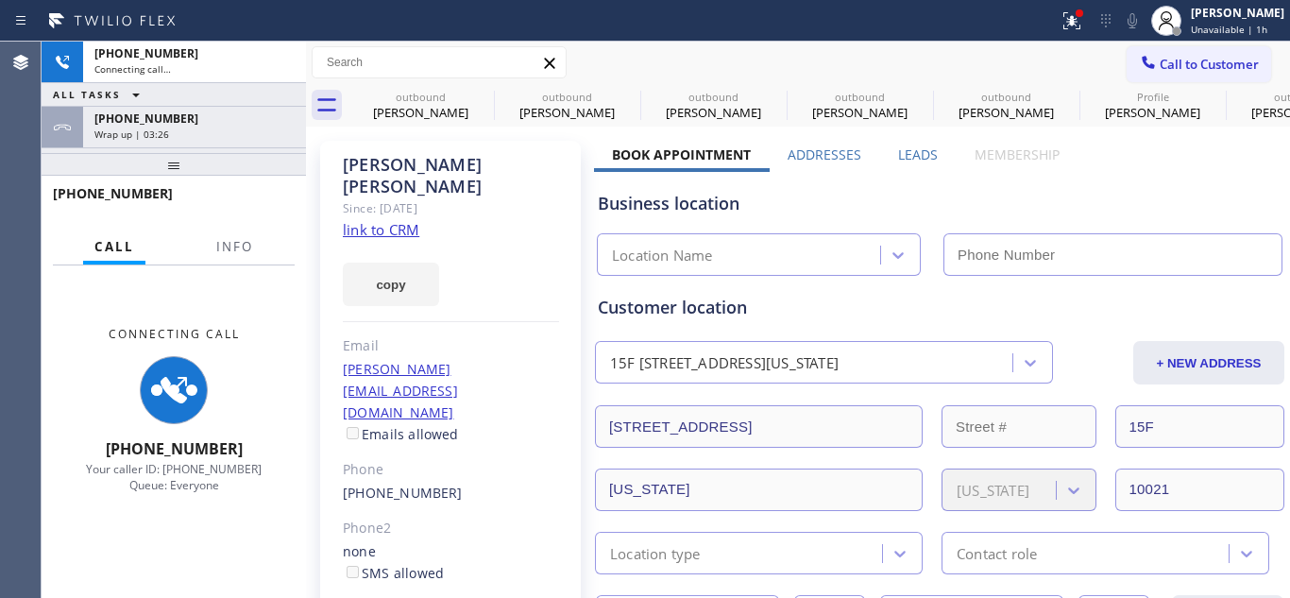
type input "[PHONE_NUMBER]"
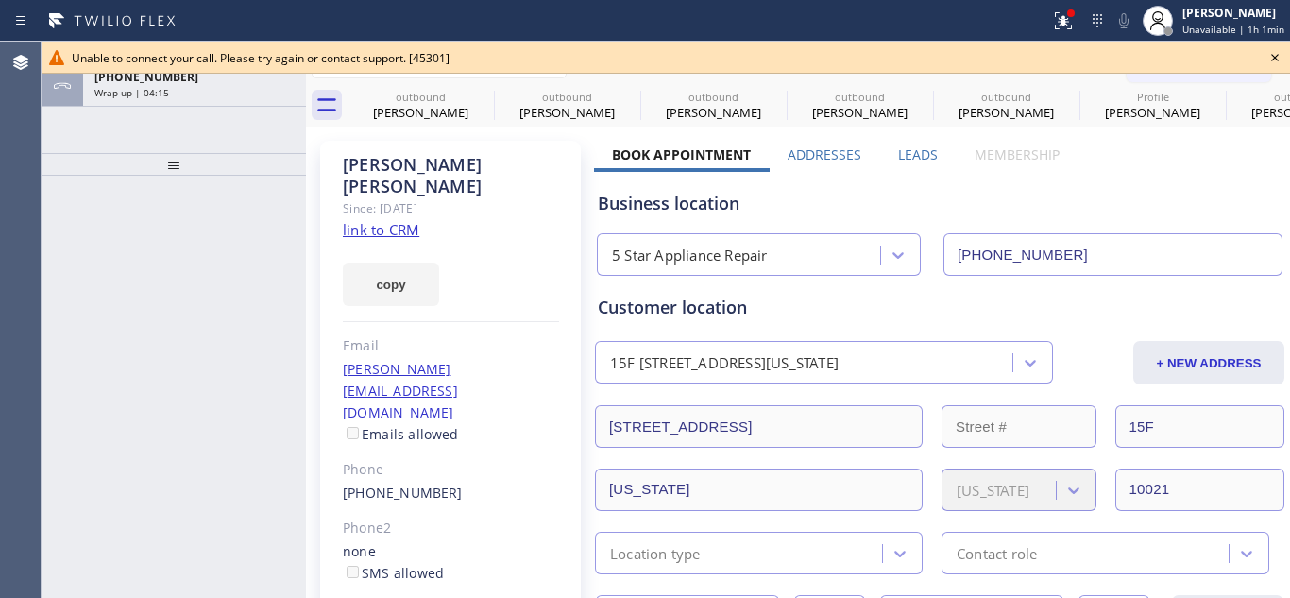
click at [1272, 53] on icon at bounding box center [1274, 57] width 23 height 23
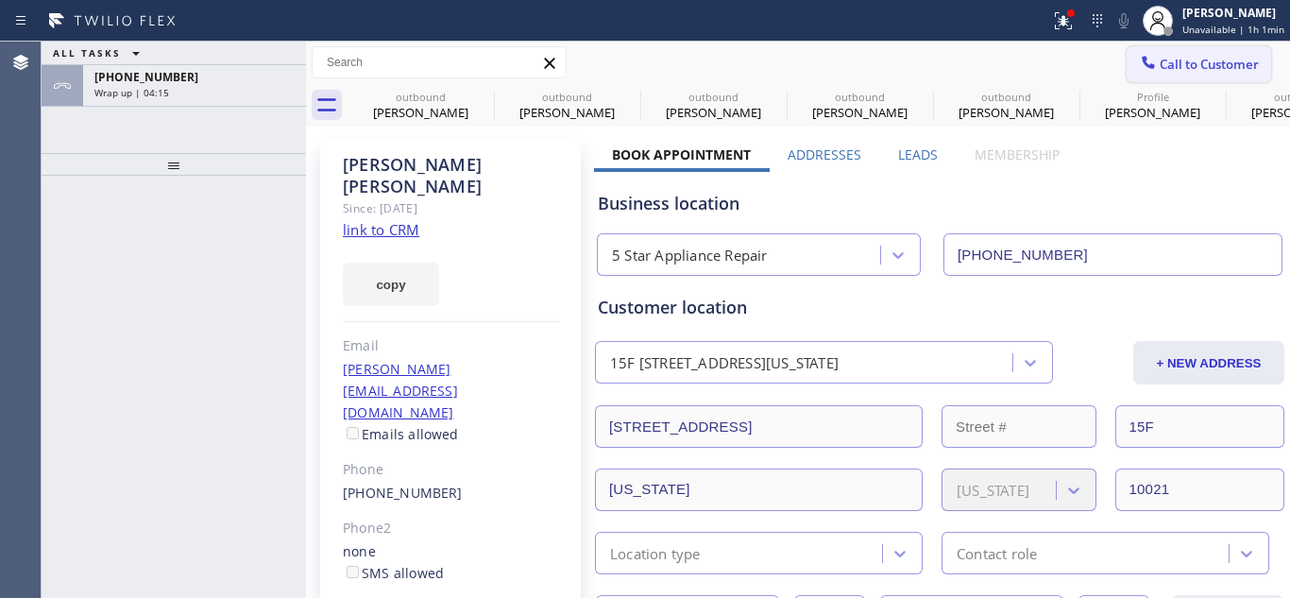
click at [1207, 64] on span "Call to Customer" at bounding box center [1209, 64] width 99 height 17
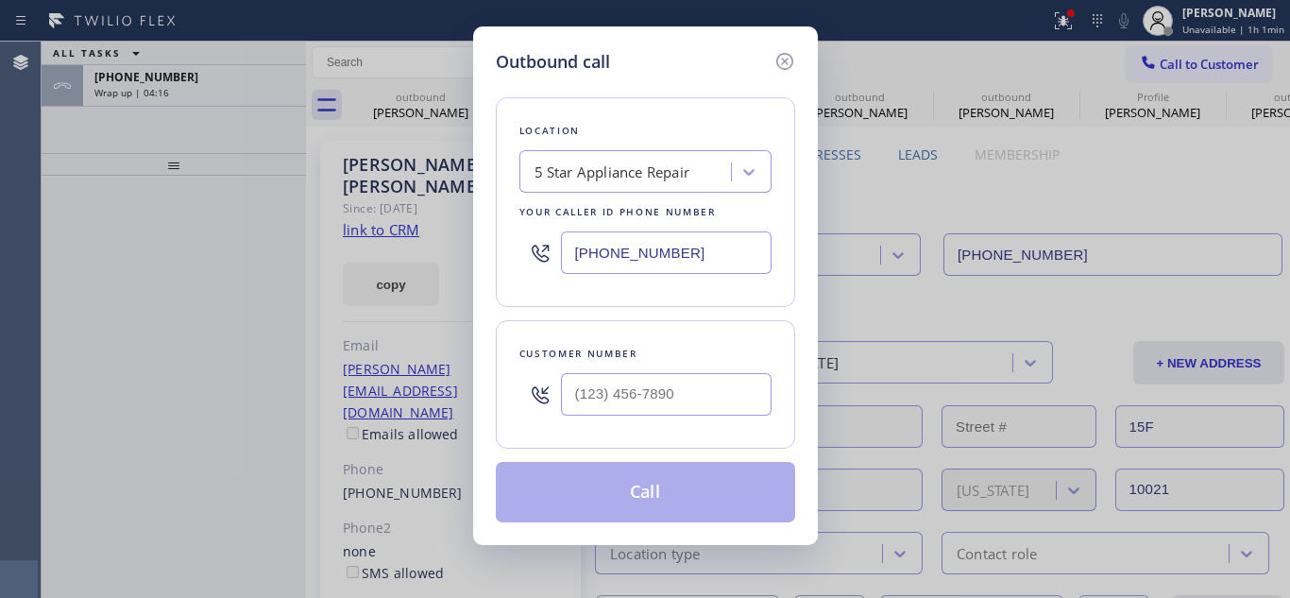
click at [558, 400] on div at bounding box center [540, 394] width 42 height 61
click at [585, 395] on input "(___) ___-____" at bounding box center [666, 394] width 211 height 42
paste input "818) 823-9594"
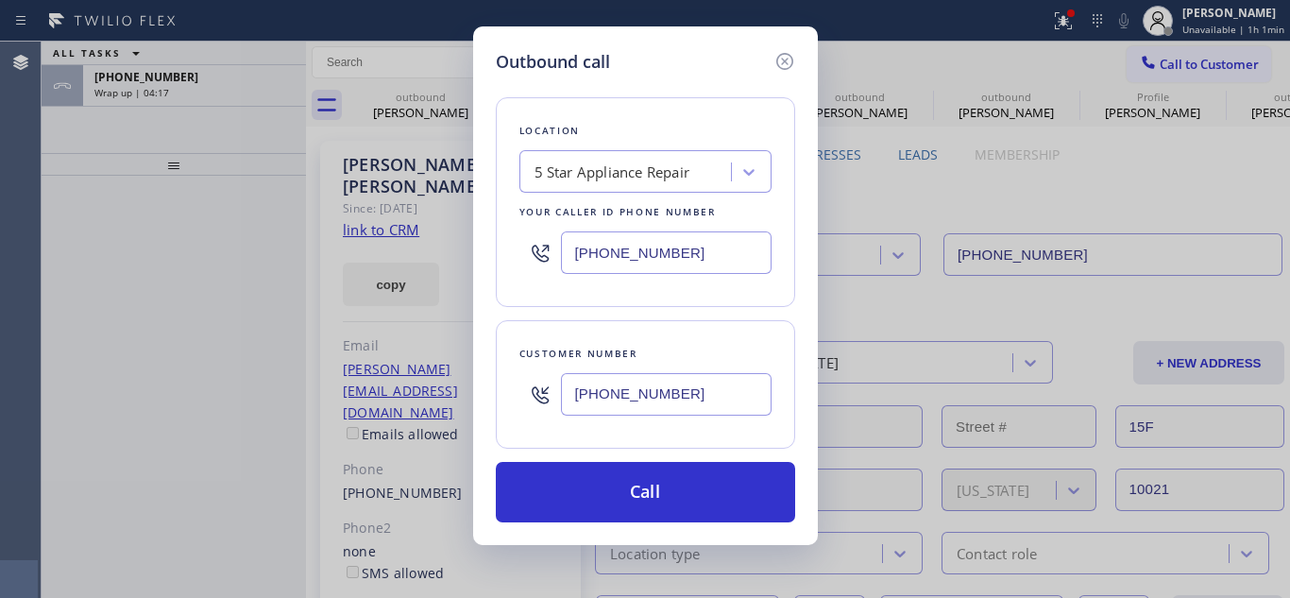
type input "[PHONE_NUMBER]"
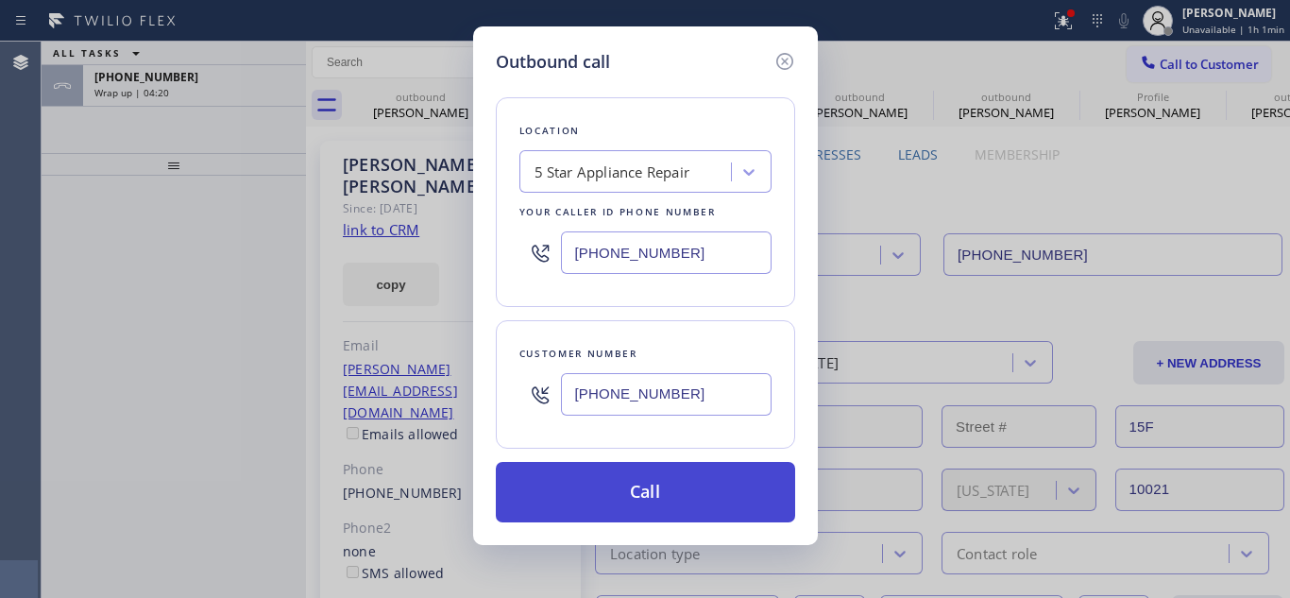
click at [619, 473] on button "Call" at bounding box center [645, 492] width 299 height 60
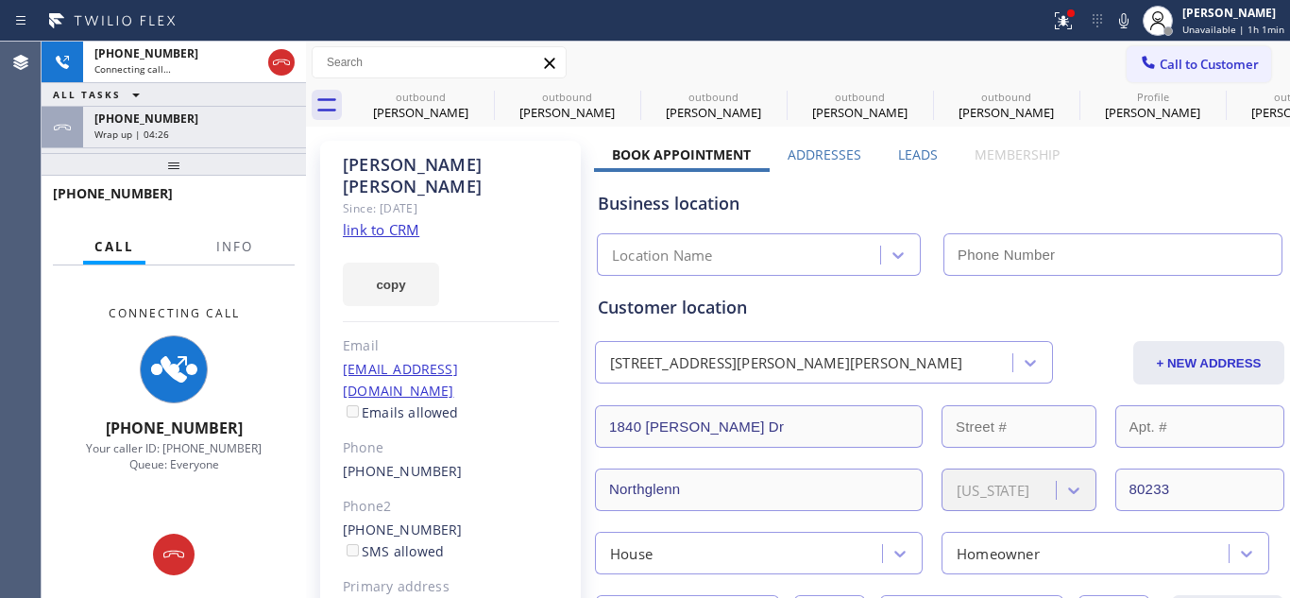
type input "[PHONE_NUMBER]"
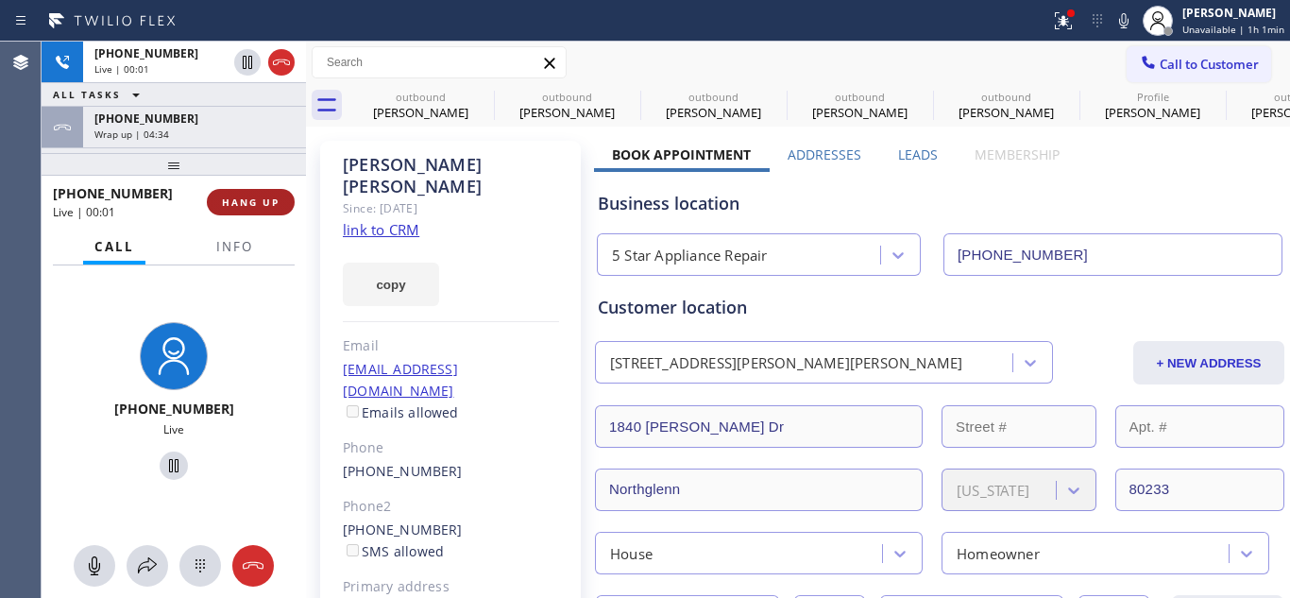
click at [264, 202] on span "HANG UP" at bounding box center [251, 201] width 58 height 13
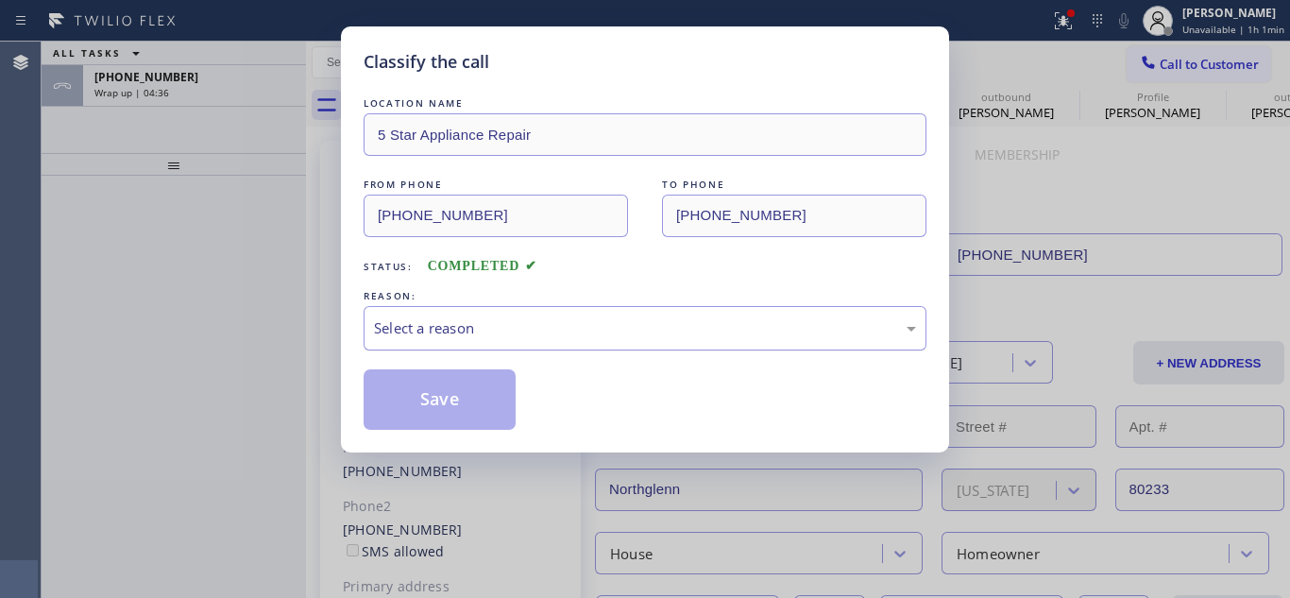
click at [520, 332] on div "Select a reason" at bounding box center [645, 328] width 542 height 22
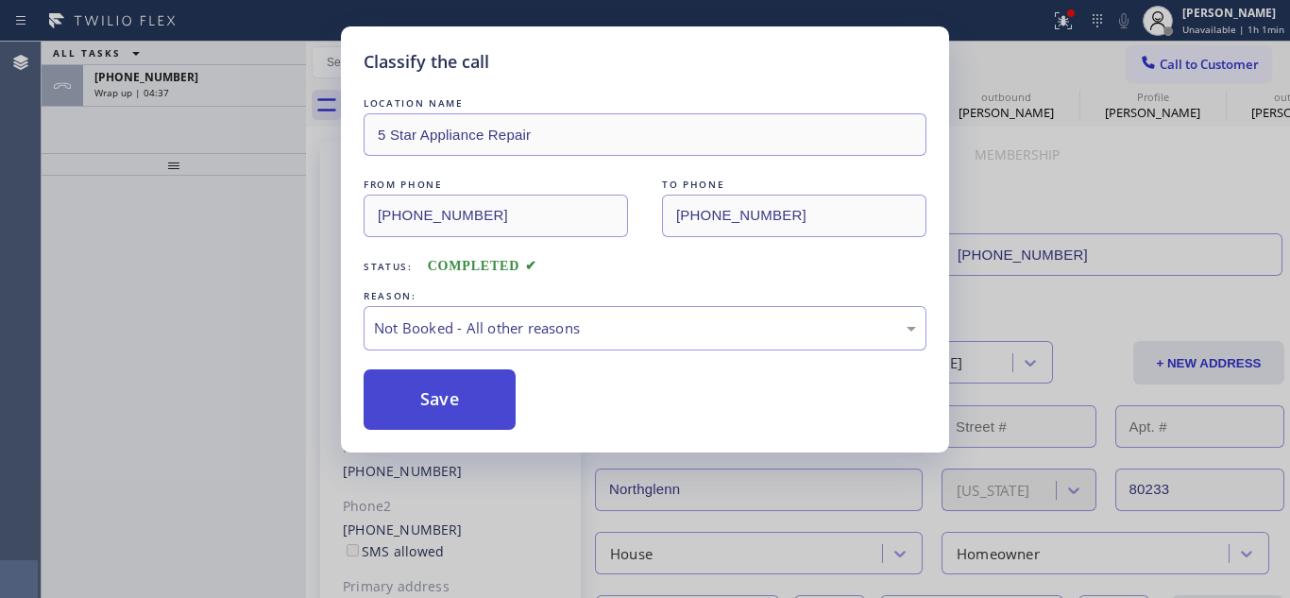
click at [502, 394] on button "Save" at bounding box center [440, 399] width 152 height 60
click at [144, 90] on span "Wrap up | 04:38" at bounding box center [131, 92] width 75 height 13
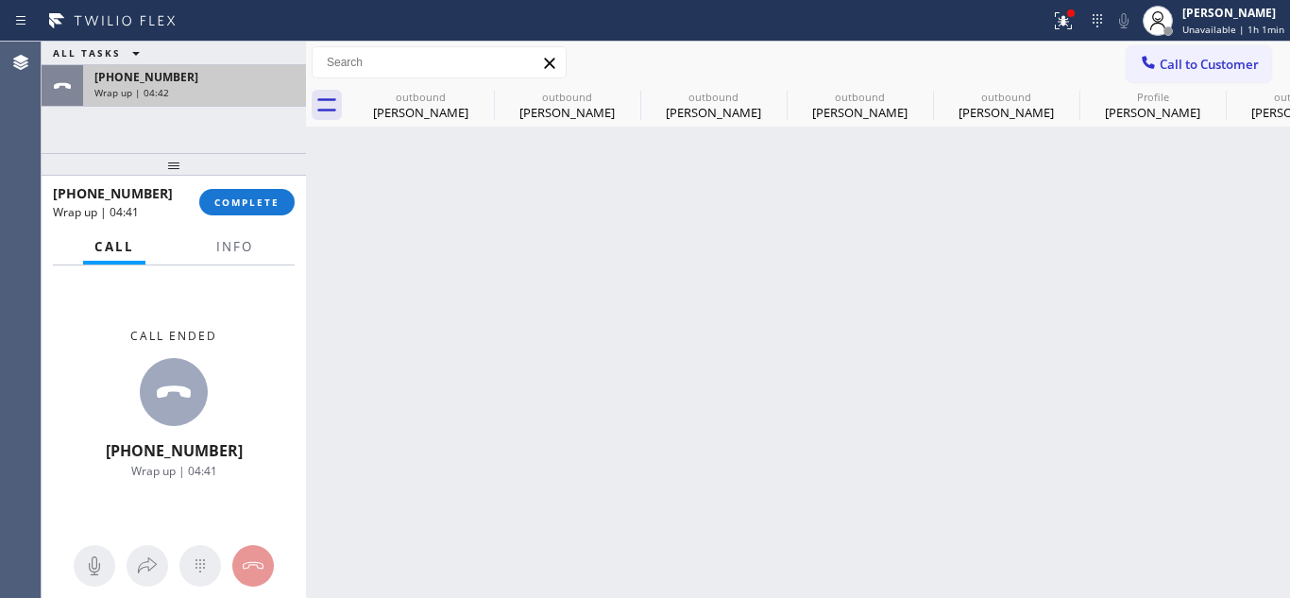
click at [186, 100] on div "[PHONE_NUMBER] Wrap up | 04:42" at bounding box center [190, 86] width 215 height 42
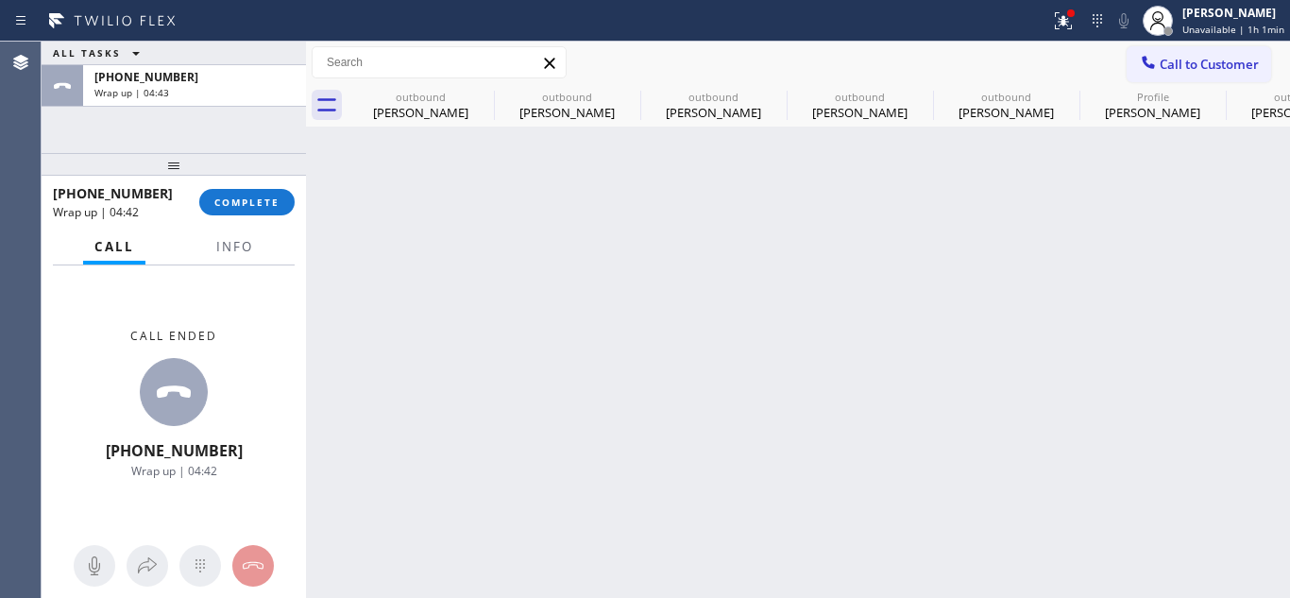
click at [251, 112] on div "ALL TASKS ALL TASKS ACTIVE TASKS TASKS IN WRAP UP [PHONE_NUMBER] Wrap up | 04:43" at bounding box center [174, 97] width 264 height 111
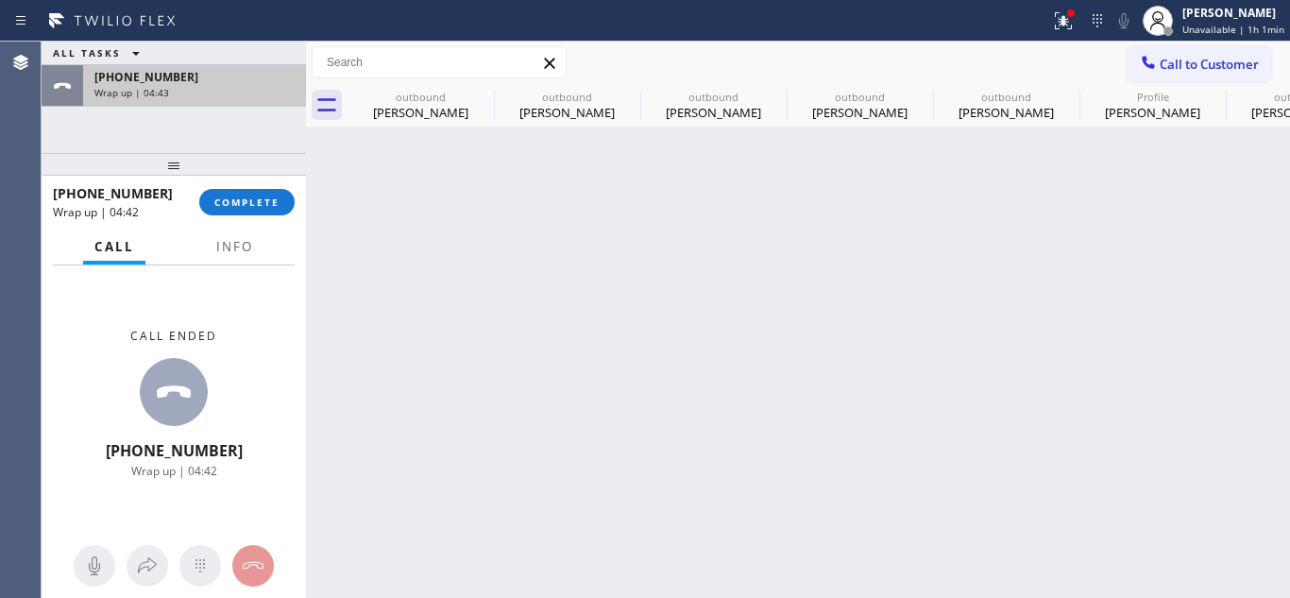
click at [232, 89] on div "Wrap up | 04:43" at bounding box center [194, 92] width 200 height 13
click at [143, 85] on div "[PHONE_NUMBER] Wrap up | 04:44" at bounding box center [190, 86] width 215 height 42
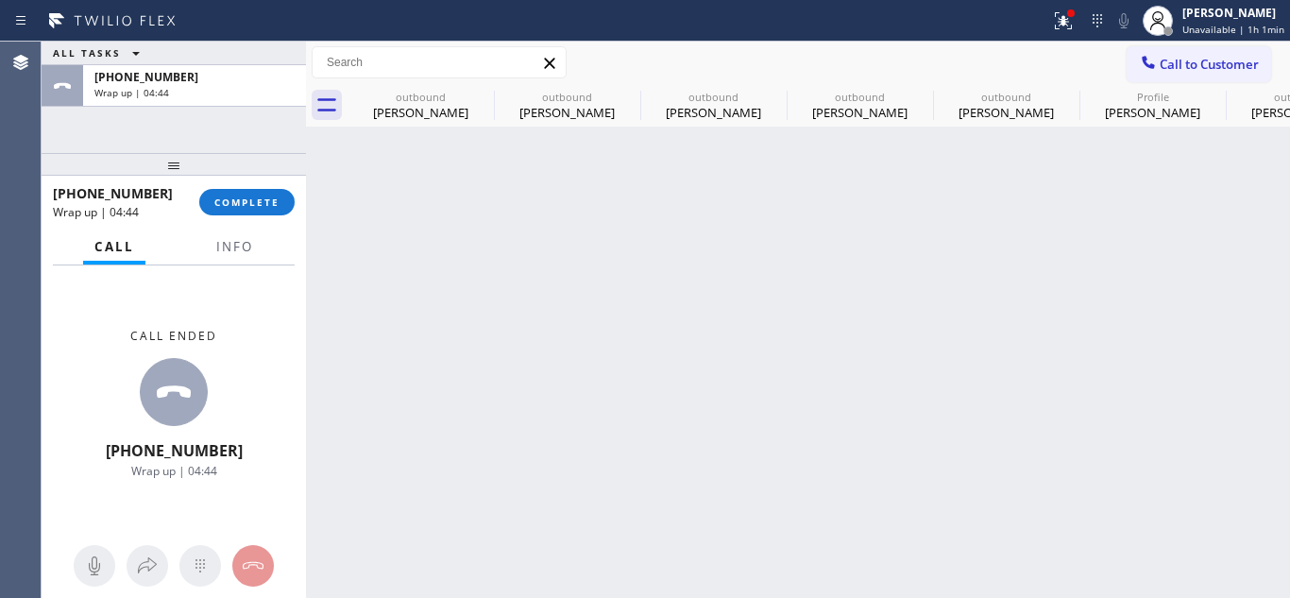
click at [221, 176] on div at bounding box center [174, 164] width 264 height 23
click at [241, 209] on button "COMPLETE" at bounding box center [246, 202] width 95 height 26
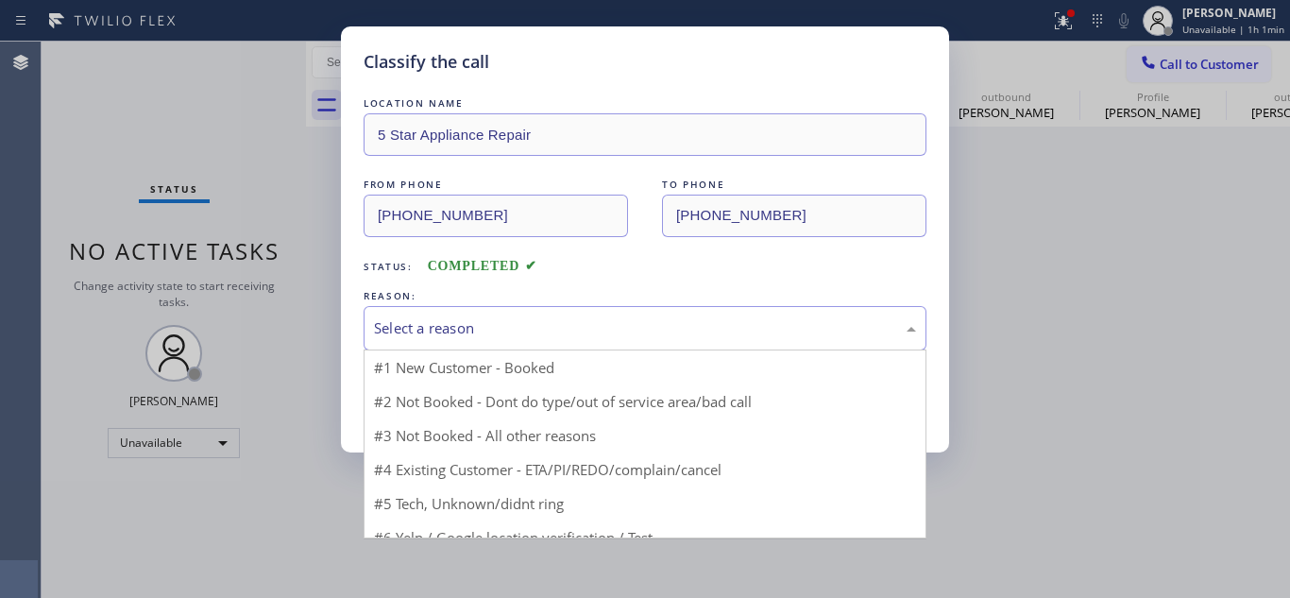
click at [485, 327] on div "Select a reason" at bounding box center [645, 328] width 542 height 22
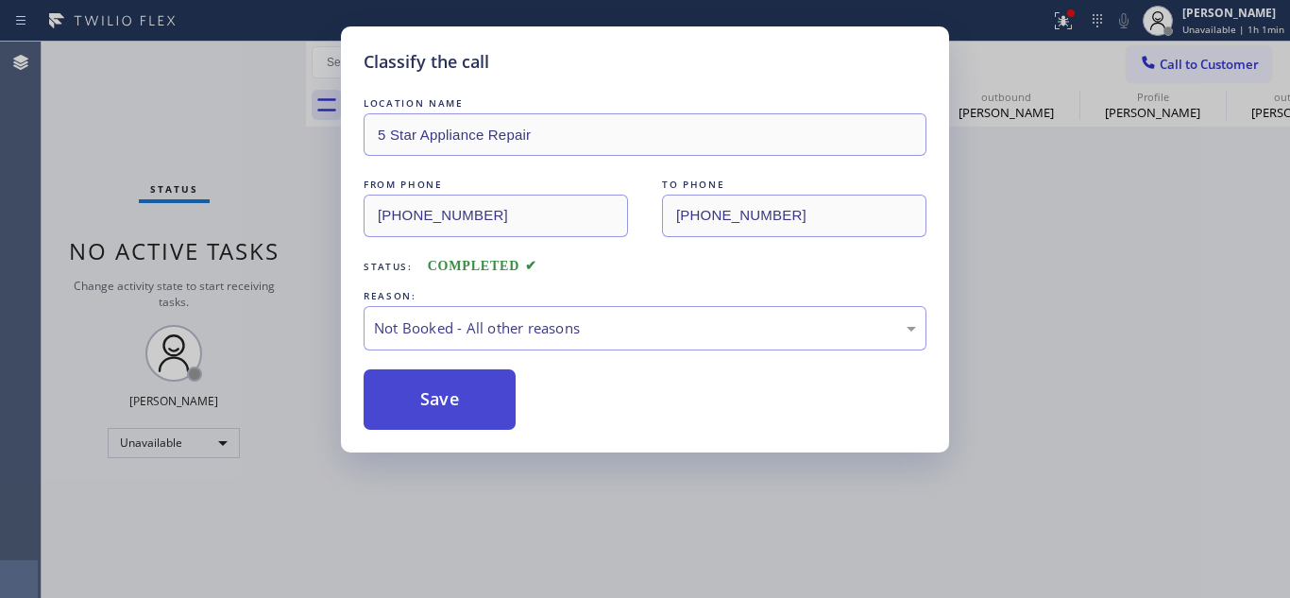
click at [442, 388] on button "Save" at bounding box center [440, 399] width 152 height 60
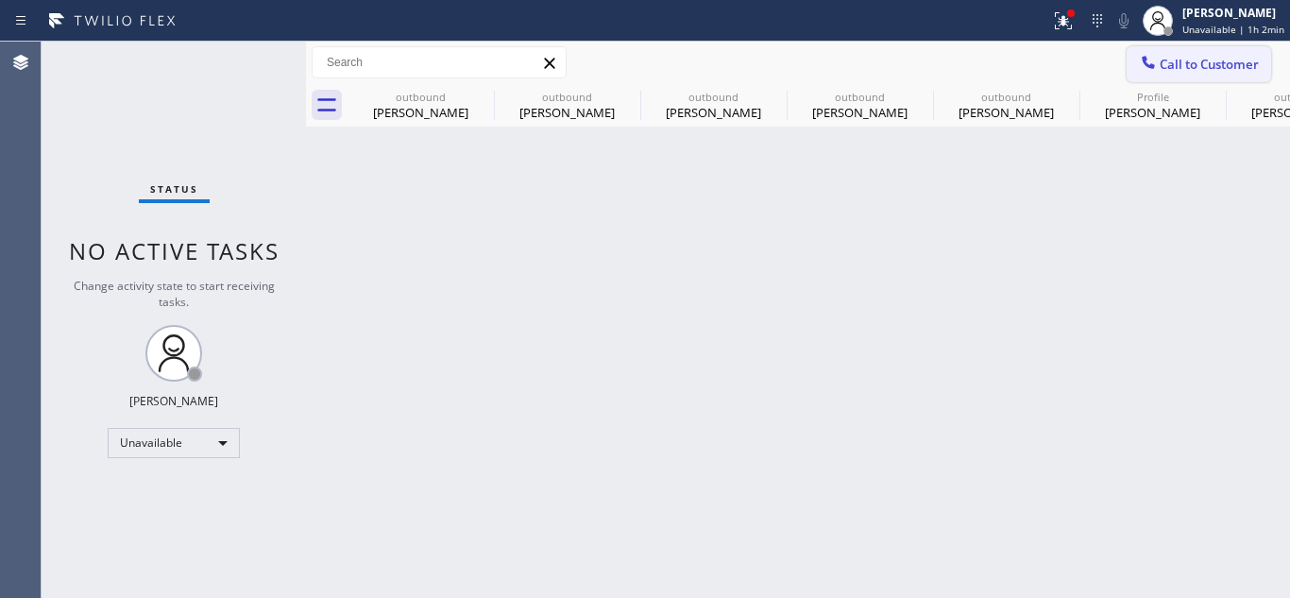
click at [1175, 54] on button "Call to Customer" at bounding box center [1199, 64] width 144 height 36
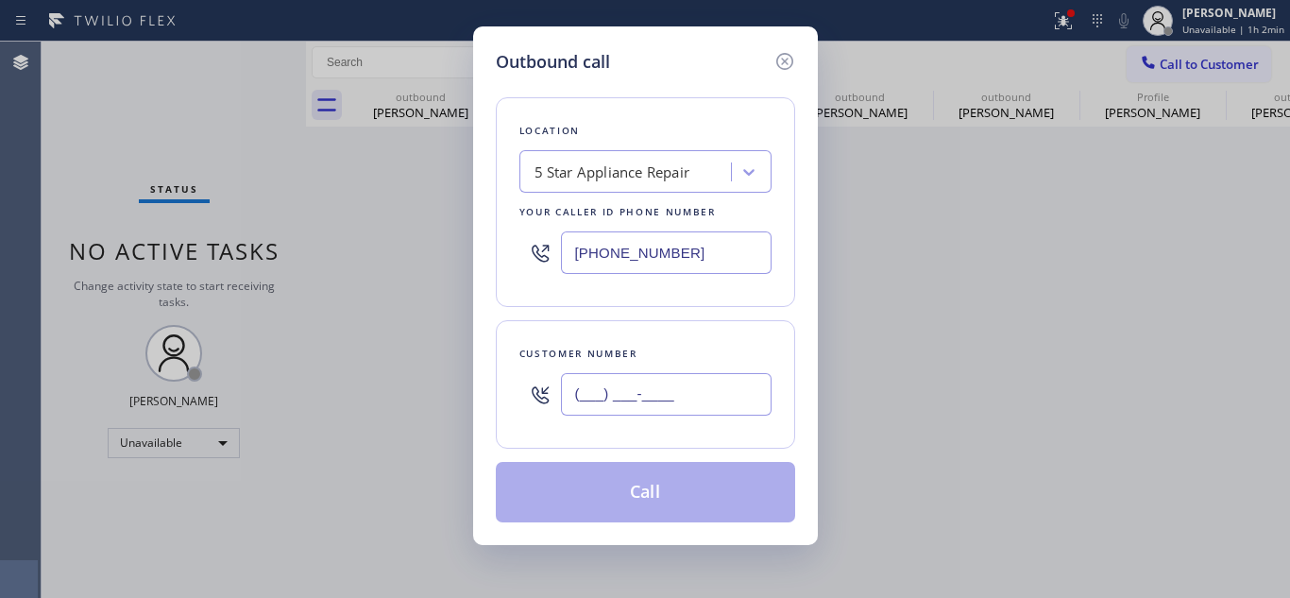
click at [568, 396] on input "(___) ___-____" at bounding box center [666, 394] width 211 height 42
paste input "917) 613-6137"
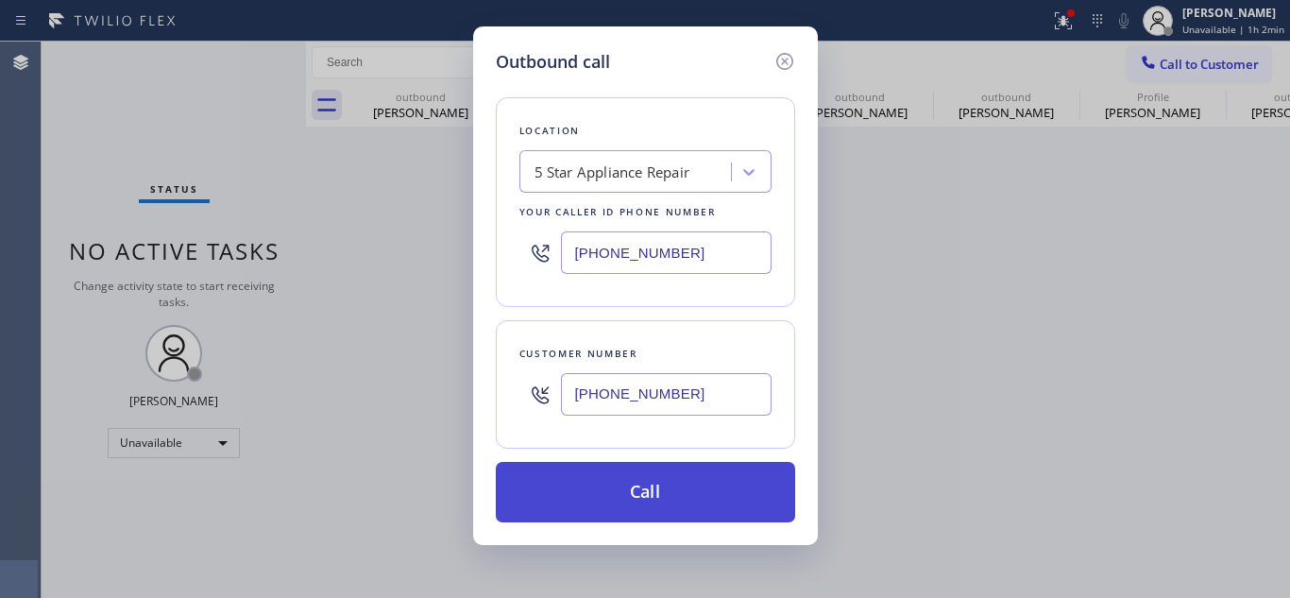
type input "[PHONE_NUMBER]"
click at [594, 487] on button "Call" at bounding box center [645, 492] width 299 height 60
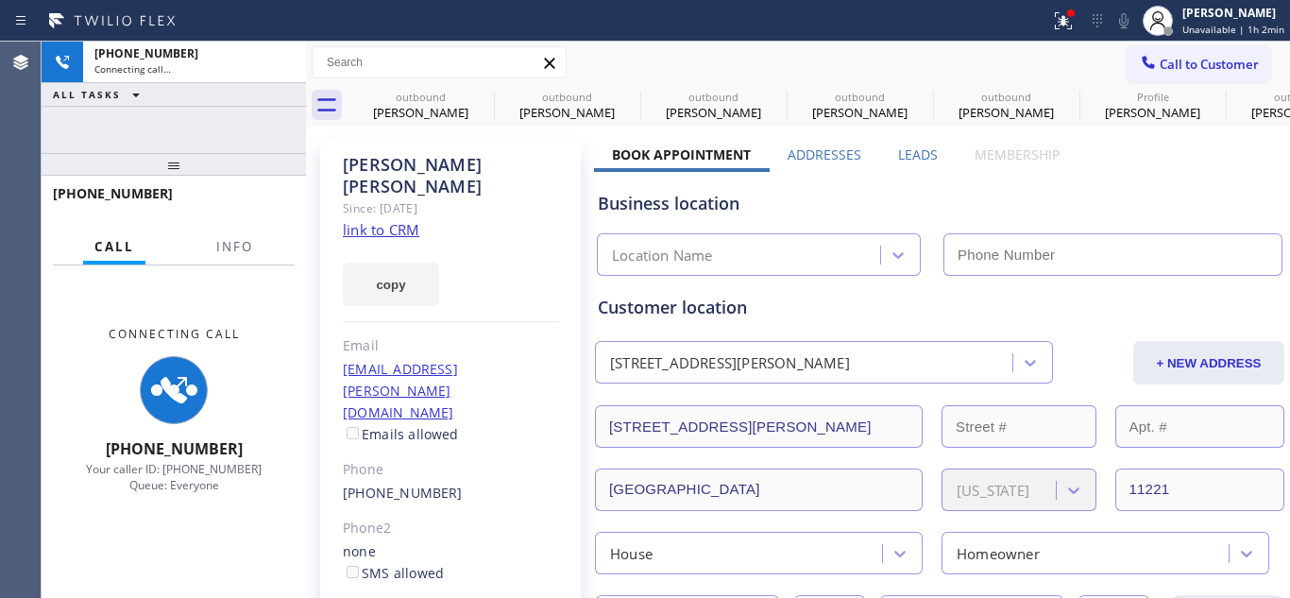
type input "[PHONE_NUMBER]"
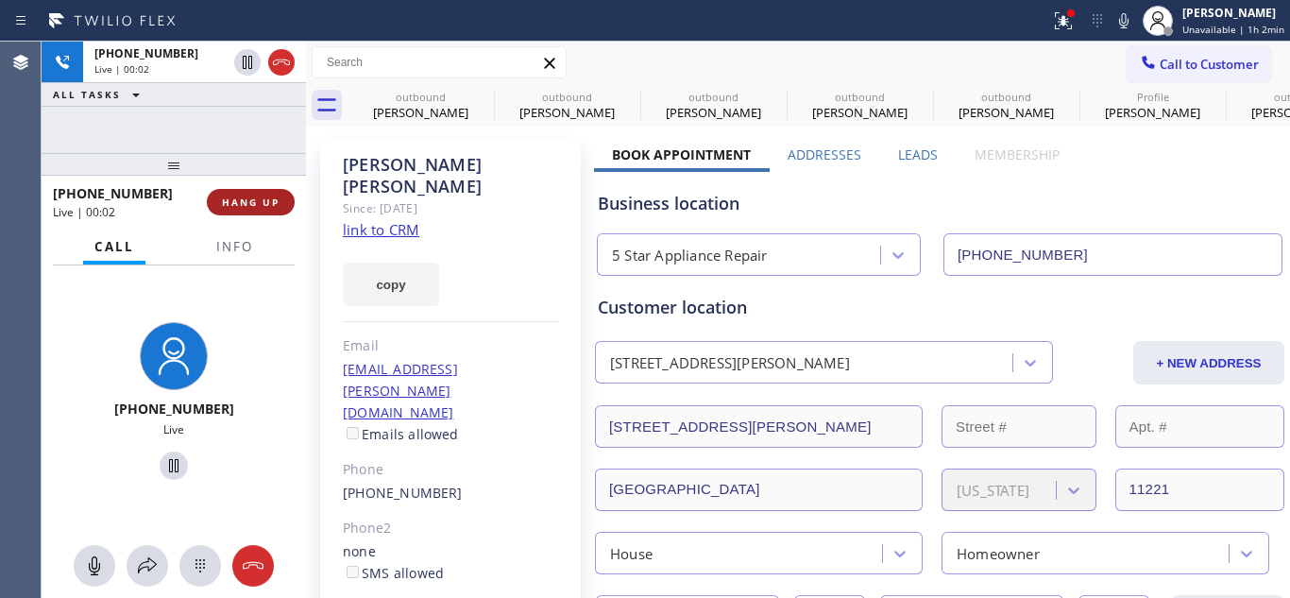
drag, startPoint x: 238, startPoint y: 194, endPoint x: 249, endPoint y: 194, distance: 11.3
click at [238, 194] on button "HANG UP" at bounding box center [251, 202] width 88 height 26
click at [261, 196] on span "HANG UP" at bounding box center [251, 201] width 58 height 13
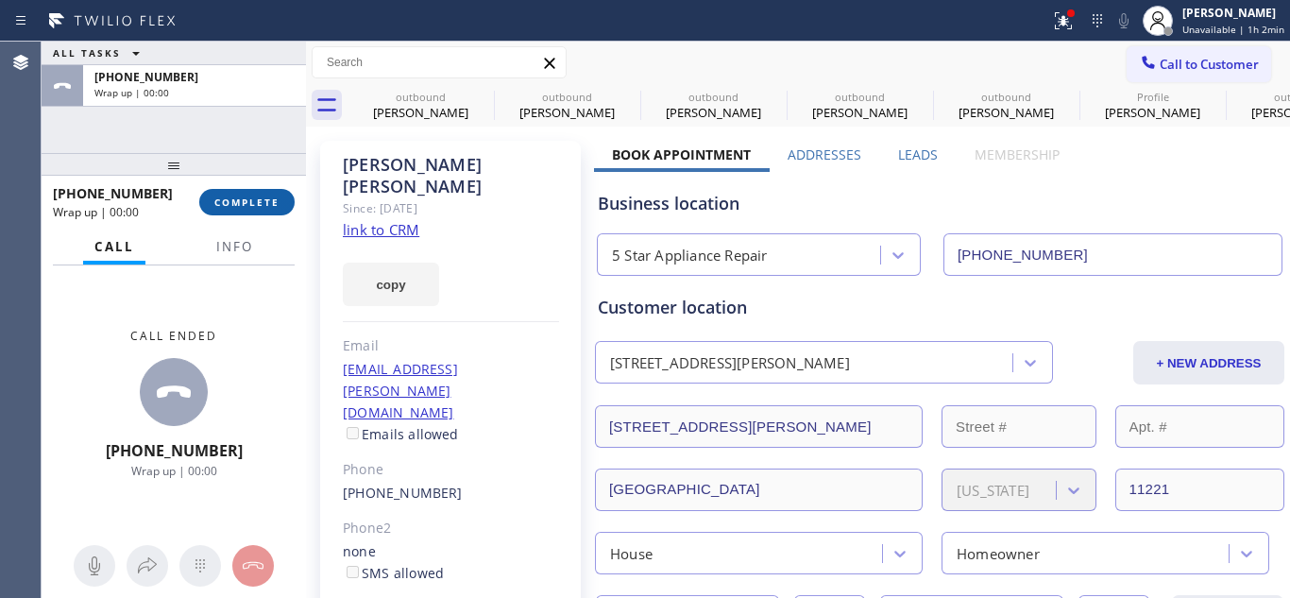
click at [265, 212] on button "COMPLETE" at bounding box center [246, 202] width 95 height 26
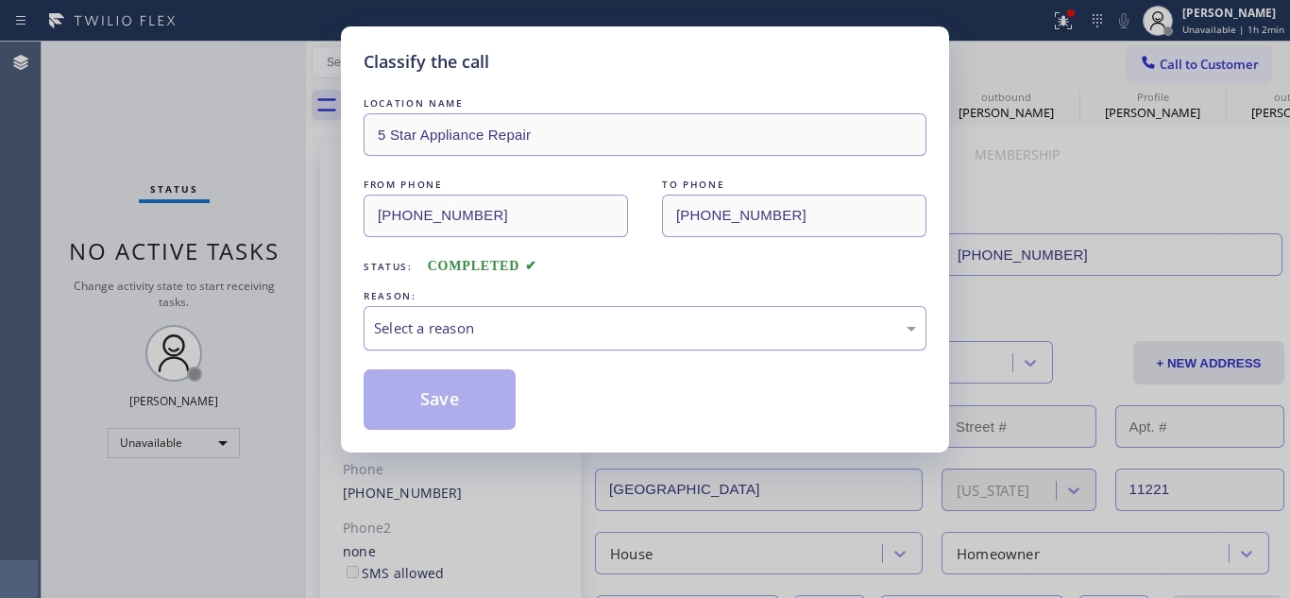
click at [479, 326] on div "Select a reason" at bounding box center [645, 328] width 542 height 22
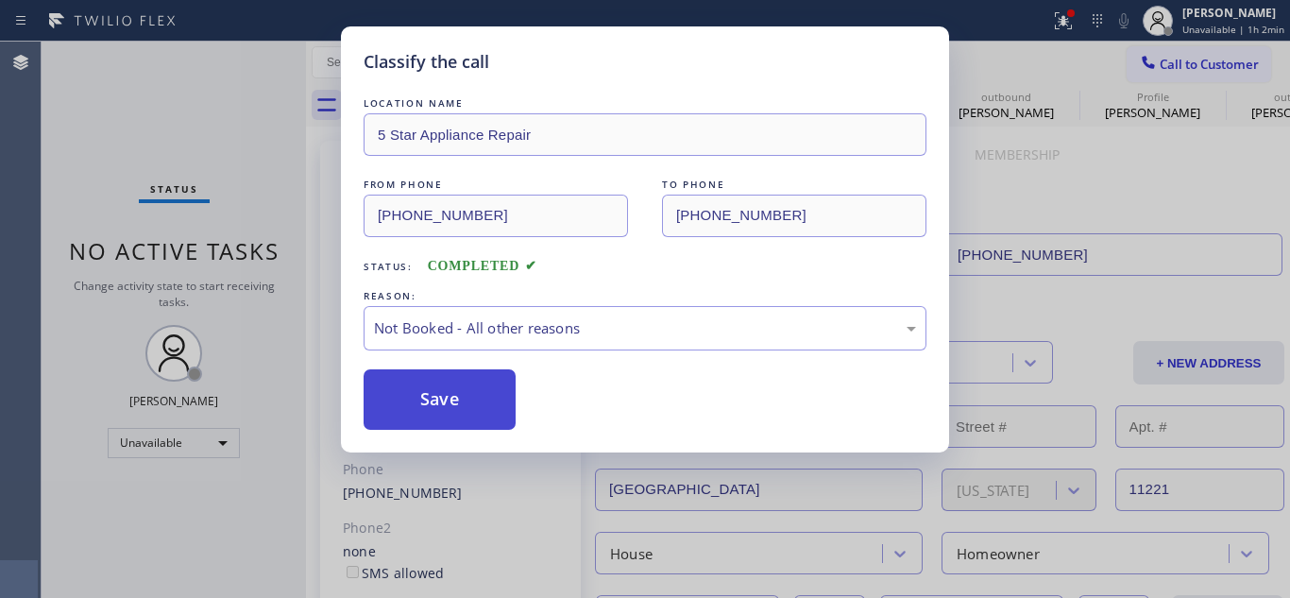
click at [450, 389] on button "Save" at bounding box center [440, 399] width 152 height 60
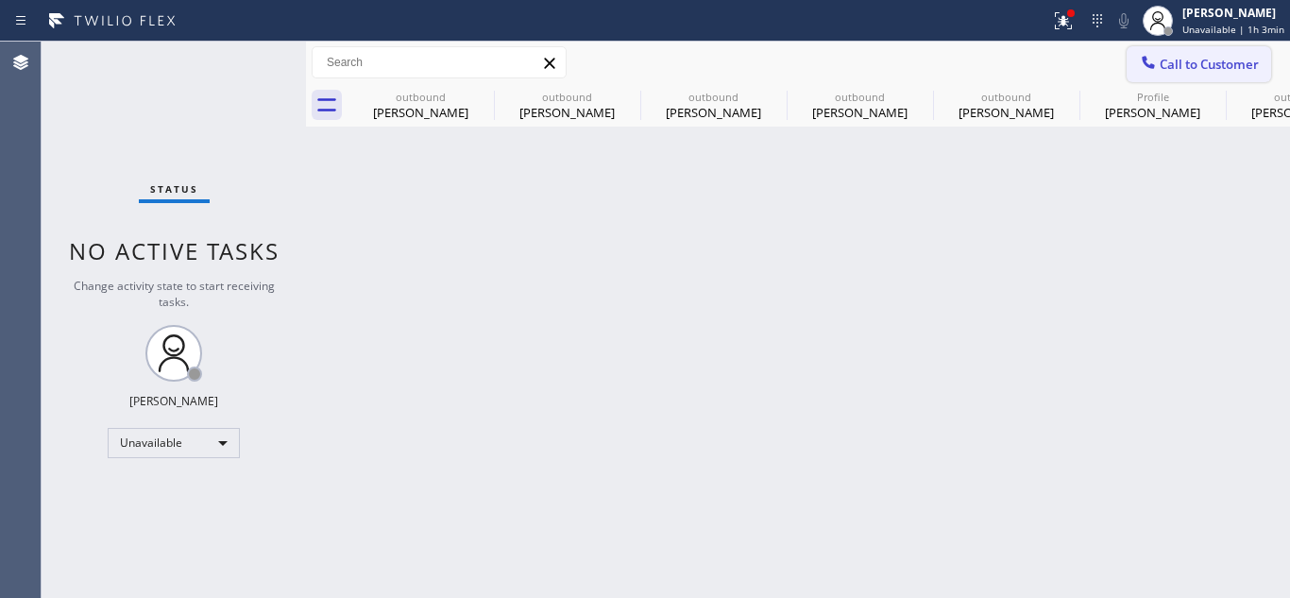
click at [1221, 69] on span "Call to Customer" at bounding box center [1209, 64] width 99 height 17
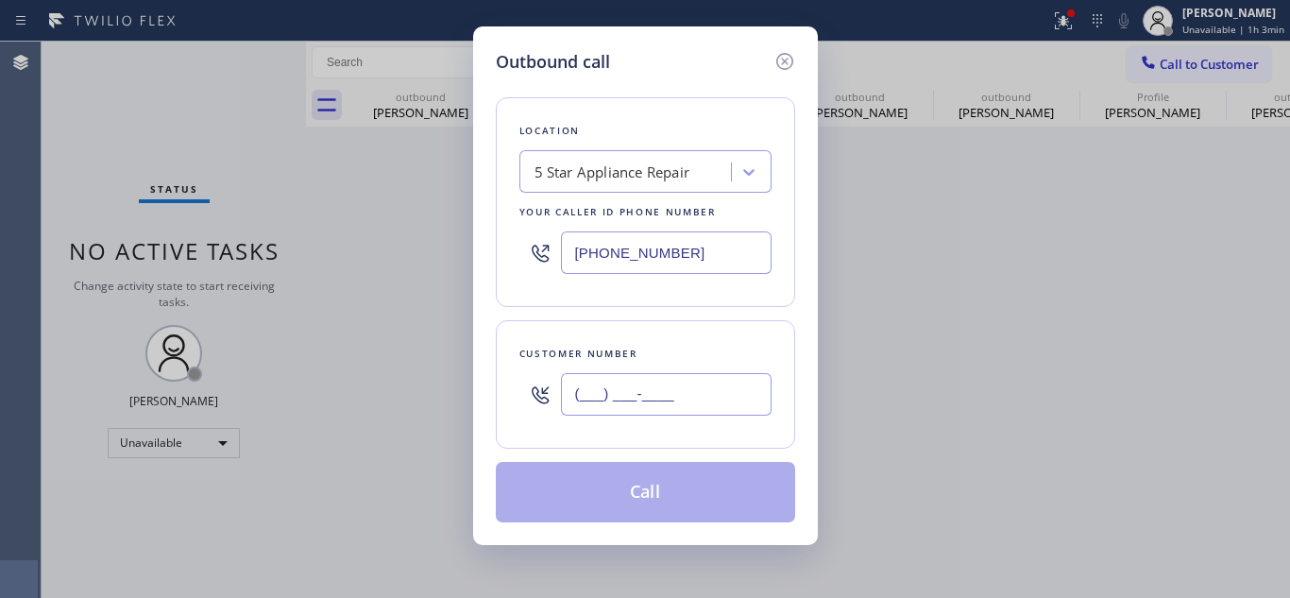
click at [595, 393] on input "(___) ___-____" at bounding box center [666, 394] width 211 height 42
paste input "925) 200-0468"
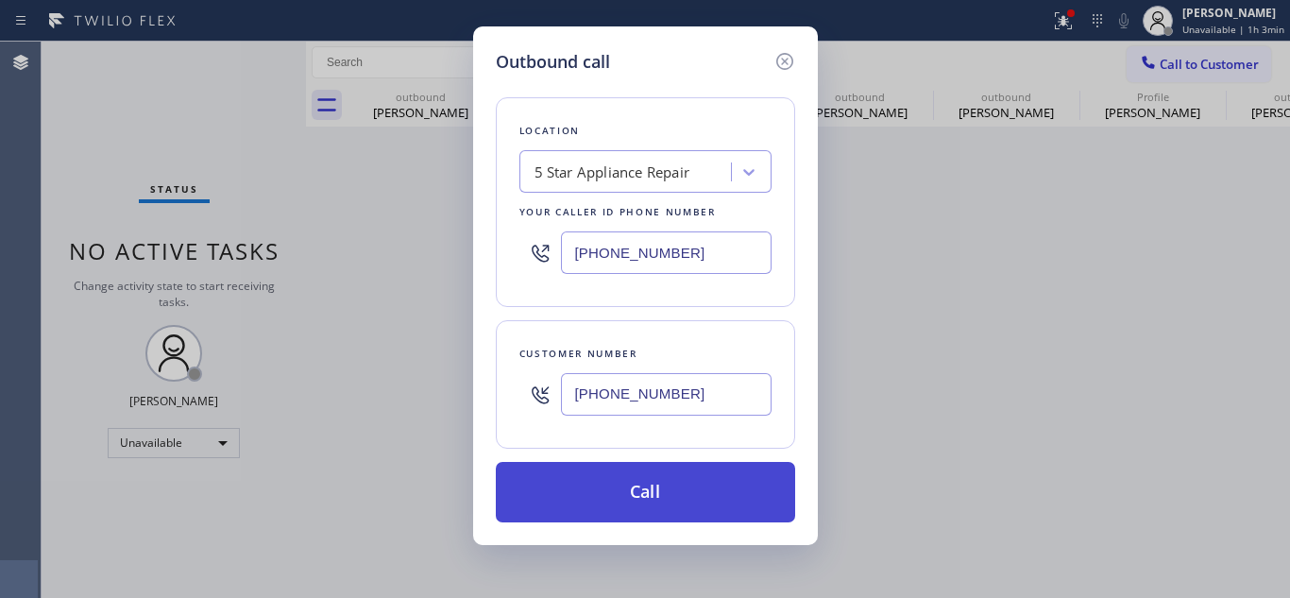
type input "[PHONE_NUMBER]"
click at [593, 476] on button "Call" at bounding box center [645, 492] width 299 height 60
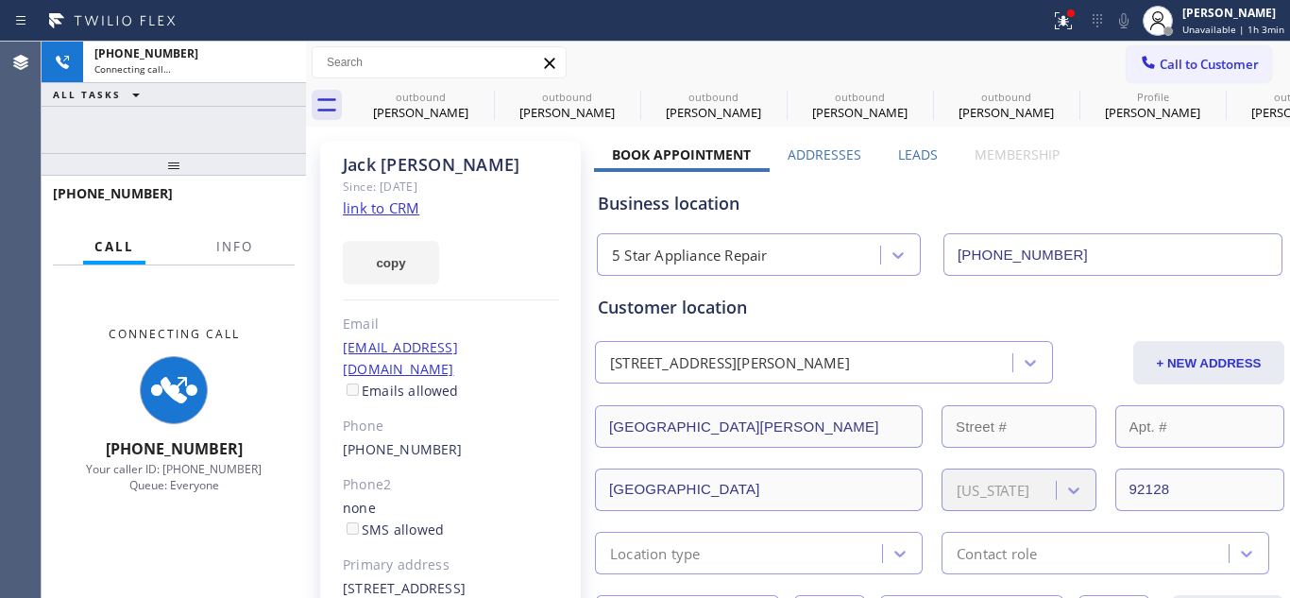
type input "[PHONE_NUMBER]"
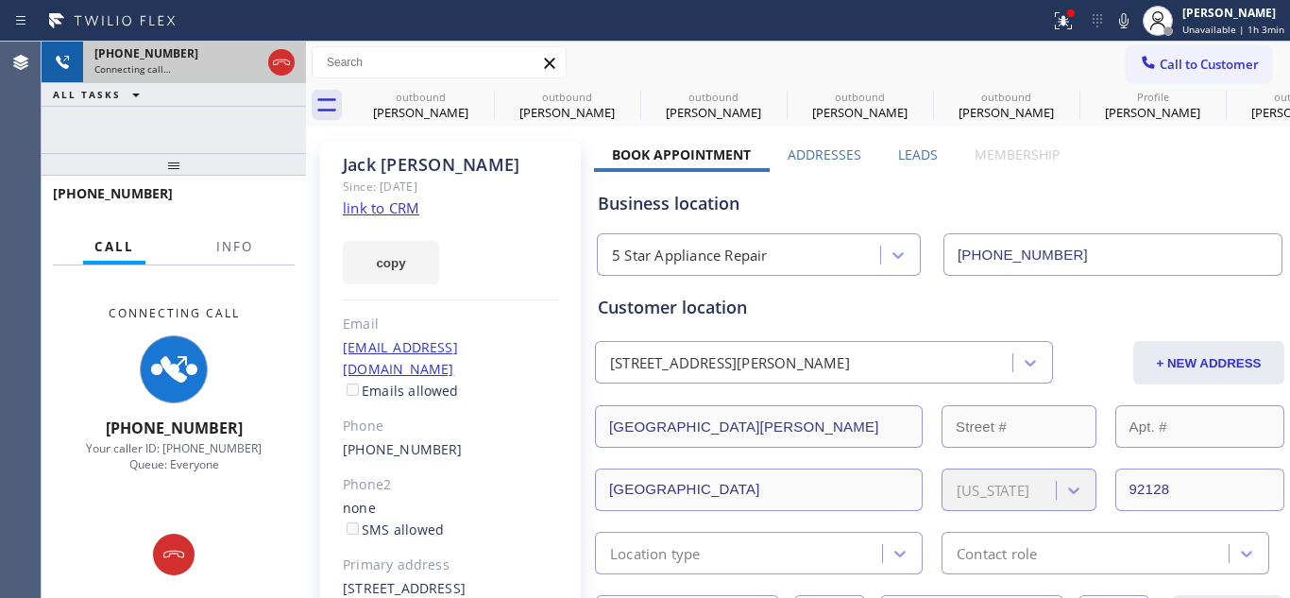
click at [248, 71] on div "Connecting call…" at bounding box center [177, 68] width 166 height 13
click at [263, 63] on div "[PHONE_NUMBER] Connecting call…" at bounding box center [173, 63] width 181 height 42
click at [272, 57] on icon at bounding box center [281, 62] width 23 height 23
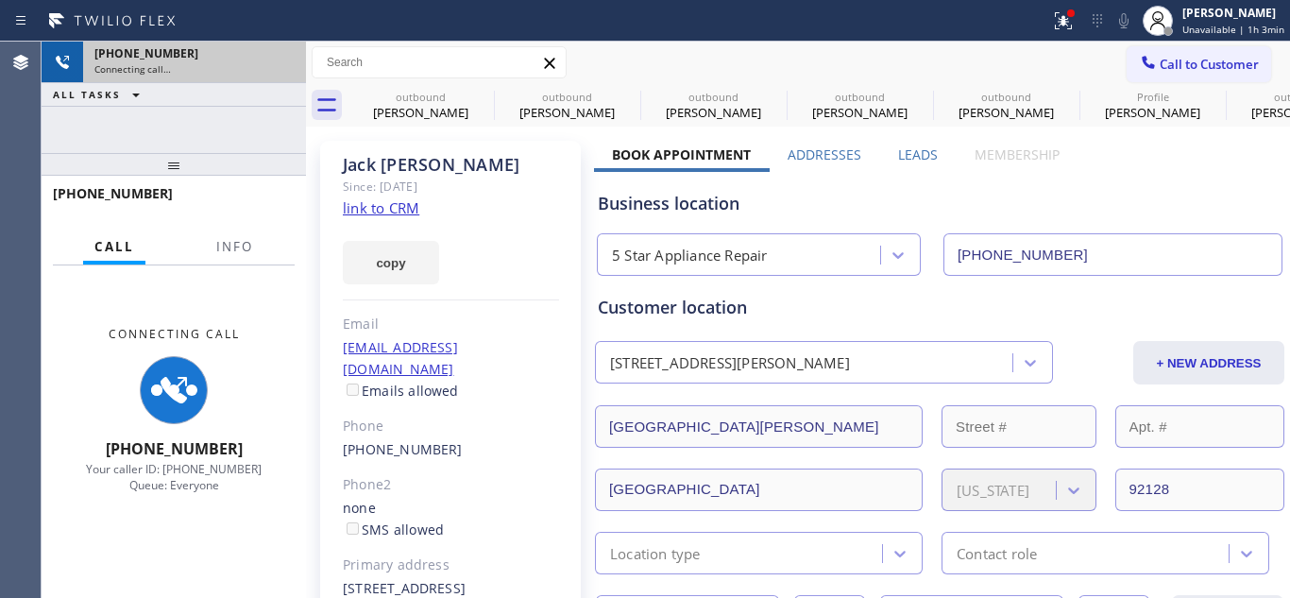
click at [272, 57] on div "[PHONE_NUMBER]" at bounding box center [194, 53] width 200 height 16
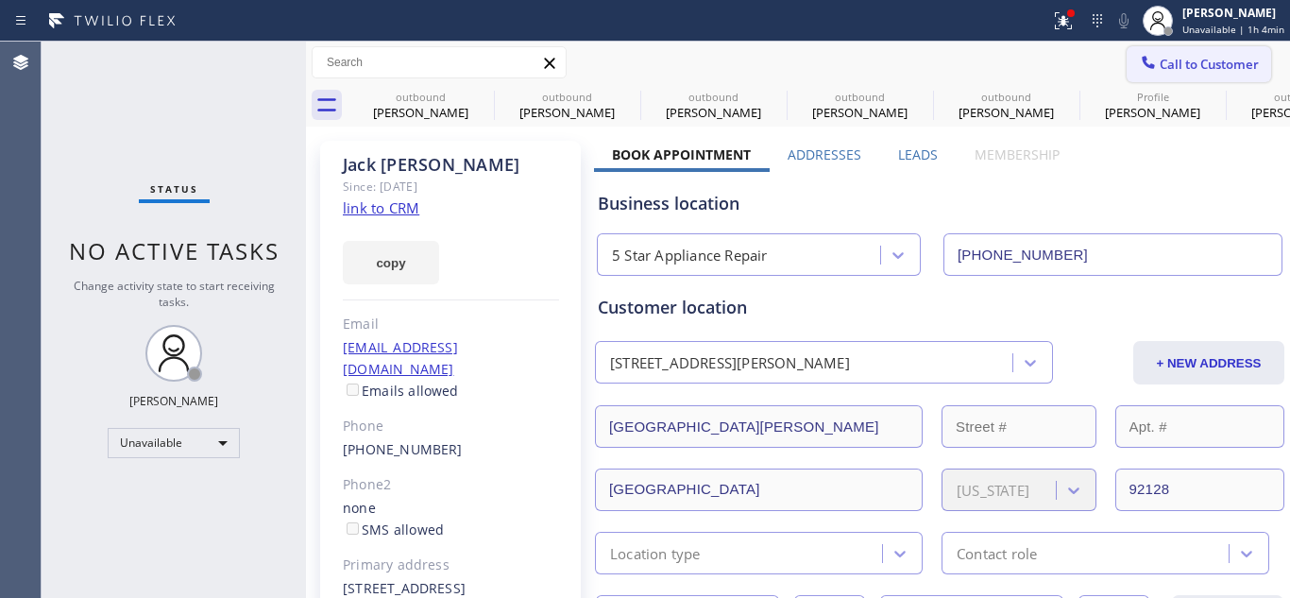
click at [1176, 46] on button "Call to Customer" at bounding box center [1199, 64] width 144 height 36
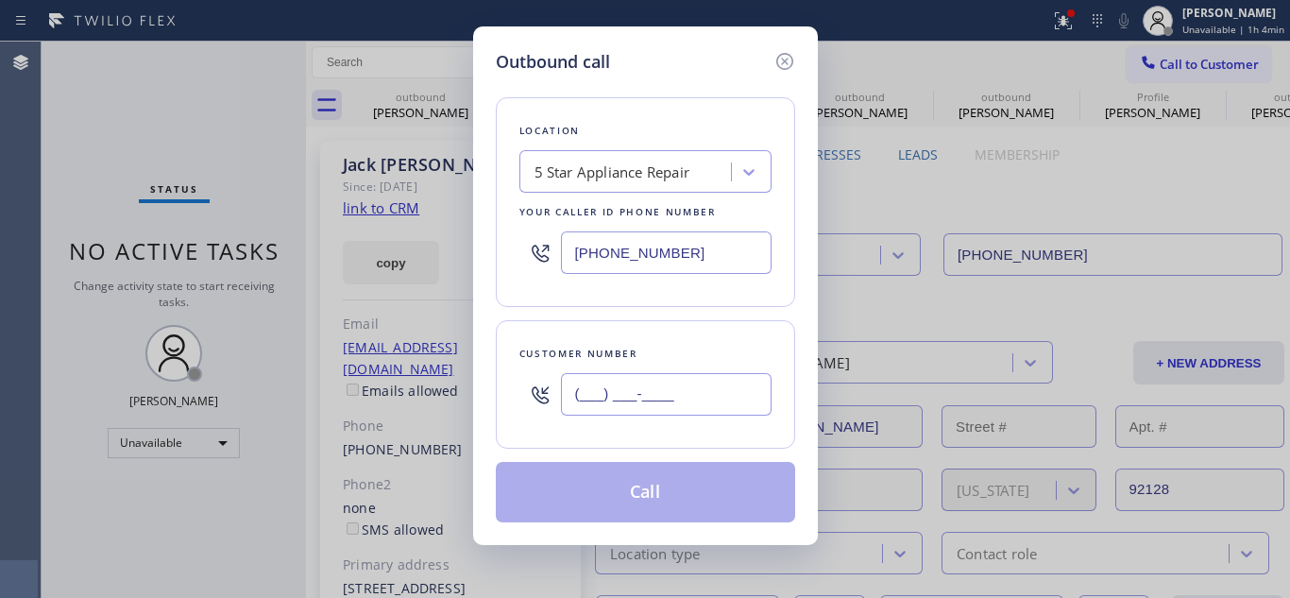
click at [615, 378] on input "(___) ___-____" at bounding box center [666, 394] width 211 height 42
paste input "818) 534-6452"
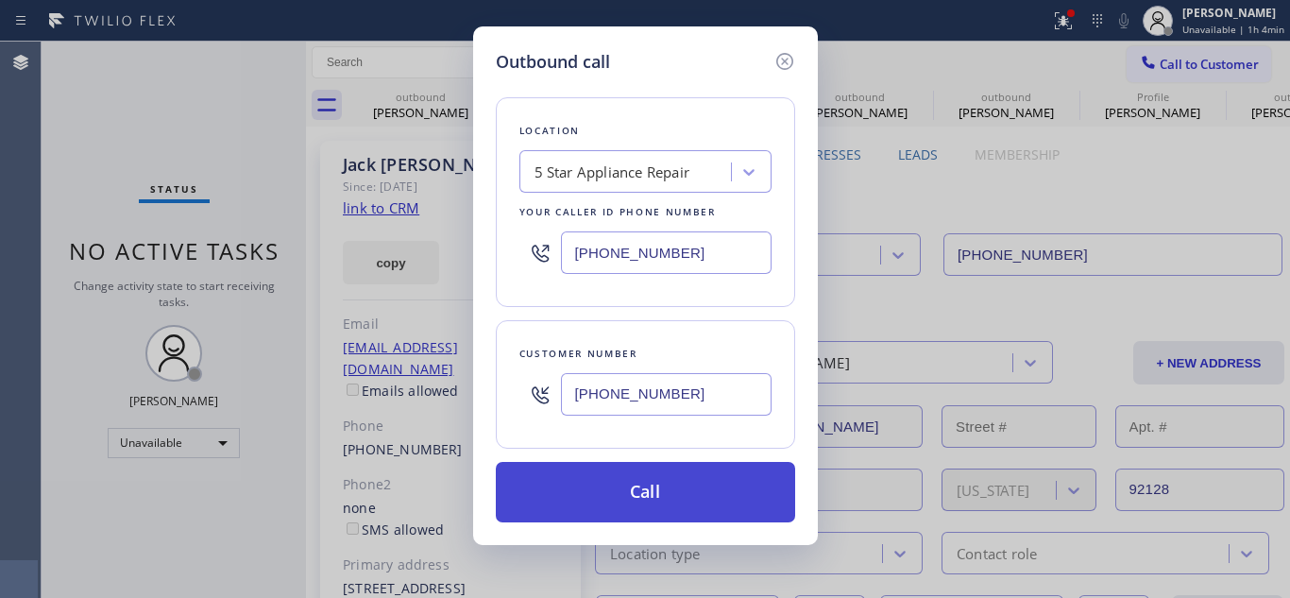
type input "[PHONE_NUMBER]"
click at [577, 484] on button "Call" at bounding box center [645, 492] width 299 height 60
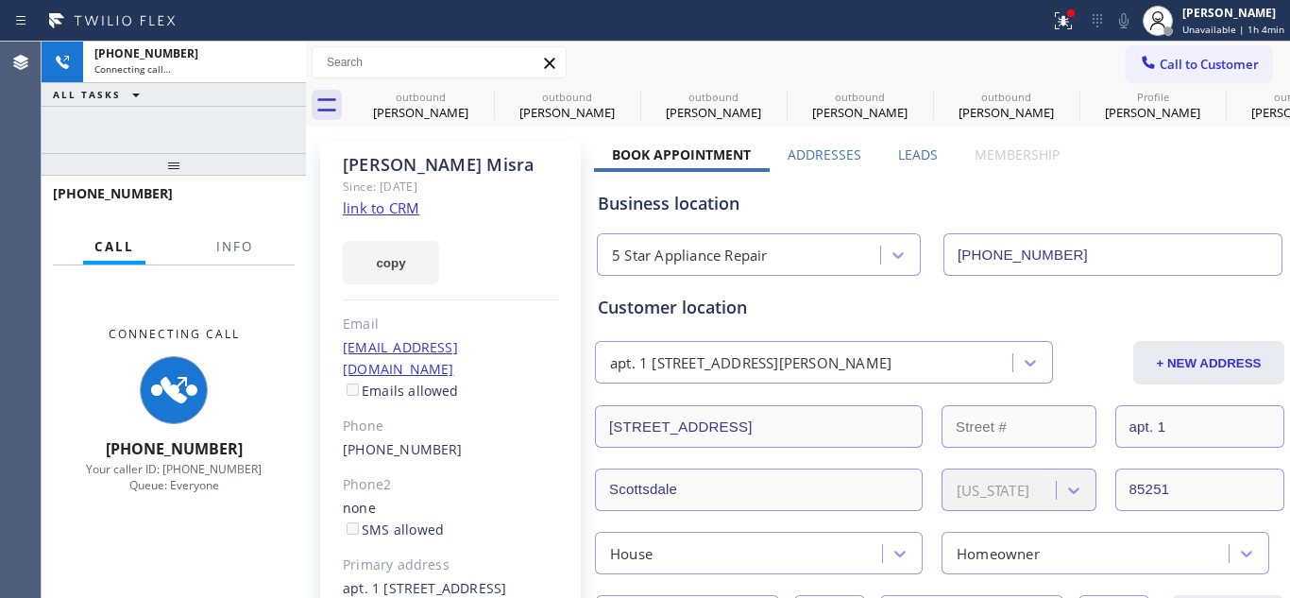
type input "[PHONE_NUMBER]"
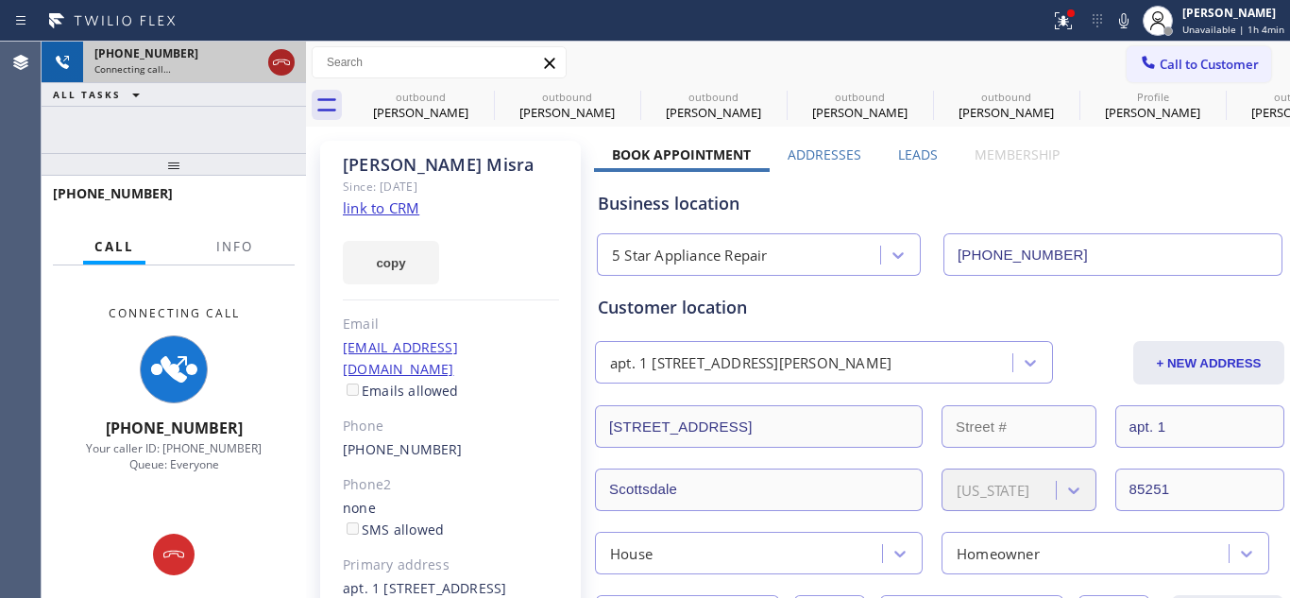
click at [276, 59] on icon at bounding box center [281, 62] width 23 height 23
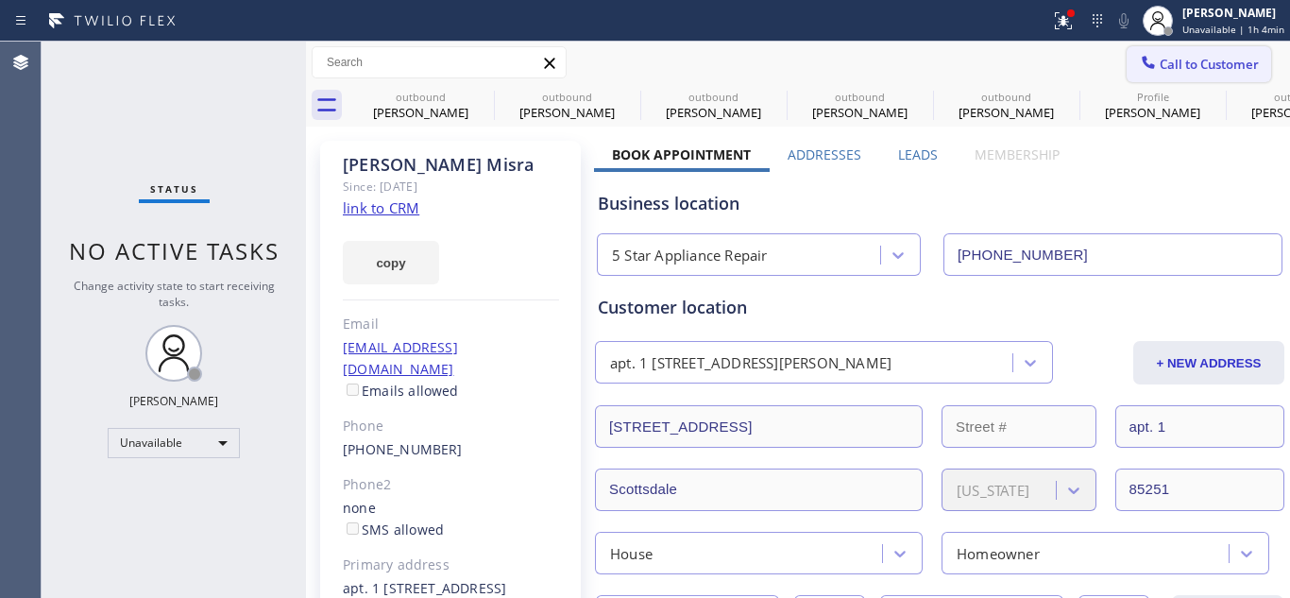
click at [1166, 69] on span "Call to Customer" at bounding box center [1209, 64] width 99 height 17
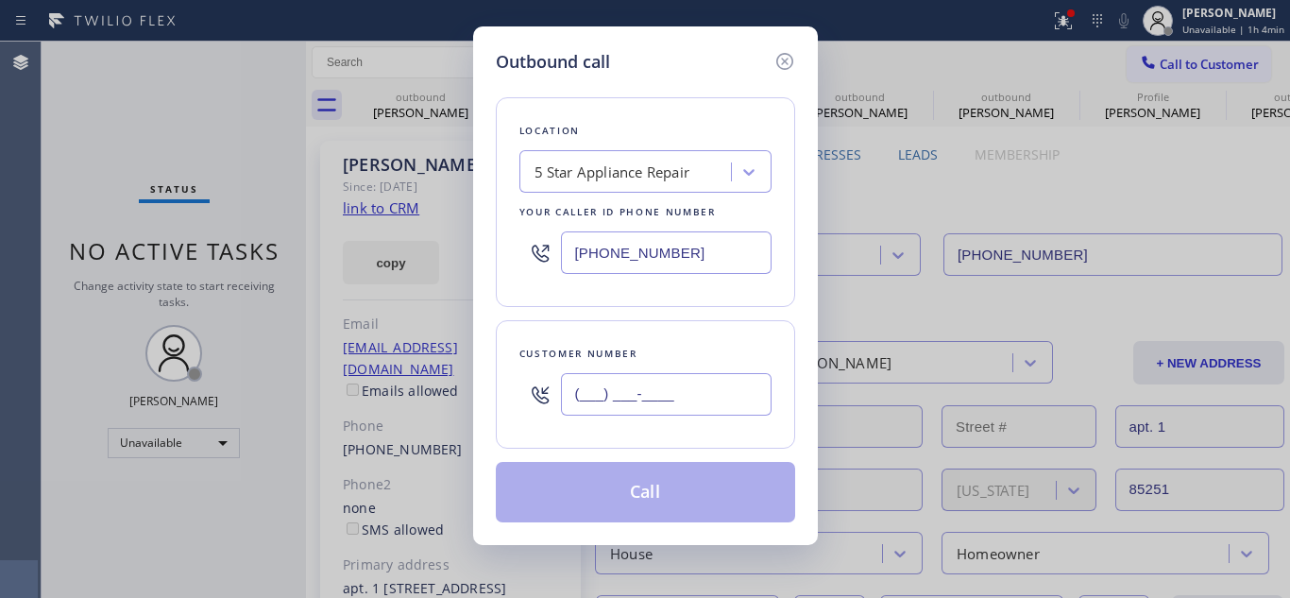
click at [591, 403] on input "(___) ___-____" at bounding box center [666, 394] width 211 height 42
paste input "845) 545-1974"
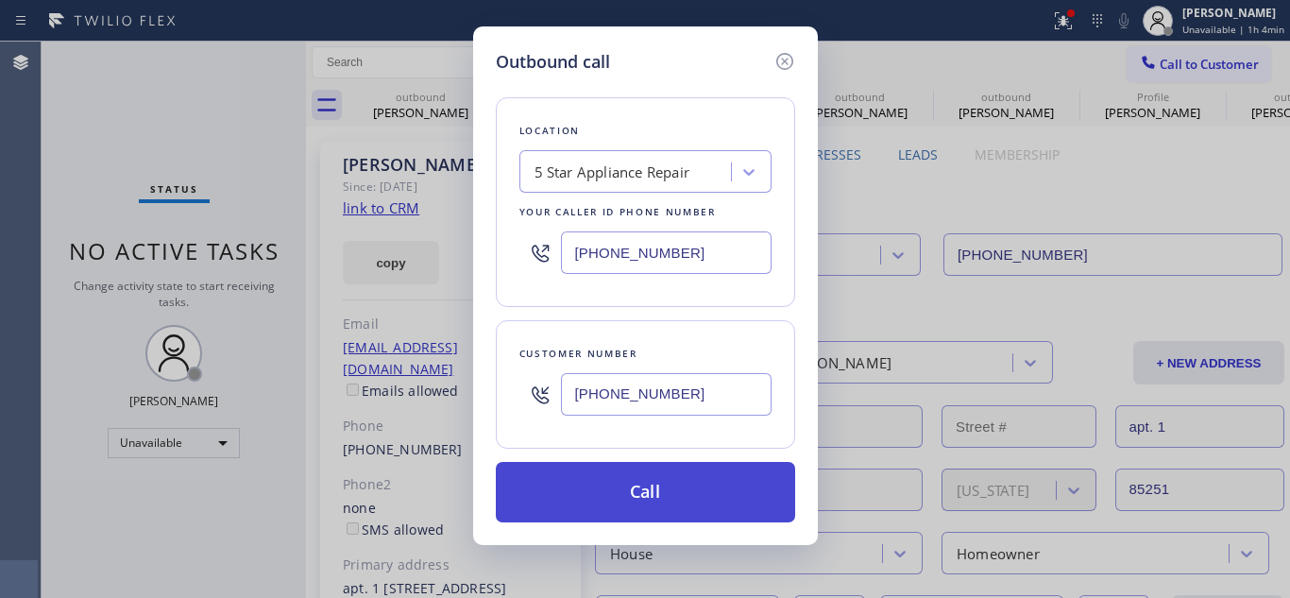
type input "[PHONE_NUMBER]"
click at [594, 480] on button "Call" at bounding box center [645, 492] width 299 height 60
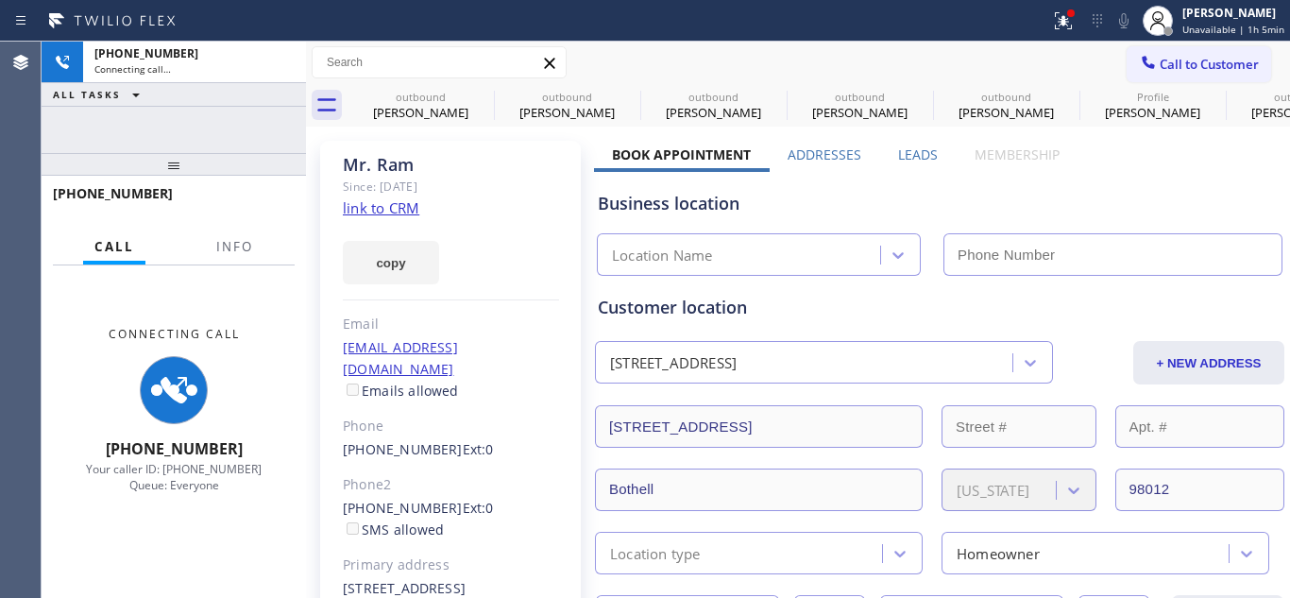
type input "[PHONE_NUMBER]"
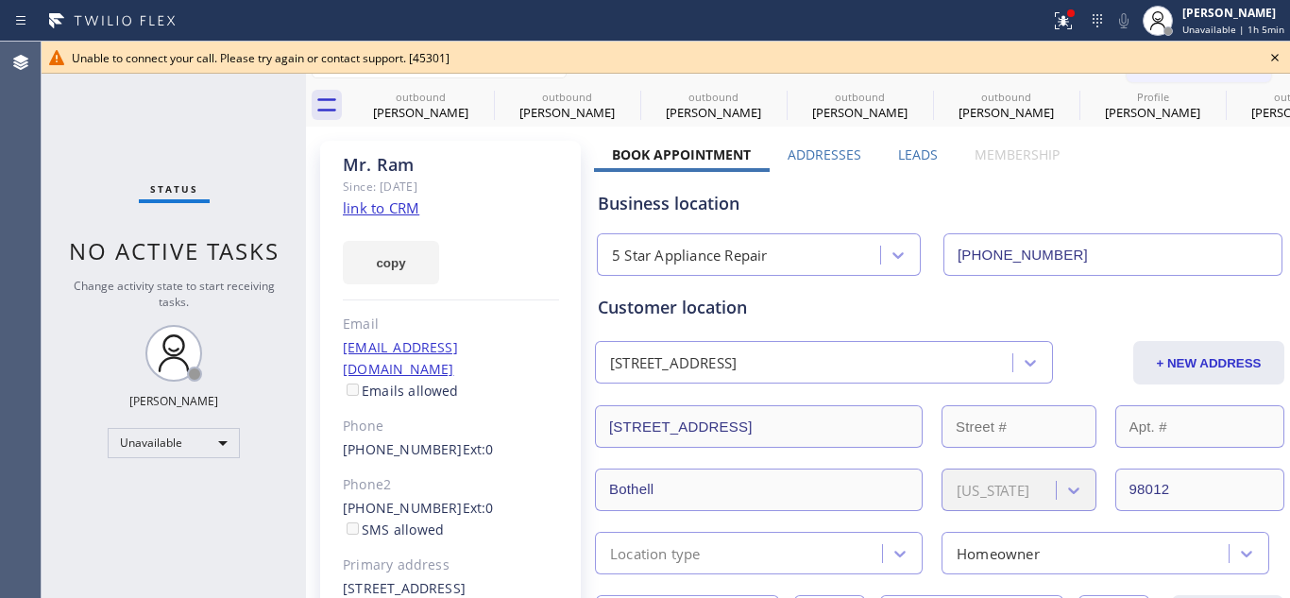
click at [1289, 67] on div "Unable to connect your call. Please try again or contact support. [45301]" at bounding box center [666, 58] width 1248 height 32
click at [1273, 44] on div "Unable to connect your call. Please try again or contact support. [45301]" at bounding box center [666, 58] width 1248 height 32
click at [1278, 51] on icon at bounding box center [1274, 57] width 23 height 23
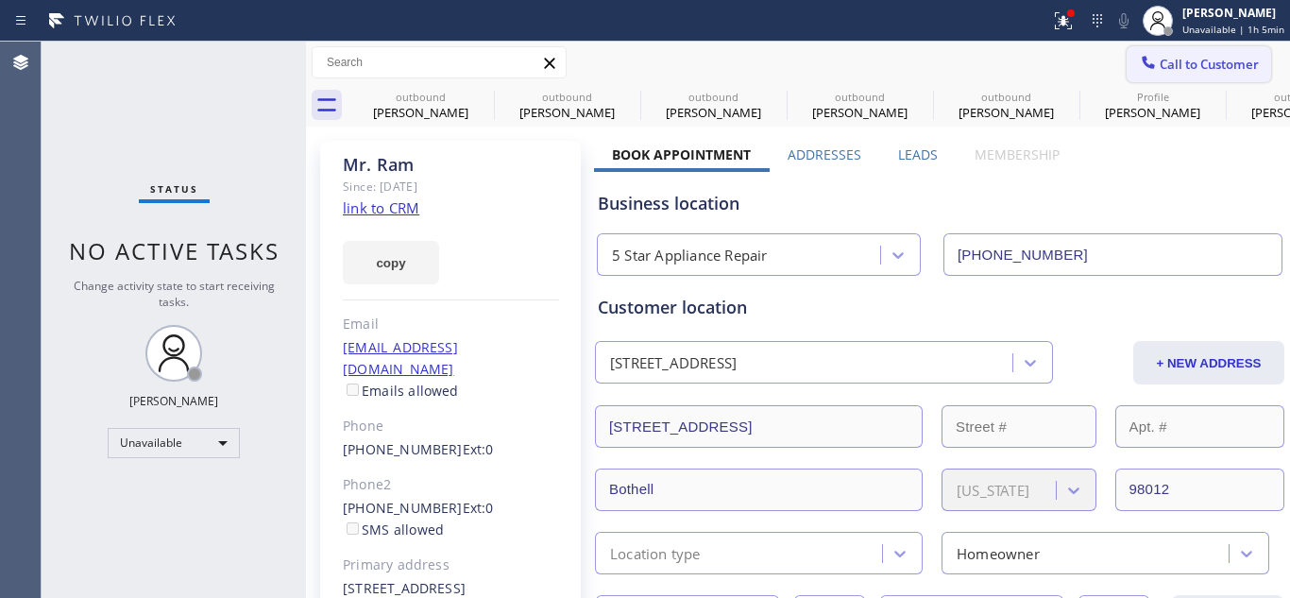
click at [1204, 60] on span "Call to Customer" at bounding box center [1209, 64] width 99 height 17
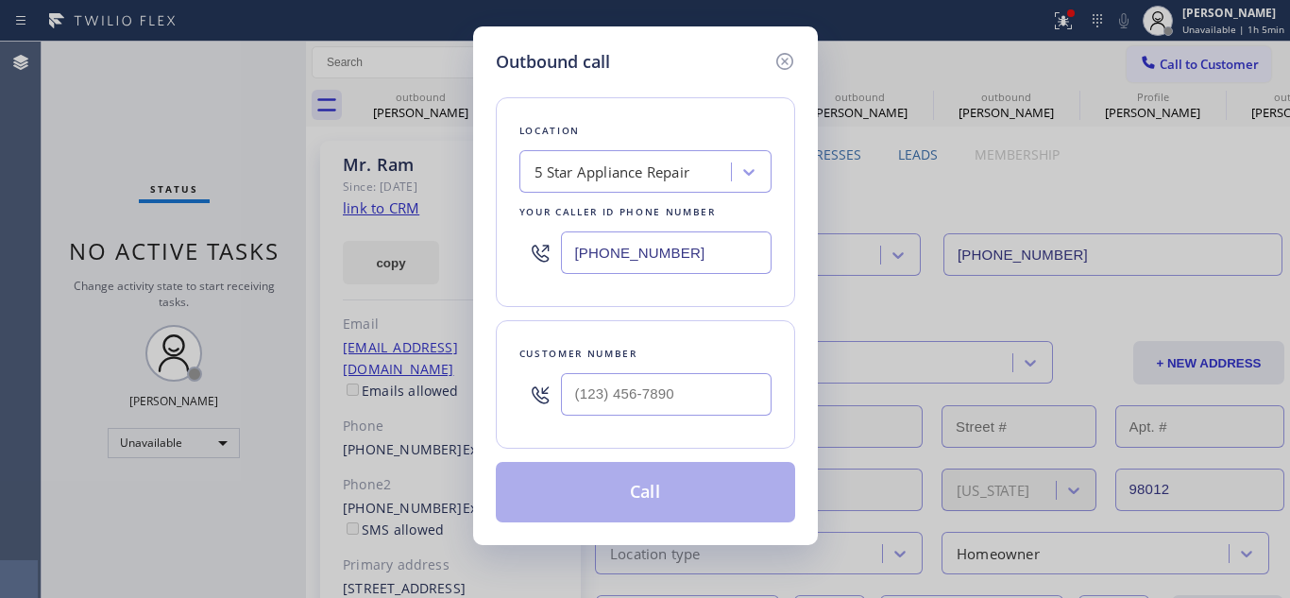
click at [559, 383] on div at bounding box center [540, 394] width 42 height 61
click at [572, 394] on input "(___) ___-____" at bounding box center [666, 394] width 211 height 42
paste input "845) 545-1974"
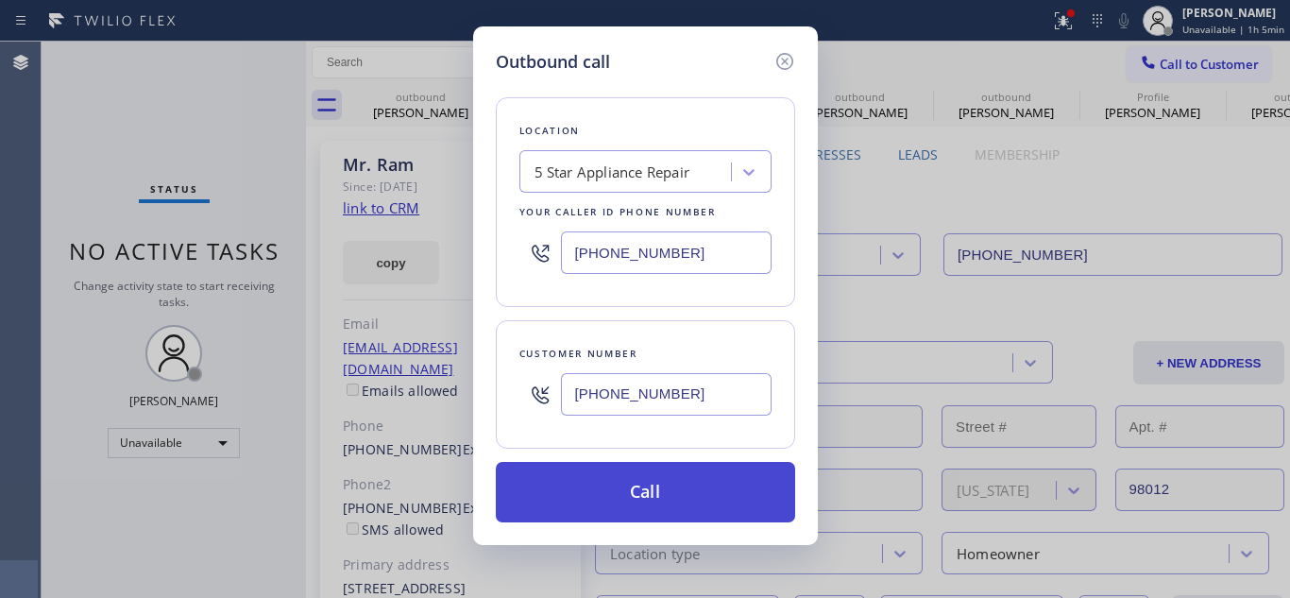
type input "[PHONE_NUMBER]"
click at [653, 472] on button "Call" at bounding box center [645, 492] width 299 height 60
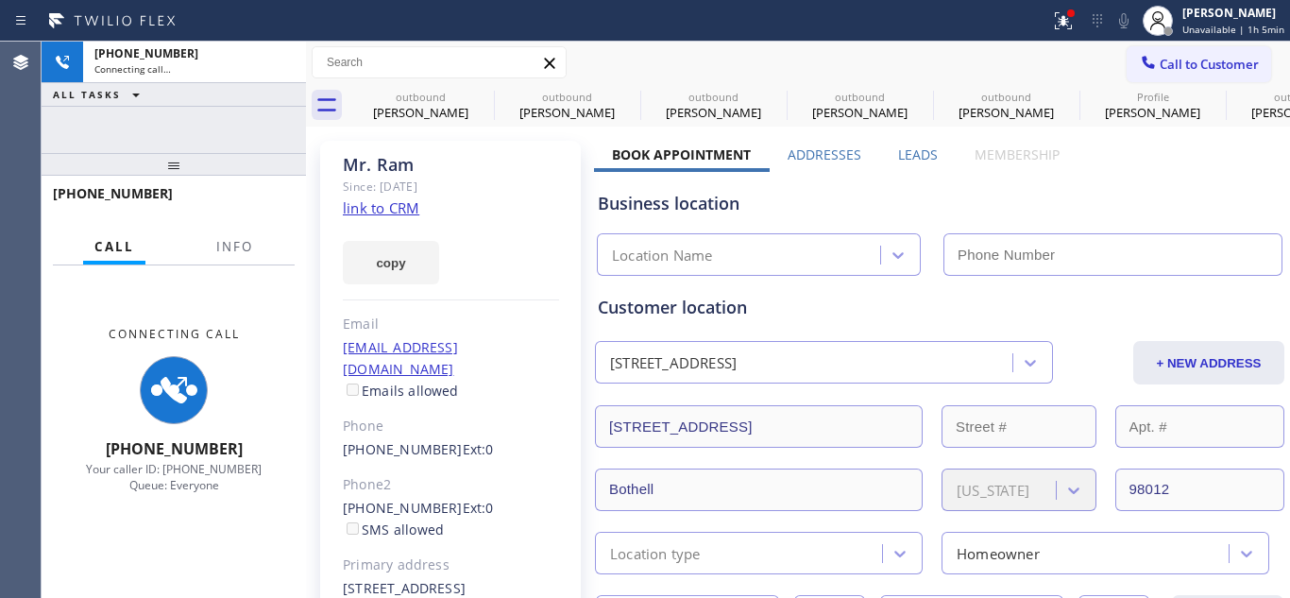
type input "[PHONE_NUMBER]"
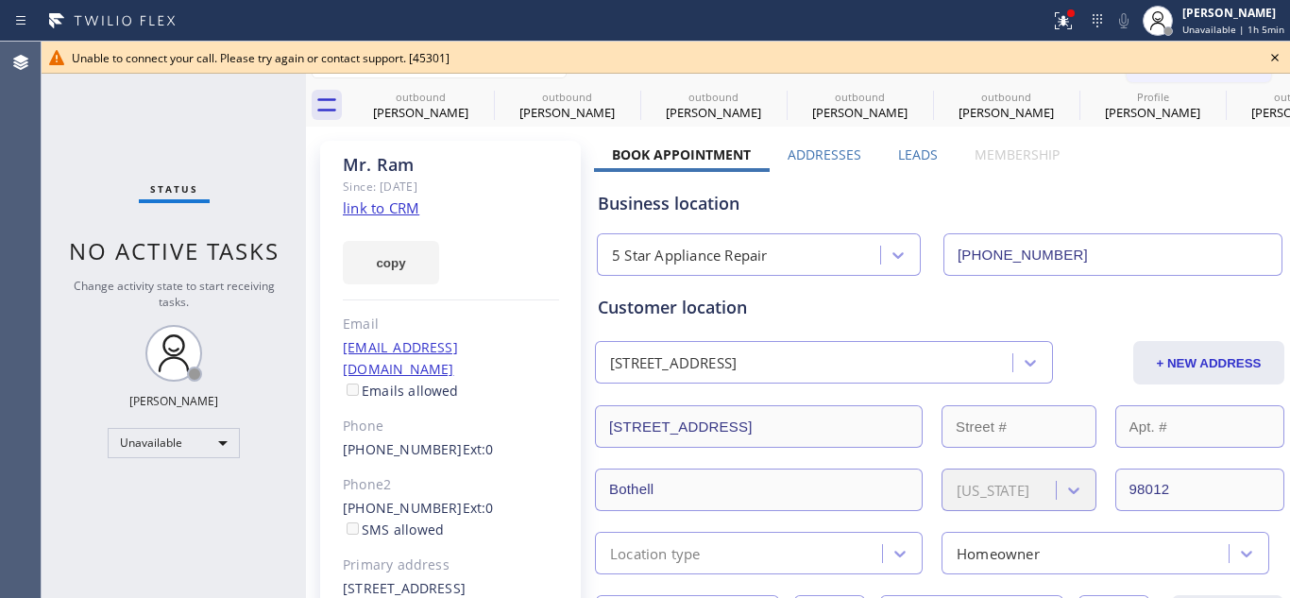
click at [1269, 53] on icon at bounding box center [1274, 57] width 23 height 23
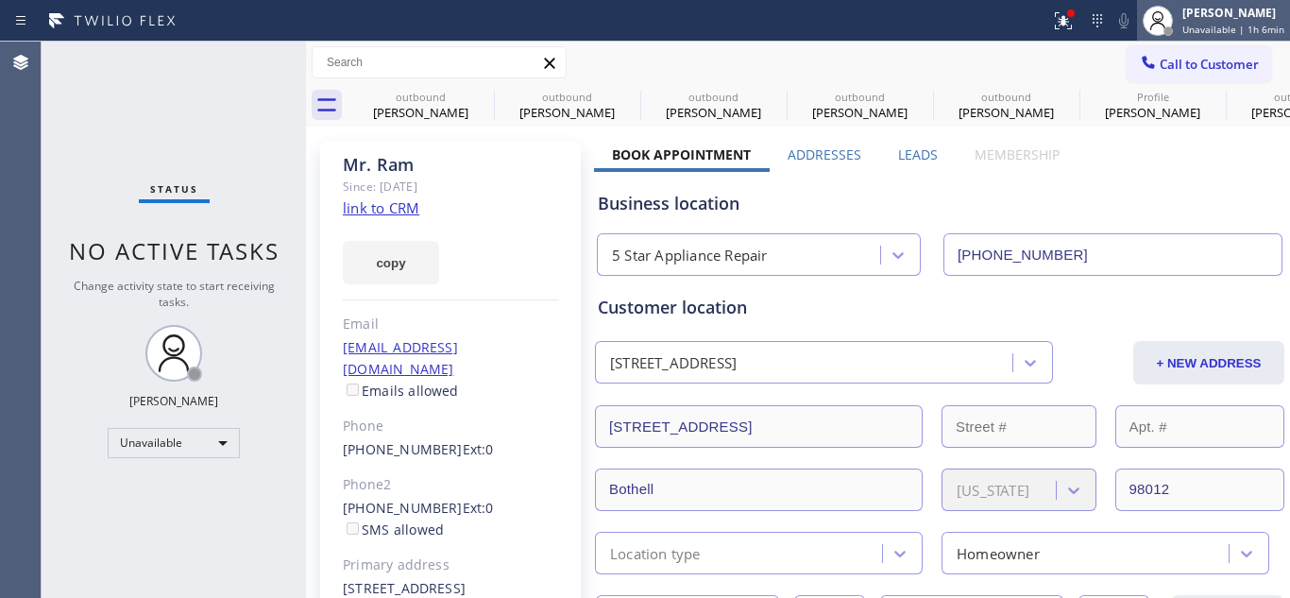
click at [1250, 25] on span "Unavailable | 1h 6min" at bounding box center [1233, 29] width 102 height 13
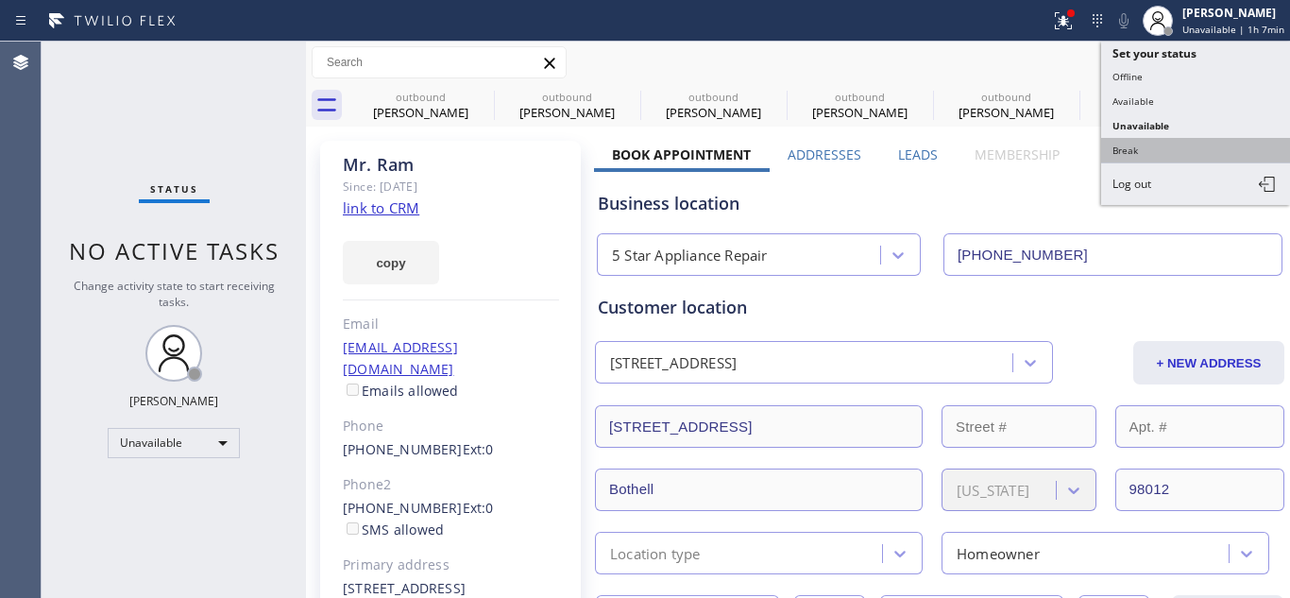
click at [1128, 148] on button "Break" at bounding box center [1195, 150] width 189 height 25
